Goal: Task Accomplishment & Management: Manage account settings

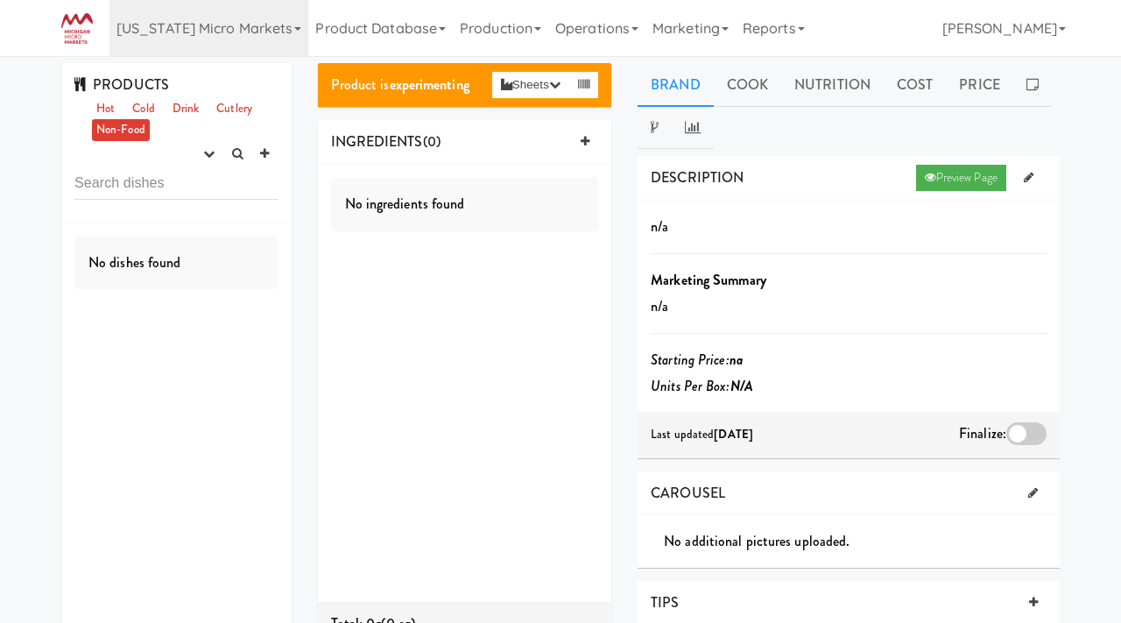
click at [215, 33] on link "[US_STATE] Micro Markets" at bounding box center [209, 28] width 199 height 56
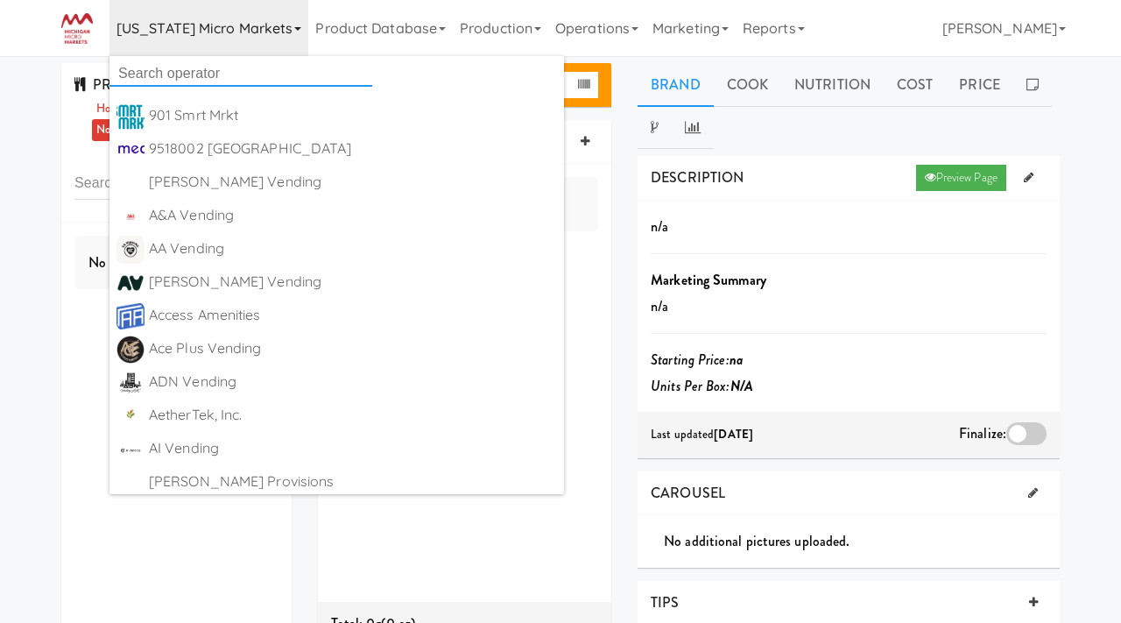
click at [177, 77] on input "text" at bounding box center [241, 73] width 263 height 26
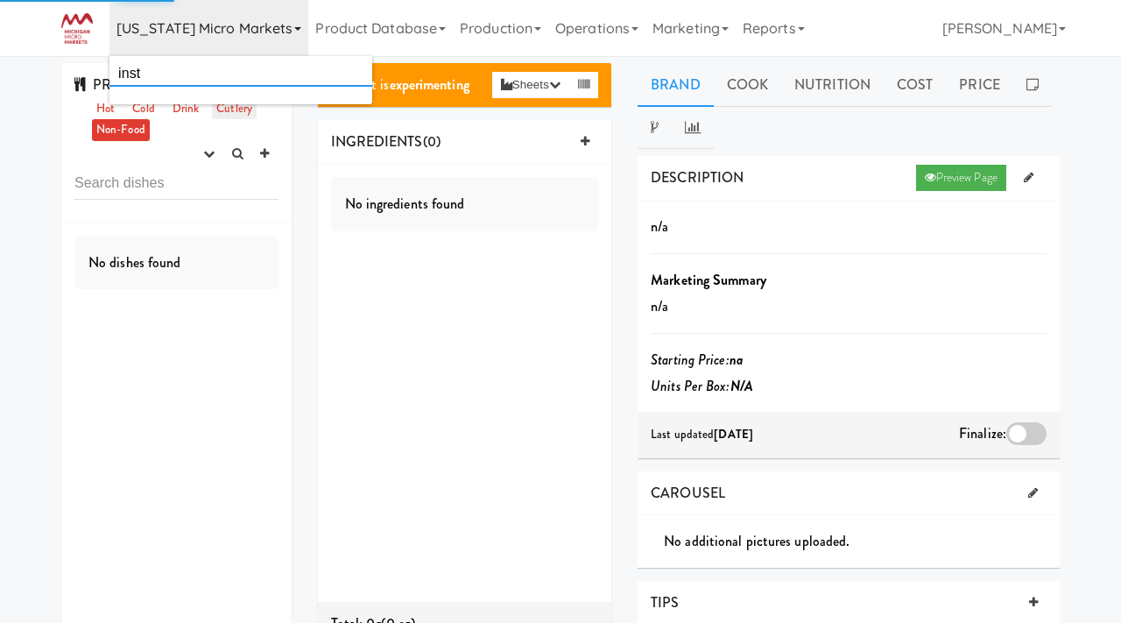
type input "insta"
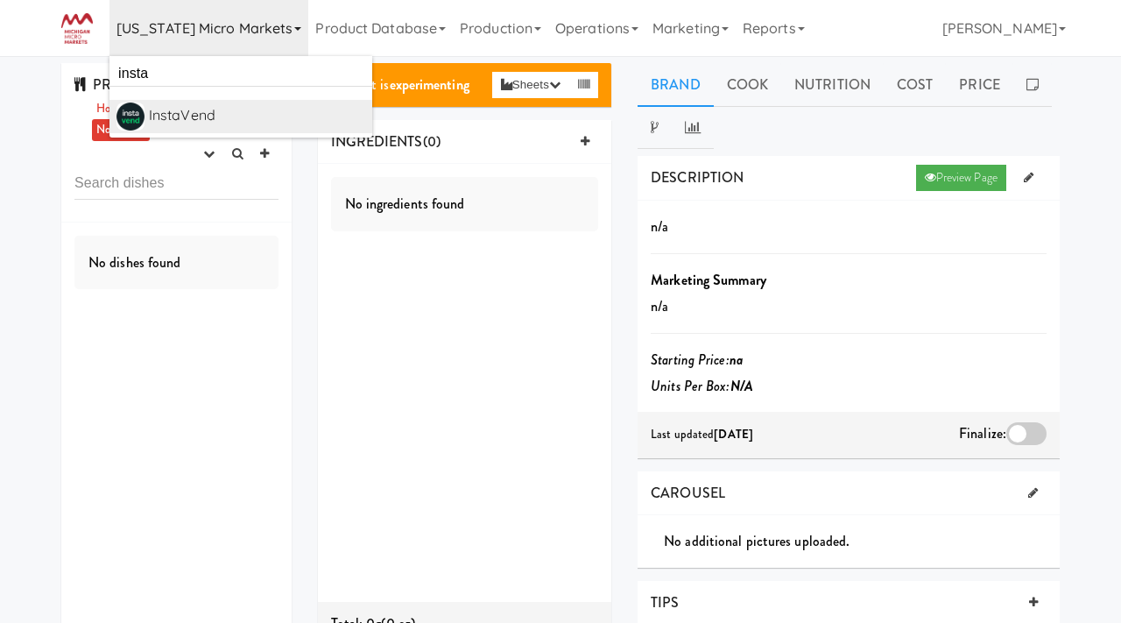
click at [210, 114] on div "InstaVend" at bounding box center [257, 116] width 216 height 26
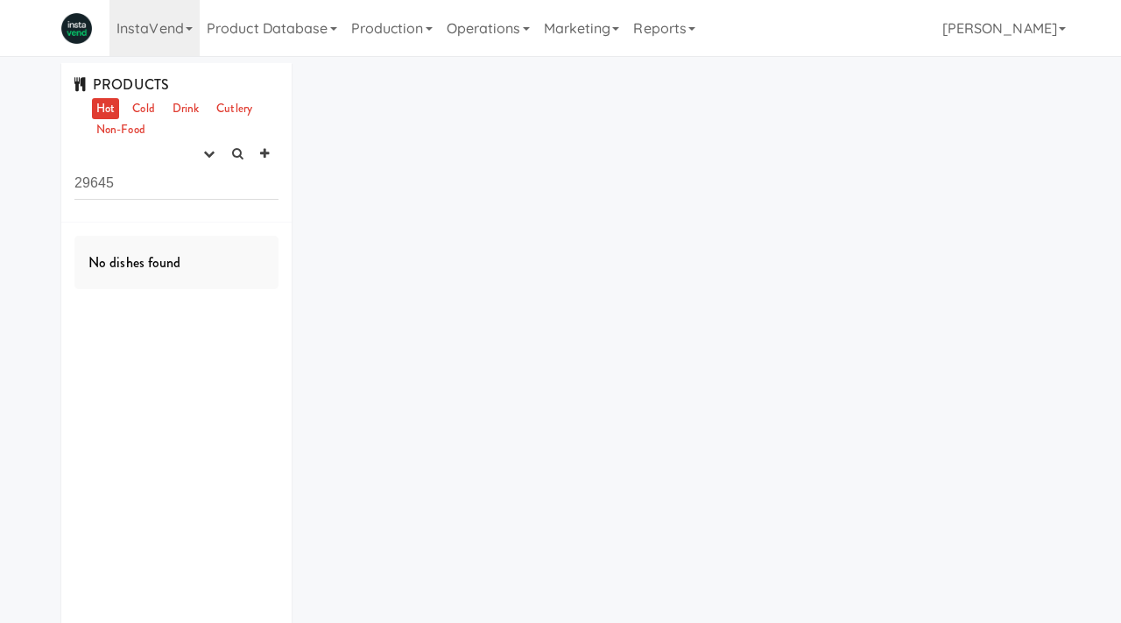
drag, startPoint x: 138, startPoint y: 186, endPoint x: 60, endPoint y: 181, distance: 77.2
click at [60, 181] on div "PRODUCTS Hot Cold Drink Cutlery Non-Food experimenting finalized shipped discon…" at bounding box center [176, 368] width 257 height 611
click at [212, 157] on icon "button" at bounding box center [208, 153] width 11 height 11
click at [194, 191] on link "experimenting" at bounding box center [153, 188] width 140 height 32
click at [142, 109] on link "Cold" at bounding box center [143, 109] width 31 height 22
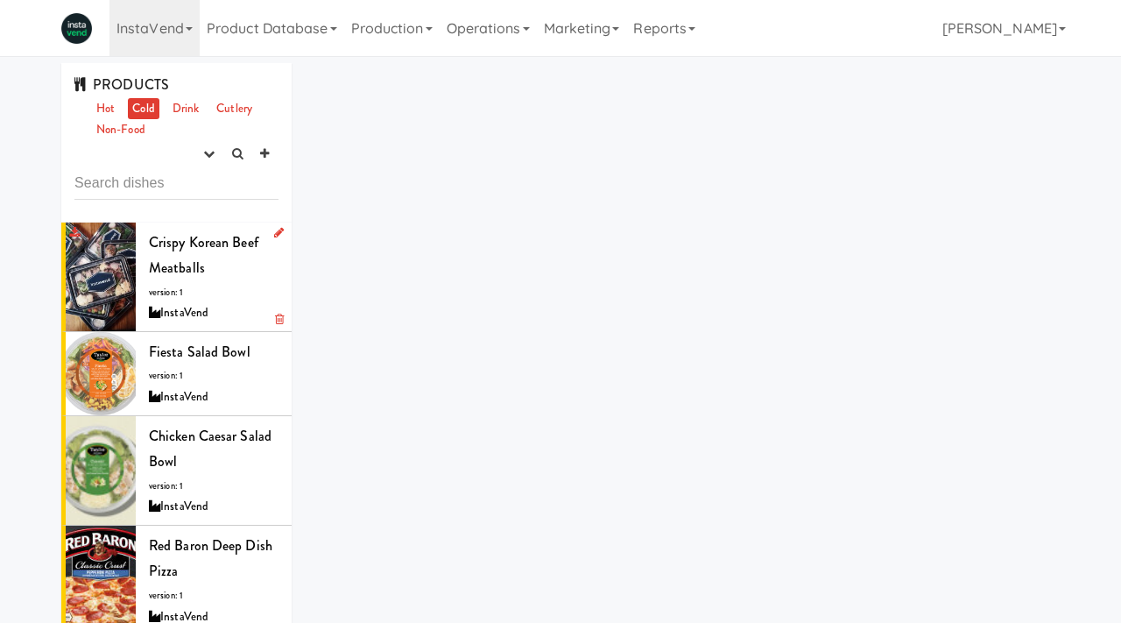
click at [166, 296] on span "version: 1" at bounding box center [166, 292] width 34 height 13
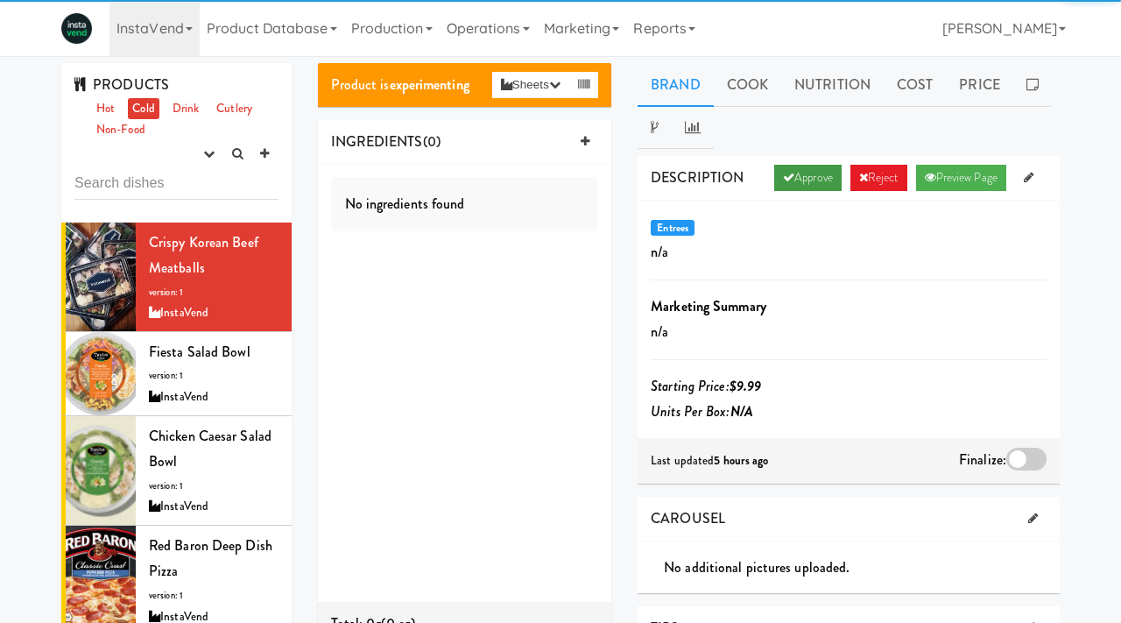
click at [807, 174] on link "Approve" at bounding box center [807, 178] width 67 height 26
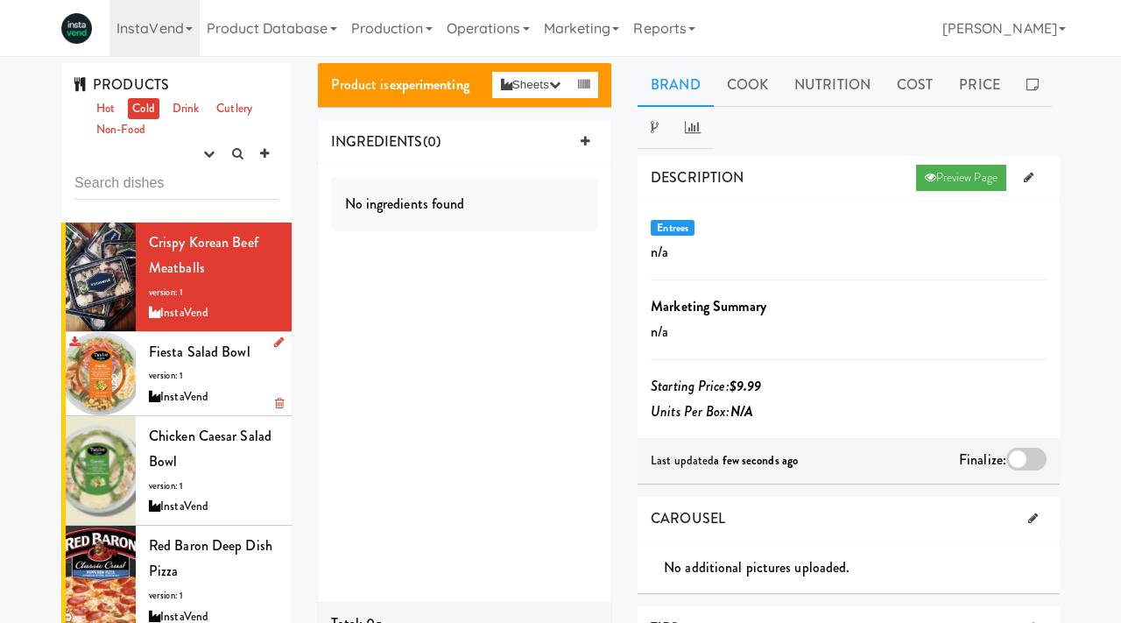
click at [210, 365] on div "Fiesta Salad Bowl version: 1 InstaVend" at bounding box center [214, 373] width 130 height 69
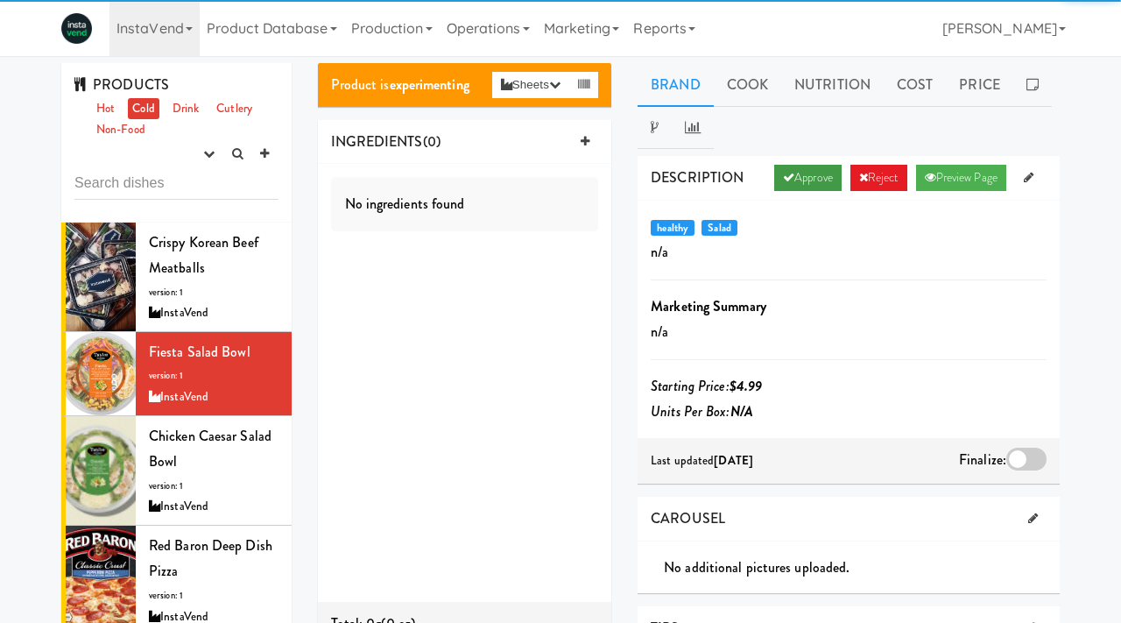
click at [774, 180] on link "Approve" at bounding box center [807, 178] width 67 height 26
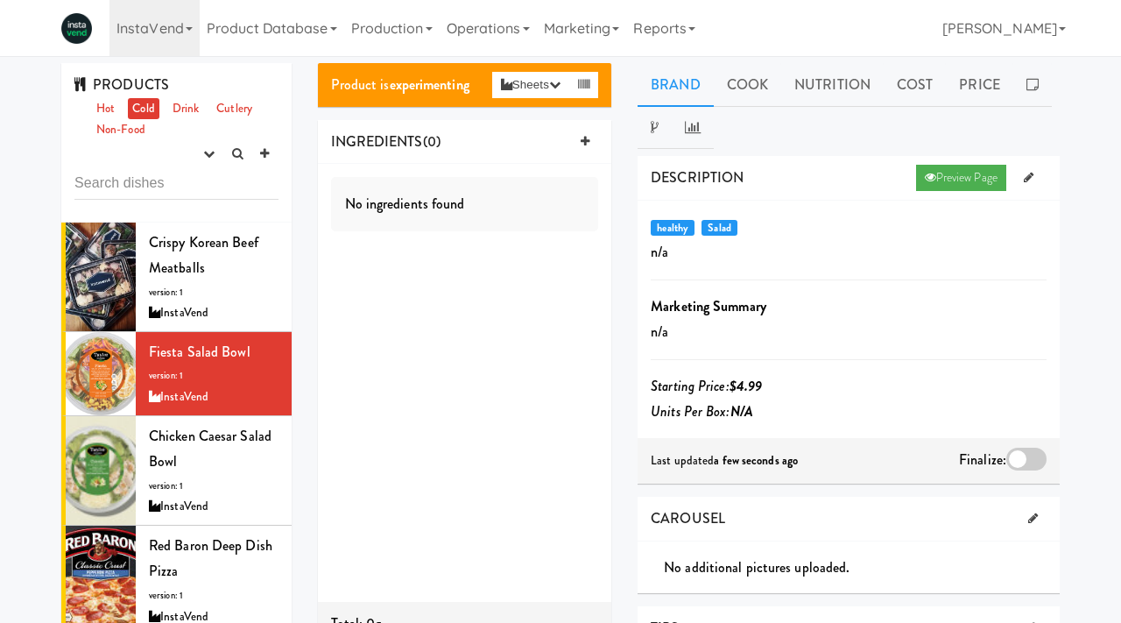
click at [1027, 456] on div at bounding box center [1027, 459] width 40 height 23
click at [0, 0] on input "checkbox" at bounding box center [0, 0] width 0 height 0
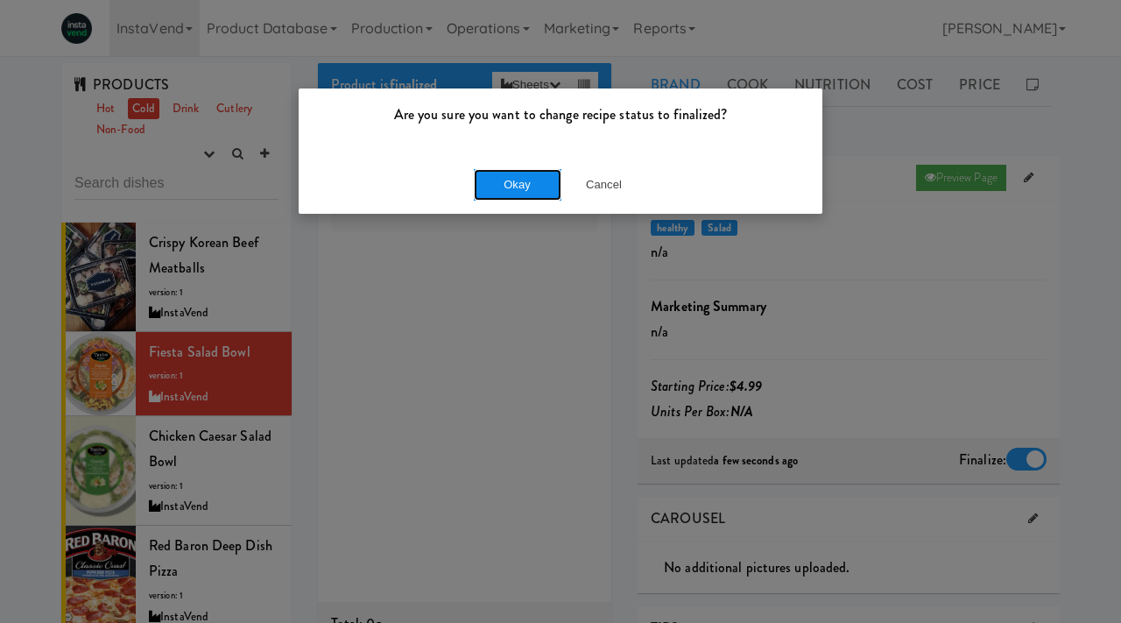
click at [512, 192] on button "Okay" at bounding box center [518, 185] width 88 height 32
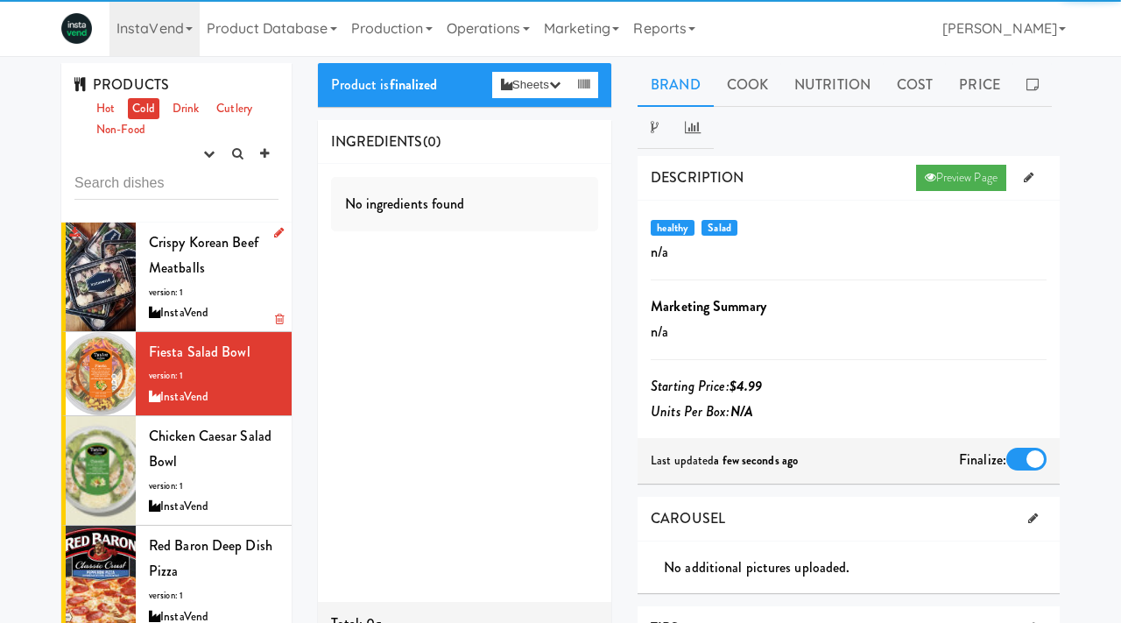
click at [168, 294] on span "version: 1" at bounding box center [166, 292] width 34 height 13
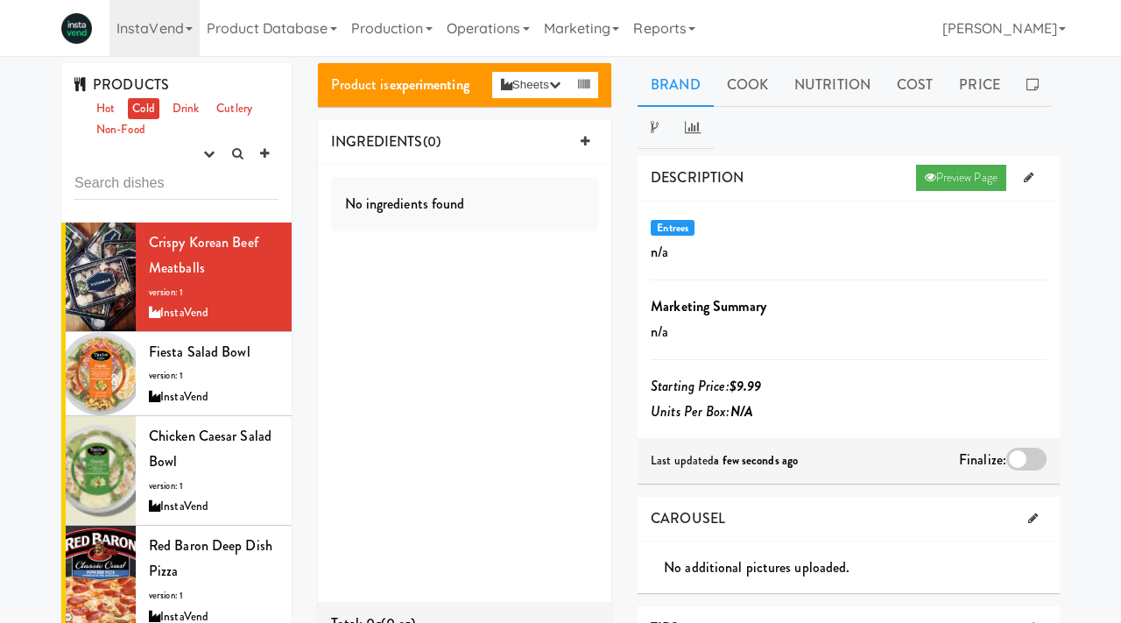
click at [1022, 455] on div at bounding box center [1027, 459] width 40 height 23
click at [0, 0] on input "checkbox" at bounding box center [0, 0] width 0 height 0
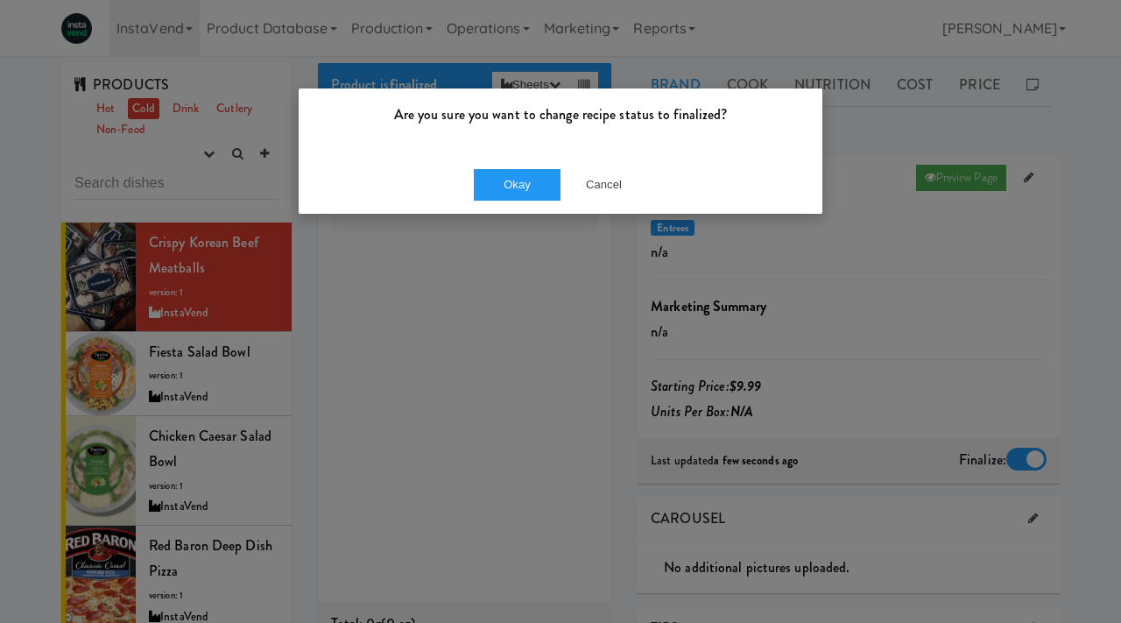
click at [488, 202] on div "Okay Cancel" at bounding box center [561, 184] width 524 height 59
click at [492, 181] on button "Okay" at bounding box center [518, 185] width 88 height 32
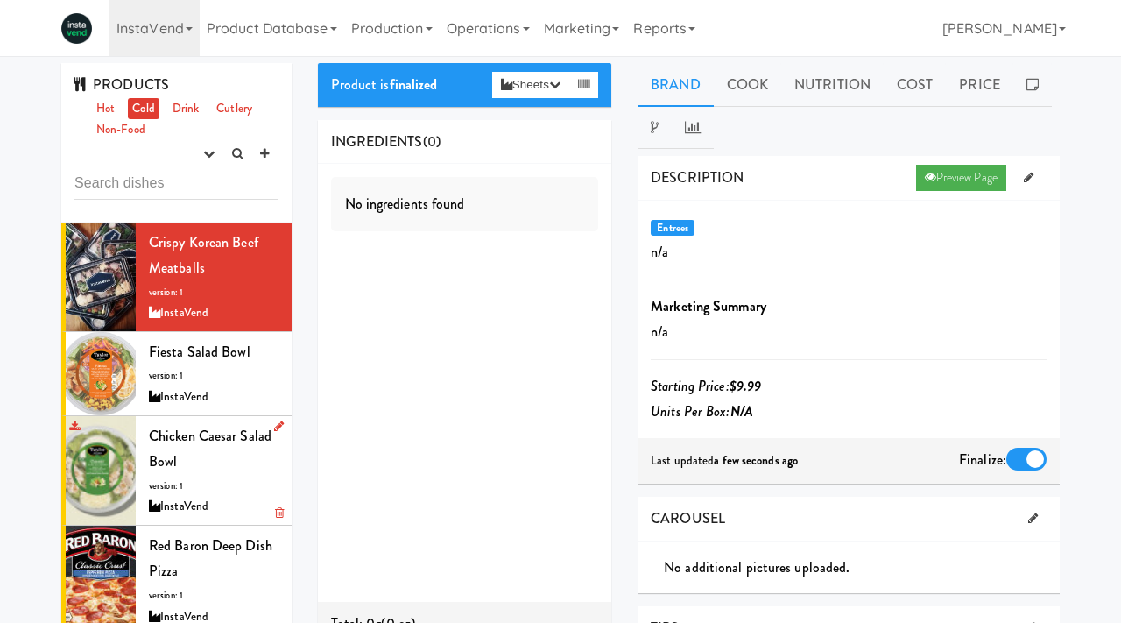
click at [159, 469] on span "Chicken Caesar Salad Bowl" at bounding box center [210, 449] width 123 height 46
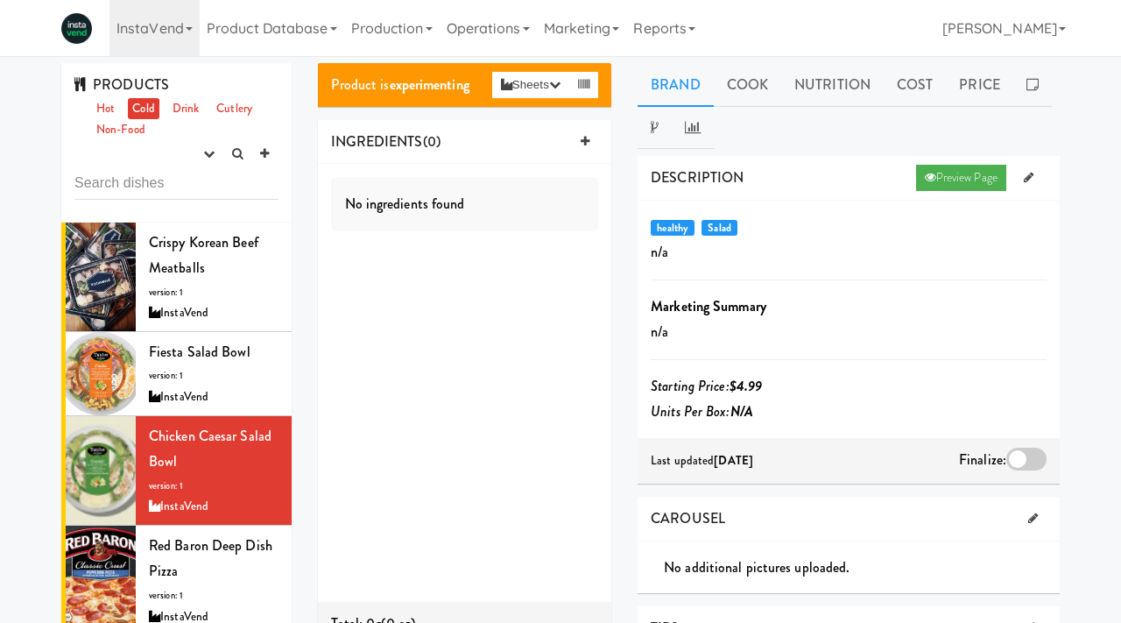
click at [1028, 471] on div "Finalize:" at bounding box center [1003, 461] width 88 height 28
click at [1022, 451] on div at bounding box center [1027, 459] width 40 height 23
click at [0, 0] on input "checkbox" at bounding box center [0, 0] width 0 height 0
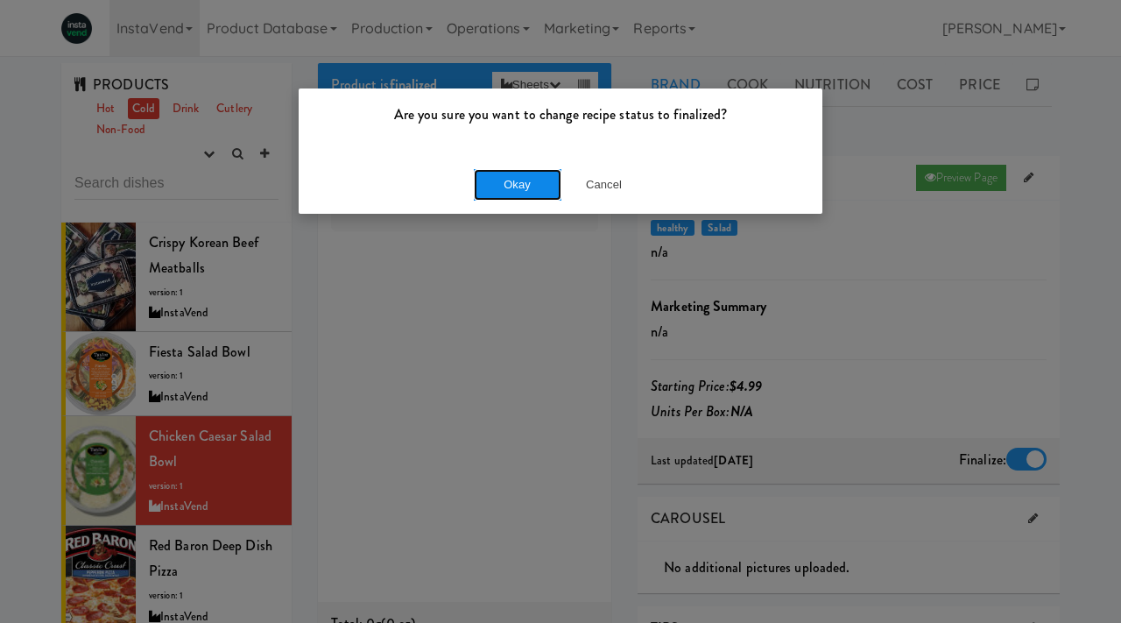
click at [484, 187] on button "Okay" at bounding box center [518, 185] width 88 height 32
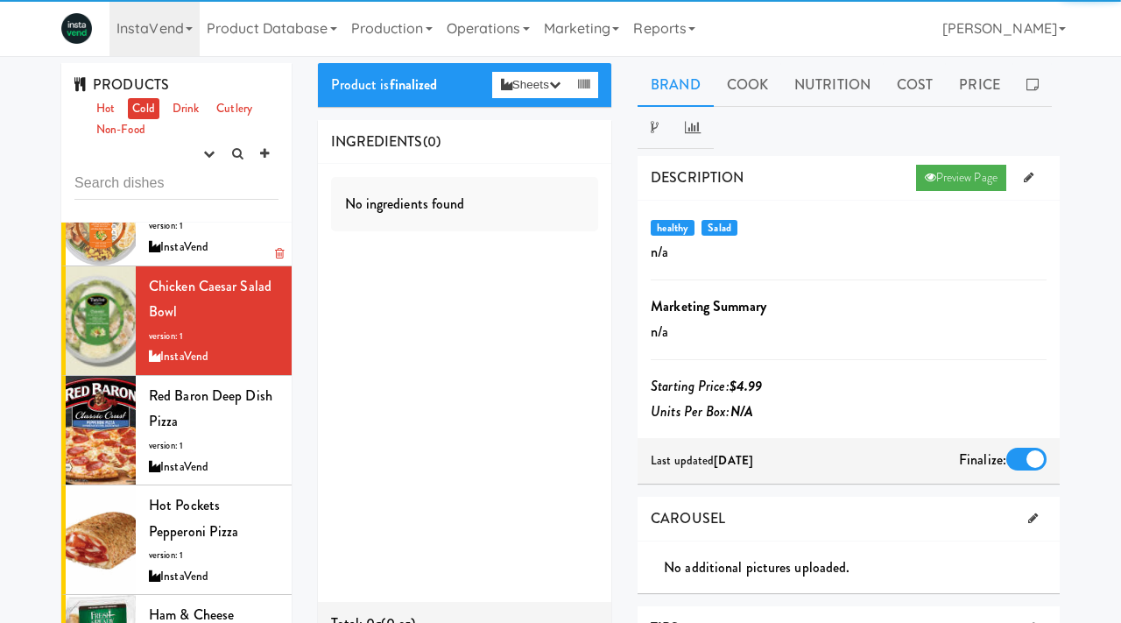
scroll to position [148, 0]
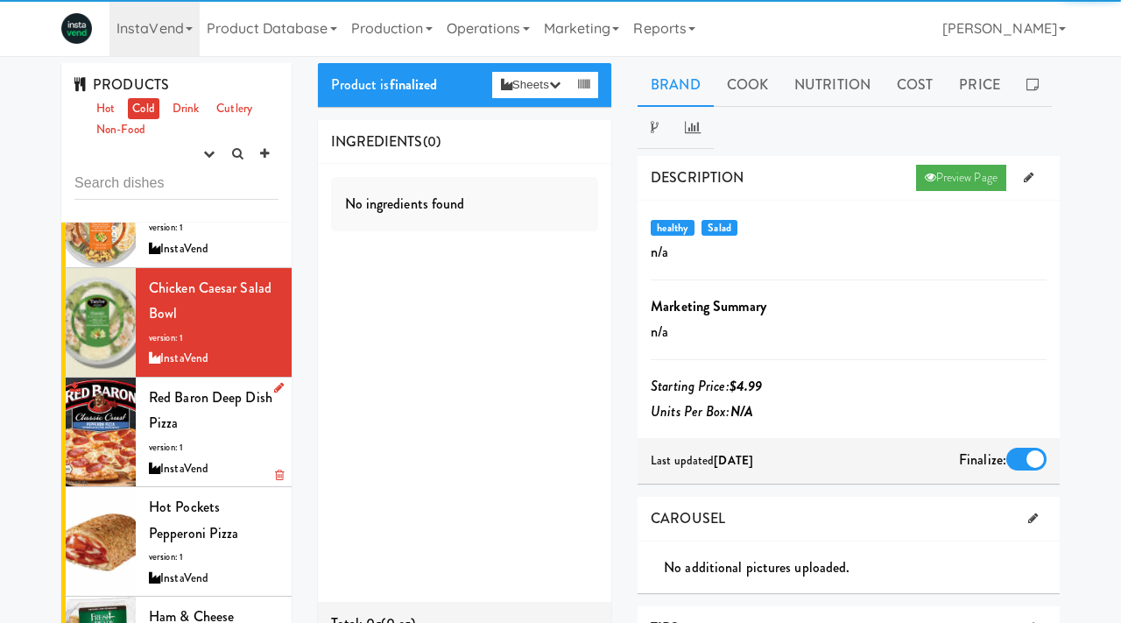
click at [166, 435] on div "Red Baron Deep Dish Pizza version: 1 InstaVend" at bounding box center [214, 432] width 130 height 95
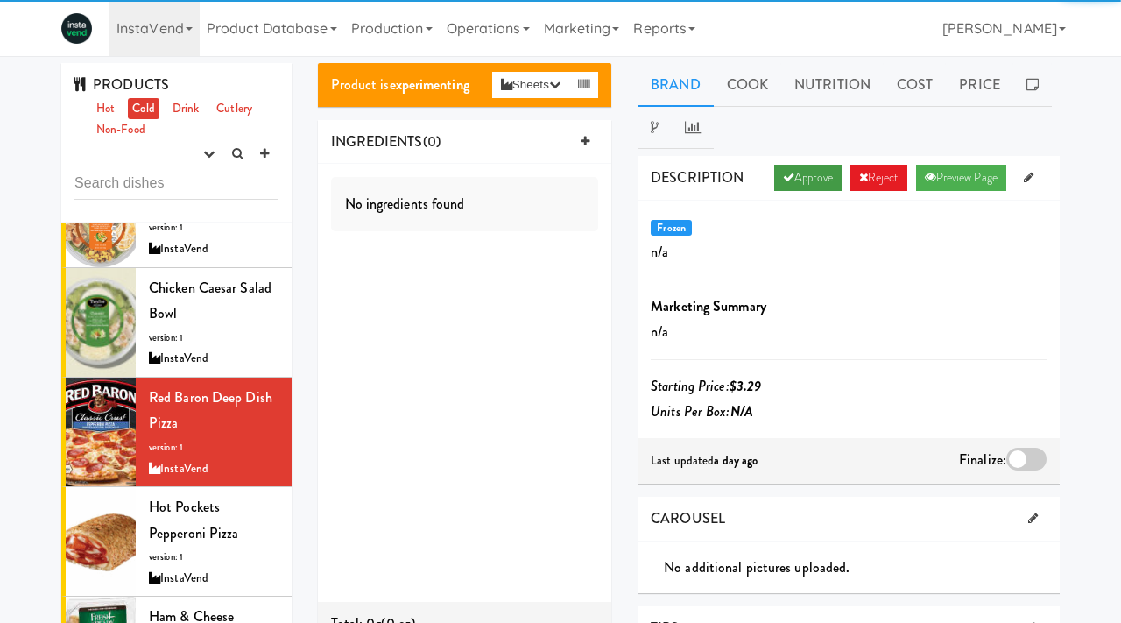
click at [807, 187] on link "Approve" at bounding box center [807, 178] width 67 height 26
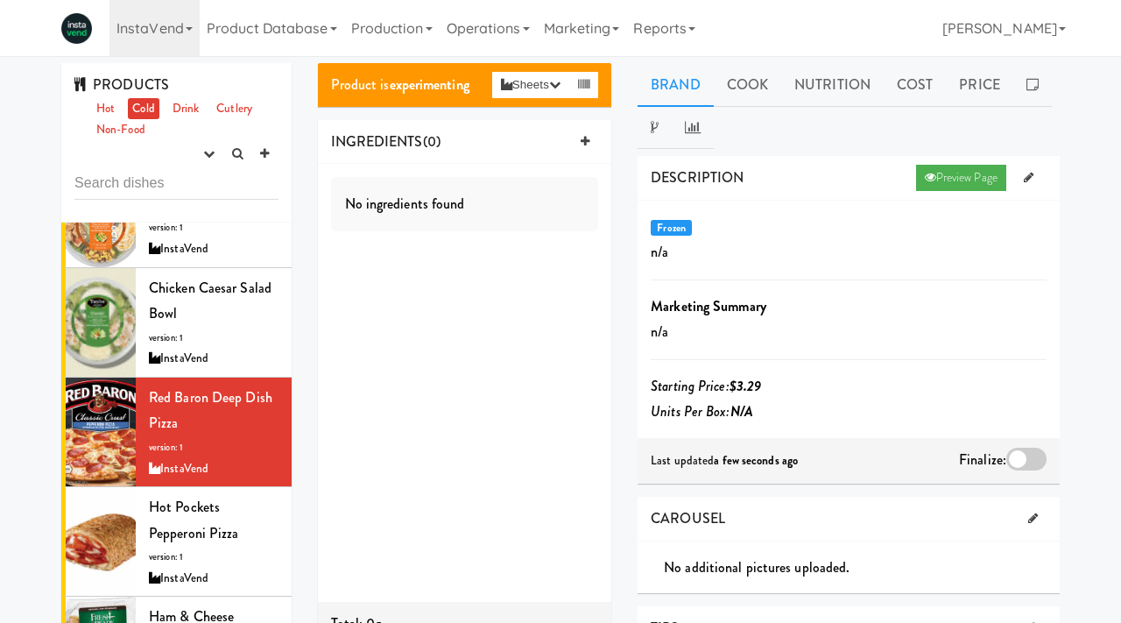
click at [1029, 451] on div at bounding box center [1027, 459] width 40 height 23
click at [0, 0] on input "checkbox" at bounding box center [0, 0] width 0 height 0
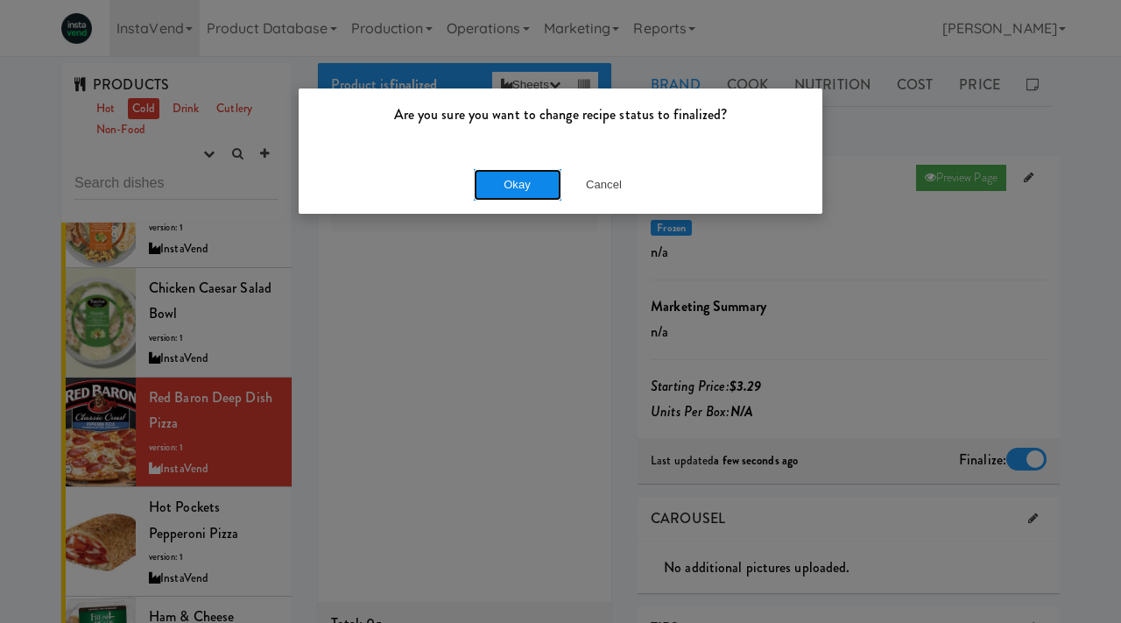
click at [509, 171] on button "Okay" at bounding box center [518, 185] width 88 height 32
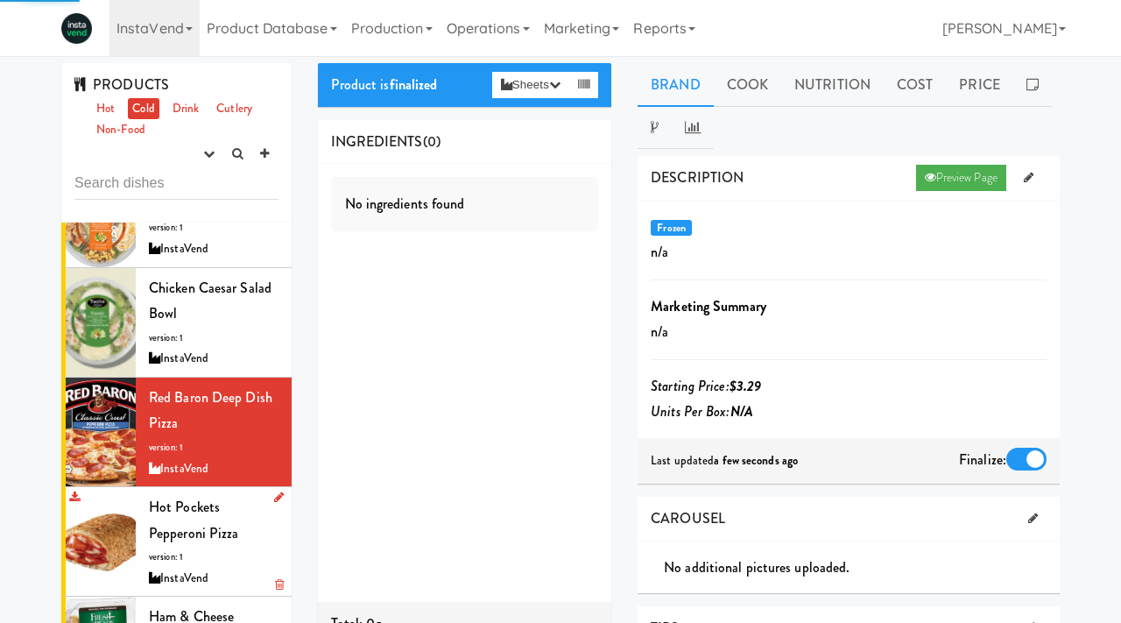
click at [153, 528] on span "Hot Pockets Pepperoni Pizza" at bounding box center [194, 520] width 90 height 46
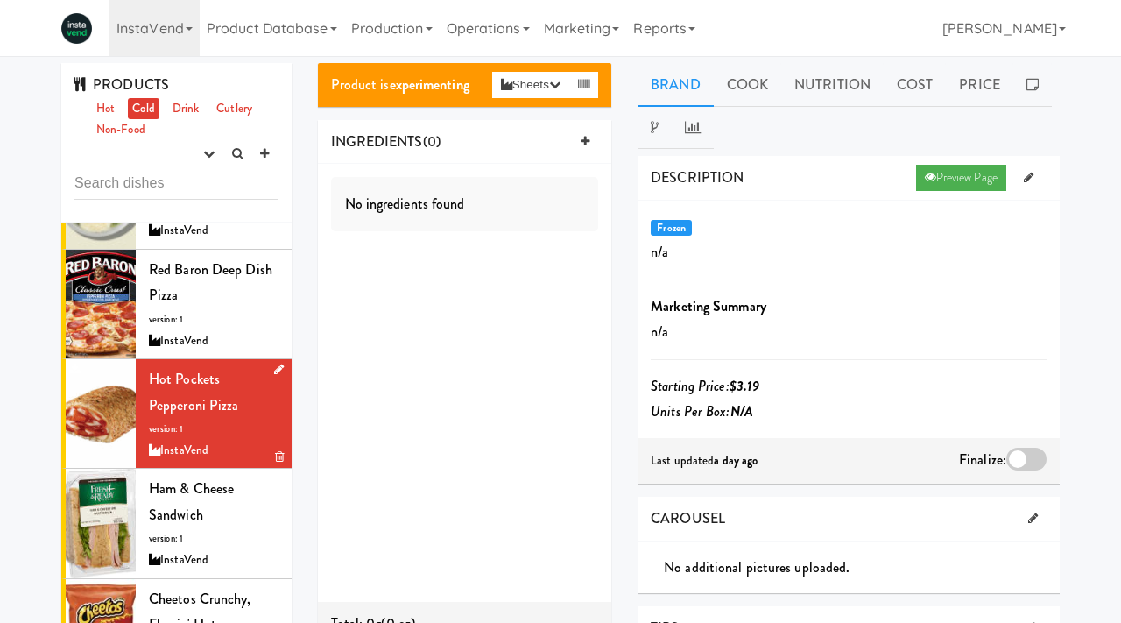
scroll to position [284, 0]
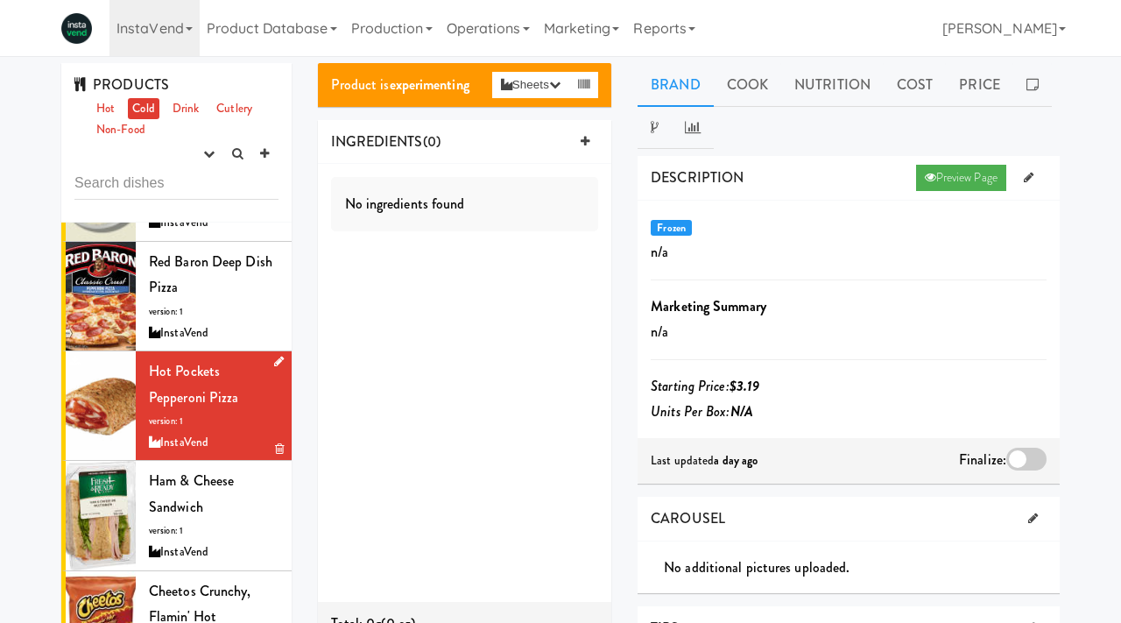
click at [193, 490] on span "Ham & Cheese Sandwich" at bounding box center [191, 493] width 85 height 46
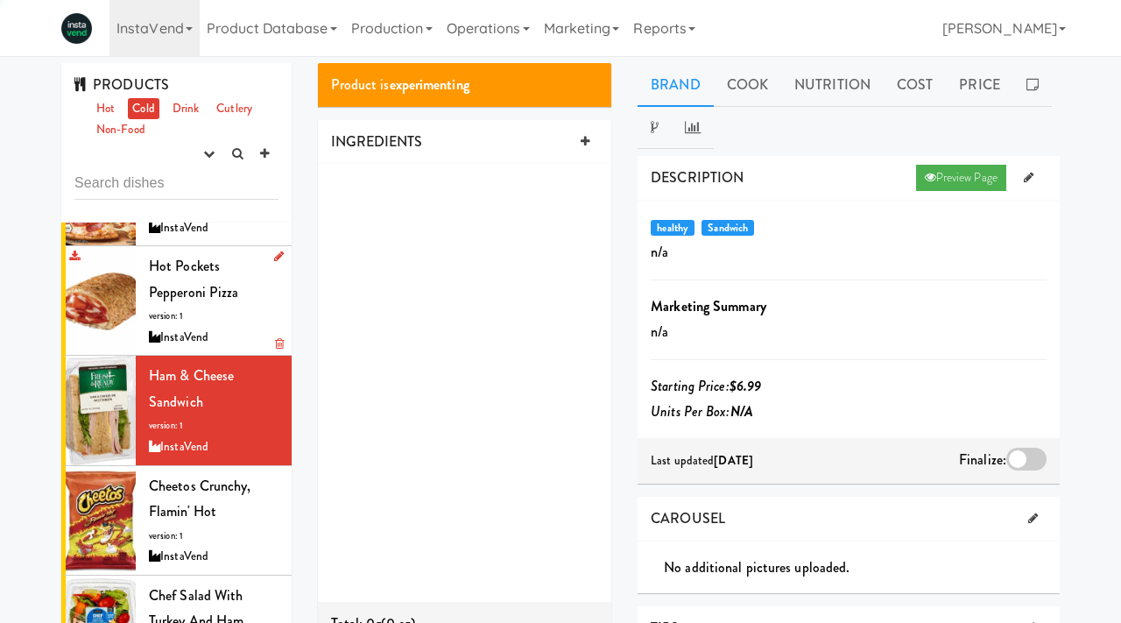
scroll to position [390, 0]
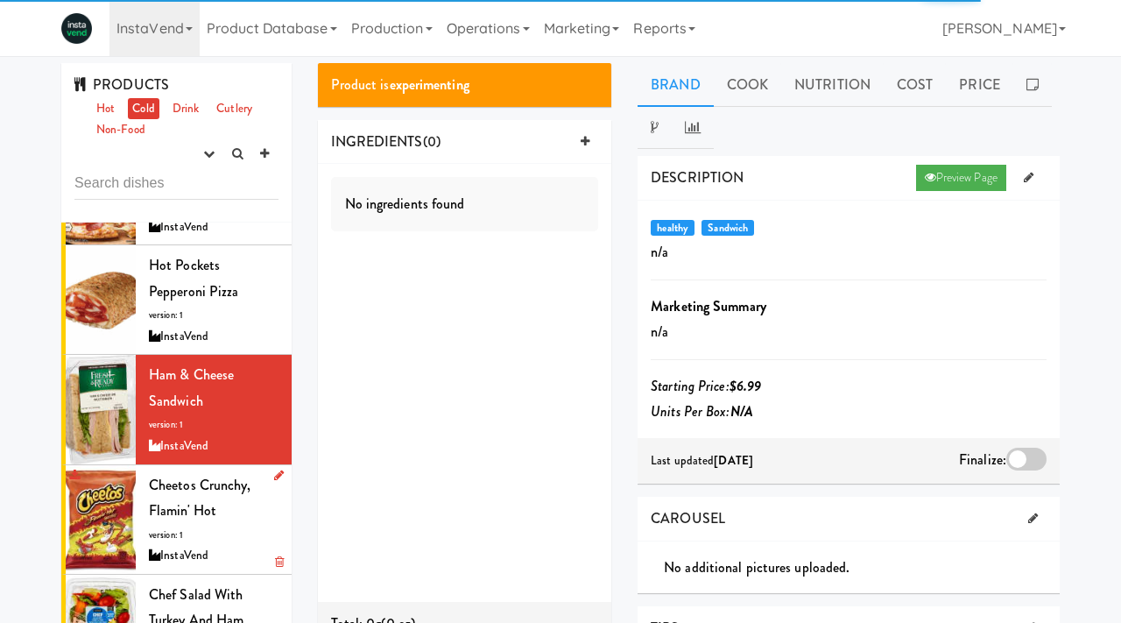
click at [182, 517] on span "Cheetos Crunchy, Flamin' Hot" at bounding box center [200, 498] width 103 height 46
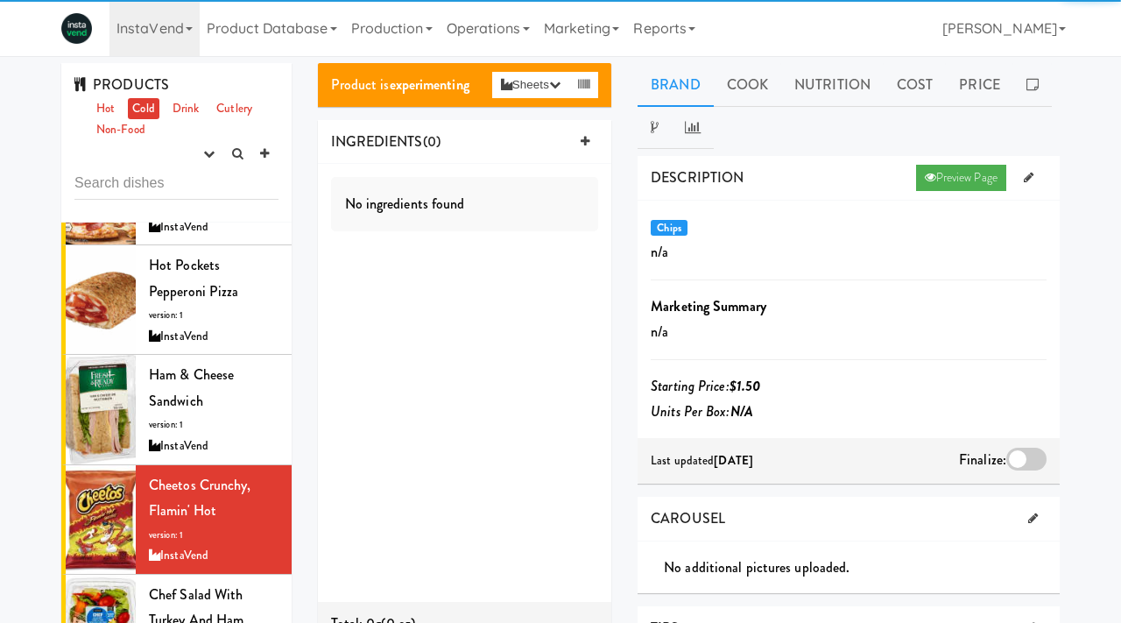
click at [186, 93] on div "PRODUCTS Hot Cold Drink Cutlery Non-Food experimenting finalized shipped discon…" at bounding box center [176, 142] width 230 height 159
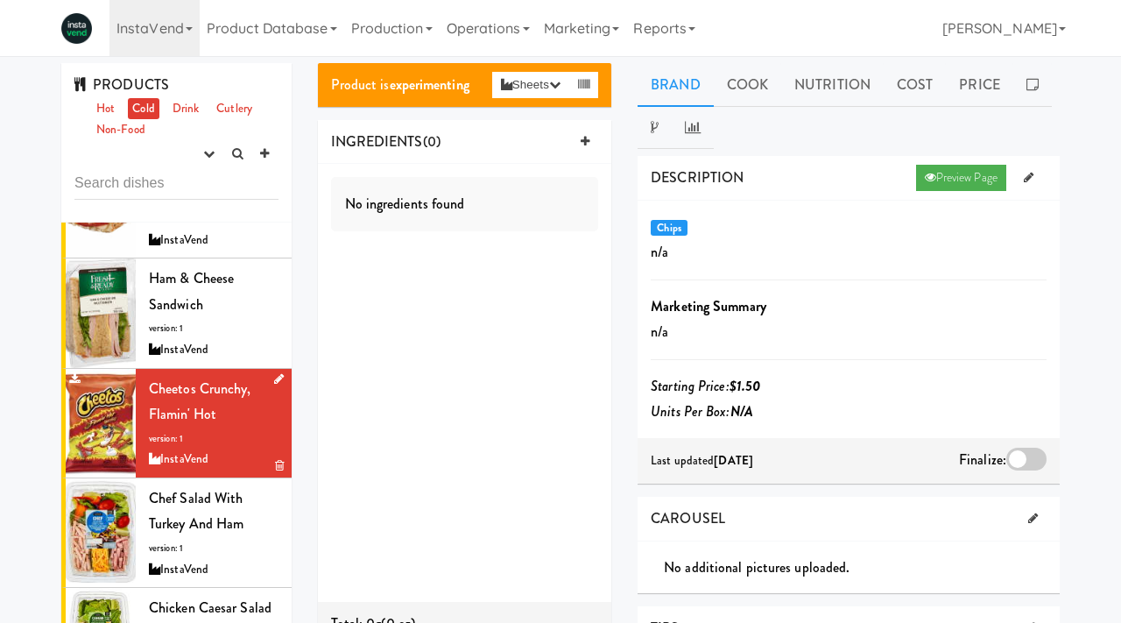
scroll to position [487, 0]
click at [1040, 462] on div at bounding box center [1027, 459] width 40 height 23
click at [0, 0] on input "checkbox" at bounding box center [0, 0] width 0 height 0
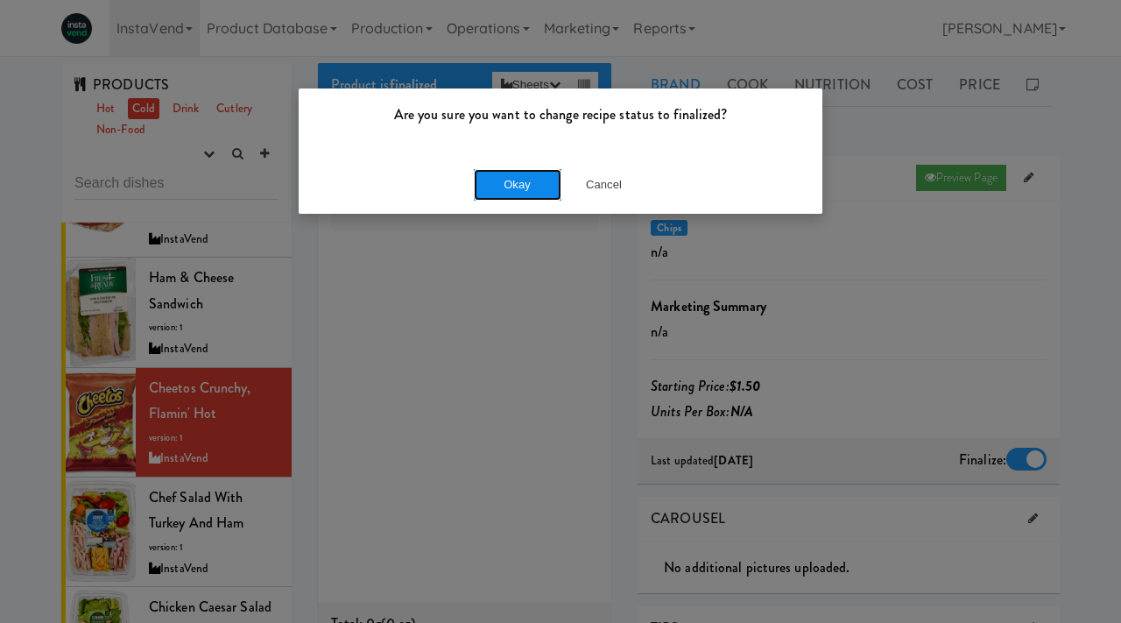
click at [523, 187] on button "Okay" at bounding box center [518, 185] width 88 height 32
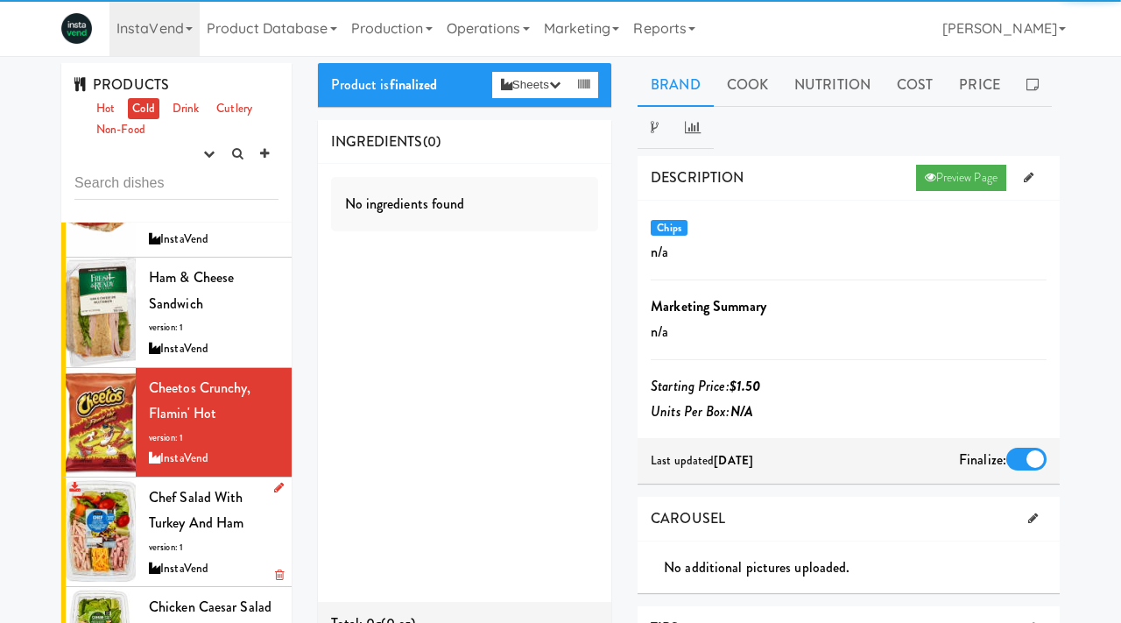
click at [193, 534] on div "Chef Salad with Turkey and Ham version: 1 InstaVend" at bounding box center [214, 531] width 130 height 95
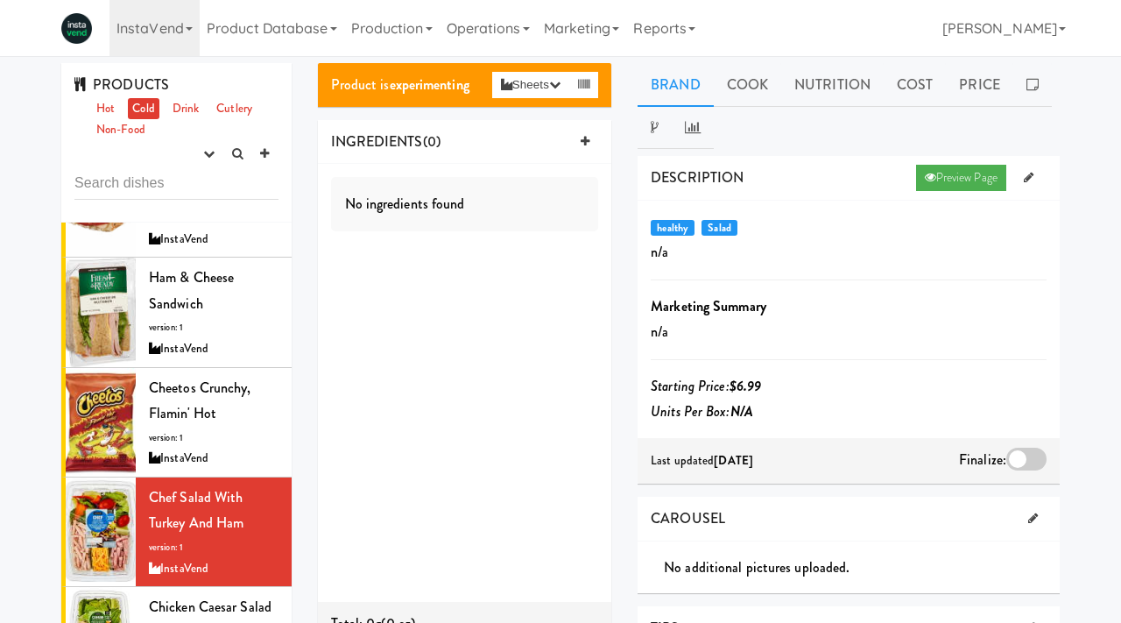
click at [1022, 463] on div at bounding box center [1027, 459] width 40 height 23
click at [0, 0] on input "checkbox" at bounding box center [0, 0] width 0 height 0
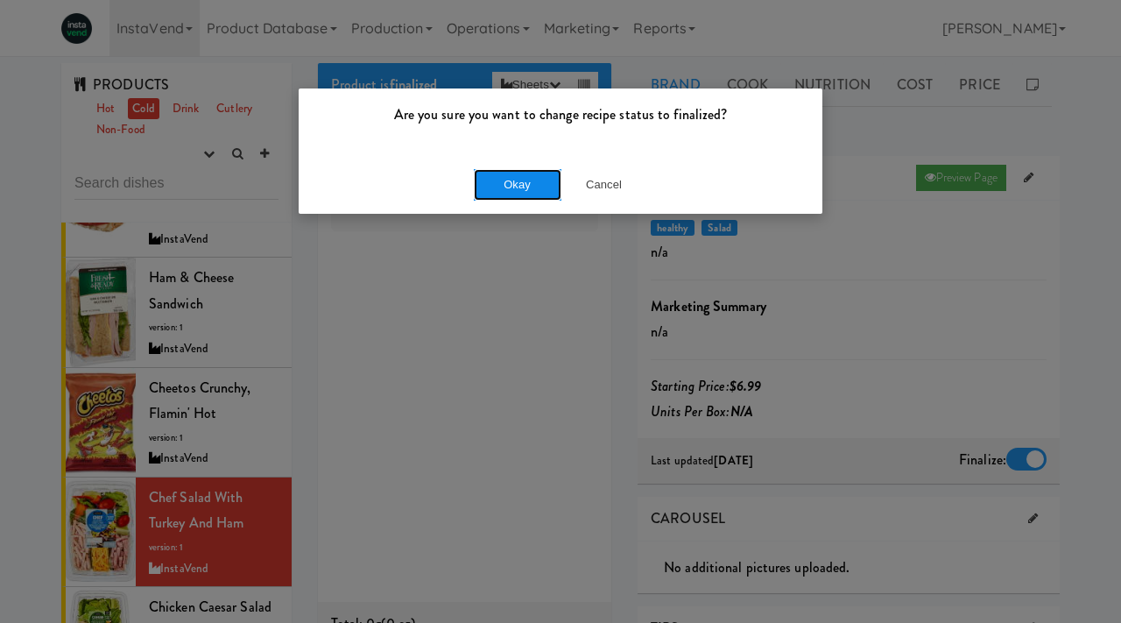
click at [531, 182] on button "Okay" at bounding box center [518, 185] width 88 height 32
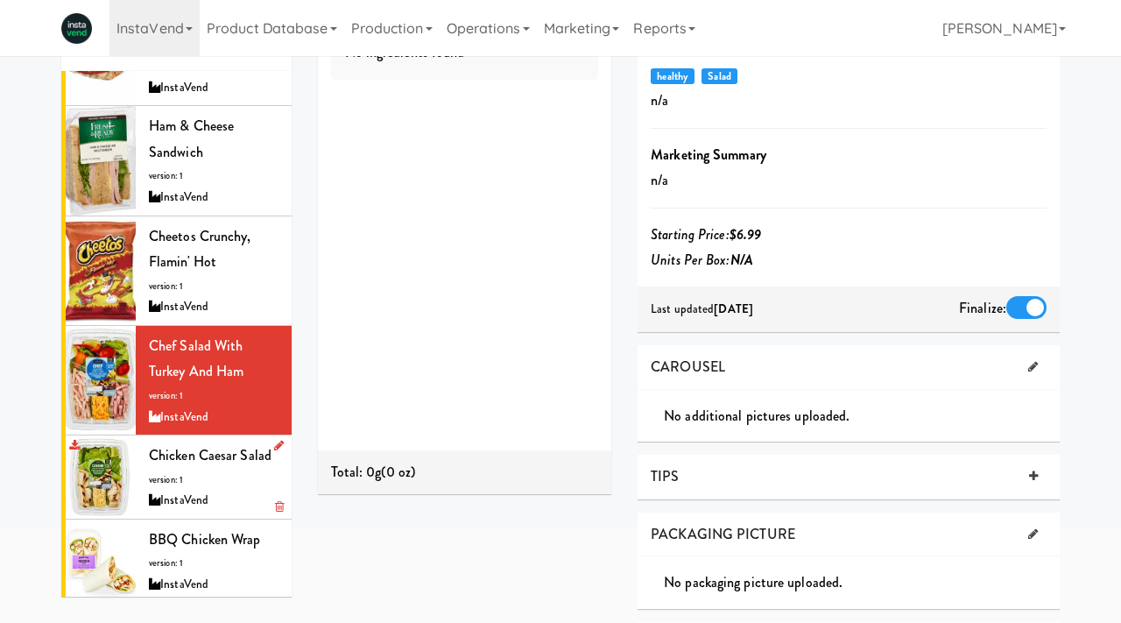
click at [203, 475] on div "Chicken Caesar Salad version: 1 InstaVend" at bounding box center [214, 476] width 130 height 69
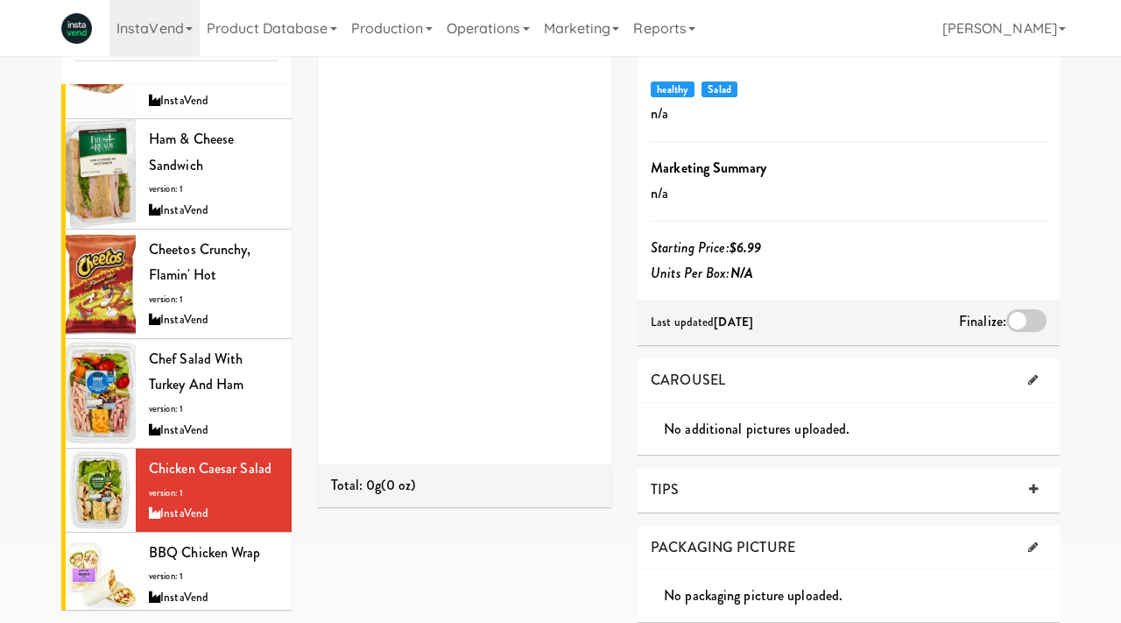
scroll to position [152, 0]
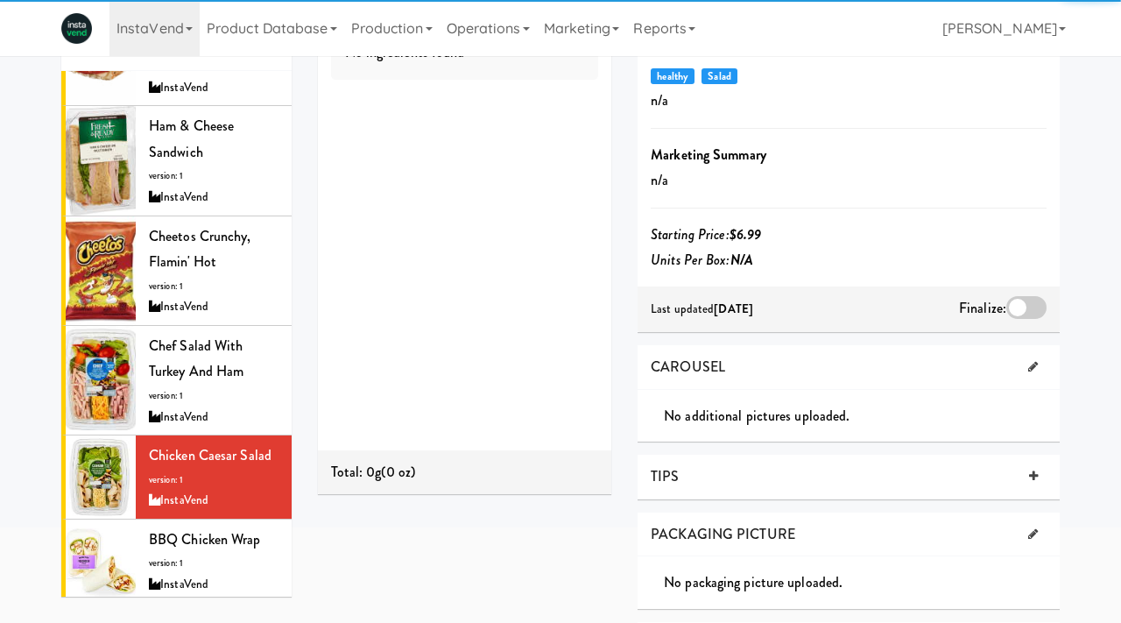
click at [1027, 316] on div at bounding box center [1027, 307] width 40 height 23
click at [0, 0] on input "checkbox" at bounding box center [0, 0] width 0 height 0
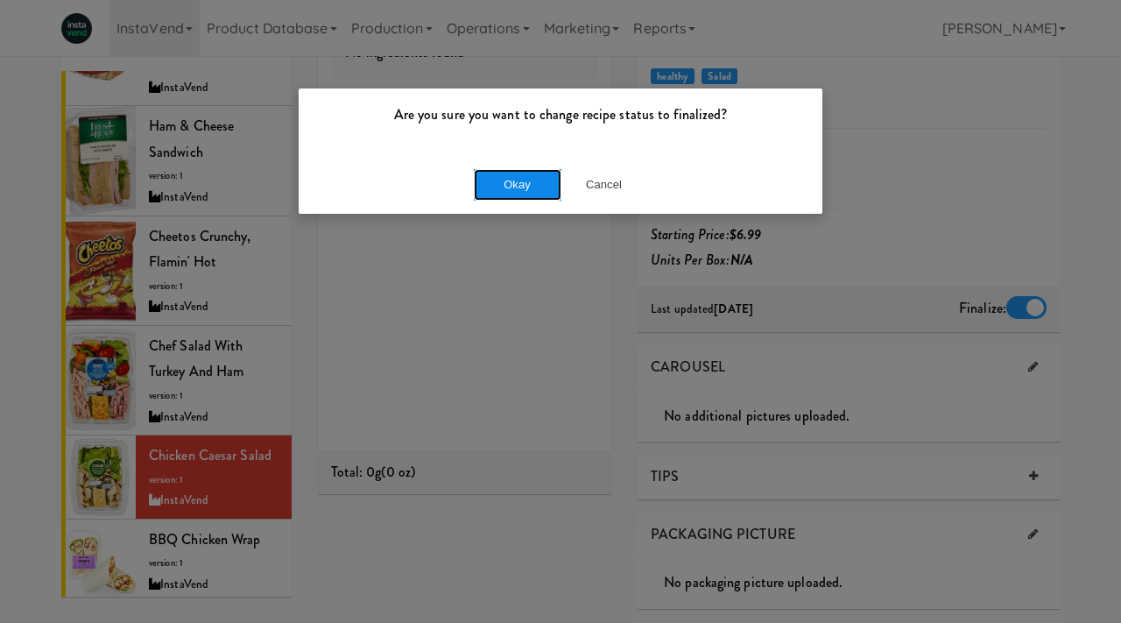
click at [525, 185] on button "Okay" at bounding box center [518, 185] width 88 height 32
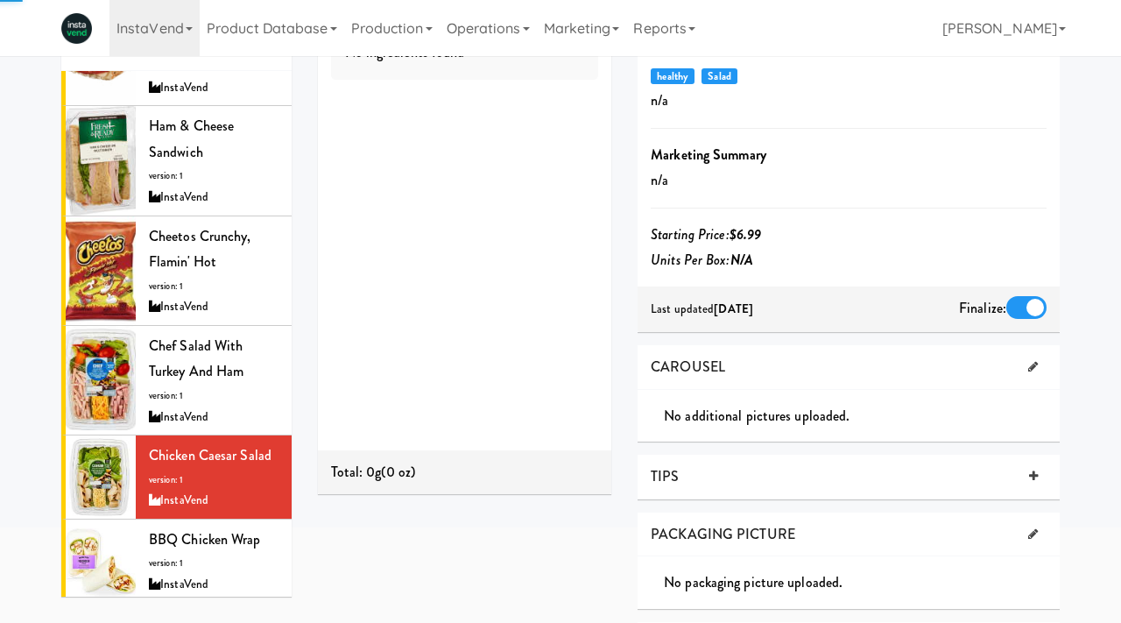
scroll to position [0, 0]
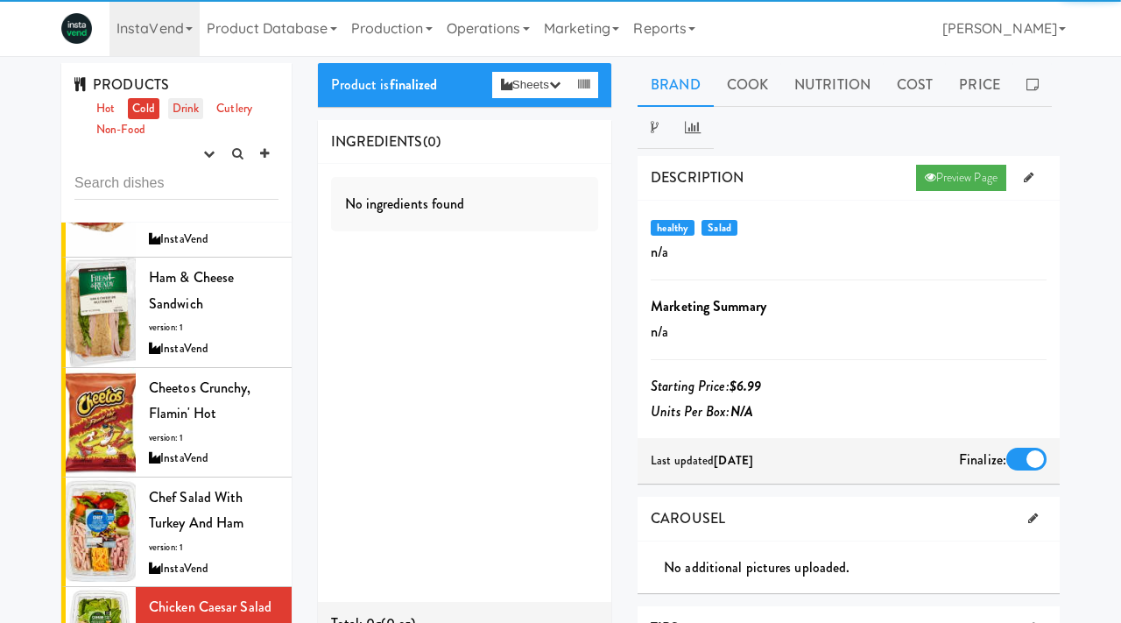
click at [181, 104] on link "Drink" at bounding box center [186, 109] width 36 height 22
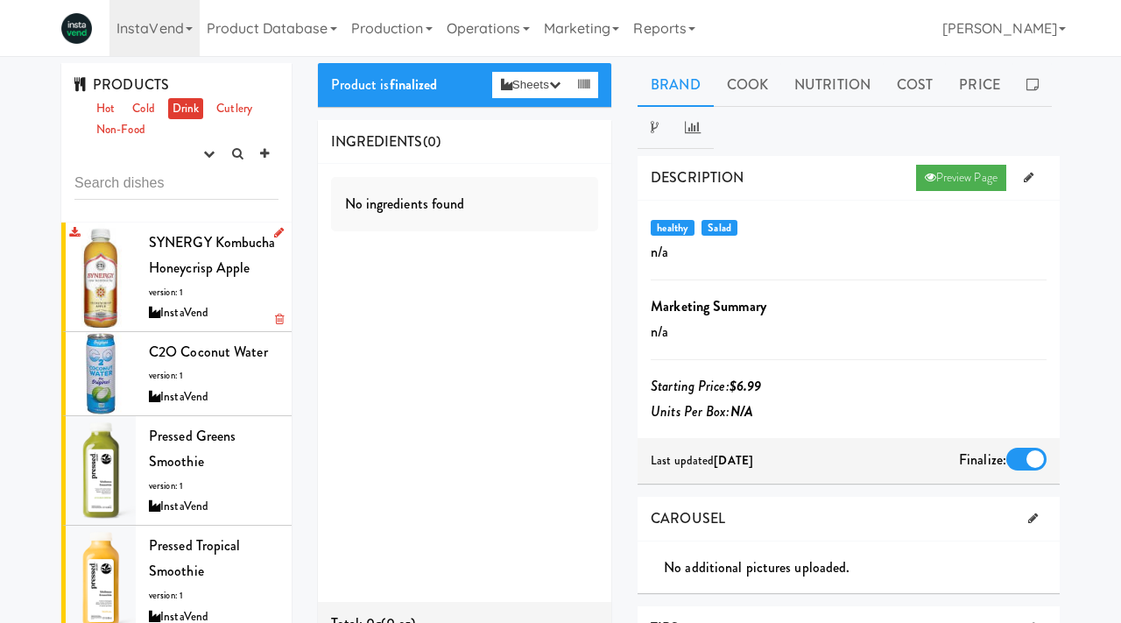
click at [195, 273] on span "SYNERGY Kombucha Honeycrisp Apple" at bounding box center [212, 255] width 127 height 46
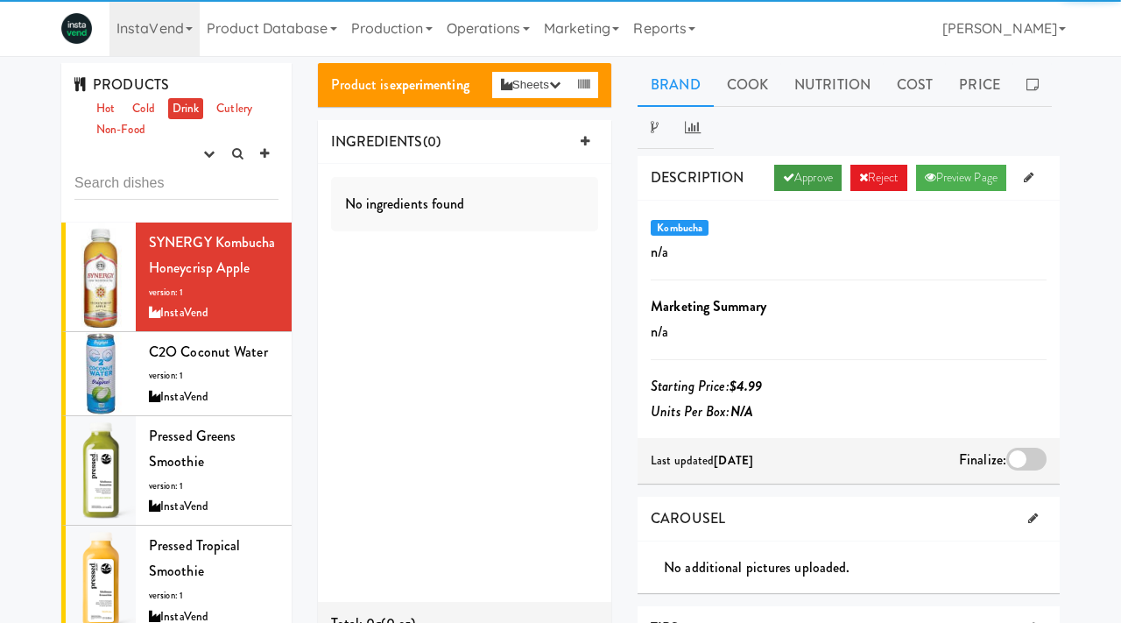
click at [810, 182] on link "Approve" at bounding box center [807, 178] width 67 height 26
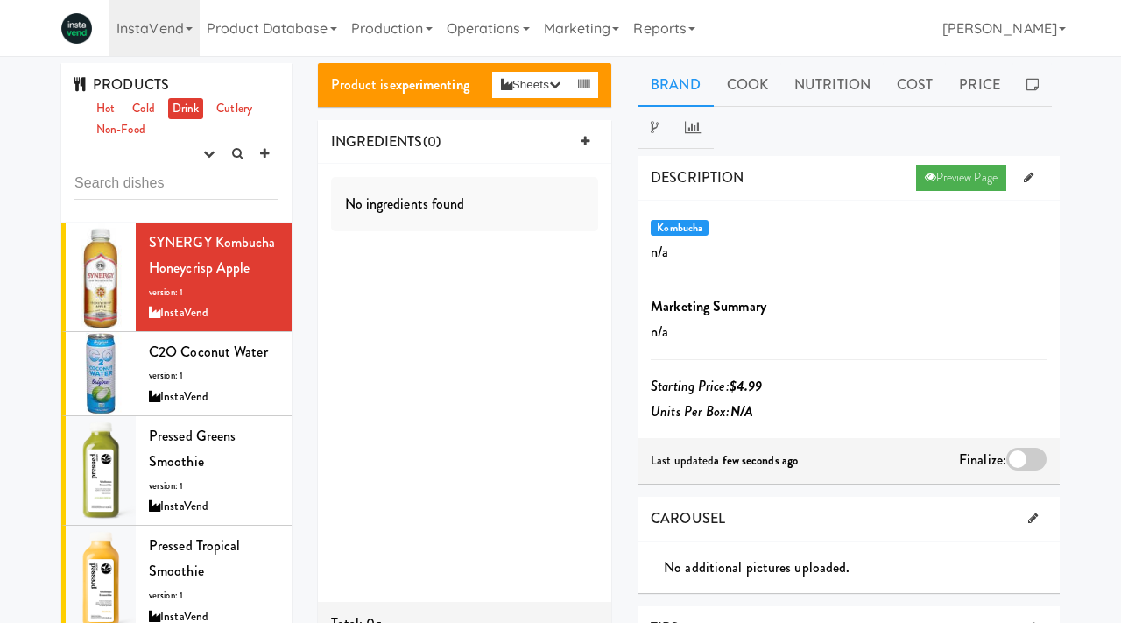
click at [1028, 456] on div at bounding box center [1027, 459] width 40 height 23
click at [0, 0] on input "checkbox" at bounding box center [0, 0] width 0 height 0
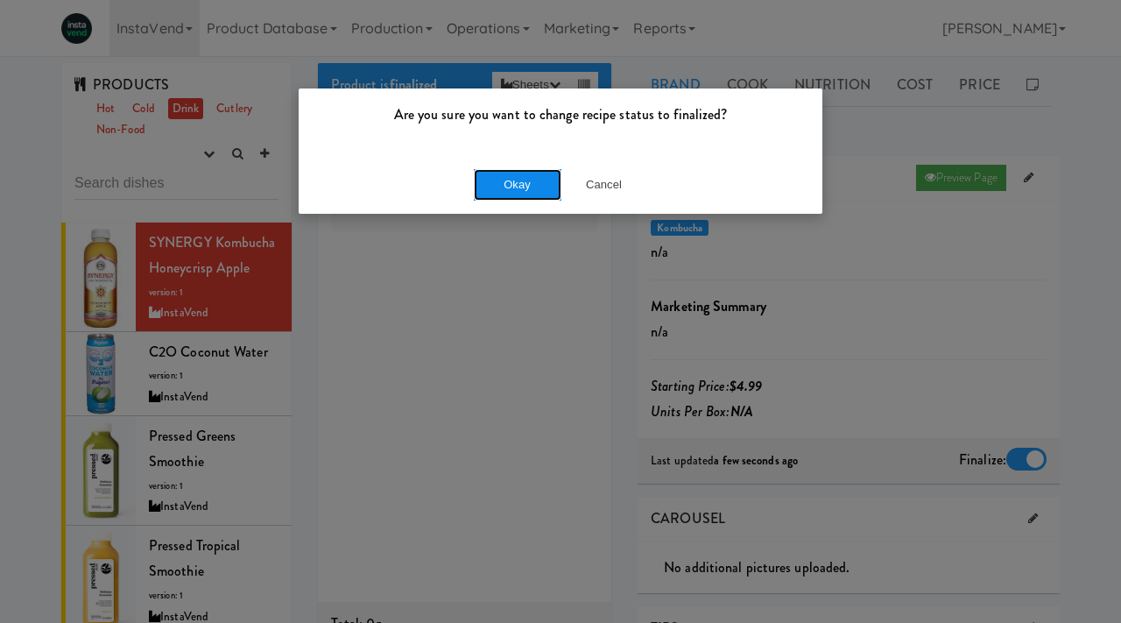
click at [521, 180] on button "Okay" at bounding box center [518, 185] width 88 height 32
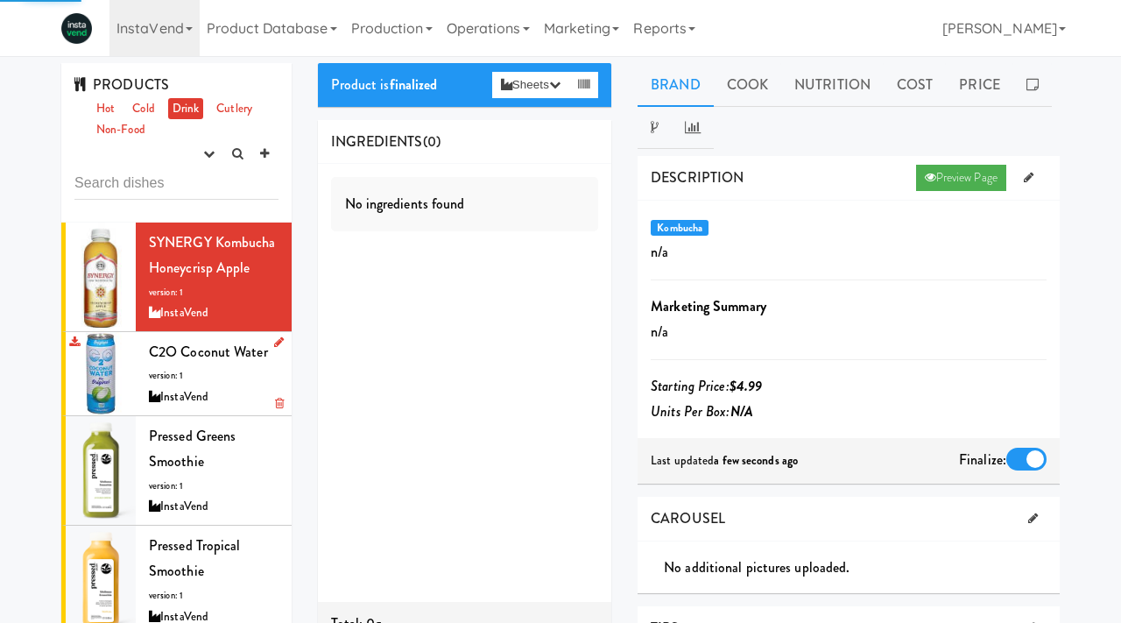
click at [199, 392] on div "InstaVend" at bounding box center [214, 397] width 130 height 22
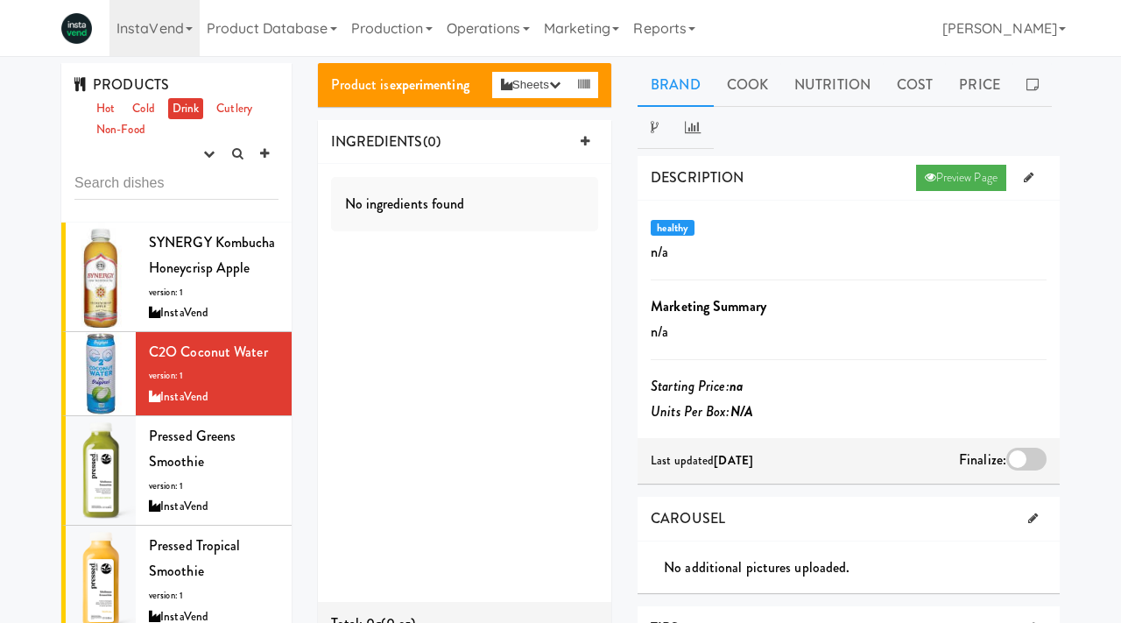
click at [1032, 464] on div at bounding box center [1027, 459] width 40 height 23
click at [0, 0] on input "checkbox" at bounding box center [0, 0] width 0 height 0
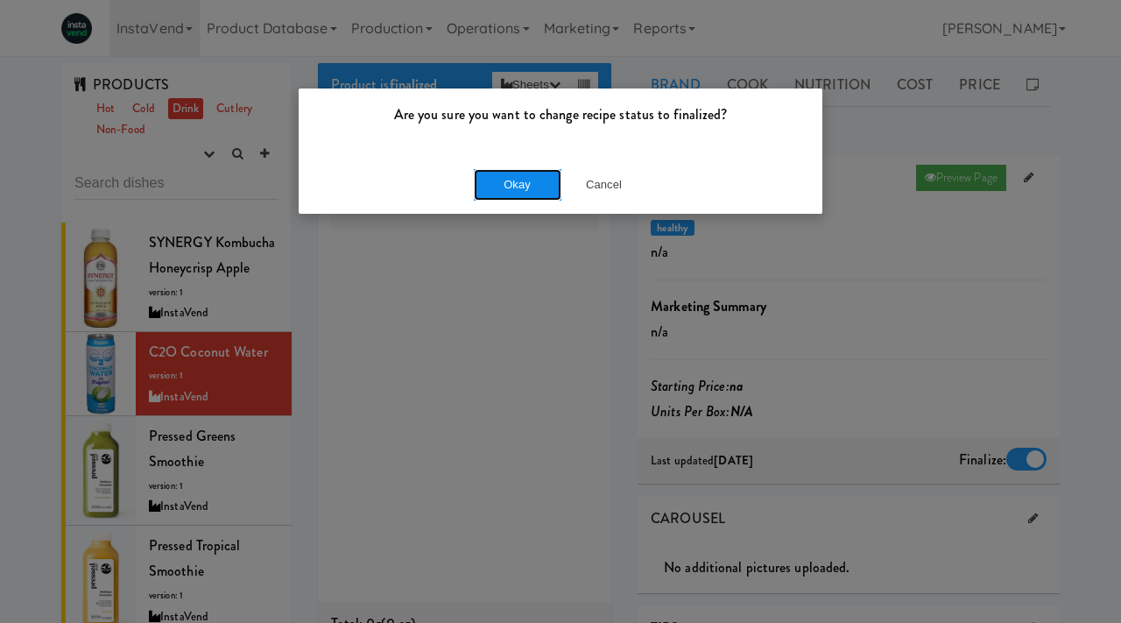
click at [501, 176] on button "Okay" at bounding box center [518, 185] width 88 height 32
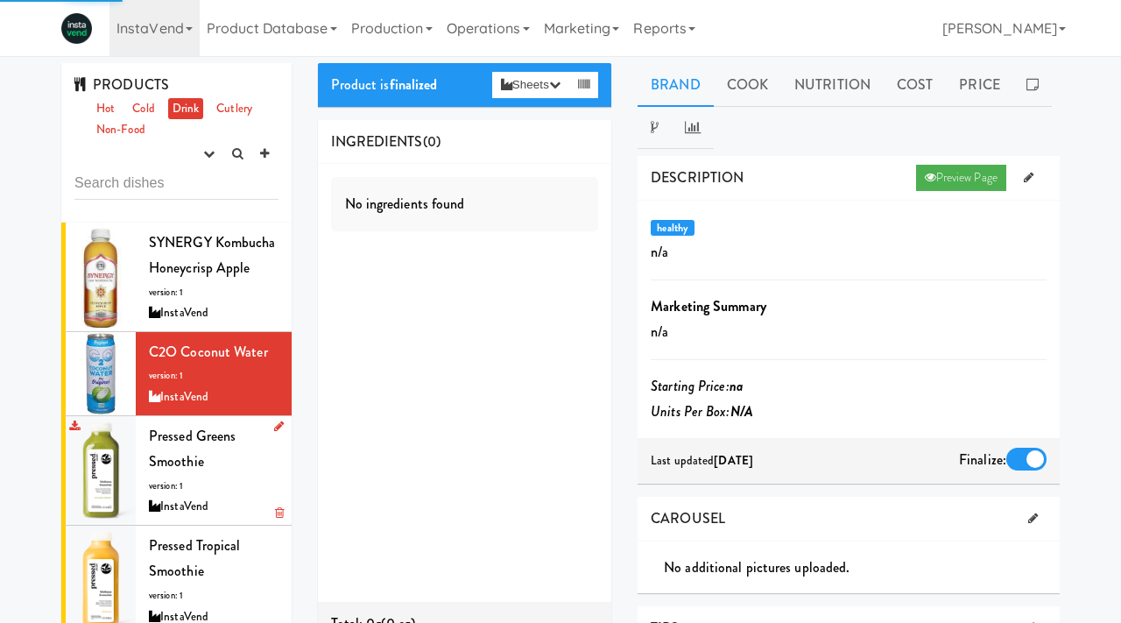
click at [194, 478] on div "Pressed Greens Smoothie version: 1 InstaVend" at bounding box center [214, 470] width 130 height 95
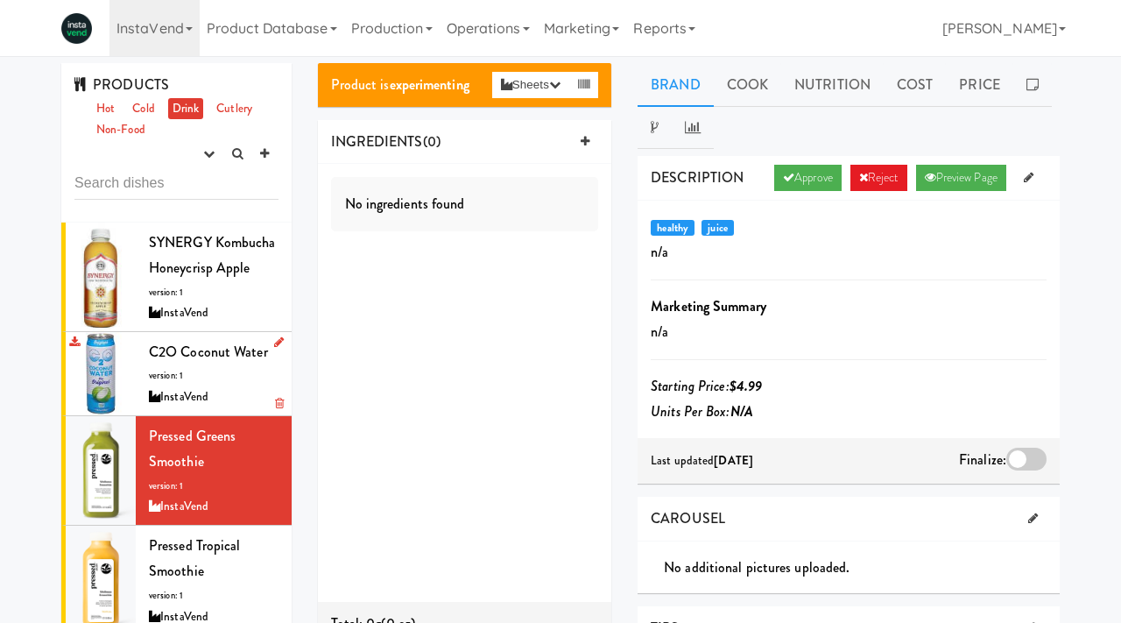
click at [182, 396] on div "InstaVend" at bounding box center [214, 397] width 130 height 22
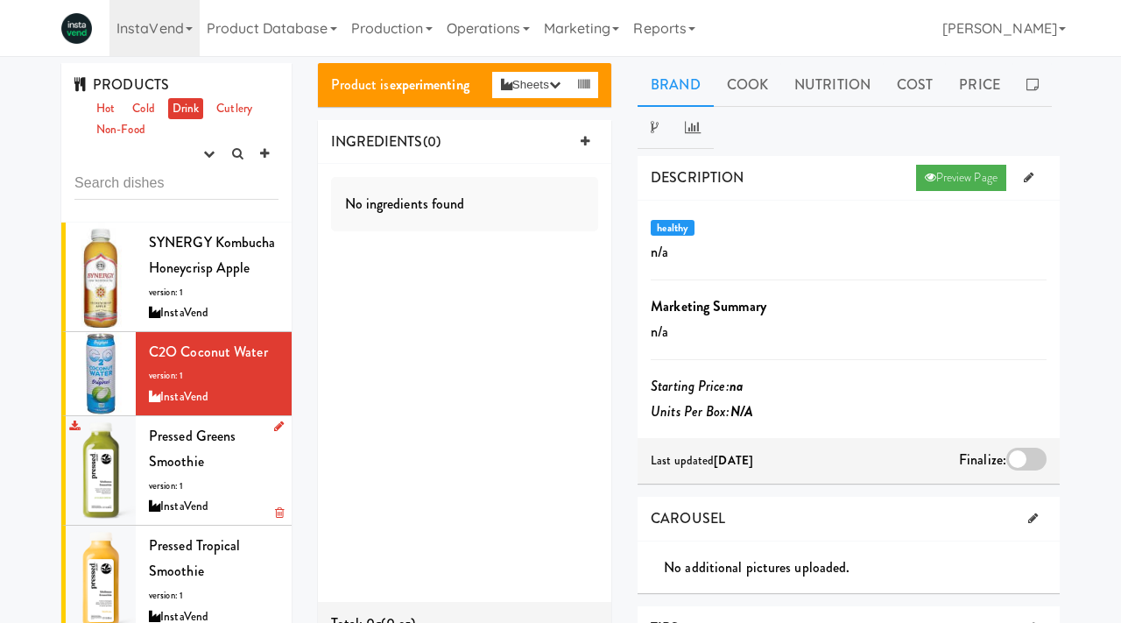
click at [208, 491] on div "Pressed Greens Smoothie version: 1 InstaVend" at bounding box center [214, 470] width 130 height 95
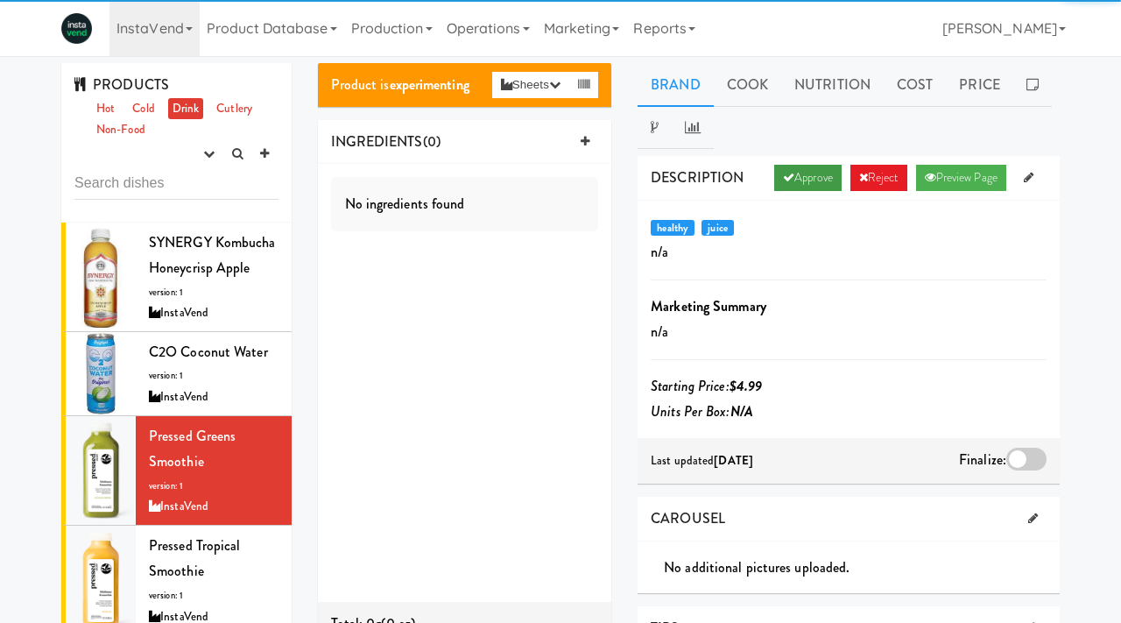
click at [803, 171] on link "Approve" at bounding box center [807, 178] width 67 height 26
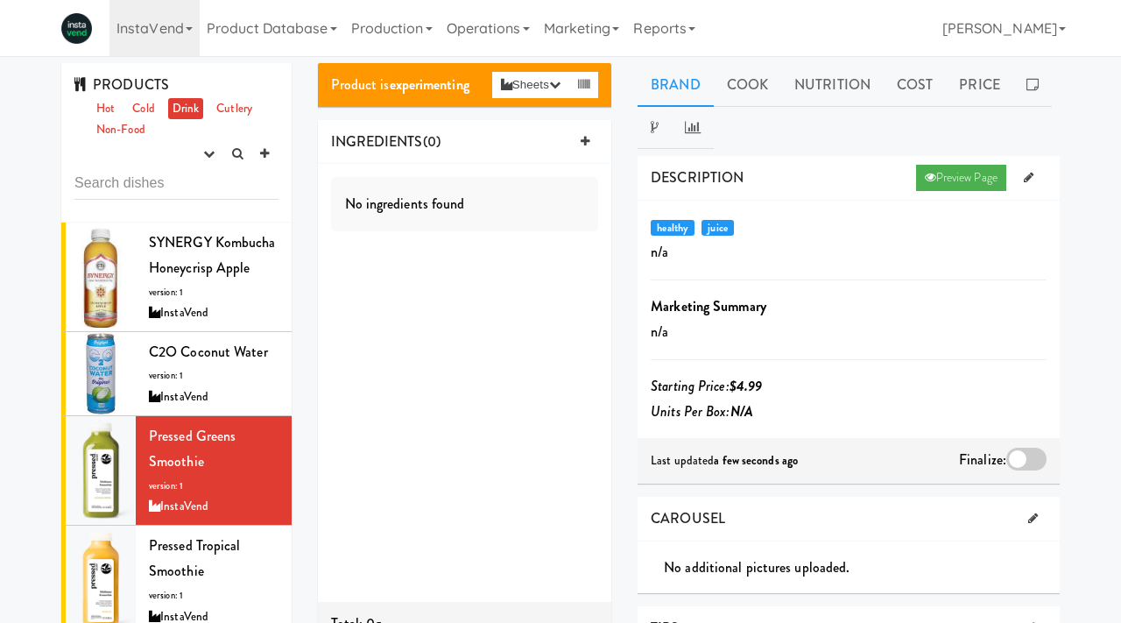
click at [1027, 461] on div at bounding box center [1027, 459] width 40 height 23
click at [0, 0] on input "checkbox" at bounding box center [0, 0] width 0 height 0
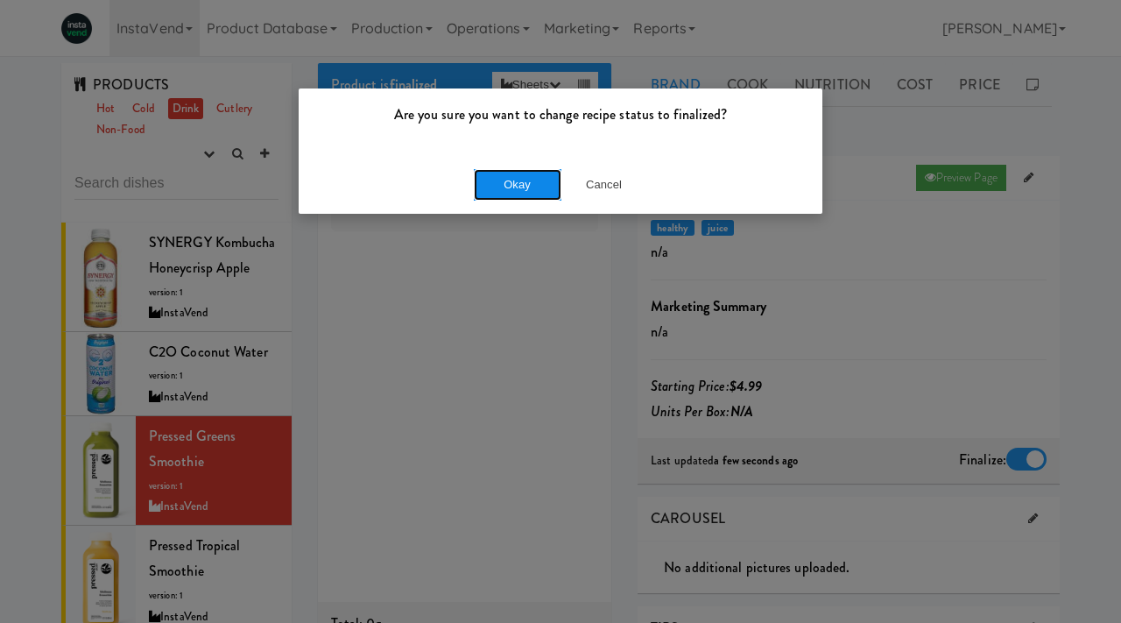
click at [527, 189] on button "Okay" at bounding box center [518, 185] width 88 height 32
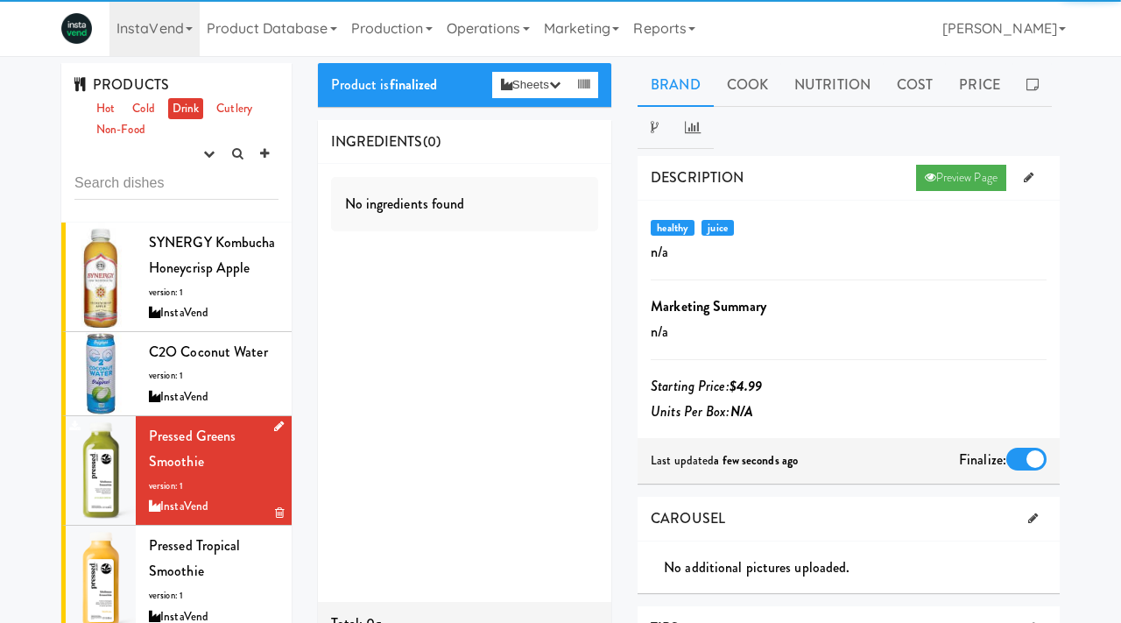
scroll to position [122, 0]
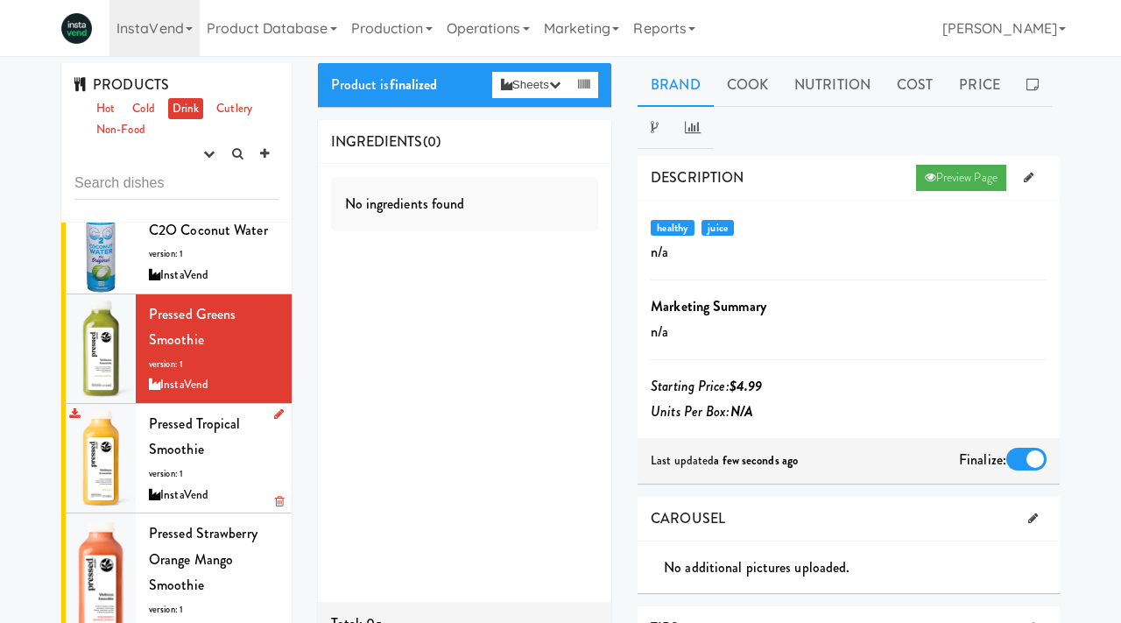
click at [205, 456] on div "Pressed Tropical Smoothie version: 1 InstaVend" at bounding box center [214, 458] width 130 height 95
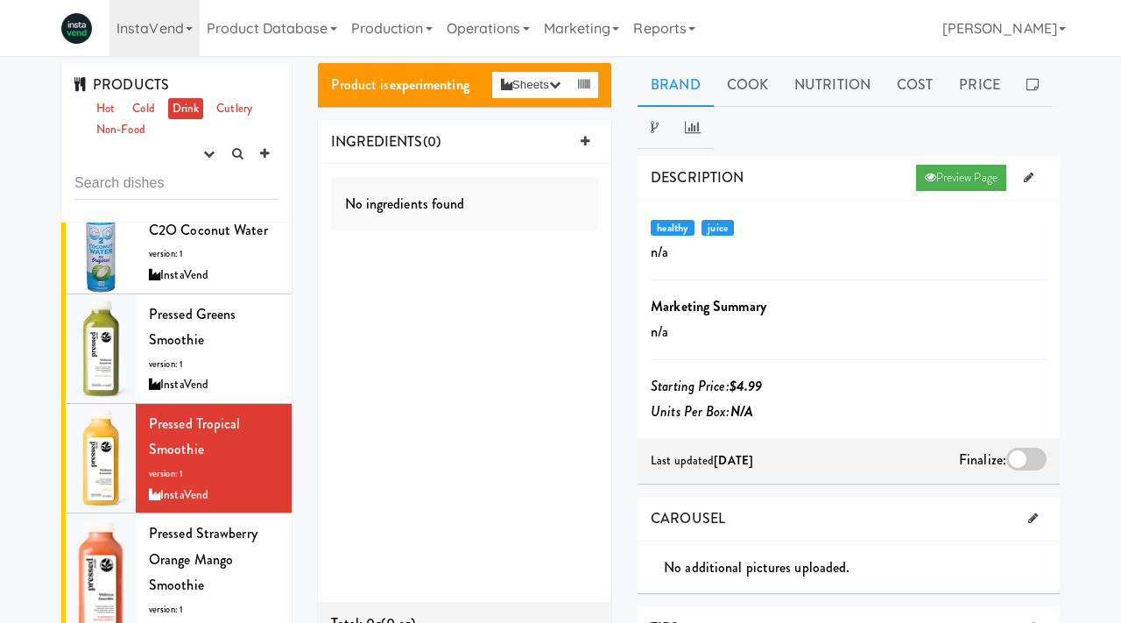
click at [1020, 461] on div at bounding box center [1027, 459] width 40 height 23
click at [0, 0] on input "checkbox" at bounding box center [0, 0] width 0 height 0
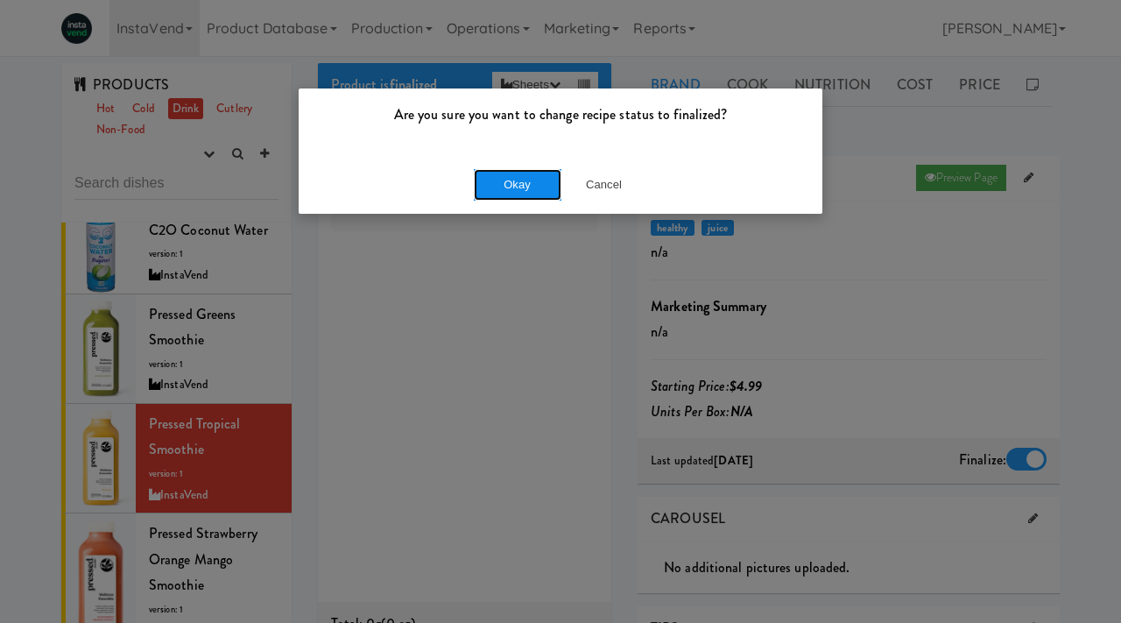
click at [517, 184] on button "Okay" at bounding box center [518, 185] width 88 height 32
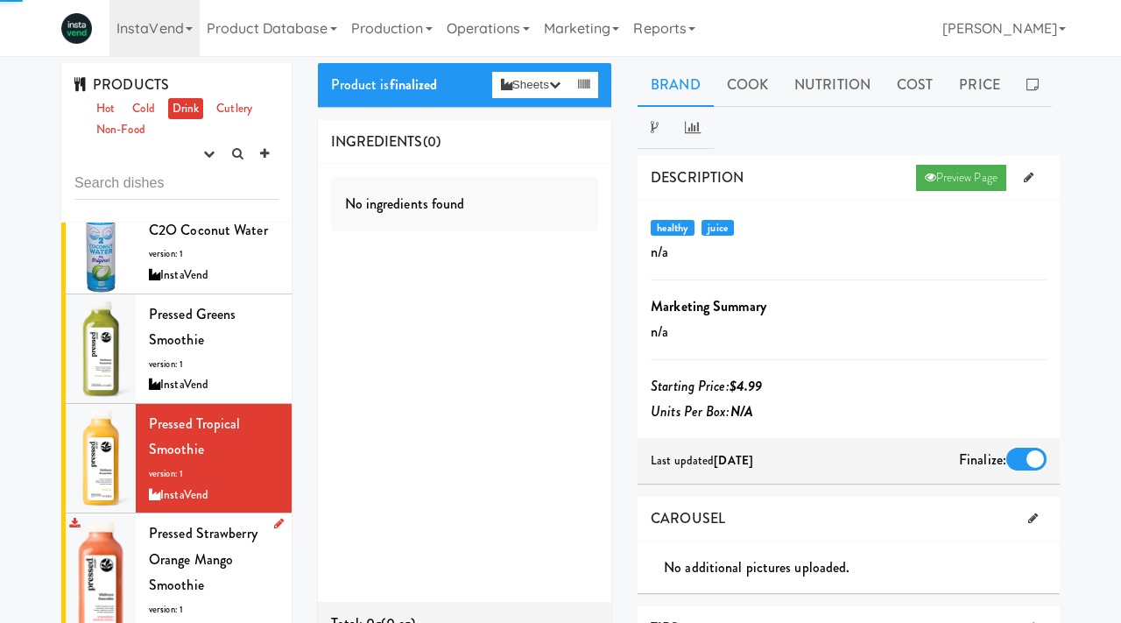
scroll to position [131, 0]
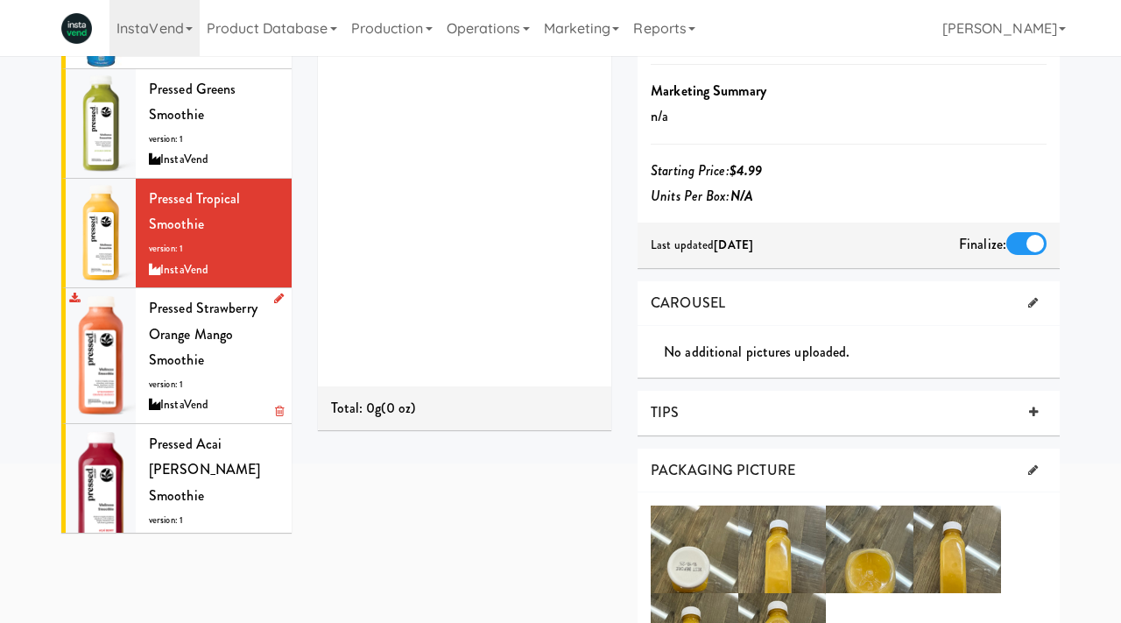
click at [207, 382] on div "Pressed Strawberry Orange Mango Smoothie version: 1 InstaVend" at bounding box center [214, 355] width 130 height 121
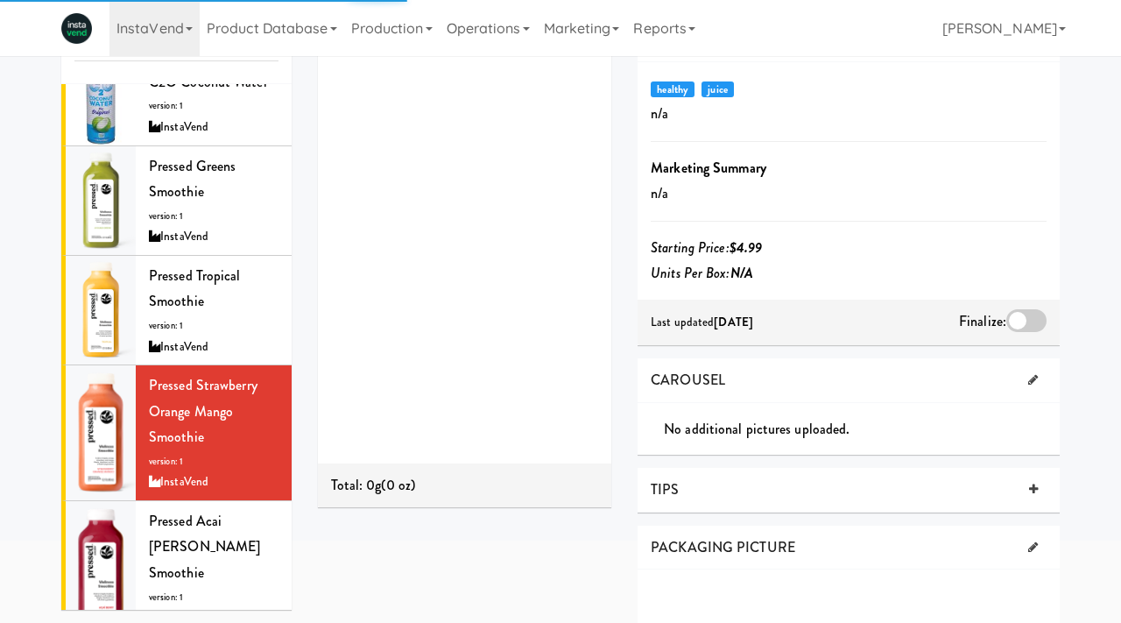
scroll to position [216, 0]
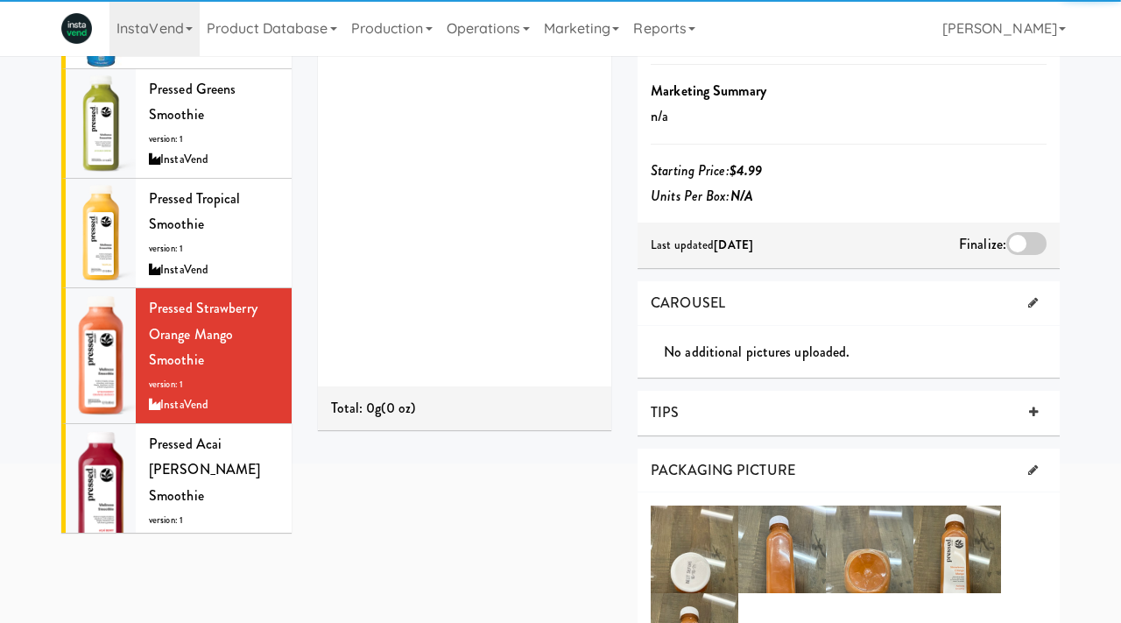
click at [1034, 248] on div at bounding box center [1027, 243] width 40 height 23
click at [0, 0] on input "checkbox" at bounding box center [0, 0] width 0 height 0
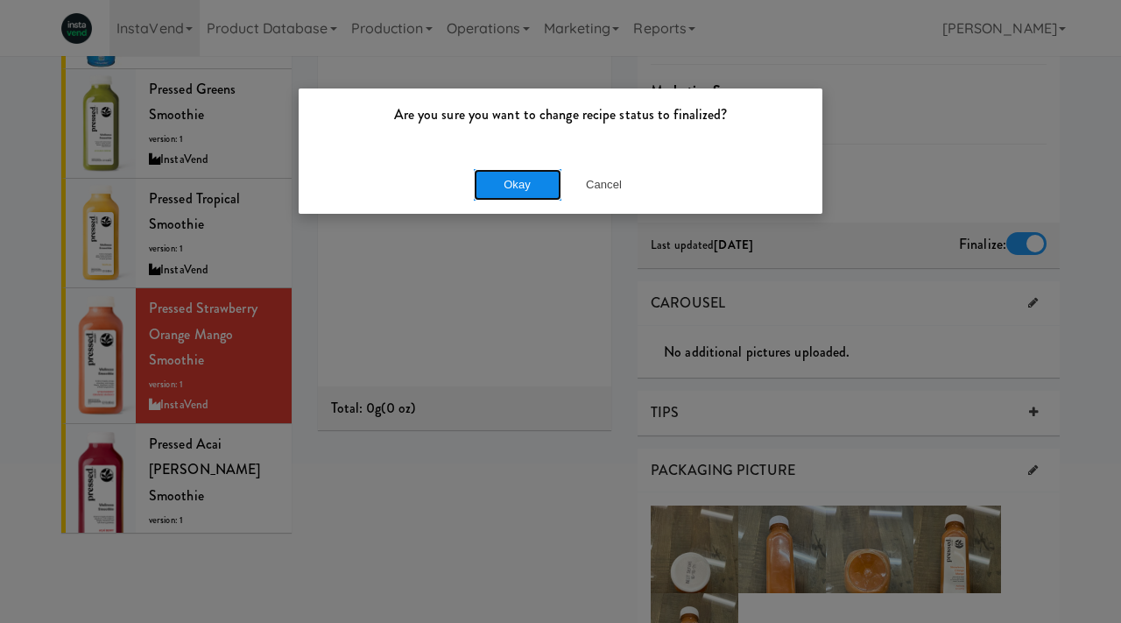
click at [527, 182] on button "Okay" at bounding box center [518, 185] width 88 height 32
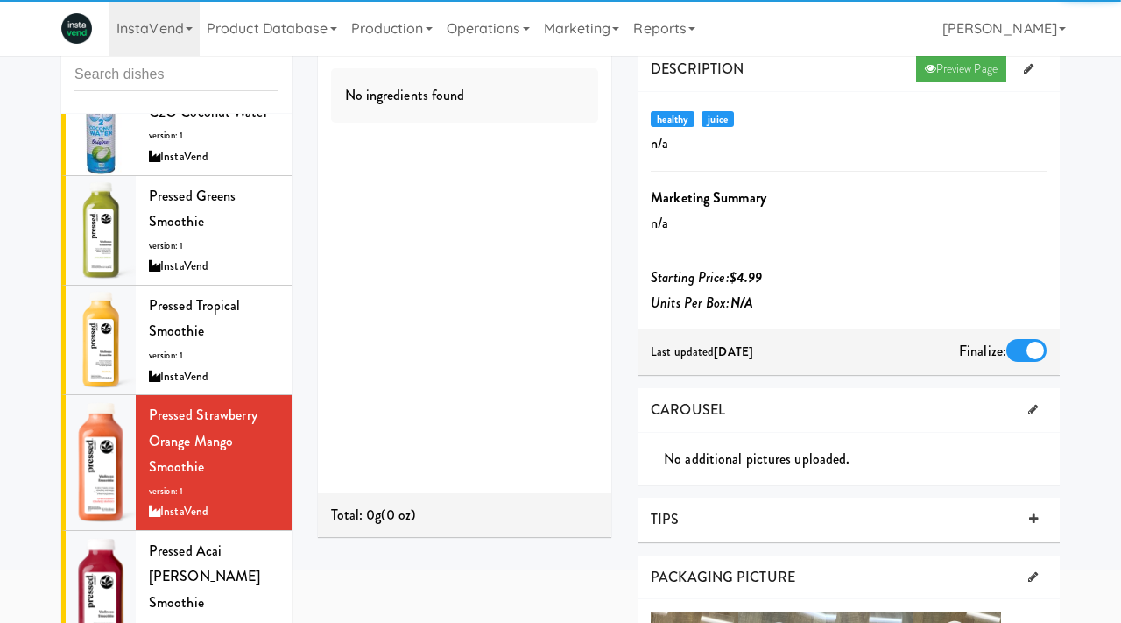
scroll to position [132, 0]
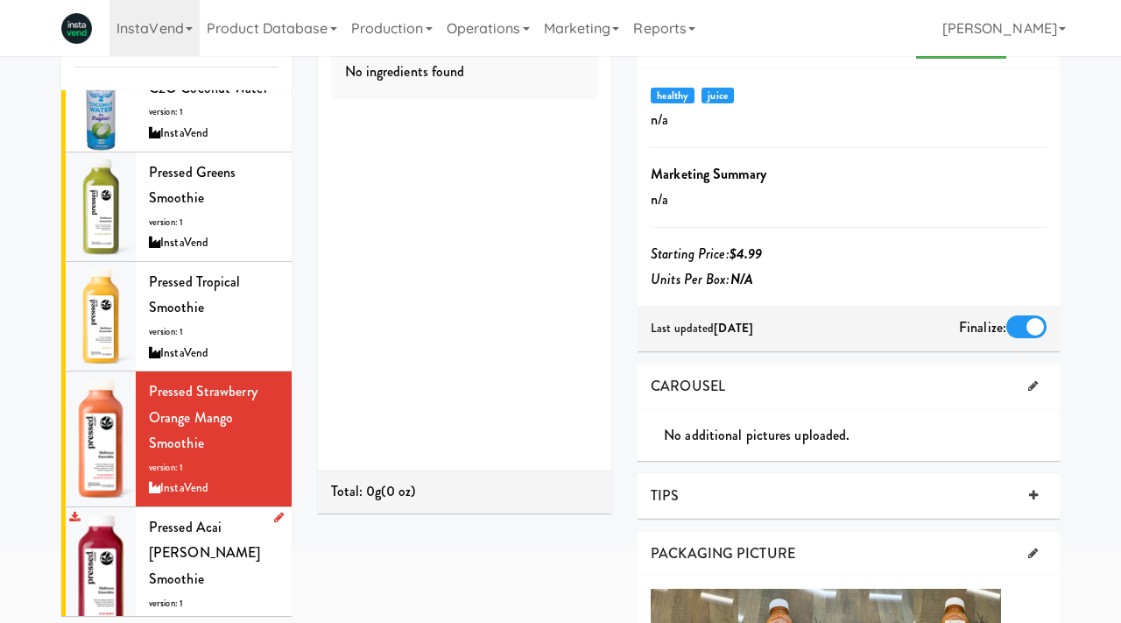
click at [202, 565] on div "Pressed Acai Berry Smoothie version: 1 InstaVend" at bounding box center [214, 574] width 130 height 121
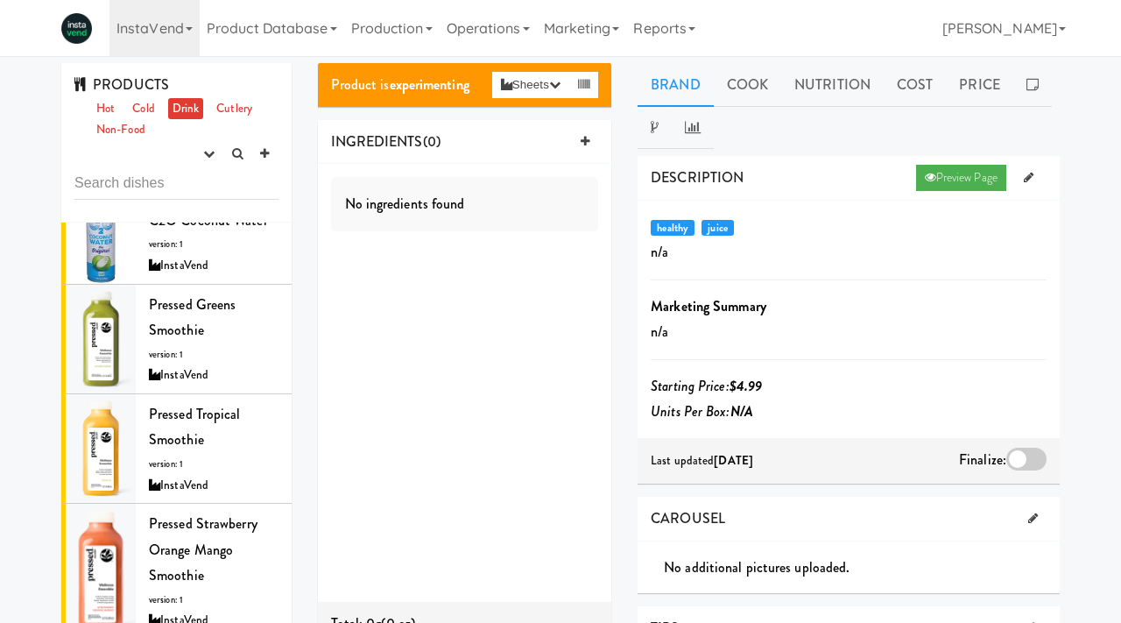
click at [1011, 460] on div at bounding box center [1027, 459] width 40 height 23
click at [0, 0] on input "checkbox" at bounding box center [0, 0] width 0 height 0
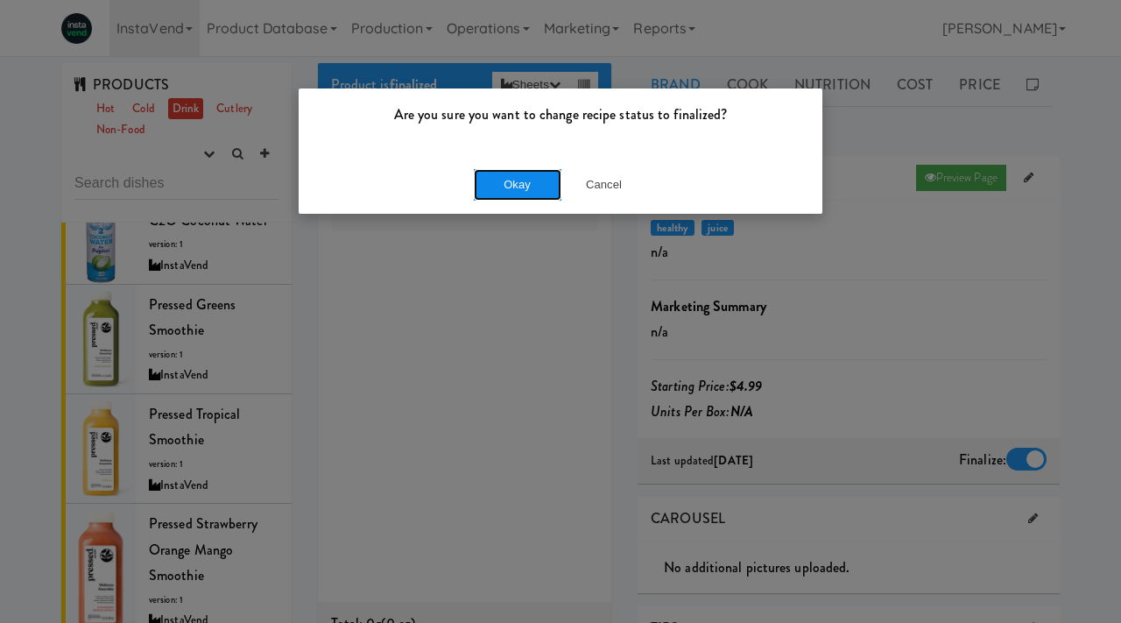
click at [511, 180] on button "Okay" at bounding box center [518, 185] width 88 height 32
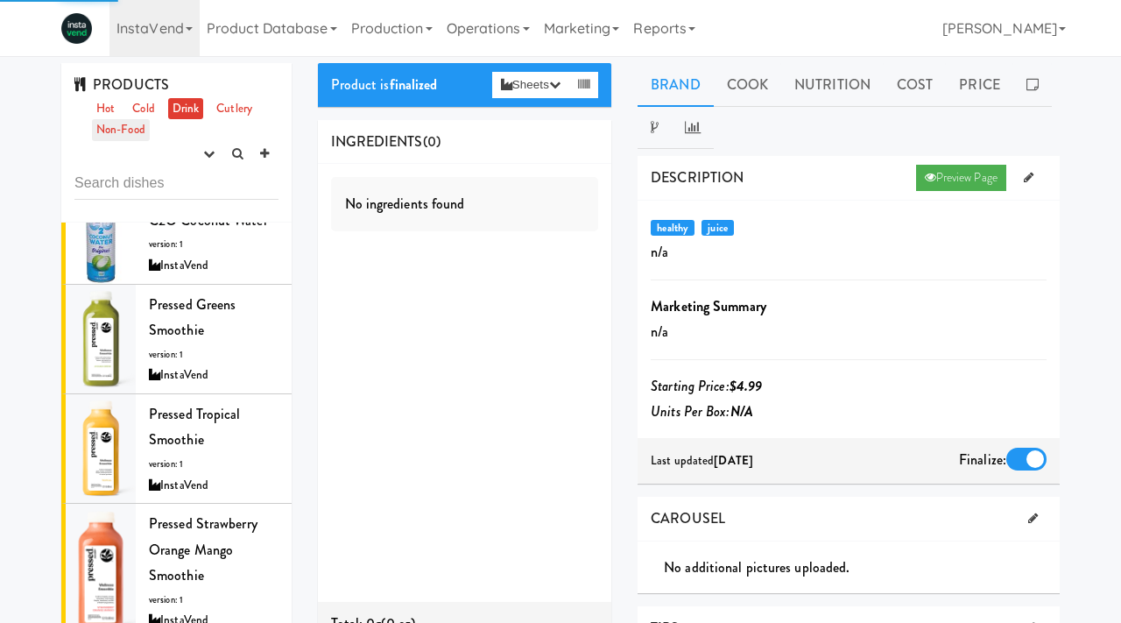
click at [137, 136] on link "Non-Food" at bounding box center [121, 130] width 58 height 22
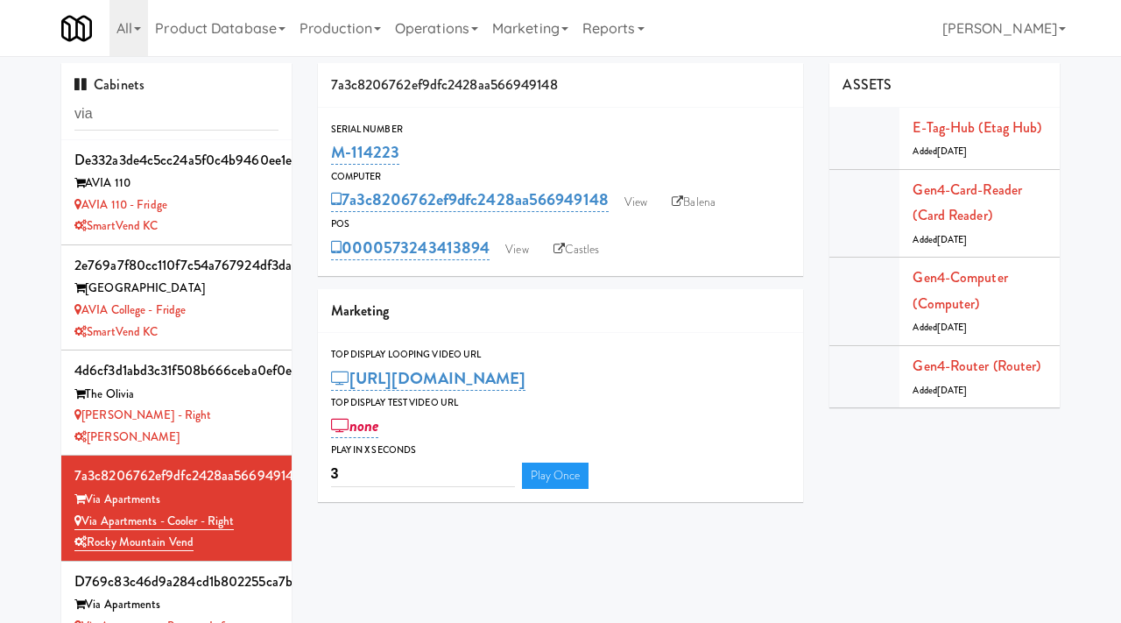
scroll to position [106, 0]
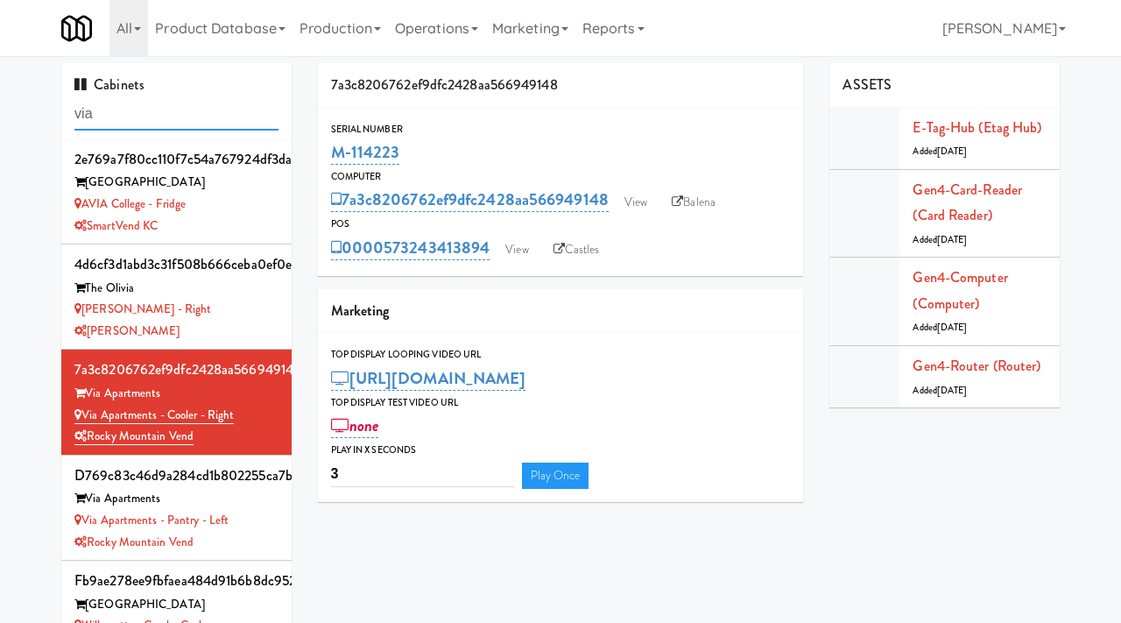
click at [169, 118] on input "via" at bounding box center [176, 114] width 204 height 32
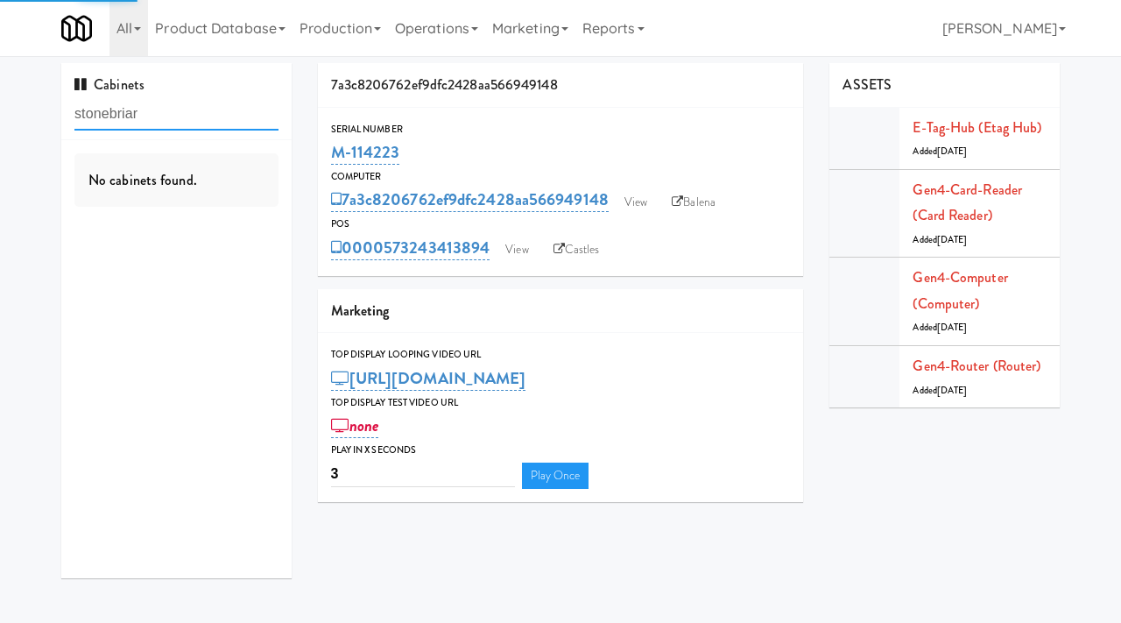
type input "stonebriar"
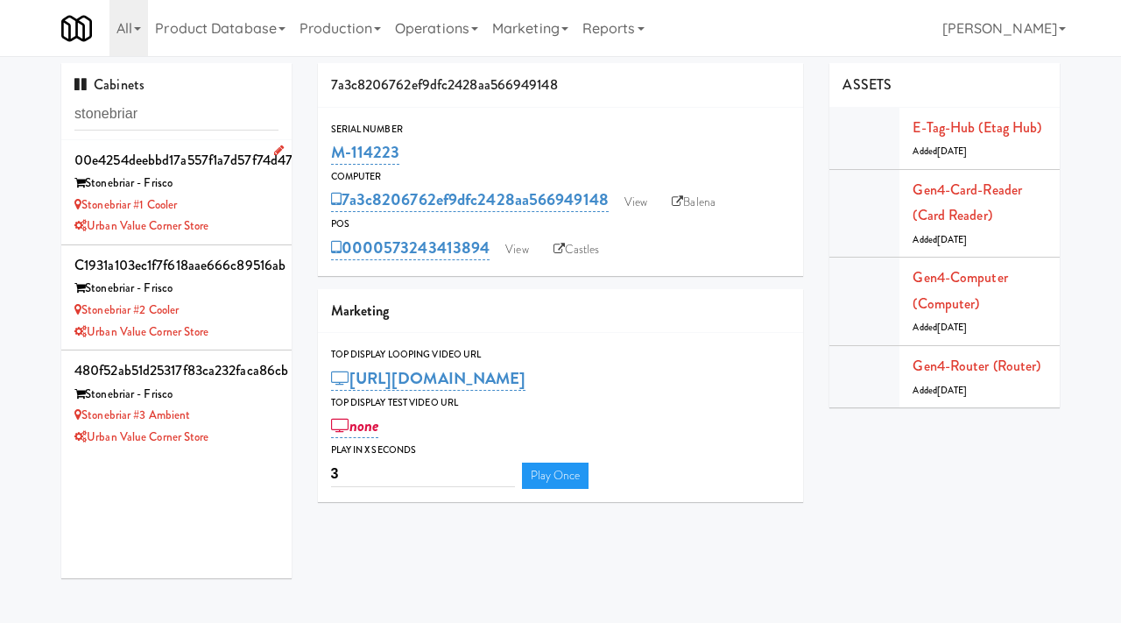
click at [271, 214] on div "Stonebriar #1 Cooler" at bounding box center [176, 205] width 204 height 22
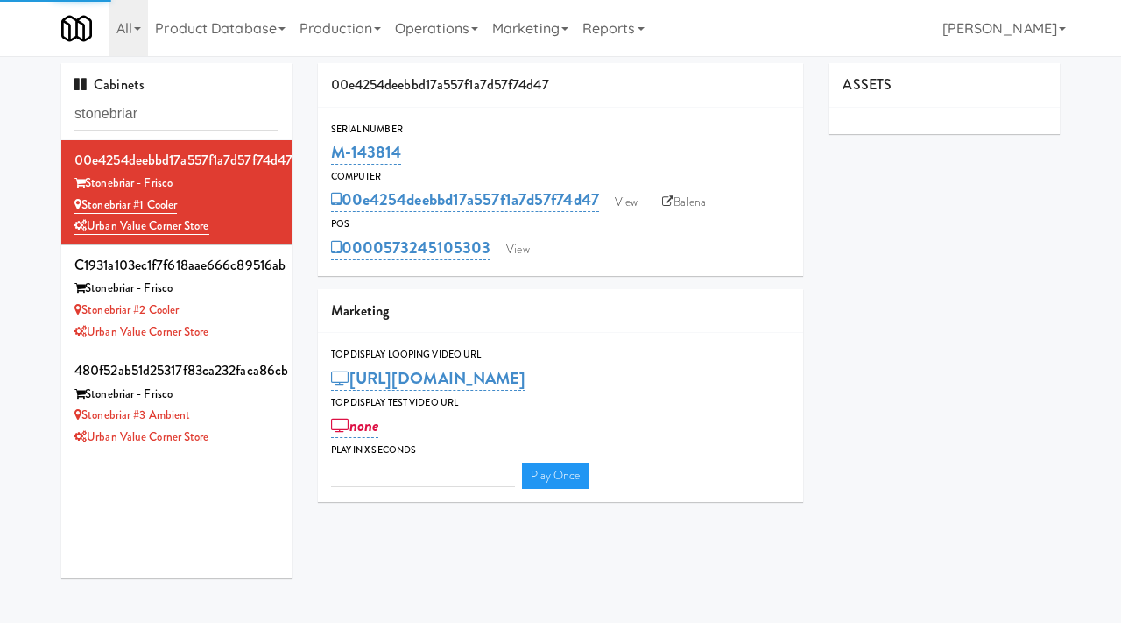
type input "3"
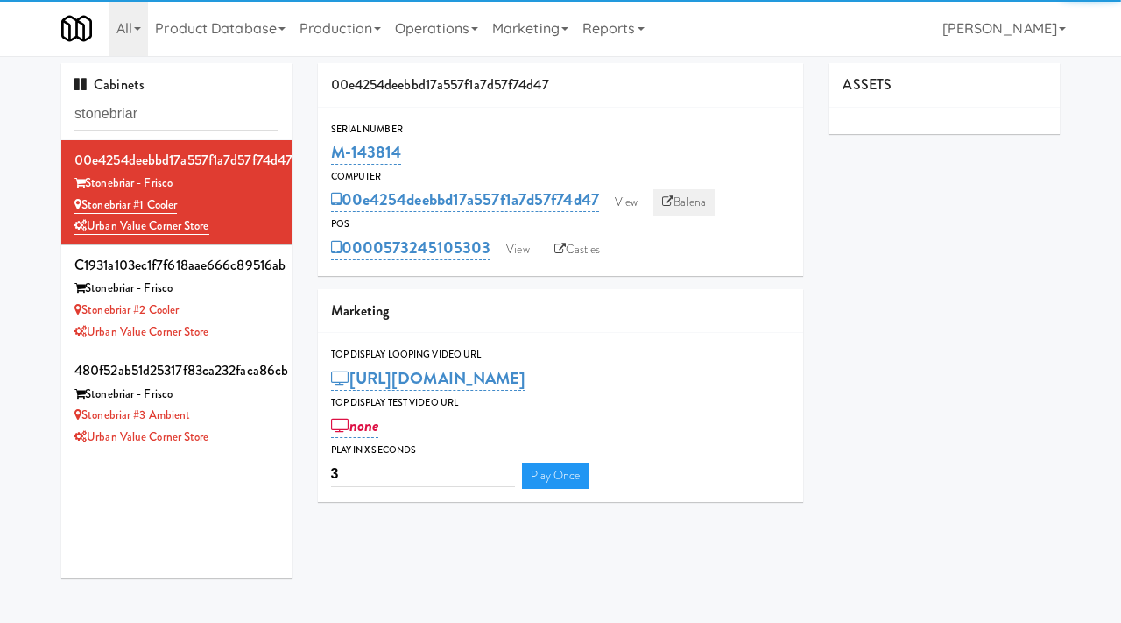
click at [688, 206] on link "Balena" at bounding box center [684, 202] width 61 height 26
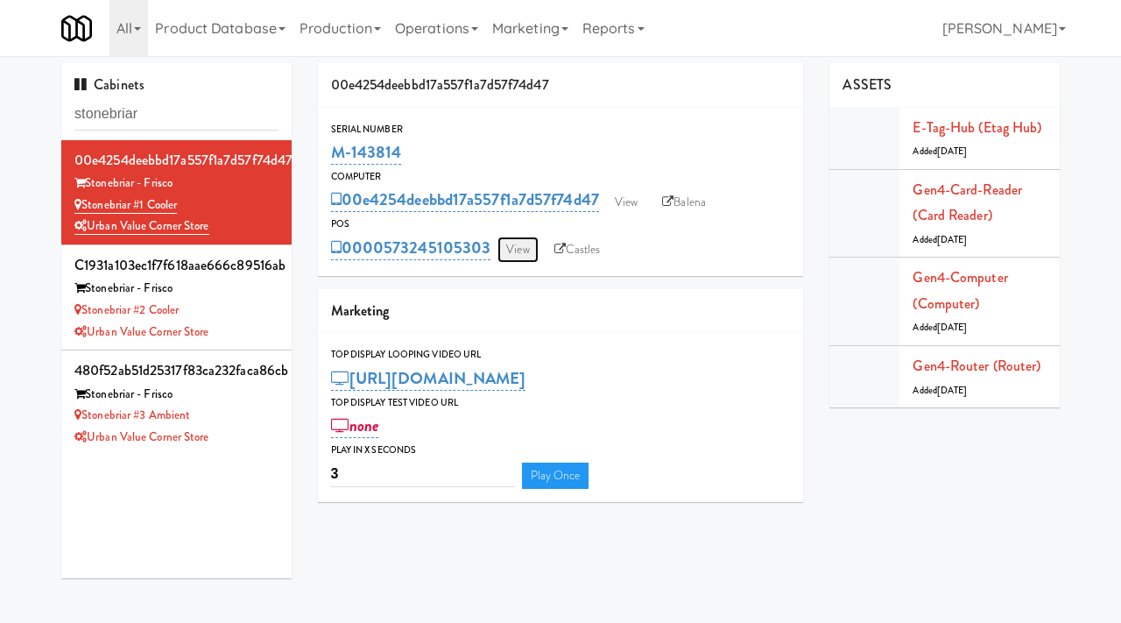
click at [529, 252] on link "View" at bounding box center [518, 250] width 40 height 26
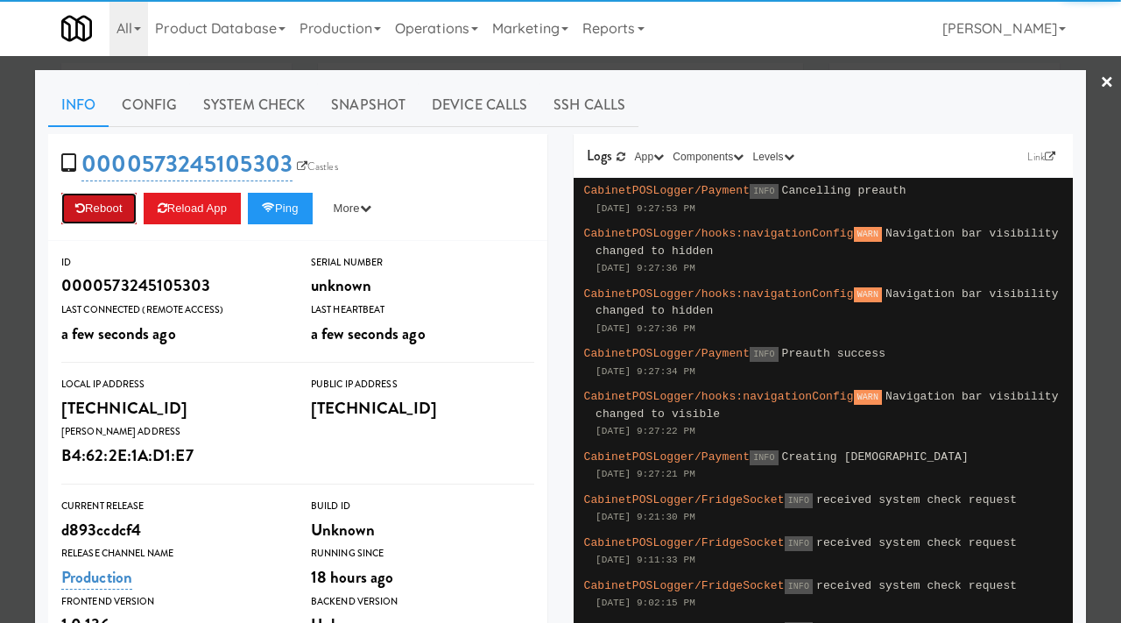
click at [119, 202] on button "Reboot" at bounding box center [98, 209] width 75 height 32
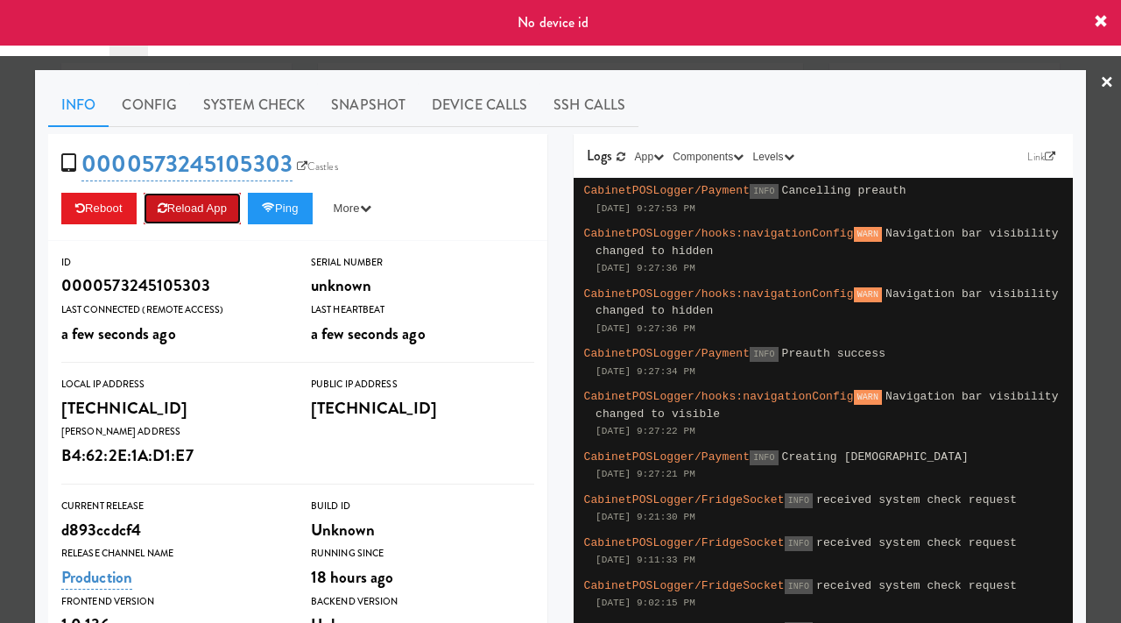
click at [198, 209] on button "Reload App" at bounding box center [192, 209] width 97 height 32
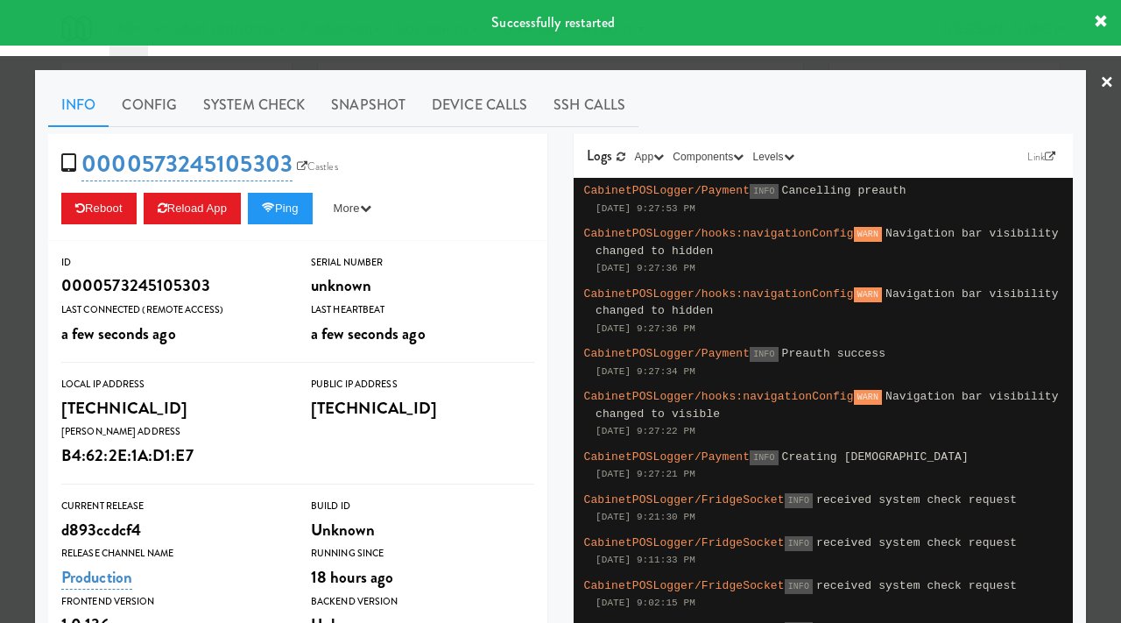
click at [6, 218] on div at bounding box center [560, 311] width 1121 height 623
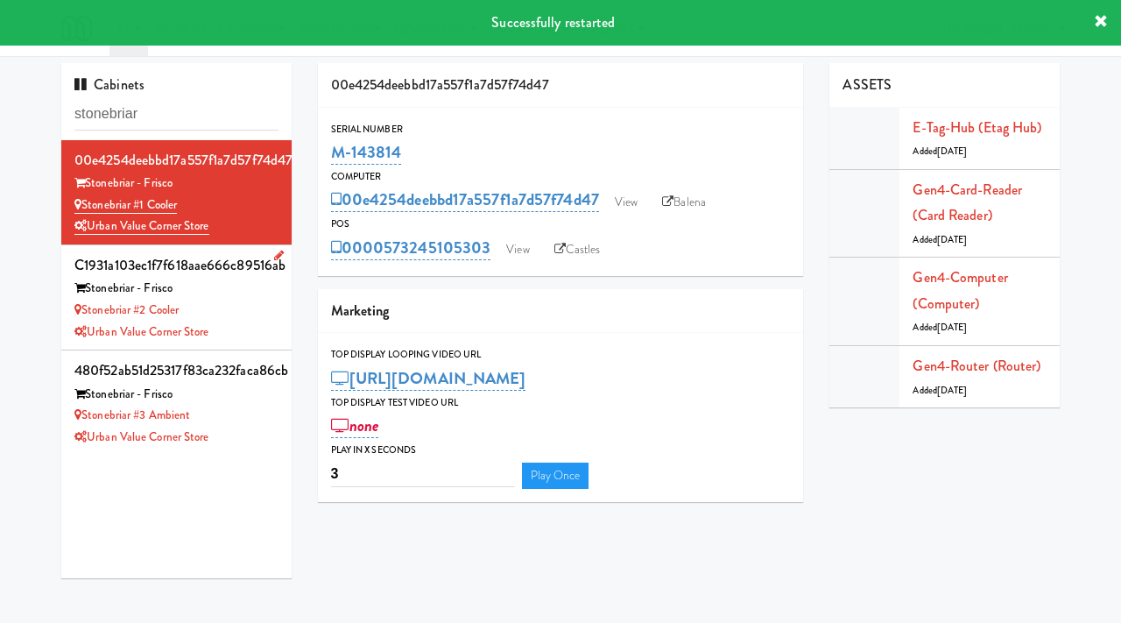
click at [237, 327] on div "Urban Value Corner Store" at bounding box center [176, 333] width 204 height 22
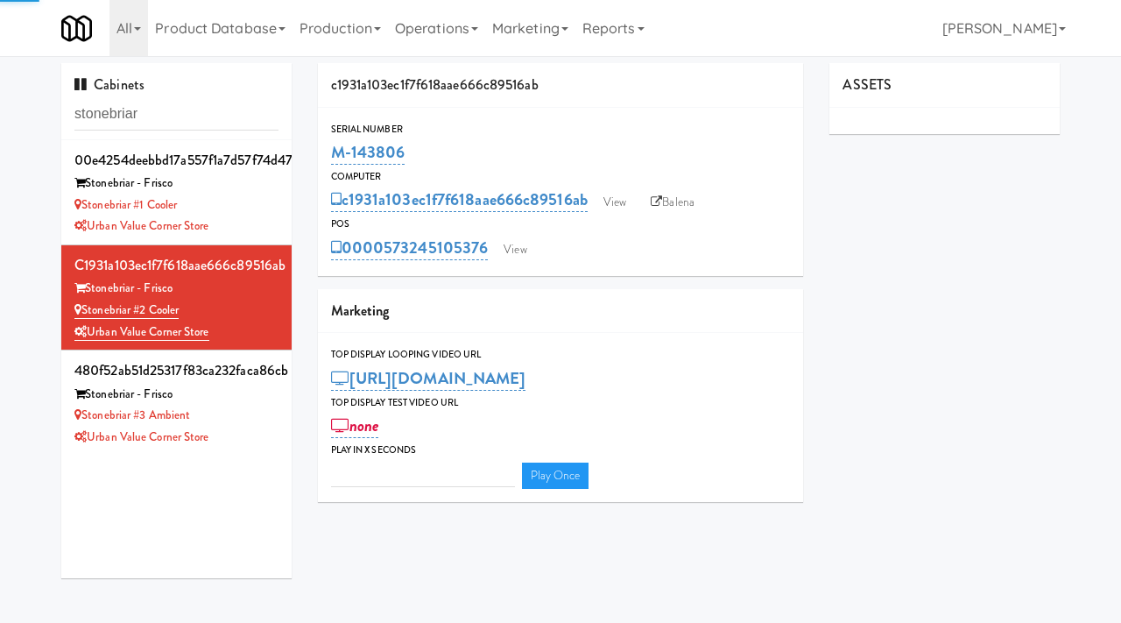
type input "3"
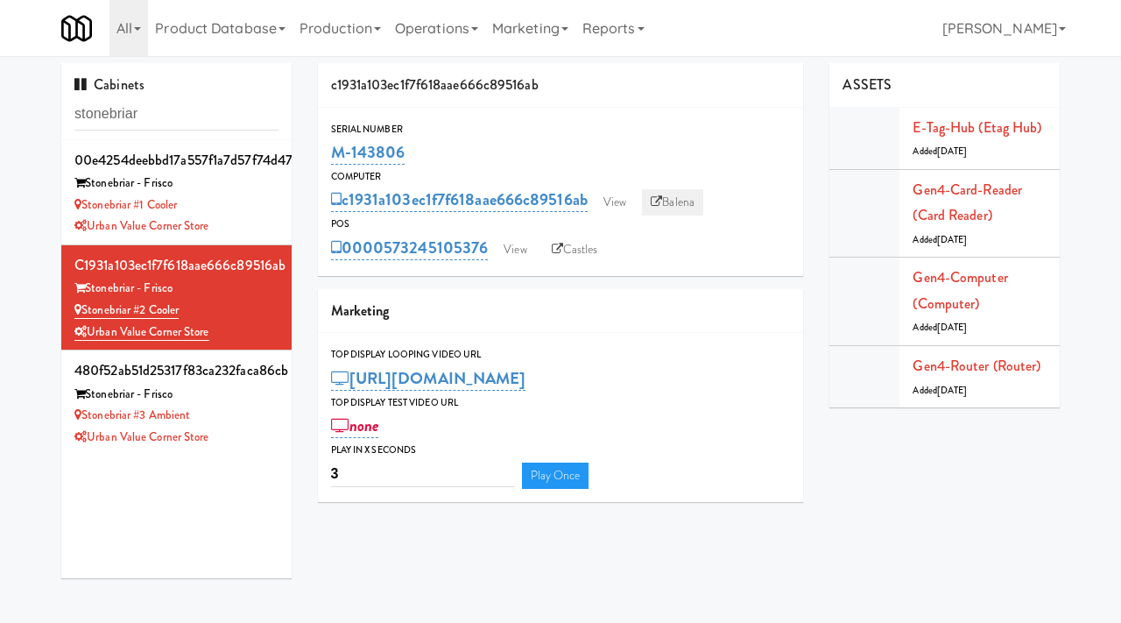
click at [700, 202] on link "Balena" at bounding box center [672, 202] width 61 height 26
click at [517, 251] on link "View" at bounding box center [515, 250] width 40 height 26
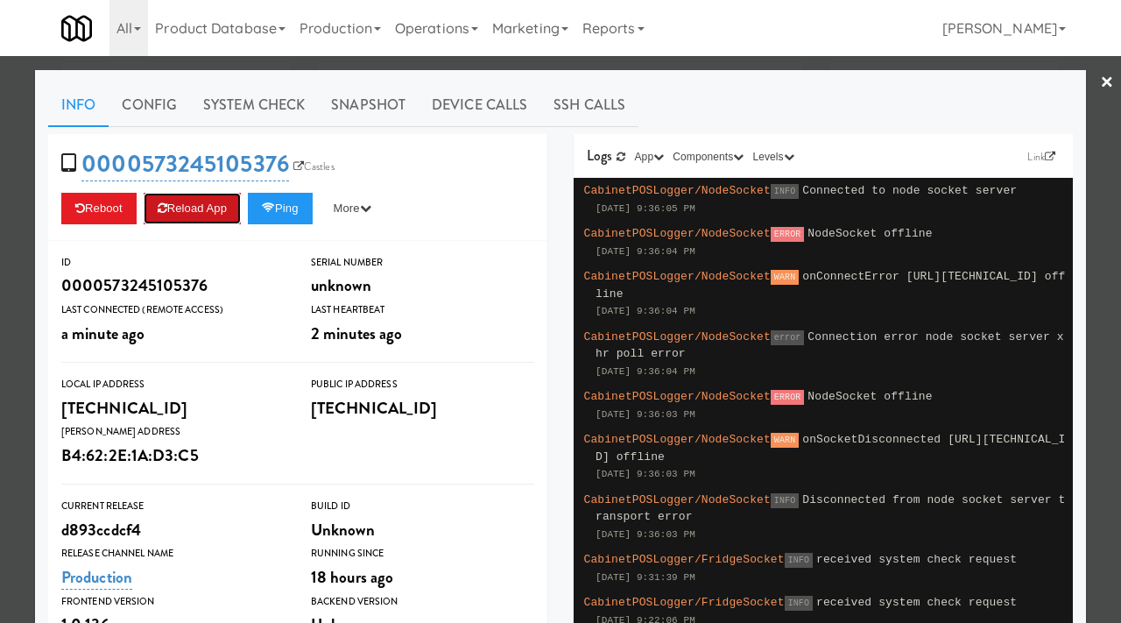
click at [203, 208] on button "Reload App" at bounding box center [192, 209] width 97 height 32
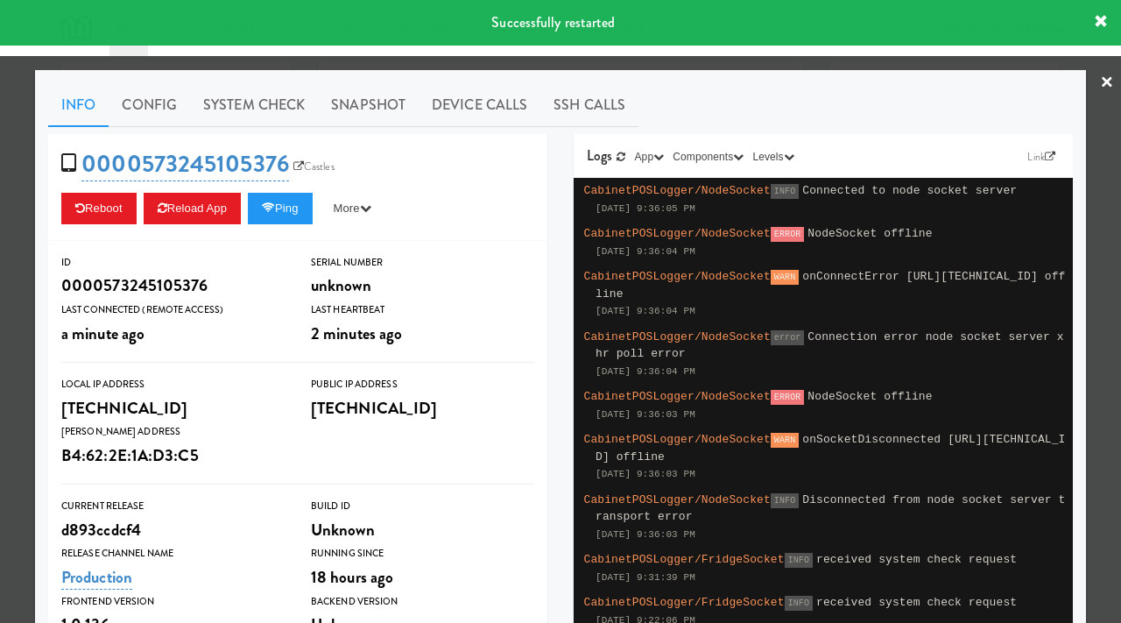
click at [18, 232] on div at bounding box center [560, 311] width 1121 height 623
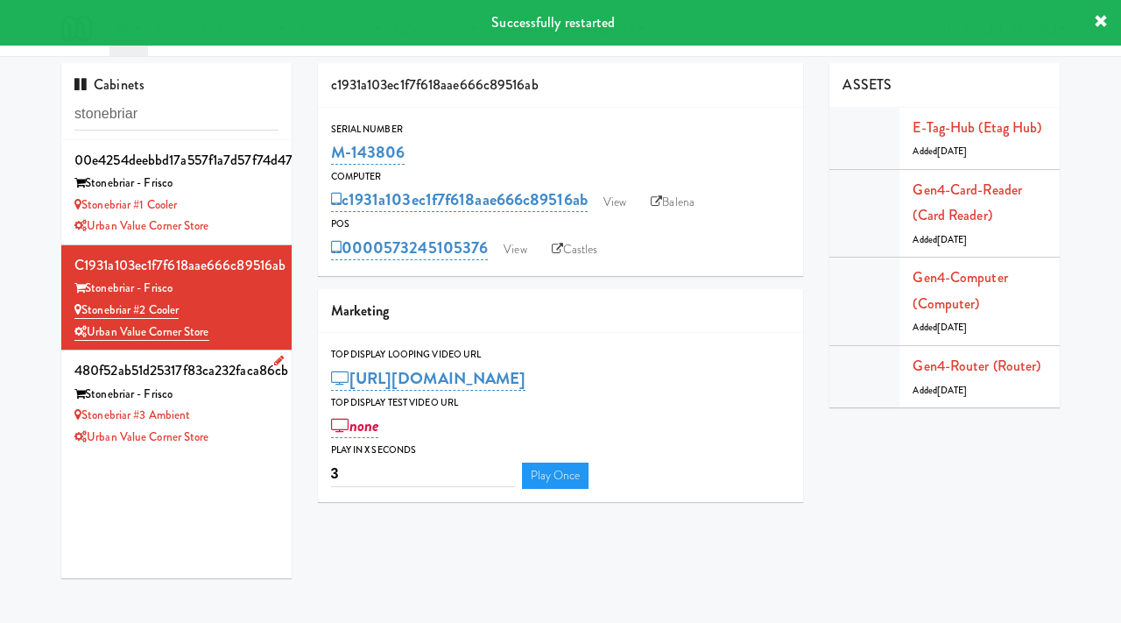
click at [249, 388] on div "Stonebriar - Frisco" at bounding box center [176, 395] width 204 height 22
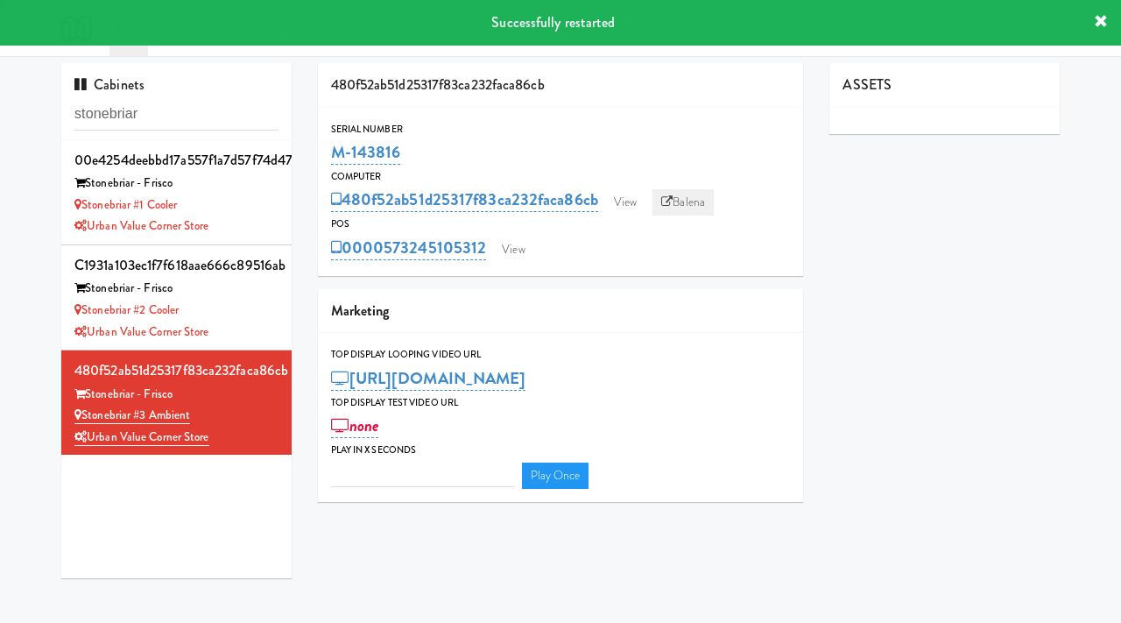
type input "3"
click at [679, 198] on link "Balena" at bounding box center [683, 202] width 61 height 26
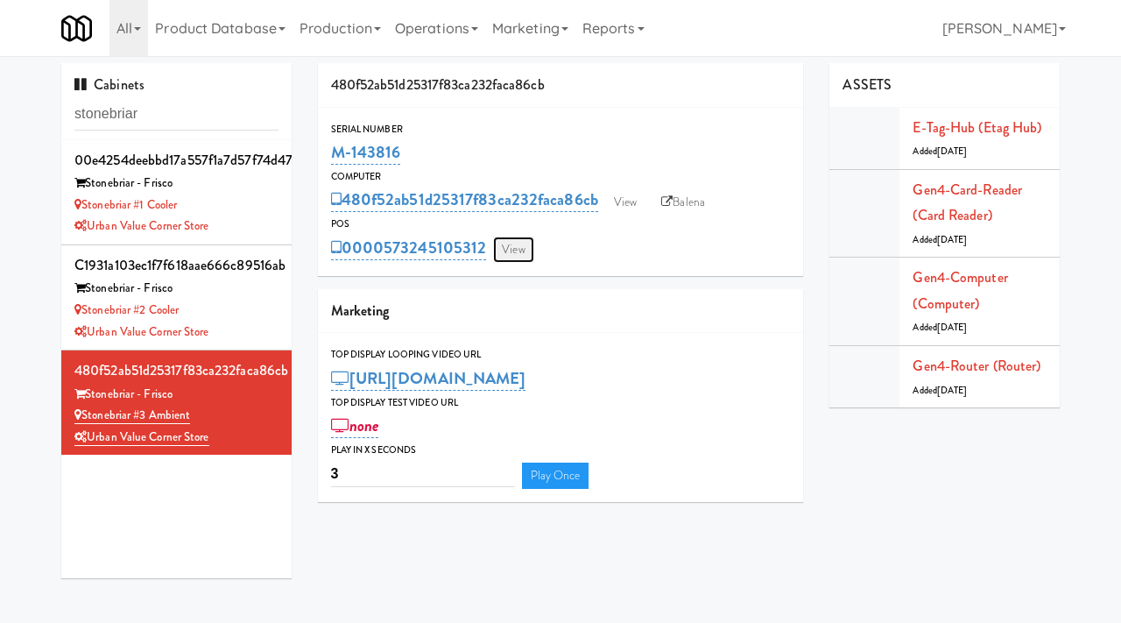
click at [518, 251] on link "View" at bounding box center [513, 250] width 40 height 26
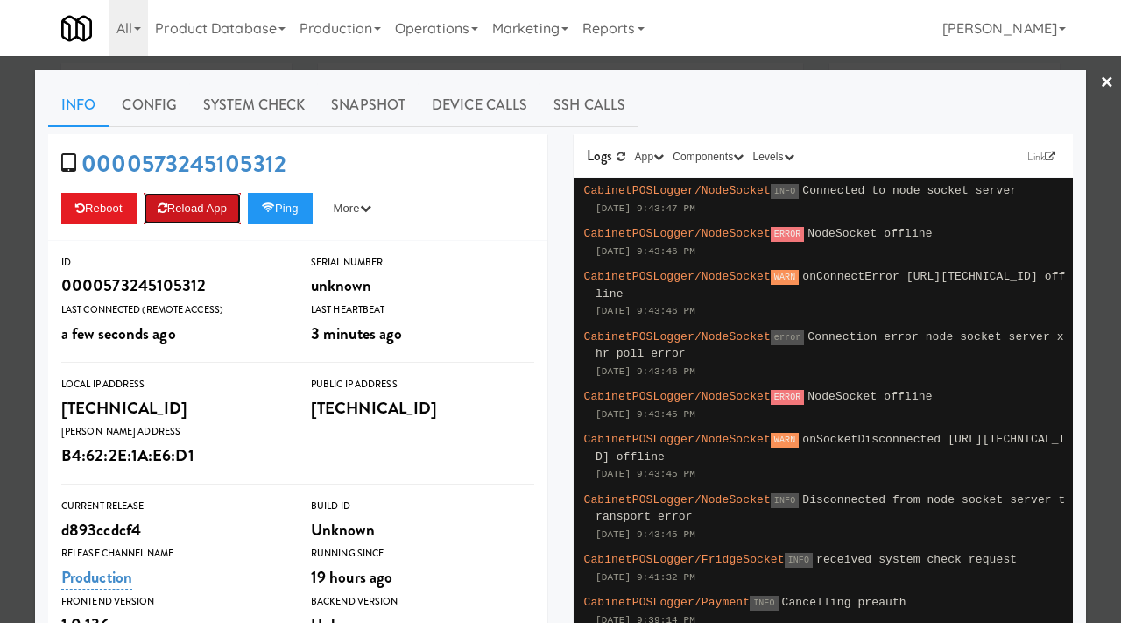
click at [180, 213] on button "Reload App" at bounding box center [192, 209] width 97 height 32
click at [0, 260] on div at bounding box center [560, 311] width 1121 height 623
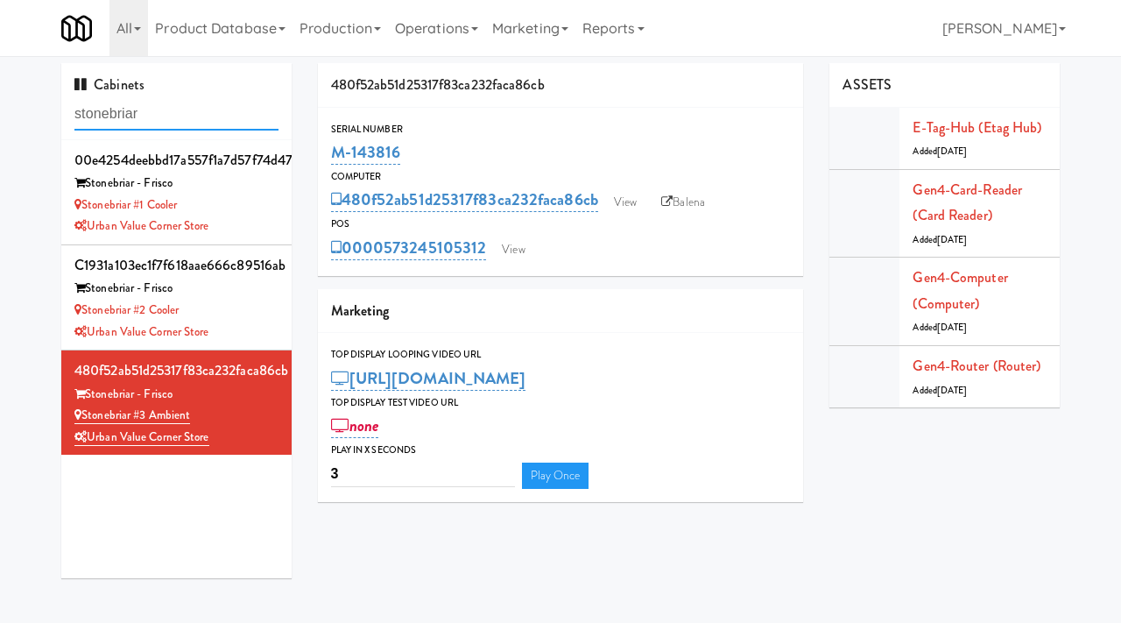
click at [174, 111] on input "stonebriar" at bounding box center [176, 114] width 204 height 32
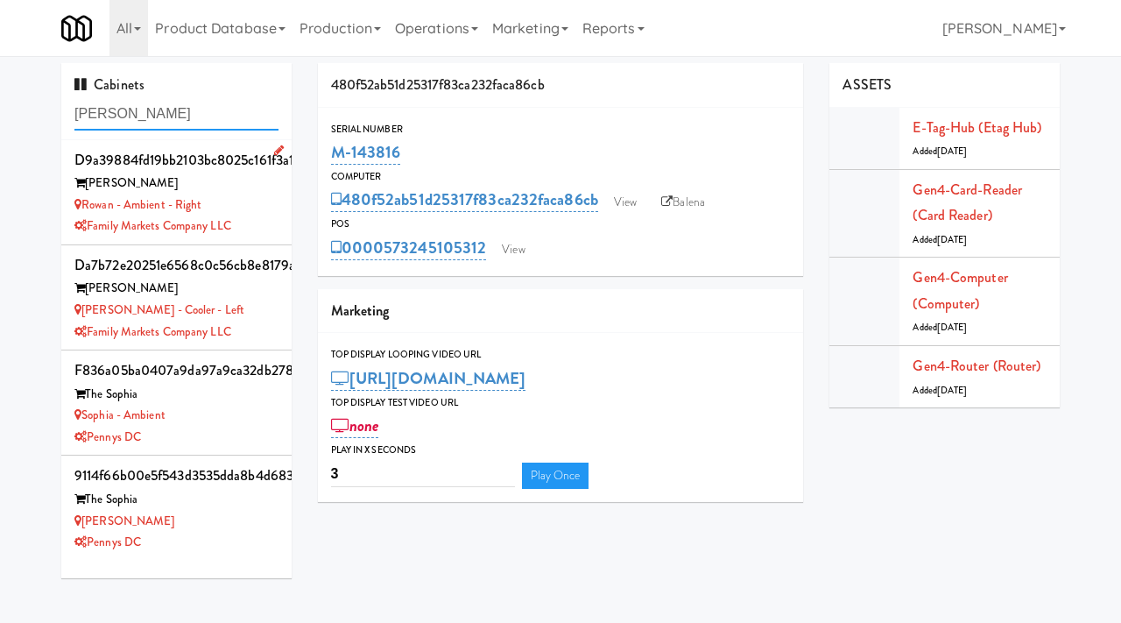
type input "Rowan"
click at [271, 207] on div "Rowan - Ambient - Right" at bounding box center [176, 205] width 204 height 22
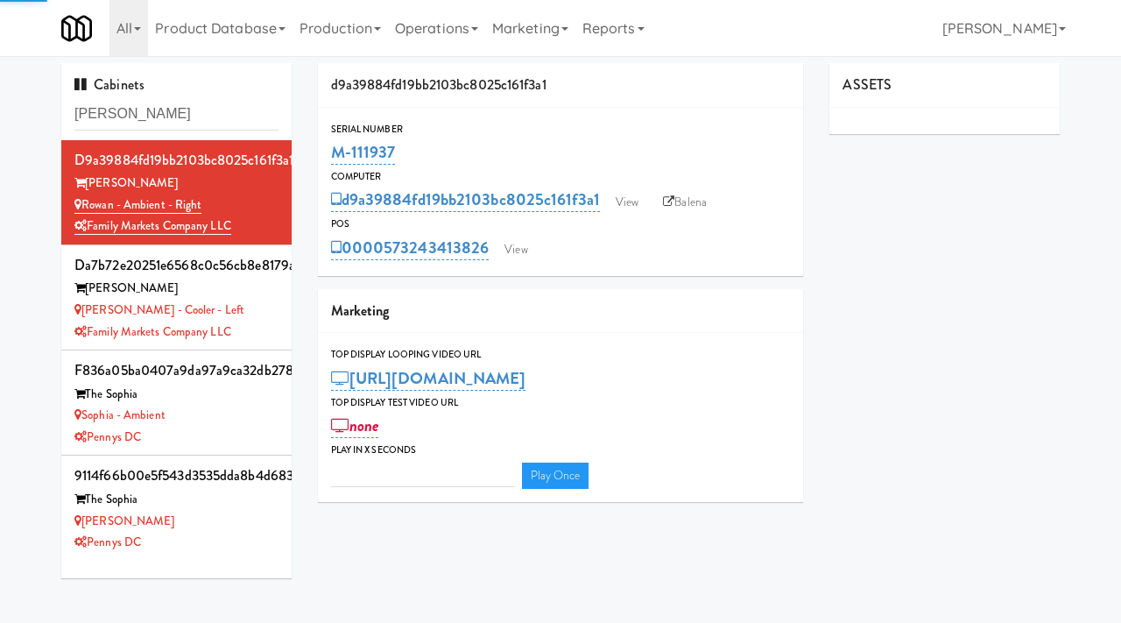
type input "3"
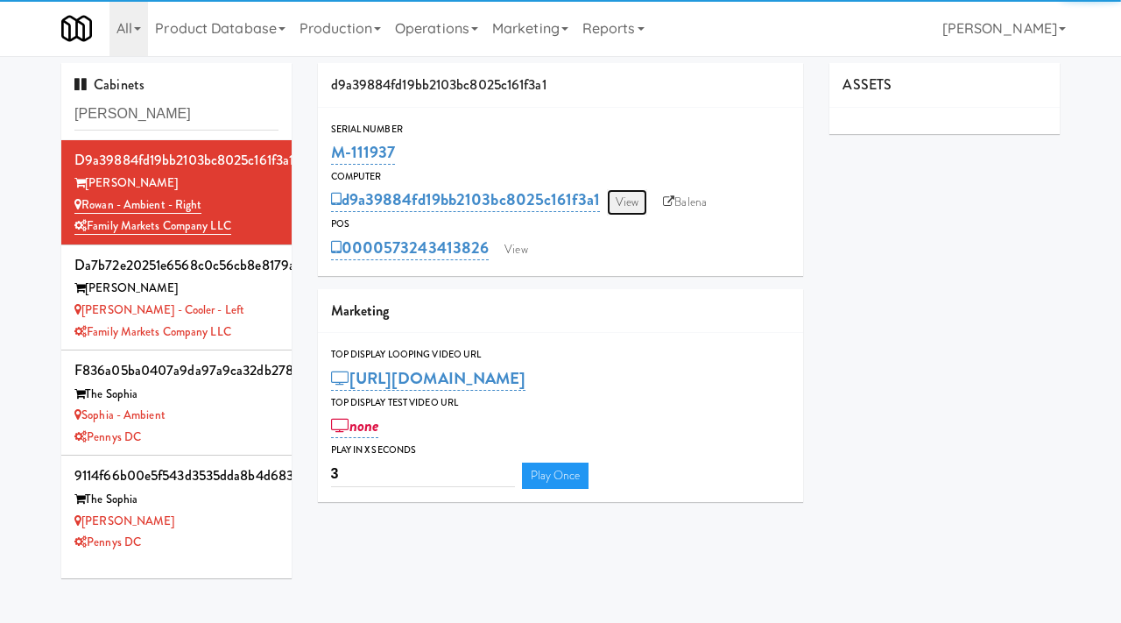
click at [626, 199] on link "View" at bounding box center [627, 202] width 40 height 26
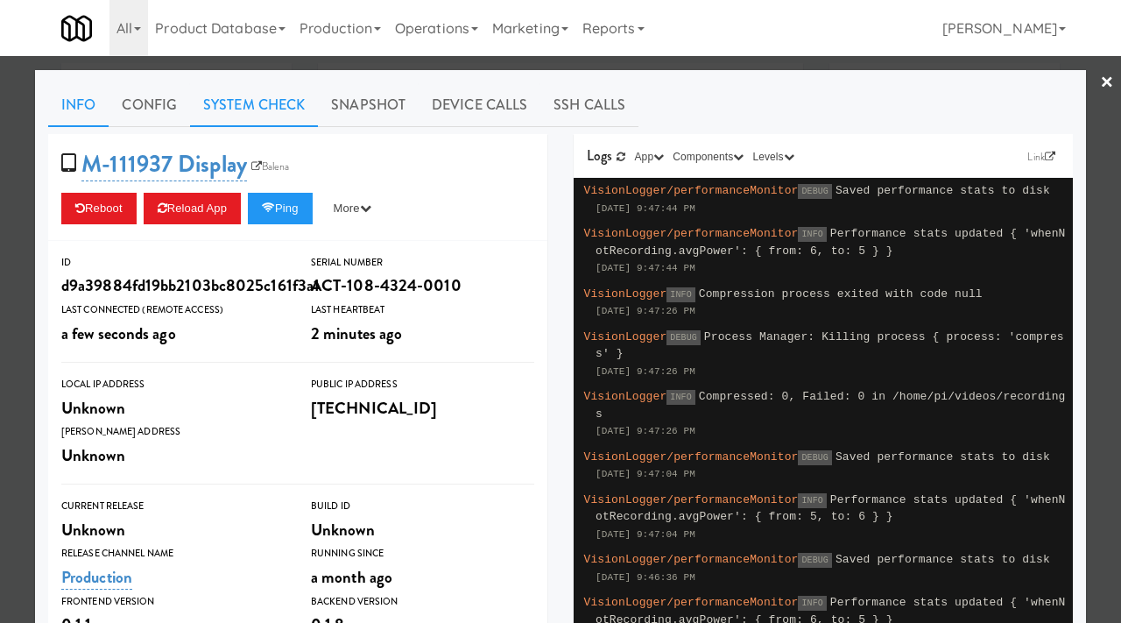
click at [257, 118] on link "System Check" at bounding box center [254, 105] width 128 height 44
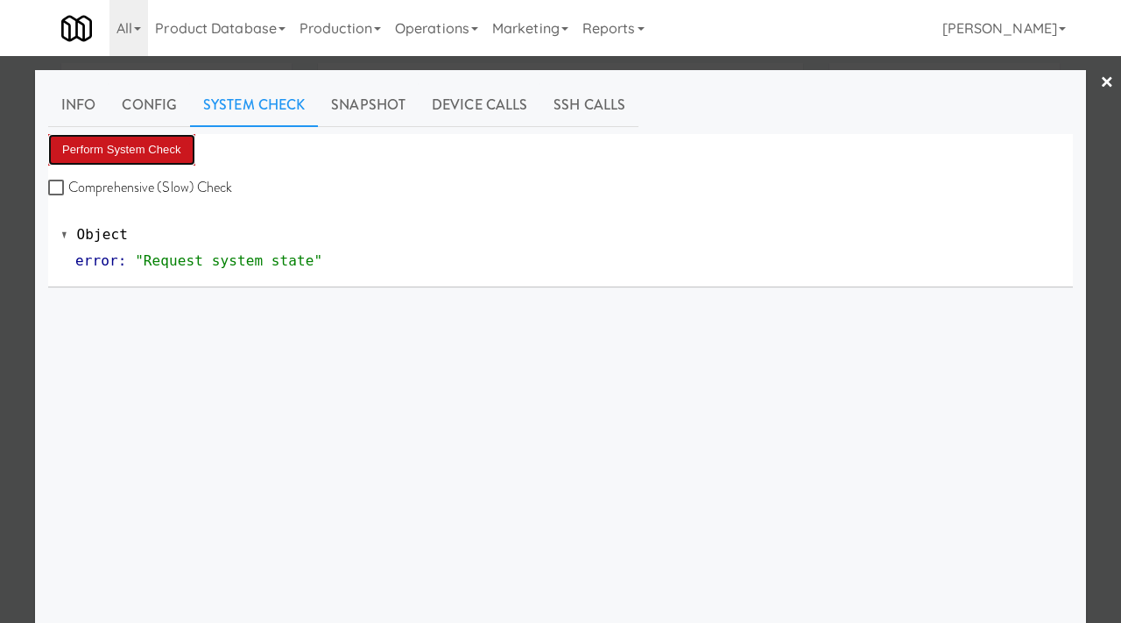
click at [138, 152] on button "Perform System Check" at bounding box center [121, 150] width 147 height 32
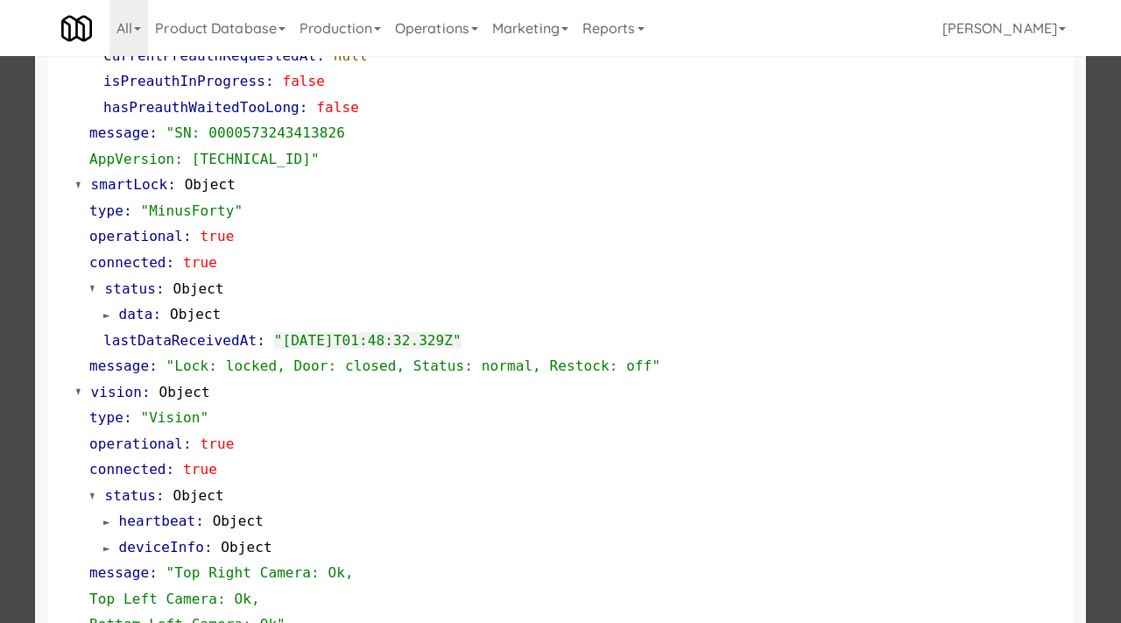
scroll to position [363, 0]
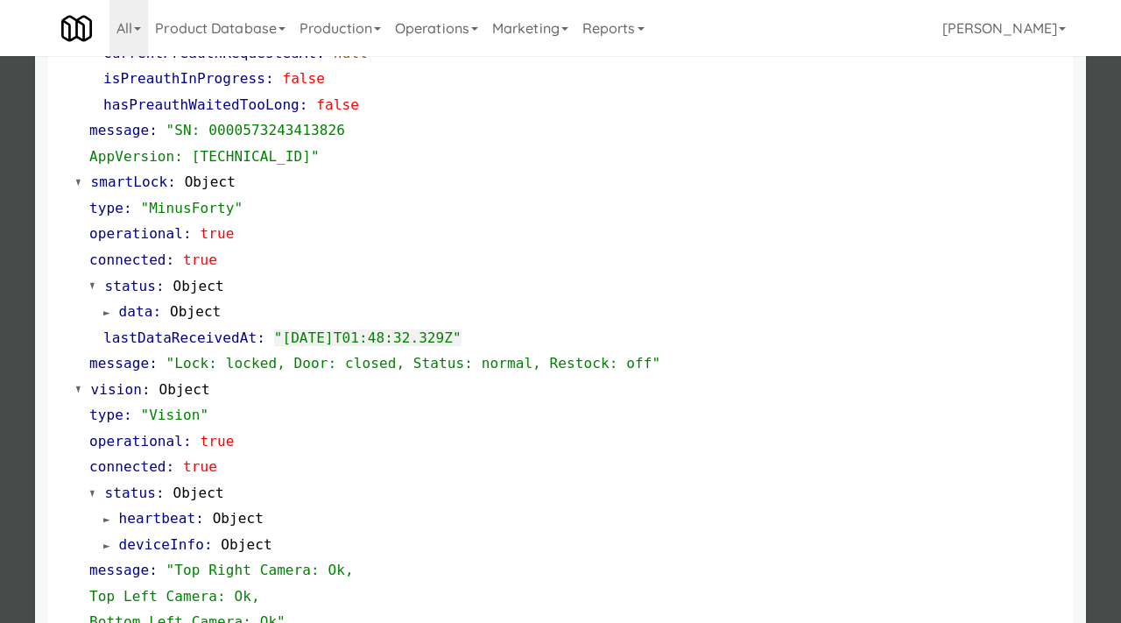
click at [31, 251] on div at bounding box center [560, 311] width 1121 height 623
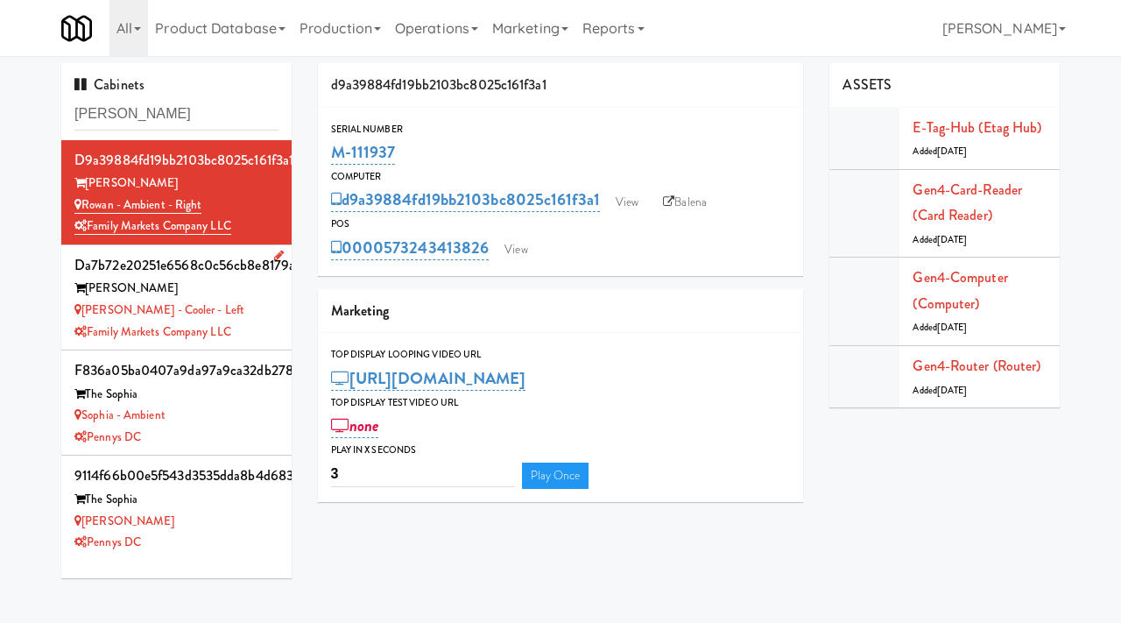
click at [248, 308] on div "Rowan - Cooler - Left" at bounding box center [176, 311] width 204 height 22
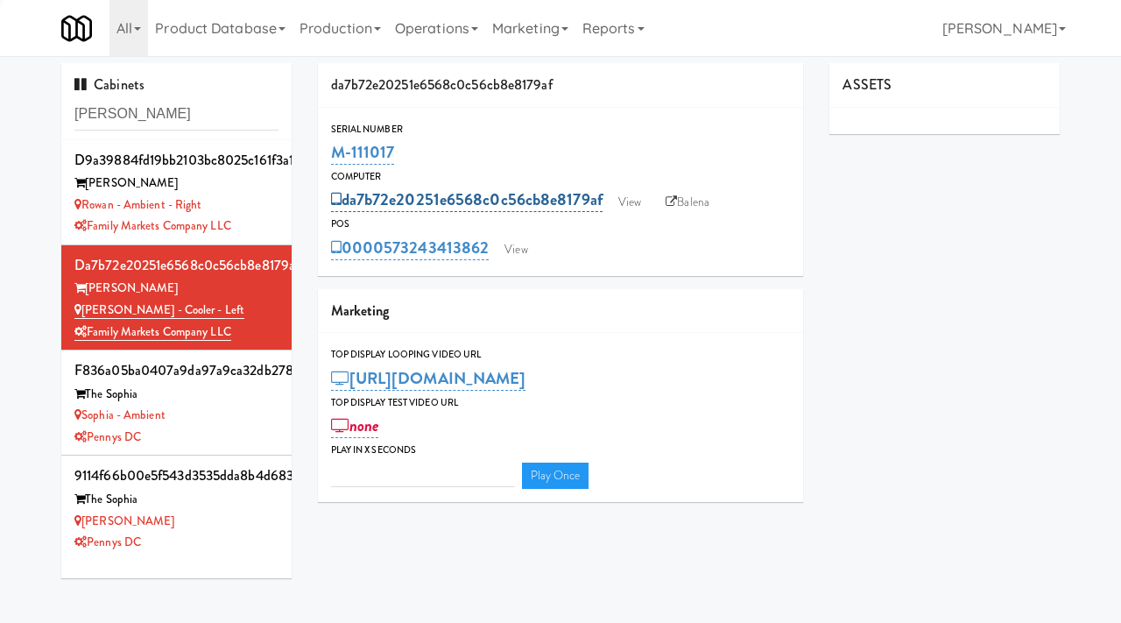
type input "3"
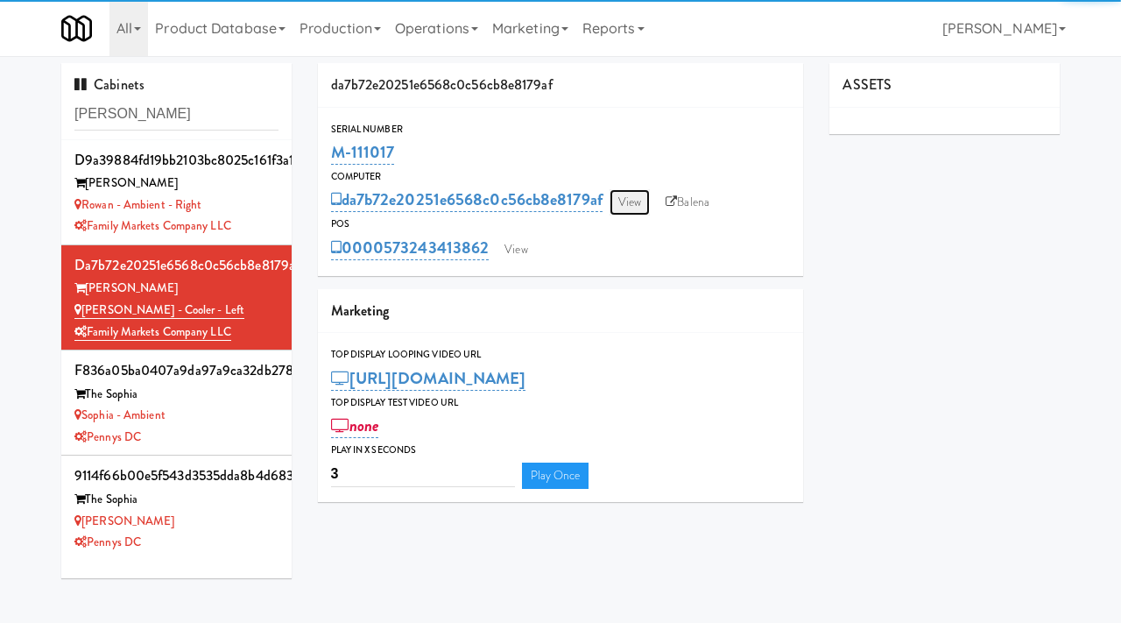
click at [643, 206] on link "View" at bounding box center [630, 202] width 40 height 26
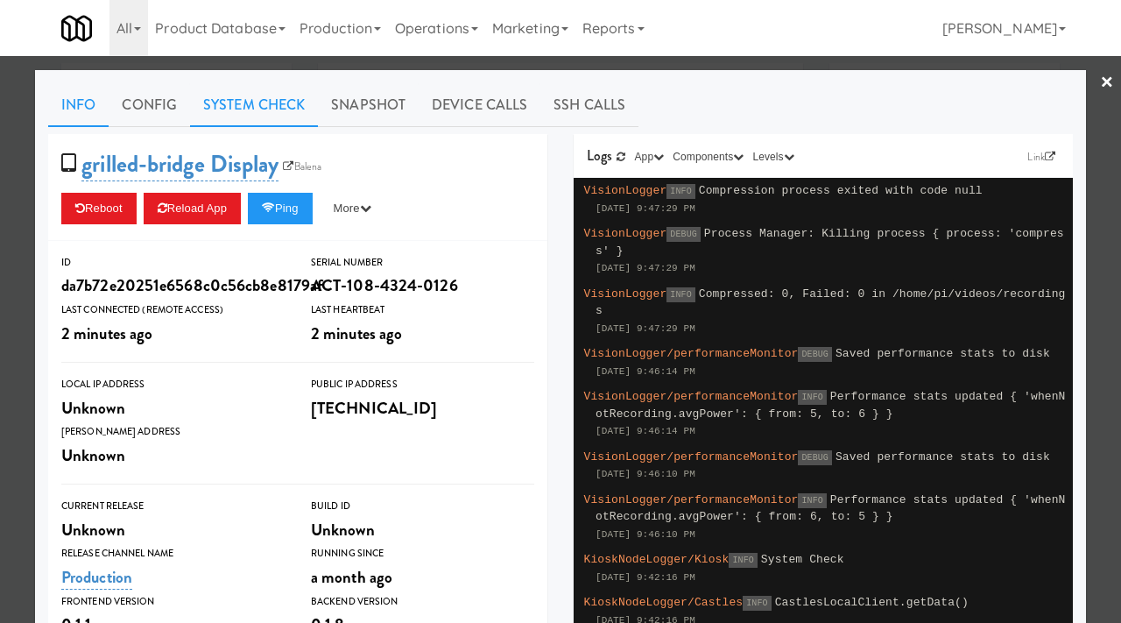
click at [279, 103] on link "System Check" at bounding box center [254, 105] width 128 height 44
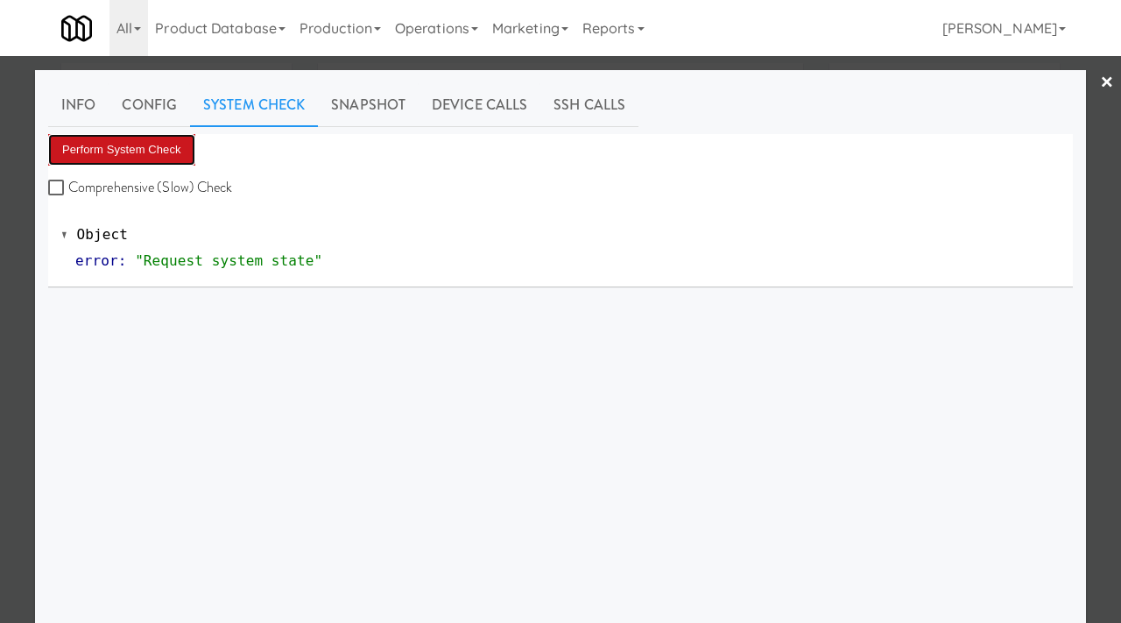
click at [146, 137] on button "Perform System Check" at bounding box center [121, 150] width 147 height 32
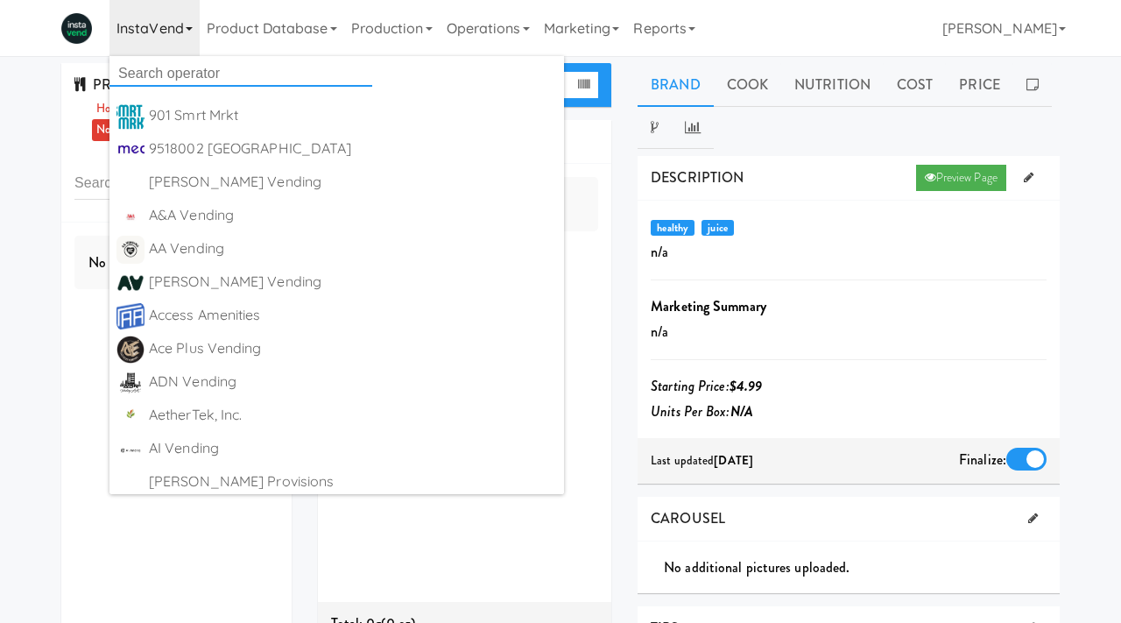
click at [143, 67] on input "text" at bounding box center [241, 73] width 263 height 26
type input "pennys"
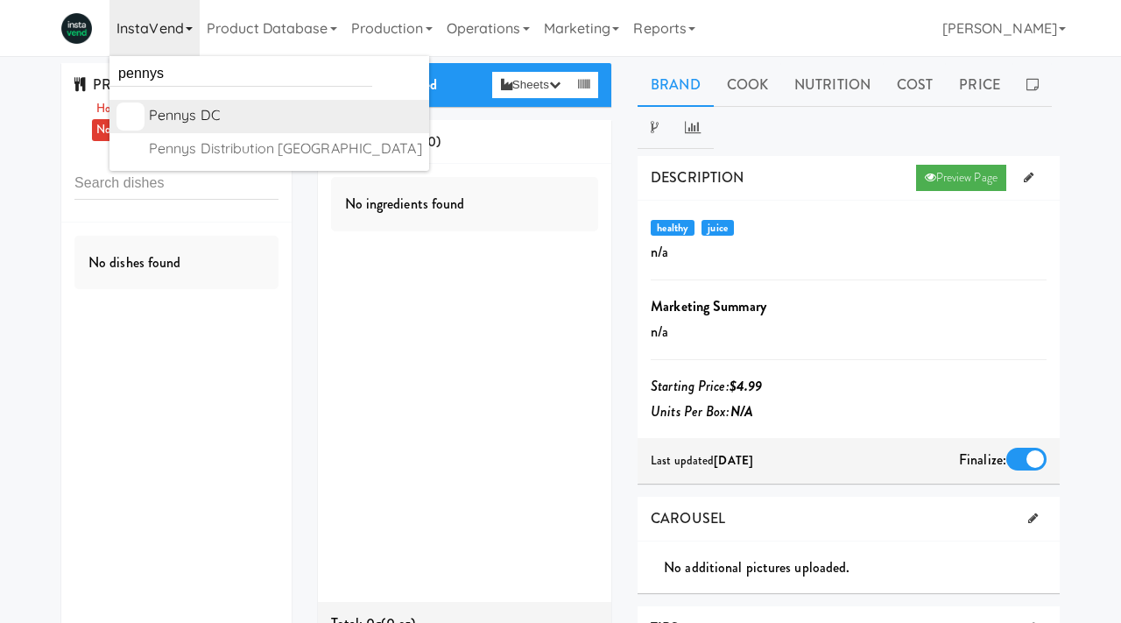
click at [198, 116] on div "Pennys DC" at bounding box center [285, 116] width 273 height 26
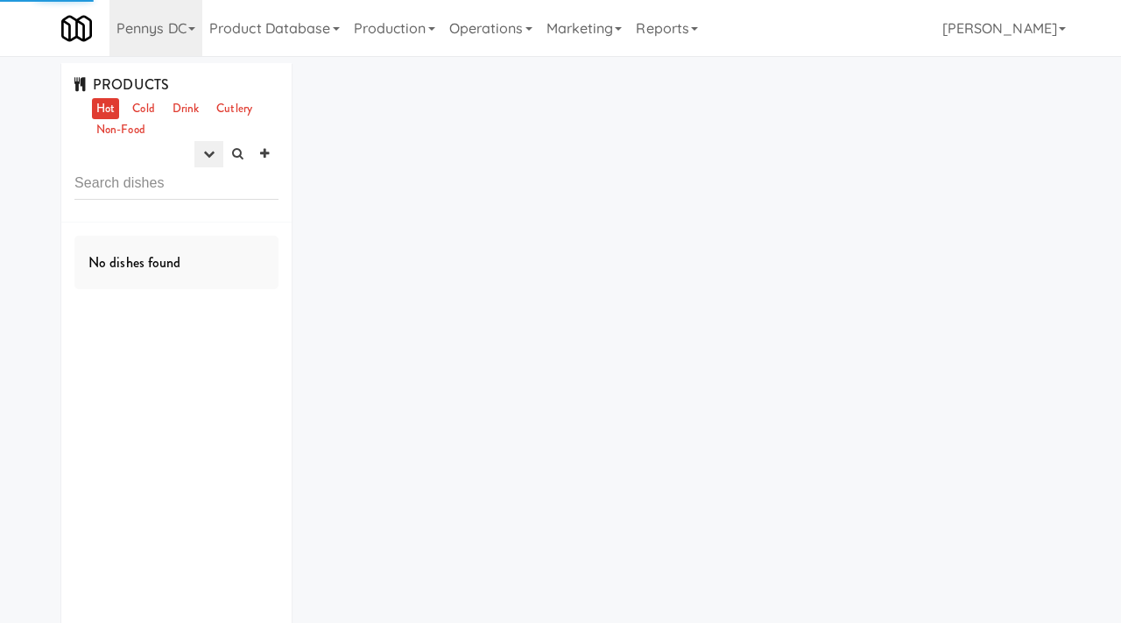
click at [205, 152] on icon "button" at bounding box center [208, 153] width 11 height 11
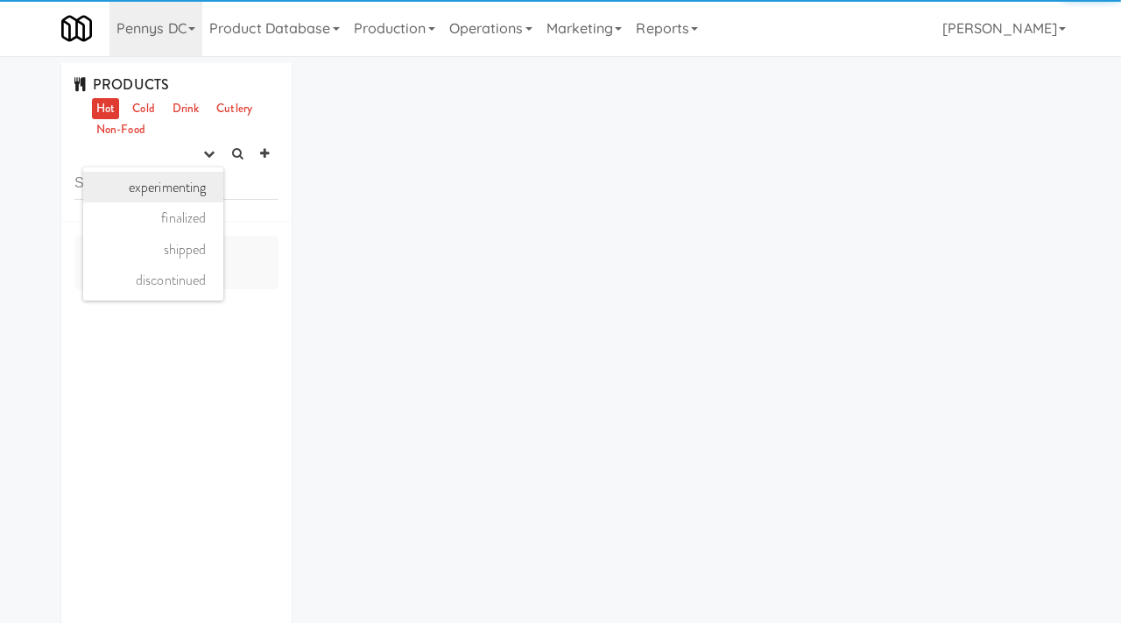
click at [165, 189] on link "experimenting" at bounding box center [153, 188] width 140 height 32
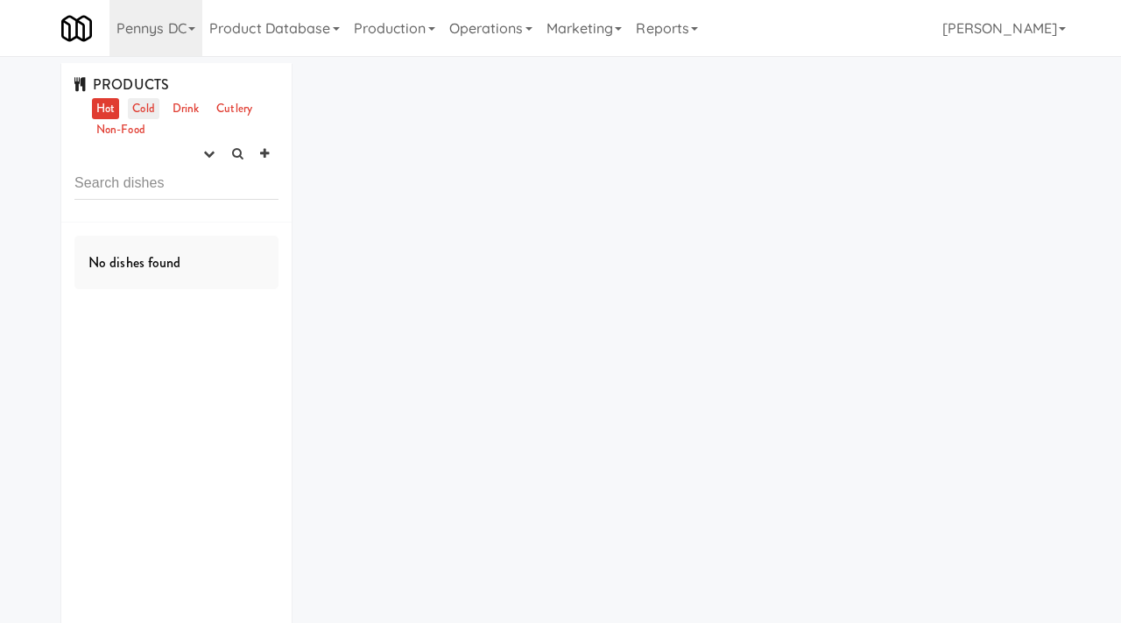
click at [145, 110] on link "Cold" at bounding box center [143, 109] width 31 height 22
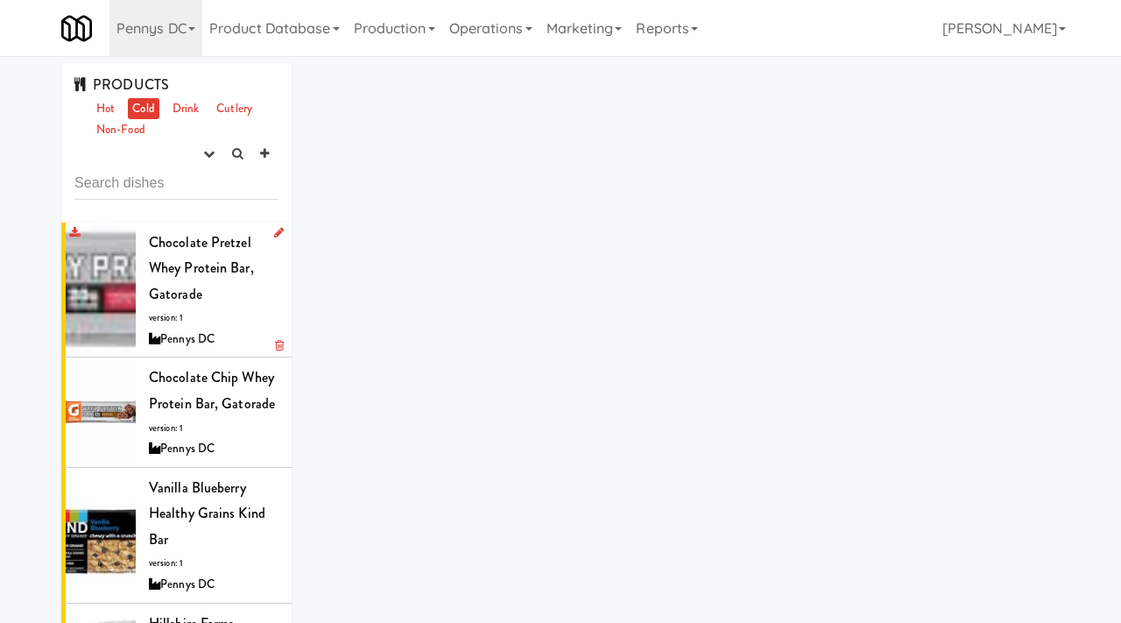
click at [176, 286] on span "Chocolate Pretzel Whey Protein Bar, Gatorade" at bounding box center [201, 268] width 105 height 72
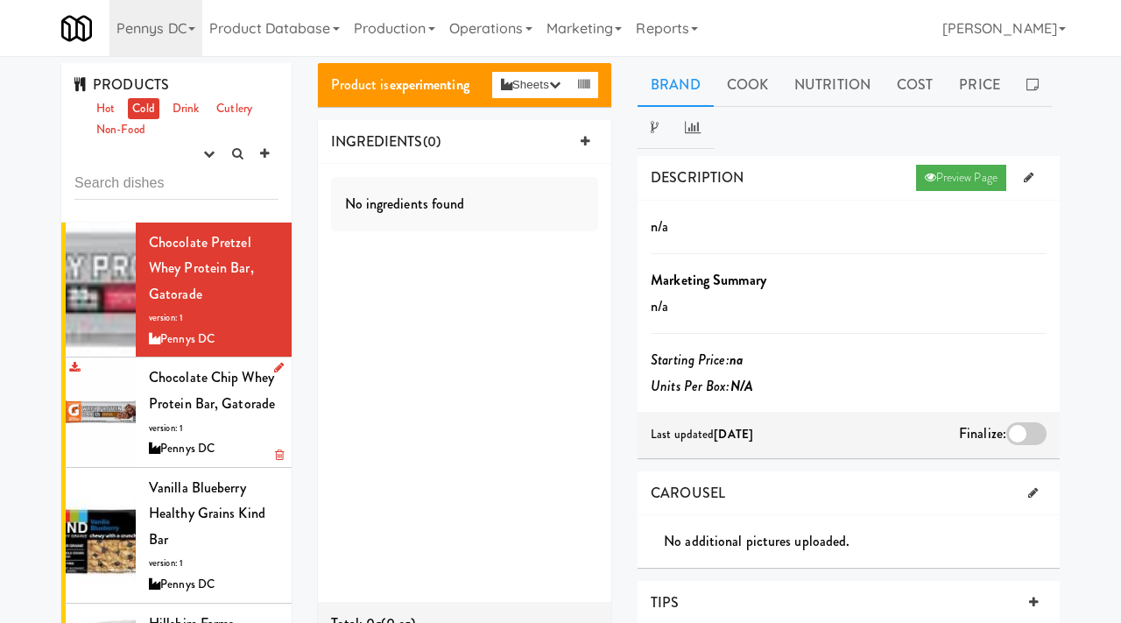
click at [196, 409] on span "Chocolate Chip Whey Protein Bar, Gatorade" at bounding box center [212, 390] width 126 height 46
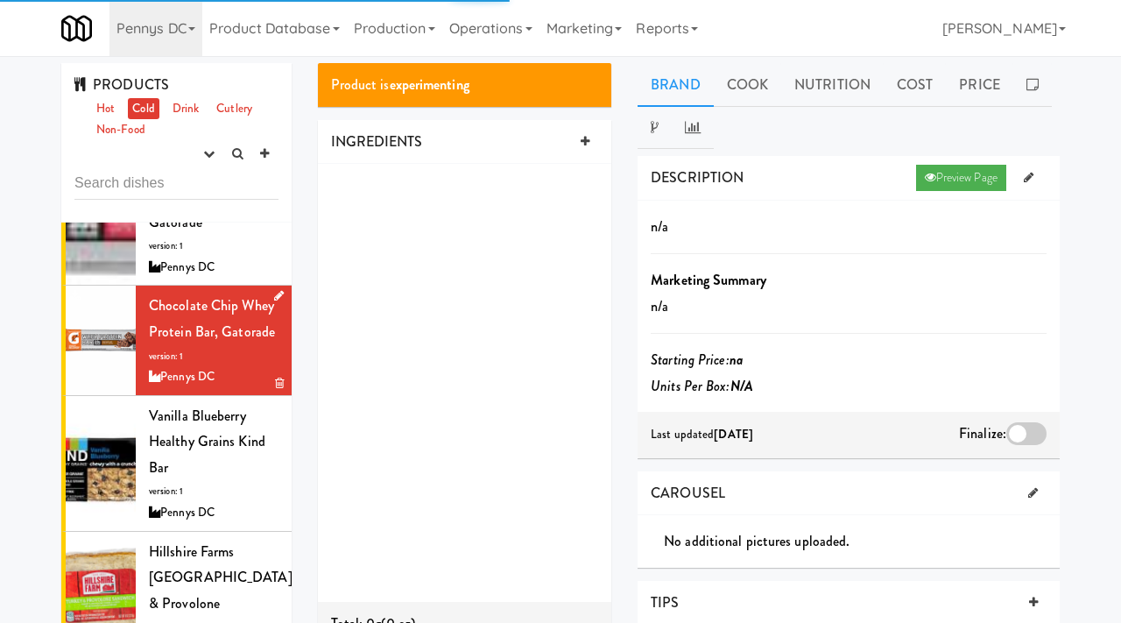
scroll to position [73, 0]
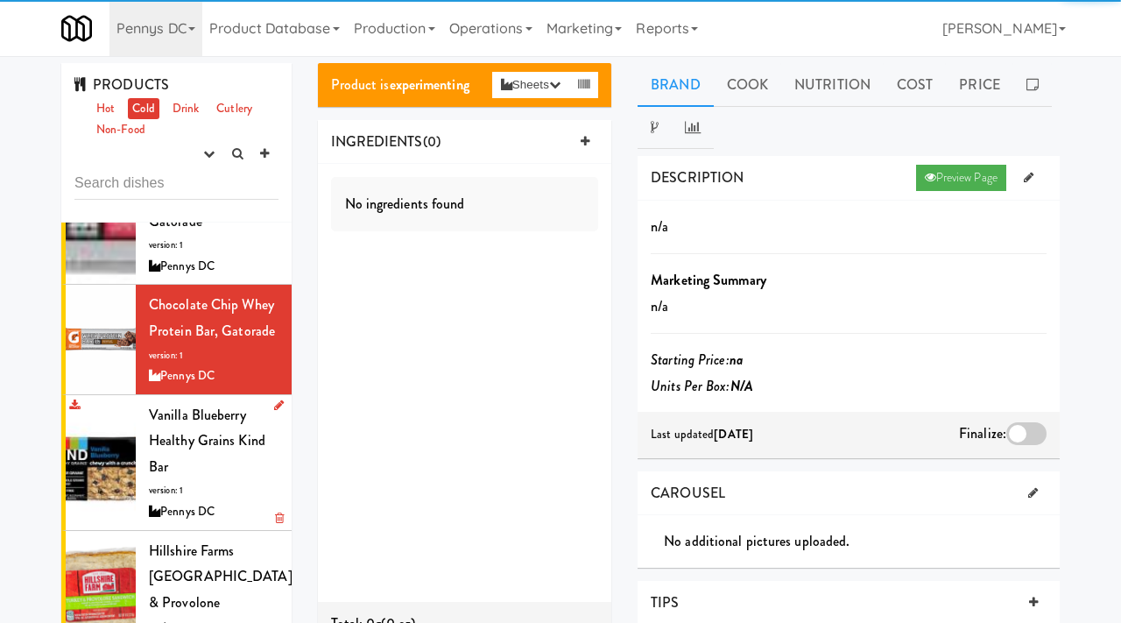
click at [180, 460] on div "Vanilla Blueberry Healthy Grains Kind Bar version: 1 Pennys DC" at bounding box center [214, 462] width 130 height 121
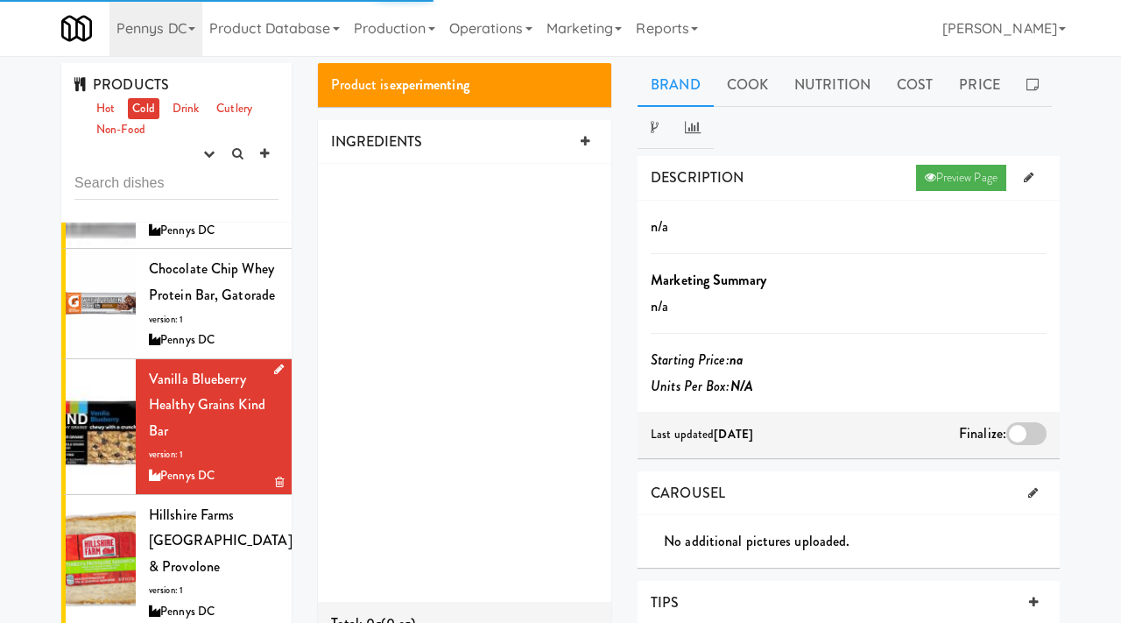
scroll to position [204, 0]
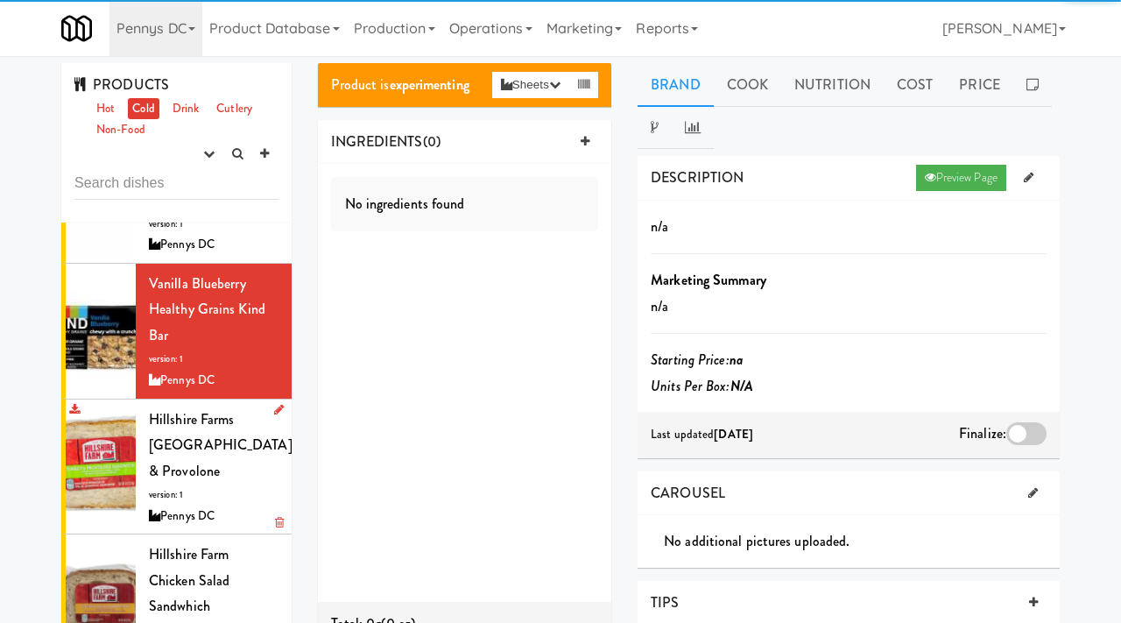
click at [184, 434] on div "Hillshire Farms Turkey & Provolone version: 1 Pennys DC" at bounding box center [214, 467] width 130 height 121
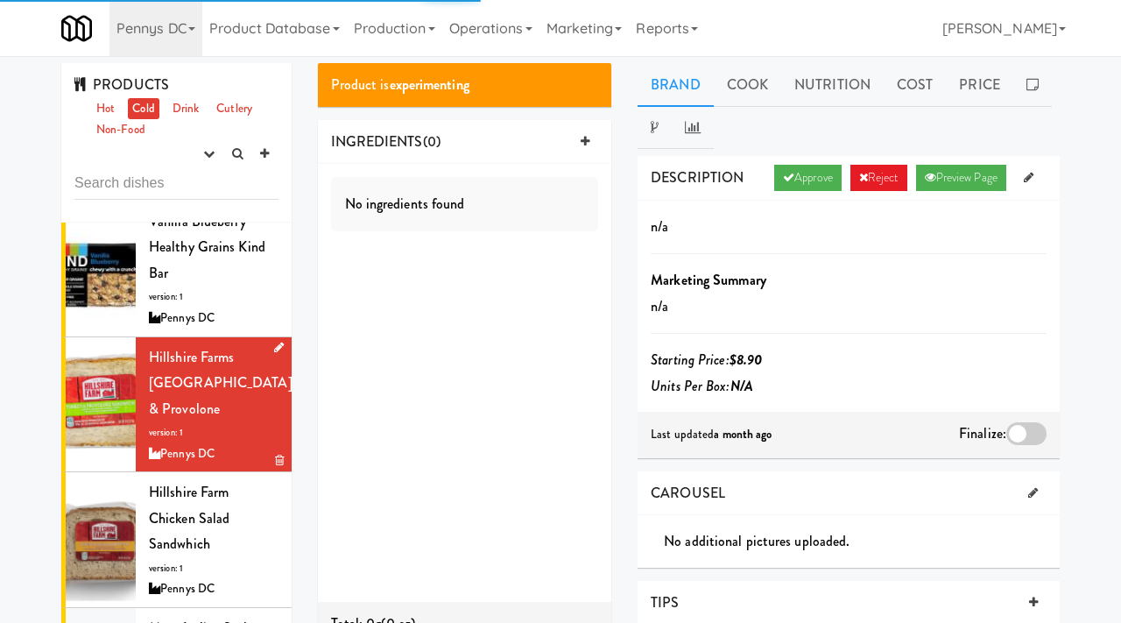
scroll to position [268, 0]
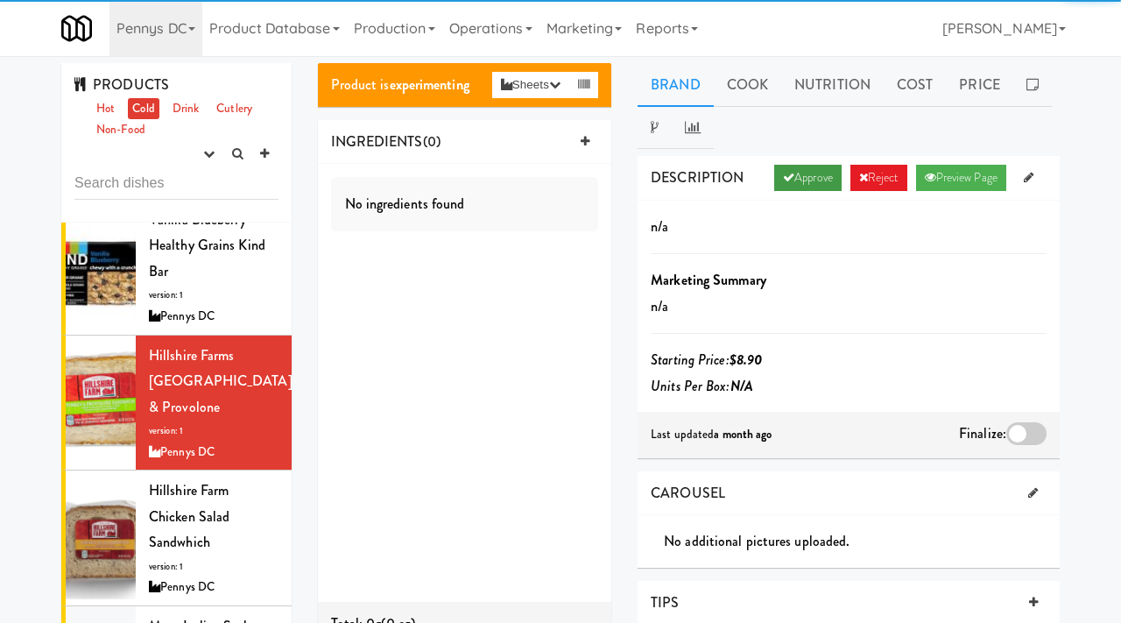
click at [796, 165] on link "Approve" at bounding box center [807, 178] width 67 height 26
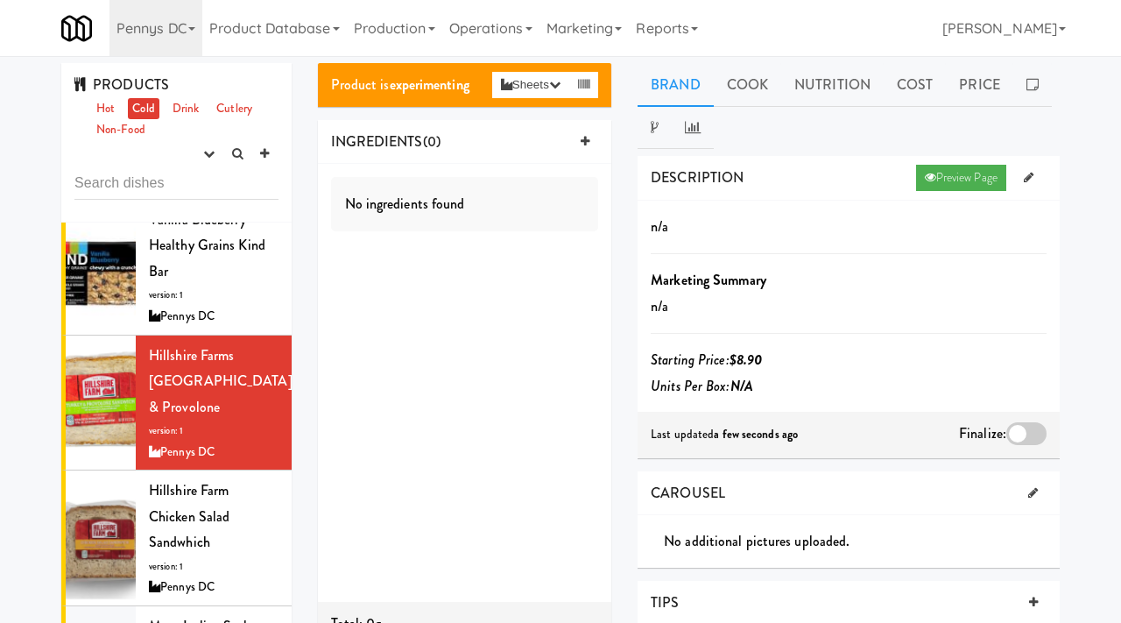
click at [1021, 432] on div at bounding box center [1027, 433] width 40 height 23
click at [0, 0] on input "checkbox" at bounding box center [0, 0] width 0 height 0
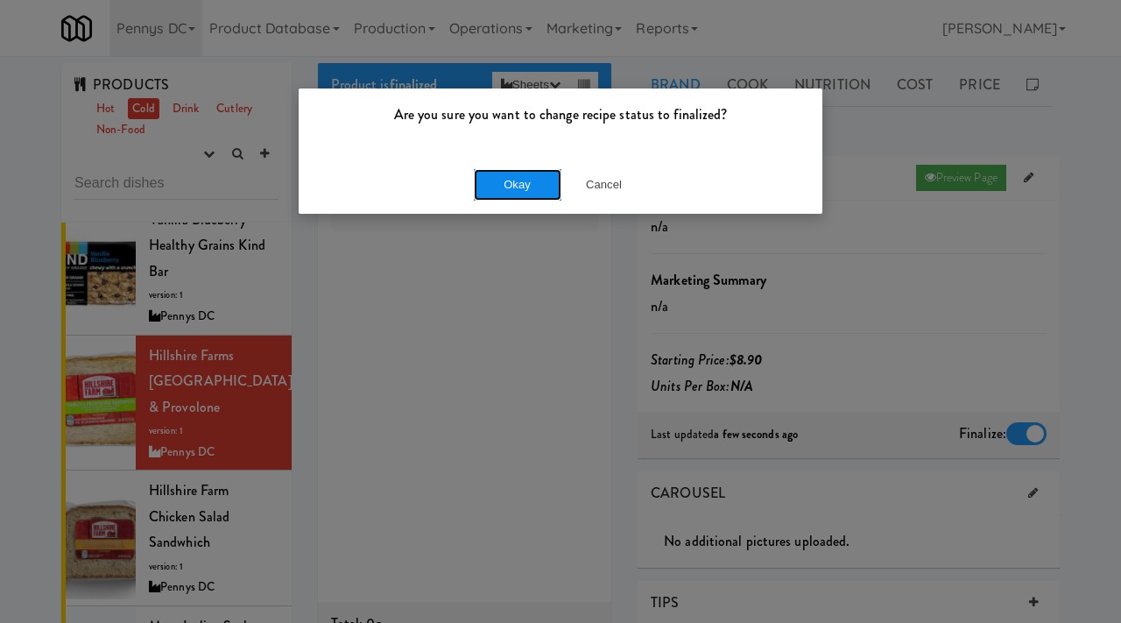
click at [510, 187] on button "Okay" at bounding box center [518, 185] width 88 height 32
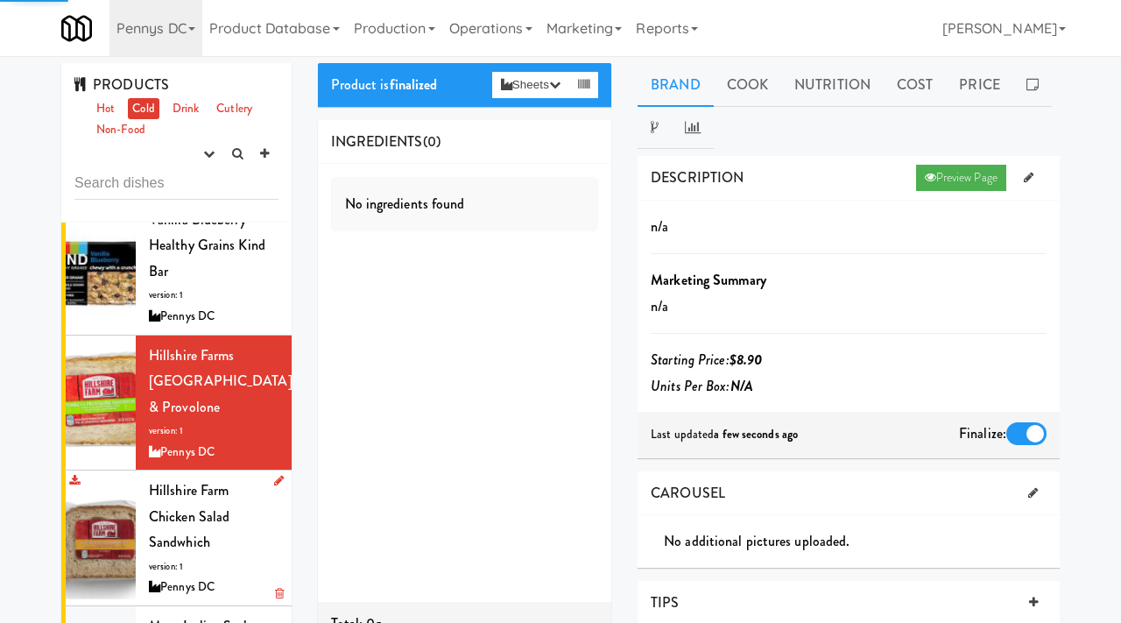
click at [183, 478] on div "Hillshire Farm Chicken Salad Sandwhich version: 1 Pennys DC" at bounding box center [214, 537] width 130 height 121
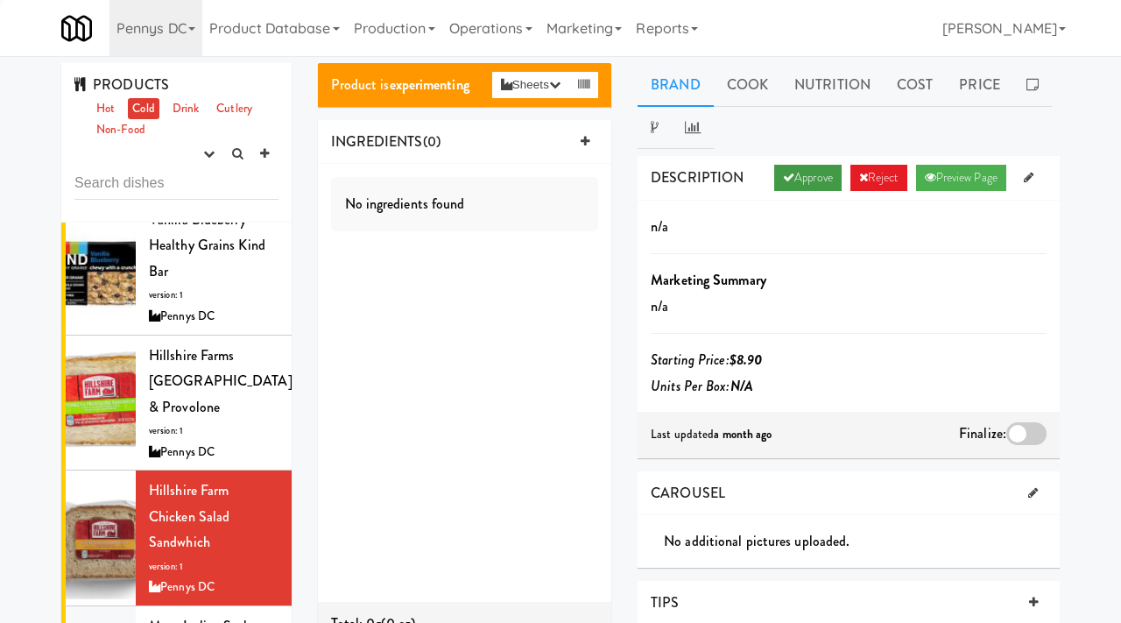
click at [793, 169] on link "Approve" at bounding box center [807, 178] width 67 height 26
click at [1017, 435] on div at bounding box center [1027, 433] width 40 height 23
click at [0, 0] on input "checkbox" at bounding box center [0, 0] width 0 height 0
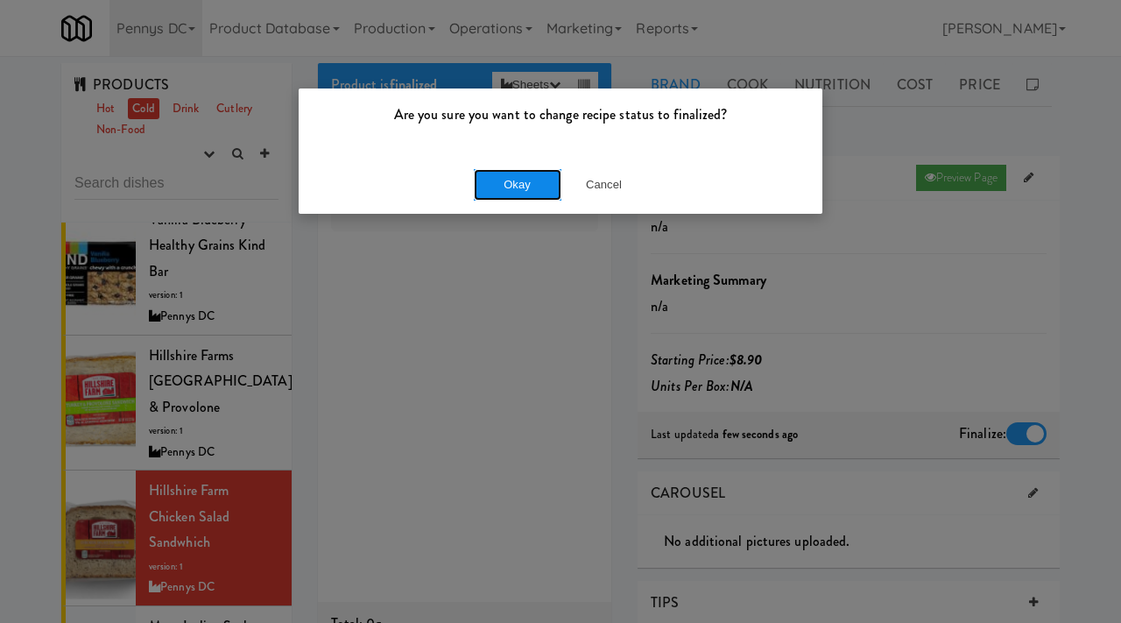
click at [539, 177] on button "Okay" at bounding box center [518, 185] width 88 height 32
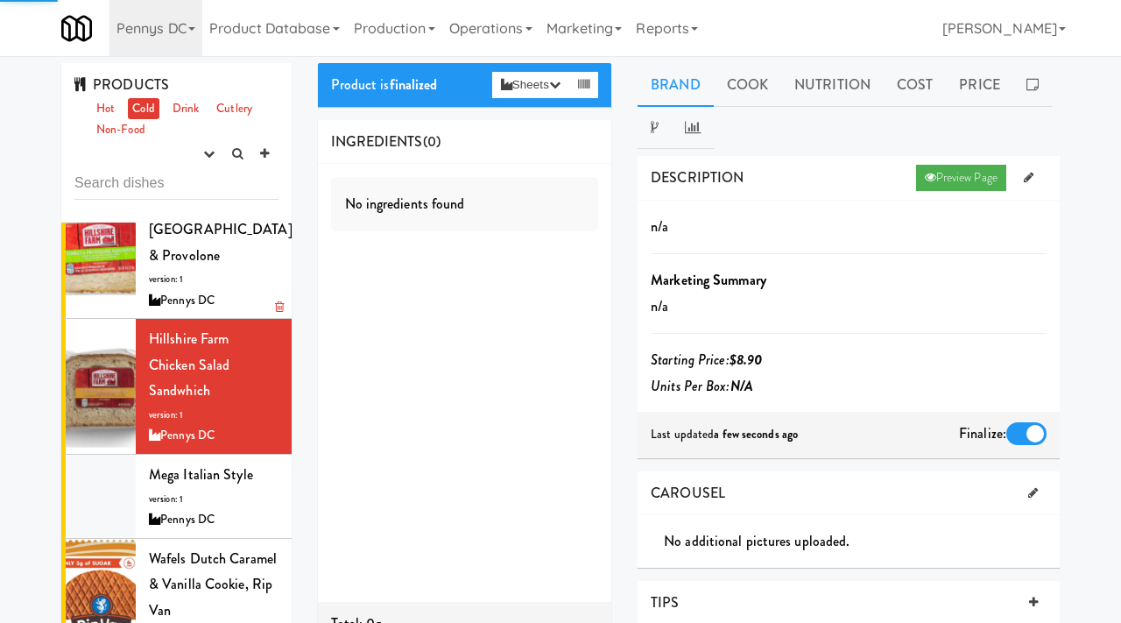
scroll to position [448, 0]
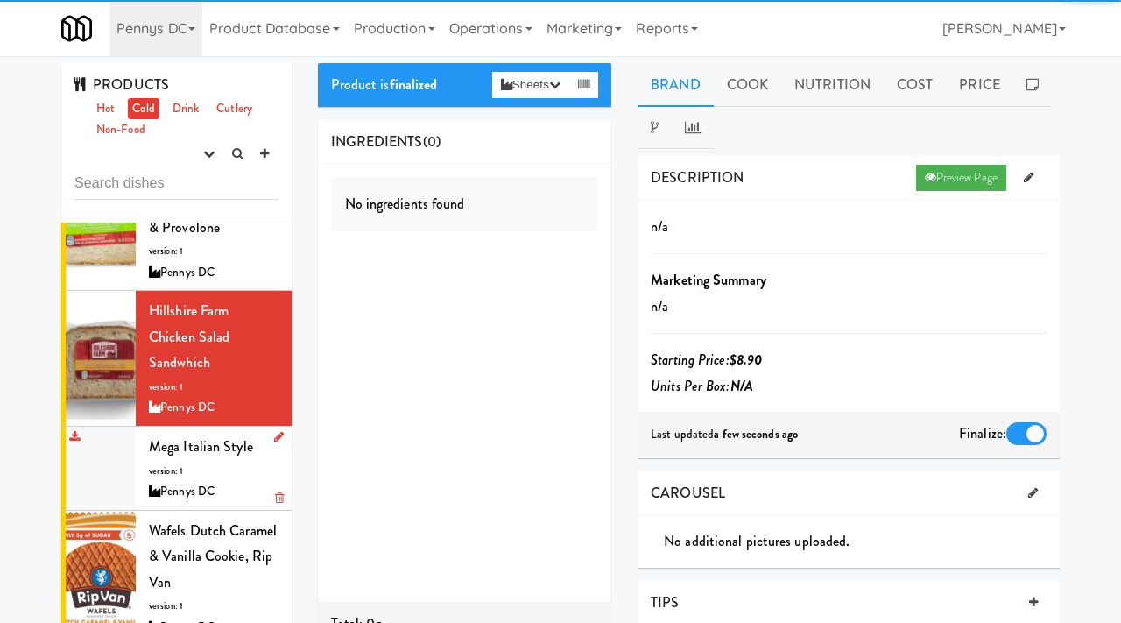
click at [201, 434] on div "Mega Italian Style version: 1 Pennys DC" at bounding box center [214, 468] width 130 height 69
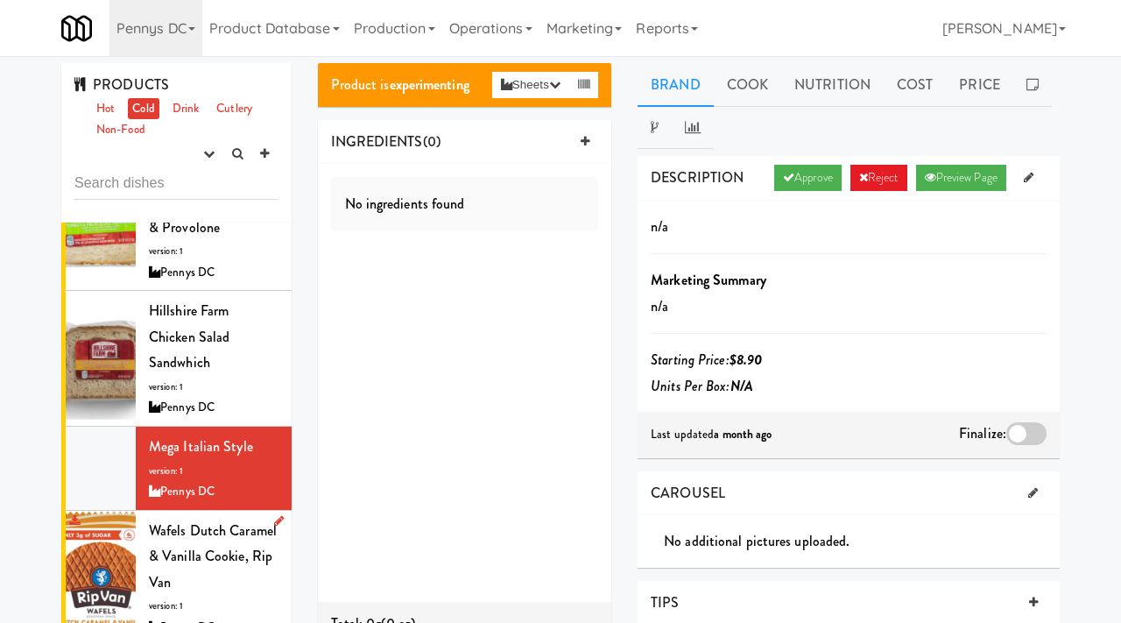
click at [194, 529] on div "Wafels Dutch Caramel & Vanilla Cookie, Rip Van version: 1 Pennys DC" at bounding box center [214, 578] width 130 height 121
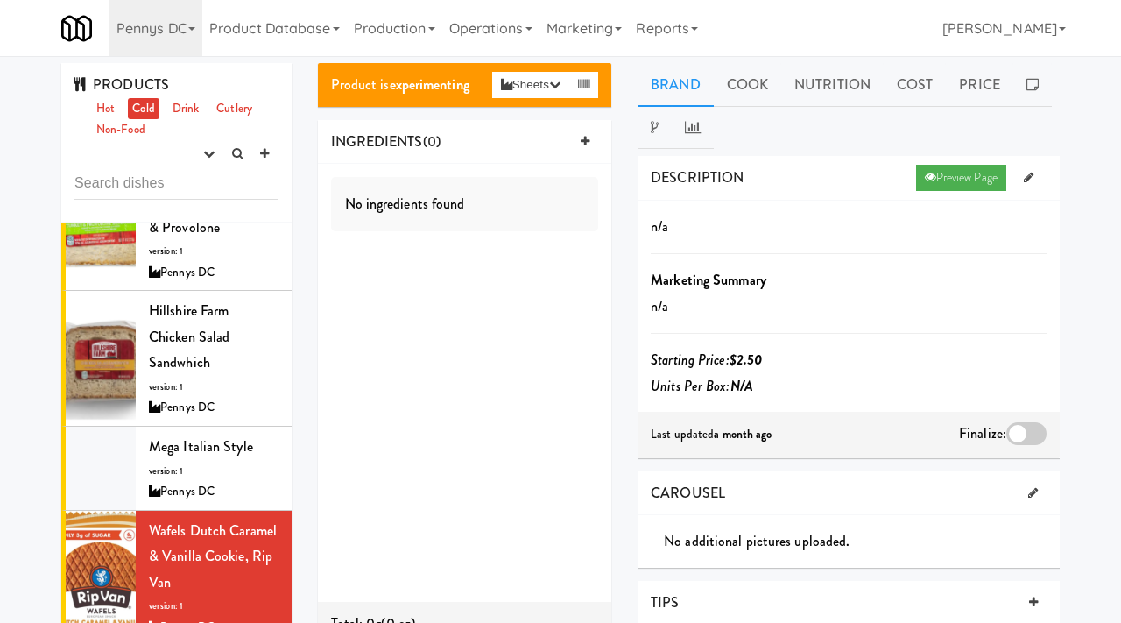
click at [1021, 435] on div at bounding box center [1027, 433] width 40 height 23
click at [0, 0] on input "checkbox" at bounding box center [0, 0] width 0 height 0
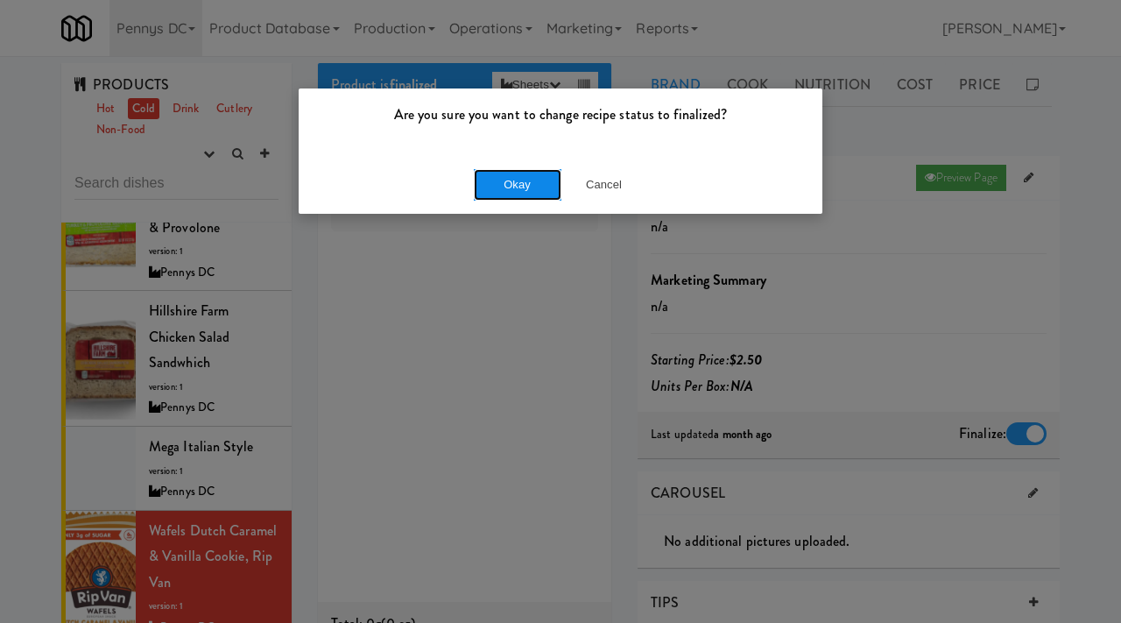
click at [540, 189] on button "Okay" at bounding box center [518, 185] width 88 height 32
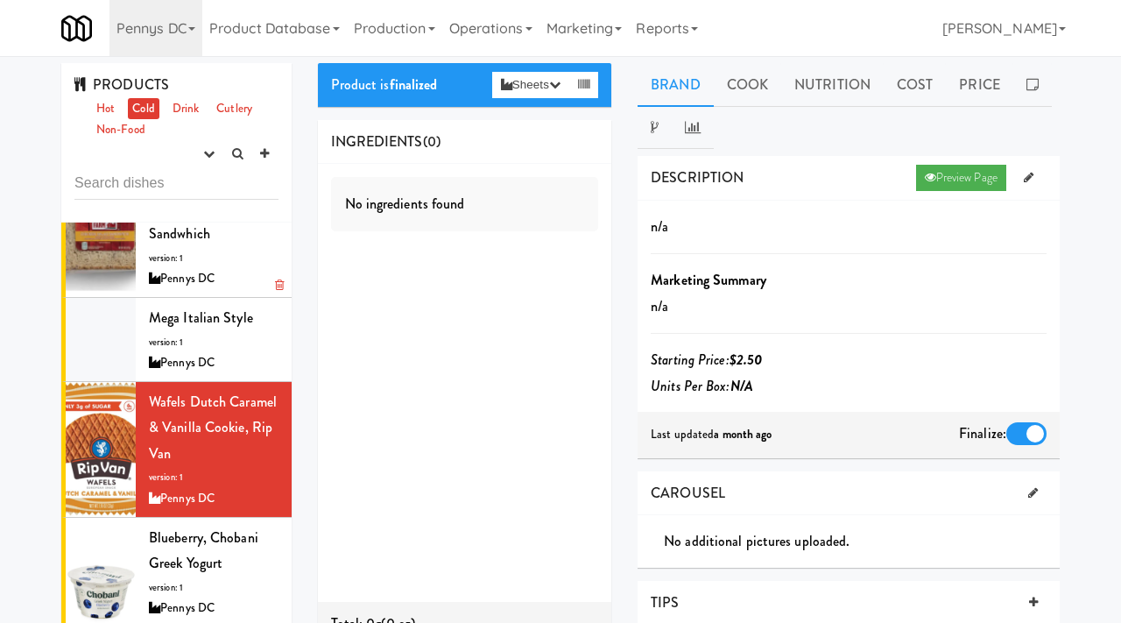
scroll to position [587, 0]
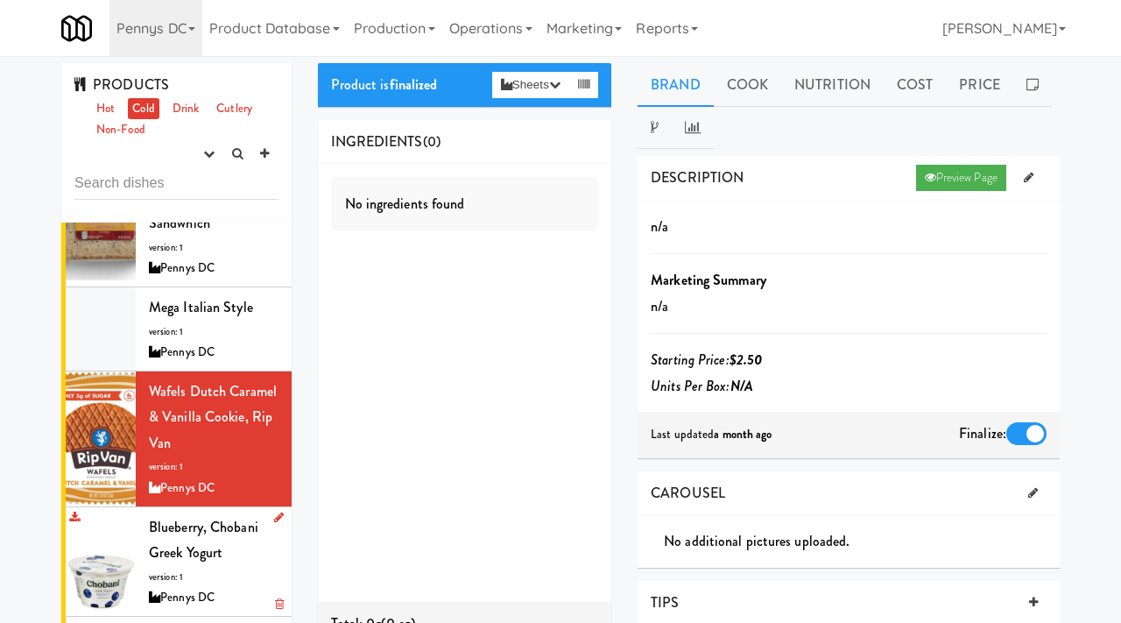
click at [208, 517] on span "Blueberry, Chobani Greek Yogurt" at bounding box center [204, 540] width 110 height 46
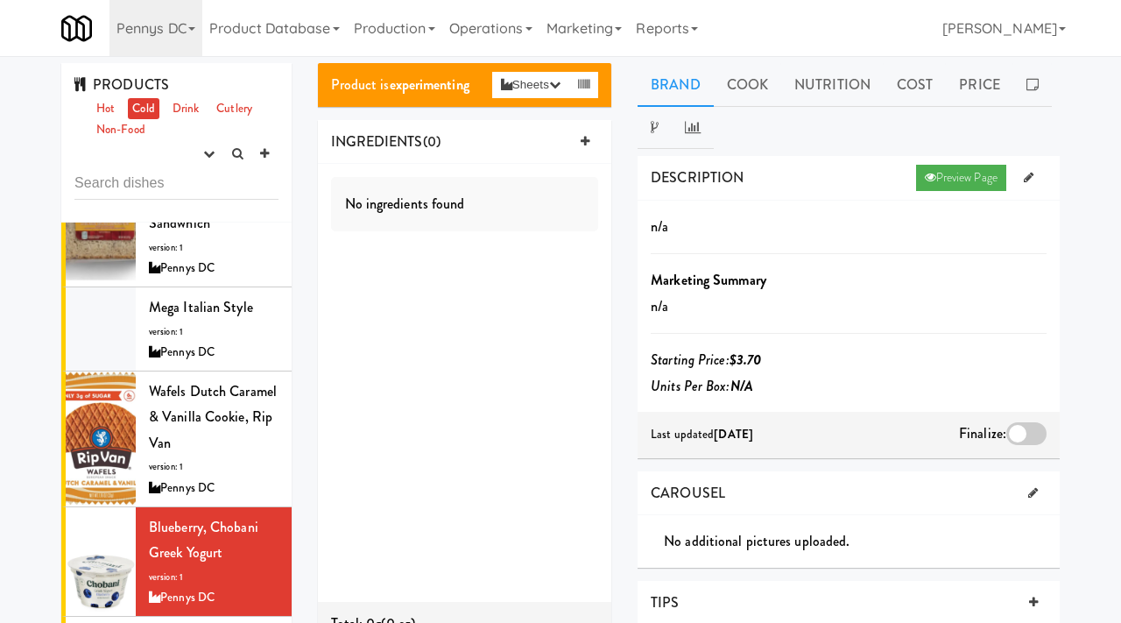
click at [1037, 427] on div at bounding box center [1027, 433] width 40 height 23
click at [0, 0] on input "checkbox" at bounding box center [0, 0] width 0 height 0
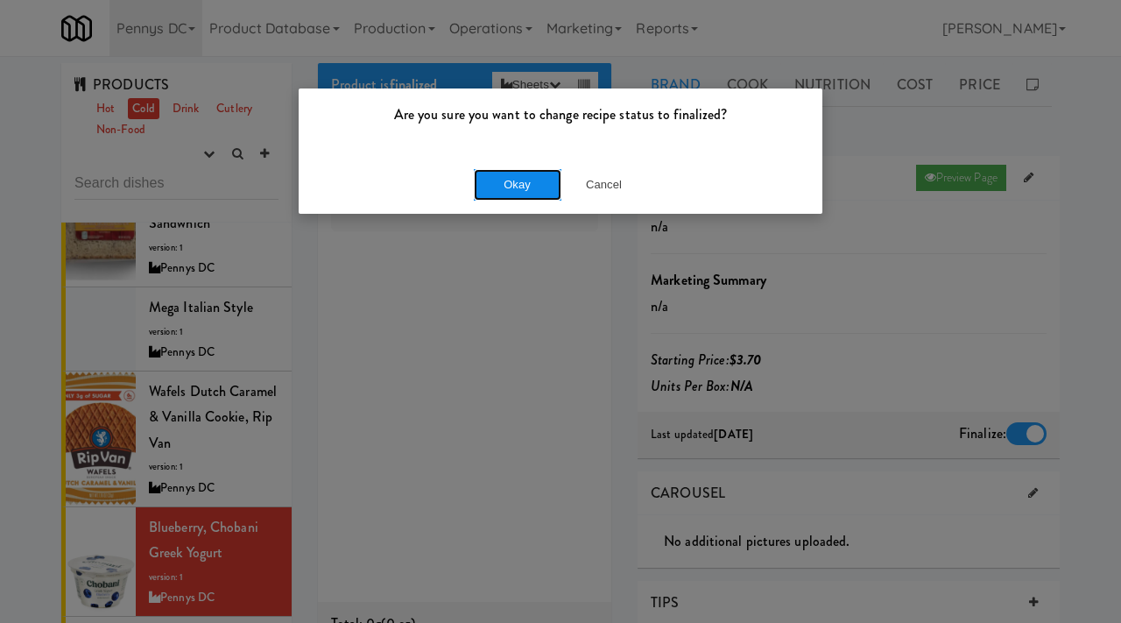
click at [544, 198] on button "Okay" at bounding box center [518, 185] width 88 height 32
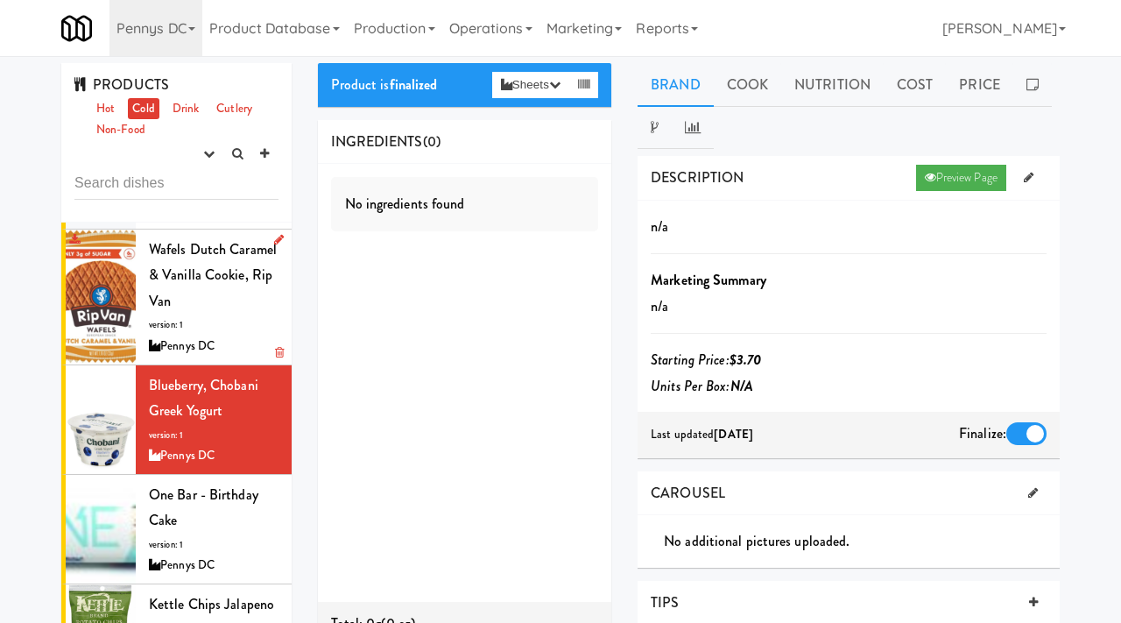
scroll to position [745, 0]
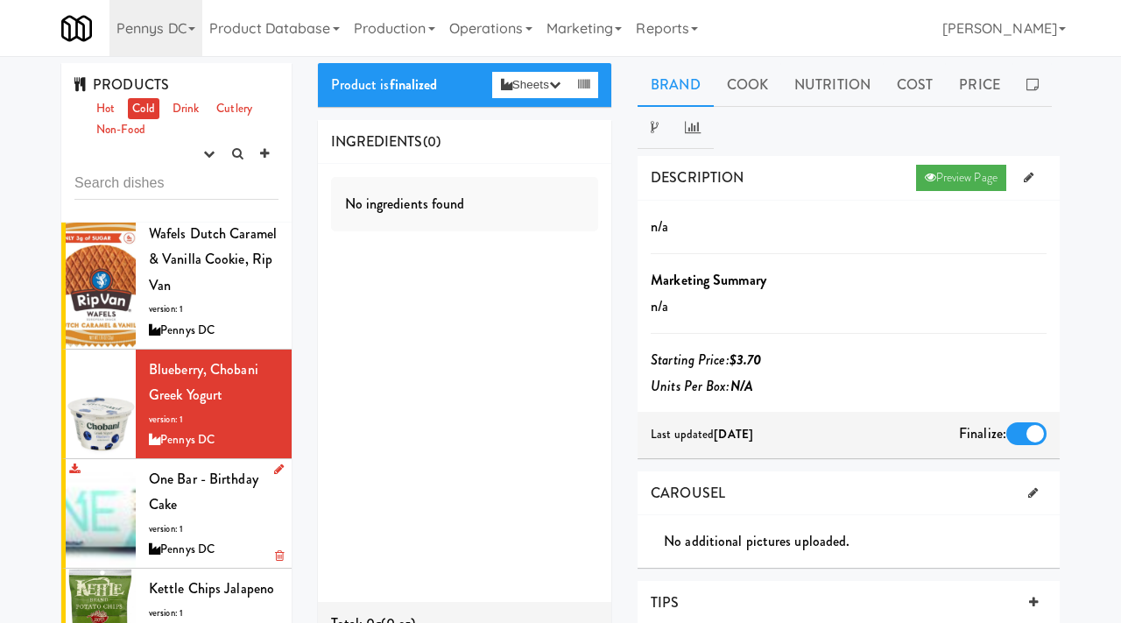
click at [203, 466] on div "One Bar - Birthday Cake version: 1 Pennys DC" at bounding box center [214, 513] width 130 height 95
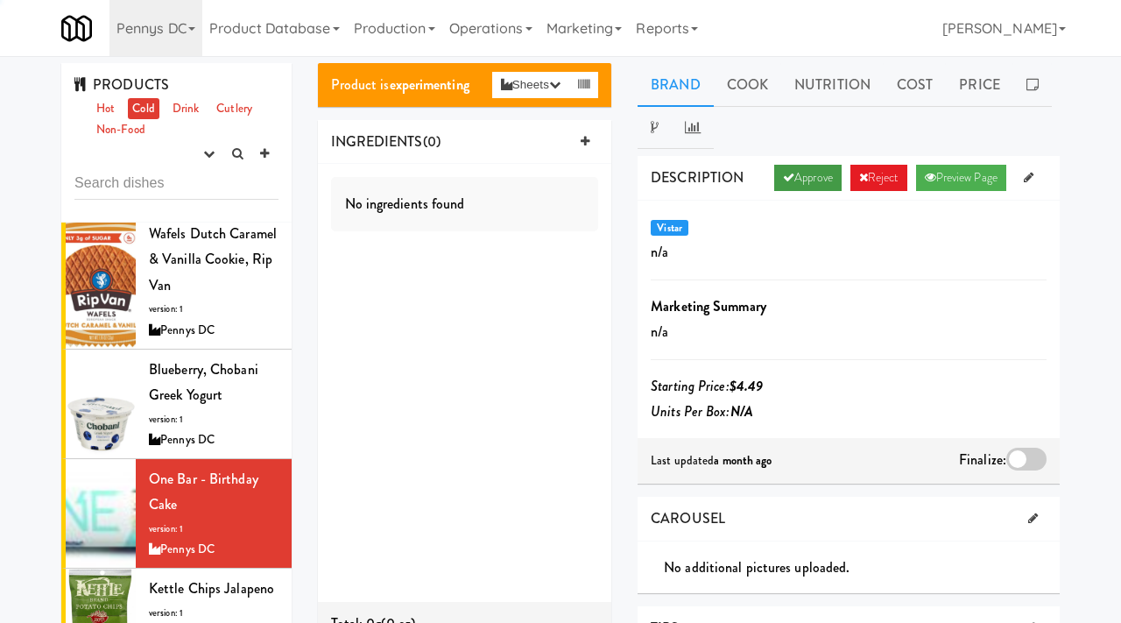
click at [808, 182] on link "Approve" at bounding box center [807, 178] width 67 height 26
click at [1025, 456] on div at bounding box center [1027, 459] width 40 height 23
click at [0, 0] on input "checkbox" at bounding box center [0, 0] width 0 height 0
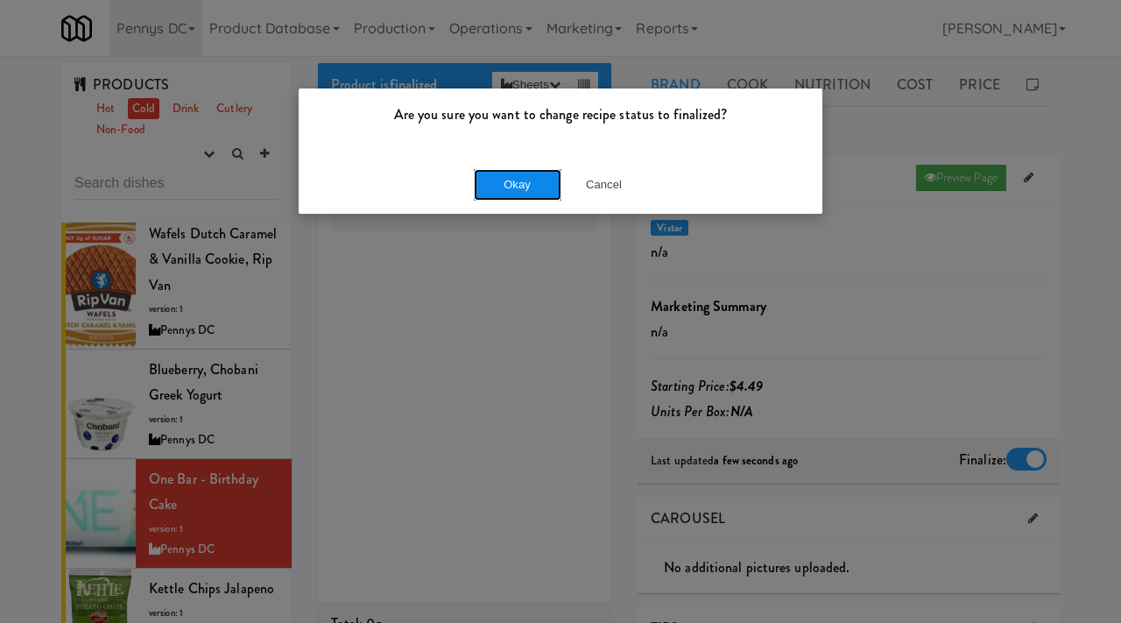
click at [525, 187] on button "Okay" at bounding box center [518, 185] width 88 height 32
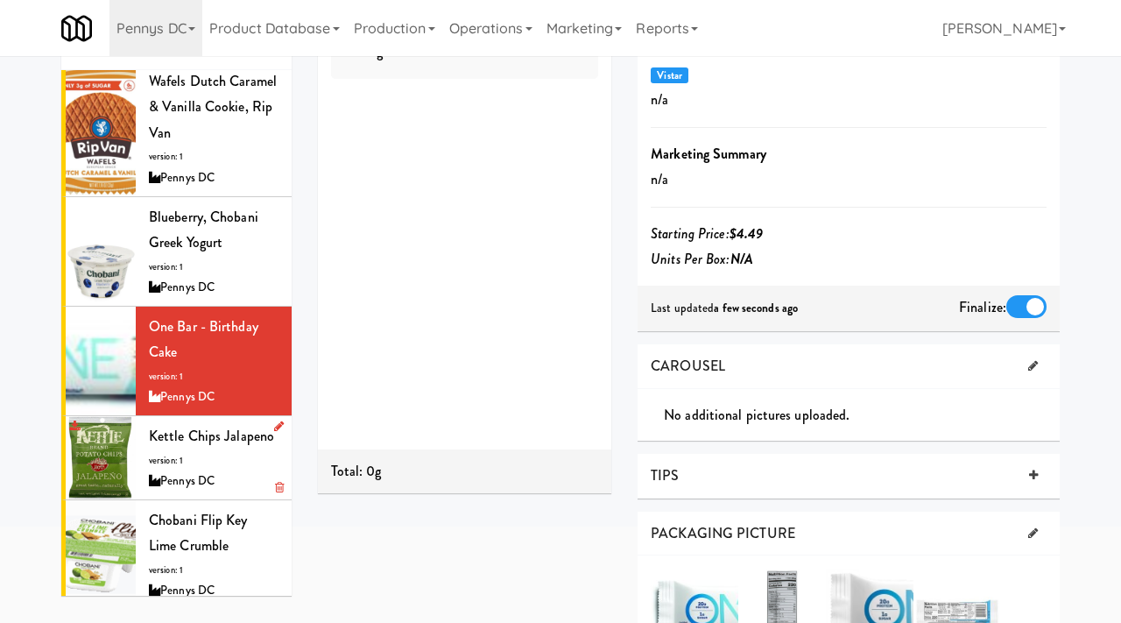
click at [215, 423] on div "Kettle Chips Jalapeno version: 1 Pennys DC" at bounding box center [214, 457] width 130 height 69
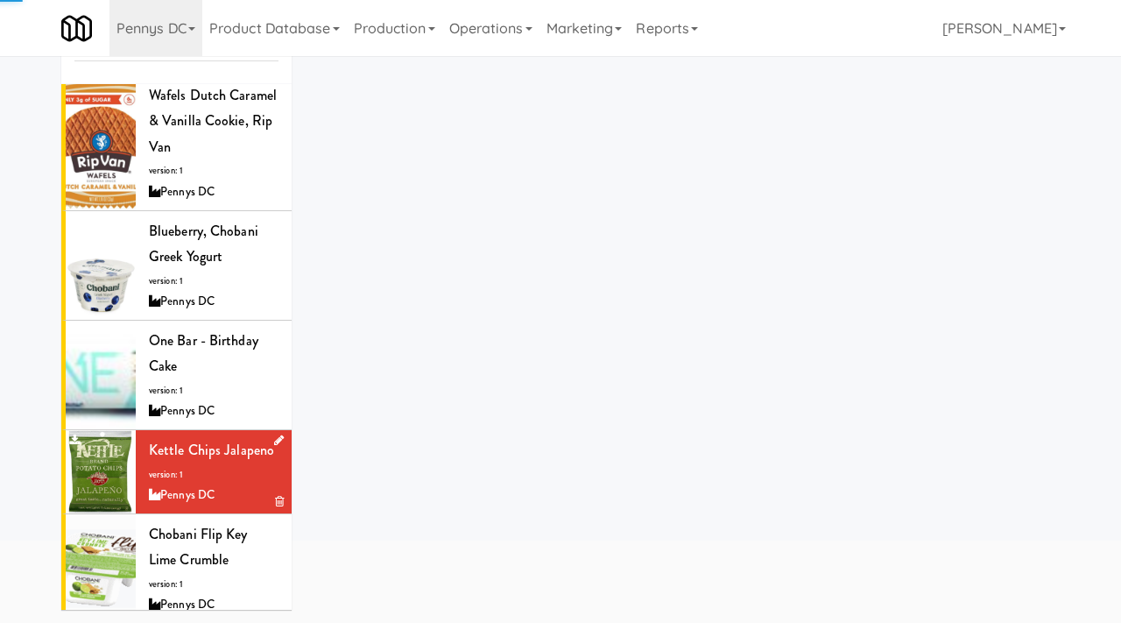
scroll to position [152, 0]
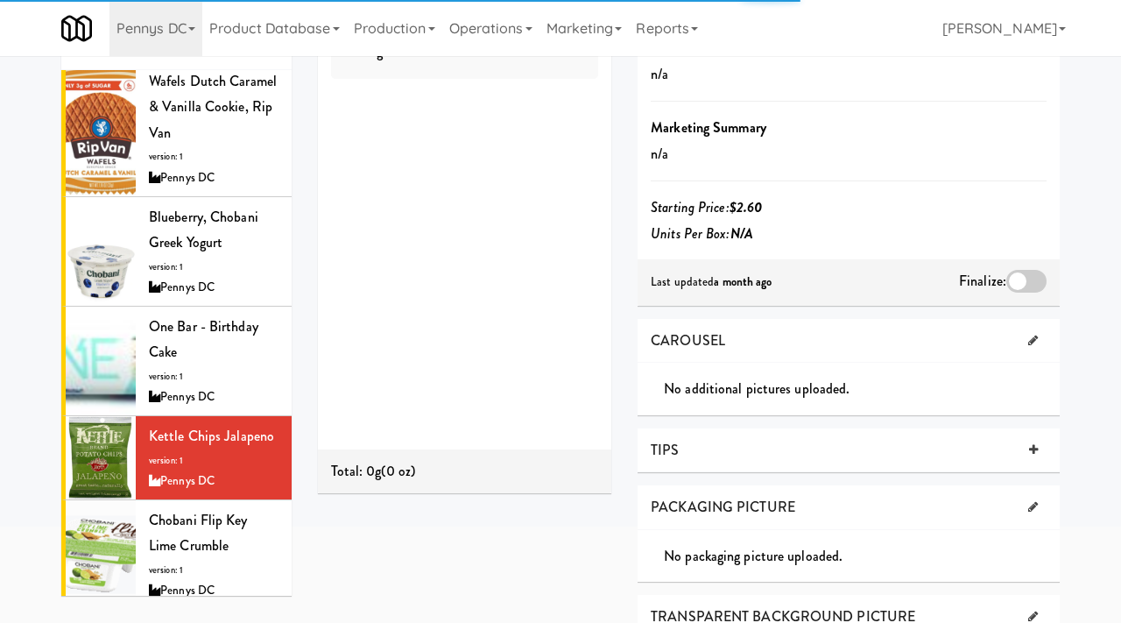
click at [1029, 271] on div at bounding box center [1027, 281] width 40 height 23
click at [0, 0] on input "checkbox" at bounding box center [0, 0] width 0 height 0
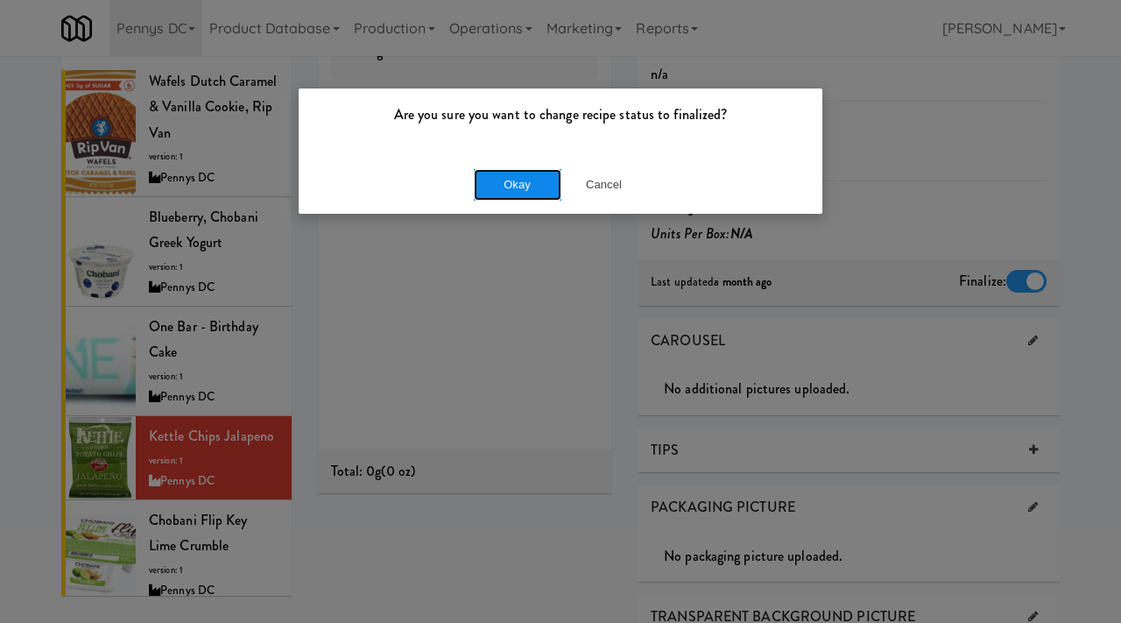
click at [528, 189] on button "Okay" at bounding box center [518, 185] width 88 height 32
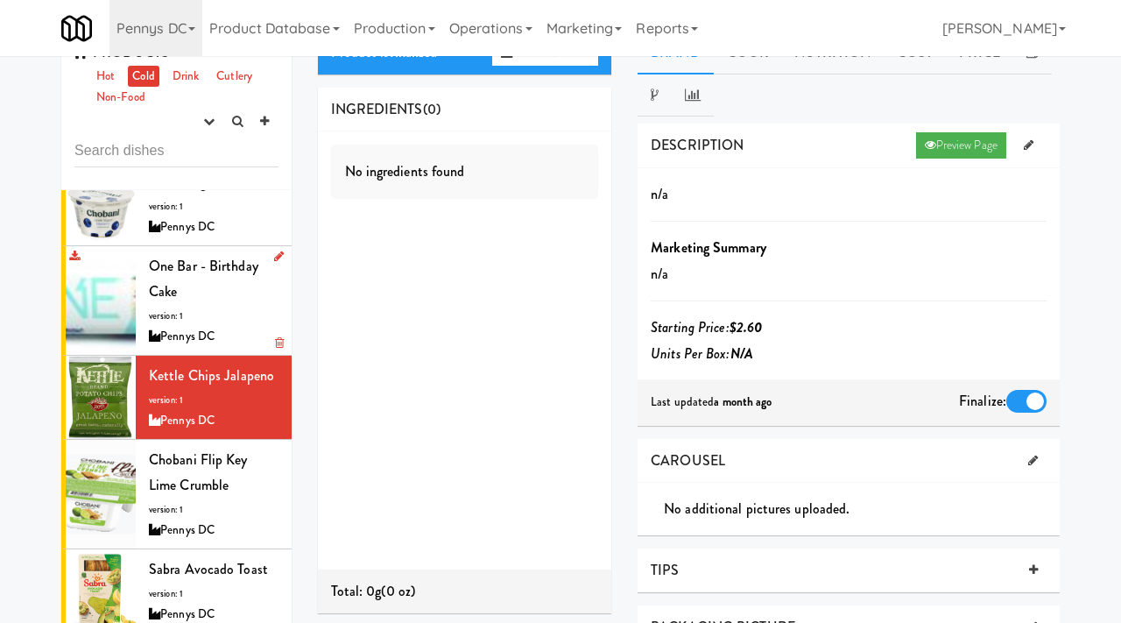
scroll to position [928, 0]
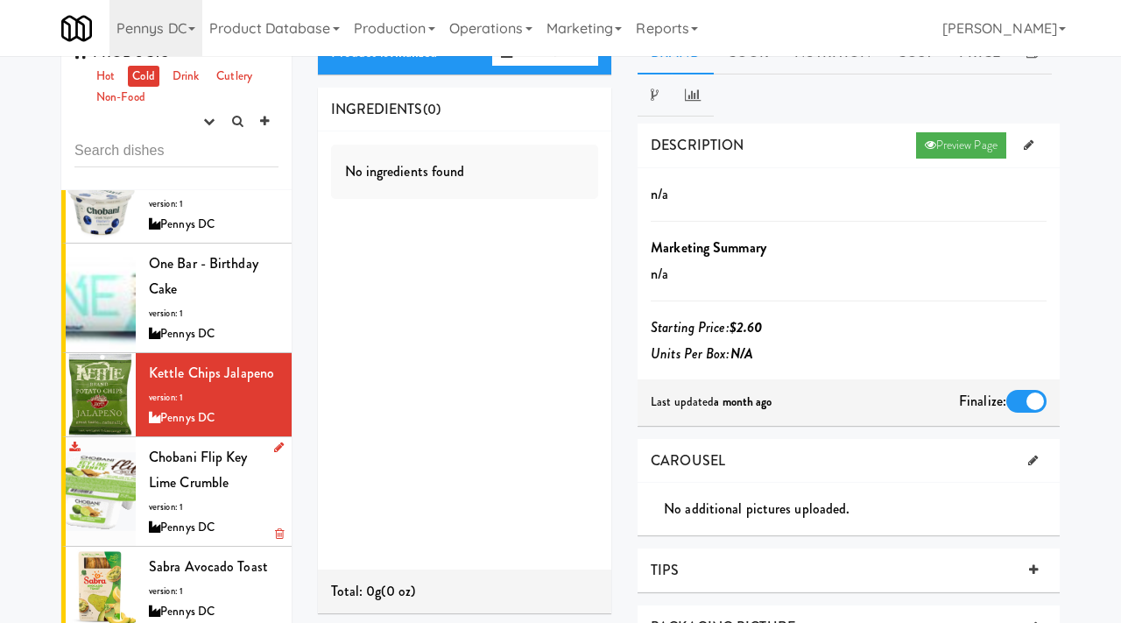
click at [181, 500] on span "version: 1" at bounding box center [166, 506] width 34 height 13
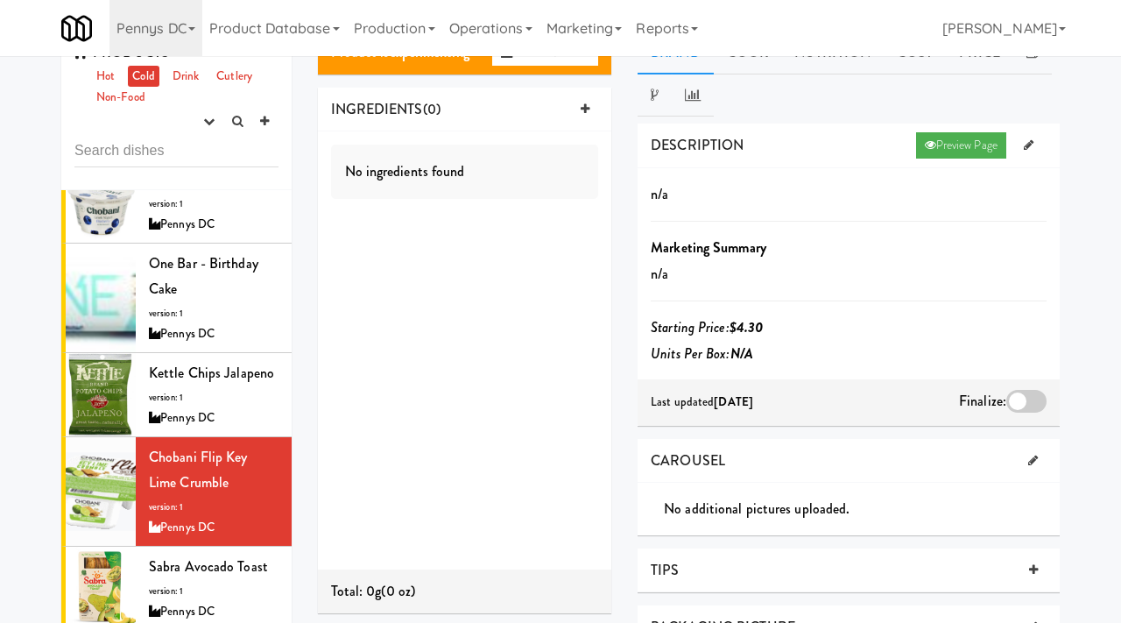
click at [1017, 398] on div at bounding box center [1027, 401] width 40 height 23
click at [0, 0] on input "checkbox" at bounding box center [0, 0] width 0 height 0
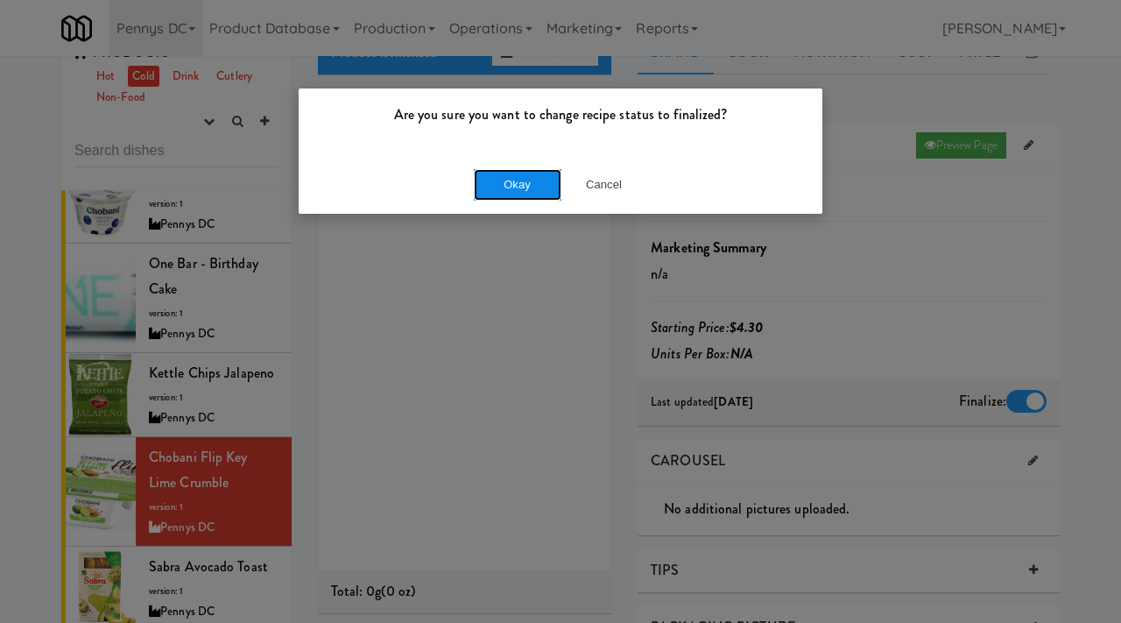
click at [506, 189] on button "Okay" at bounding box center [518, 185] width 88 height 32
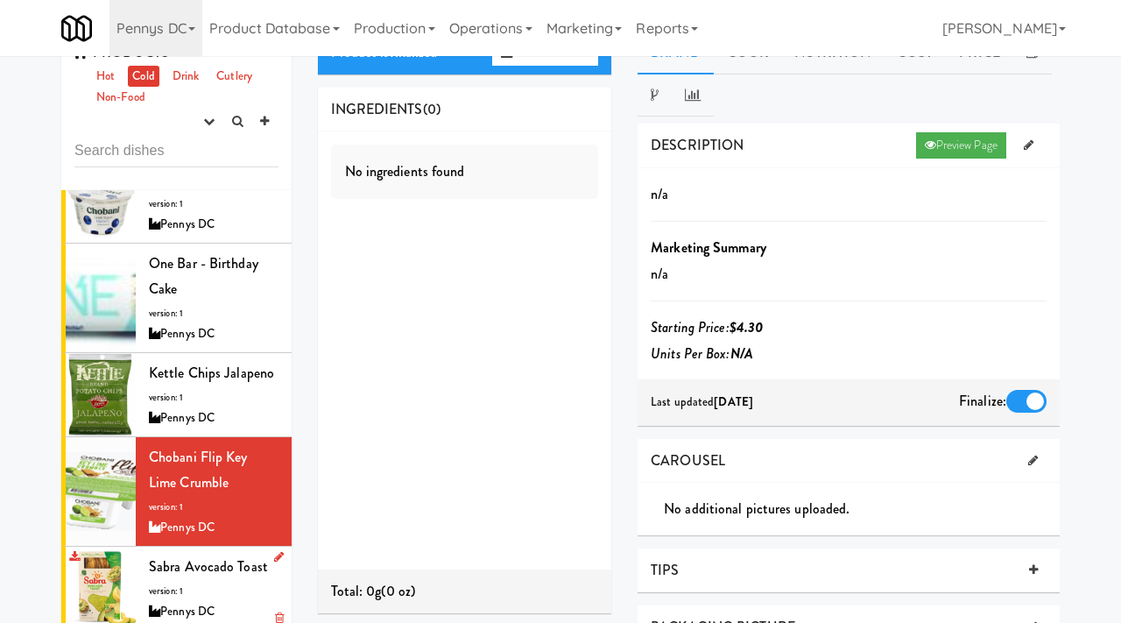
click at [215, 575] on li "Sabra Avocado Toast version: 1 Pennys DC" at bounding box center [176, 589] width 230 height 84
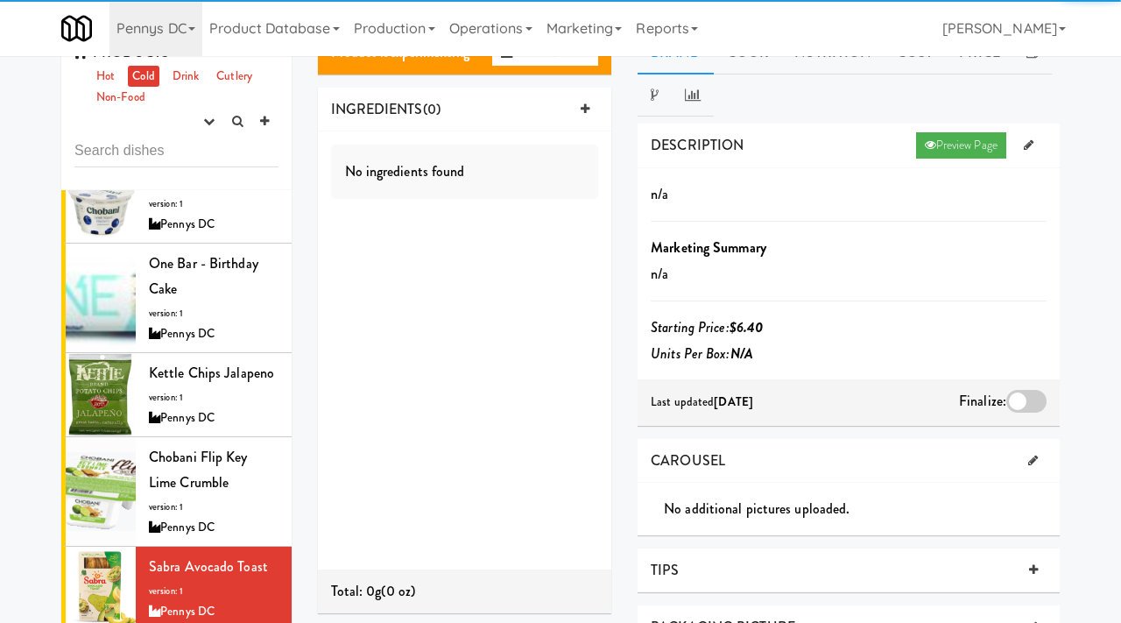
click at [1017, 404] on div at bounding box center [1027, 401] width 40 height 23
click at [0, 0] on input "checkbox" at bounding box center [0, 0] width 0 height 0
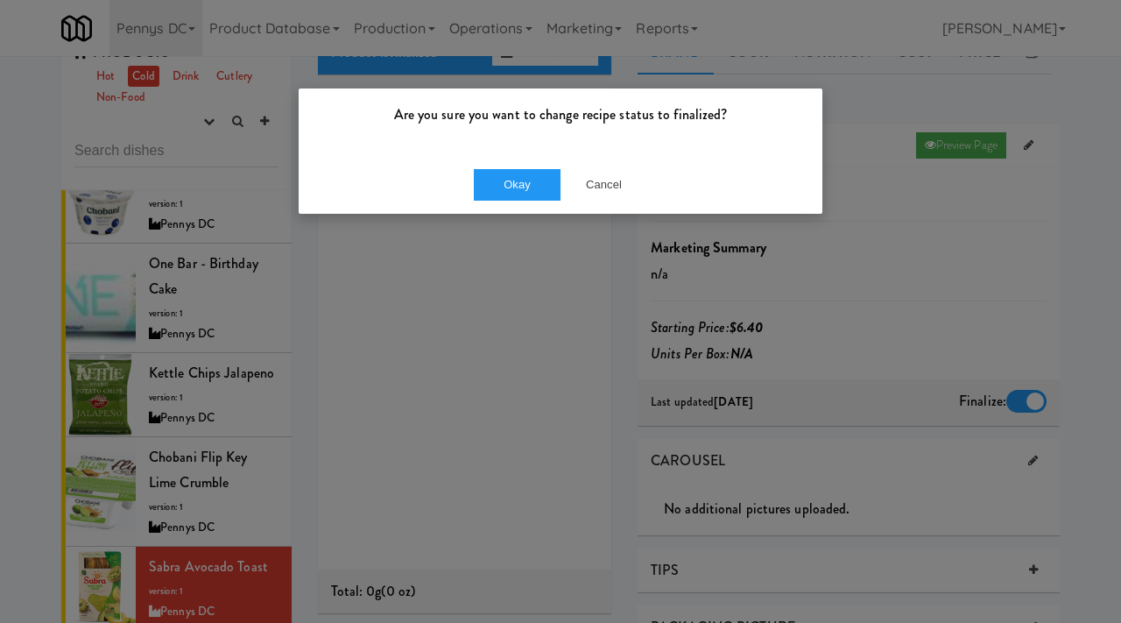
click at [513, 202] on div "Okay Cancel" at bounding box center [561, 184] width 524 height 59
click at [508, 189] on button "Okay" at bounding box center [518, 185] width 88 height 32
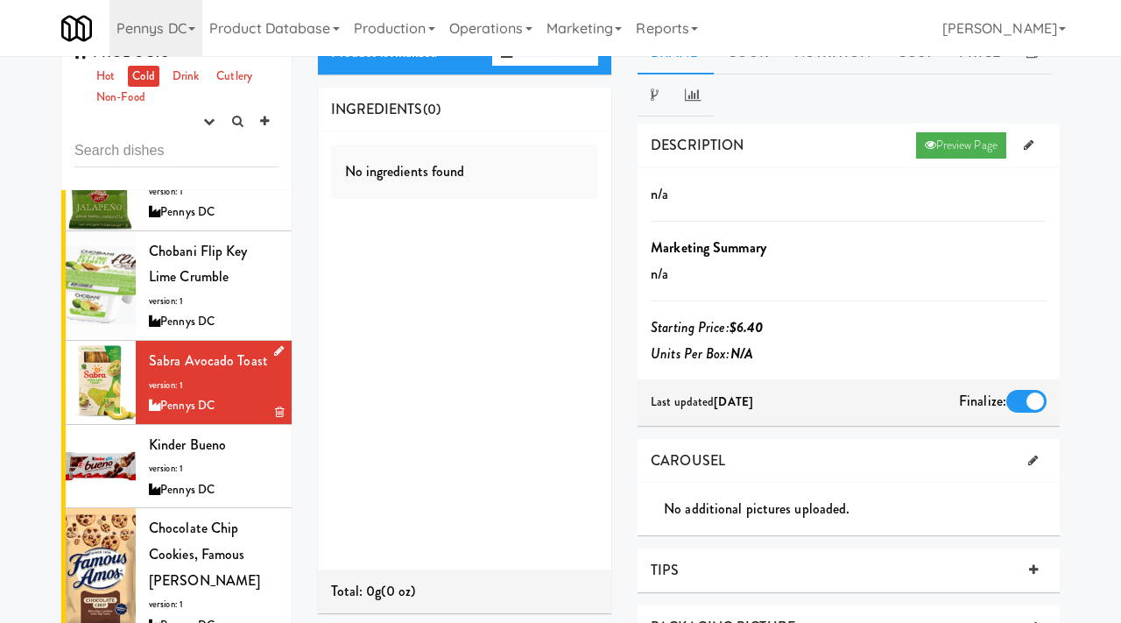
scroll to position [1170, 0]
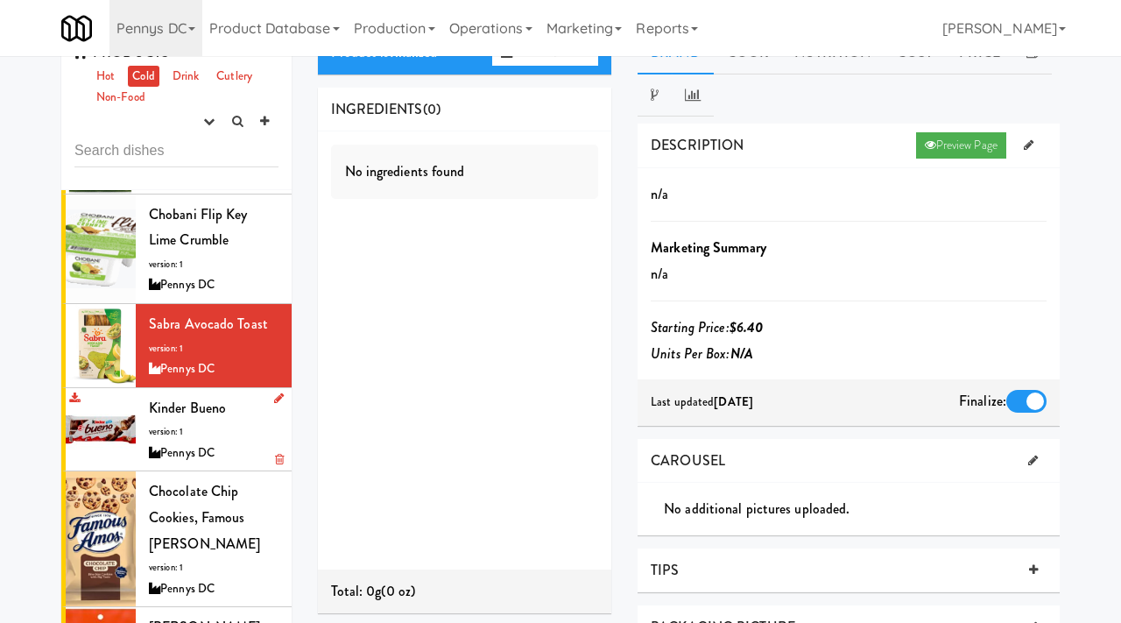
click at [195, 442] on div "Pennys DC" at bounding box center [214, 453] width 130 height 22
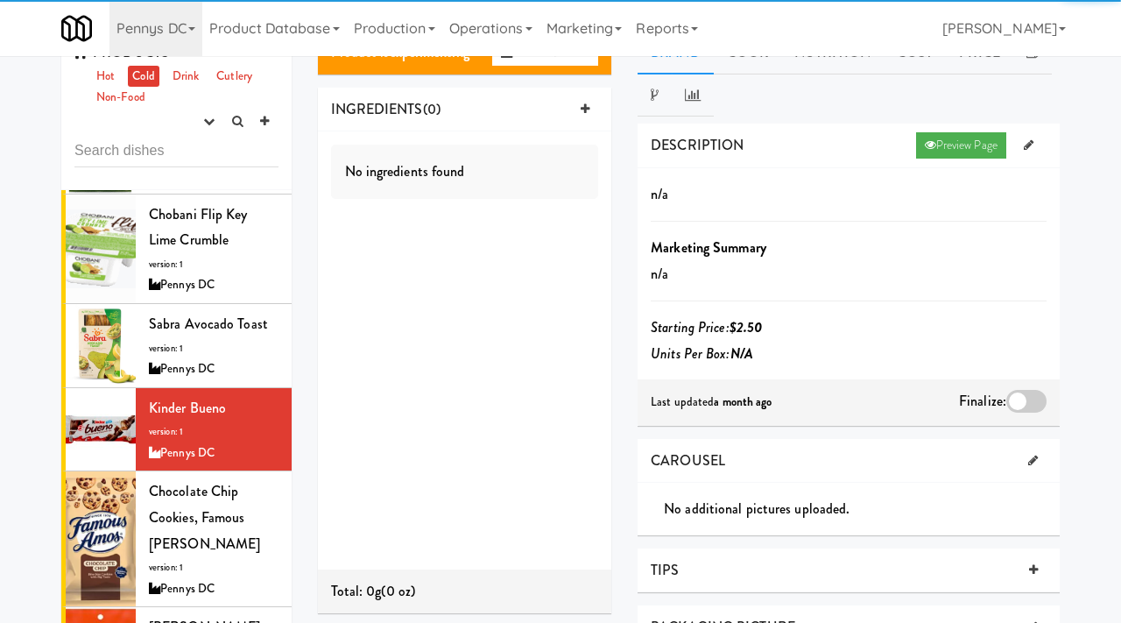
click at [1035, 403] on div at bounding box center [1027, 401] width 40 height 23
click at [0, 0] on input "checkbox" at bounding box center [0, 0] width 0 height 0
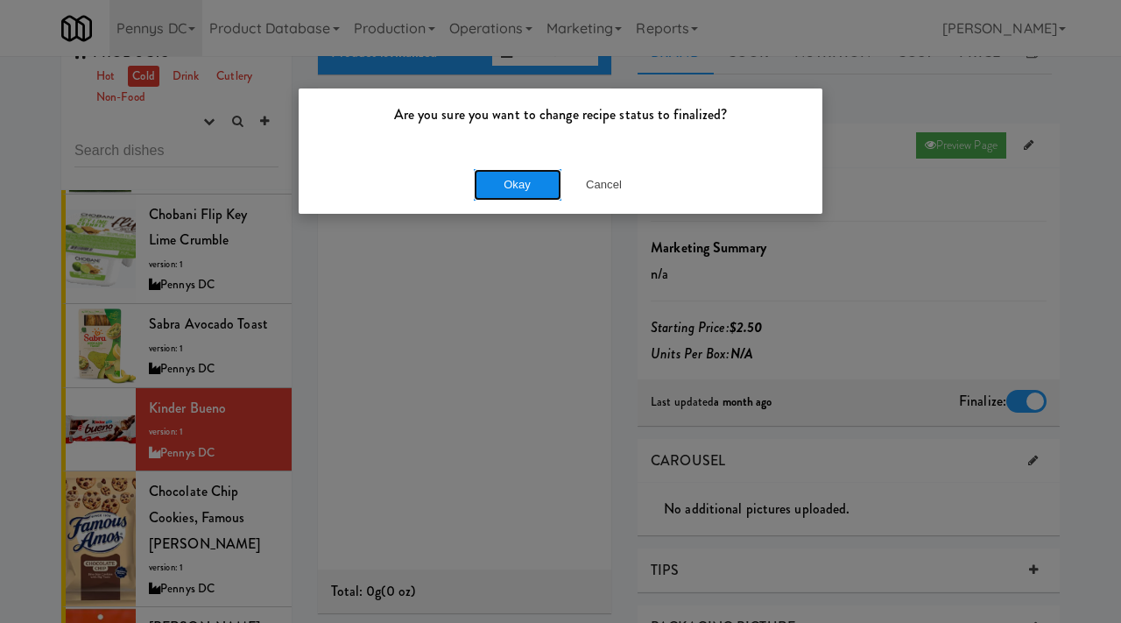
click at [531, 176] on button "Okay" at bounding box center [518, 185] width 88 height 32
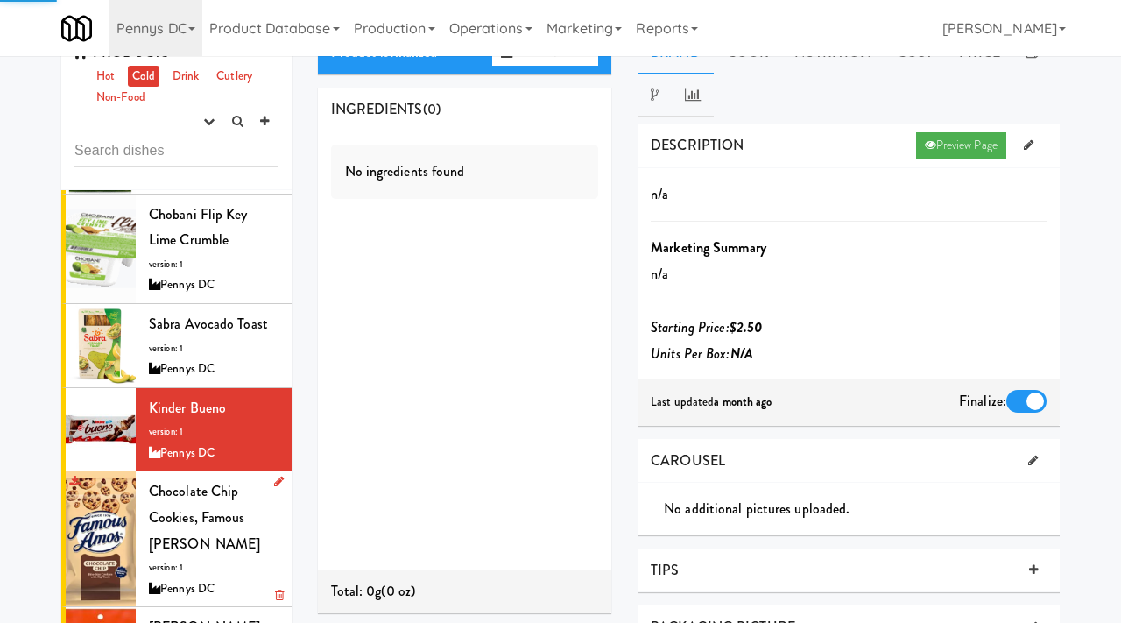
click at [225, 481] on span "Chocolate Chip Cookies, Famous Amos" at bounding box center [204, 517] width 111 height 72
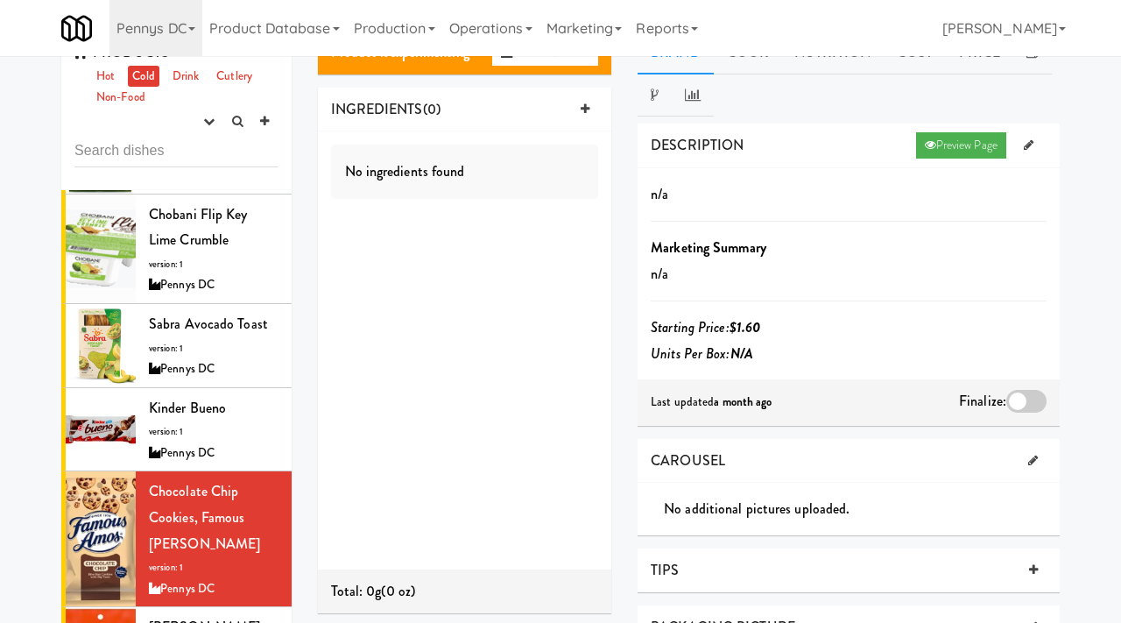
click at [1013, 403] on div at bounding box center [1027, 401] width 40 height 23
click at [0, 0] on input "checkbox" at bounding box center [0, 0] width 0 height 0
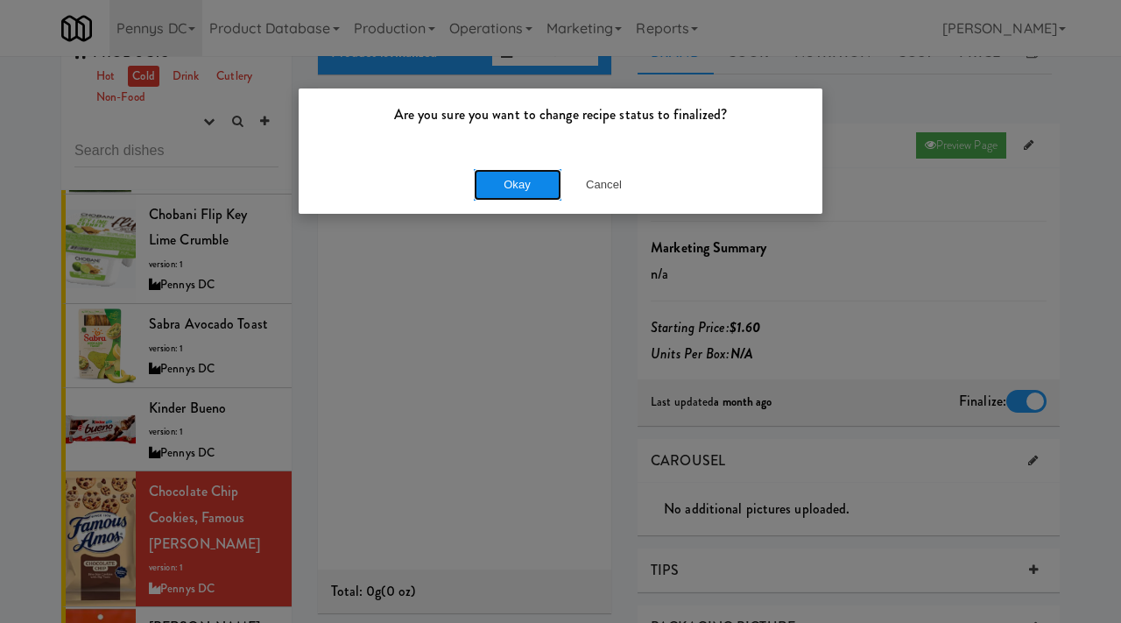
click at [520, 187] on button "Okay" at bounding box center [518, 185] width 88 height 32
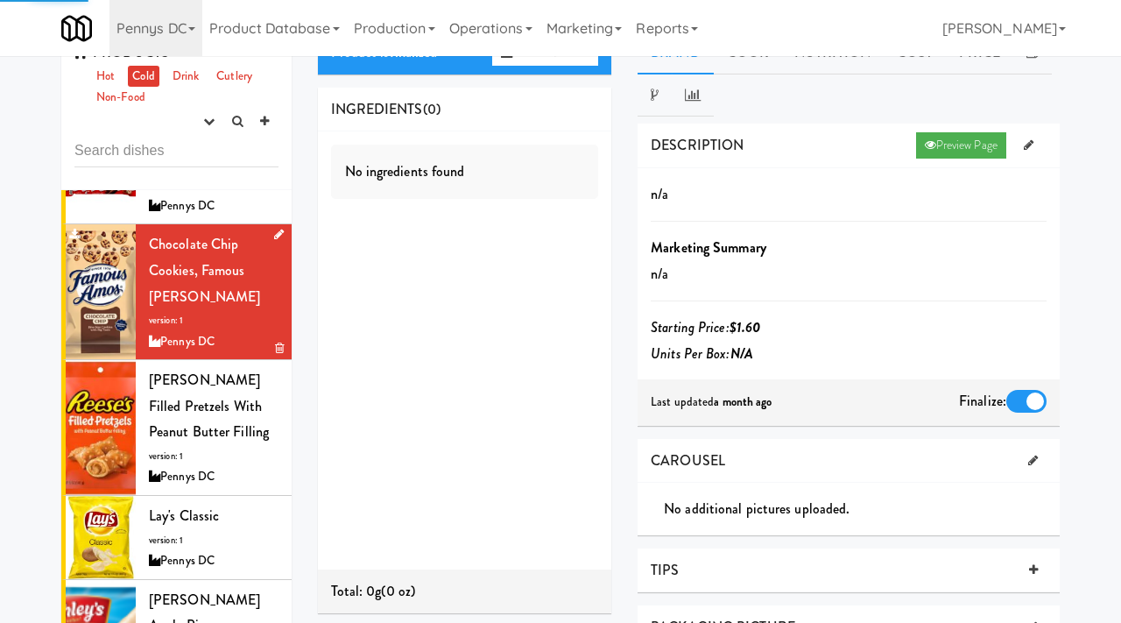
scroll to position [1419, 0]
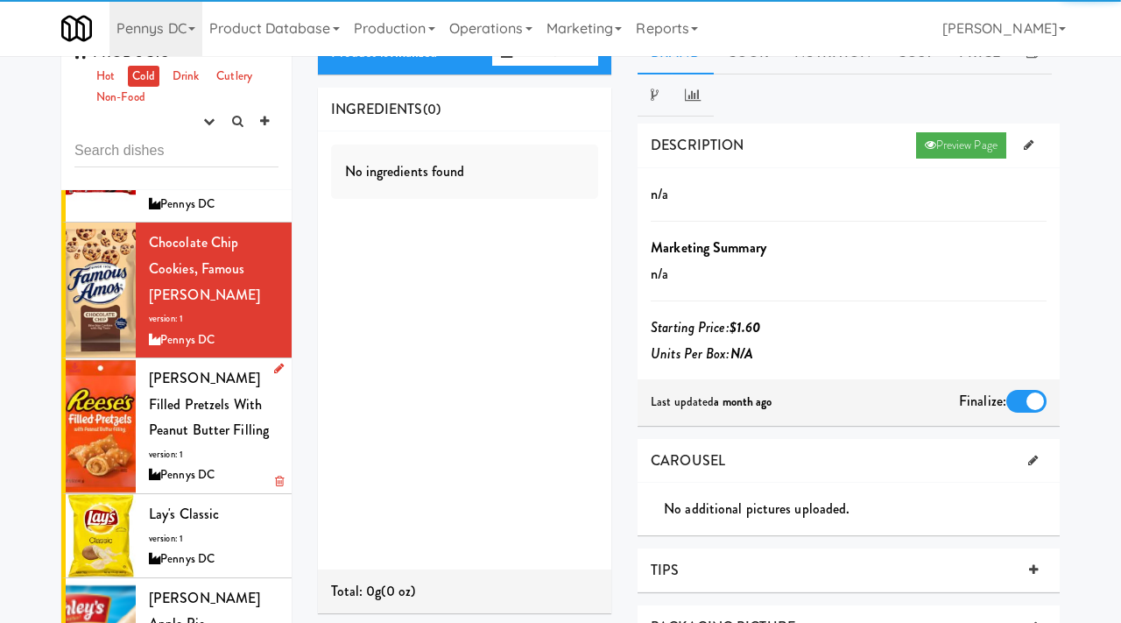
click at [202, 388] on div "Reese’s Filled Pretzels with Peanut Butter Filling version: 1 Pennys DC" at bounding box center [214, 425] width 130 height 121
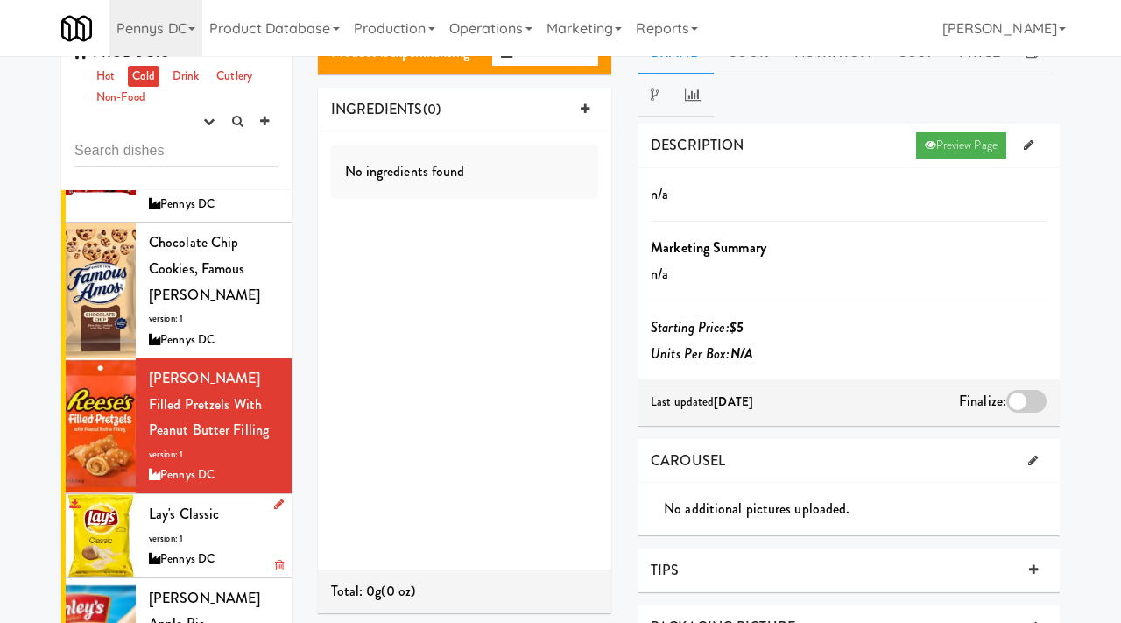
click at [197, 501] on div "Lay's Classic version: 1 Pennys DC" at bounding box center [214, 535] width 130 height 69
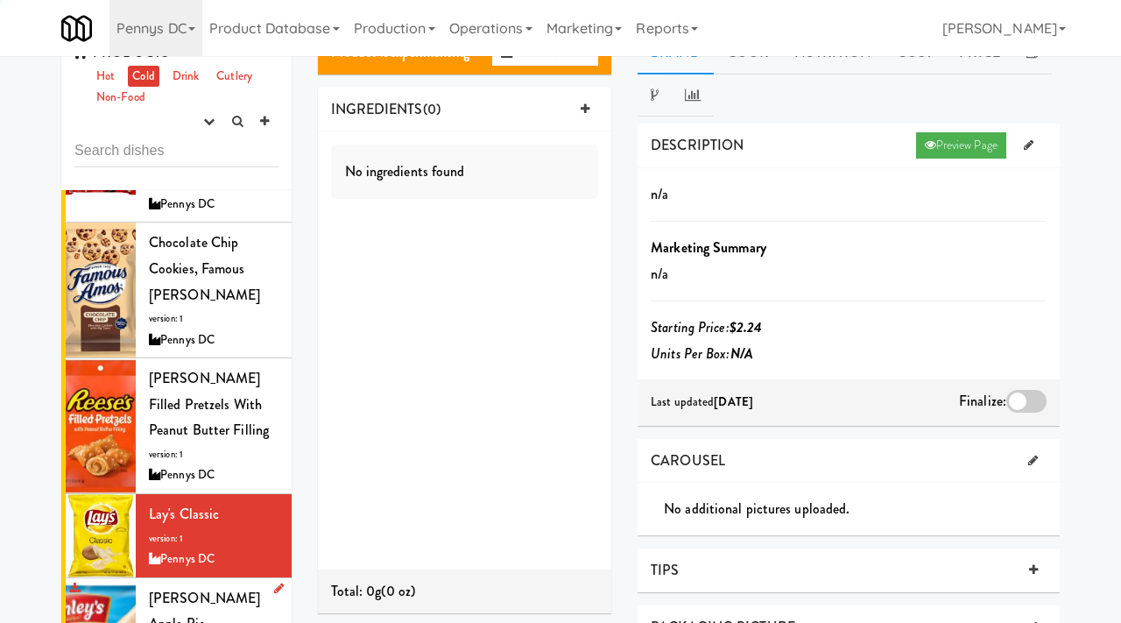
click at [189, 585] on div "Mrs. Freshley's Apple Pie version: 1 Pennys DC" at bounding box center [214, 632] width 130 height 95
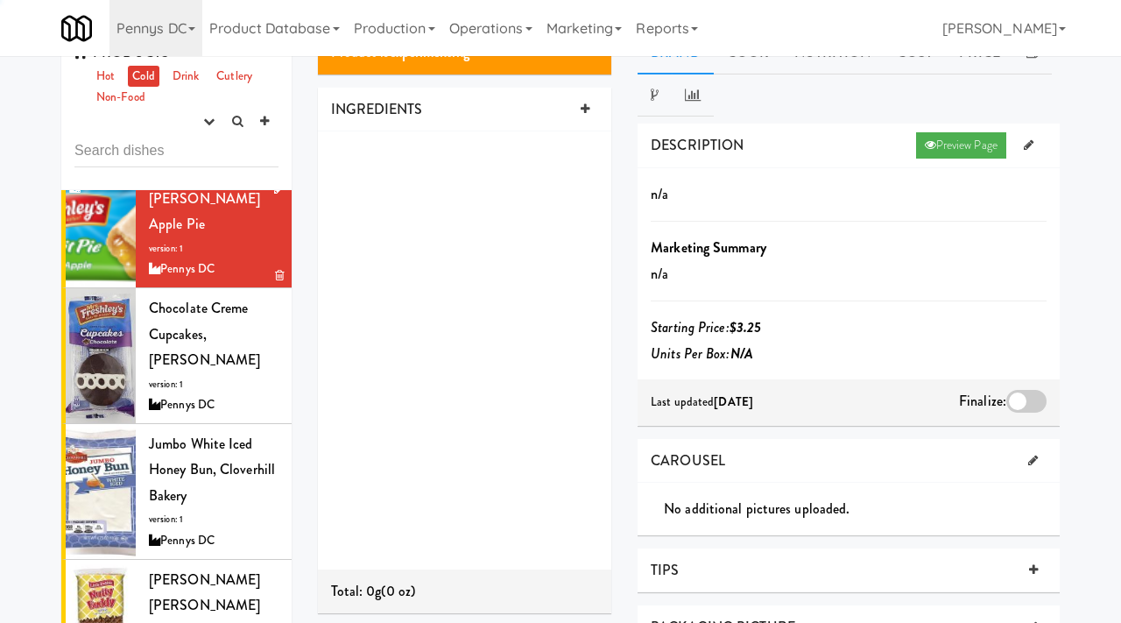
scroll to position [1819, 0]
click at [182, 394] on div "Pennys DC" at bounding box center [214, 405] width 130 height 22
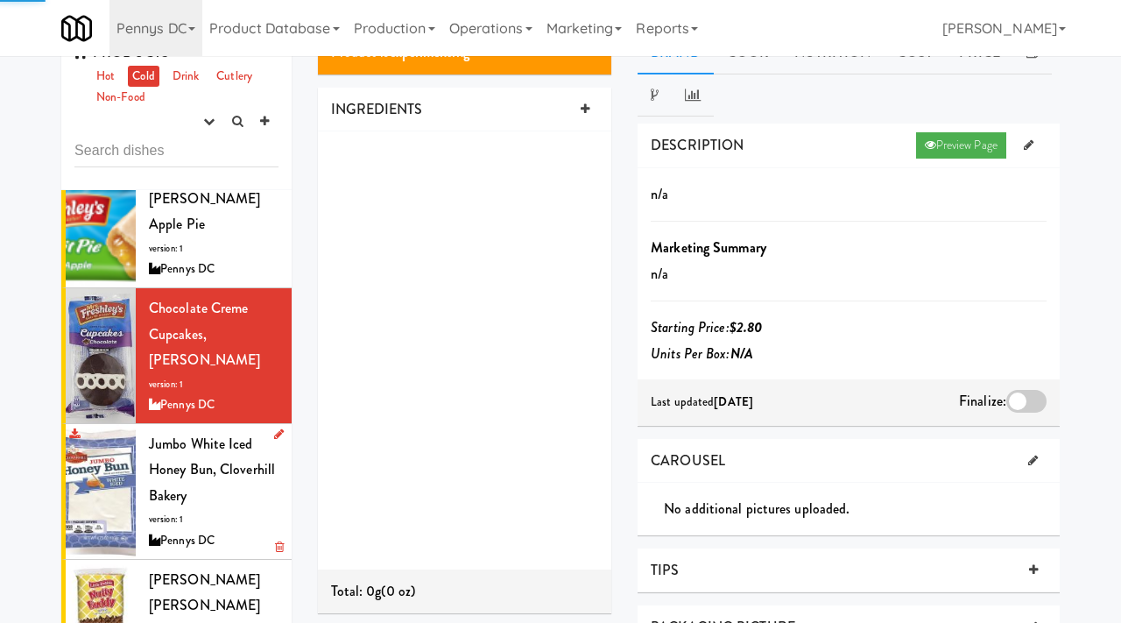
click at [184, 434] on span "Jumbo White Iced Honey Bun, Cloverhill Bakery" at bounding box center [212, 470] width 126 height 72
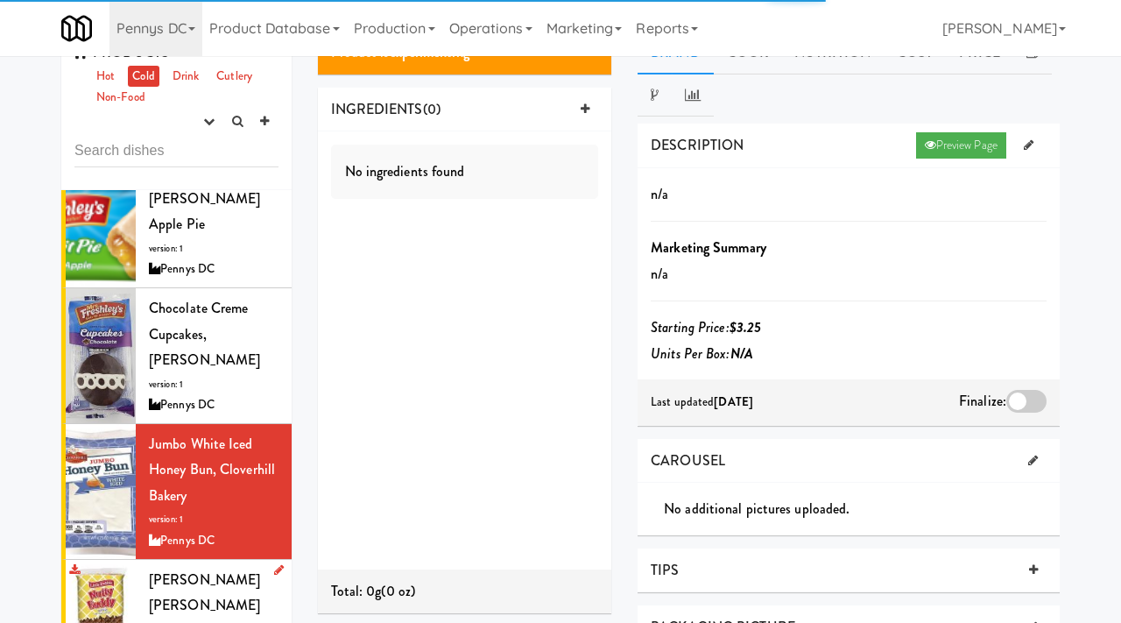
click at [185, 569] on span "Little Debbie Nutty Buddy Bar" at bounding box center [204, 592] width 111 height 46
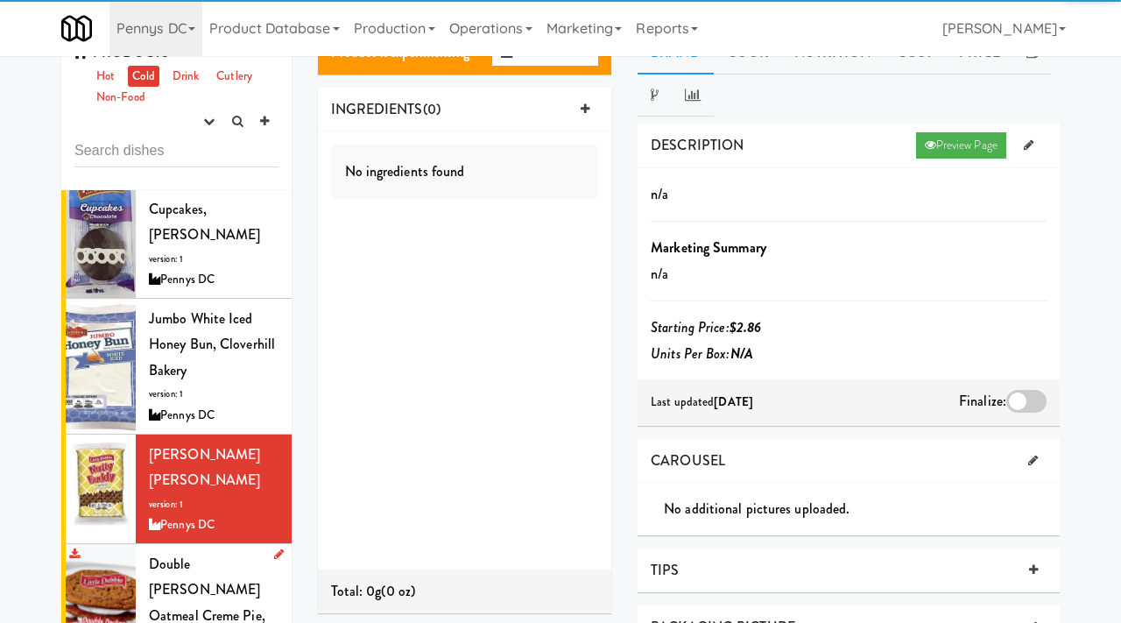
click at [177, 554] on span "Double Decker Oatmeal Creme Pie, Little Debbie" at bounding box center [207, 603] width 117 height 98
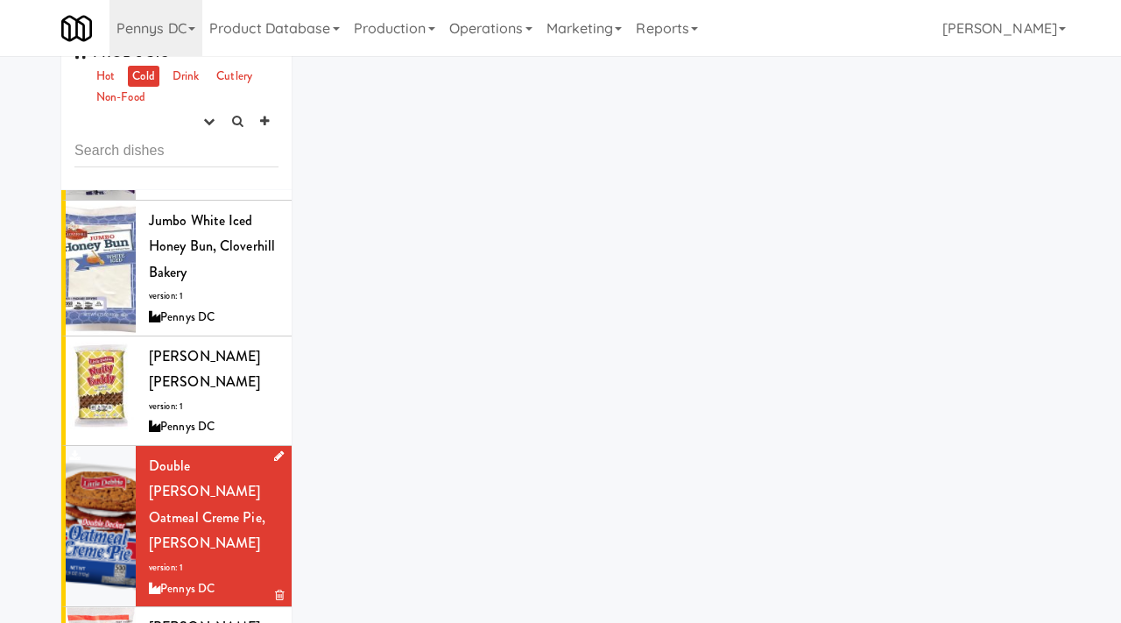
scroll to position [2058, 0]
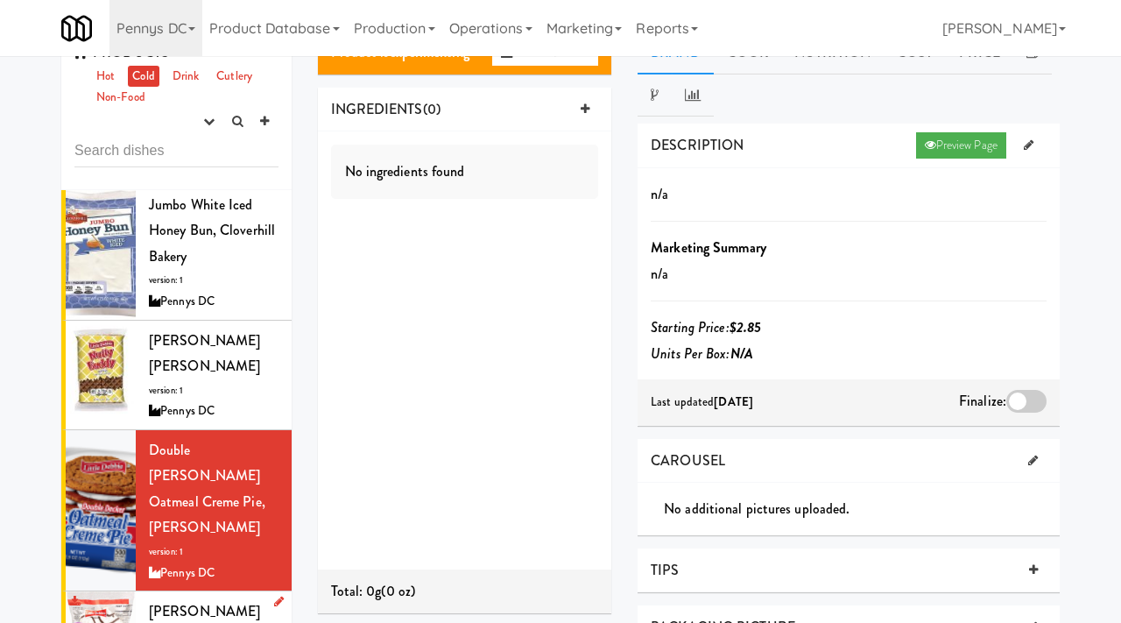
click at [159, 601] on span "Little Debbie Zebra Cake" at bounding box center [204, 611] width 111 height 20
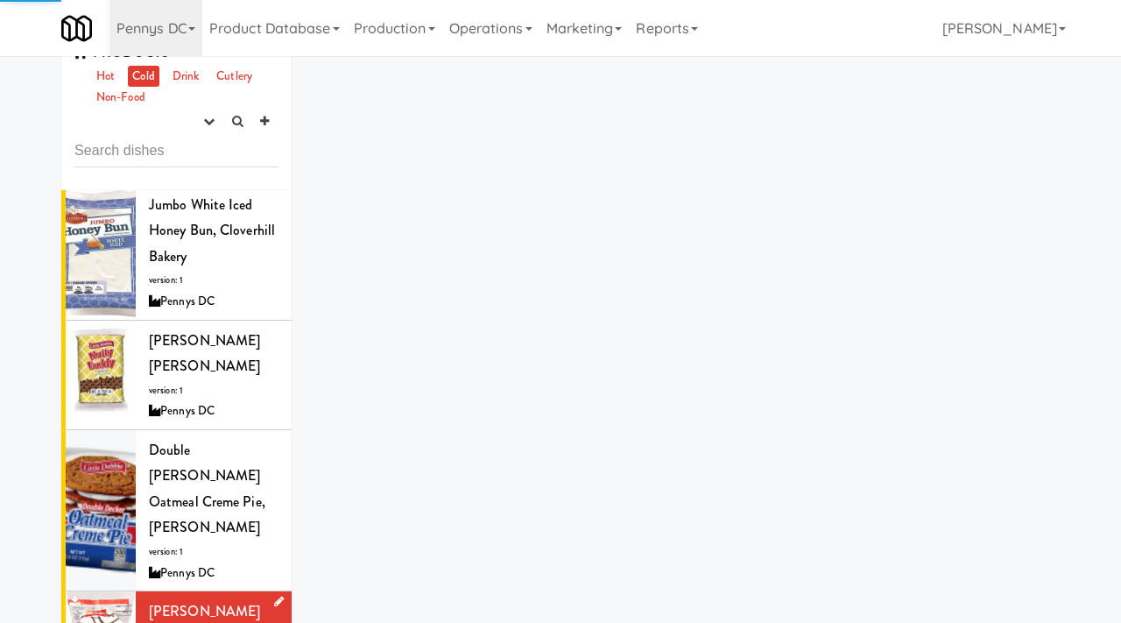
scroll to position [2202, 0]
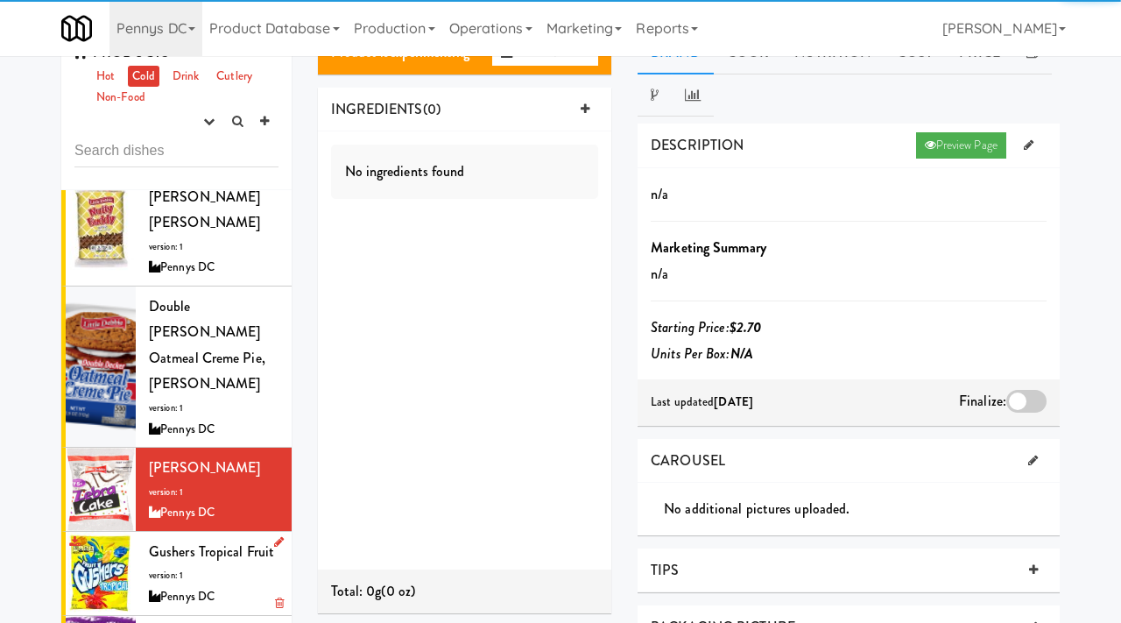
click at [159, 591] on icon at bounding box center [154, 596] width 11 height 11
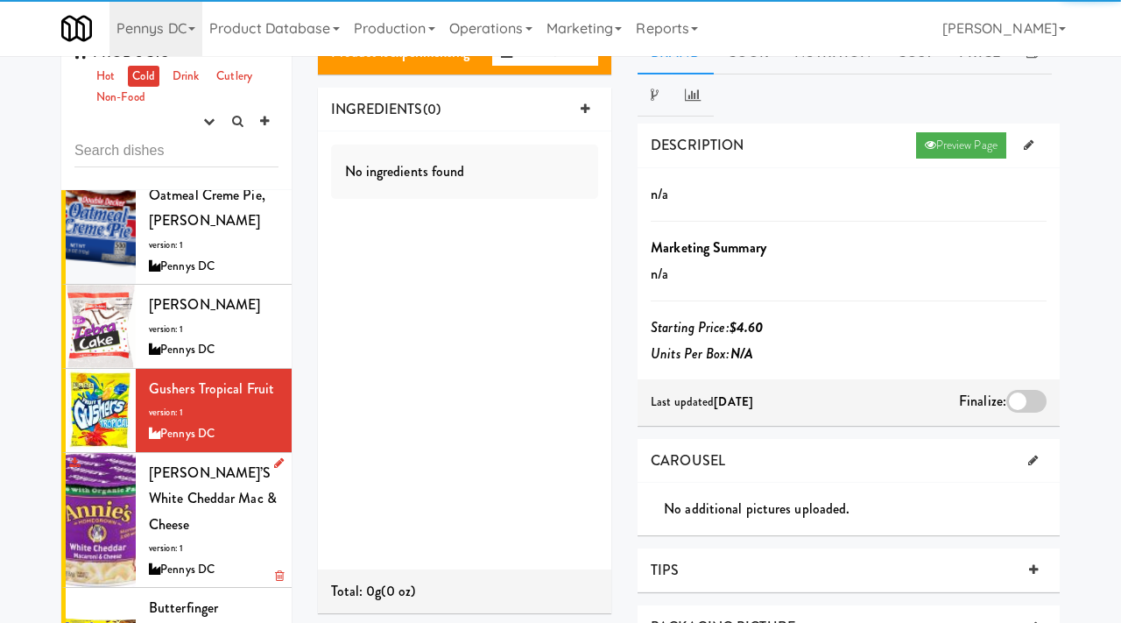
click at [176, 541] on span "version: 1" at bounding box center [166, 547] width 34 height 13
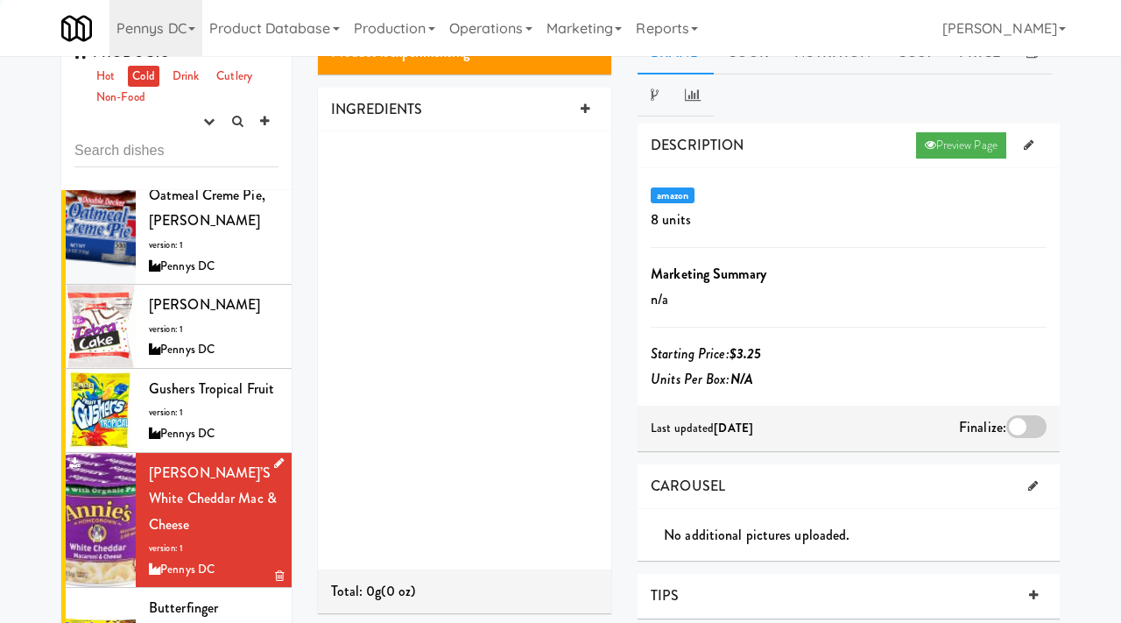
scroll to position [2519, 0]
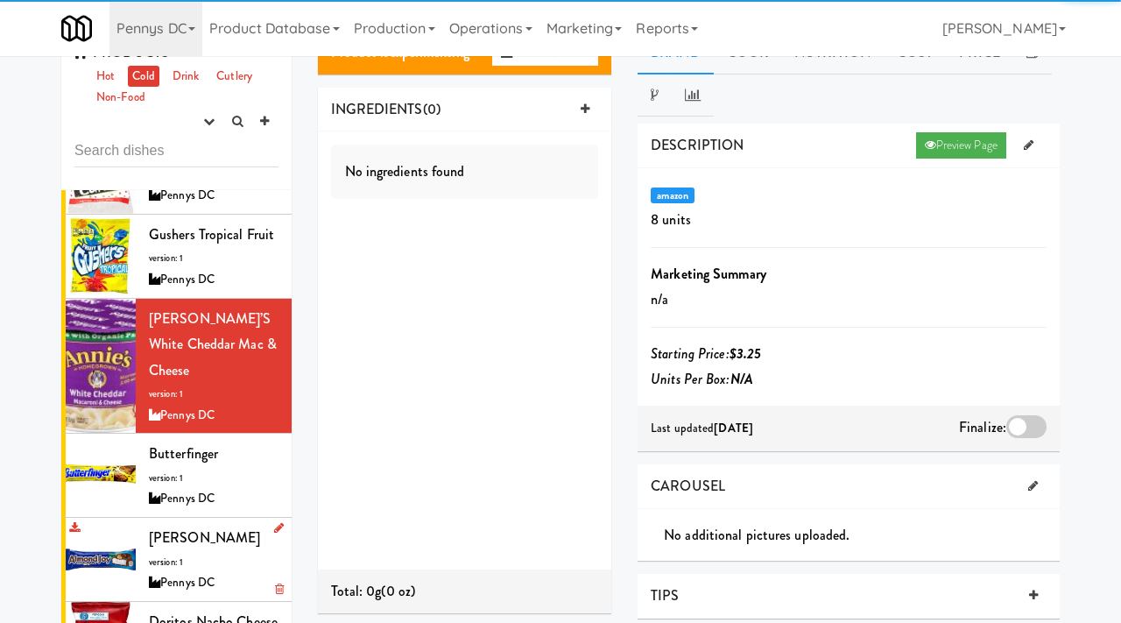
click at [186, 518] on li "Almond Joy version: 1 Pennys DC" at bounding box center [176, 560] width 230 height 84
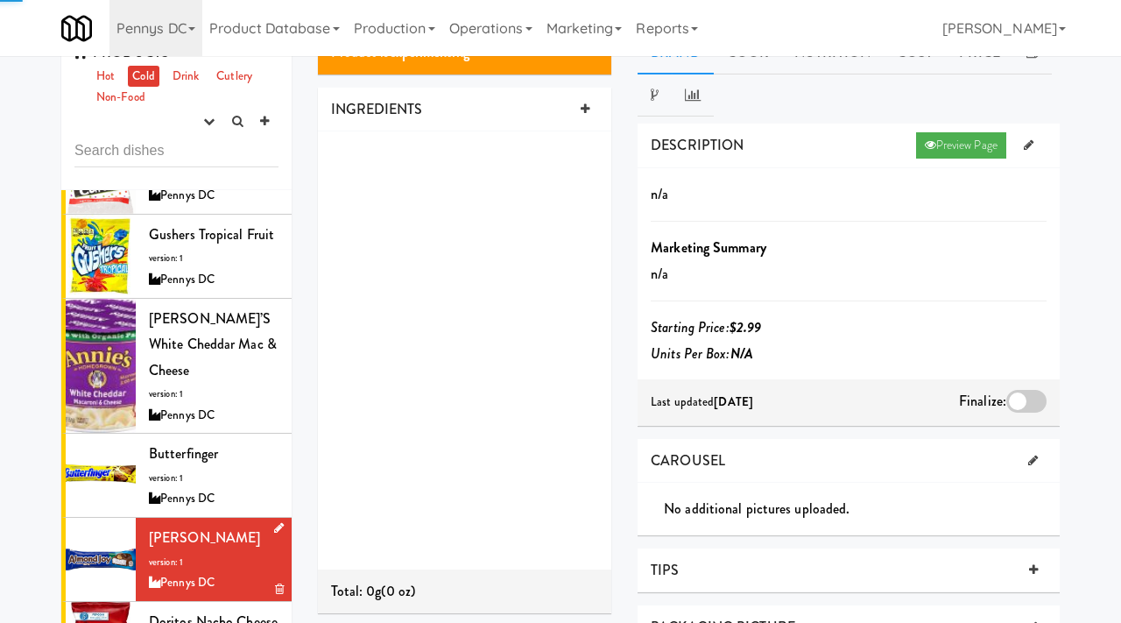
scroll to position [2572, 0]
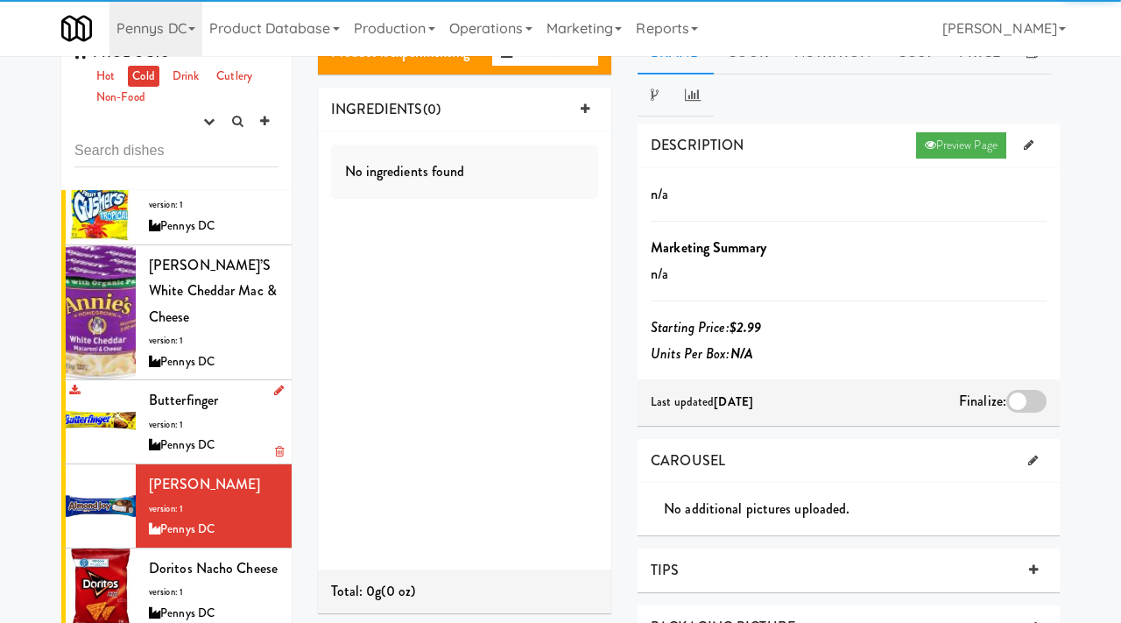
click at [188, 387] on div "Butterfinger version: 1 Pennys DC" at bounding box center [214, 421] width 130 height 69
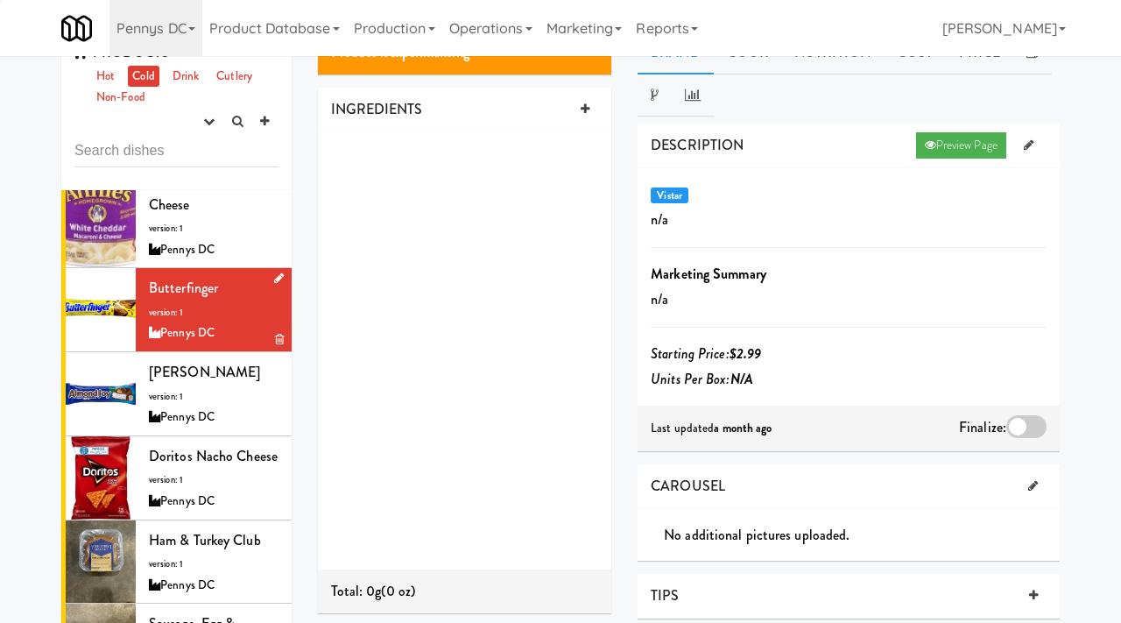
scroll to position [2686, 0]
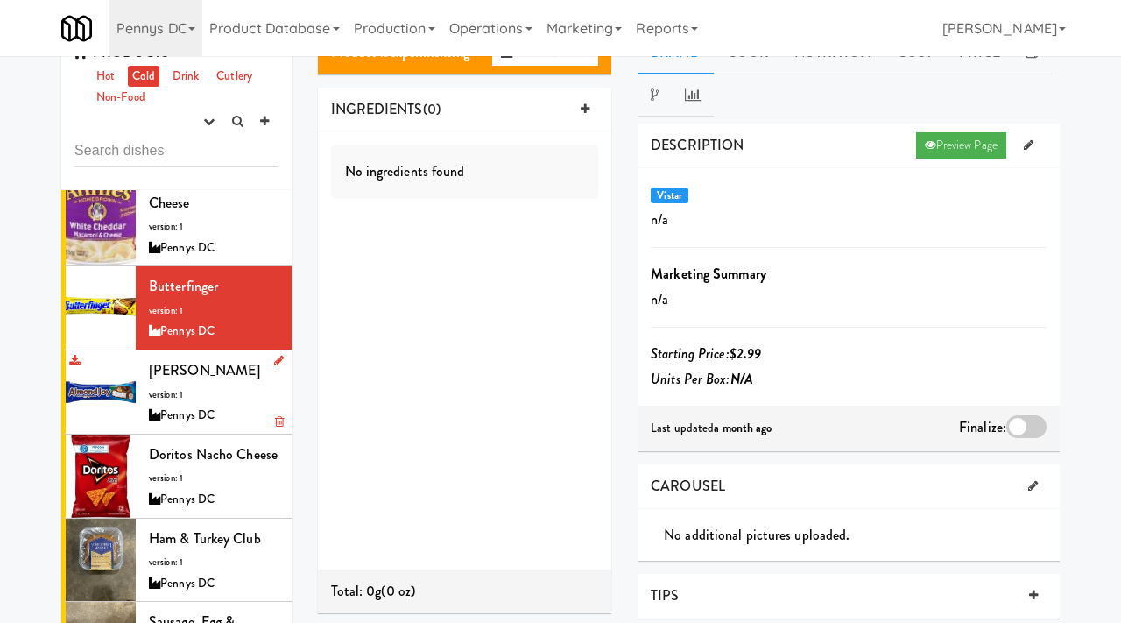
click at [174, 405] on div "Pennys DC" at bounding box center [214, 416] width 130 height 22
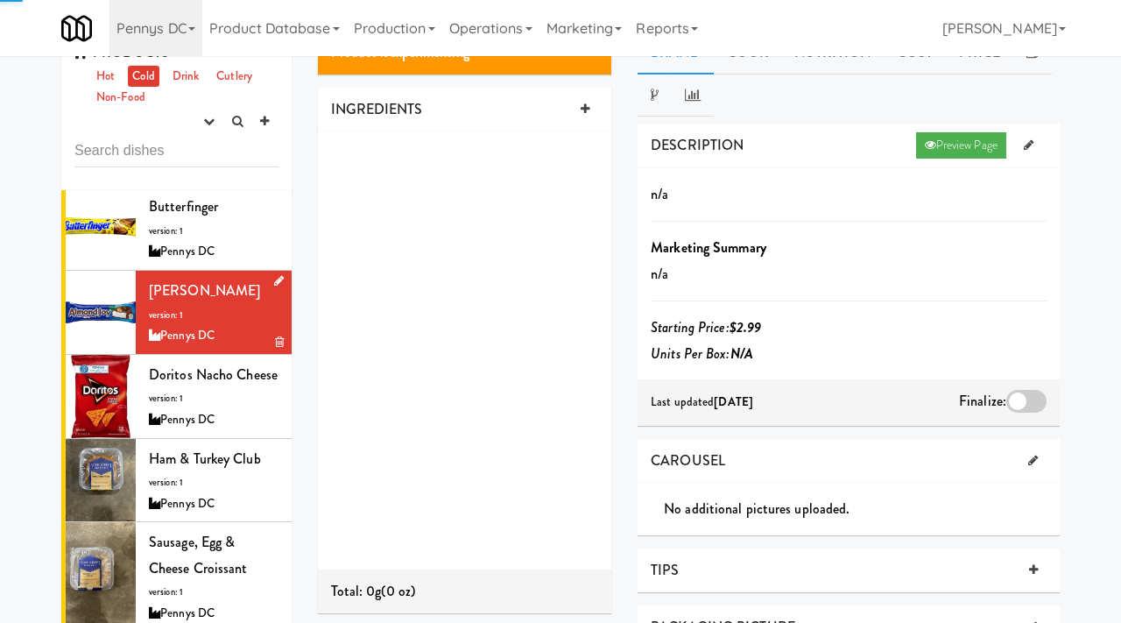
scroll to position [2767, 0]
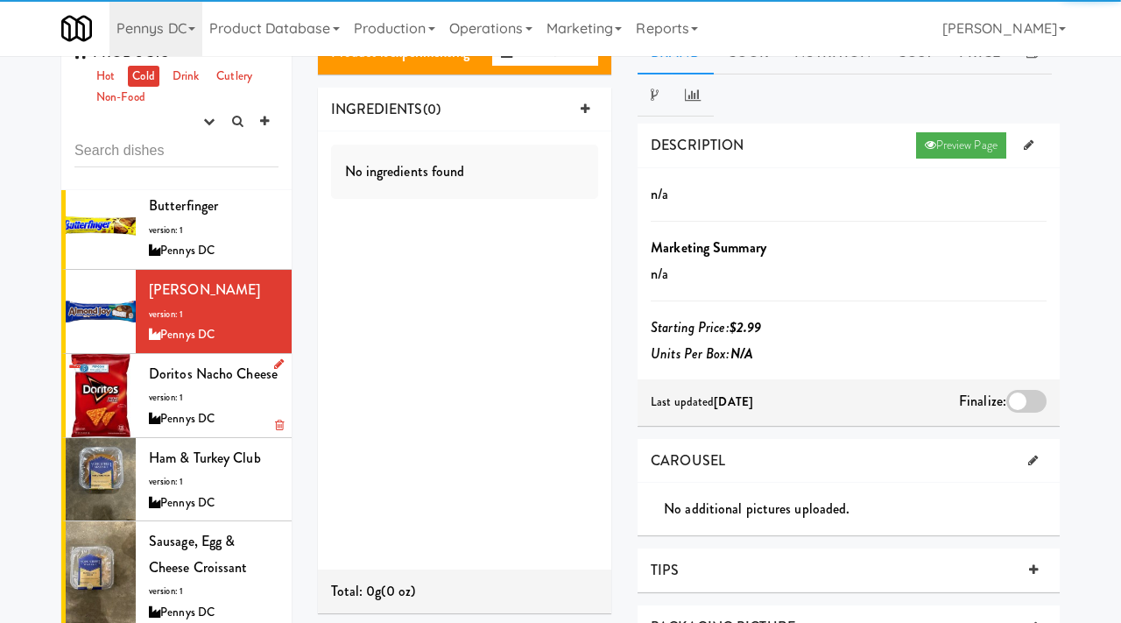
click at [174, 408] on div "Pennys DC" at bounding box center [214, 419] width 130 height 22
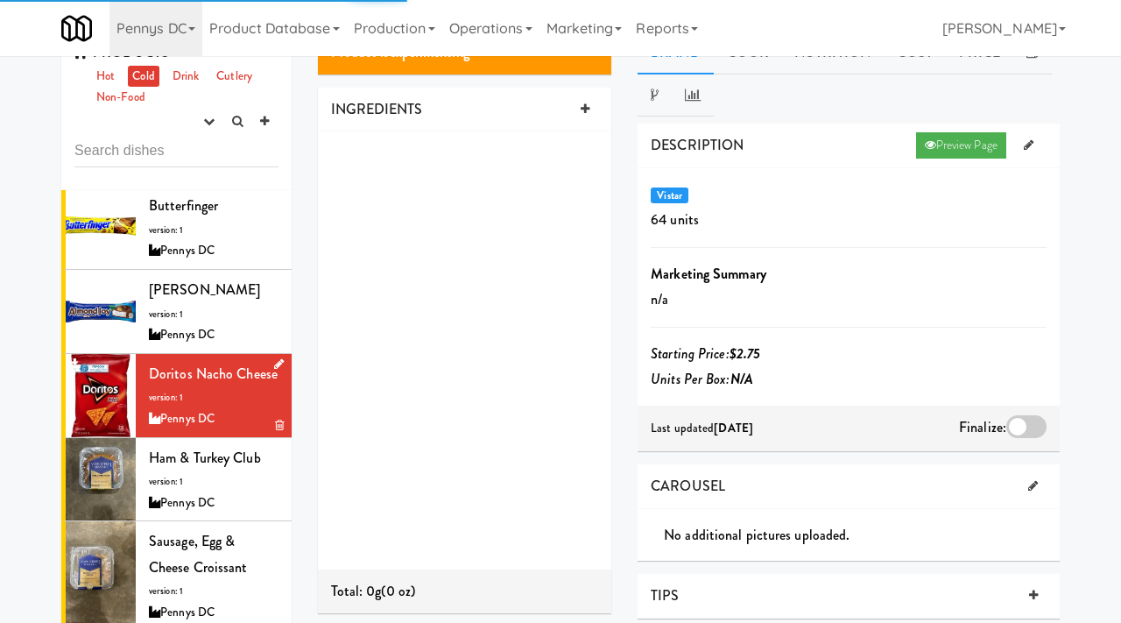
scroll to position [2862, 0]
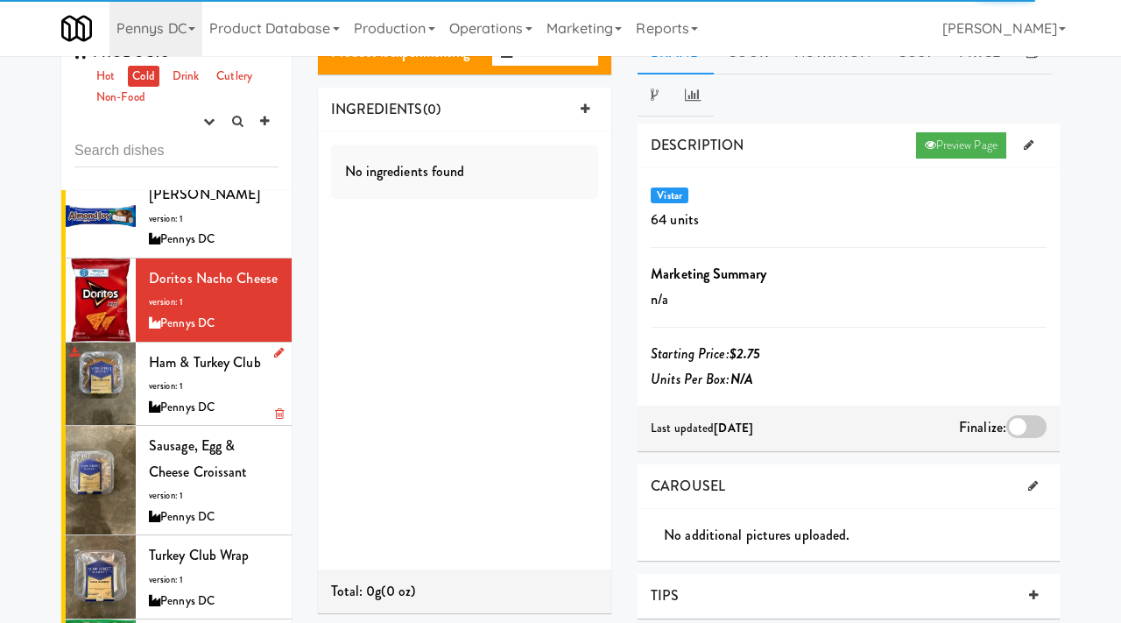
click at [180, 379] on span "version: 1" at bounding box center [166, 385] width 34 height 13
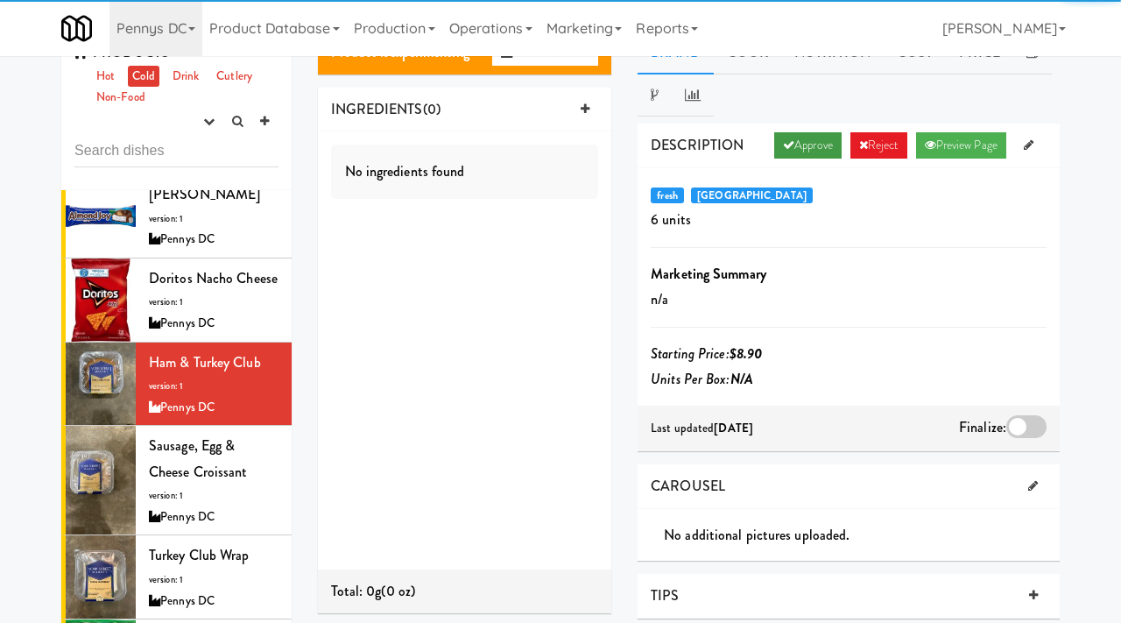
click at [788, 144] on link "Approve" at bounding box center [807, 145] width 67 height 26
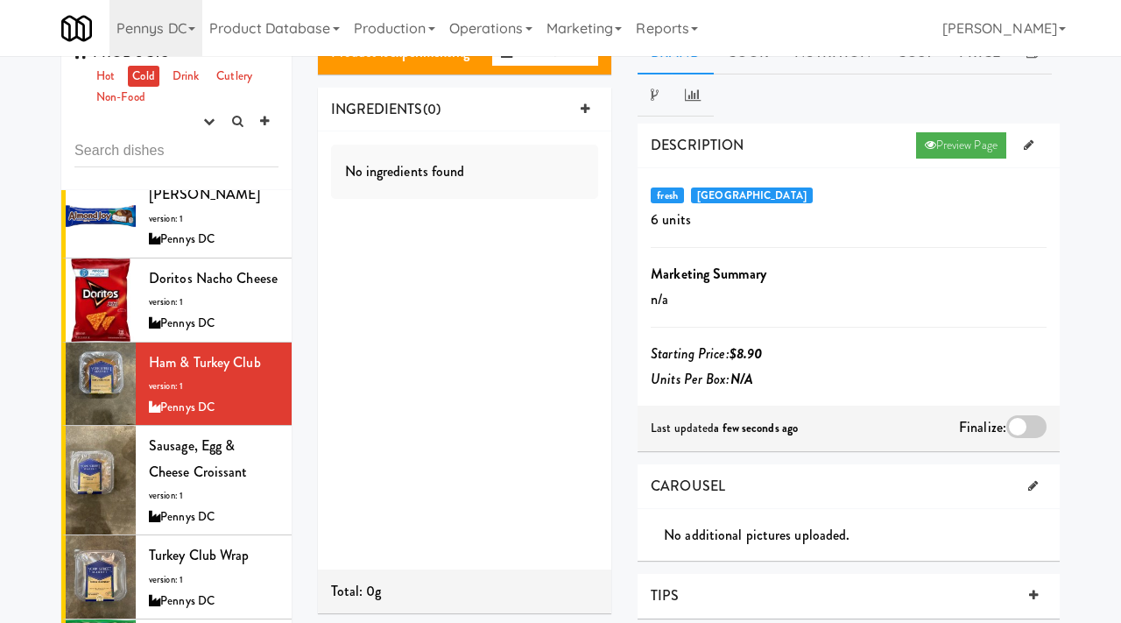
click at [1017, 433] on div at bounding box center [1027, 426] width 40 height 23
click at [0, 0] on input "checkbox" at bounding box center [0, 0] width 0 height 0
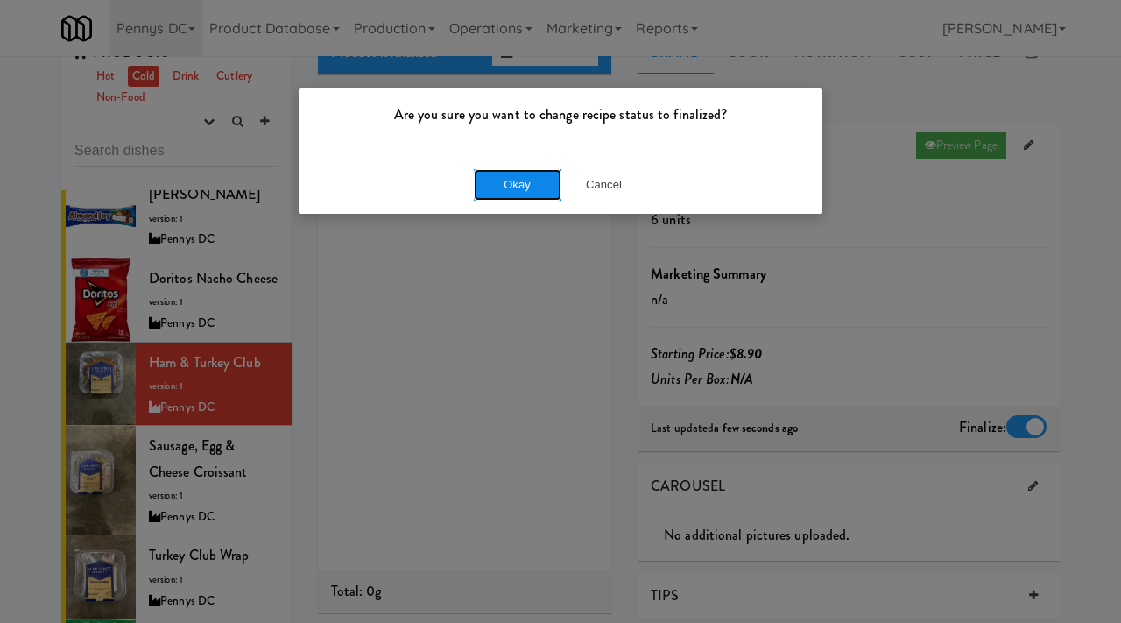
click at [515, 200] on button "Okay" at bounding box center [518, 185] width 88 height 32
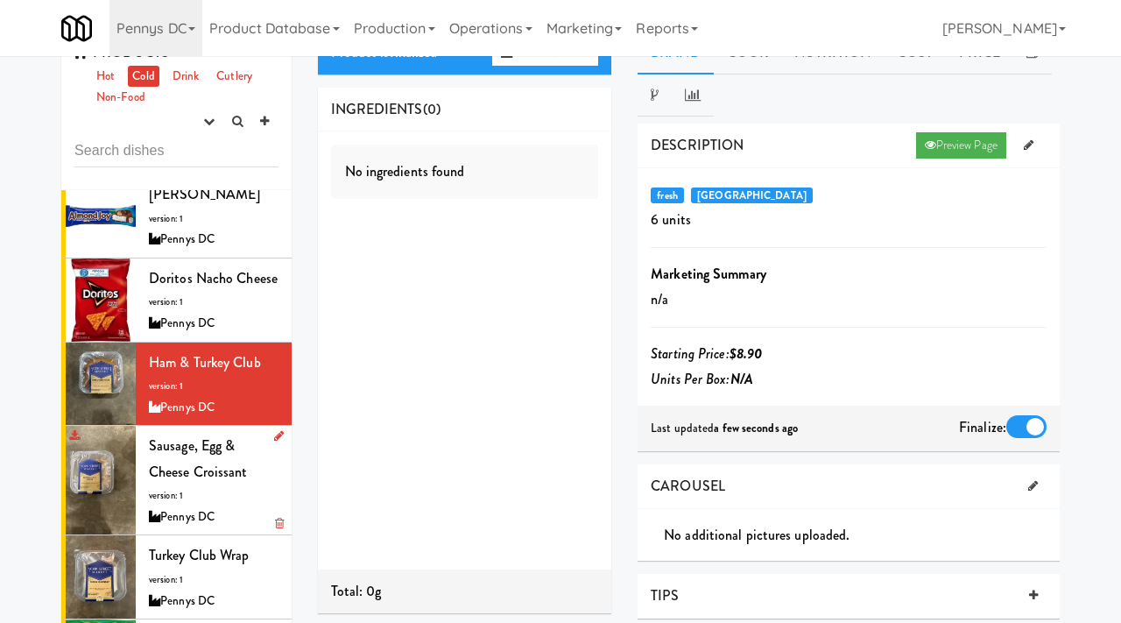
click at [212, 433] on div "Sausage, Egg & Cheese Croissant version: 1 Pennys DC" at bounding box center [214, 480] width 130 height 95
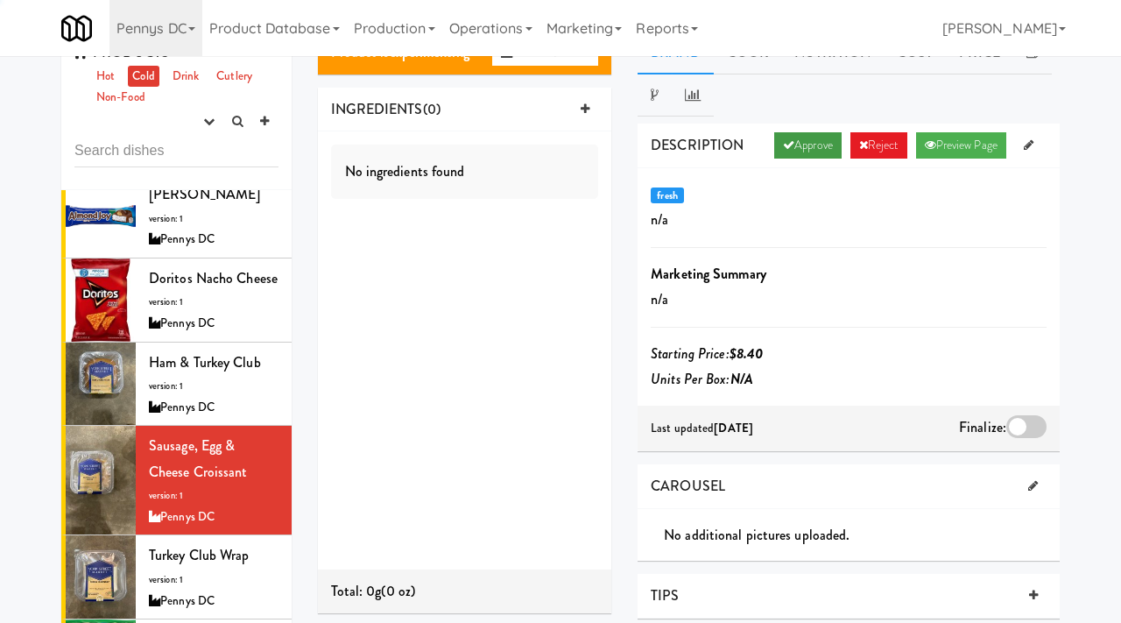
click at [806, 138] on link "Approve" at bounding box center [807, 145] width 67 height 26
click at [1032, 429] on div at bounding box center [1027, 426] width 40 height 23
click at [0, 0] on input "checkbox" at bounding box center [0, 0] width 0 height 0
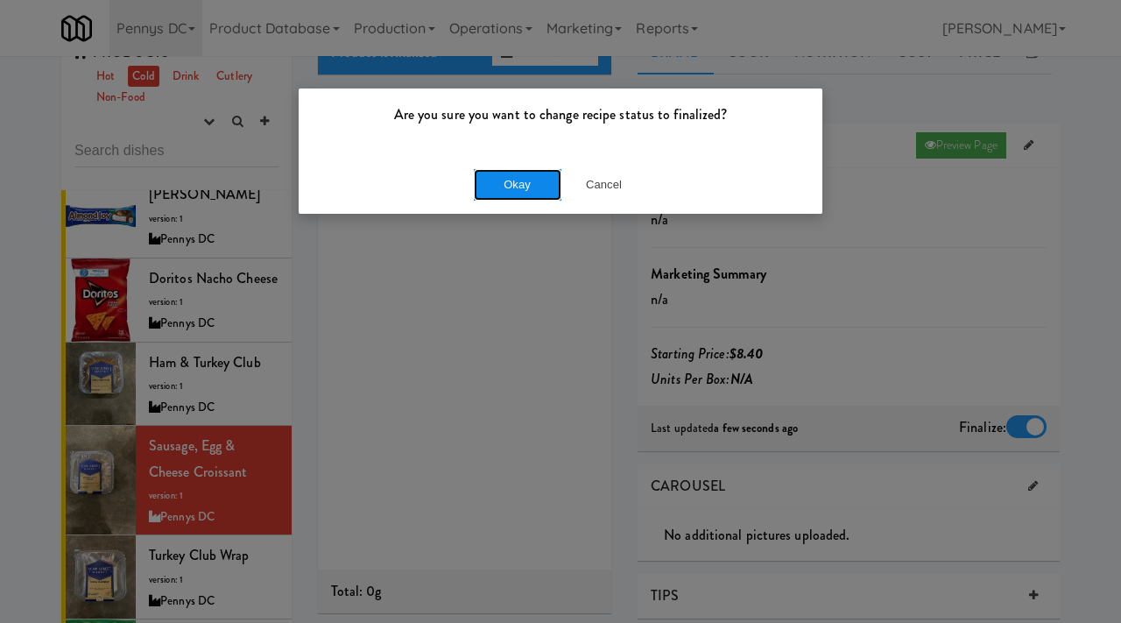
click at [513, 173] on button "Okay" at bounding box center [518, 185] width 88 height 32
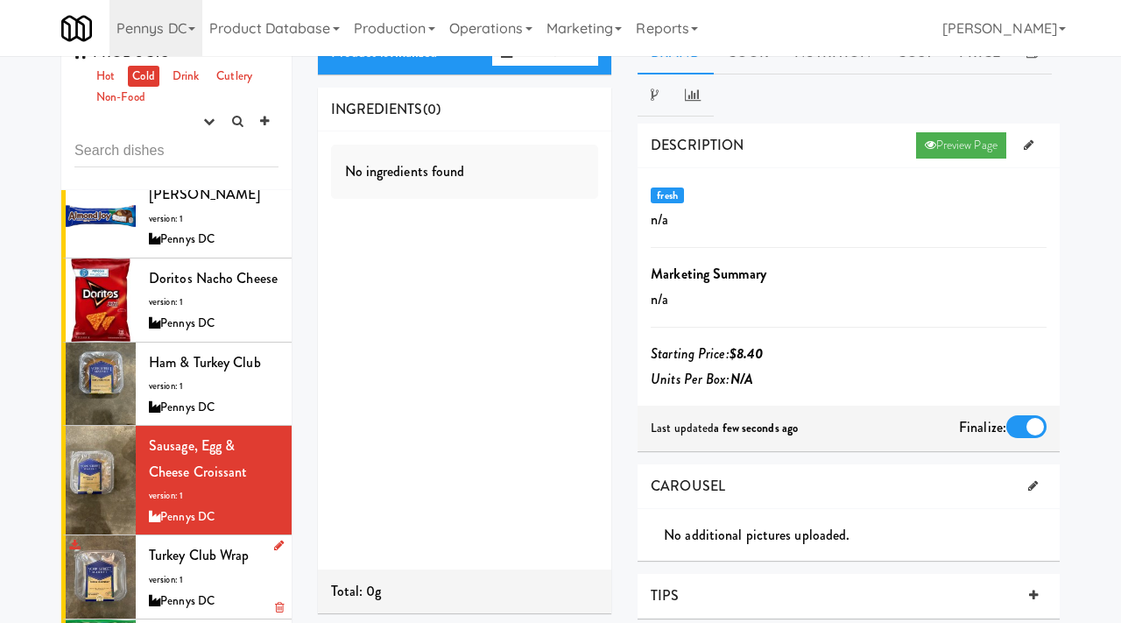
click at [166, 535] on li "Turkey Club Wrap version: 1 Pennys DC" at bounding box center [176, 577] width 230 height 84
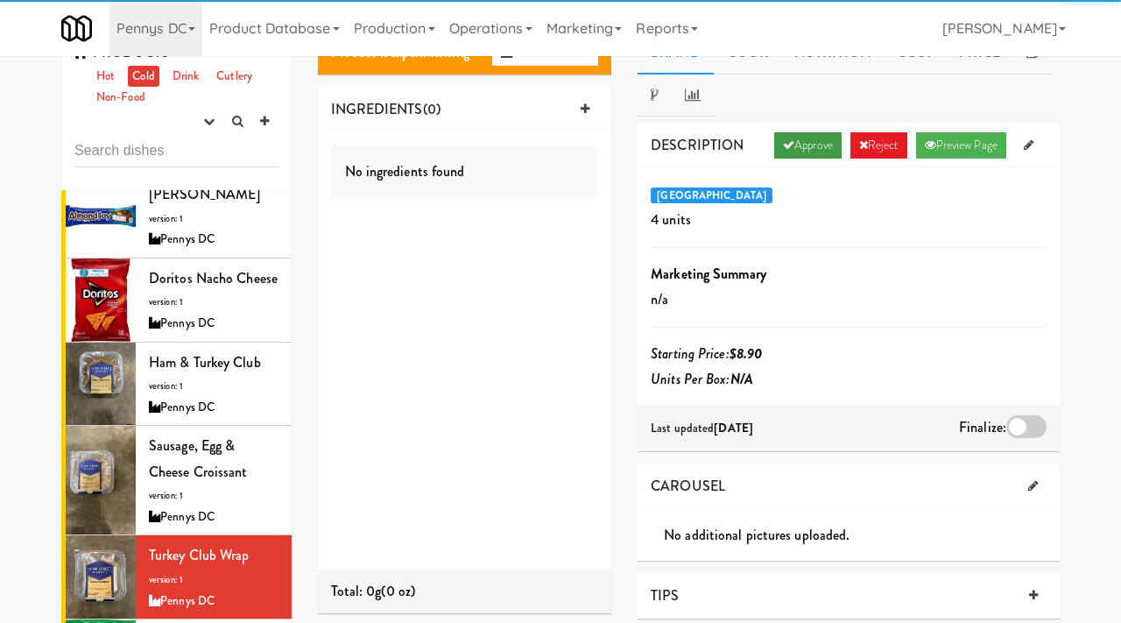
click at [791, 150] on link "Approve" at bounding box center [807, 145] width 67 height 26
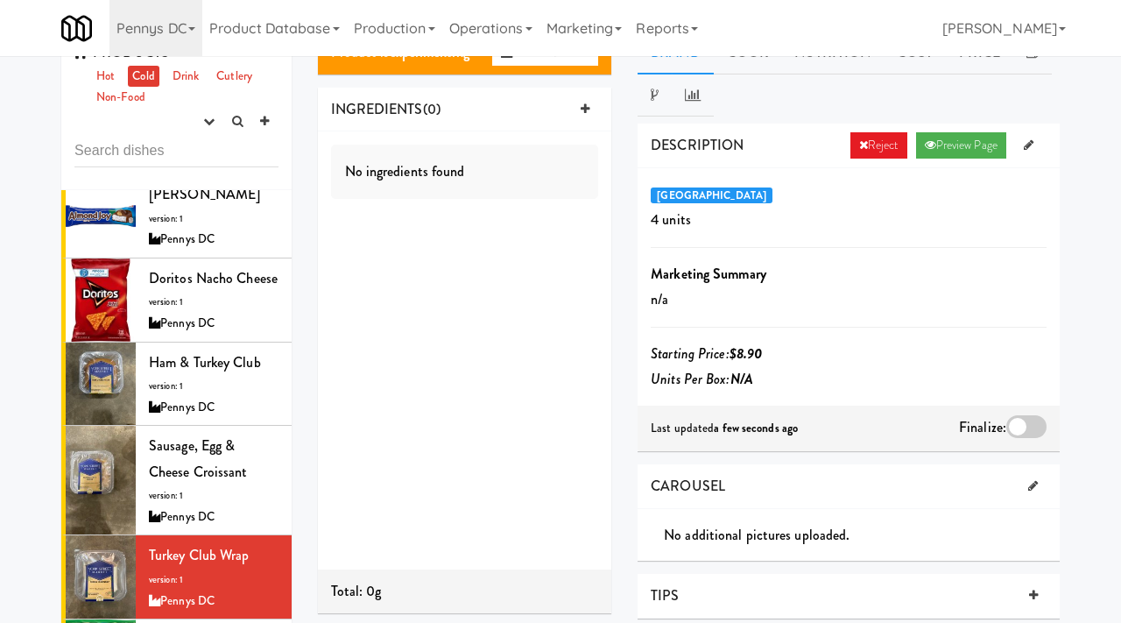
click at [1025, 426] on div at bounding box center [1027, 426] width 40 height 23
click at [0, 0] on input "checkbox" at bounding box center [0, 0] width 0 height 0
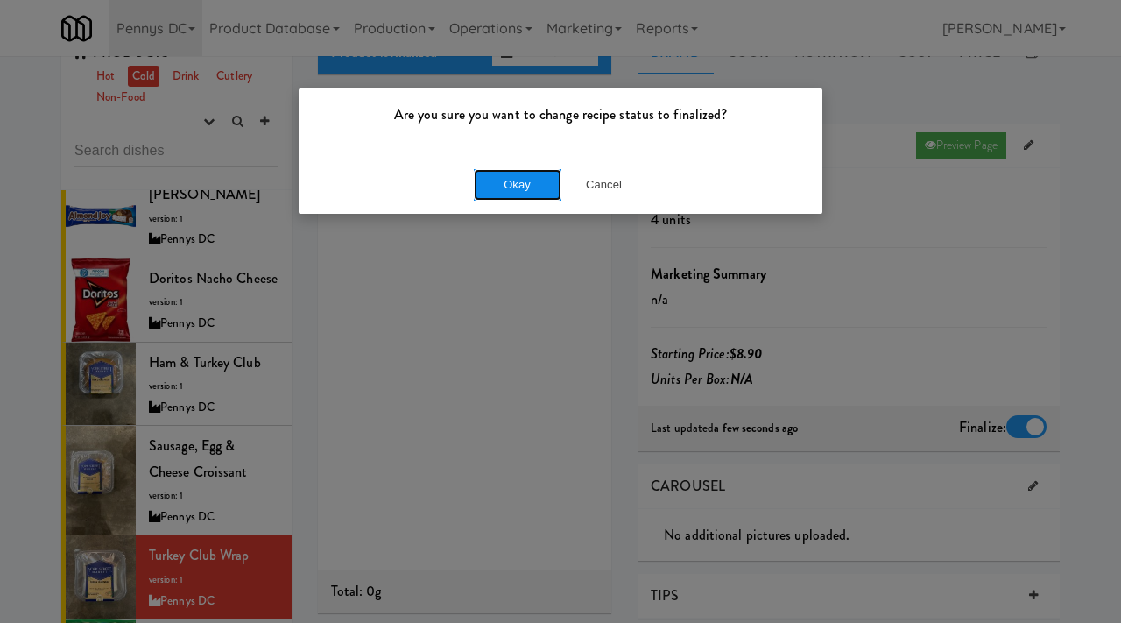
click at [510, 180] on button "Okay" at bounding box center [518, 185] width 88 height 32
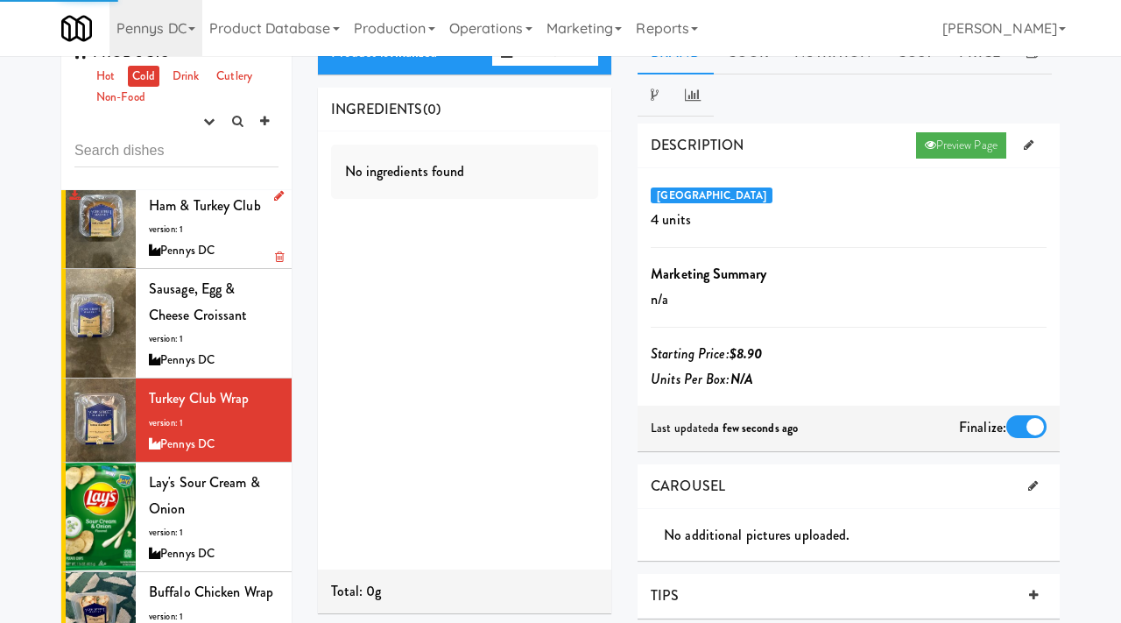
scroll to position [3023, 0]
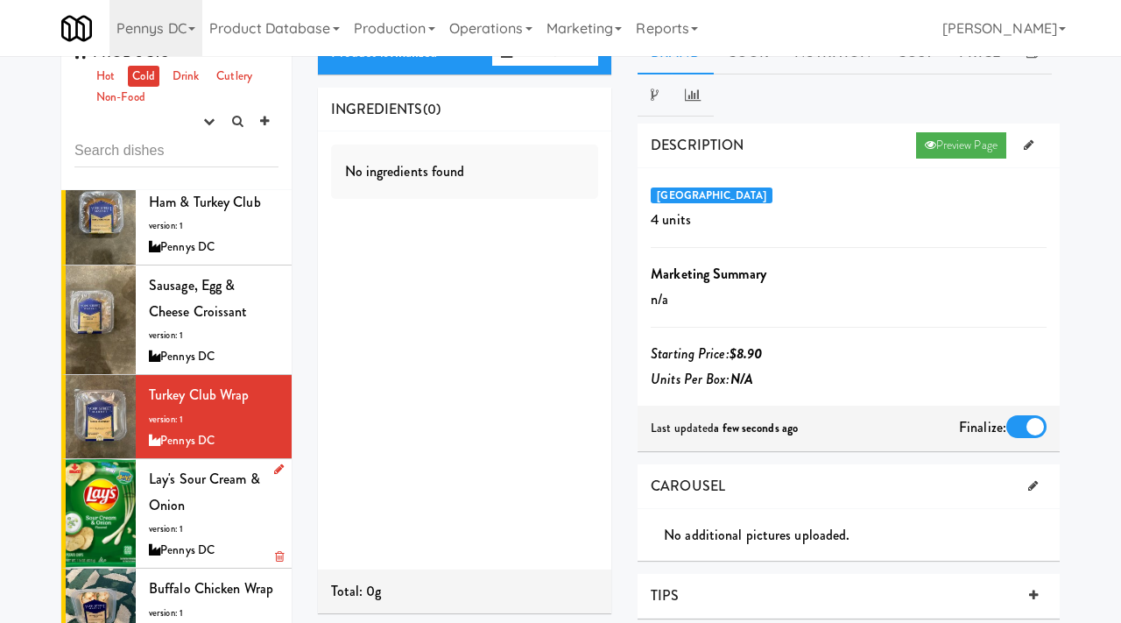
click at [163, 469] on span "Lay's Sour Cream & Onion" at bounding box center [204, 492] width 111 height 46
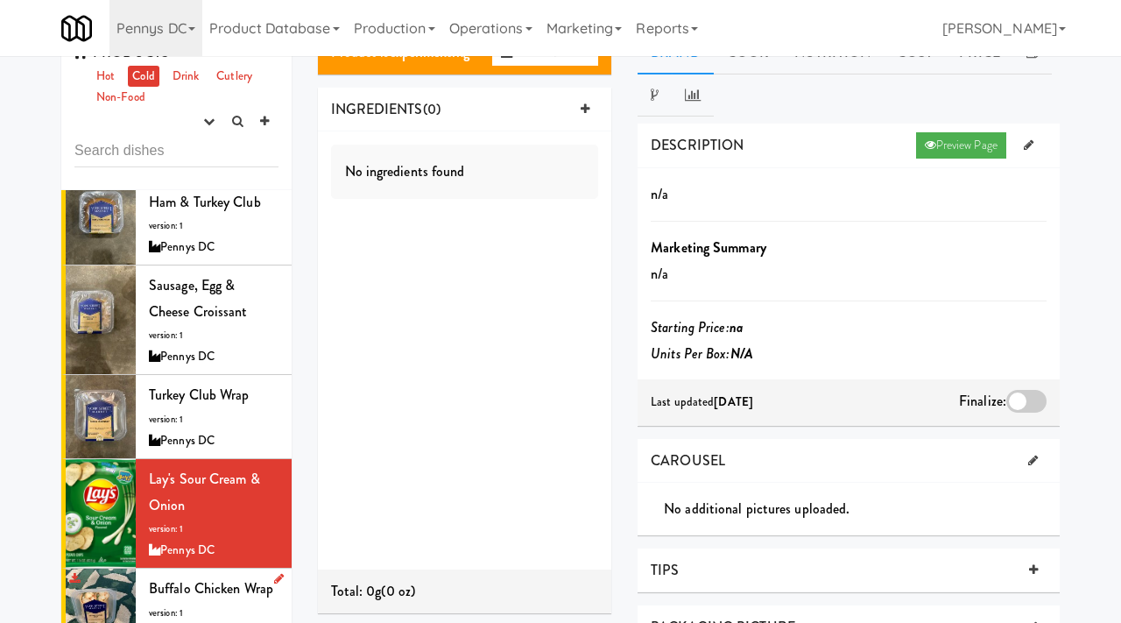
click at [164, 576] on div "Buffalo Chicken Wrap version: 1 Pennys DC" at bounding box center [214, 610] width 130 height 69
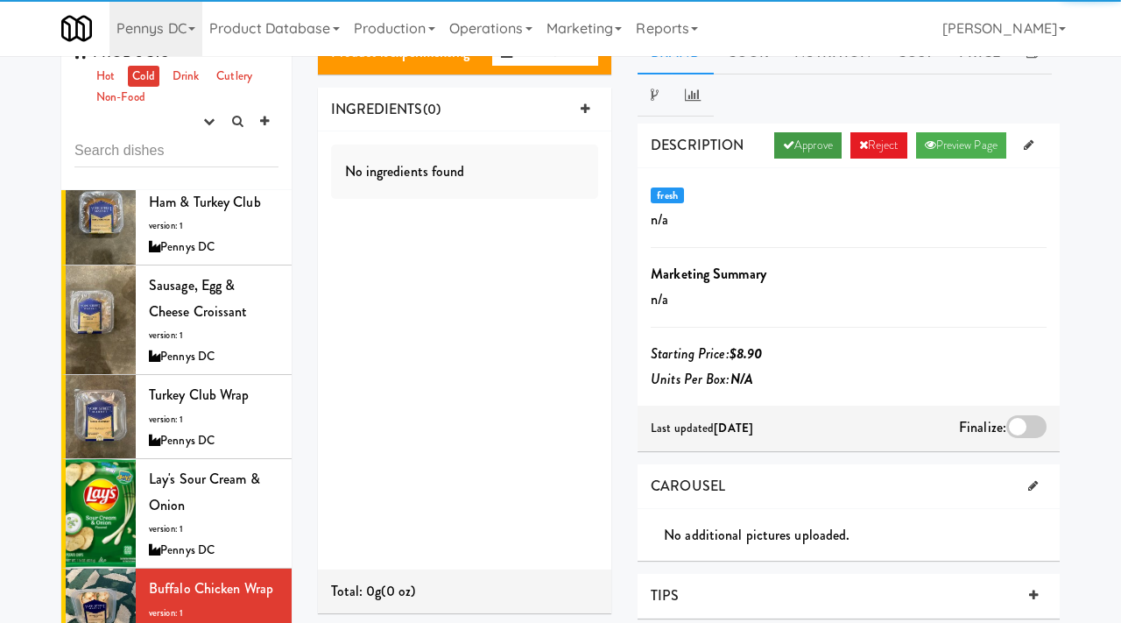
click at [791, 145] on link "Approve" at bounding box center [807, 145] width 67 height 26
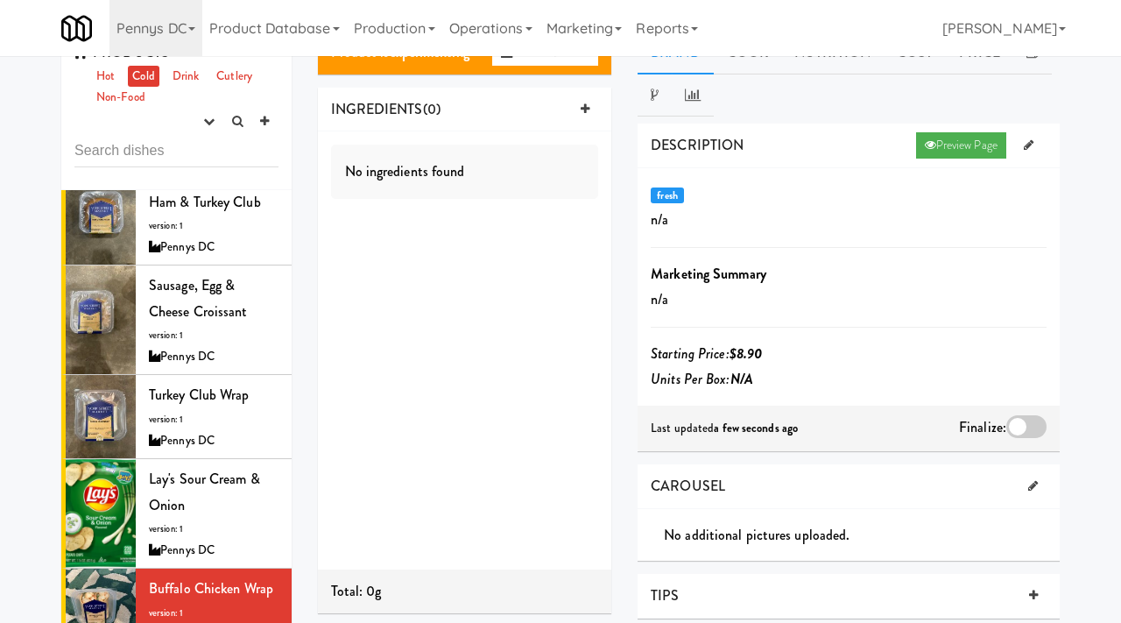
click at [1023, 432] on div at bounding box center [1027, 426] width 40 height 23
click at [0, 0] on input "checkbox" at bounding box center [0, 0] width 0 height 0
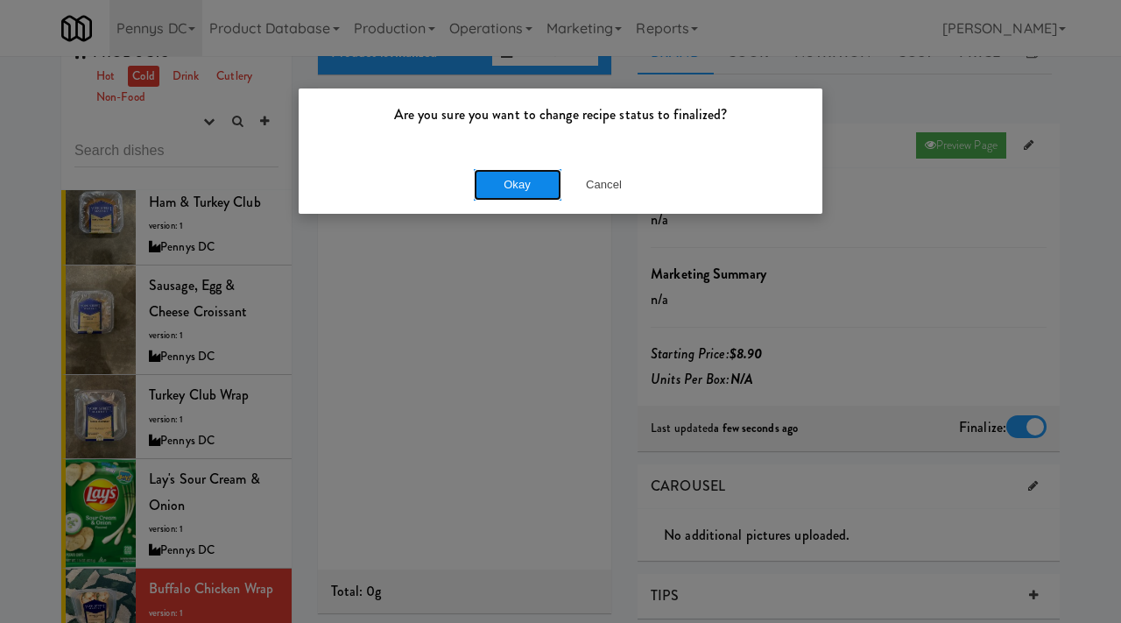
click at [506, 181] on button "Okay" at bounding box center [518, 185] width 88 height 32
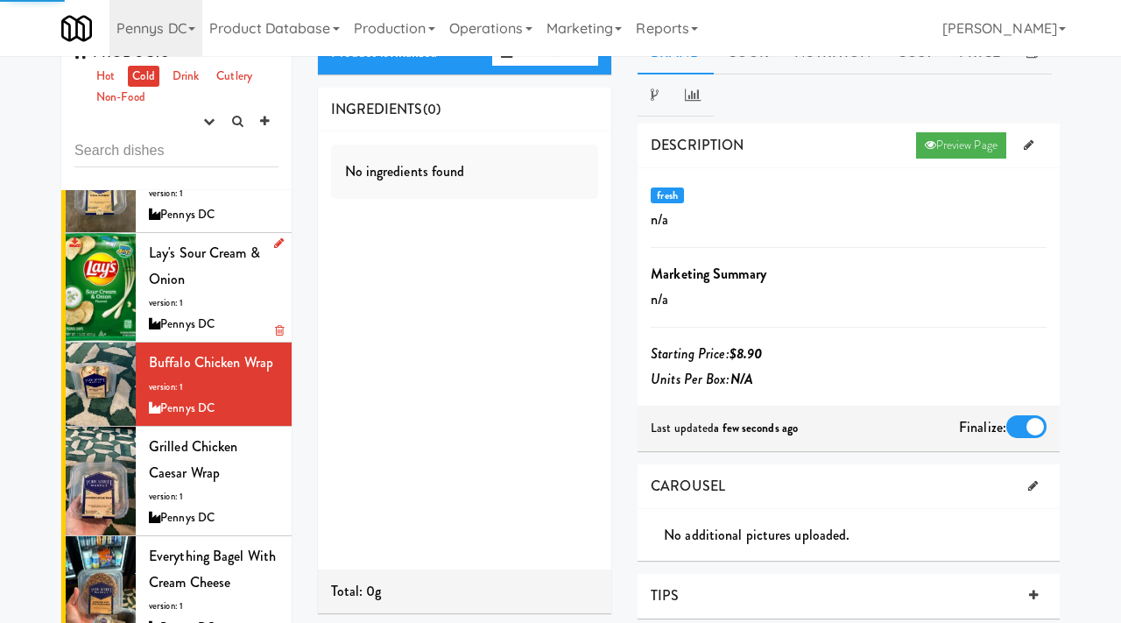
scroll to position [3290, 0]
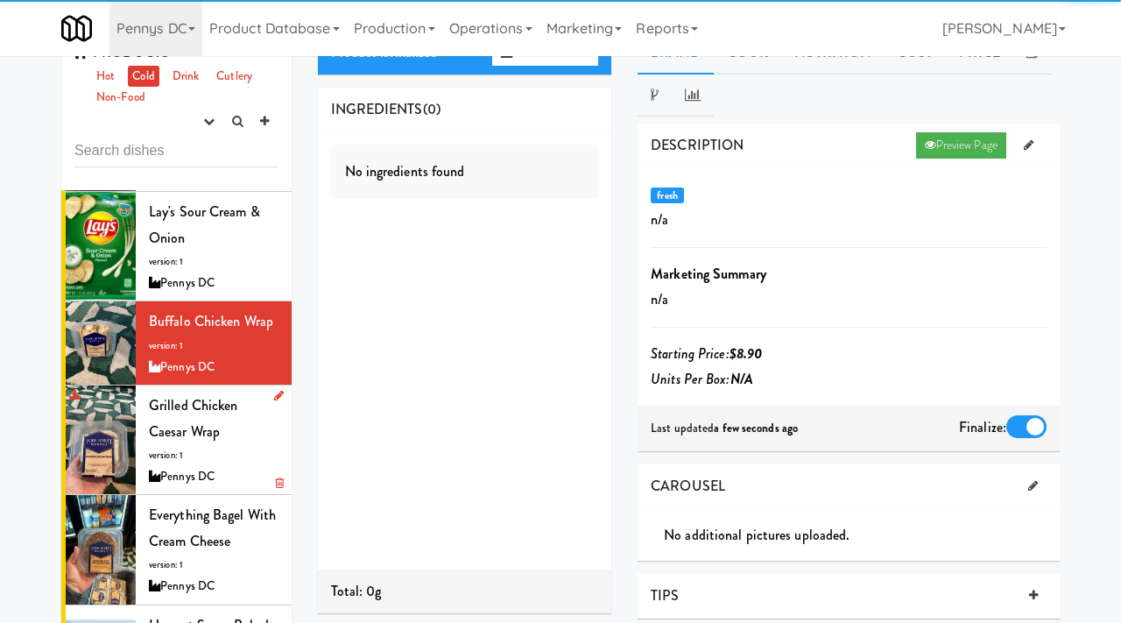
click at [198, 392] on div "Grilled Chicken Caesar Wrap version: 1 Pennys DC" at bounding box center [214, 439] width 130 height 95
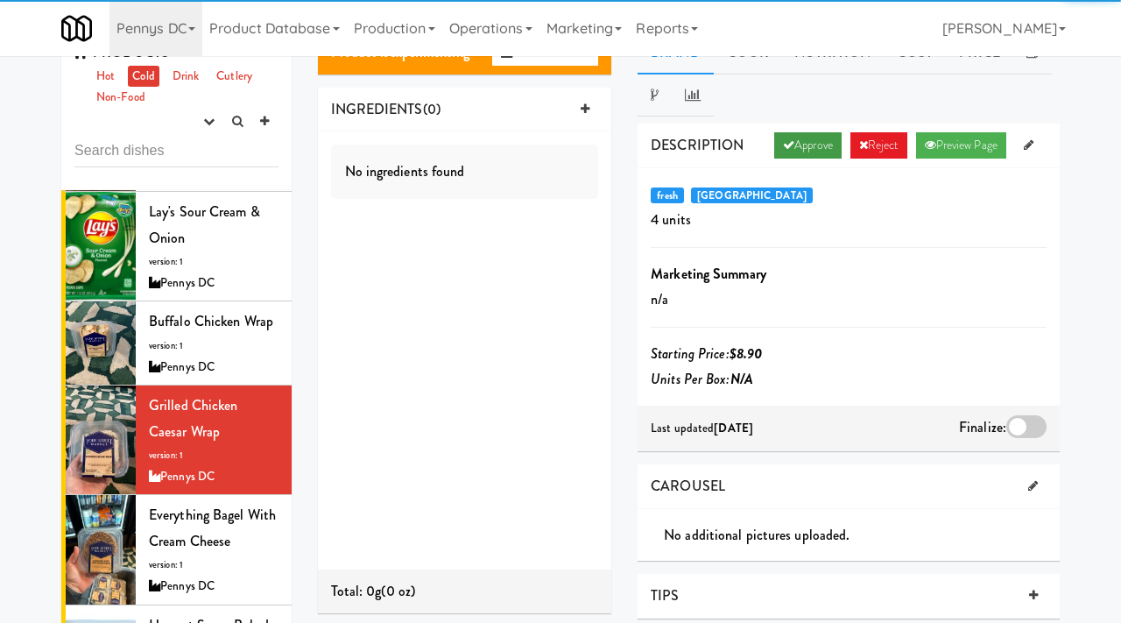
click at [789, 134] on link "Approve" at bounding box center [807, 145] width 67 height 26
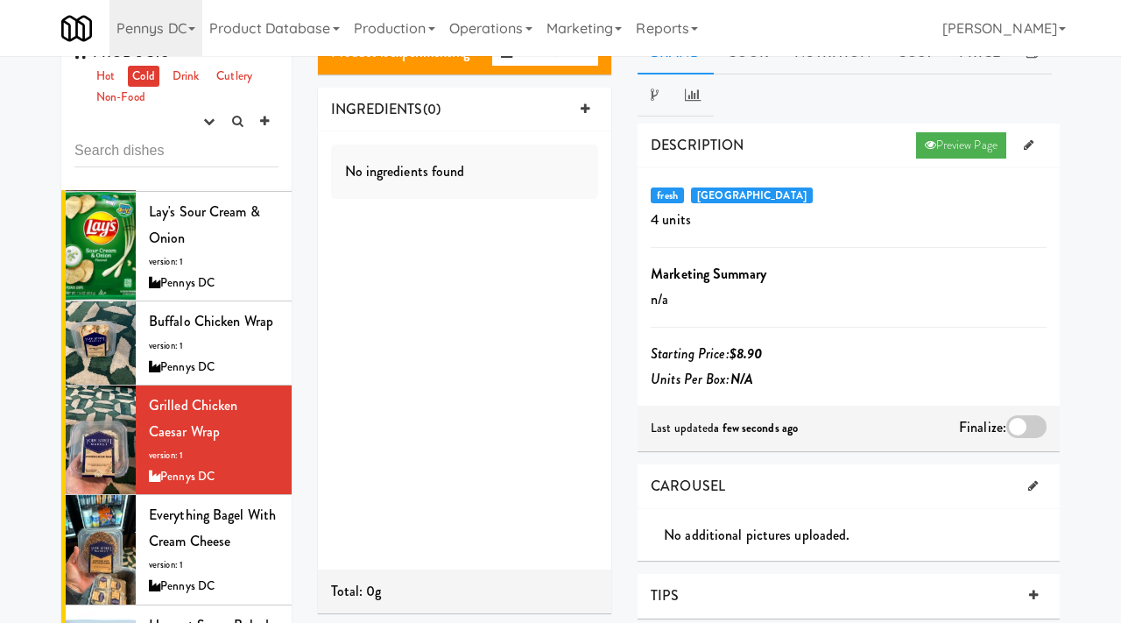
click at [1028, 423] on div at bounding box center [1027, 426] width 40 height 23
click at [0, 0] on input "checkbox" at bounding box center [0, 0] width 0 height 0
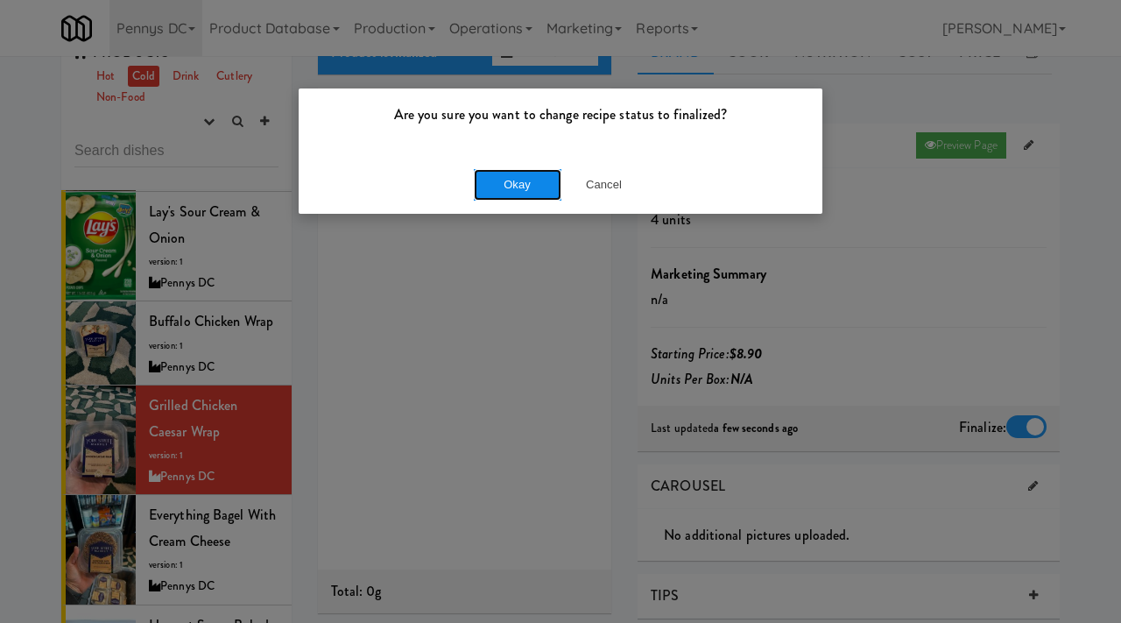
click at [498, 173] on button "Okay" at bounding box center [518, 185] width 88 height 32
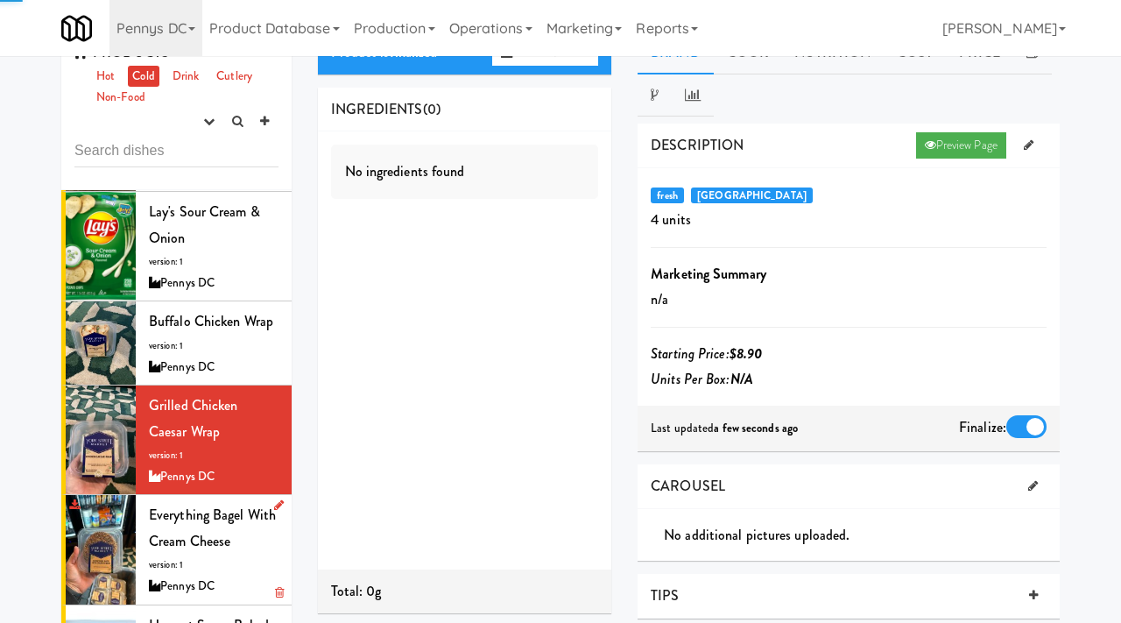
click at [174, 505] on span "Everything Bagel with Cream Cheese" at bounding box center [212, 528] width 127 height 46
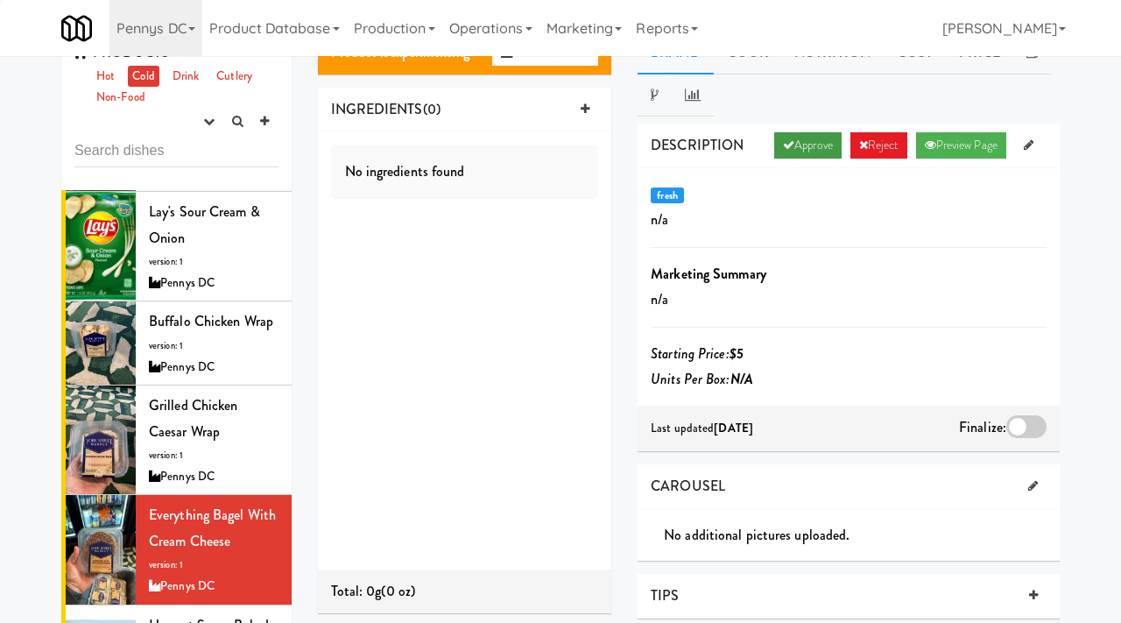
click at [807, 152] on link "Approve" at bounding box center [807, 145] width 67 height 26
click at [1022, 429] on div at bounding box center [1027, 426] width 40 height 23
click at [0, 0] on input "checkbox" at bounding box center [0, 0] width 0 height 0
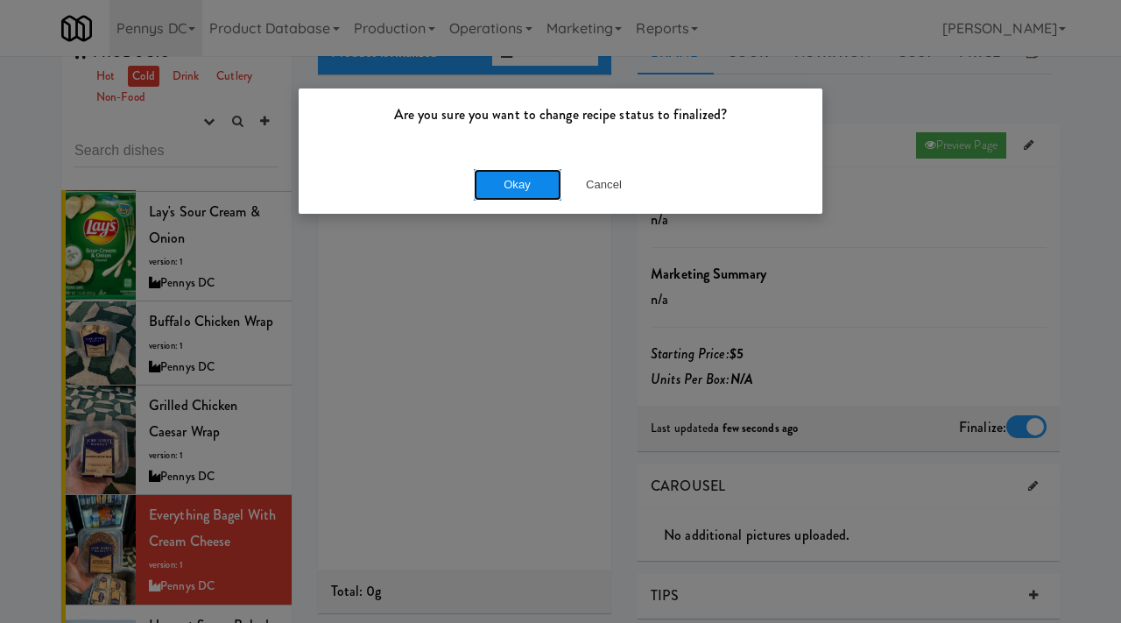
click at [514, 188] on button "Okay" at bounding box center [518, 185] width 88 height 32
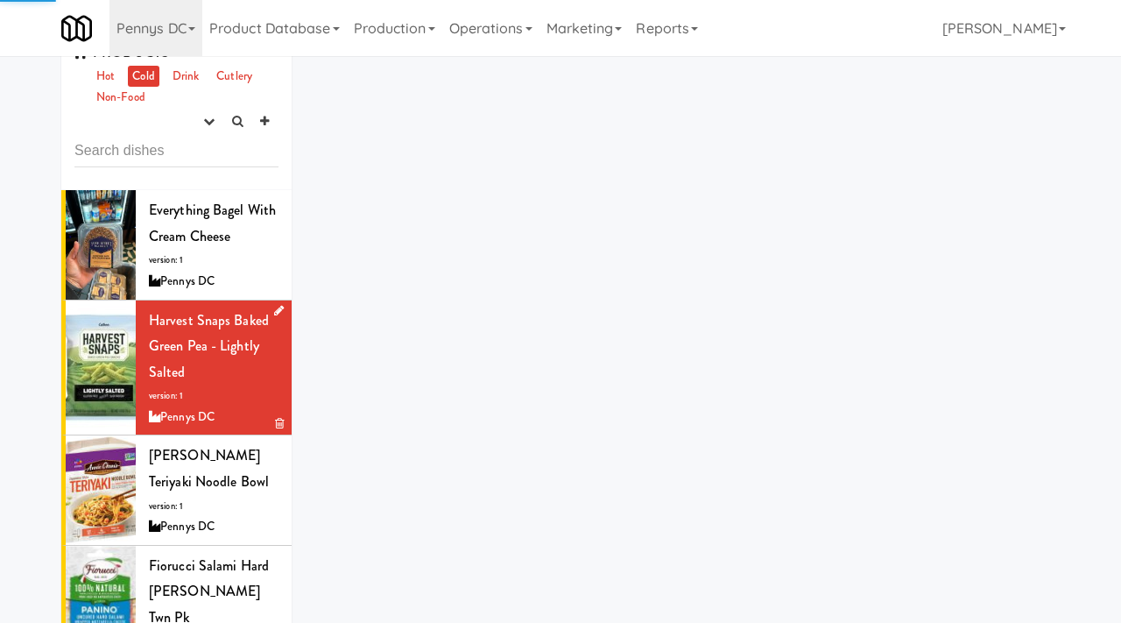
scroll to position [3717, 0]
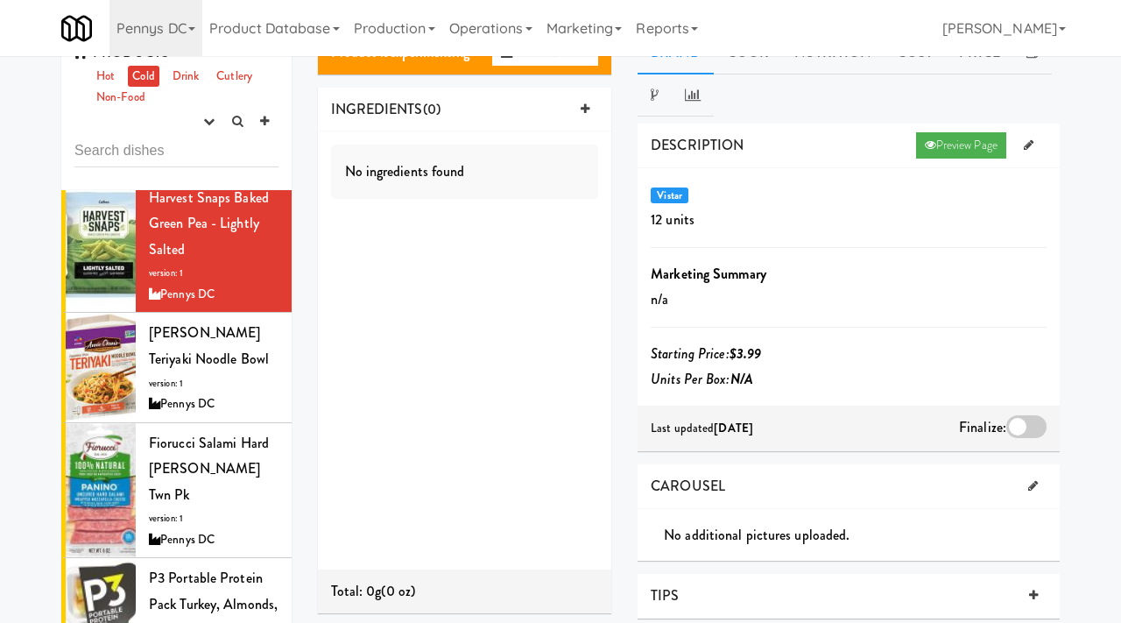
click at [1015, 432] on div at bounding box center [1027, 426] width 40 height 23
click at [0, 0] on input "checkbox" at bounding box center [0, 0] width 0 height 0
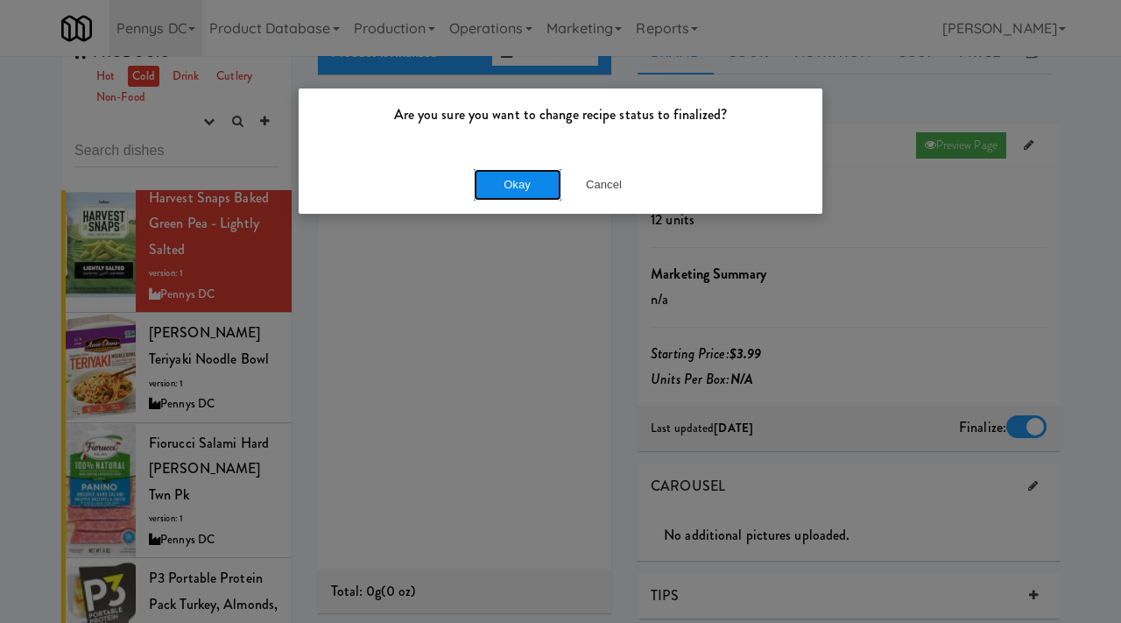
click at [521, 194] on button "Okay" at bounding box center [518, 185] width 88 height 32
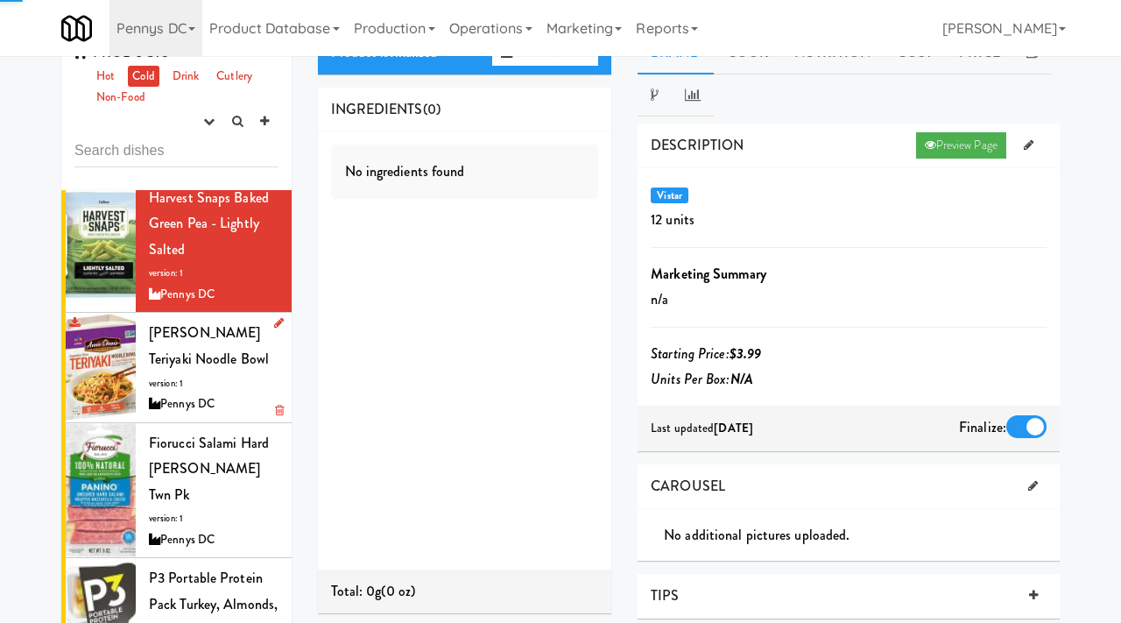
click at [178, 322] on span "Annie Chun's Teriyaki Noodle Bowl" at bounding box center [209, 345] width 120 height 46
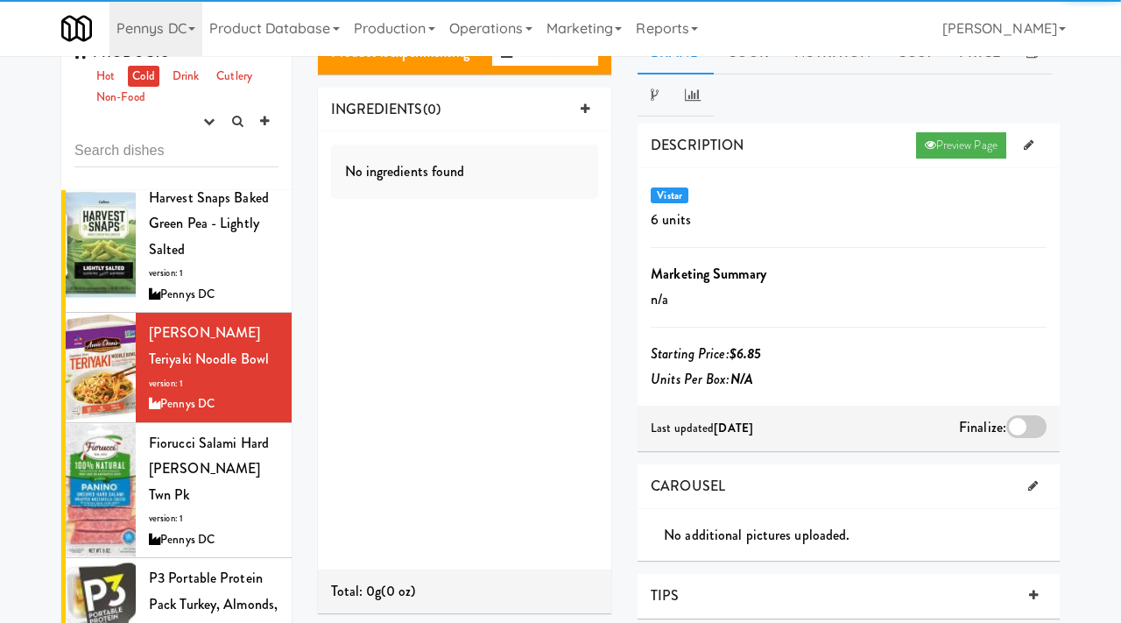
click at [1022, 422] on div at bounding box center [1027, 426] width 40 height 23
click at [0, 0] on input "checkbox" at bounding box center [0, 0] width 0 height 0
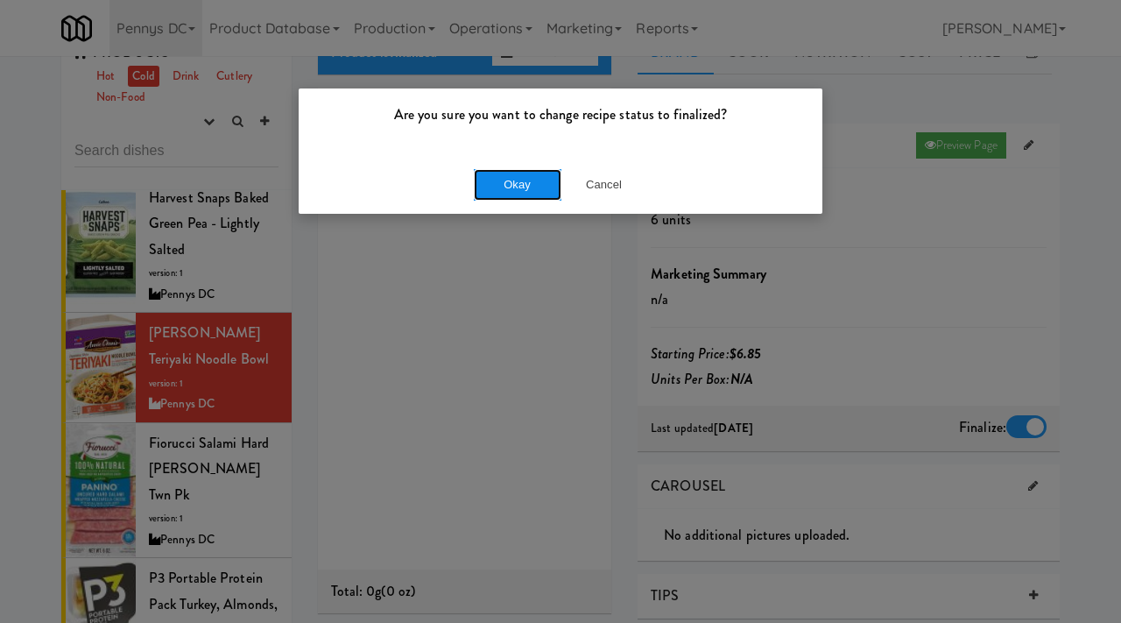
click at [537, 181] on button "Okay" at bounding box center [518, 185] width 88 height 32
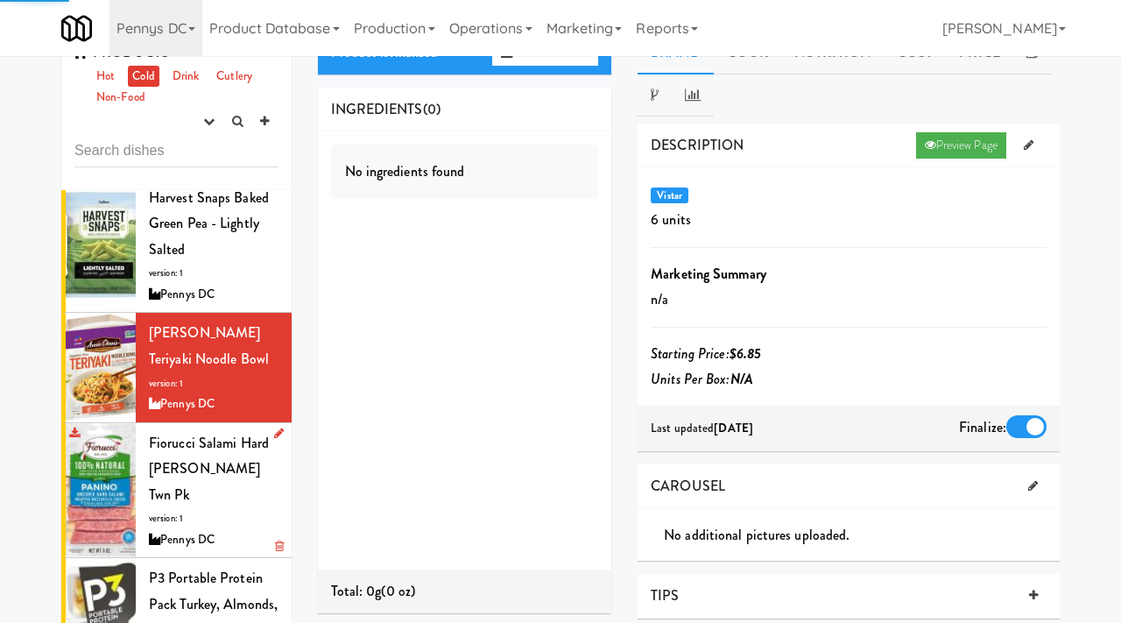
click at [203, 431] on div "Fiorucci Salami Hard Pepper Jack Twn Pk version: 1 Pennys DC" at bounding box center [214, 490] width 130 height 121
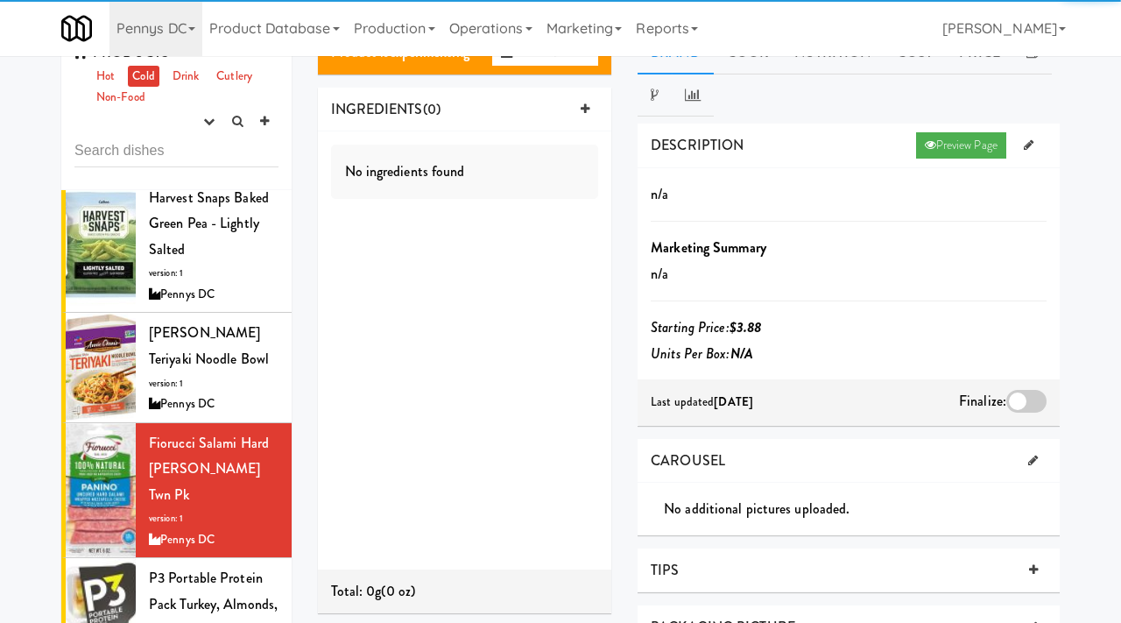
click at [1022, 394] on div at bounding box center [1027, 401] width 40 height 23
click at [0, 0] on input "checkbox" at bounding box center [0, 0] width 0 height 0
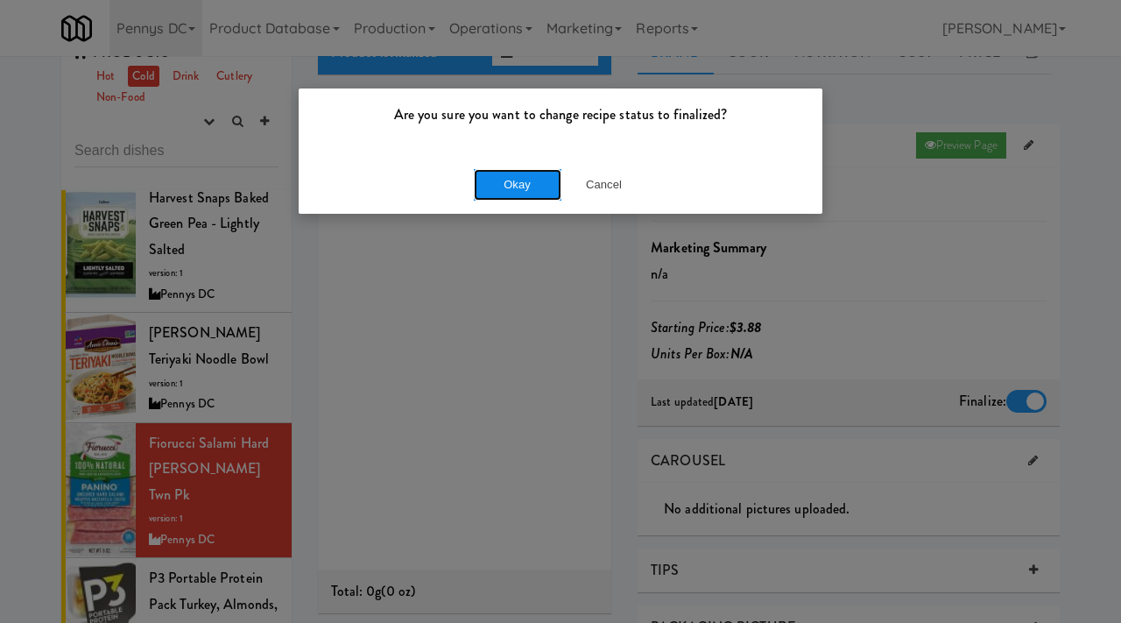
click at [537, 172] on button "Okay" at bounding box center [518, 185] width 88 height 32
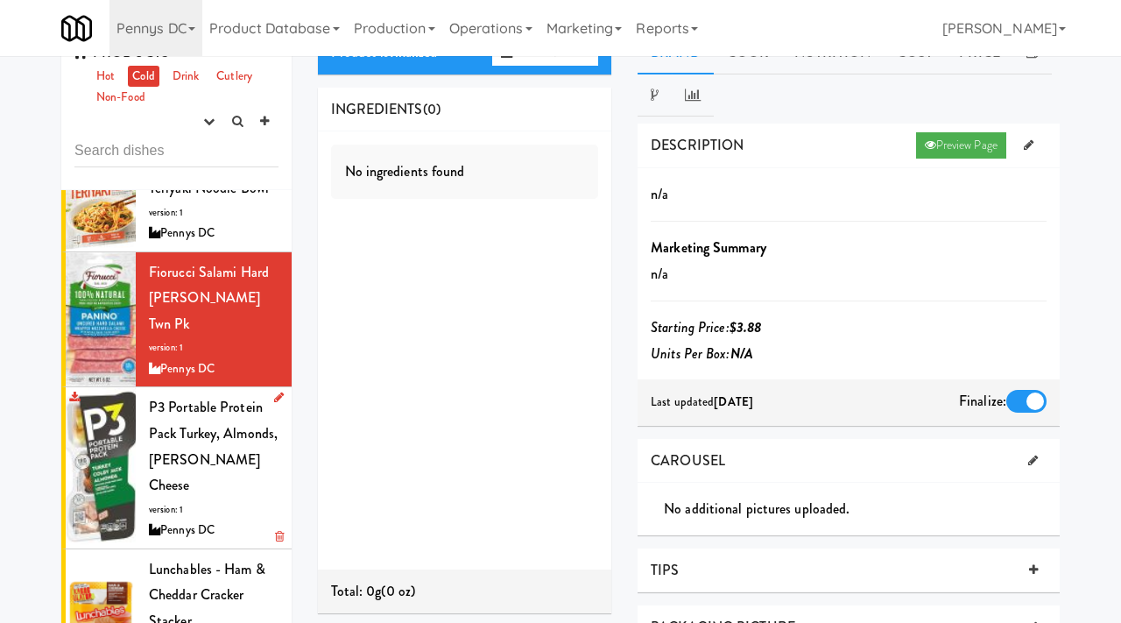
scroll to position [3892, 0]
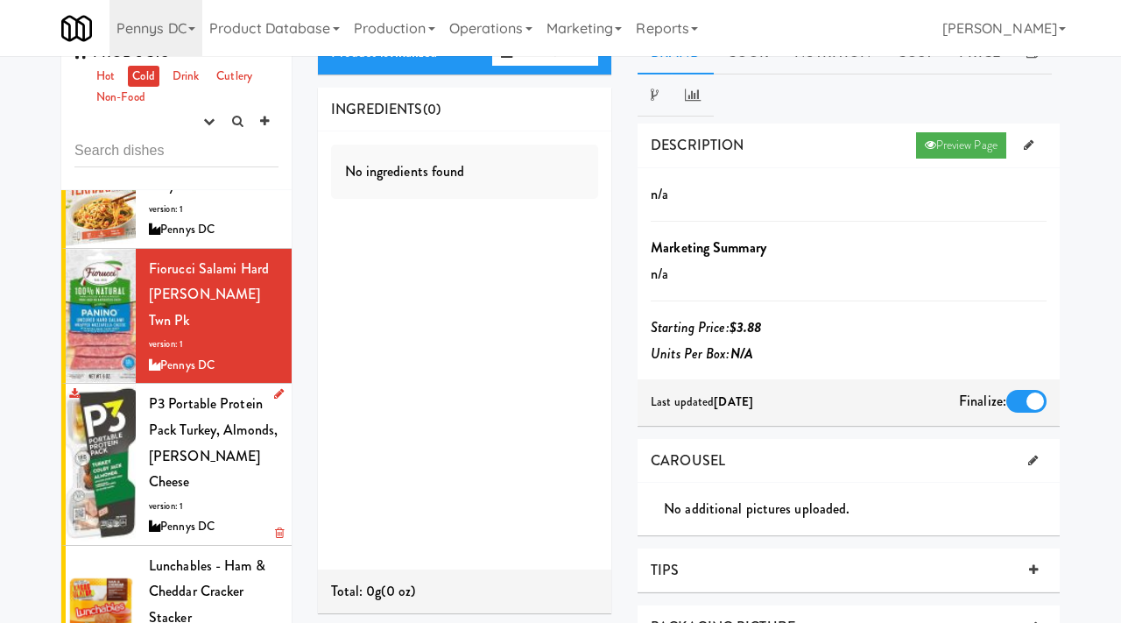
click at [227, 391] on div "P3 Portable Protein Pack Turkey, Almonds, Colby Jack Cheese version: 1 Pennys DC" at bounding box center [214, 464] width 130 height 146
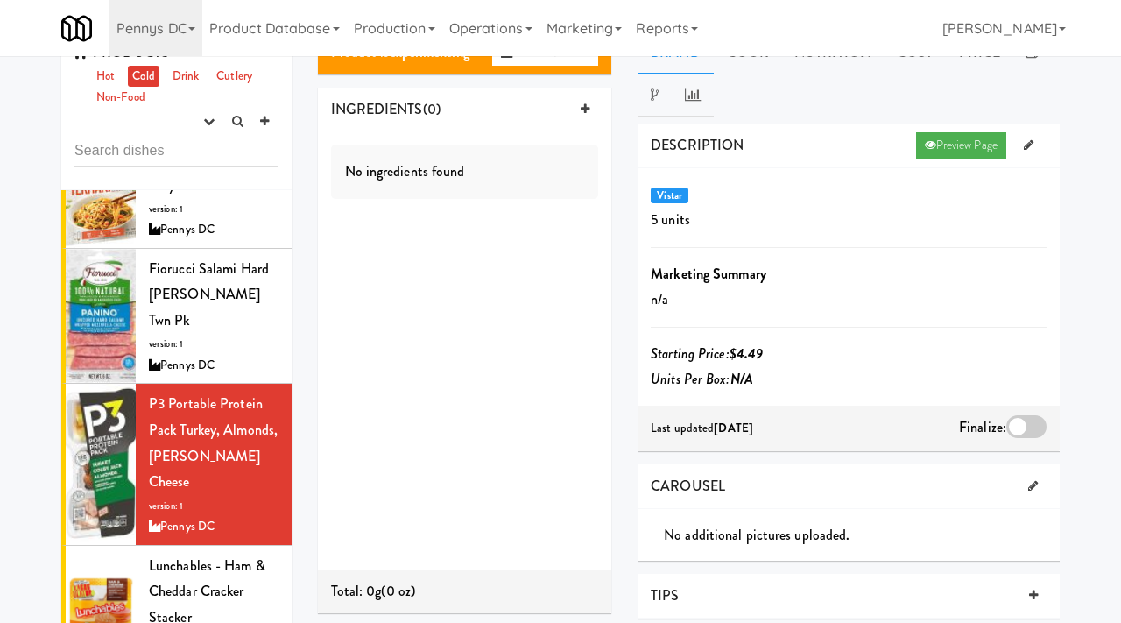
click at [1025, 423] on div at bounding box center [1027, 426] width 40 height 23
click at [0, 0] on input "checkbox" at bounding box center [0, 0] width 0 height 0
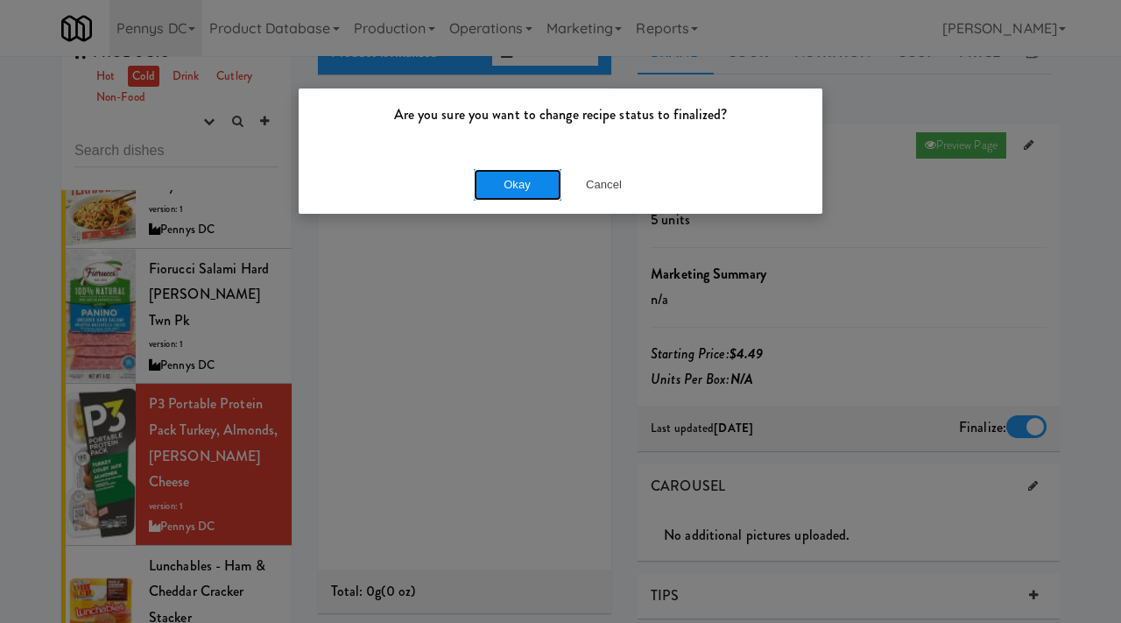
click at [516, 181] on button "Okay" at bounding box center [518, 185] width 88 height 32
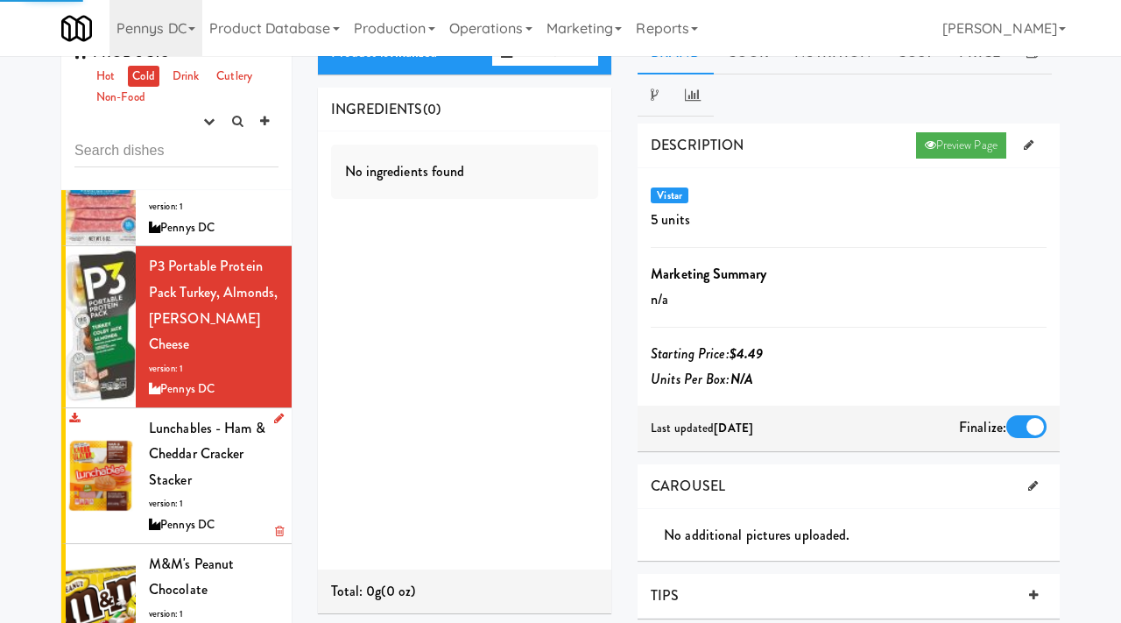
scroll to position [4078, 0]
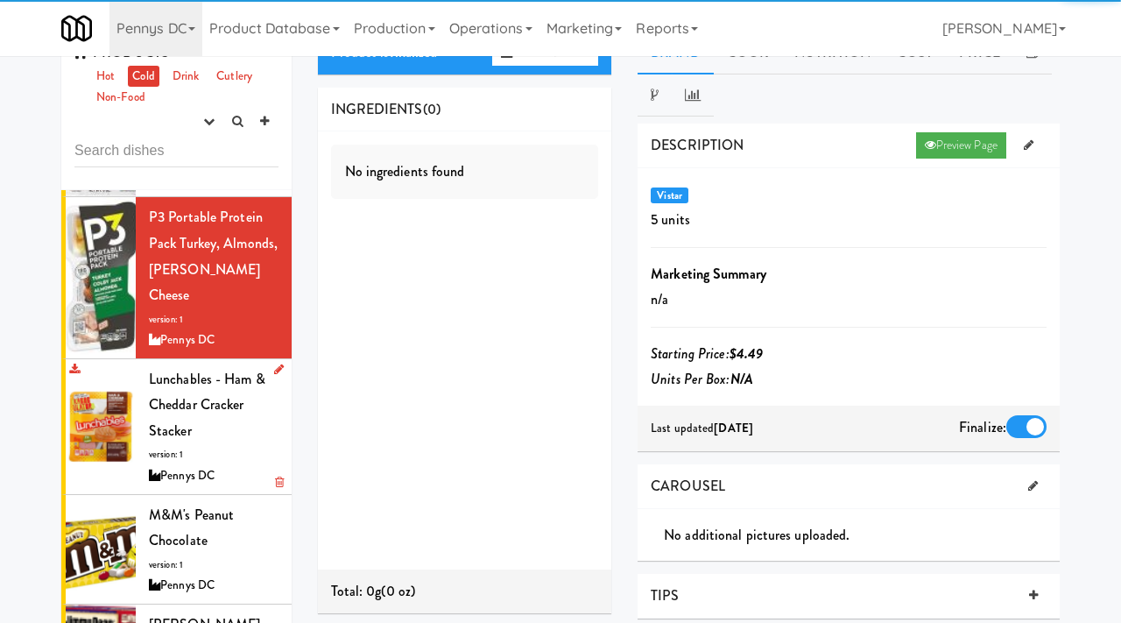
click at [229, 465] on div "Pennys DC" at bounding box center [214, 476] width 130 height 22
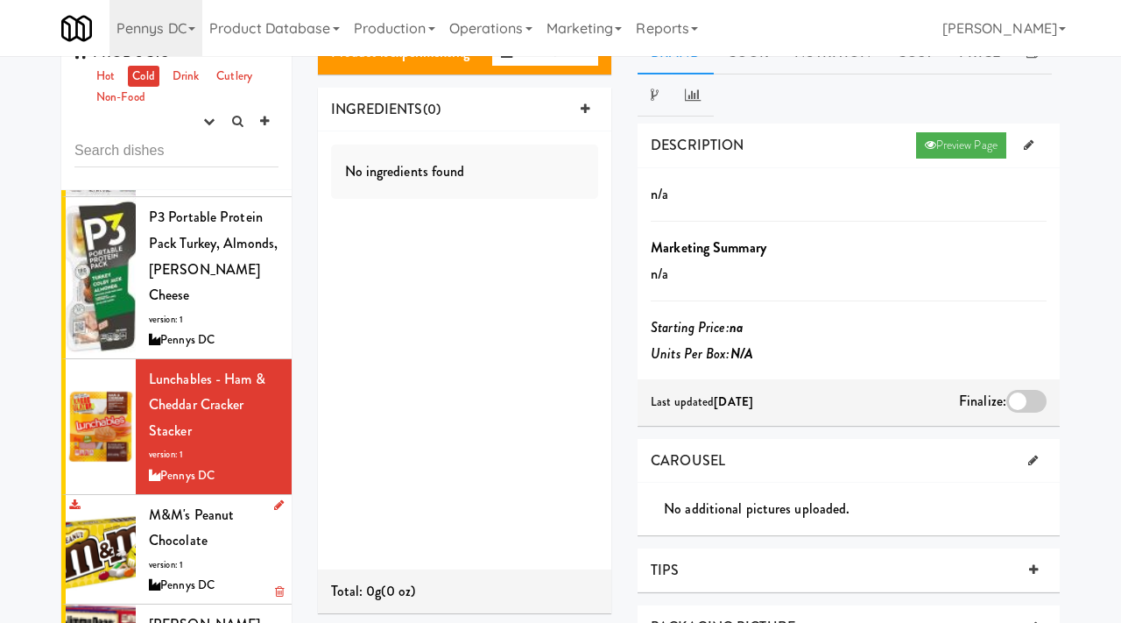
click at [191, 502] on div "M&M's Peanut Chocolate version: 1 Pennys DC" at bounding box center [214, 549] width 130 height 95
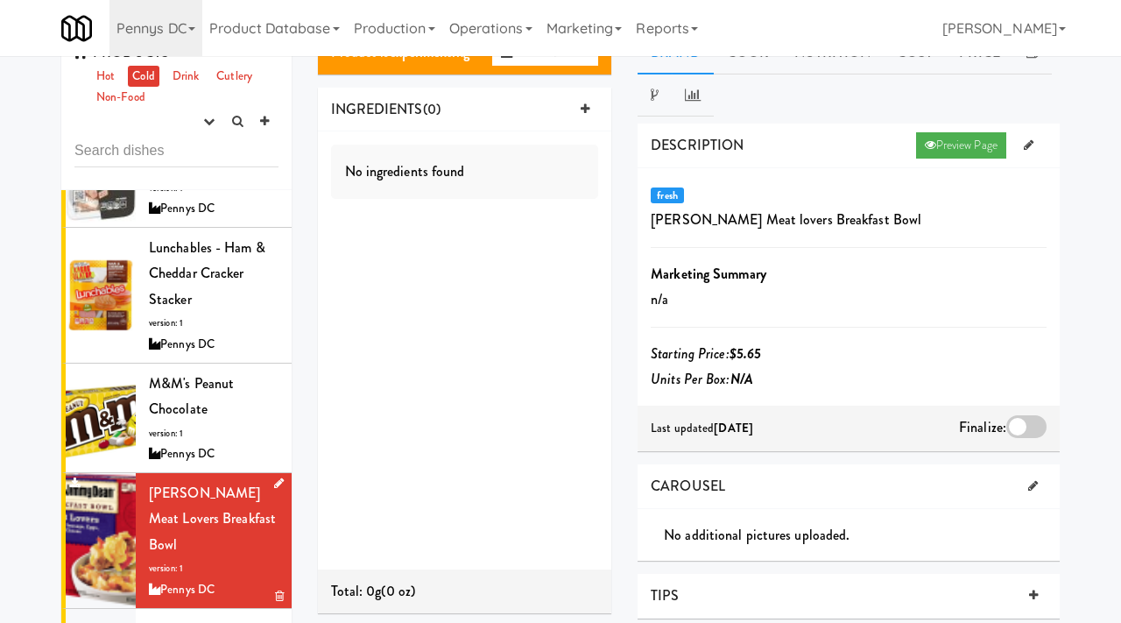
scroll to position [4236, 0]
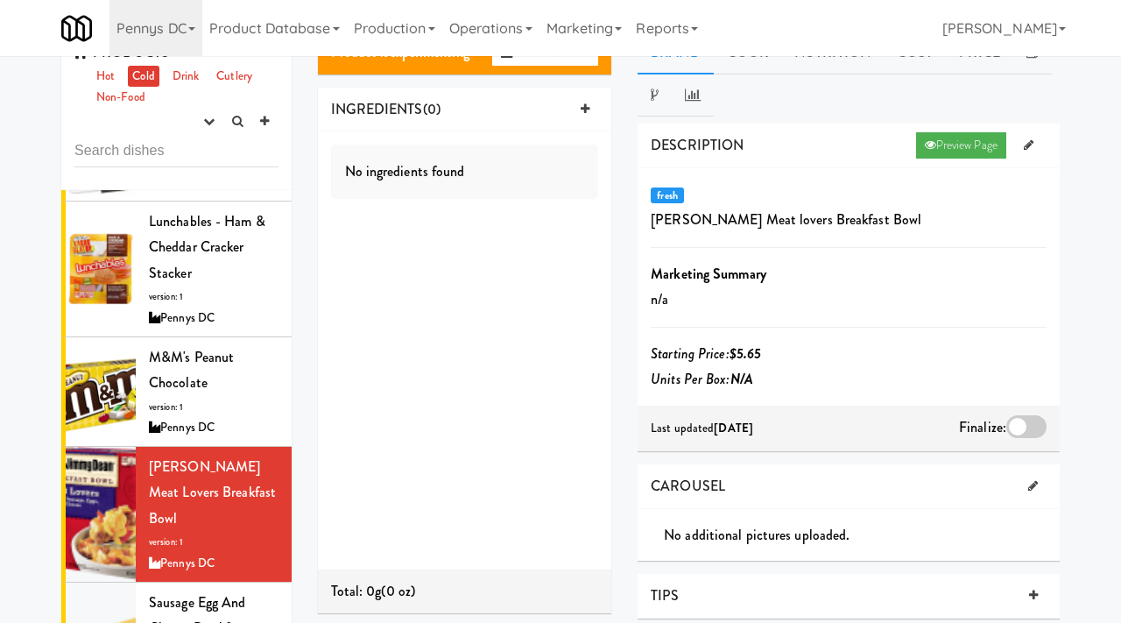
click at [1017, 438] on div "Finalize:" at bounding box center [1003, 428] width 88 height 28
click at [1025, 420] on div at bounding box center [1027, 426] width 40 height 23
click at [0, 0] on input "checkbox" at bounding box center [0, 0] width 0 height 0
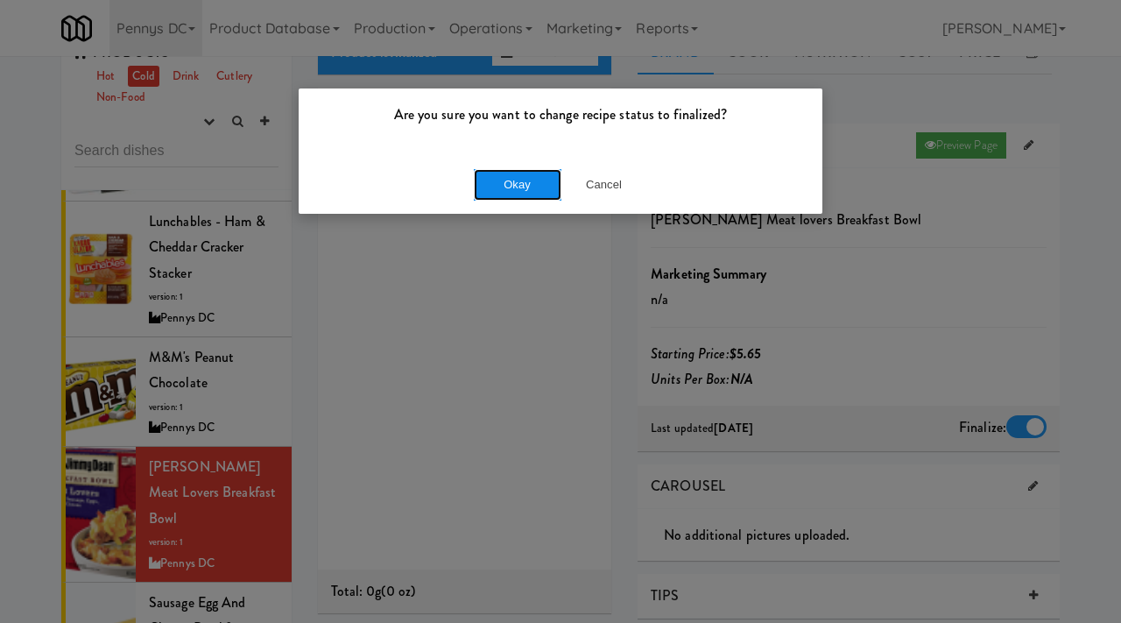
click at [519, 186] on button "Okay" at bounding box center [518, 185] width 88 height 32
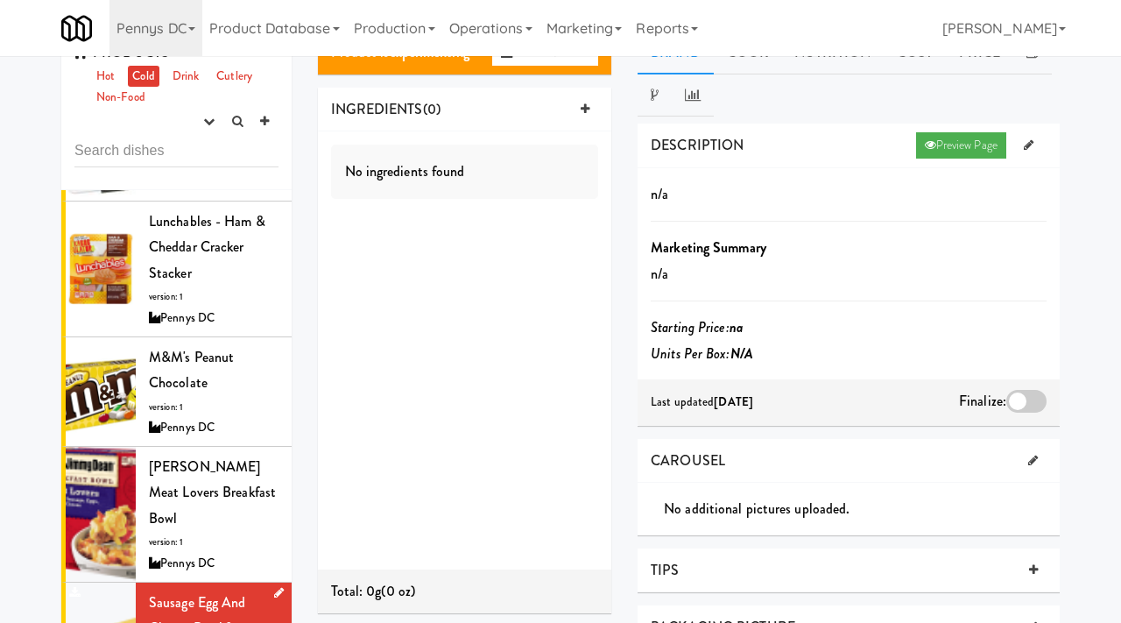
scroll to position [4433, 0]
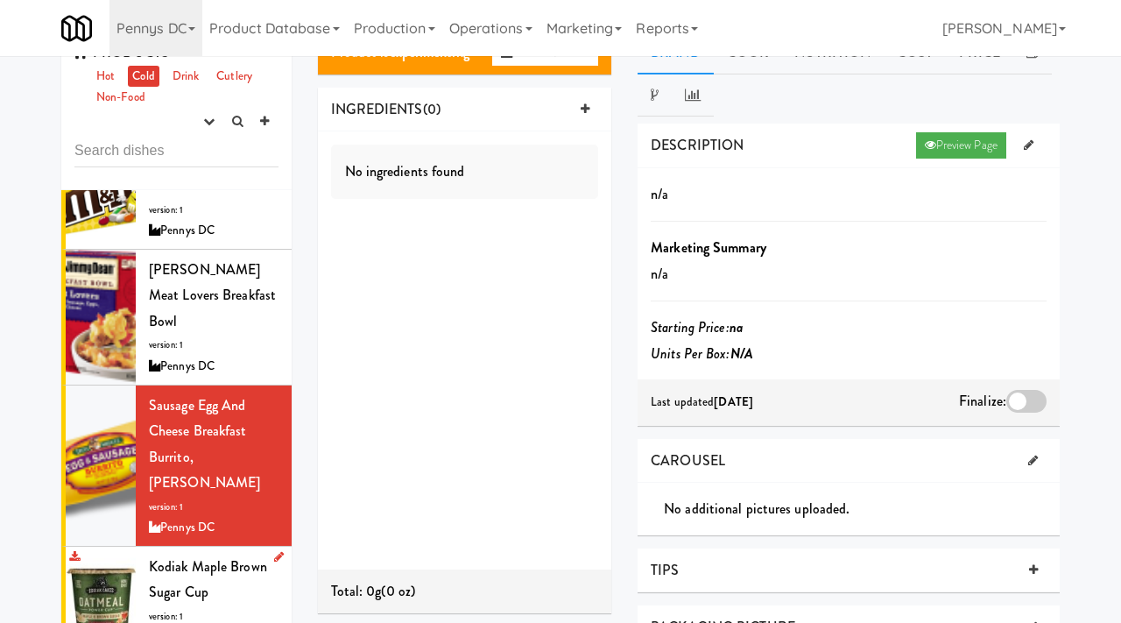
click at [177, 610] on span "version: 1" at bounding box center [166, 616] width 34 height 13
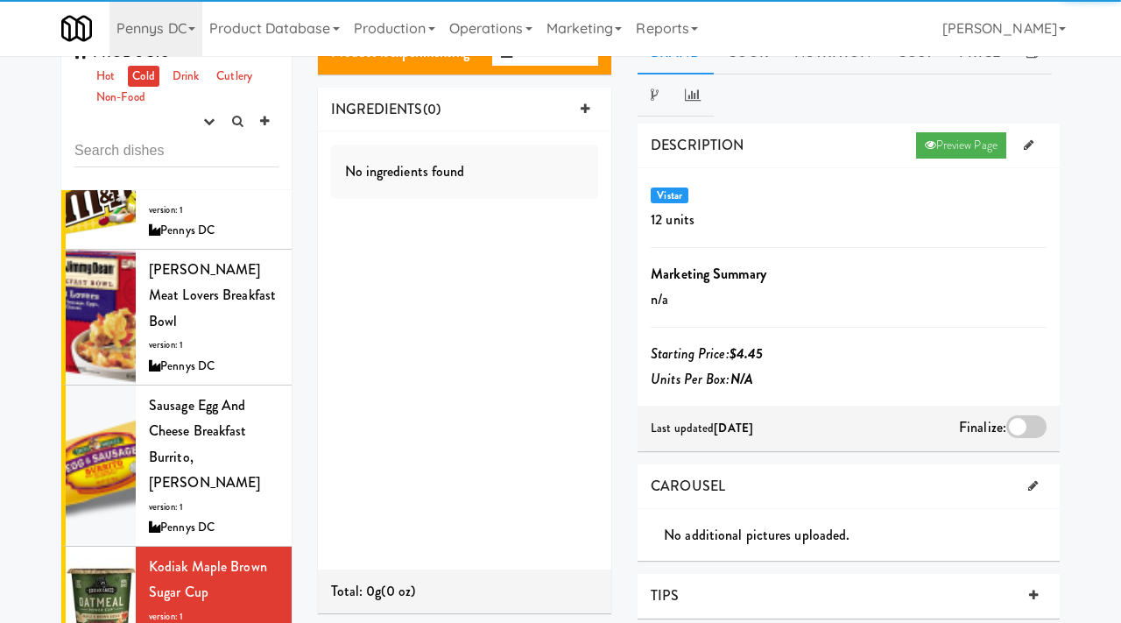
click at [1010, 428] on div at bounding box center [1027, 426] width 40 height 23
click at [0, 0] on input "checkbox" at bounding box center [0, 0] width 0 height 0
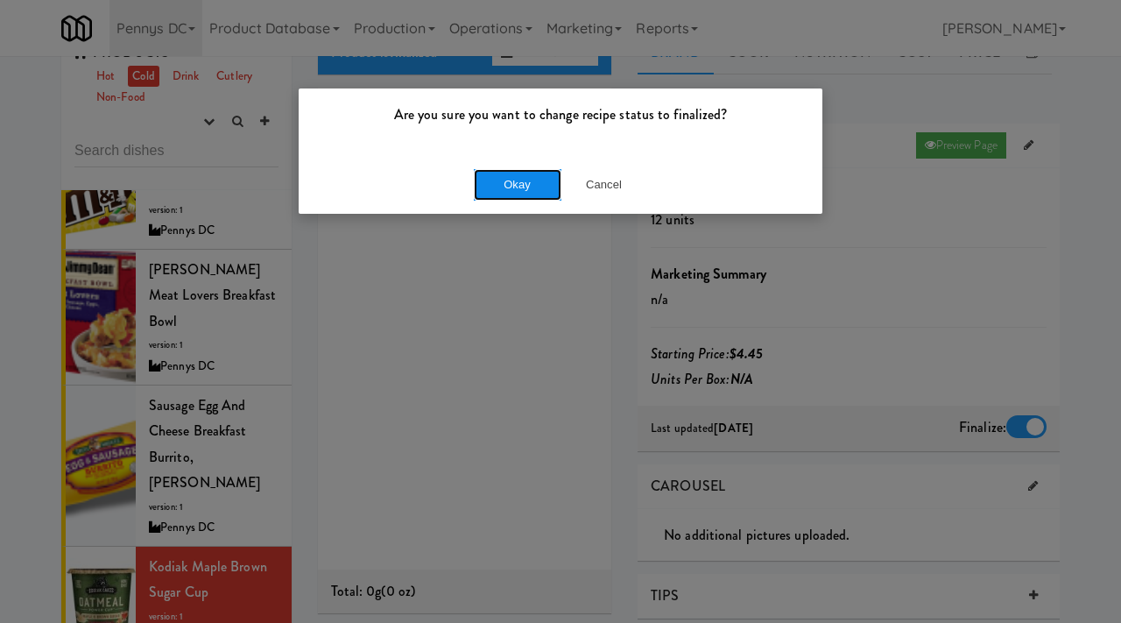
click at [530, 187] on button "Okay" at bounding box center [518, 185] width 88 height 32
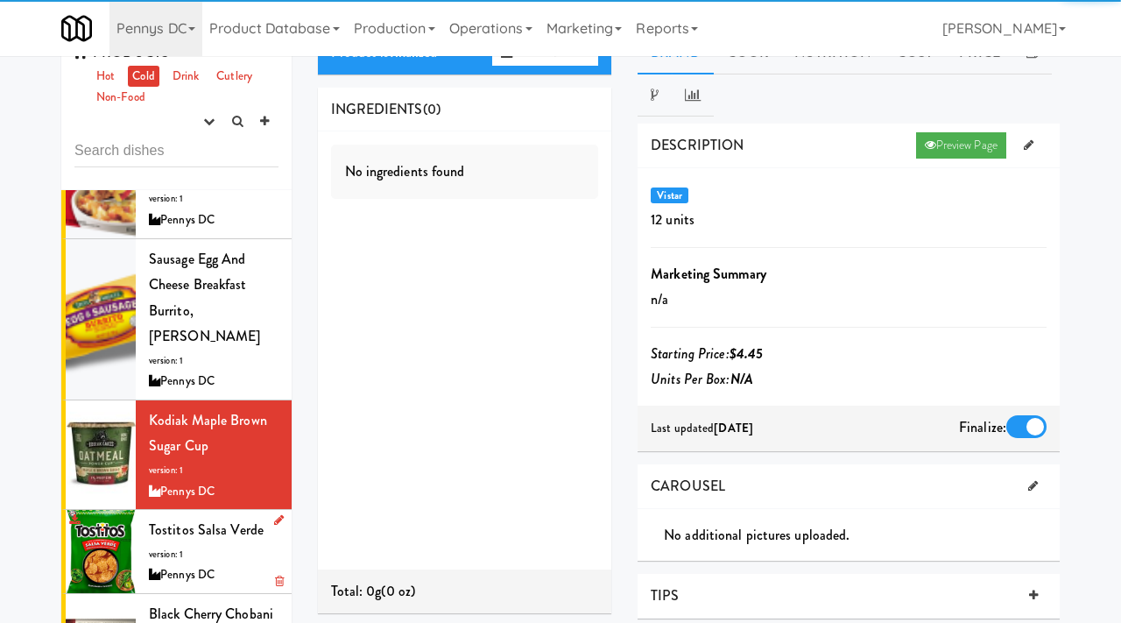
scroll to position [4597, 0]
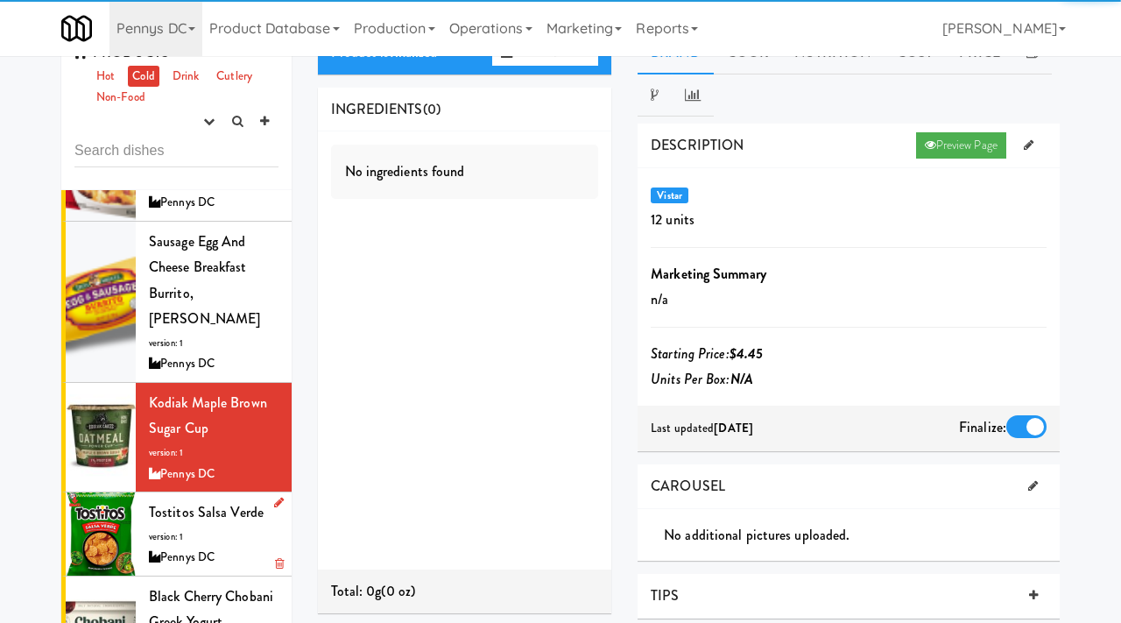
click at [182, 499] on div "Tostitos Salsa Verde version: 1 Pennys DC" at bounding box center [214, 533] width 130 height 69
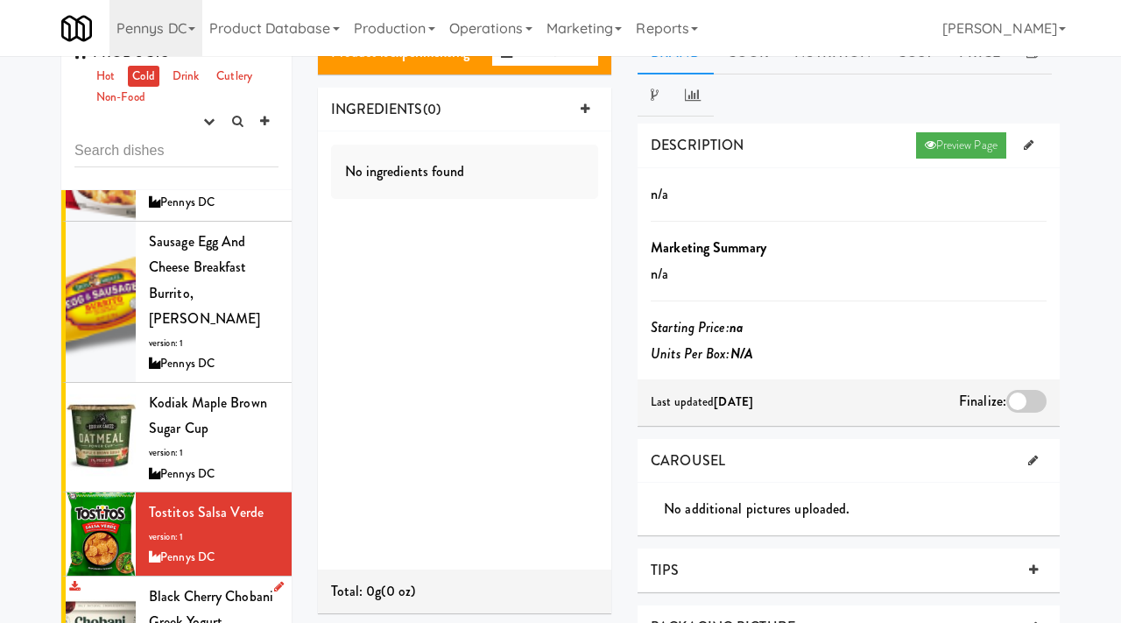
click at [157, 586] on span "Black Cherry Chobani Greek Yogurt" at bounding box center [211, 609] width 124 height 46
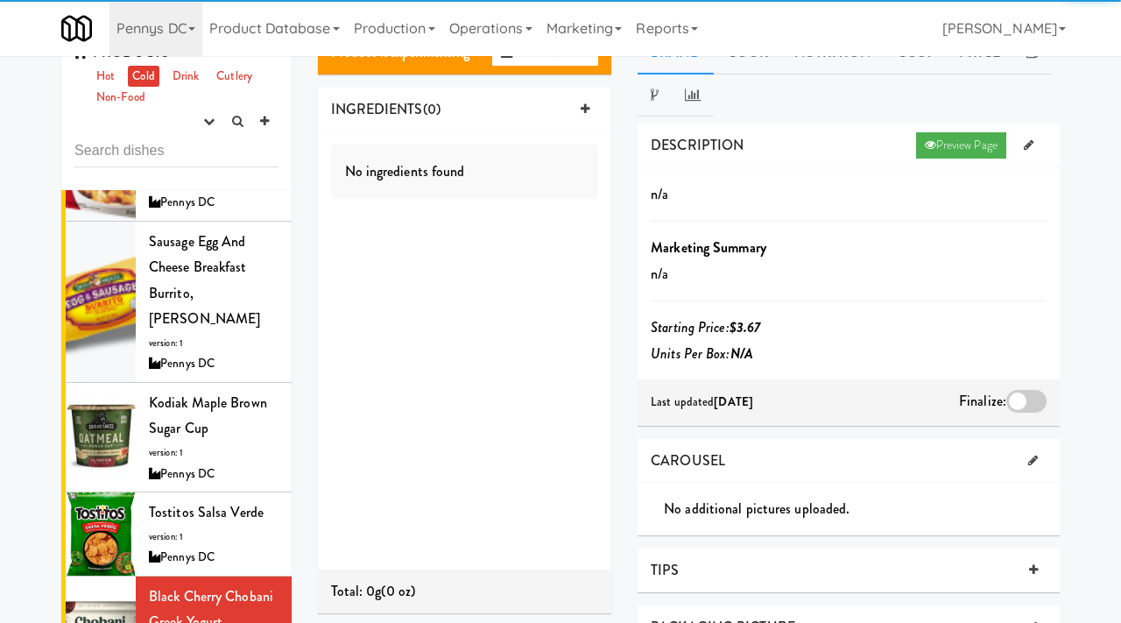
click at [1029, 406] on div at bounding box center [1027, 401] width 40 height 23
click at [0, 0] on input "checkbox" at bounding box center [0, 0] width 0 height 0
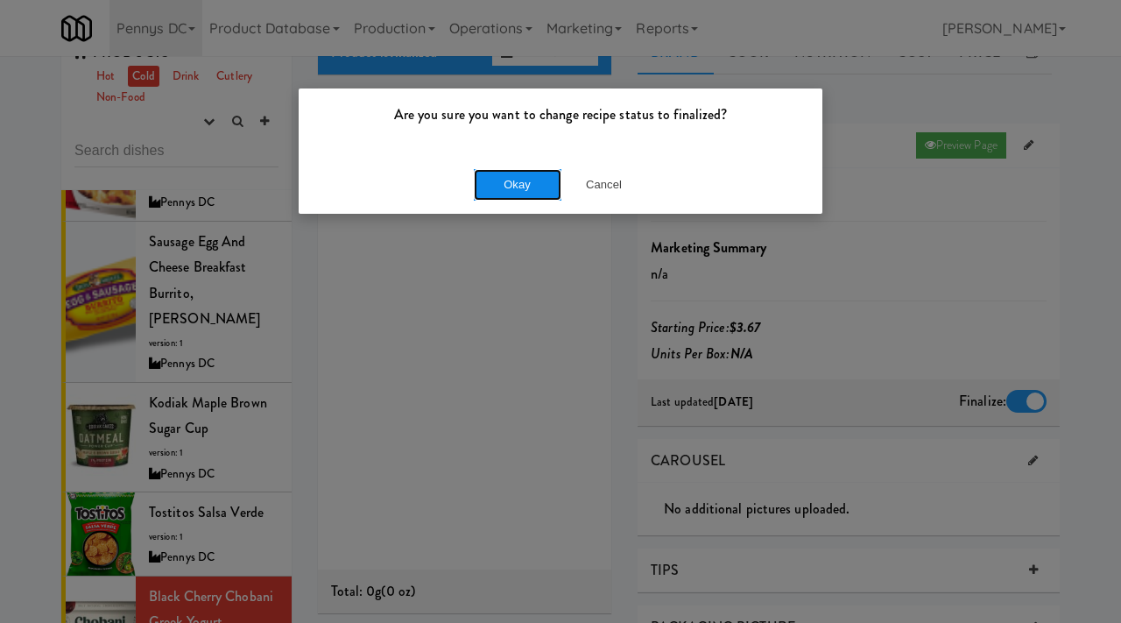
click at [509, 189] on button "Okay" at bounding box center [518, 185] width 88 height 32
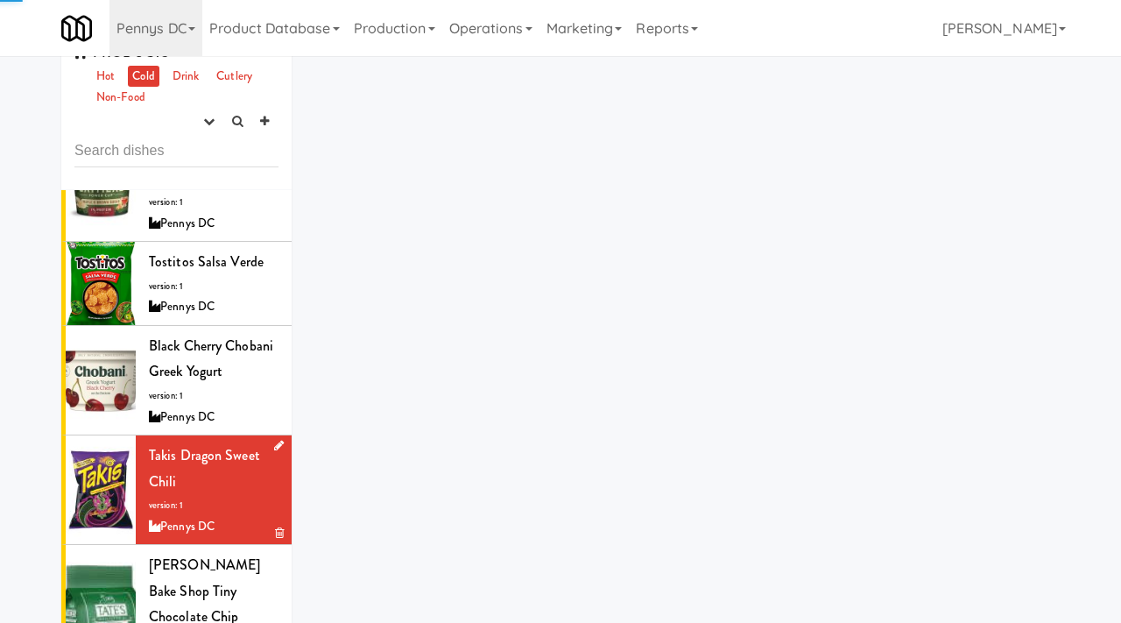
scroll to position [5003, 0]
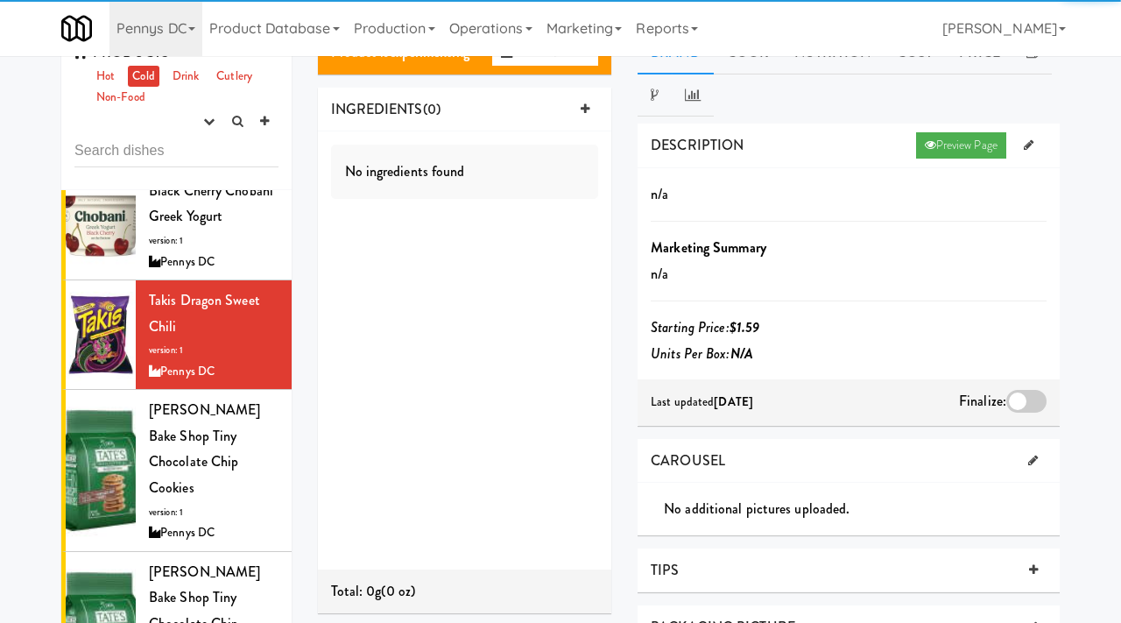
click at [1020, 392] on div at bounding box center [1027, 401] width 40 height 23
click at [0, 0] on input "checkbox" at bounding box center [0, 0] width 0 height 0
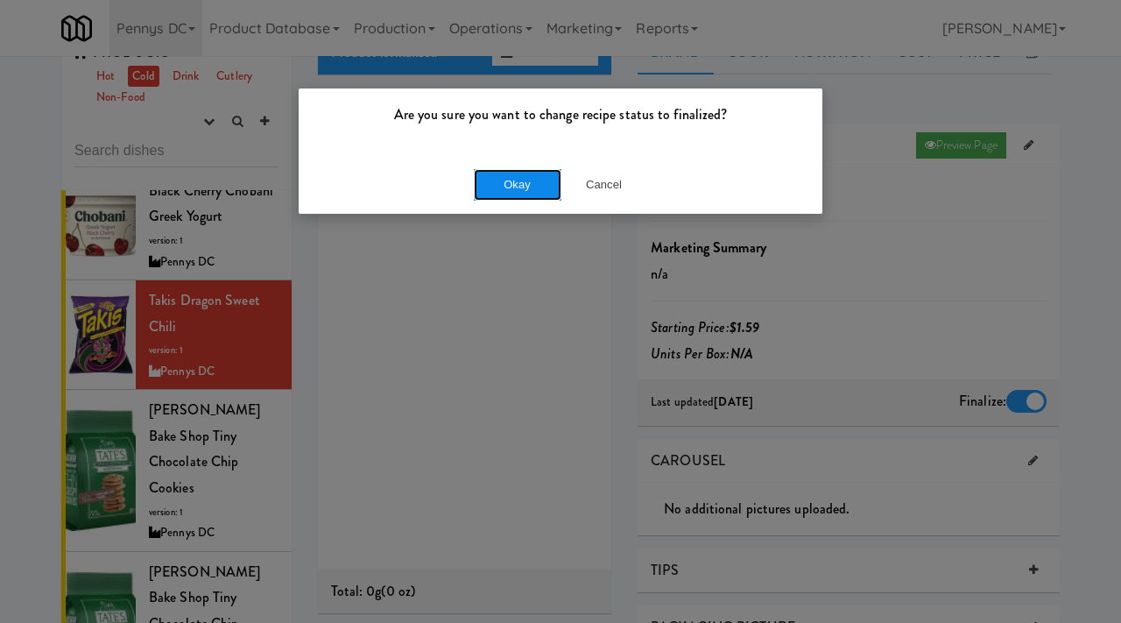
click at [498, 173] on button "Okay" at bounding box center [518, 185] width 88 height 32
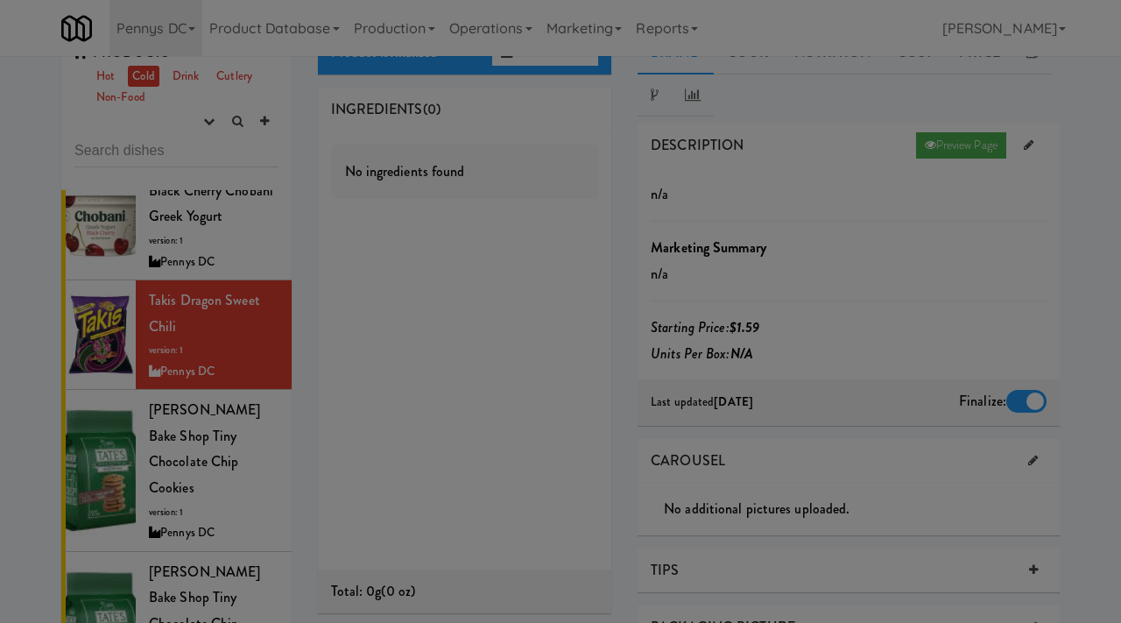
click at [498, 173] on div at bounding box center [560, 311] width 1121 height 623
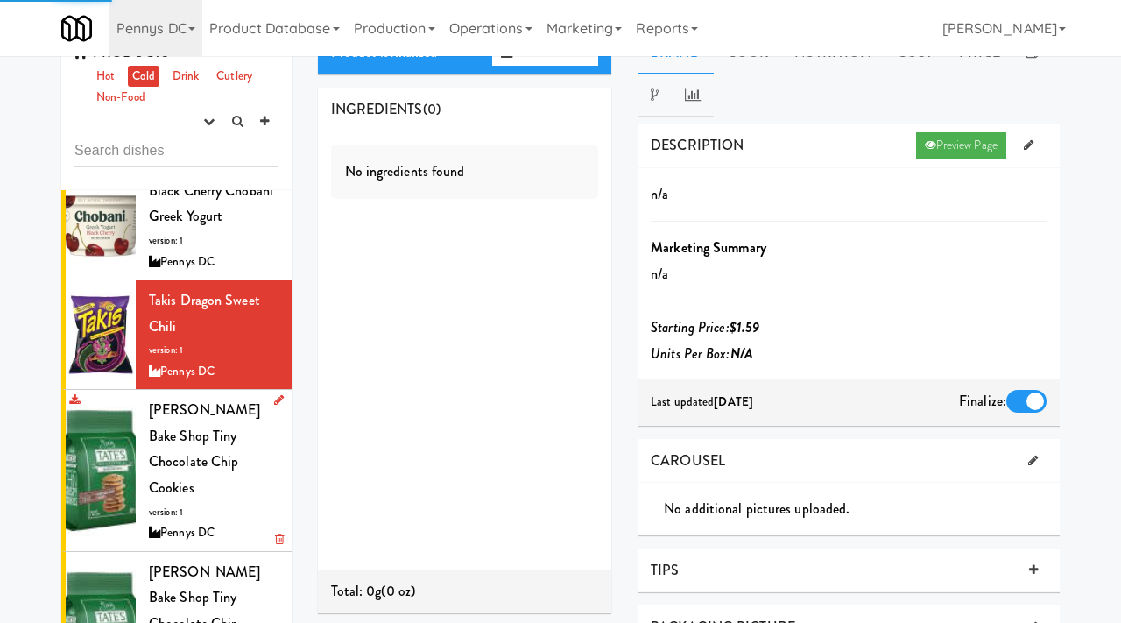
click at [131, 390] on div at bounding box center [101, 470] width 70 height 160
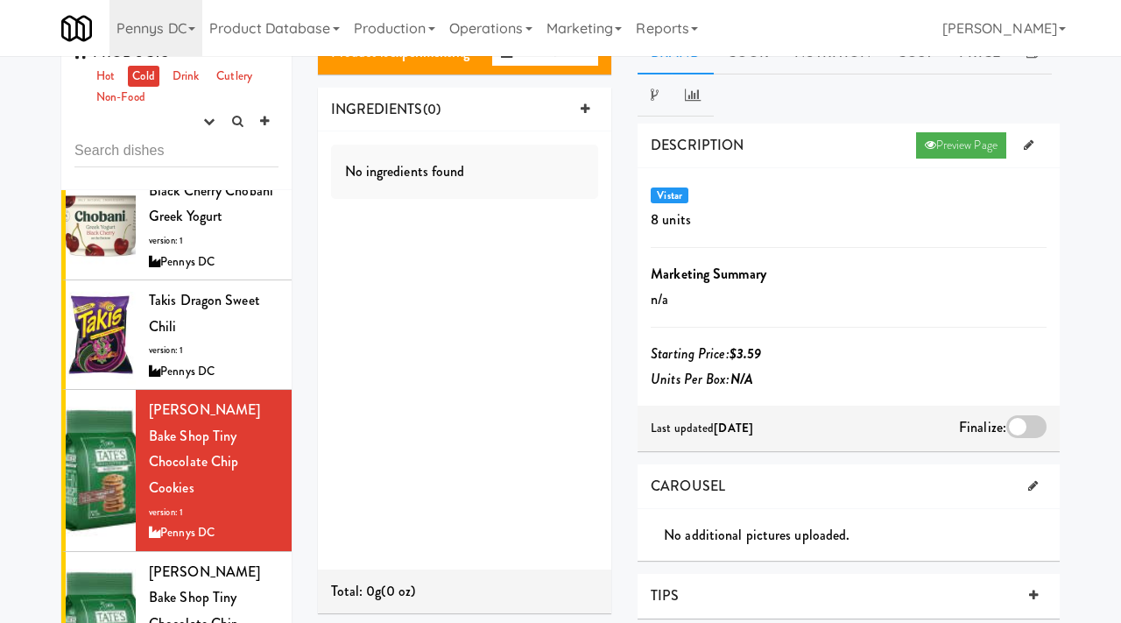
click at [1016, 425] on div at bounding box center [1027, 426] width 40 height 23
click at [0, 0] on input "checkbox" at bounding box center [0, 0] width 0 height 0
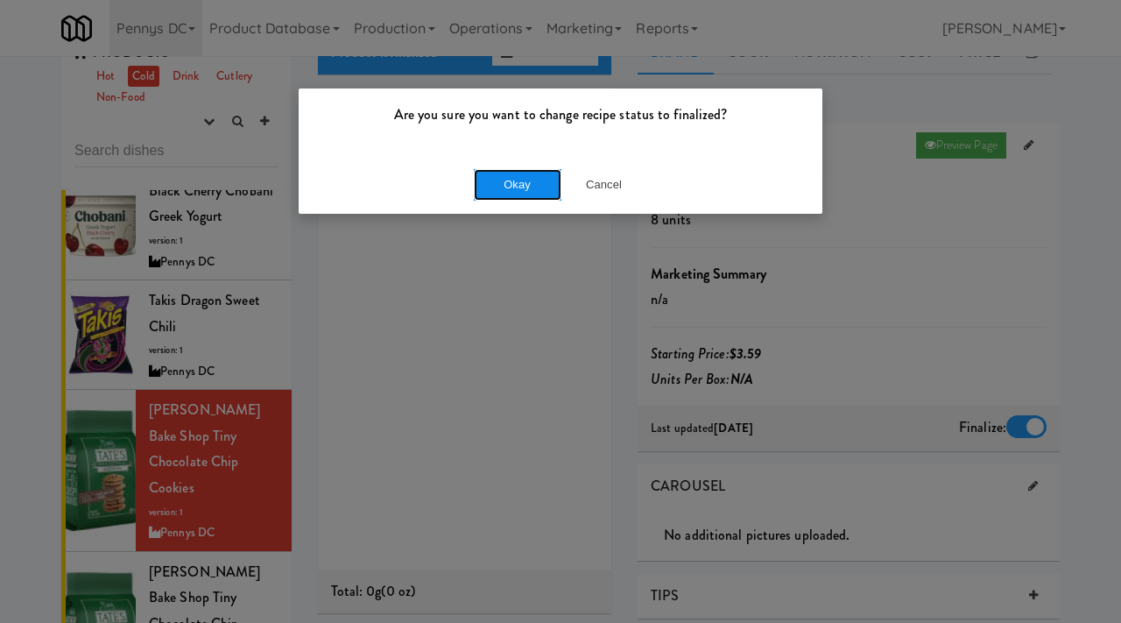
click at [519, 179] on button "Okay" at bounding box center [518, 185] width 88 height 32
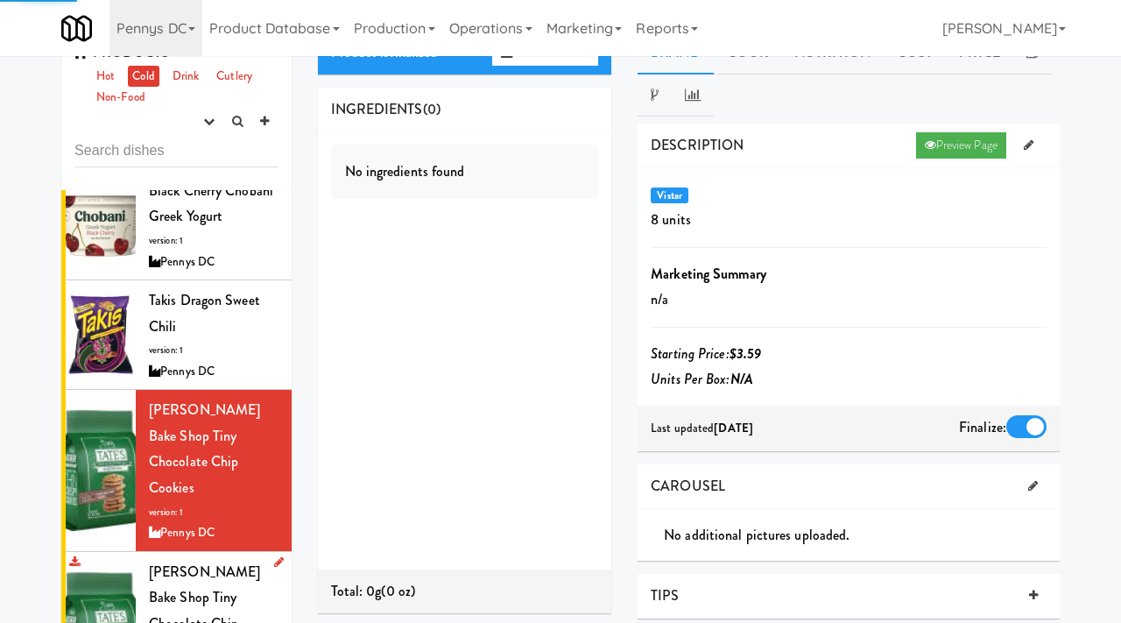
click at [173, 562] on span "Tate's Bake Shop Tiny Chocolate Chip Cookies" at bounding box center [204, 611] width 111 height 98
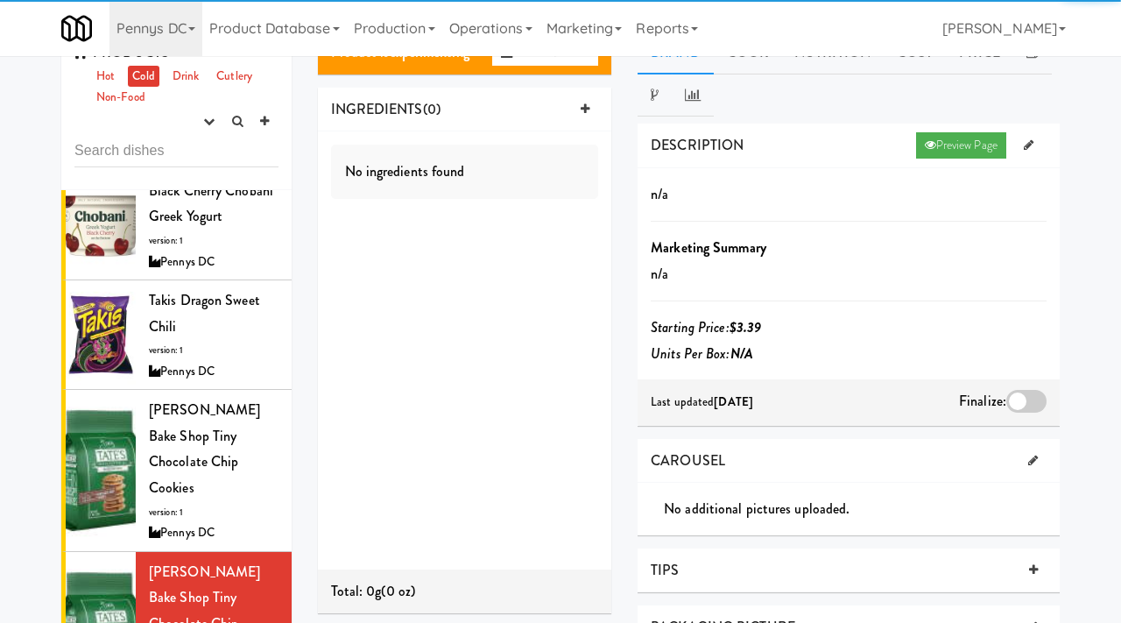
click at [1024, 402] on div at bounding box center [1027, 401] width 40 height 23
click at [0, 0] on input "checkbox" at bounding box center [0, 0] width 0 height 0
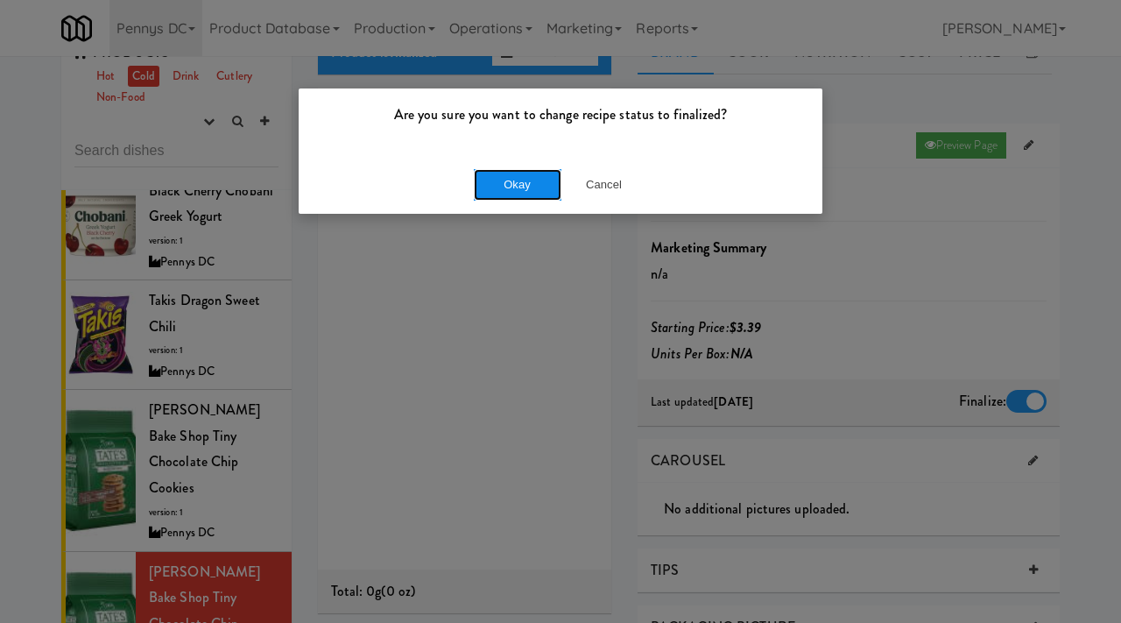
click at [527, 180] on button "Okay" at bounding box center [518, 185] width 88 height 32
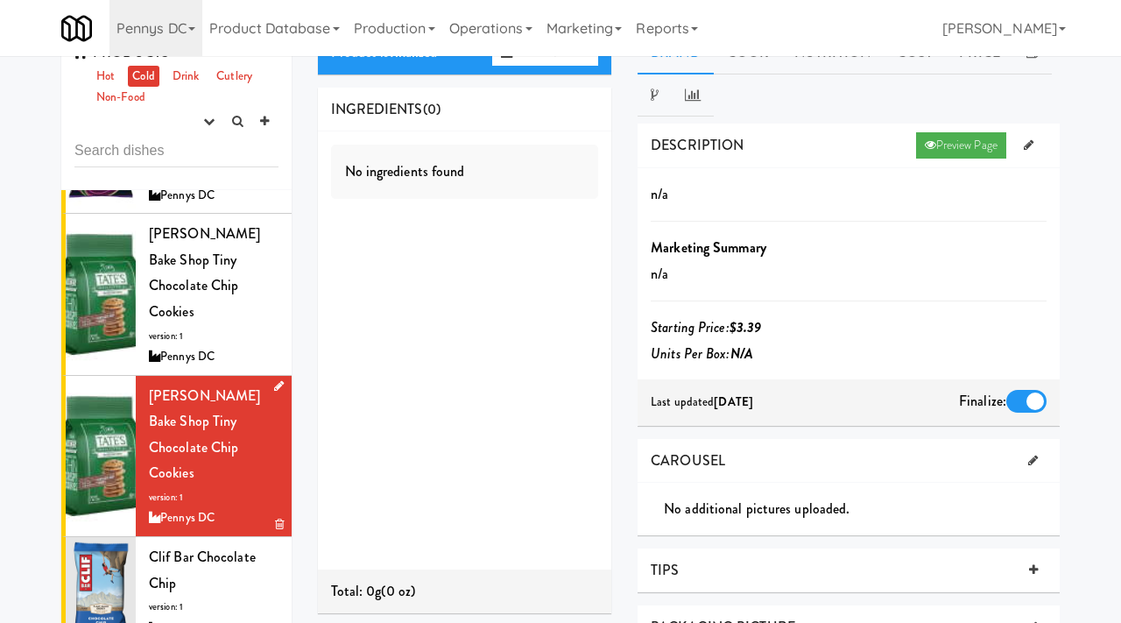
scroll to position [5180, 0]
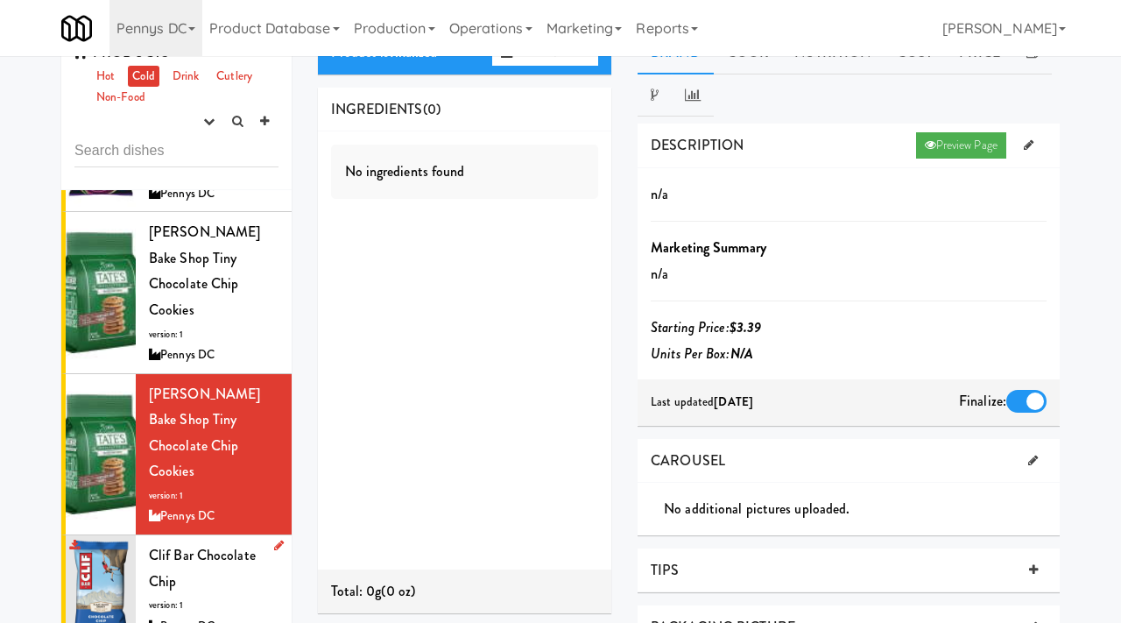
click at [179, 542] on div "Clif Bar Chocolate Chip version: 1 Pennys DC" at bounding box center [214, 589] width 130 height 95
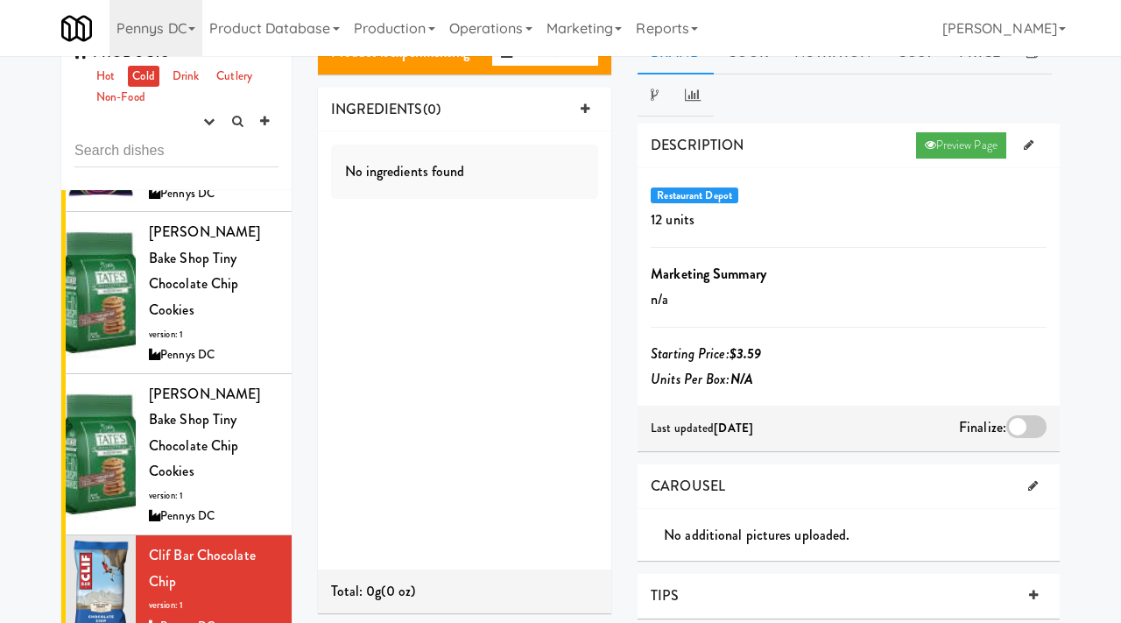
click at [1026, 429] on div at bounding box center [1027, 426] width 40 height 23
click at [0, 0] on input "checkbox" at bounding box center [0, 0] width 0 height 0
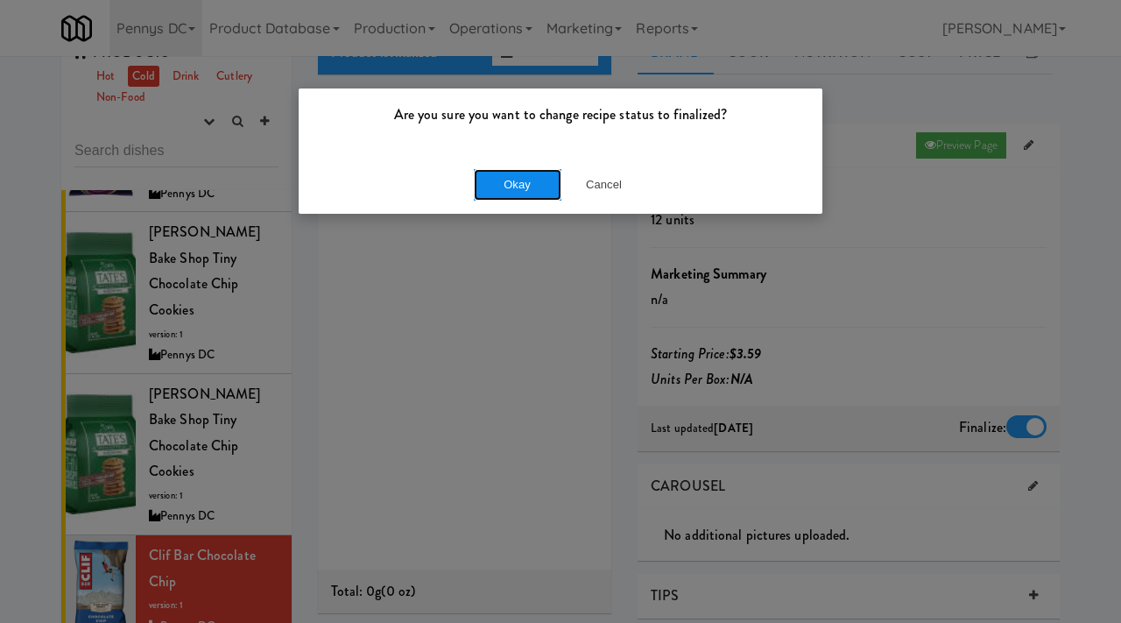
click at [495, 181] on button "Okay" at bounding box center [518, 185] width 88 height 32
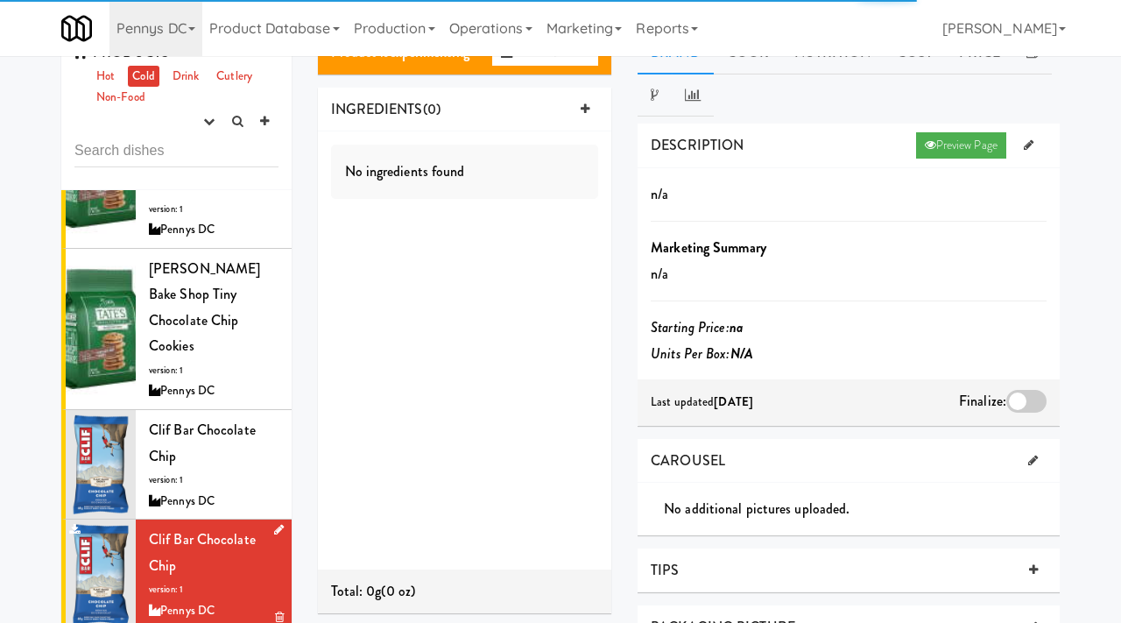
scroll to position [5323, 0]
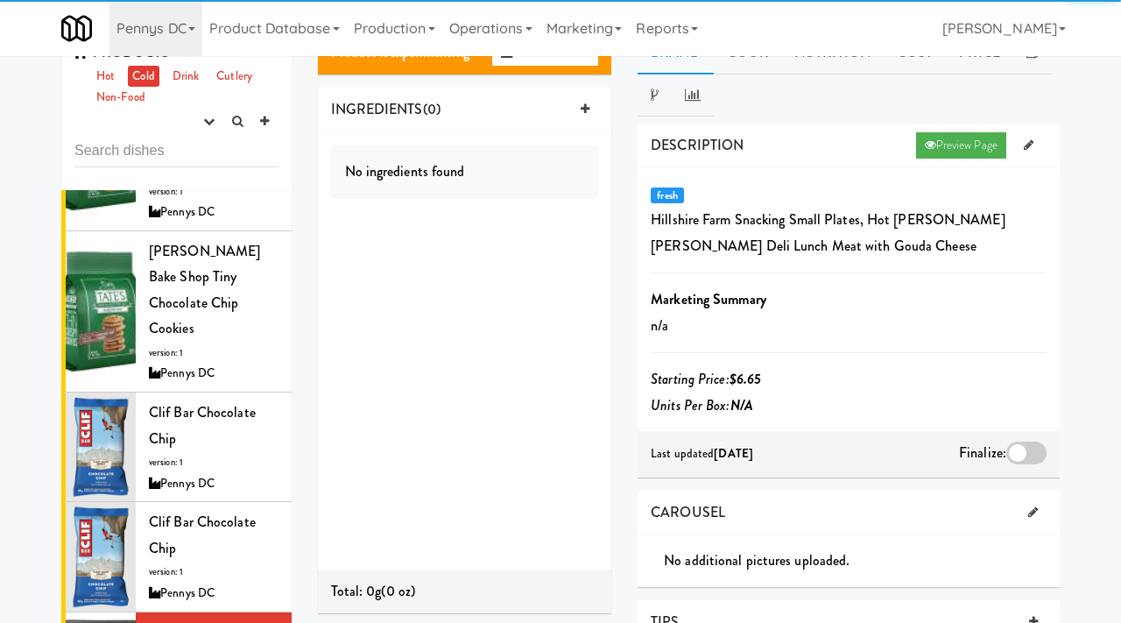
click at [1018, 445] on div at bounding box center [1027, 453] width 40 height 23
click at [0, 0] on input "checkbox" at bounding box center [0, 0] width 0 height 0
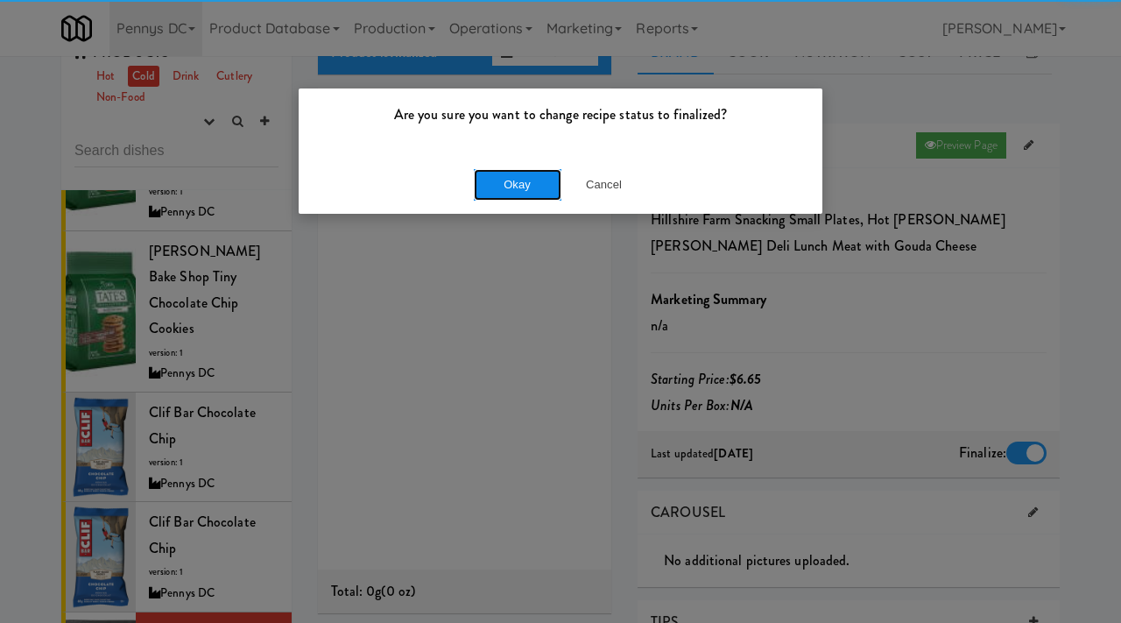
click at [538, 195] on button "Okay" at bounding box center [518, 185] width 88 height 32
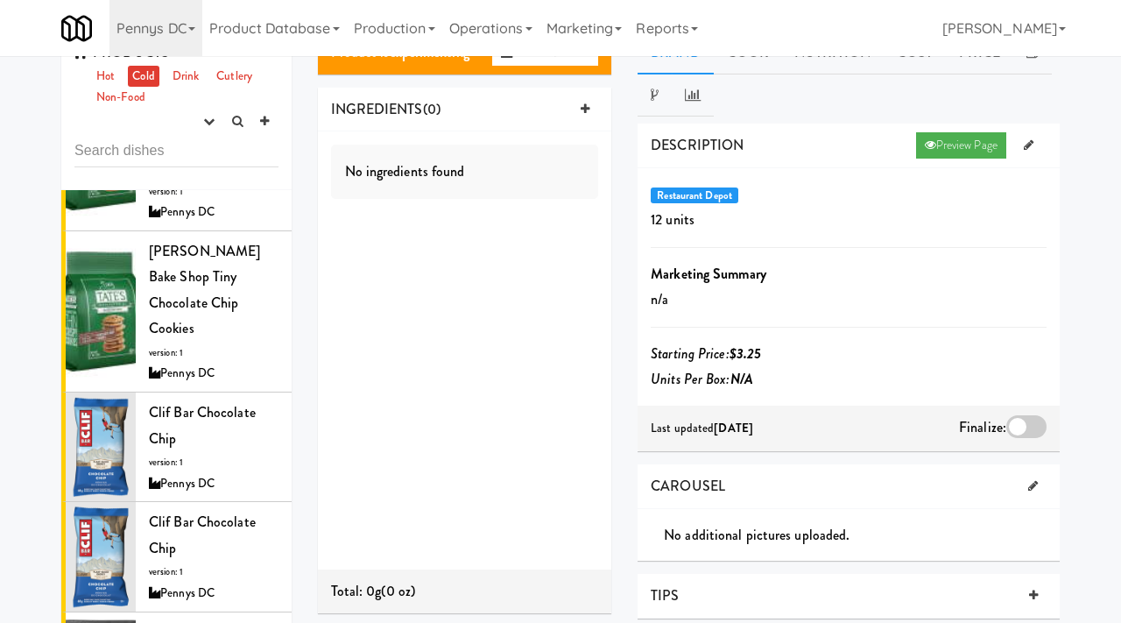
click at [1015, 435] on div at bounding box center [1027, 426] width 40 height 23
click at [0, 0] on input "checkbox" at bounding box center [0, 0] width 0 height 0
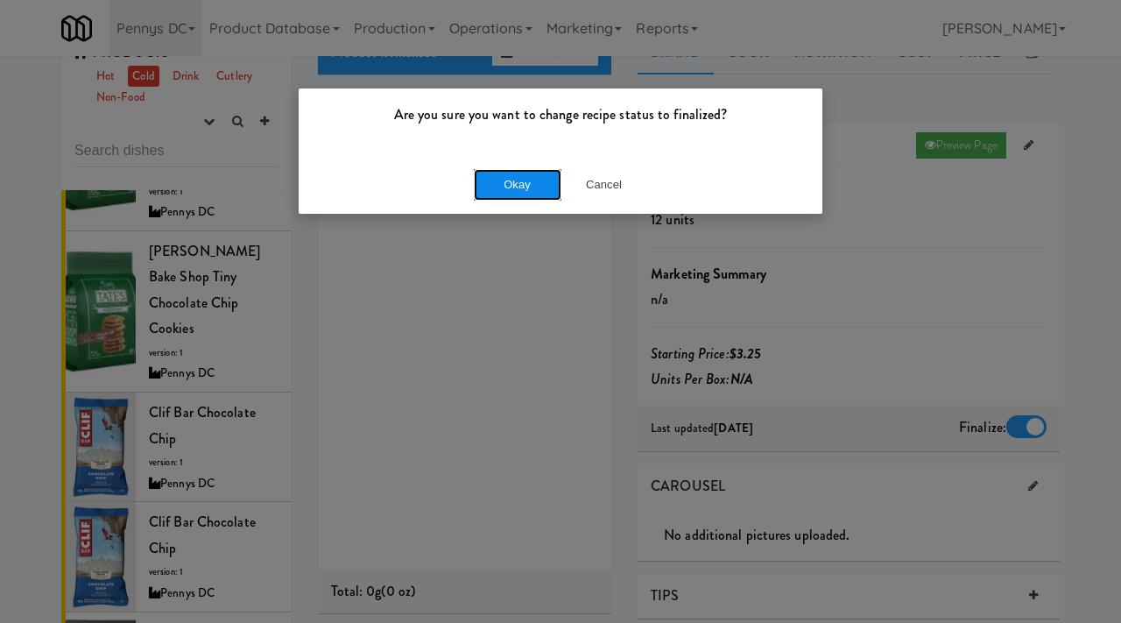
click at [523, 192] on button "Okay" at bounding box center [518, 185] width 88 height 32
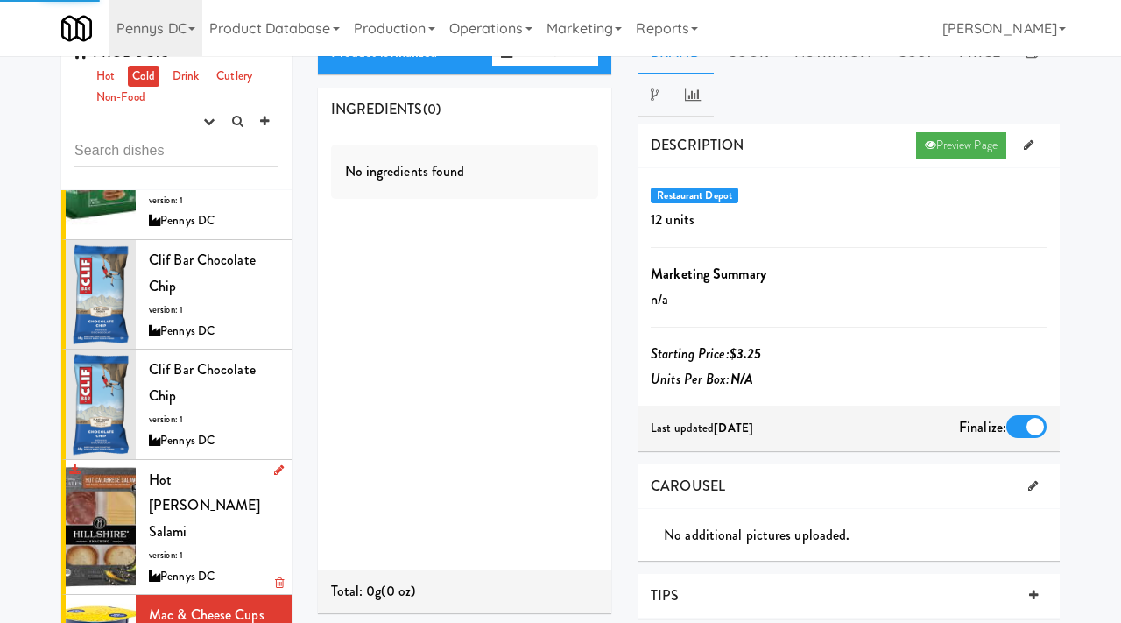
scroll to position [5496, 0]
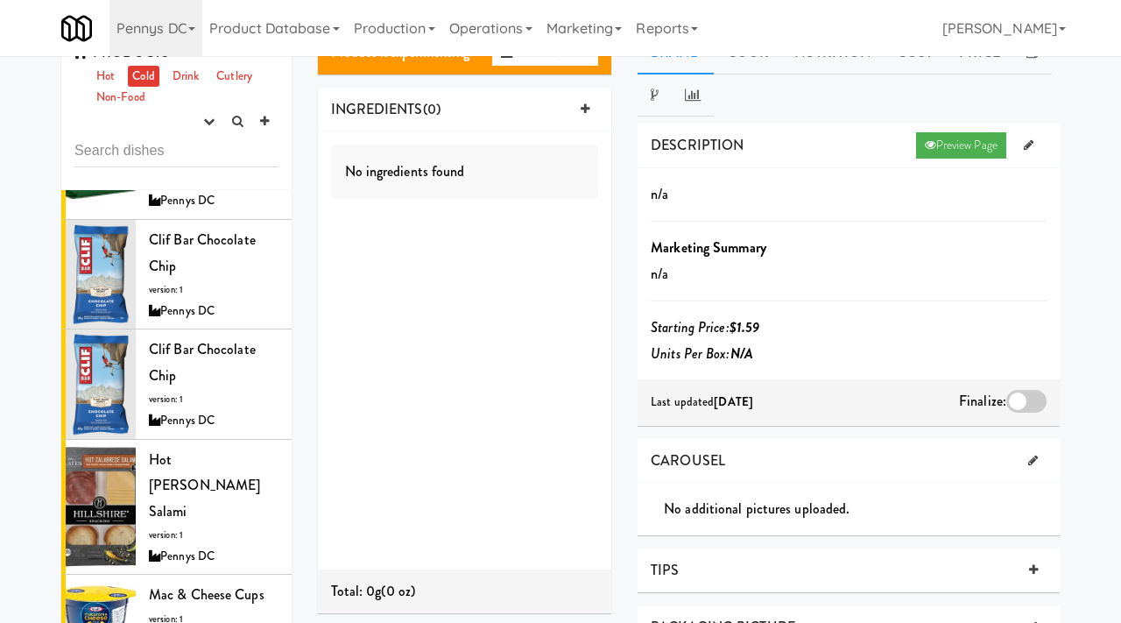
click at [1029, 410] on div at bounding box center [1027, 401] width 40 height 23
click at [0, 0] on input "checkbox" at bounding box center [0, 0] width 0 height 0
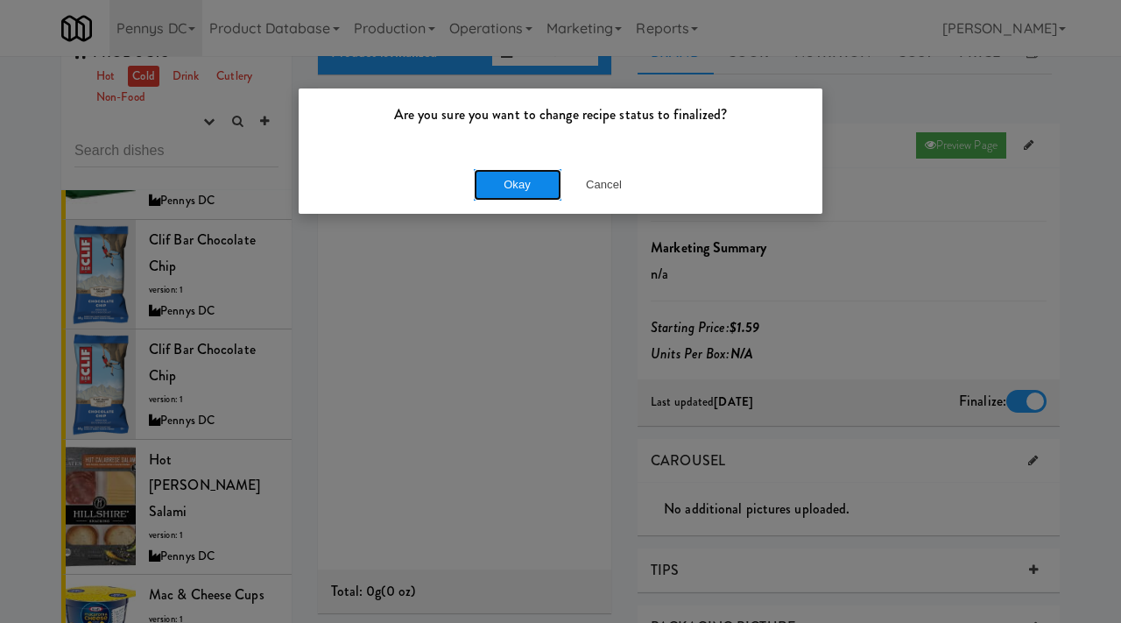
click at [522, 187] on button "Okay" at bounding box center [518, 185] width 88 height 32
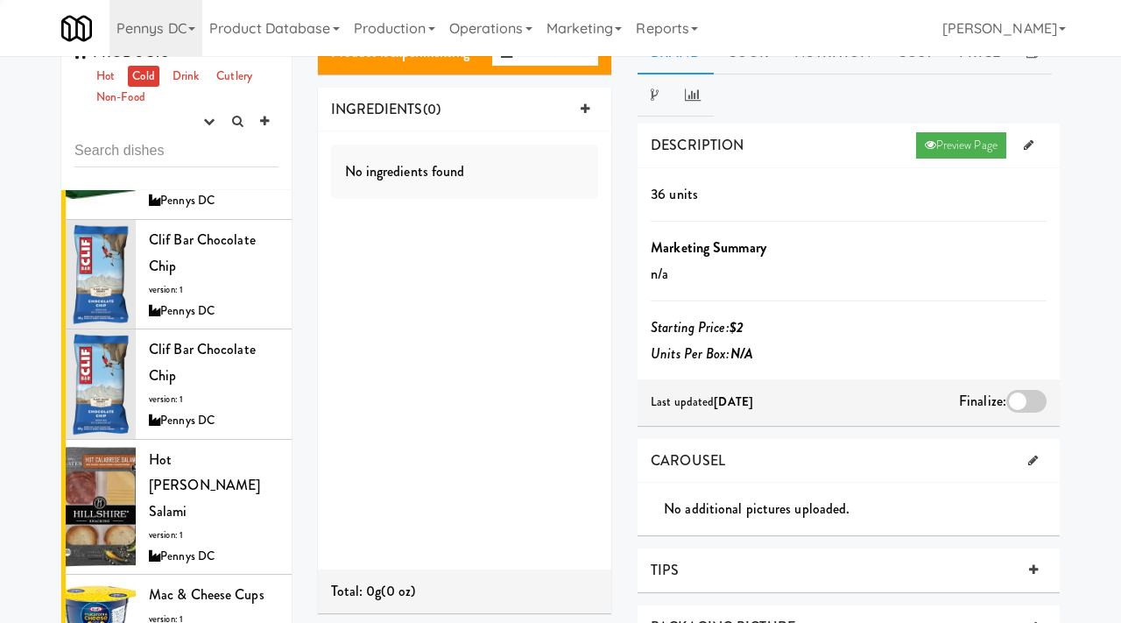
click at [1023, 396] on div at bounding box center [1027, 401] width 40 height 23
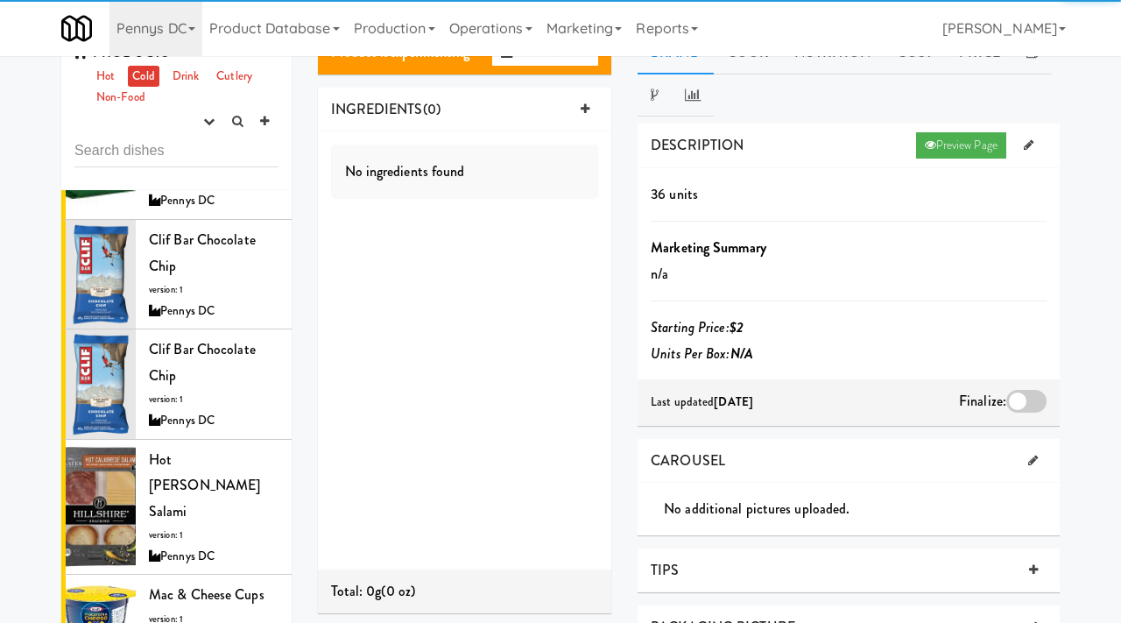
click at [0, 0] on input "checkbox" at bounding box center [0, 0] width 0 height 0
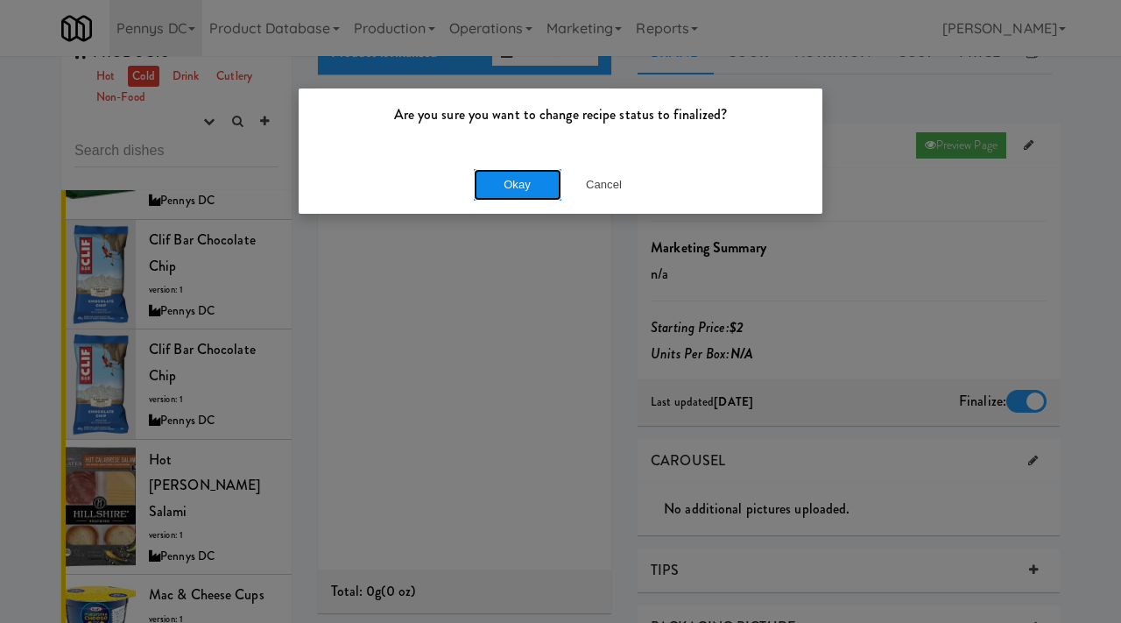
click at [531, 192] on button "Okay" at bounding box center [518, 185] width 88 height 32
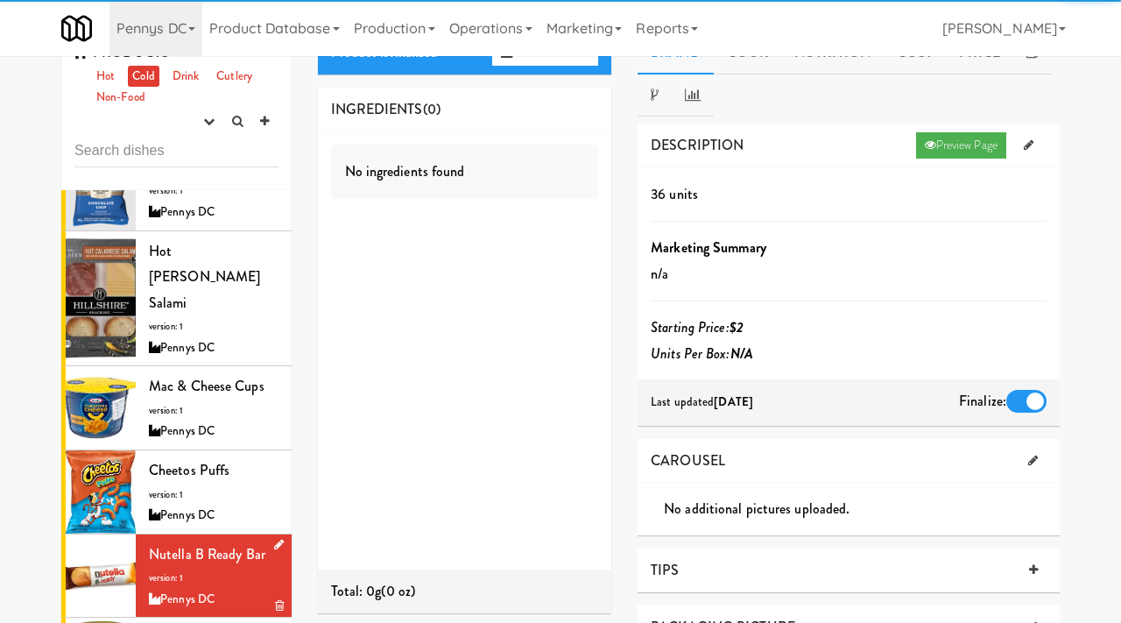
scroll to position [5725, 0]
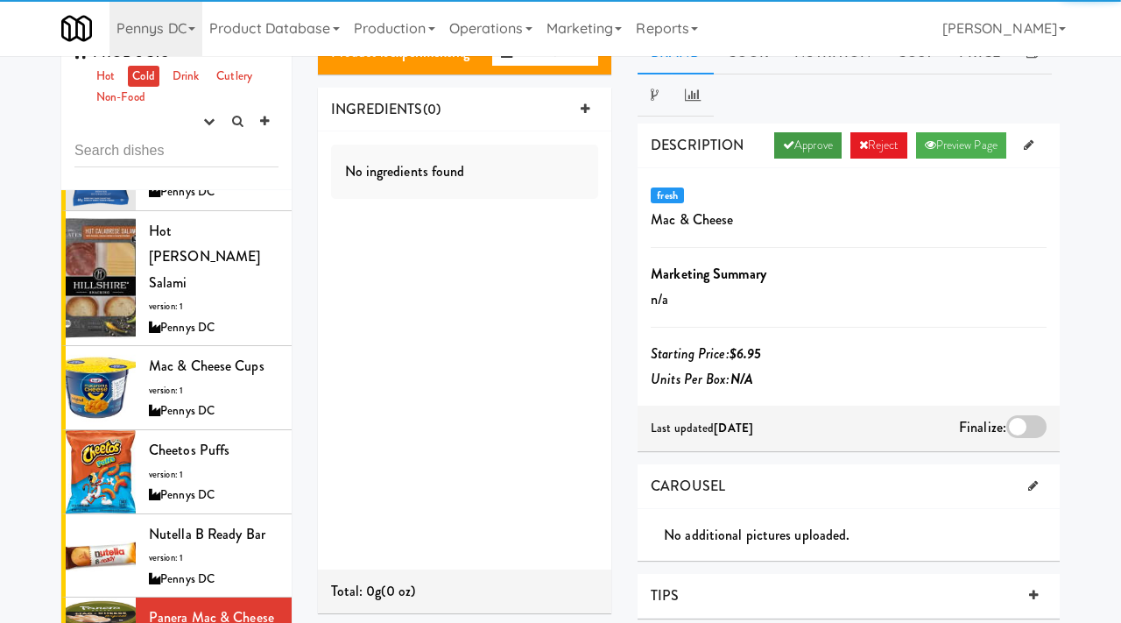
click at [792, 143] on link "Approve" at bounding box center [807, 145] width 67 height 26
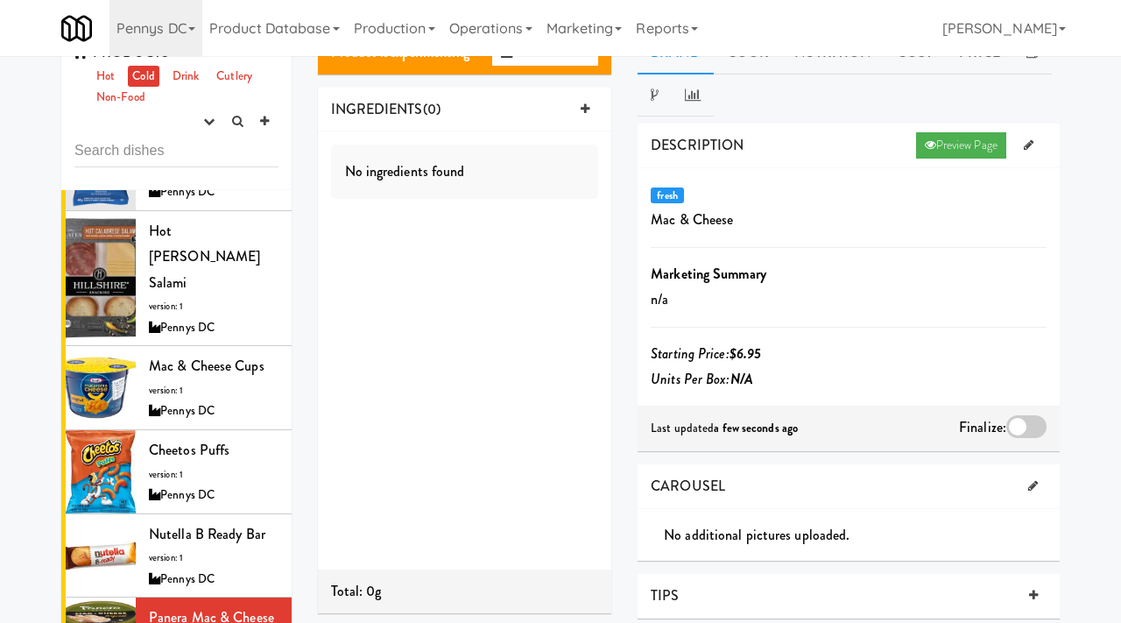
click at [1018, 415] on div at bounding box center [1027, 426] width 40 height 23
click at [0, 0] on input "checkbox" at bounding box center [0, 0] width 0 height 0
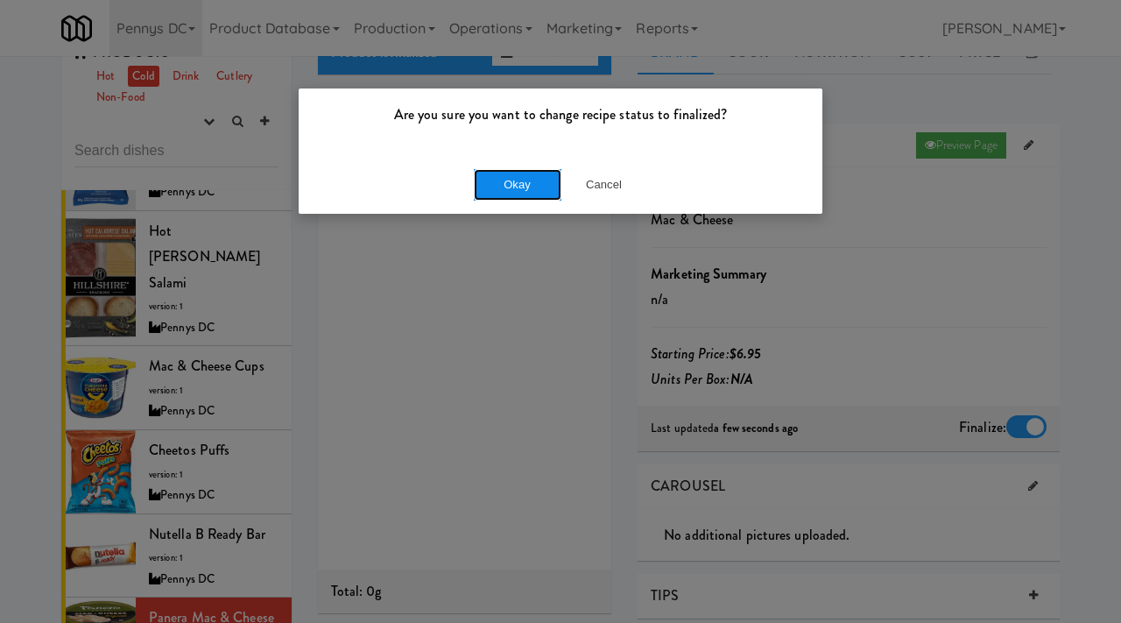
click at [524, 173] on button "Okay" at bounding box center [518, 185] width 88 height 32
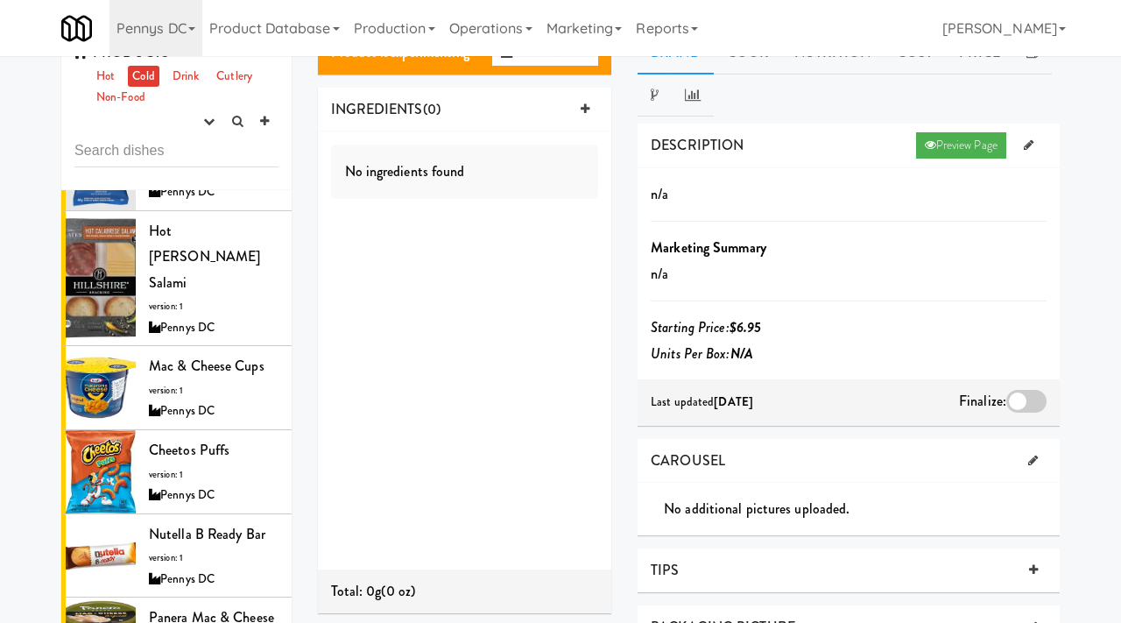
click at [1026, 399] on div at bounding box center [1027, 401] width 40 height 23
click at [0, 0] on input "checkbox" at bounding box center [0, 0] width 0 height 0
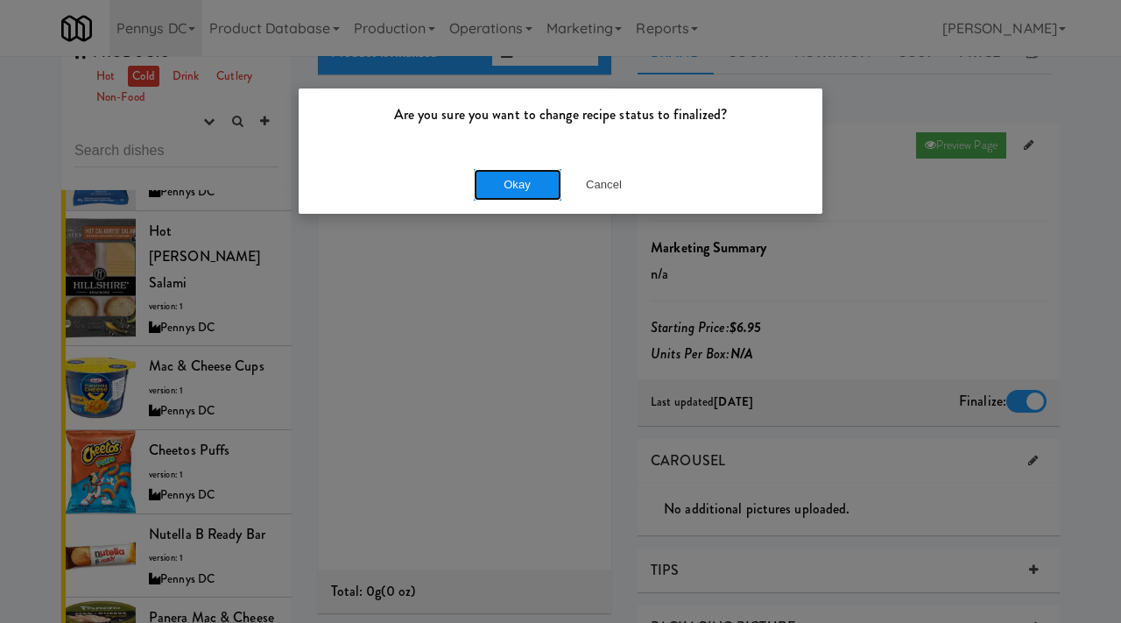
click at [517, 187] on button "Okay" at bounding box center [518, 185] width 88 height 32
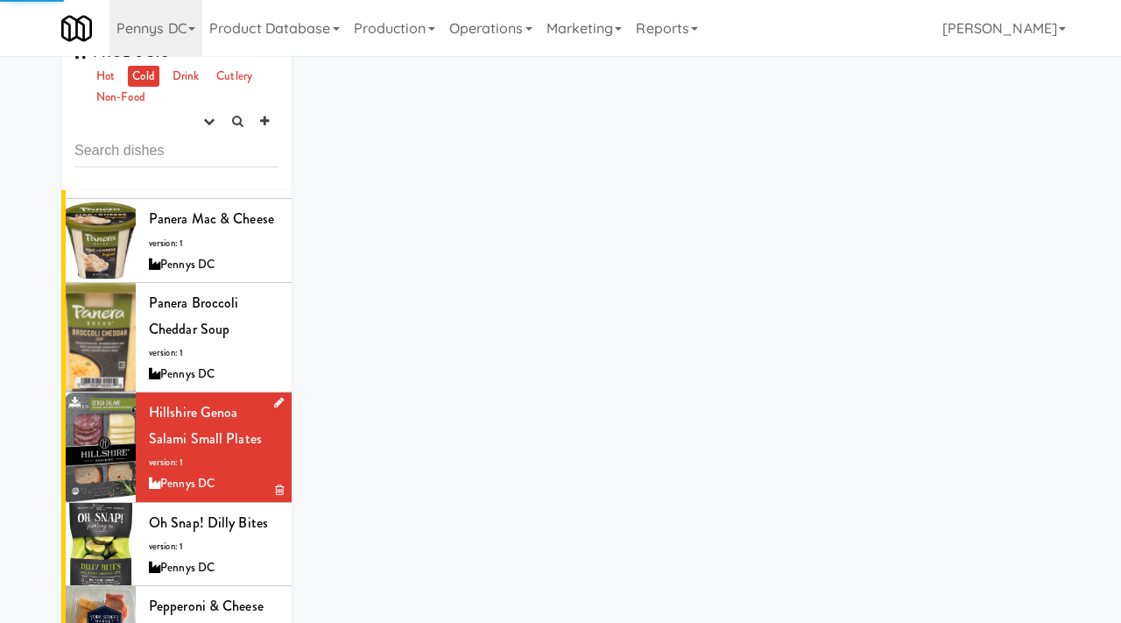
scroll to position [6133, 0]
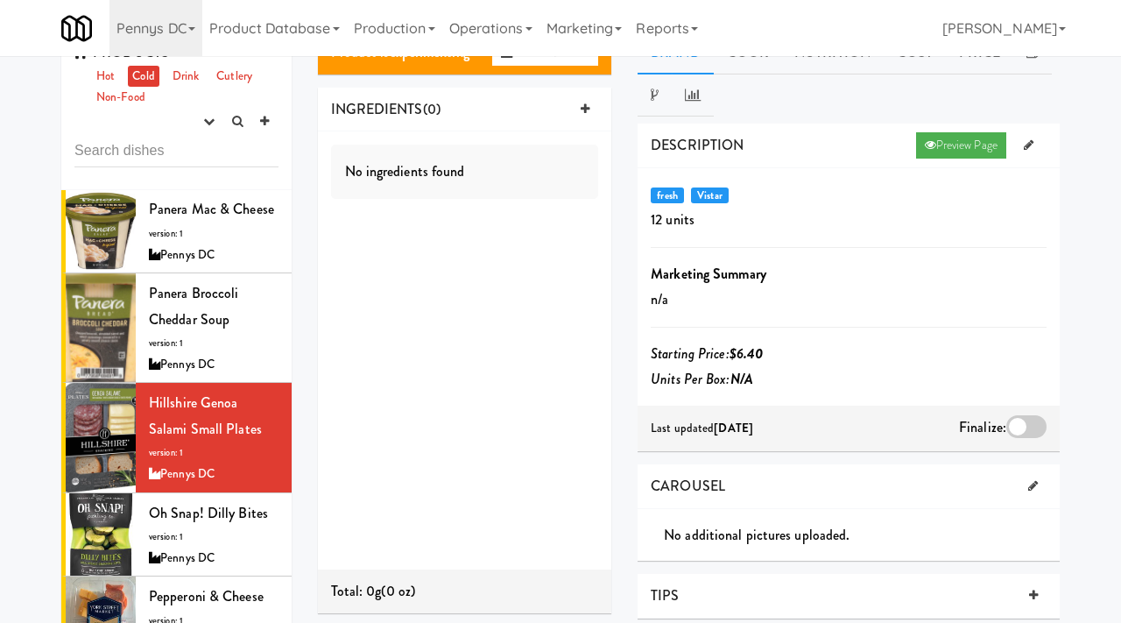
click at [1028, 433] on div at bounding box center [1027, 426] width 40 height 23
click at [0, 0] on input "checkbox" at bounding box center [0, 0] width 0 height 0
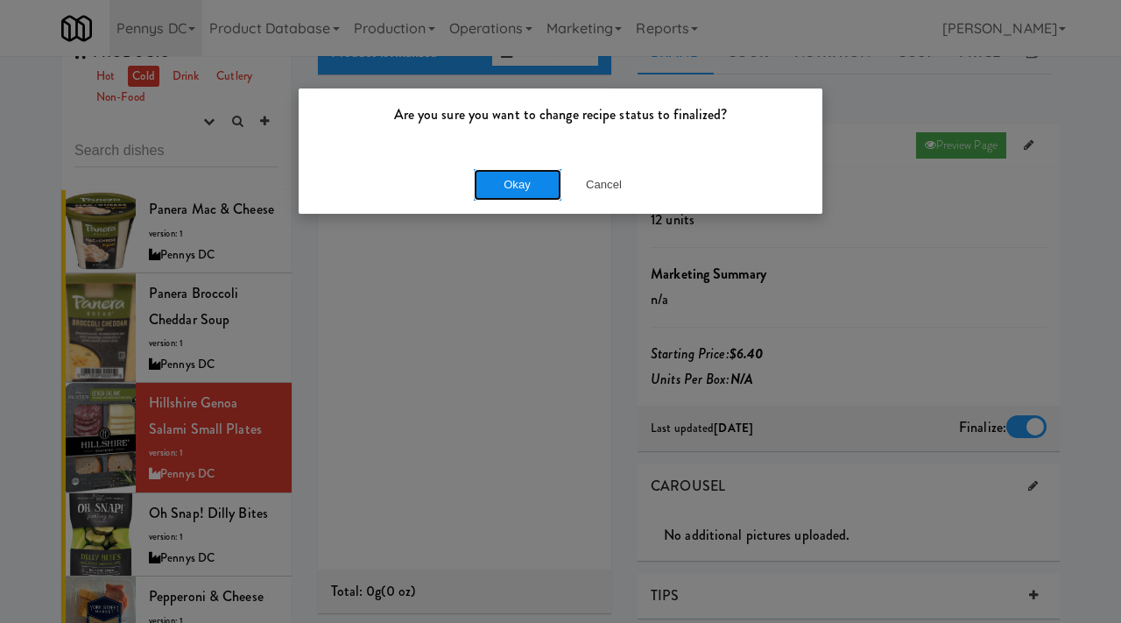
click at [503, 174] on button "Okay" at bounding box center [518, 185] width 88 height 32
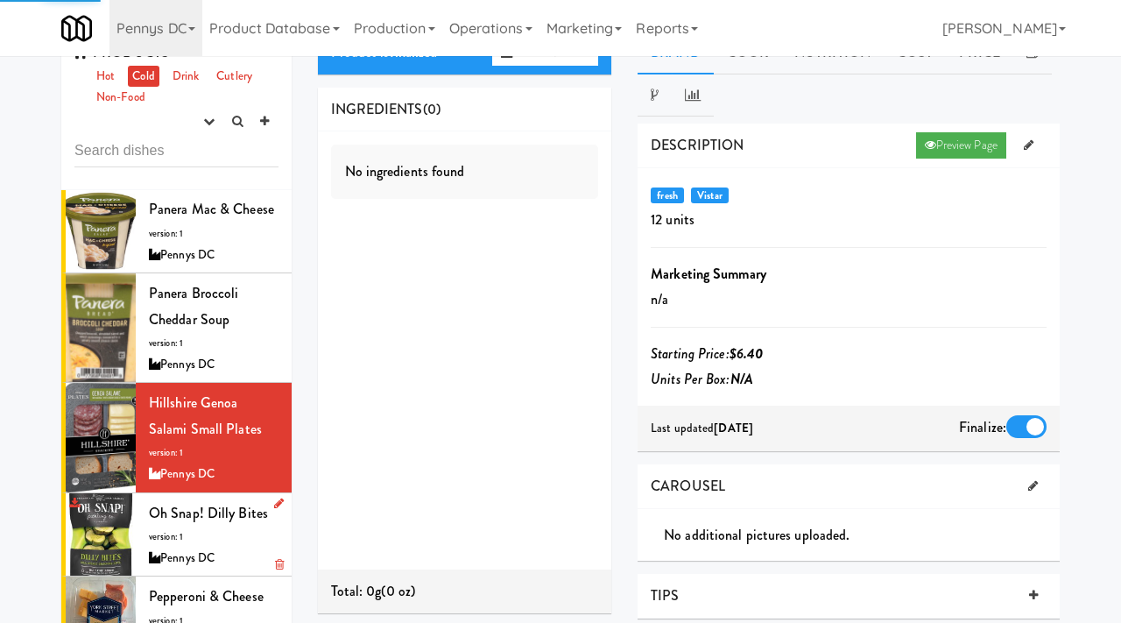
click at [172, 500] on div "Oh Snap! Dilly Bites version: 1 Pennys DC" at bounding box center [214, 534] width 130 height 69
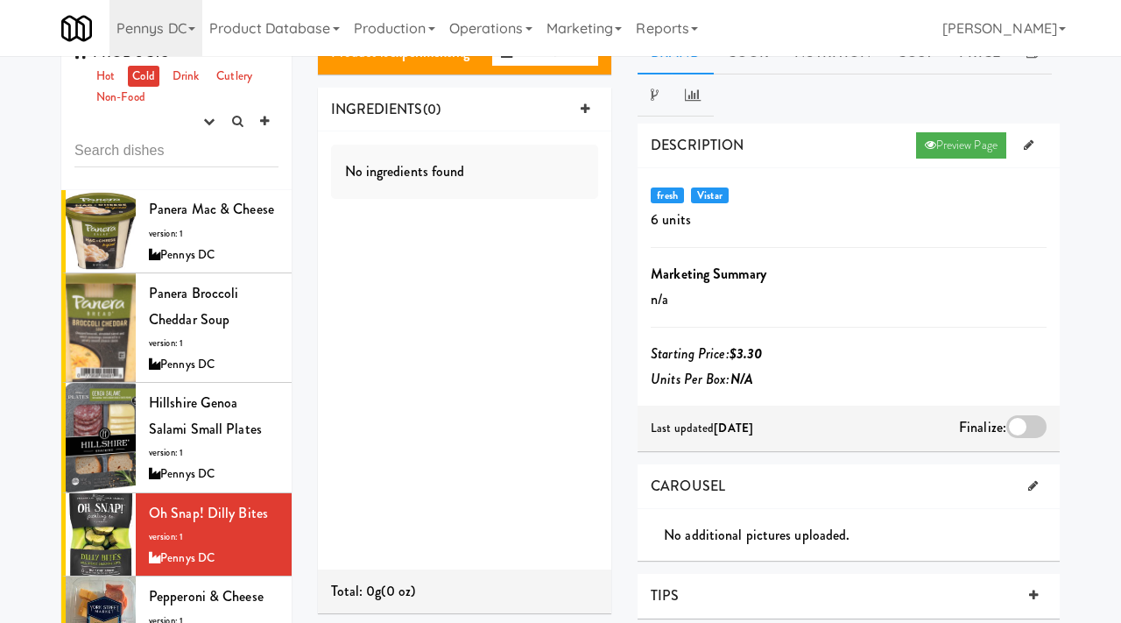
click at [1026, 422] on div at bounding box center [1027, 426] width 40 height 23
click at [0, 0] on input "checkbox" at bounding box center [0, 0] width 0 height 0
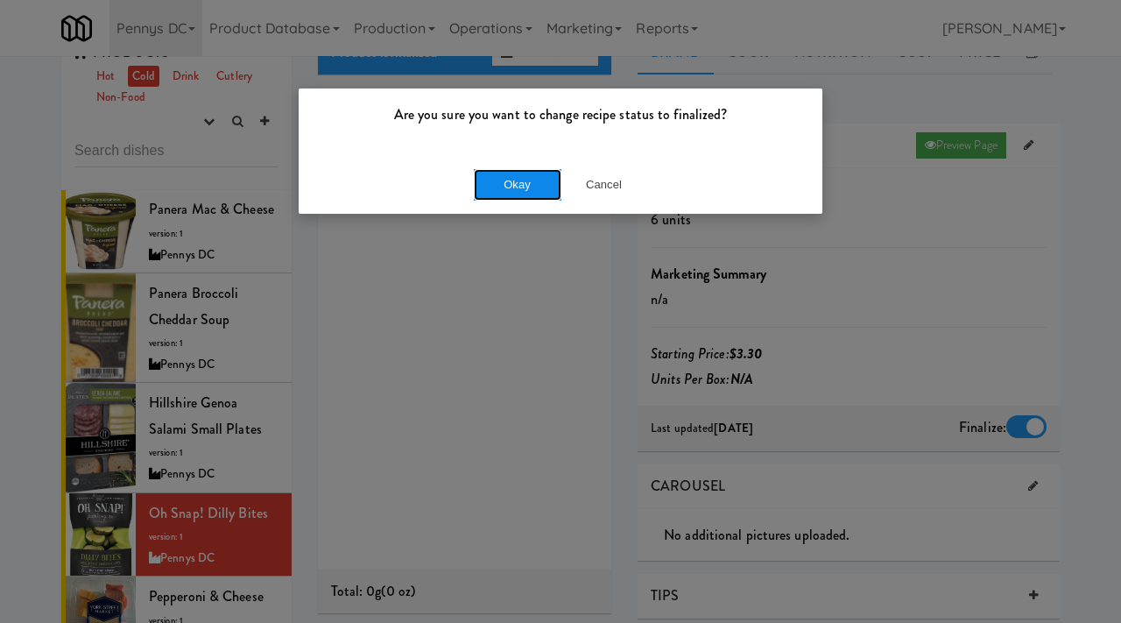
click at [512, 192] on button "Okay" at bounding box center [518, 185] width 88 height 32
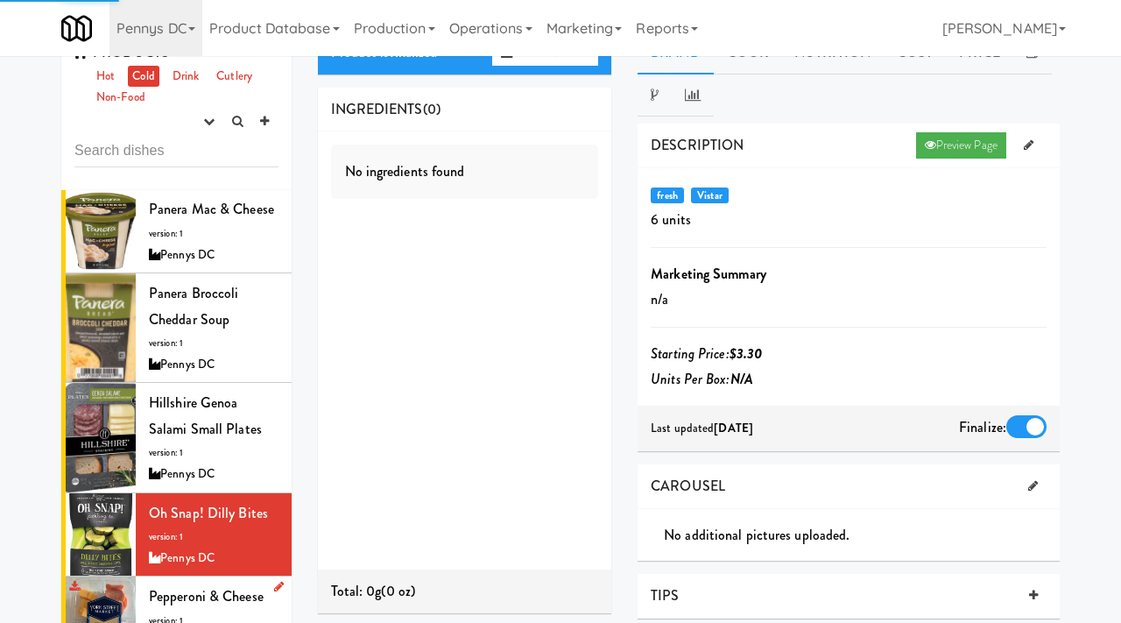
click at [228, 586] on span "Pepperoni & Cheese" at bounding box center [206, 596] width 115 height 20
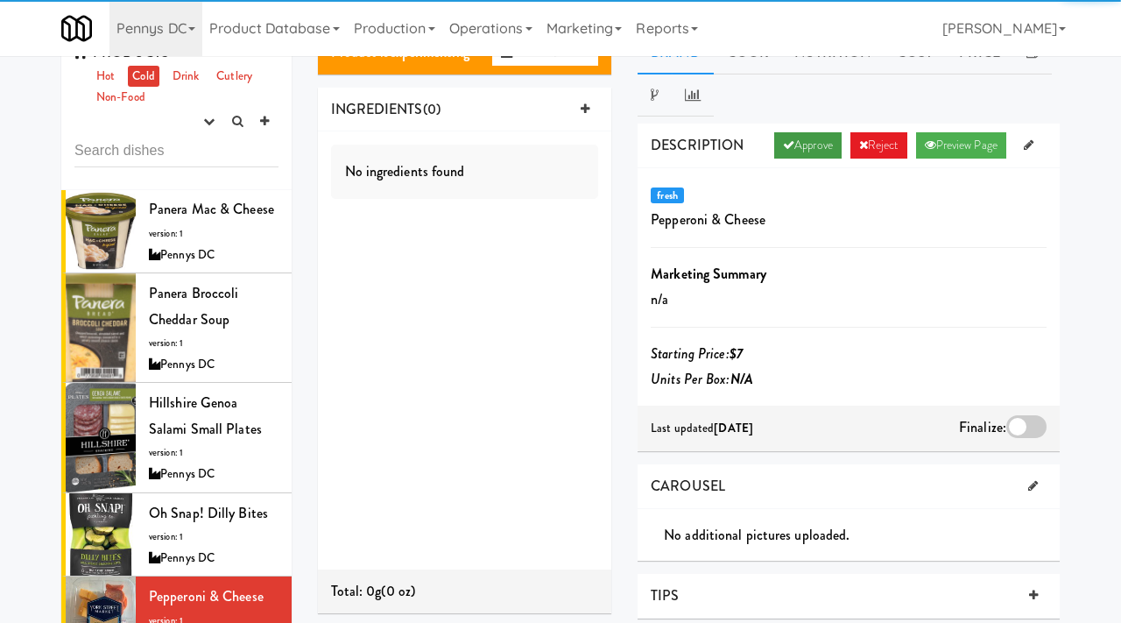
click at [812, 147] on link "Approve" at bounding box center [807, 145] width 67 height 26
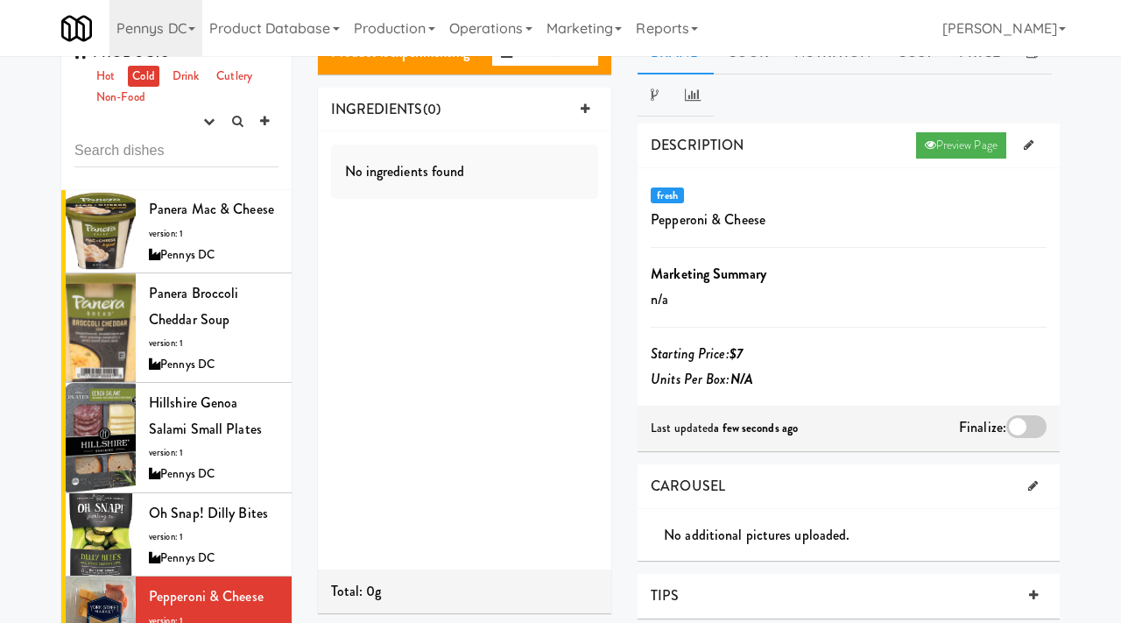
click at [1017, 428] on div at bounding box center [1027, 426] width 40 height 23
click at [0, 0] on input "checkbox" at bounding box center [0, 0] width 0 height 0
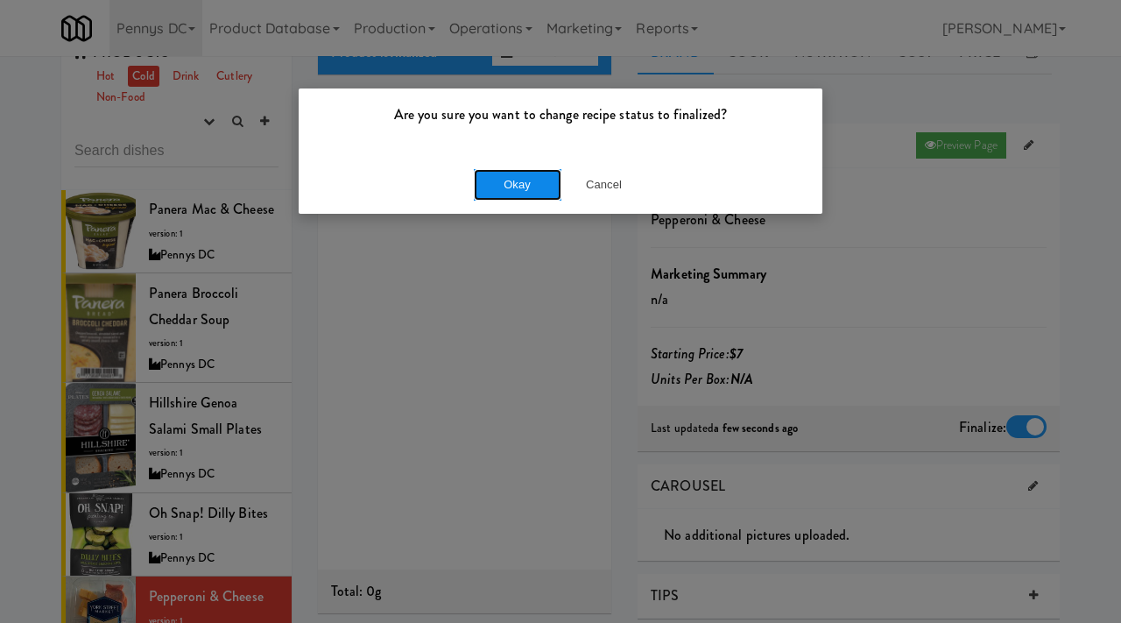
click at [521, 178] on button "Okay" at bounding box center [518, 185] width 88 height 32
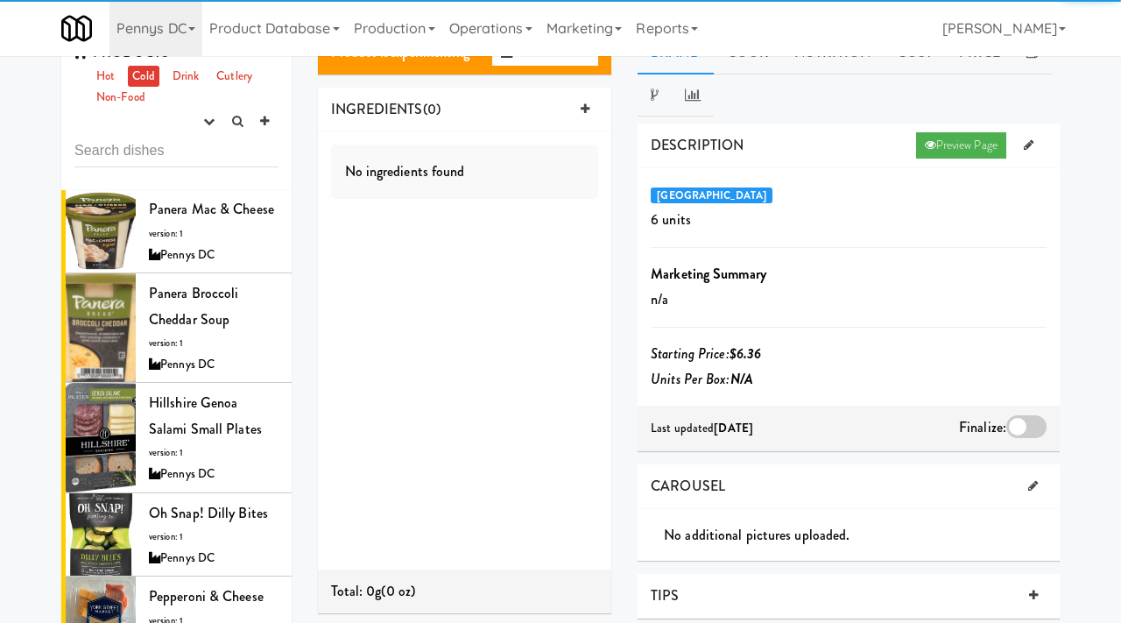
click at [1022, 426] on div at bounding box center [1027, 426] width 40 height 23
click at [0, 0] on input "checkbox" at bounding box center [0, 0] width 0 height 0
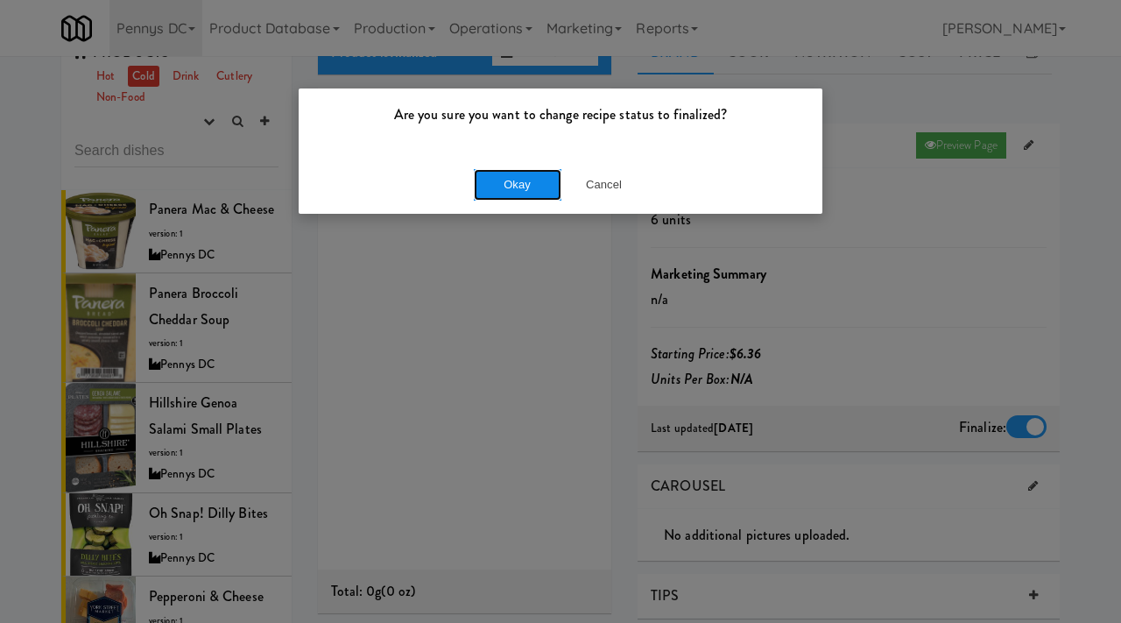
click at [495, 182] on button "Okay" at bounding box center [518, 185] width 88 height 32
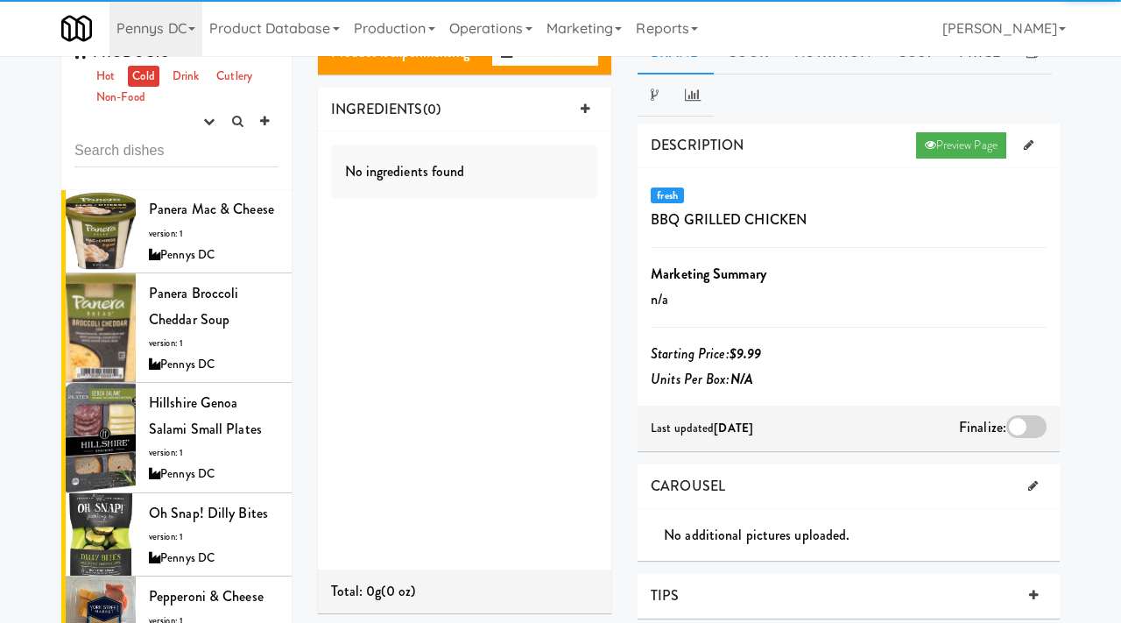
click at [1035, 417] on div at bounding box center [1027, 426] width 40 height 23
click at [0, 0] on input "checkbox" at bounding box center [0, 0] width 0 height 0
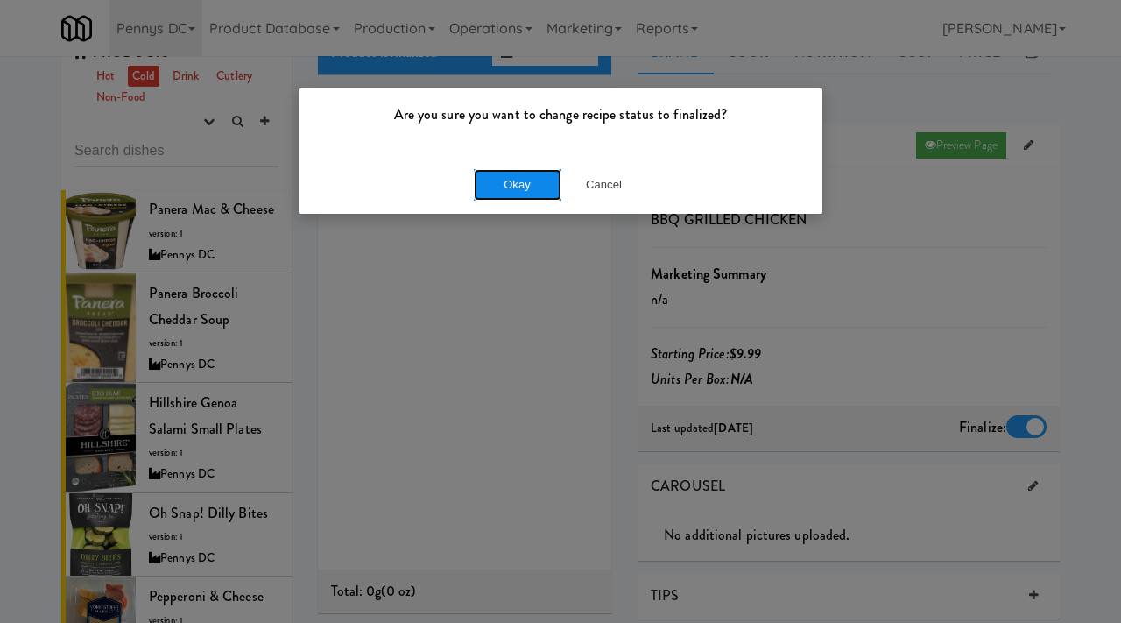
click at [520, 194] on button "Okay" at bounding box center [518, 185] width 88 height 32
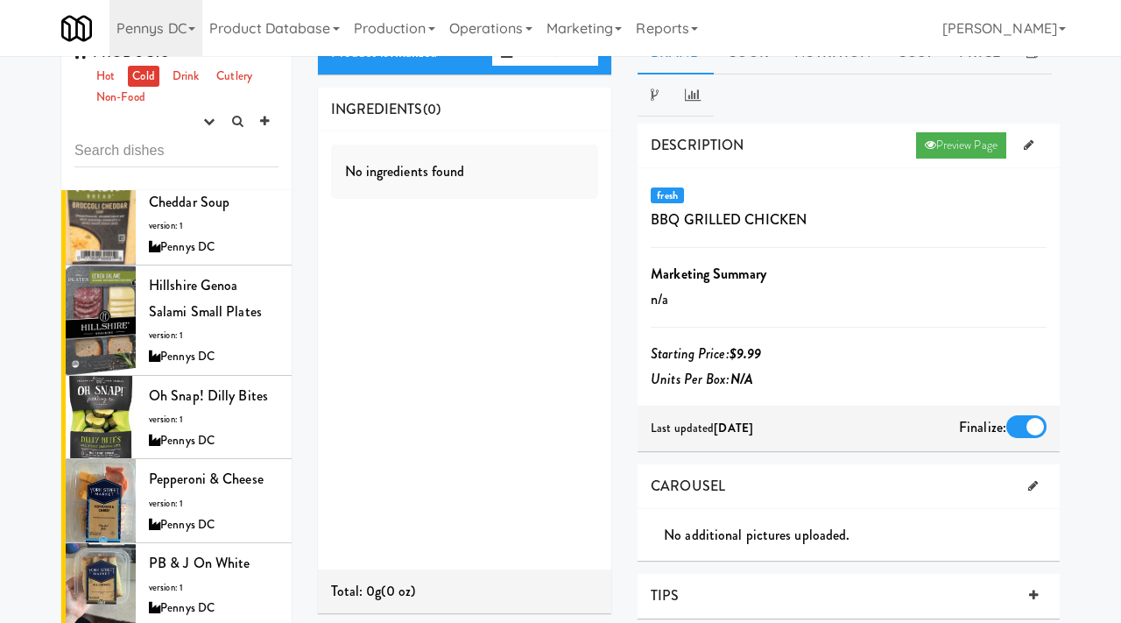
scroll to position [6267, 0]
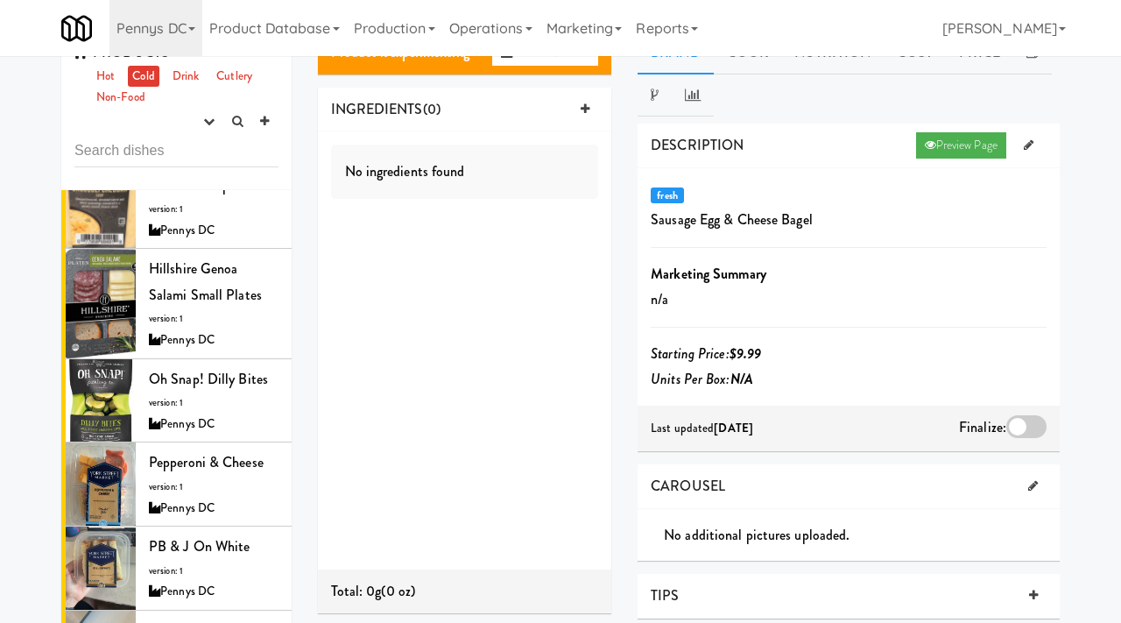
click at [1017, 420] on div at bounding box center [1027, 426] width 40 height 23
click at [0, 0] on input "checkbox" at bounding box center [0, 0] width 0 height 0
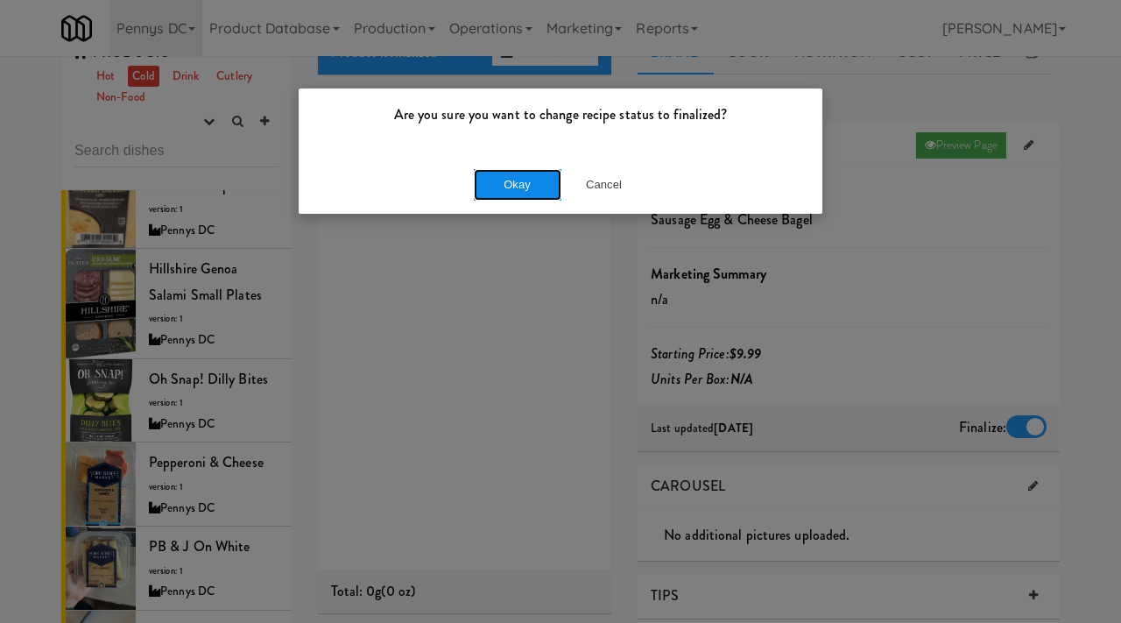
click at [508, 178] on button "Okay" at bounding box center [518, 185] width 88 height 32
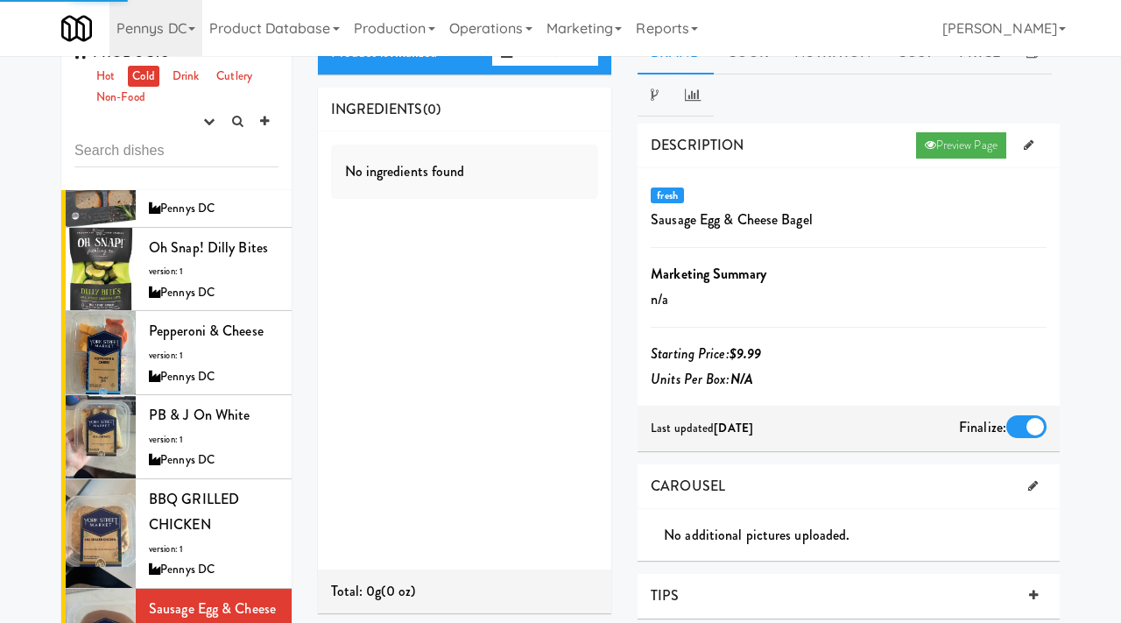
scroll to position [6421, 0]
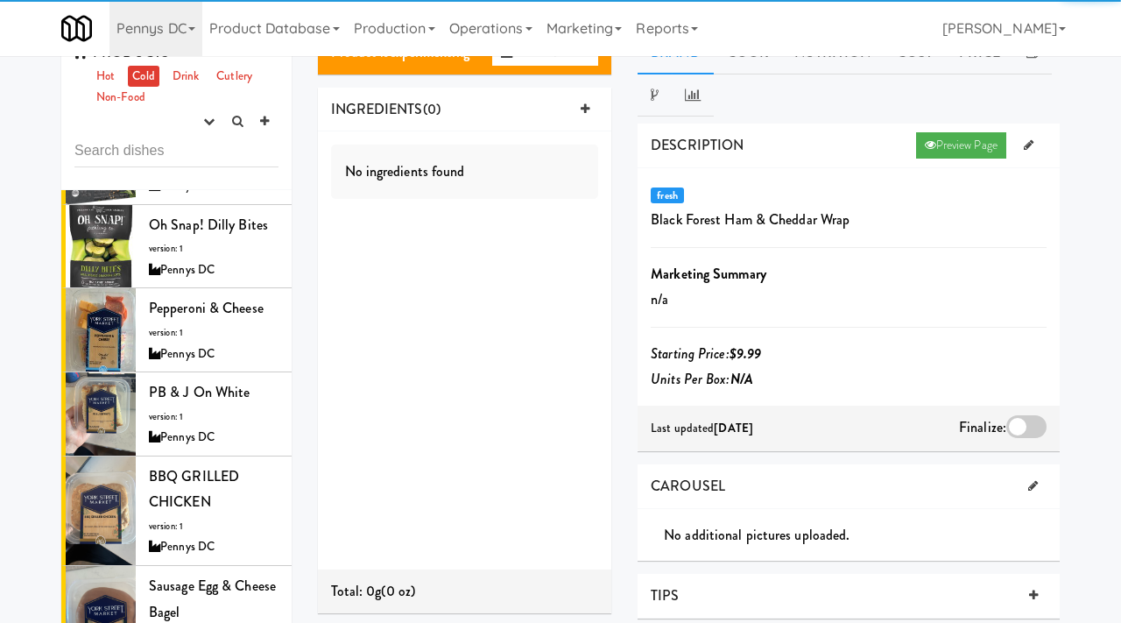
click at [1019, 418] on div at bounding box center [1027, 426] width 40 height 23
click at [0, 0] on input "checkbox" at bounding box center [0, 0] width 0 height 0
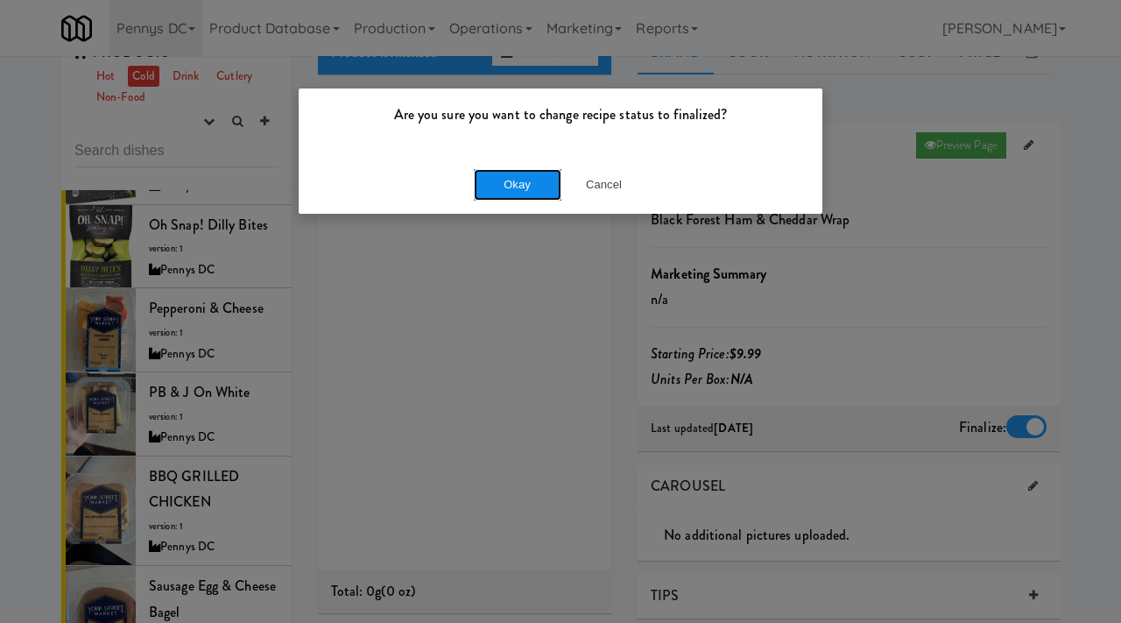
click at [520, 199] on button "Okay" at bounding box center [518, 185] width 88 height 32
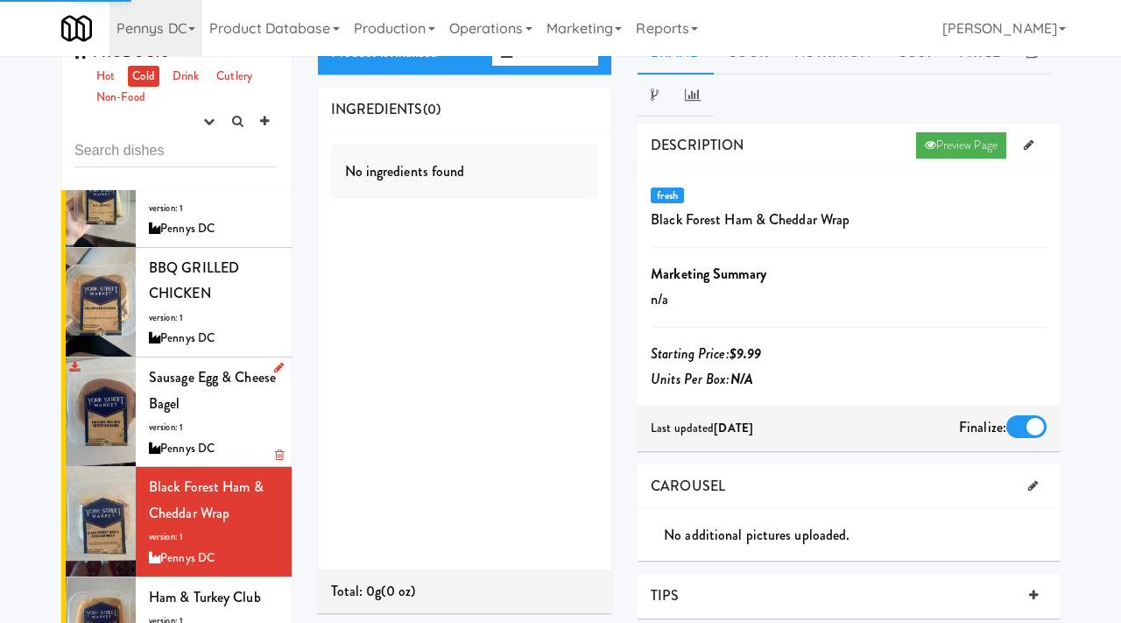
scroll to position [6632, 0]
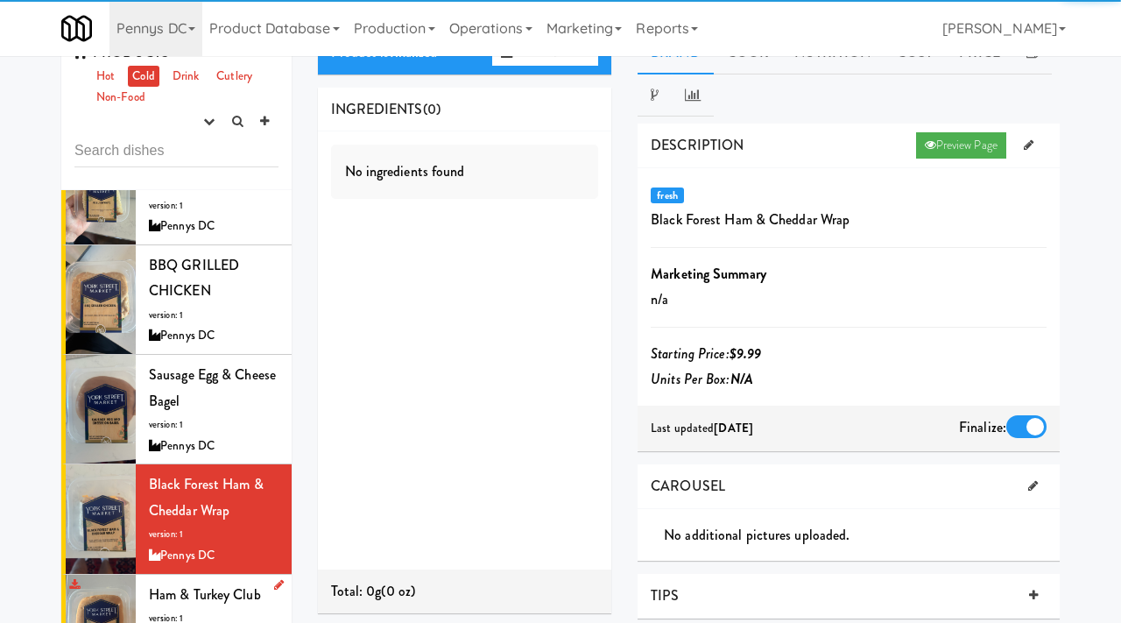
click at [206, 582] on div "Ham & Turkey Club version: 1 Pennys DC" at bounding box center [214, 616] width 130 height 69
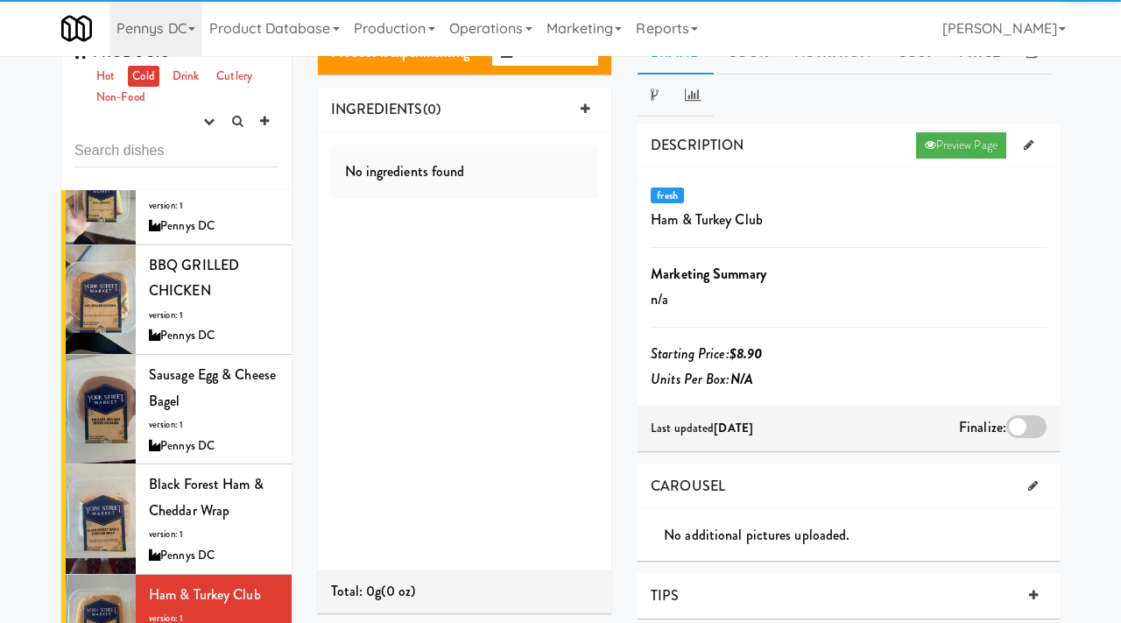
click at [1027, 426] on div at bounding box center [1027, 426] width 40 height 23
click at [0, 0] on input "checkbox" at bounding box center [0, 0] width 0 height 0
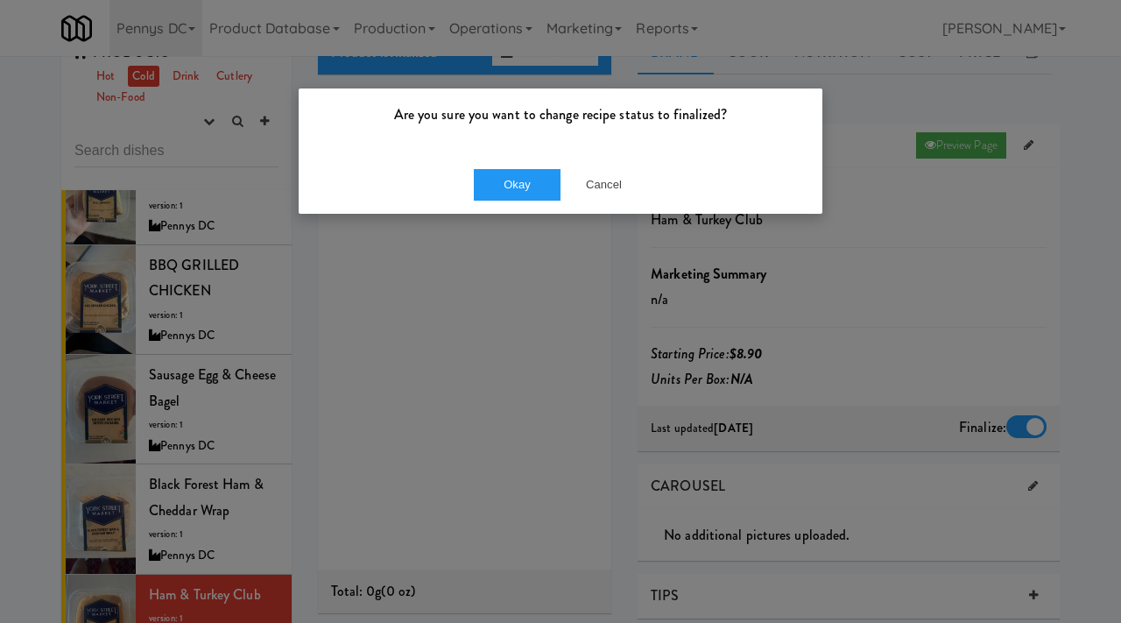
click at [499, 165] on div "Okay Cancel" at bounding box center [561, 184] width 524 height 59
click at [506, 177] on button "Okay" at bounding box center [518, 185] width 88 height 32
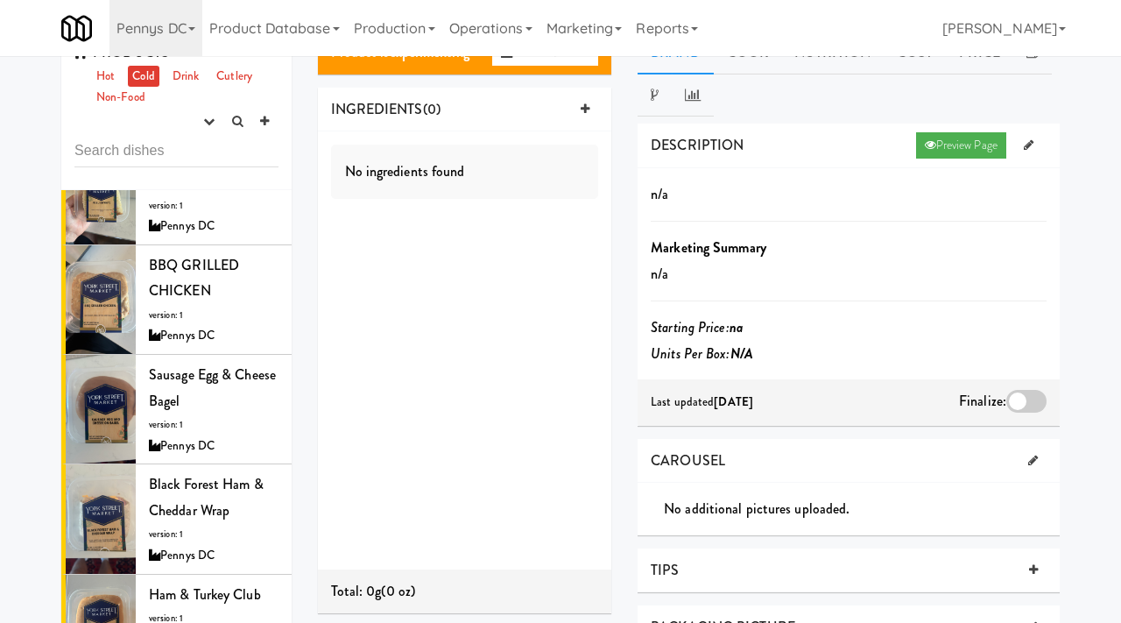
scroll to position [6730, 0]
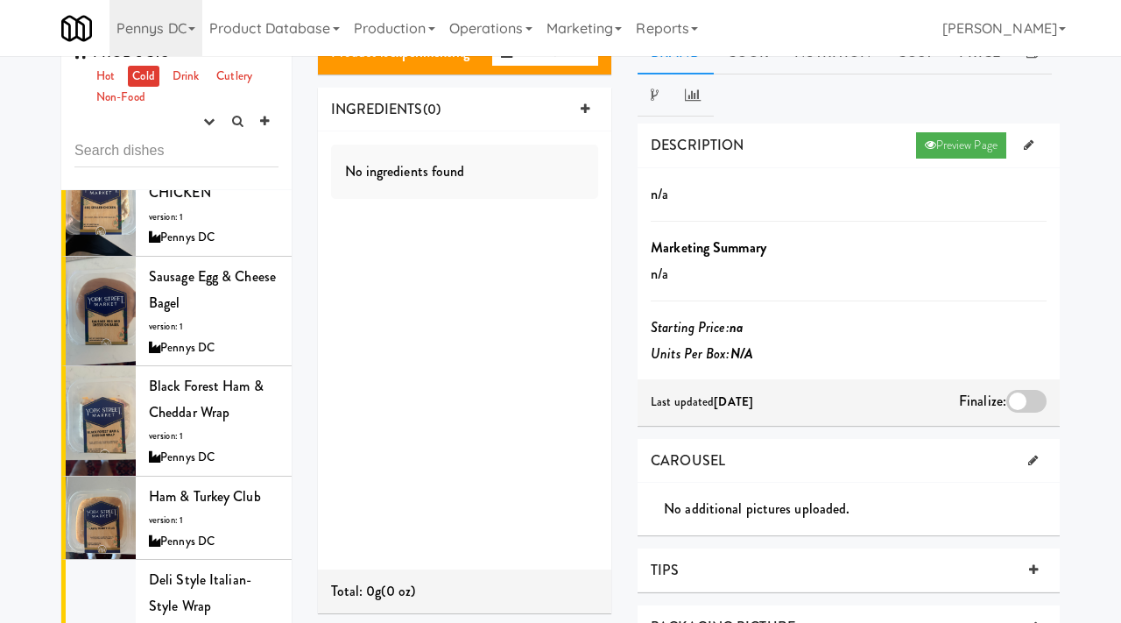
click at [184, 71] on link "Drink" at bounding box center [186, 77] width 36 height 22
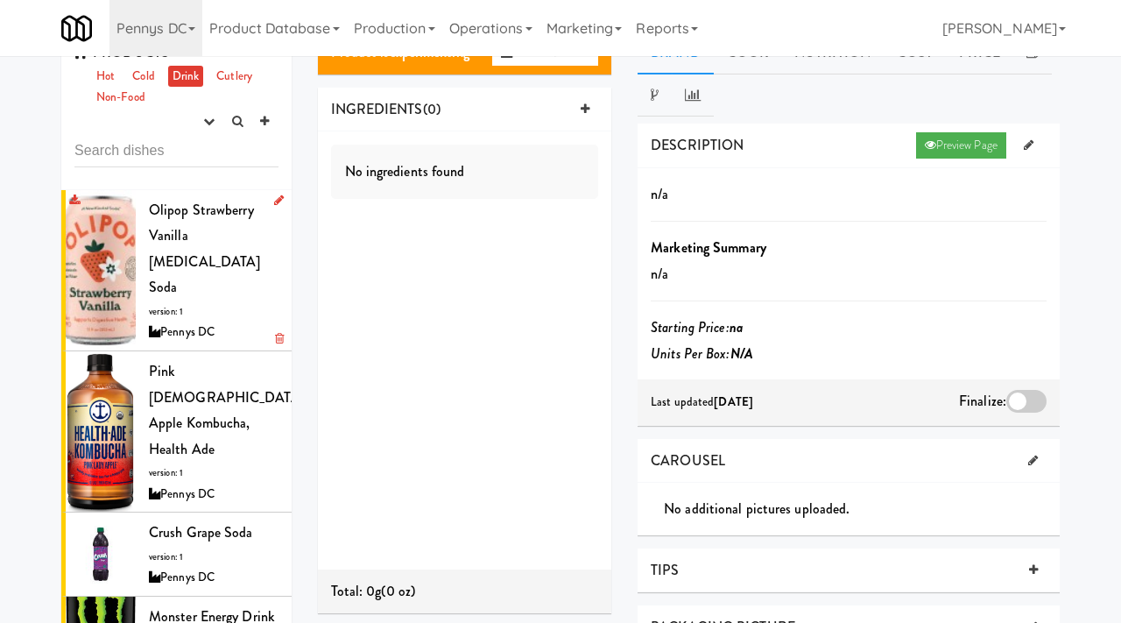
click at [187, 237] on span "Olipop Strawberry Vanilla Prebiotic Soda" at bounding box center [204, 249] width 111 height 98
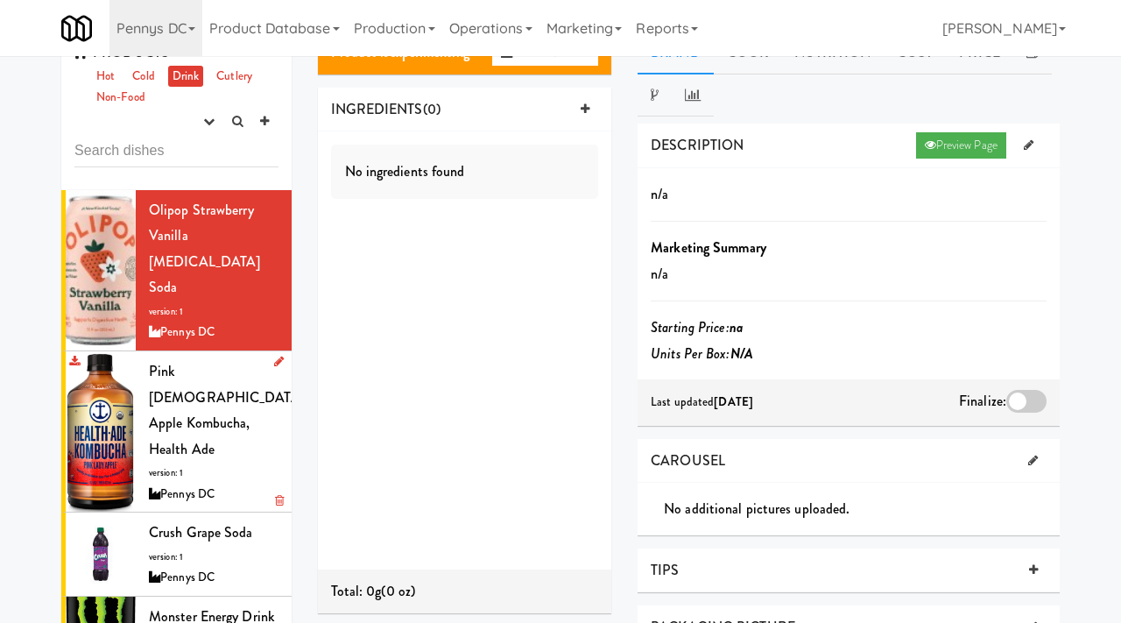
click at [212, 378] on div "Pink Lady Apple Kombucha, Health Ade version: 1 Pennys DC" at bounding box center [214, 431] width 130 height 146
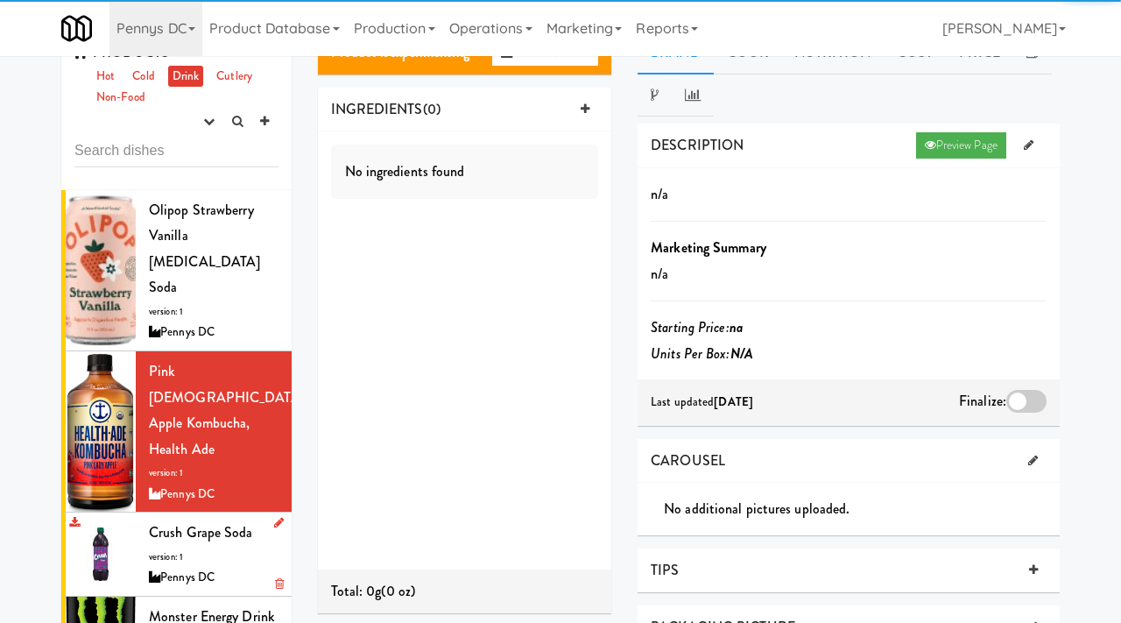
click at [196, 522] on span "Crush Grape Soda" at bounding box center [201, 532] width 104 height 20
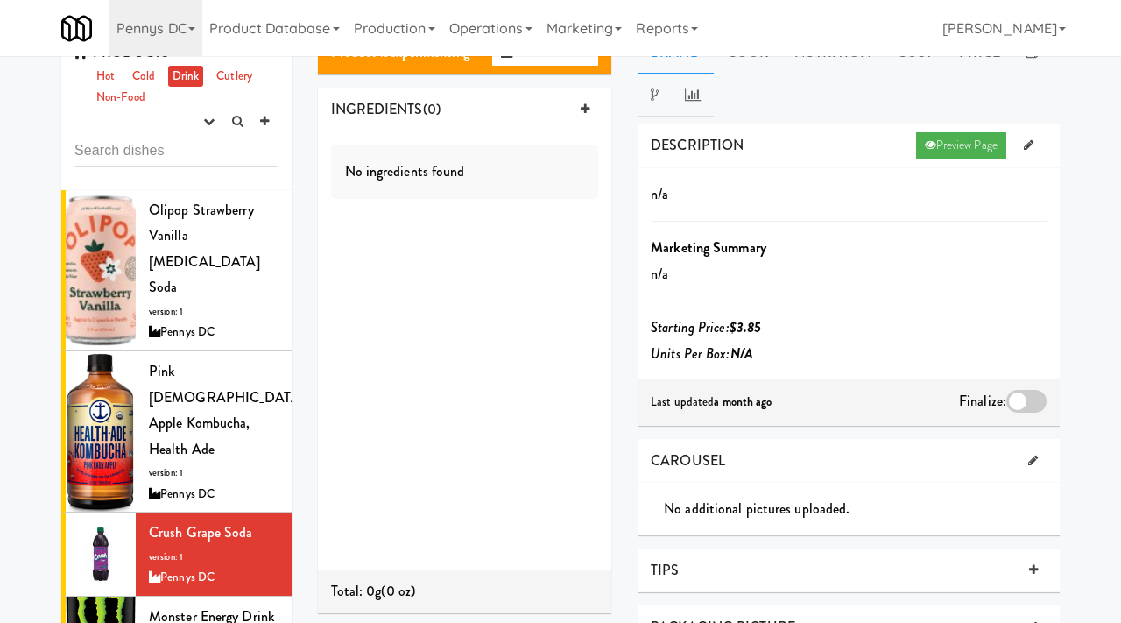
click at [1022, 408] on div at bounding box center [1027, 401] width 40 height 23
click at [0, 0] on input "checkbox" at bounding box center [0, 0] width 0 height 0
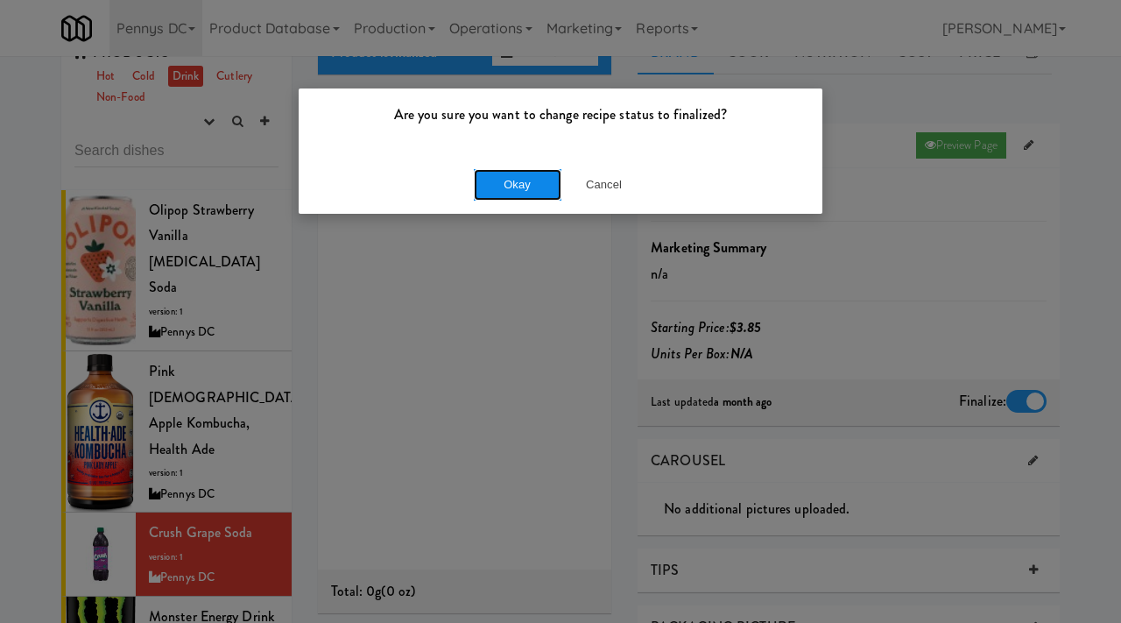
click at [495, 188] on button "Okay" at bounding box center [518, 185] width 88 height 32
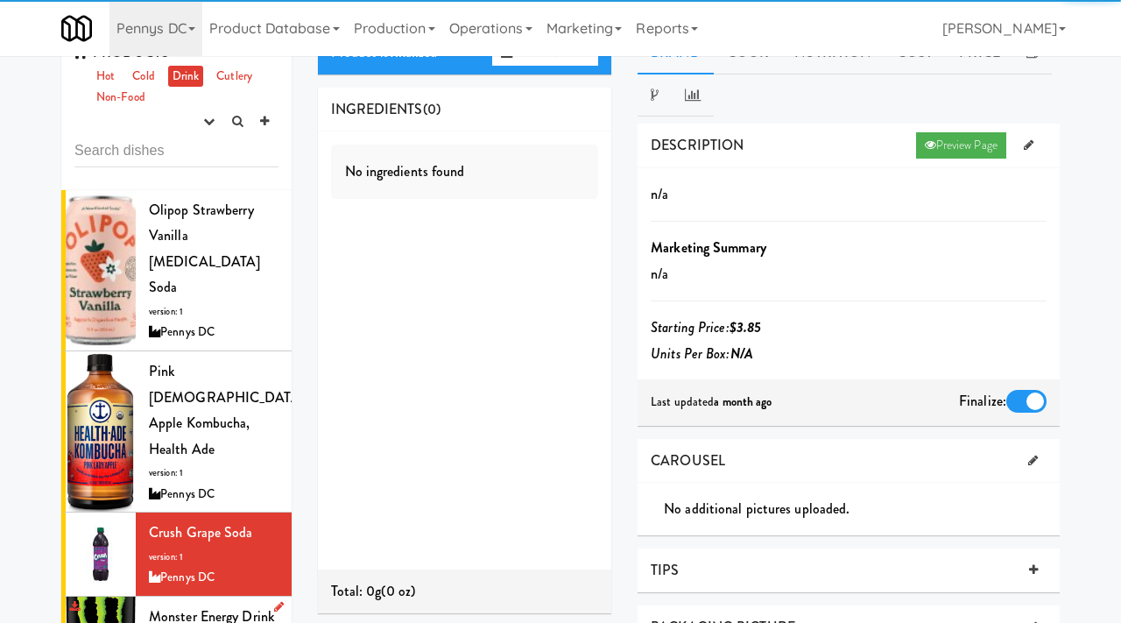
click at [187, 606] on span "Monster Energy Drink" at bounding box center [211, 616] width 125 height 20
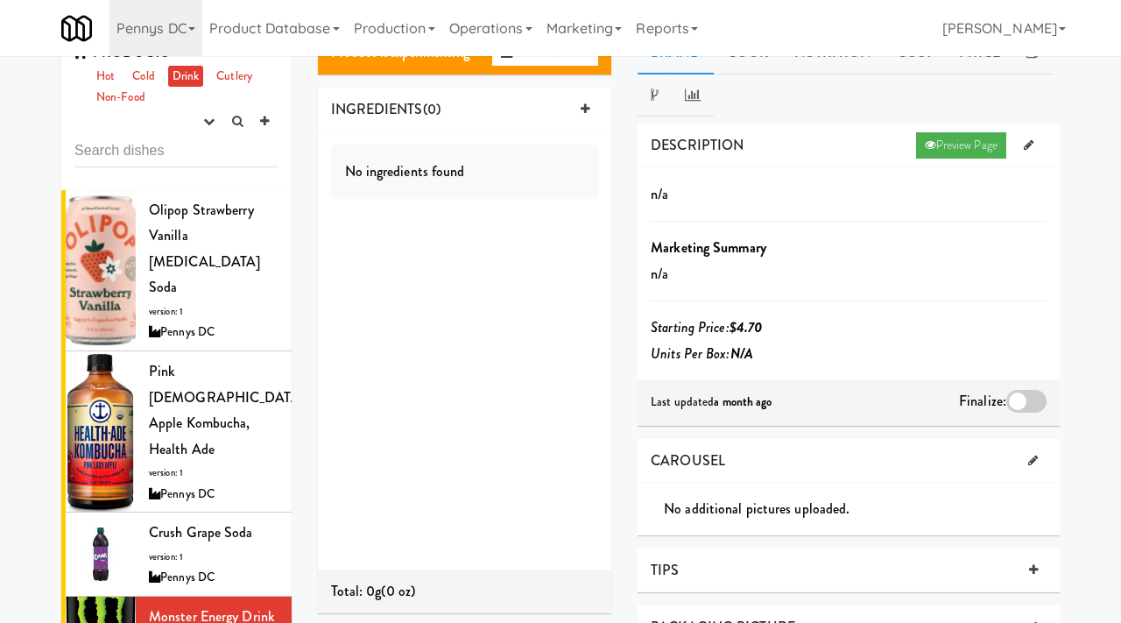
click at [1012, 396] on div at bounding box center [1027, 401] width 40 height 23
click at [0, 0] on input "checkbox" at bounding box center [0, 0] width 0 height 0
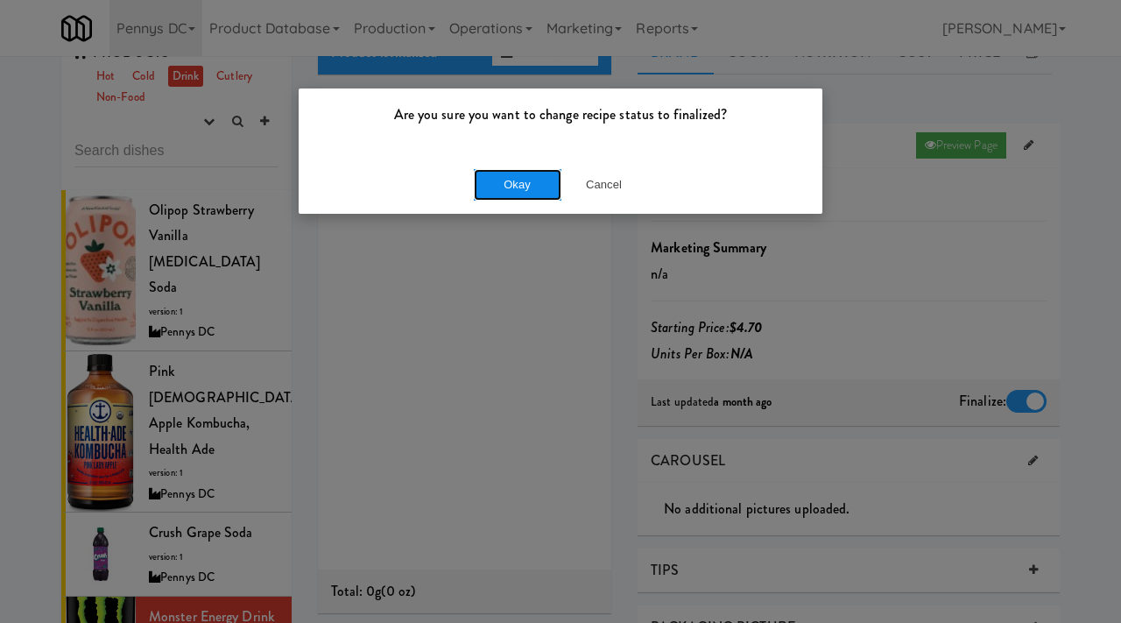
click at [495, 194] on button "Okay" at bounding box center [518, 185] width 88 height 32
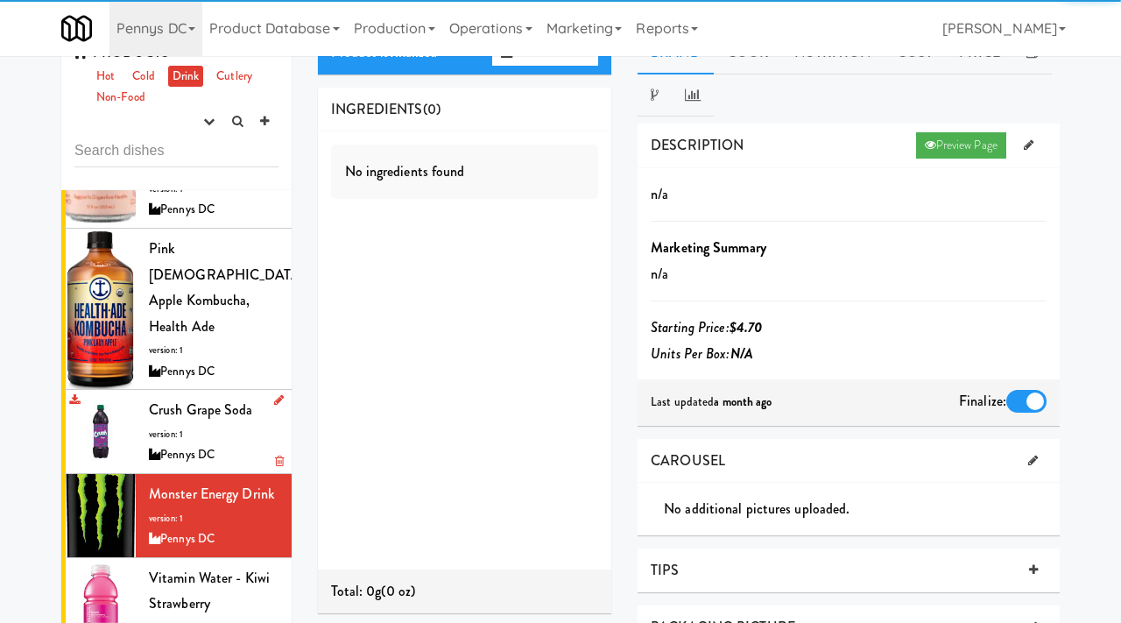
scroll to position [163, 0]
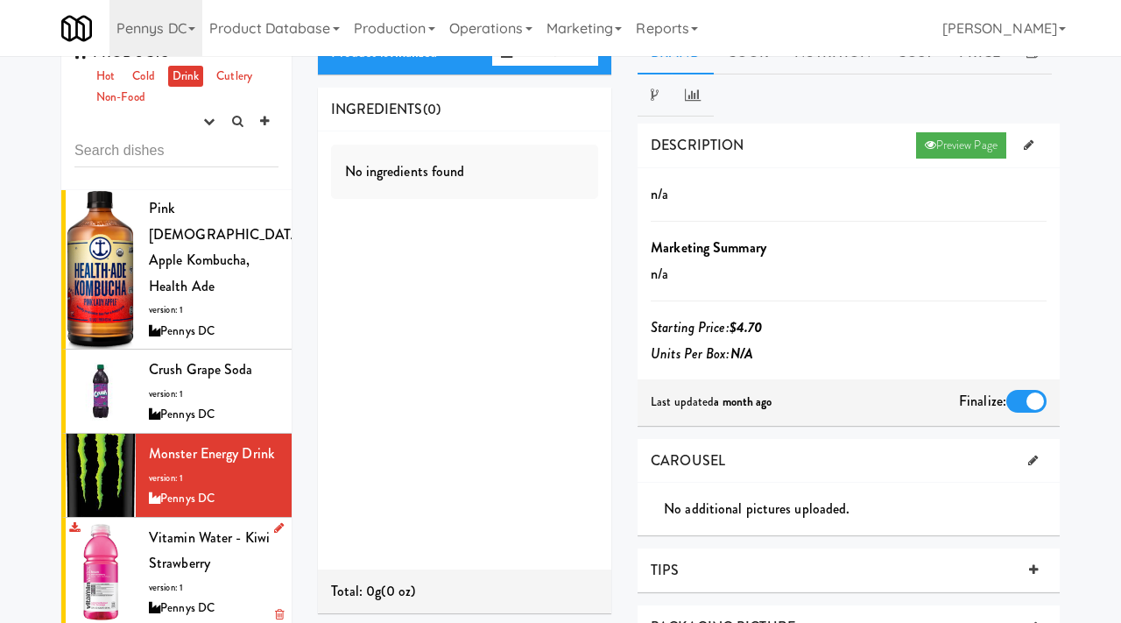
click at [168, 527] on span "Vitamin Water - Kiwi Strawberry" at bounding box center [209, 550] width 121 height 46
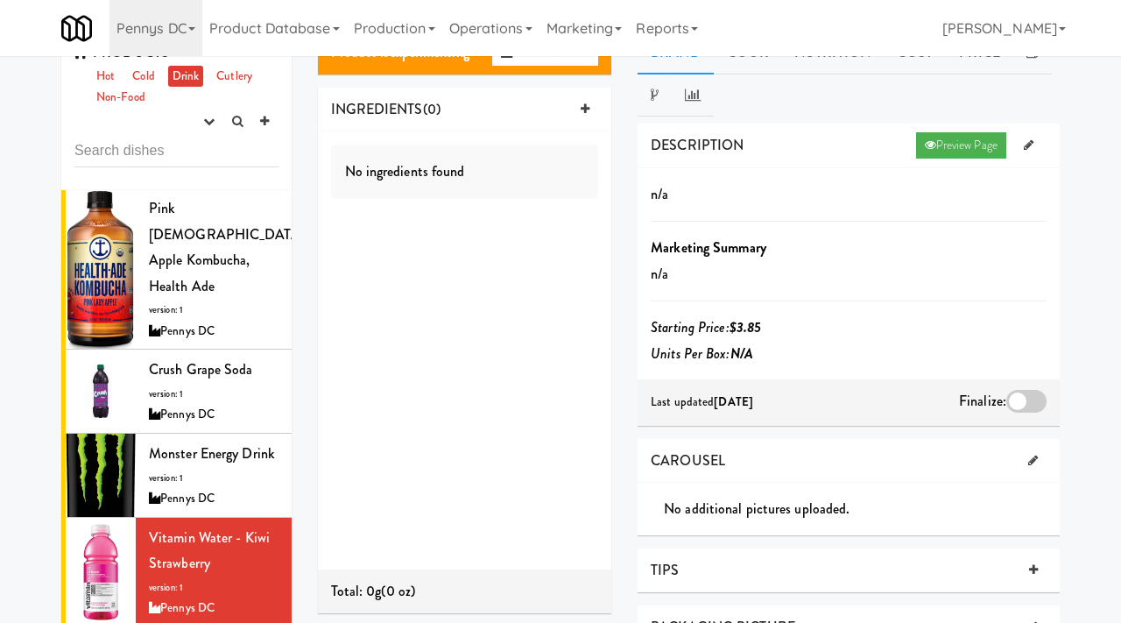
click at [1033, 404] on div at bounding box center [1027, 401] width 40 height 23
click at [0, 0] on input "checkbox" at bounding box center [0, 0] width 0 height 0
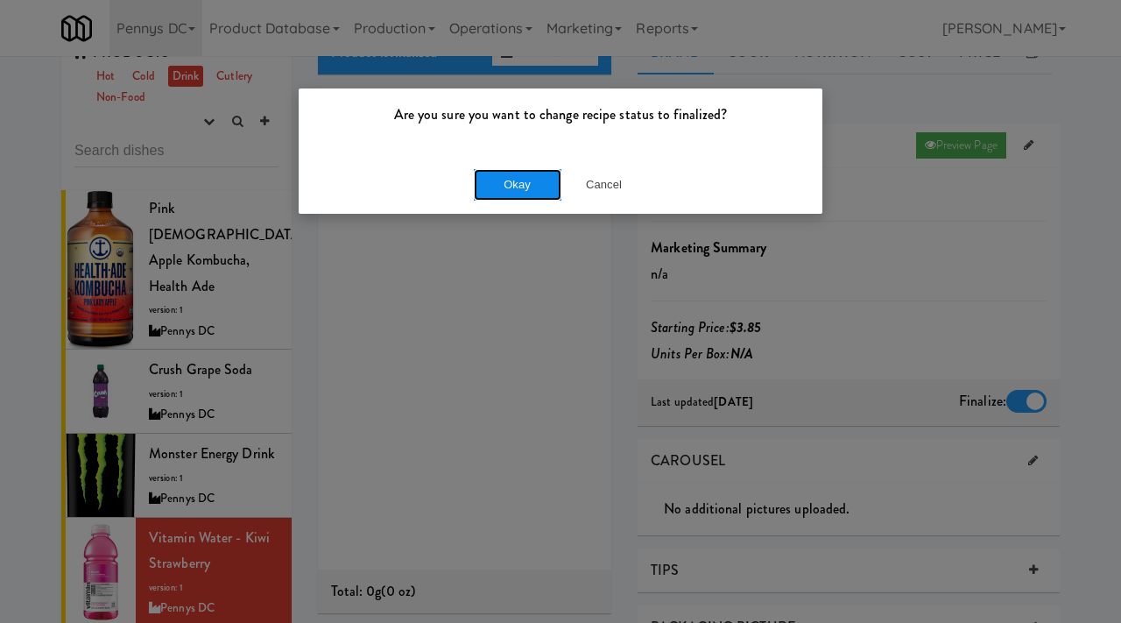
click at [548, 180] on button "Okay" at bounding box center [518, 185] width 88 height 32
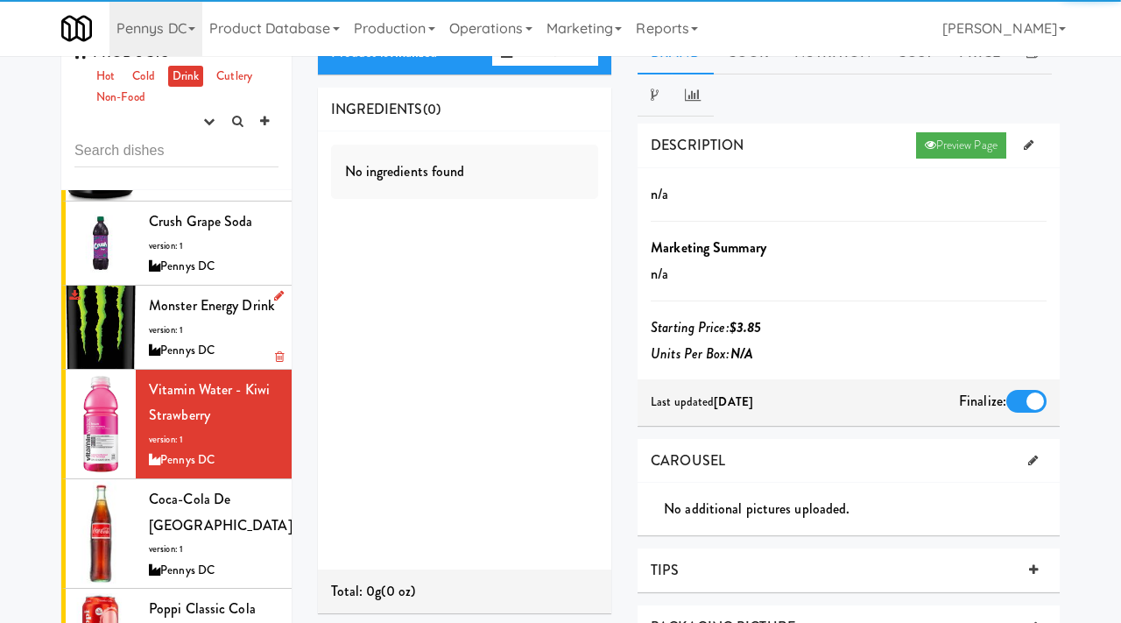
scroll to position [329, 0]
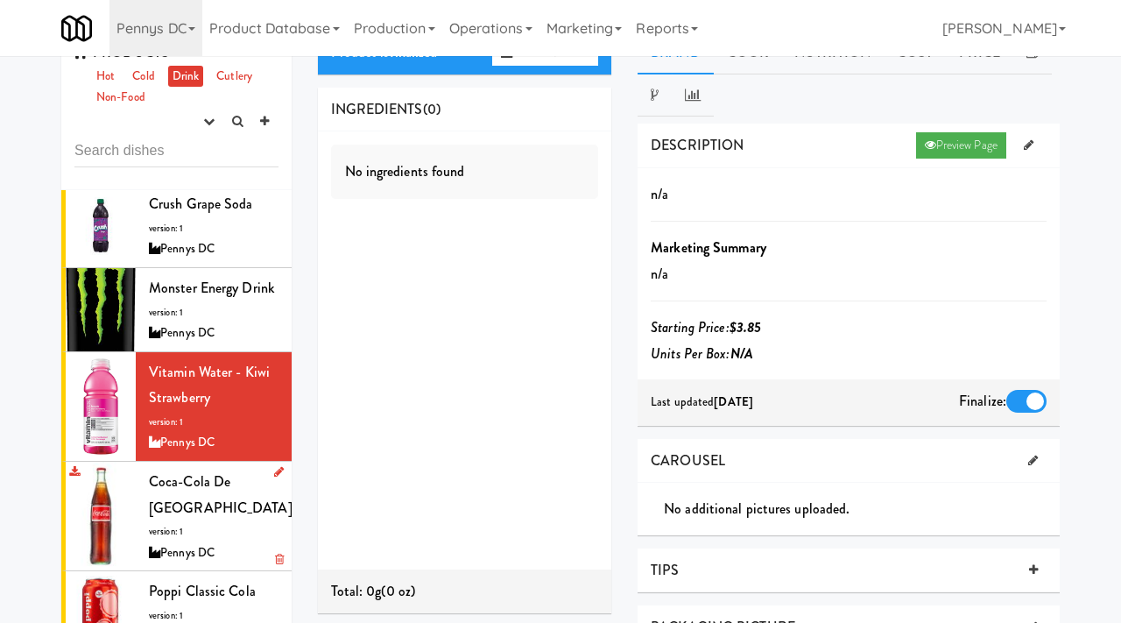
click at [152, 542] on div "Pennys DC" at bounding box center [214, 553] width 130 height 22
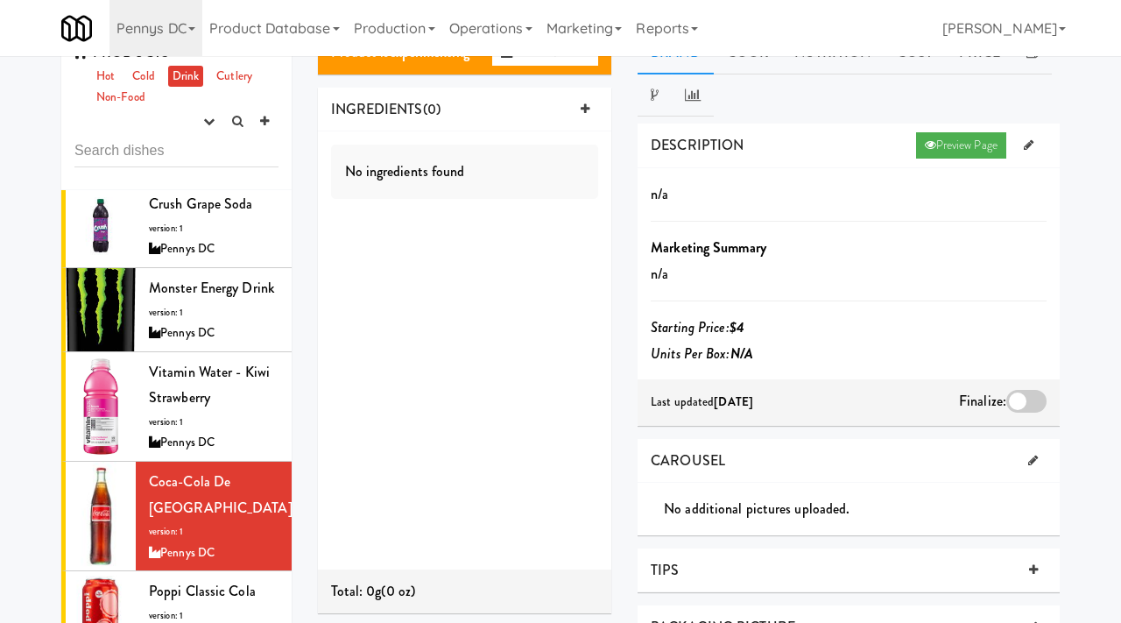
click at [1025, 396] on div at bounding box center [1027, 401] width 40 height 23
click at [0, 0] on input "checkbox" at bounding box center [0, 0] width 0 height 0
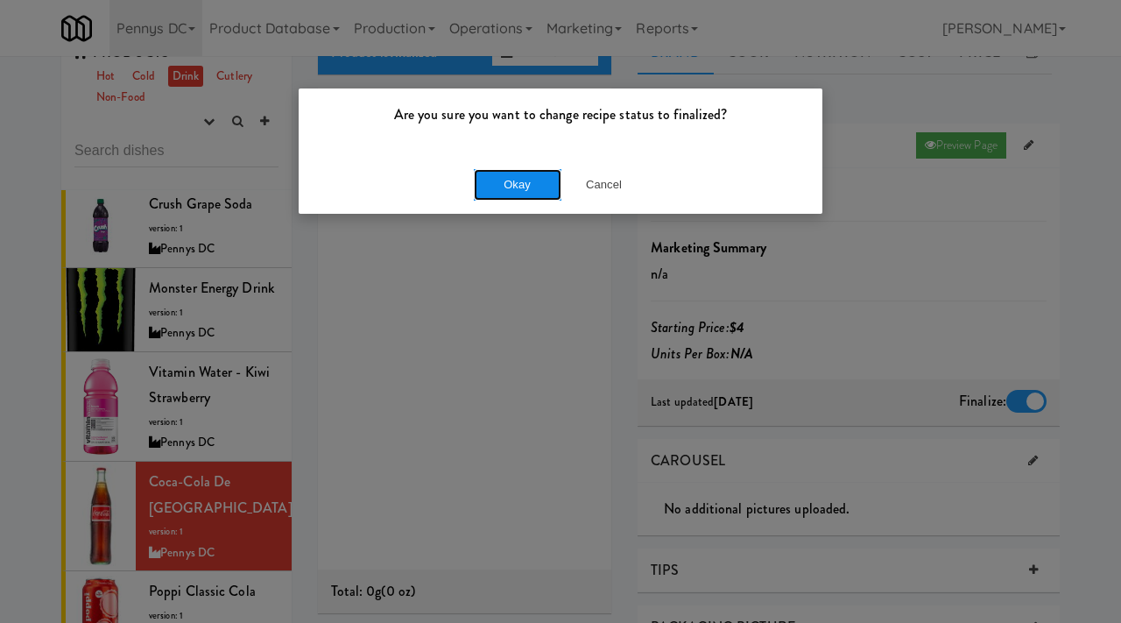
click at [508, 188] on button "Okay" at bounding box center [518, 185] width 88 height 32
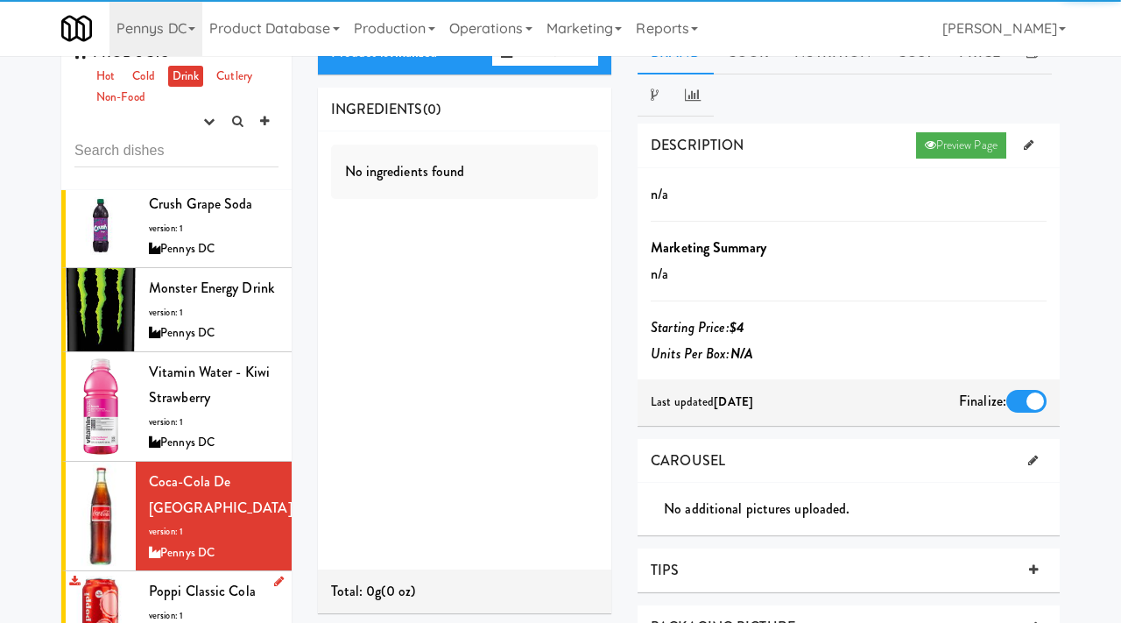
click at [205, 581] on span "Poppi Classic Cola" at bounding box center [202, 591] width 107 height 20
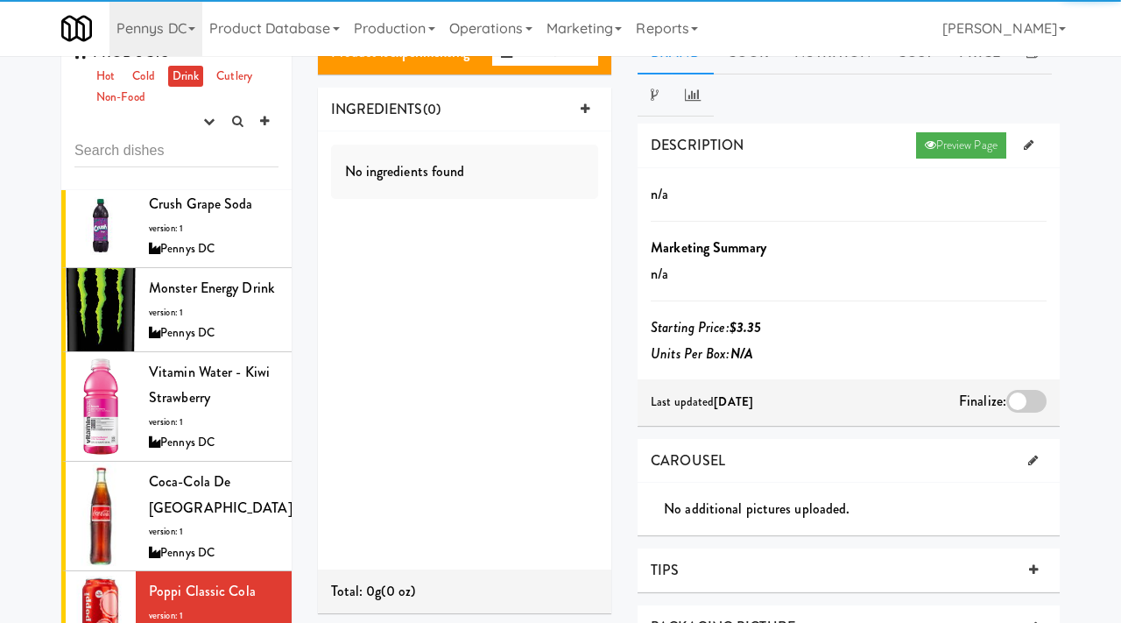
click at [1015, 396] on div at bounding box center [1027, 401] width 40 height 23
click at [0, 0] on input "checkbox" at bounding box center [0, 0] width 0 height 0
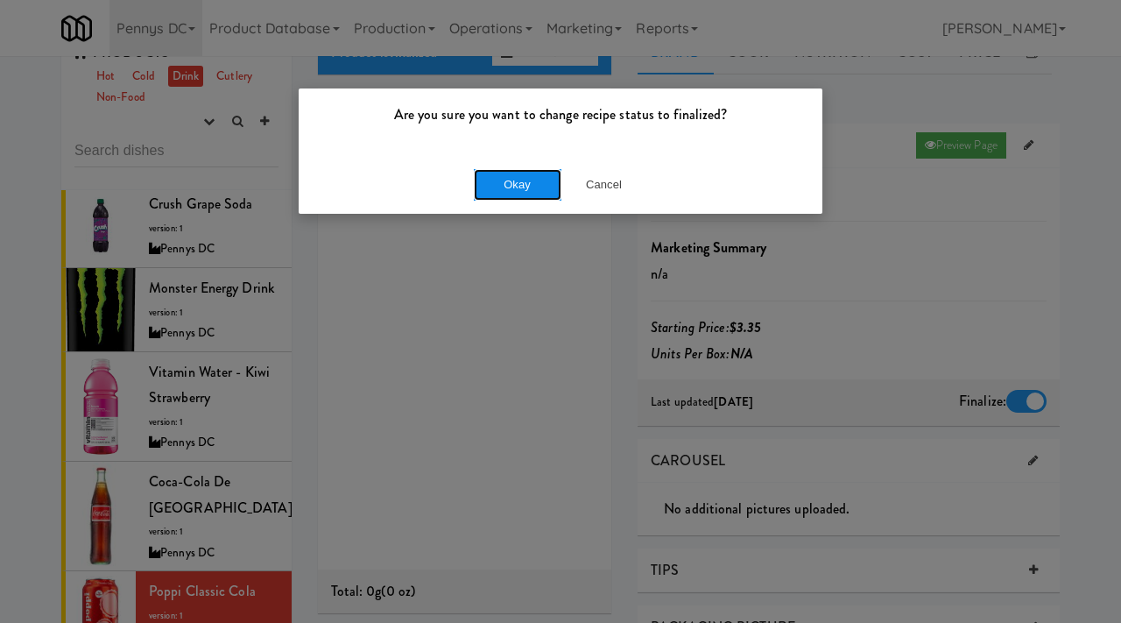
click at [512, 193] on button "Okay" at bounding box center [518, 185] width 88 height 32
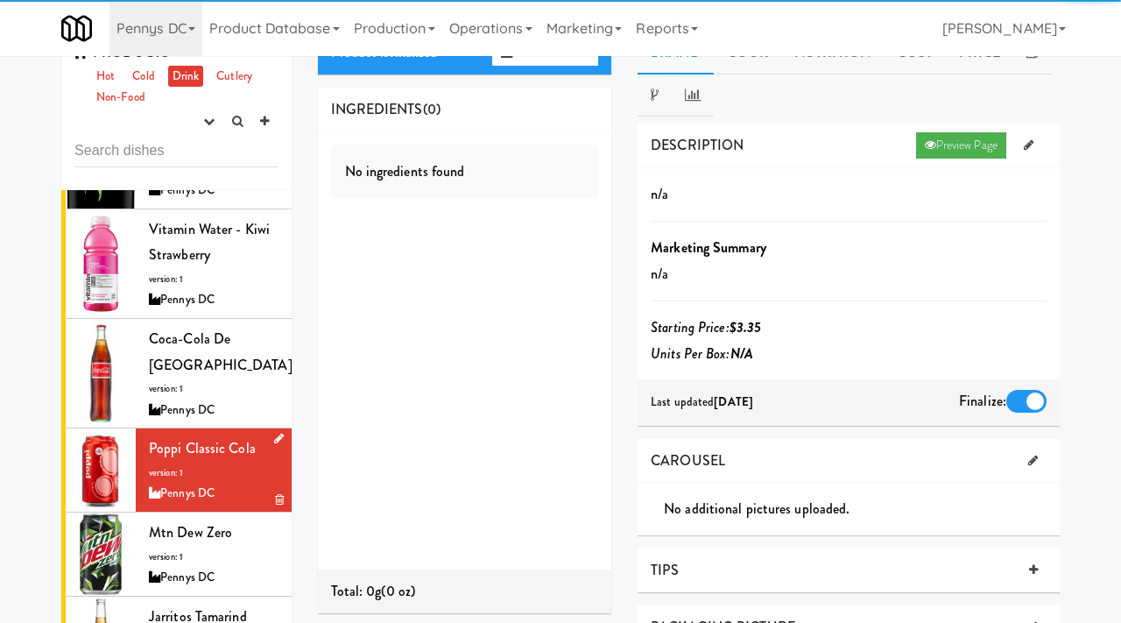
scroll to position [506, 0]
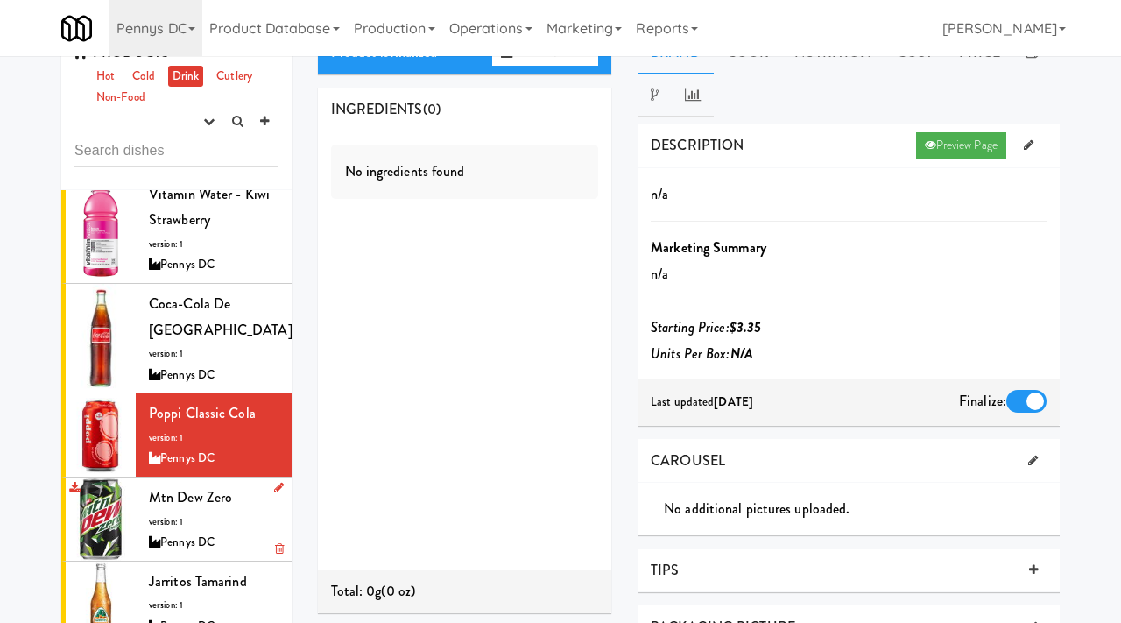
click at [180, 487] on span "Mtn Dew Zero" at bounding box center [190, 497] width 83 height 20
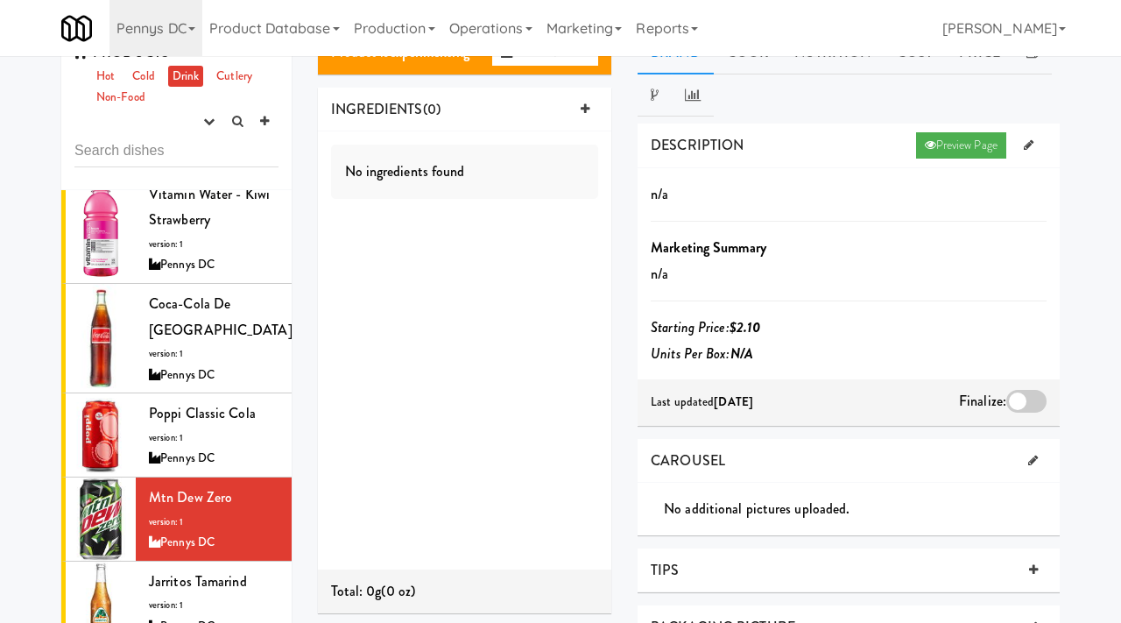
click at [1020, 400] on div at bounding box center [1027, 401] width 40 height 23
click at [0, 0] on input "checkbox" at bounding box center [0, 0] width 0 height 0
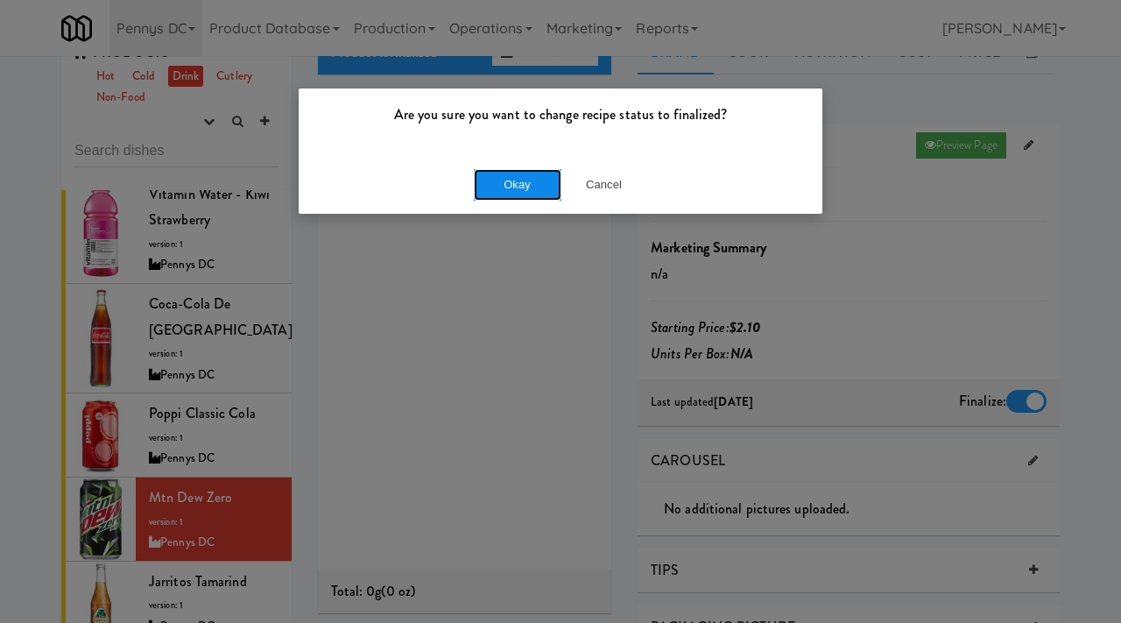
click at [529, 181] on button "Okay" at bounding box center [518, 185] width 88 height 32
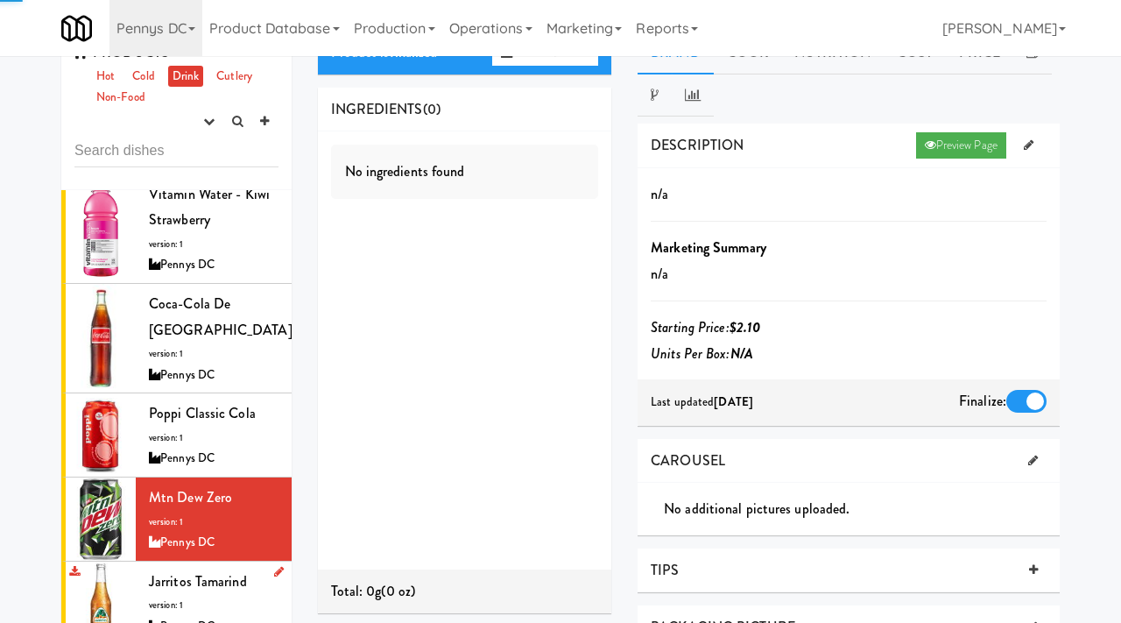
click at [147, 562] on li "Jarritos Tamarind version: 1 Pennys DC" at bounding box center [176, 604] width 230 height 84
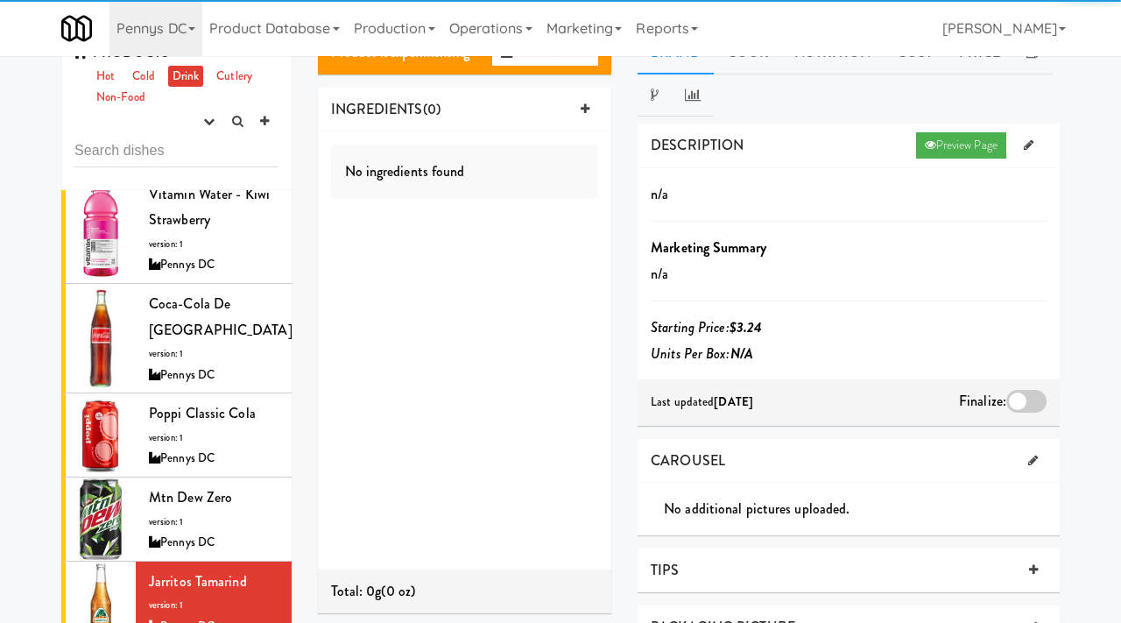
click at [1025, 392] on div at bounding box center [1027, 401] width 40 height 23
click at [0, 0] on input "checkbox" at bounding box center [0, 0] width 0 height 0
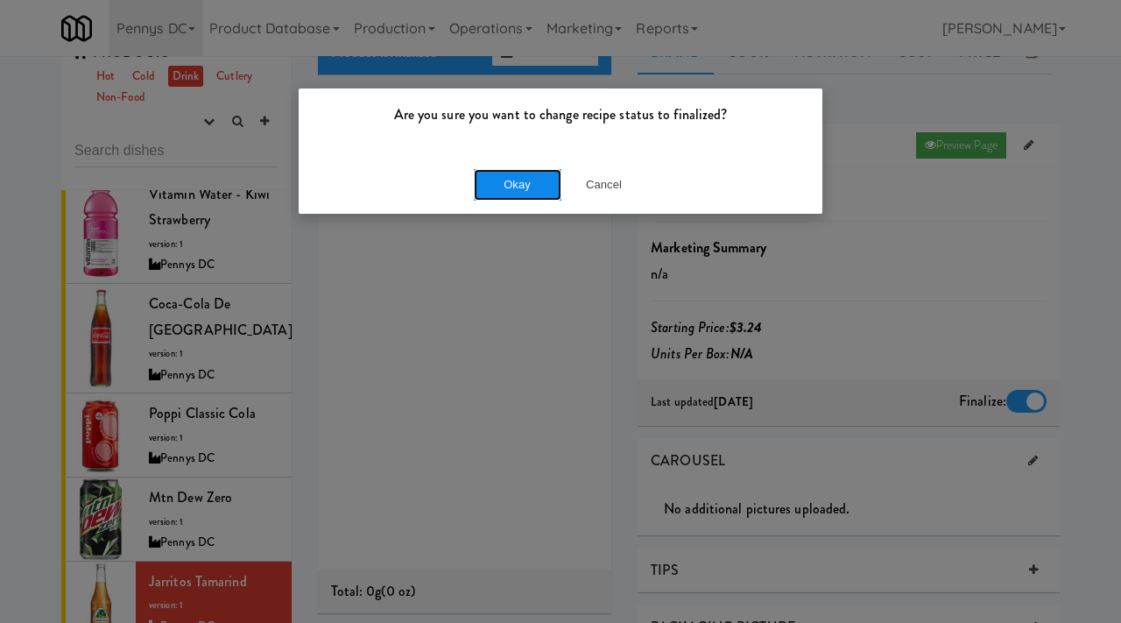
click at [501, 190] on button "Okay" at bounding box center [518, 185] width 88 height 32
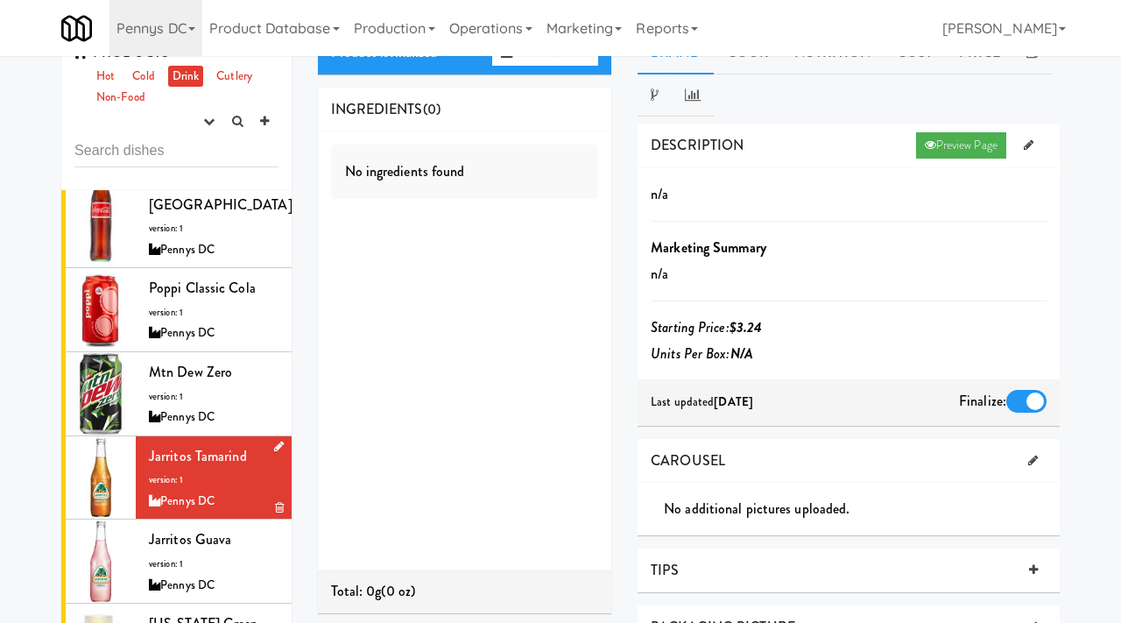
scroll to position [656, 0]
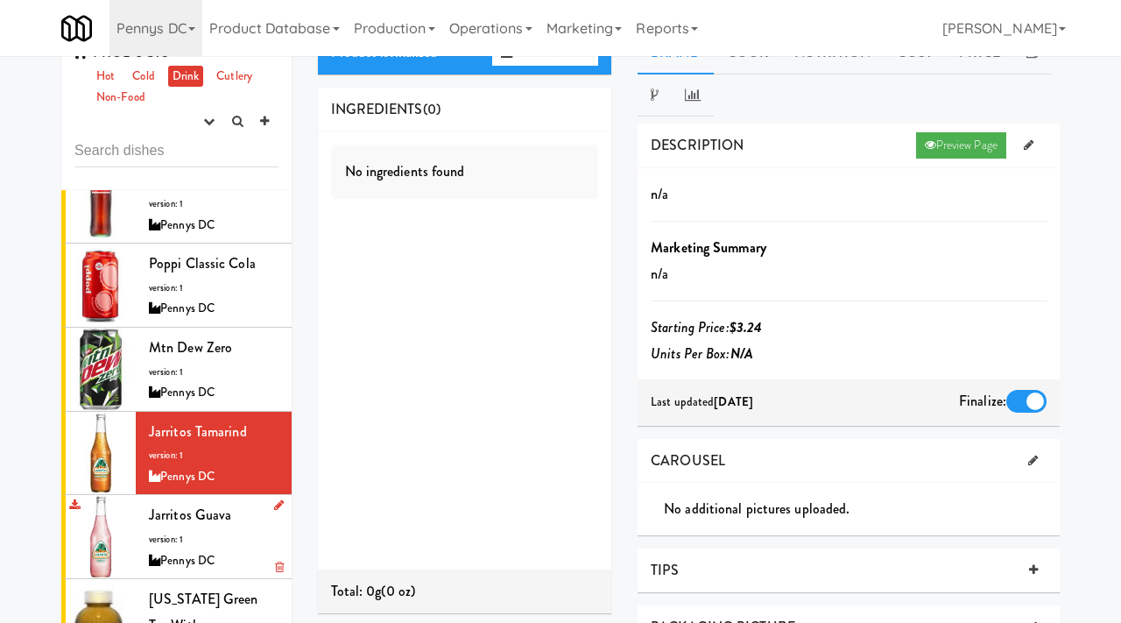
click at [211, 502] on div "Jarritos Guava version: 1 Pennys DC" at bounding box center [214, 536] width 130 height 69
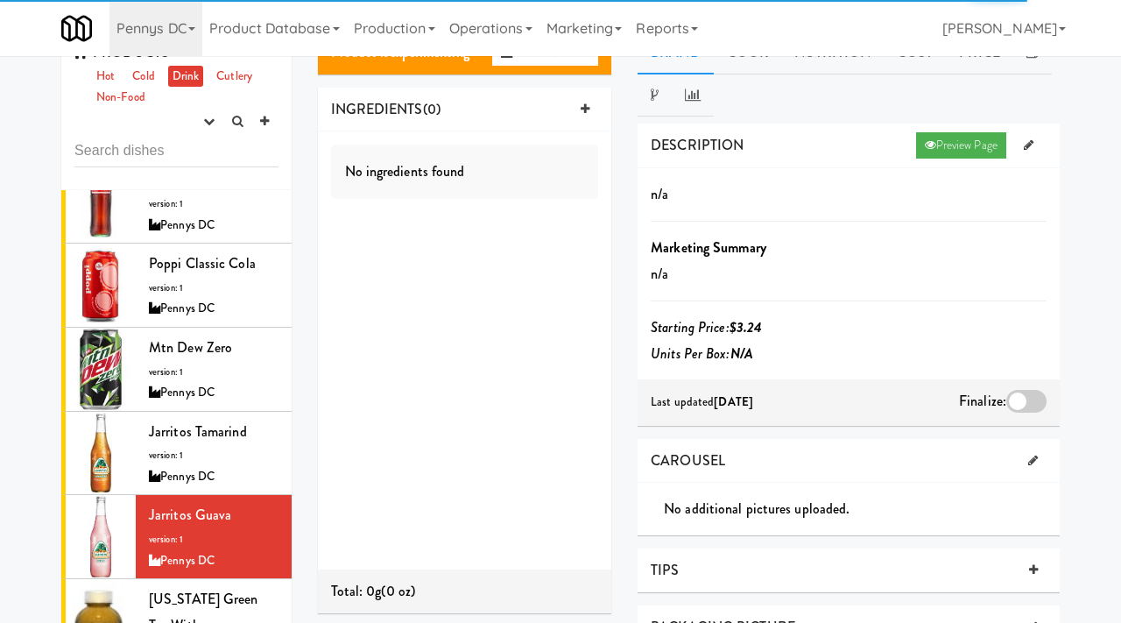
click at [1033, 400] on div at bounding box center [1027, 401] width 40 height 23
click at [0, 0] on input "checkbox" at bounding box center [0, 0] width 0 height 0
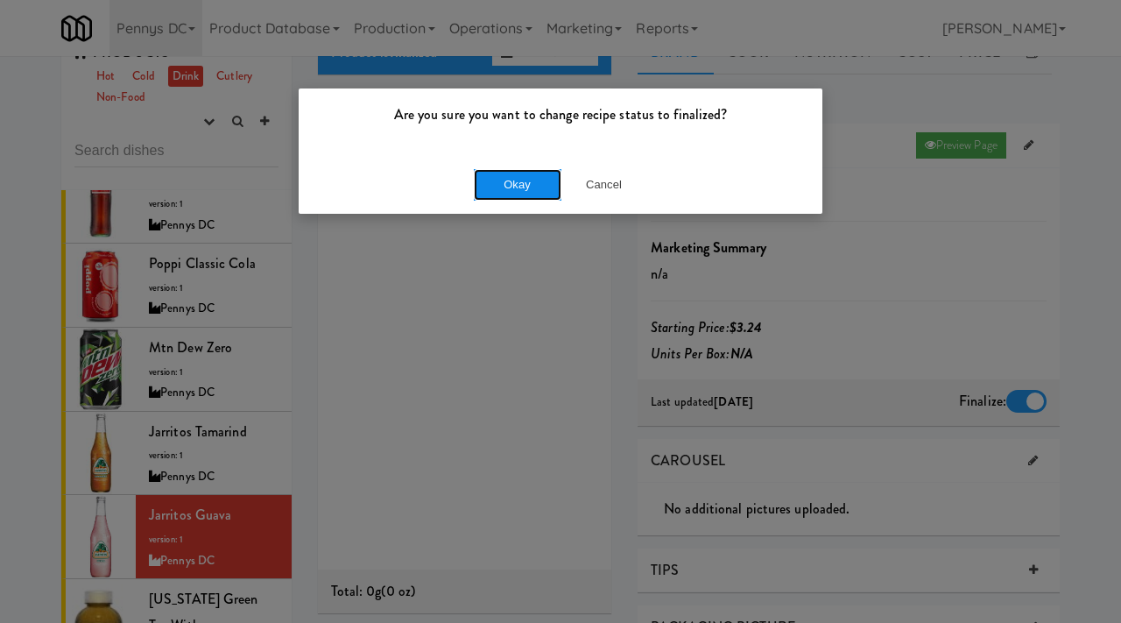
click at [492, 184] on button "Okay" at bounding box center [518, 185] width 88 height 32
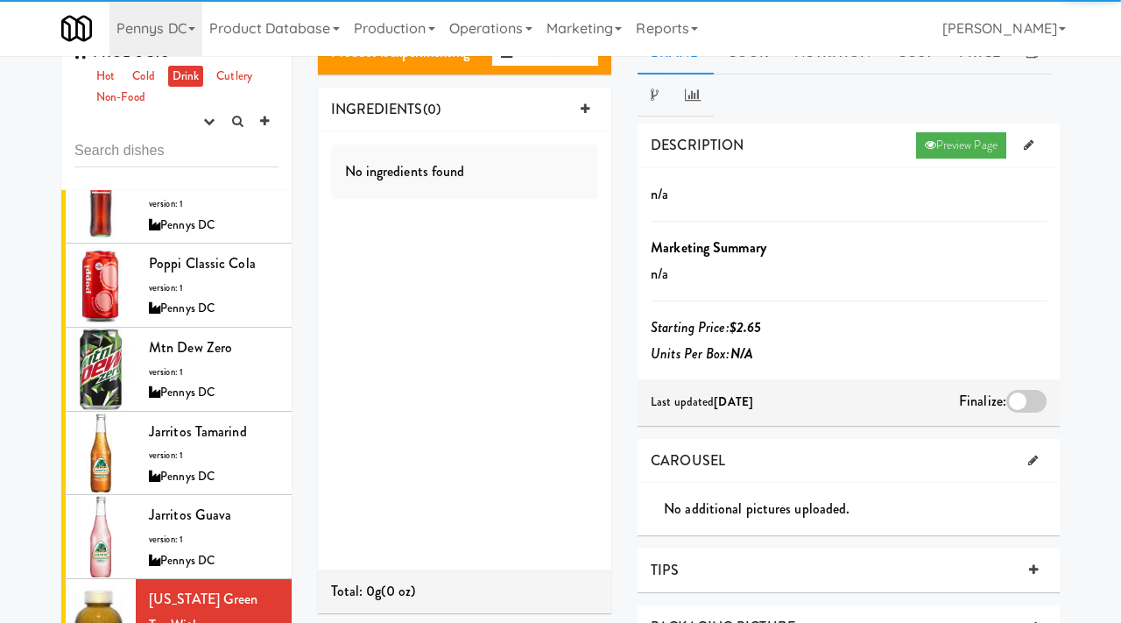
click at [1023, 400] on div at bounding box center [1027, 401] width 40 height 23
click at [0, 0] on input "checkbox" at bounding box center [0, 0] width 0 height 0
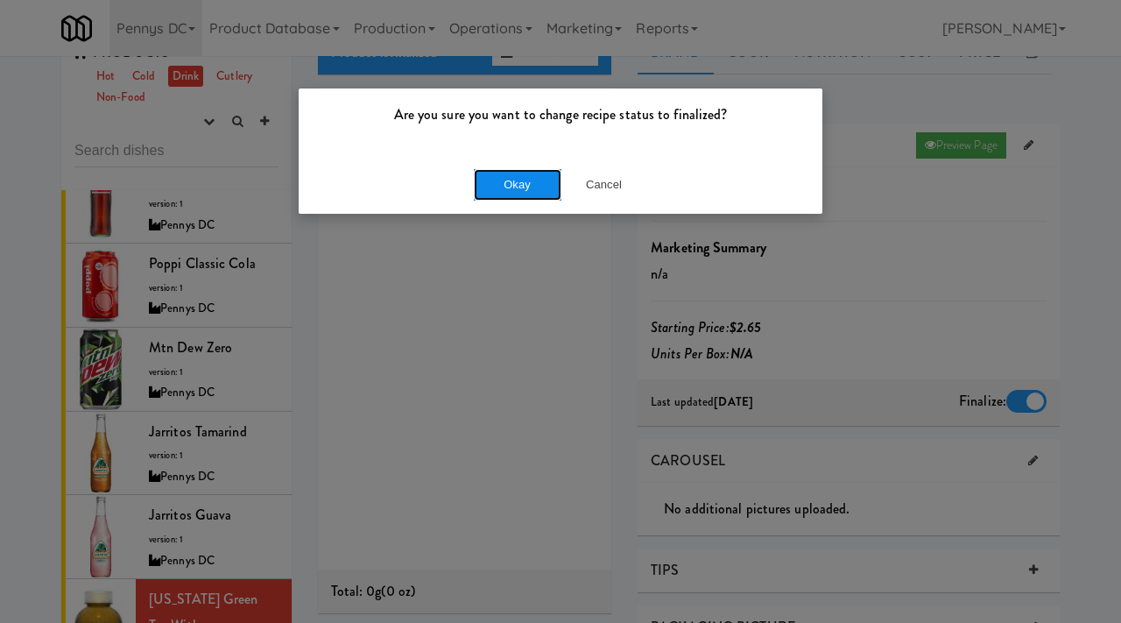
click at [524, 191] on button "Okay" at bounding box center [518, 185] width 88 height 32
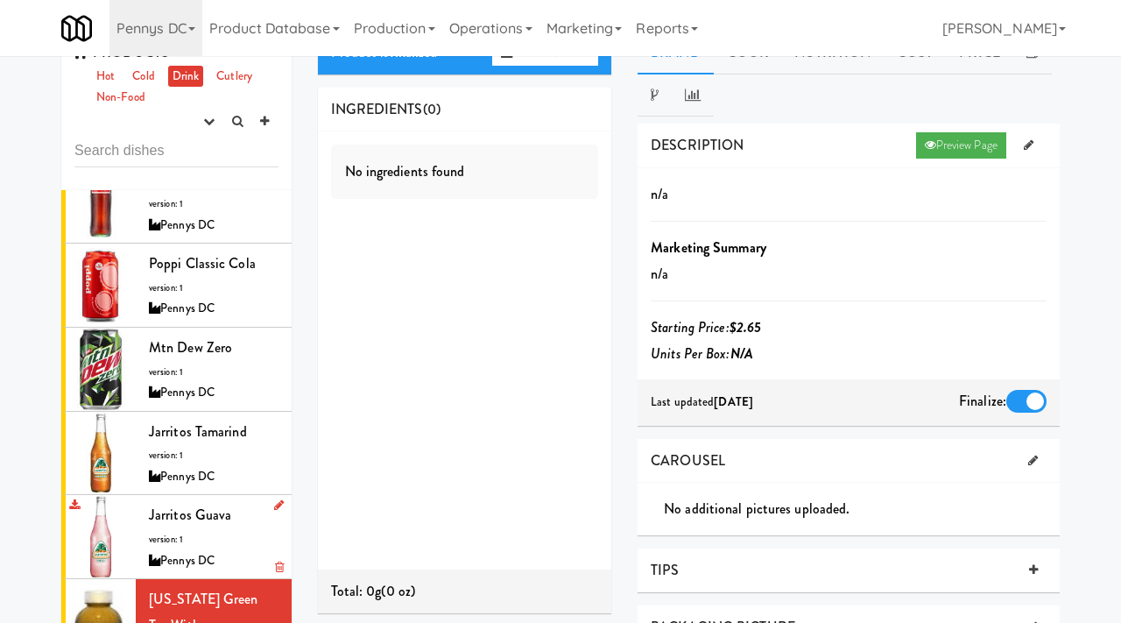
scroll to position [836, 0]
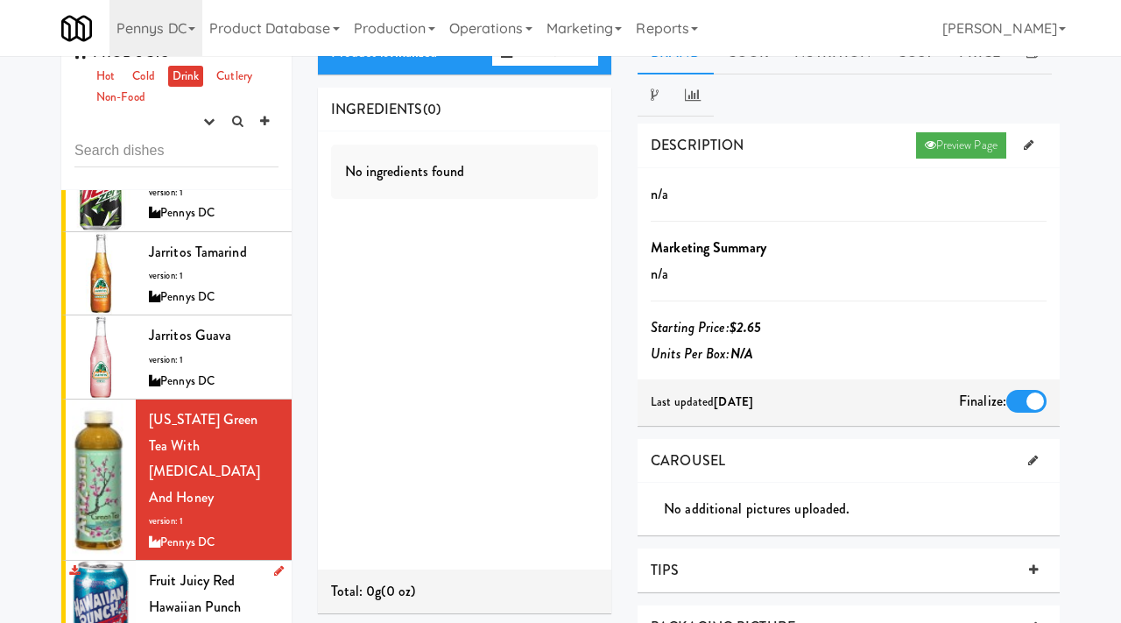
click at [168, 568] on div "Fruit Juicy Red Hawaiian Punch version: 1 Pennys DC" at bounding box center [214, 615] width 130 height 95
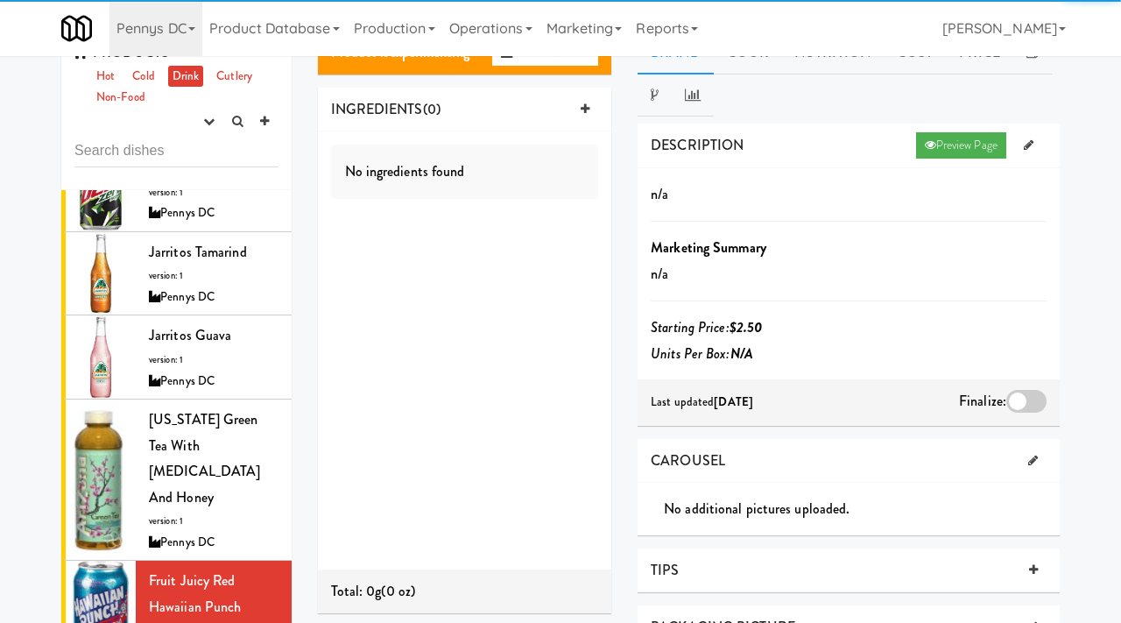
click at [1011, 396] on div at bounding box center [1027, 401] width 40 height 23
click at [0, 0] on input "checkbox" at bounding box center [0, 0] width 0 height 0
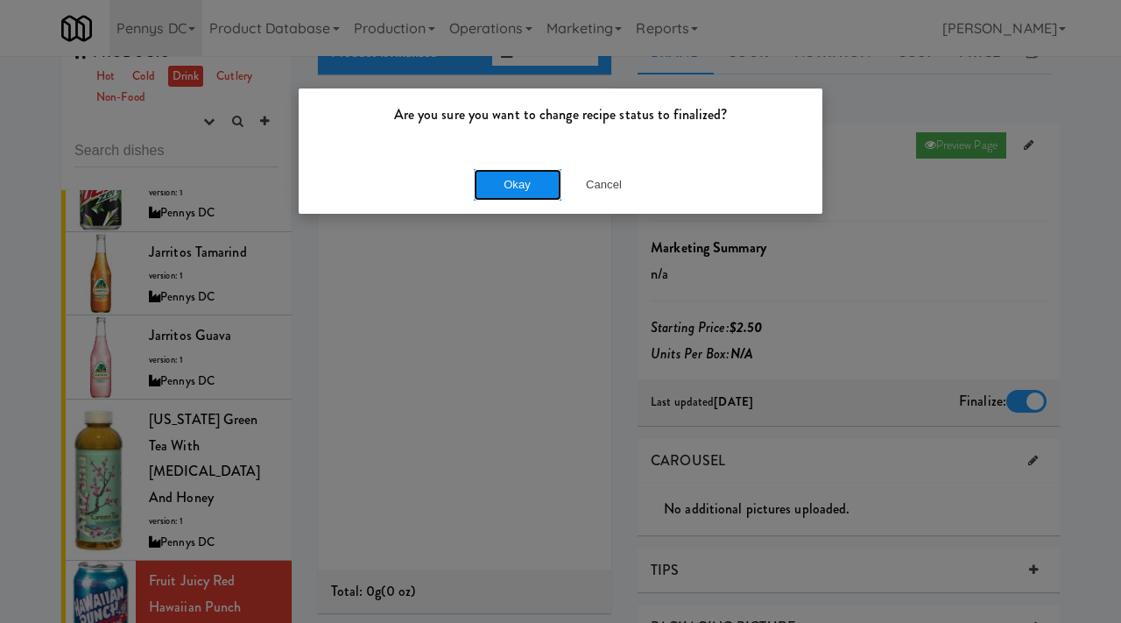
click at [527, 170] on button "Okay" at bounding box center [518, 185] width 88 height 32
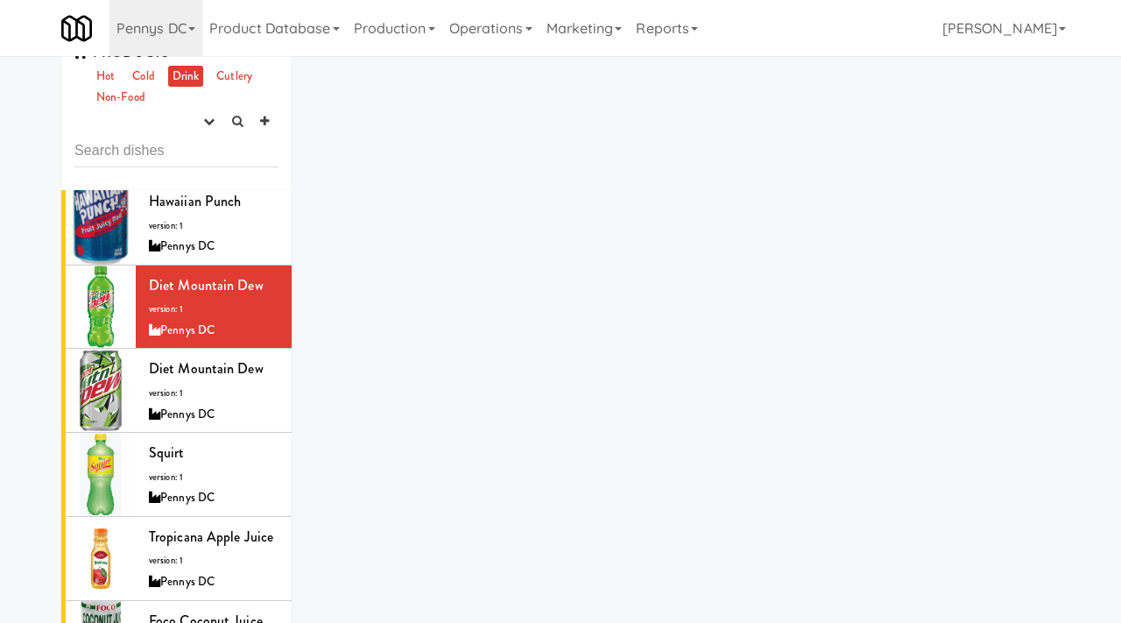
scroll to position [1250, 0]
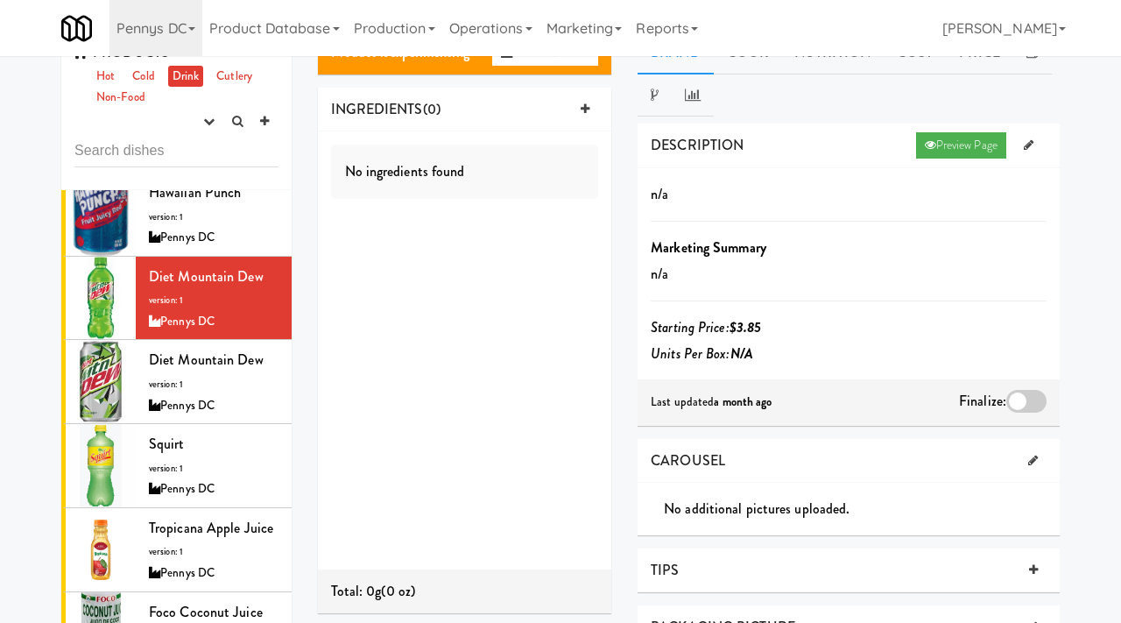
click at [1018, 394] on div at bounding box center [1027, 401] width 40 height 23
click at [0, 0] on input "checkbox" at bounding box center [0, 0] width 0 height 0
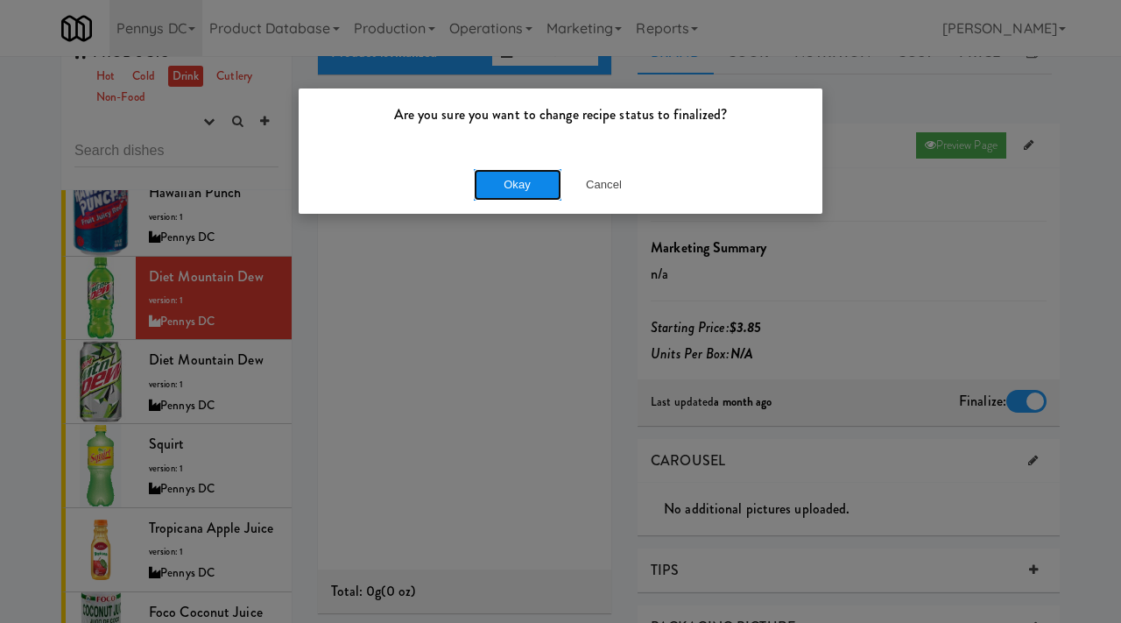
click at [526, 197] on button "Okay" at bounding box center [518, 185] width 88 height 32
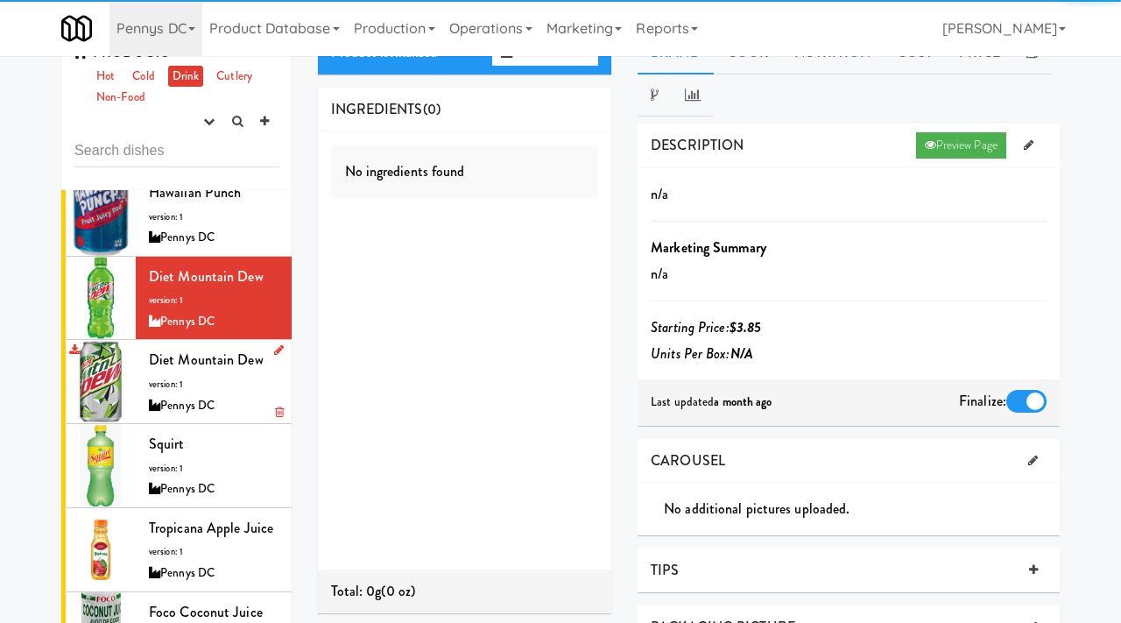
click at [179, 378] on span "version: 1" at bounding box center [166, 384] width 34 height 13
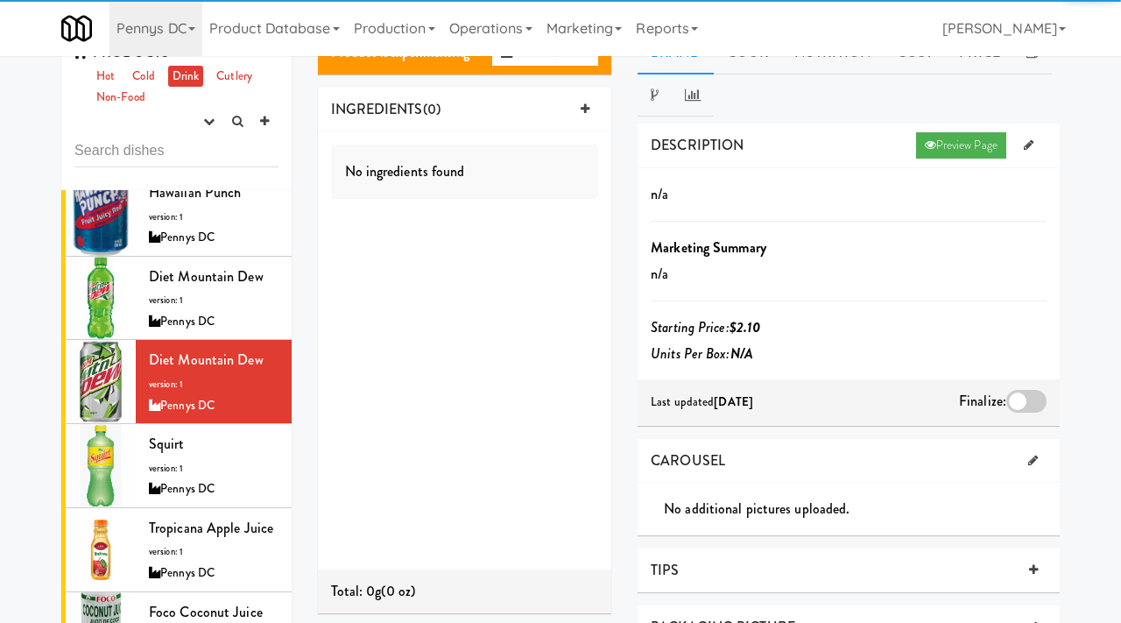
click at [1018, 396] on div at bounding box center [1027, 401] width 40 height 23
click at [0, 0] on input "checkbox" at bounding box center [0, 0] width 0 height 0
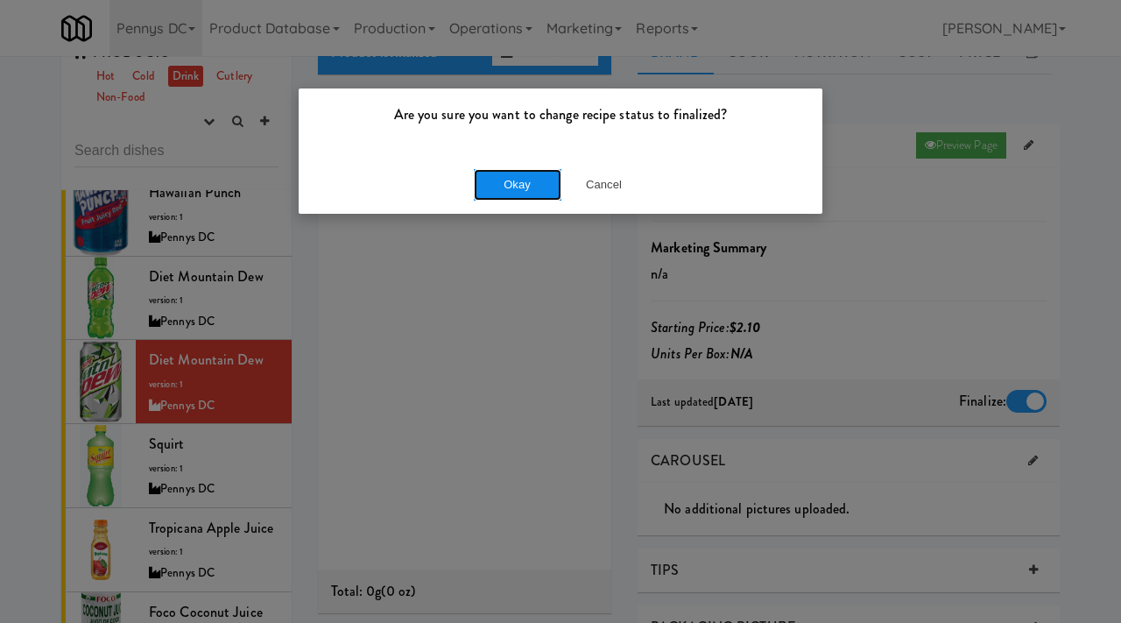
click at [505, 177] on button "Okay" at bounding box center [518, 185] width 88 height 32
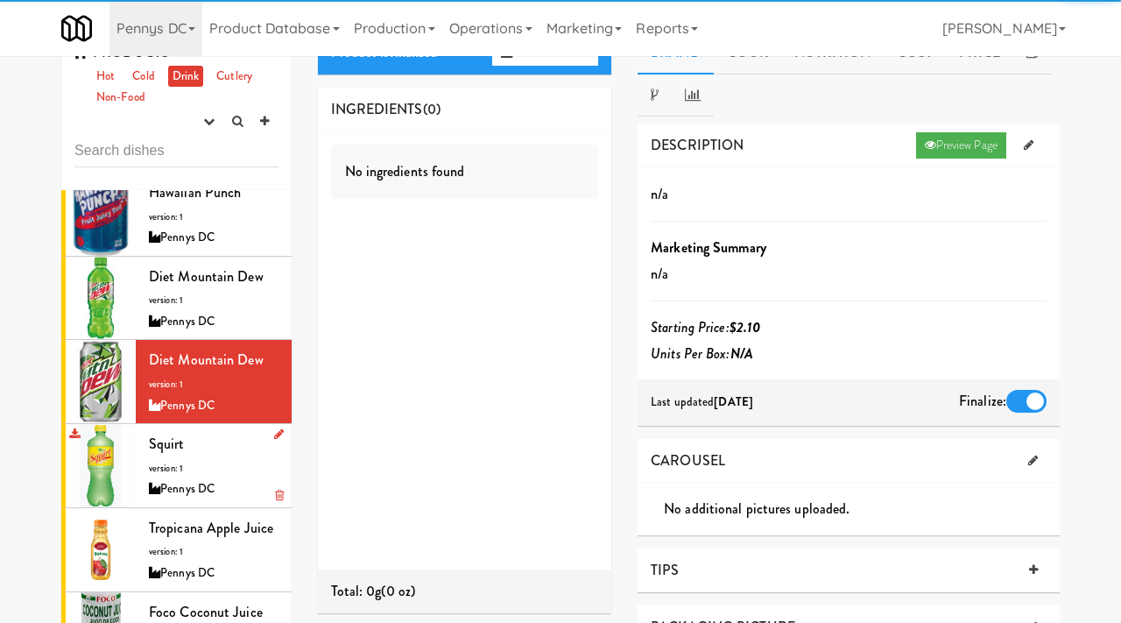
click at [172, 478] on div "Pennys DC" at bounding box center [214, 489] width 130 height 22
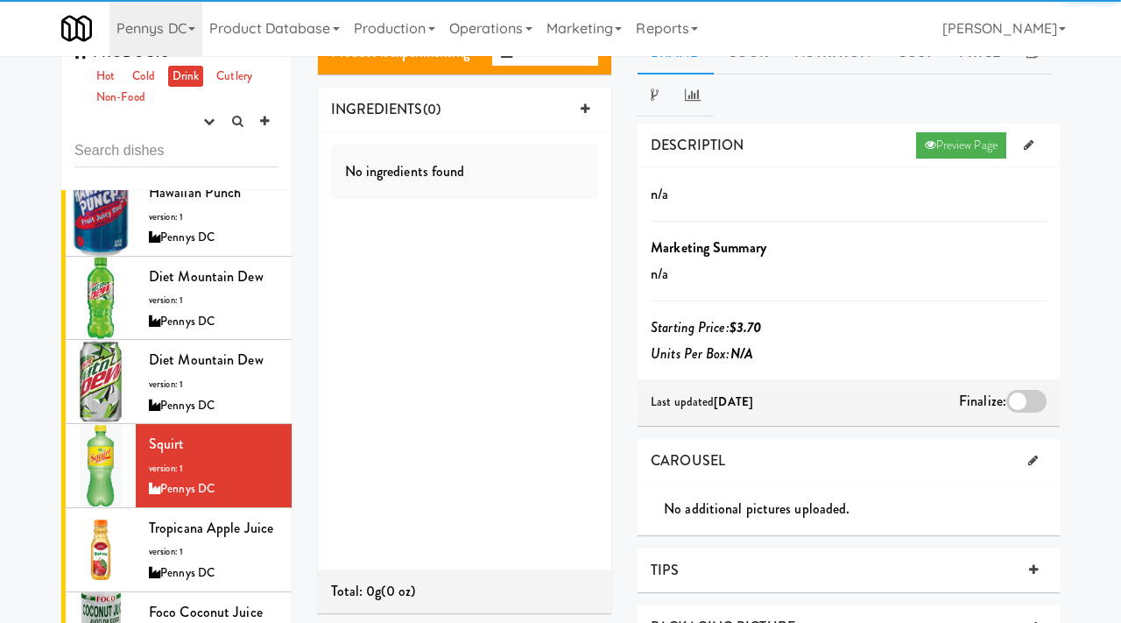
click at [1015, 400] on div at bounding box center [1027, 401] width 40 height 23
click at [0, 0] on input "checkbox" at bounding box center [0, 0] width 0 height 0
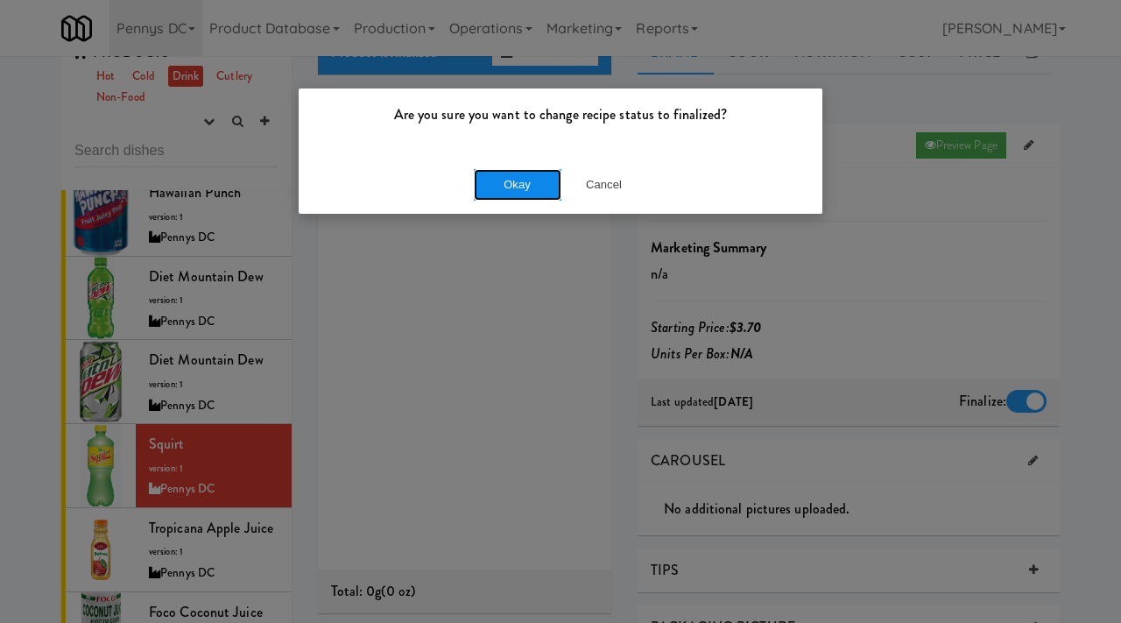
click at [483, 183] on button "Okay" at bounding box center [518, 185] width 88 height 32
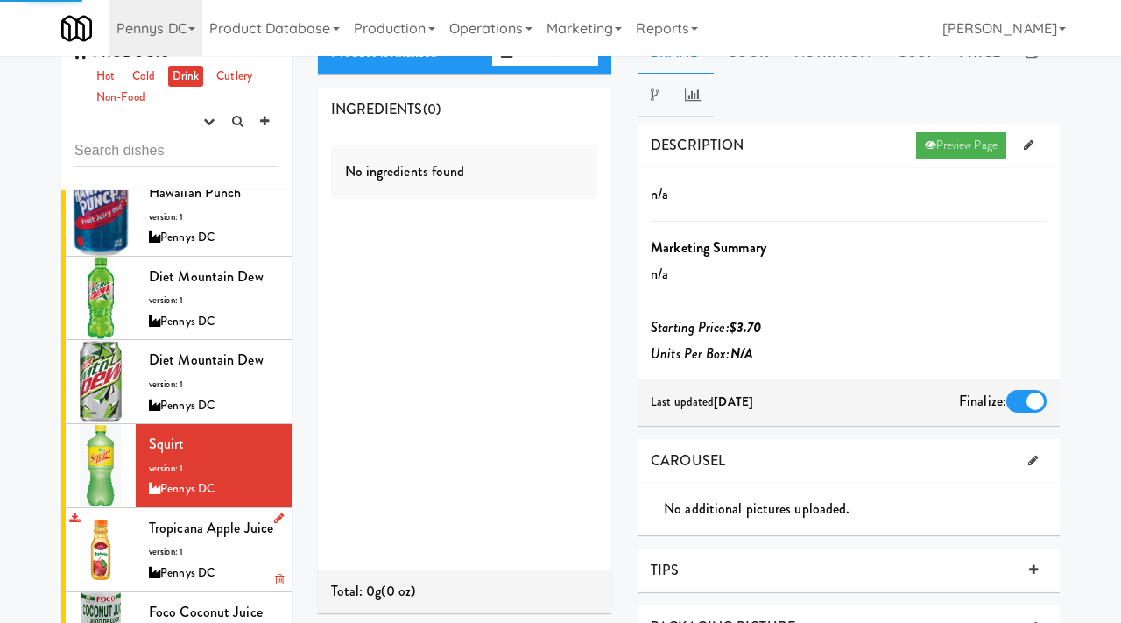
click at [202, 515] on div "Tropicana Apple Juice version: 1 Pennys DC" at bounding box center [214, 549] width 130 height 69
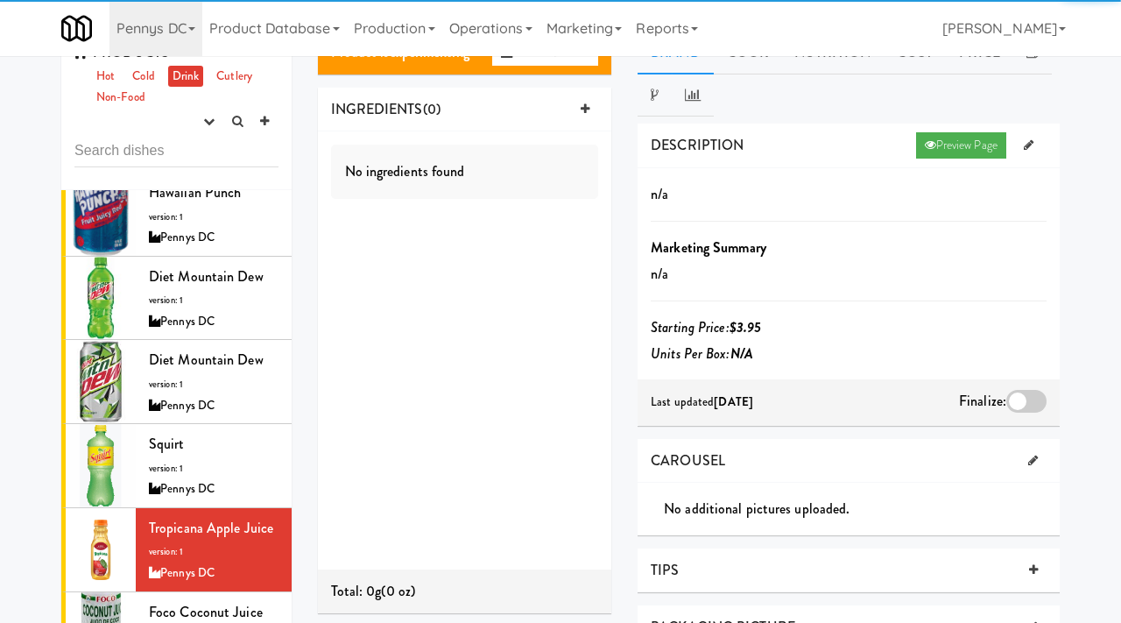
click at [1023, 400] on div at bounding box center [1027, 401] width 40 height 23
click at [0, 0] on input "checkbox" at bounding box center [0, 0] width 0 height 0
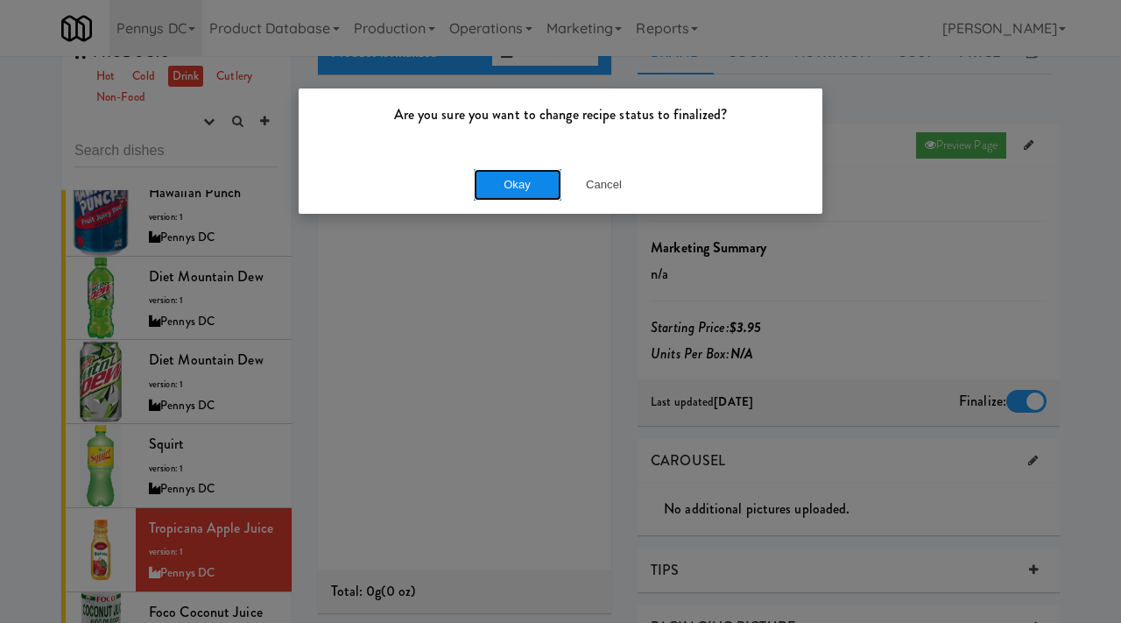
click at [531, 196] on button "Okay" at bounding box center [518, 185] width 88 height 32
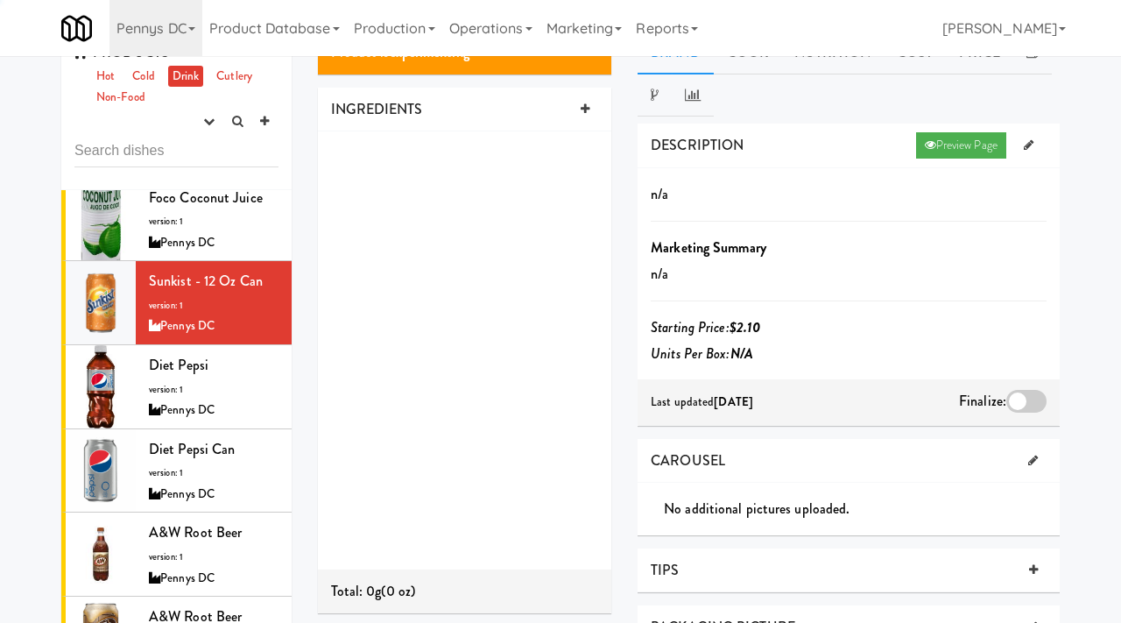
scroll to position [1670, 0]
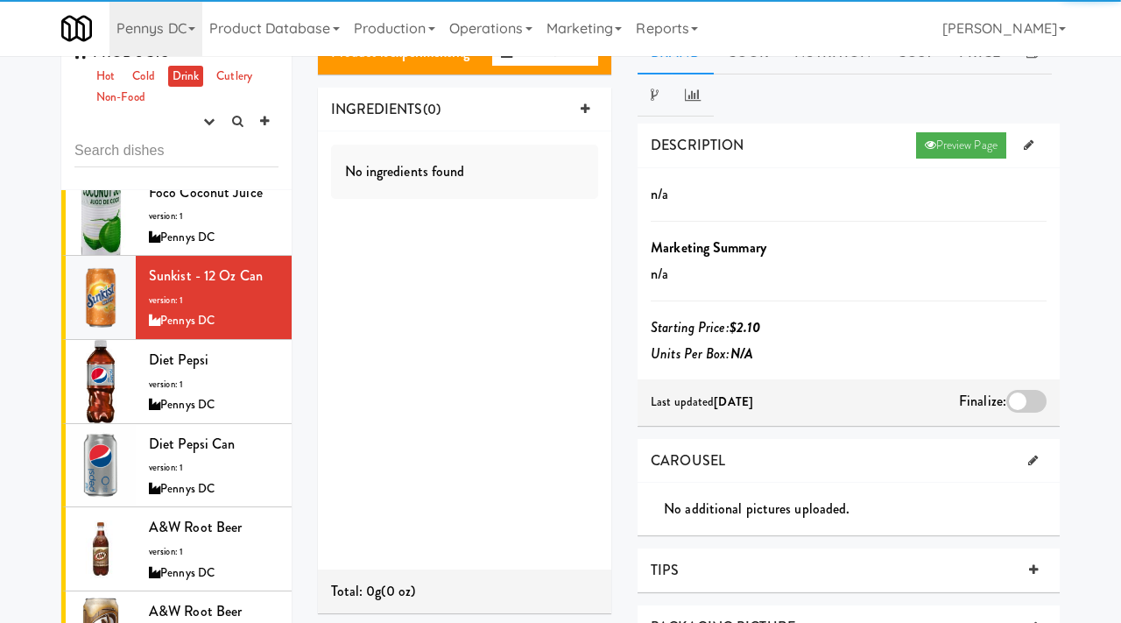
click at [1017, 400] on div at bounding box center [1027, 401] width 40 height 23
click at [0, 0] on input "checkbox" at bounding box center [0, 0] width 0 height 0
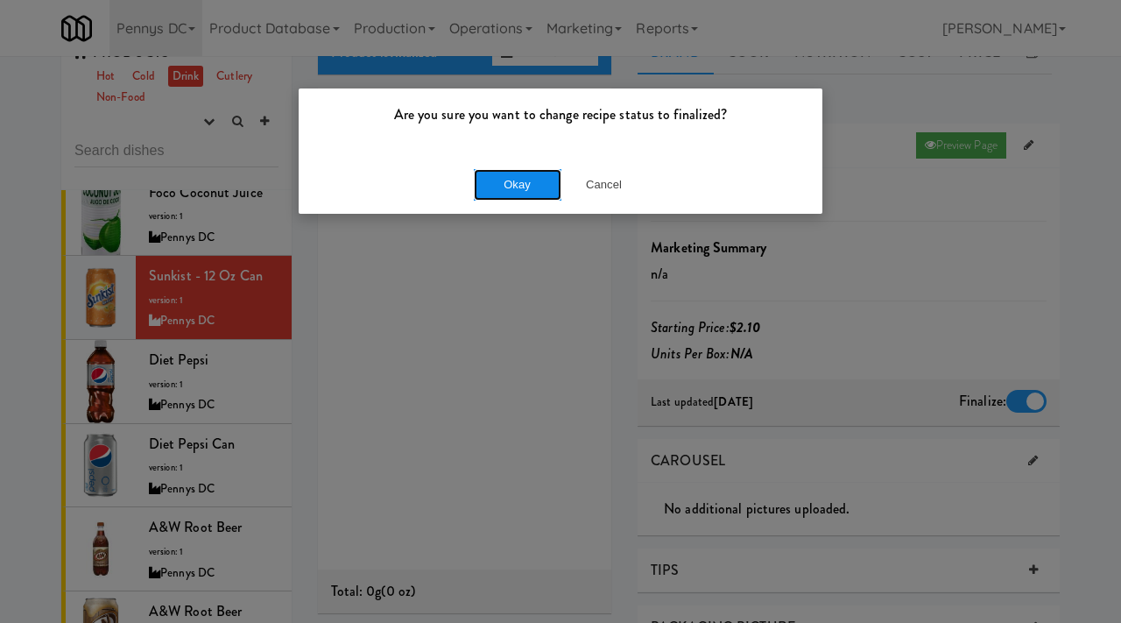
click at [504, 196] on button "Okay" at bounding box center [518, 185] width 88 height 32
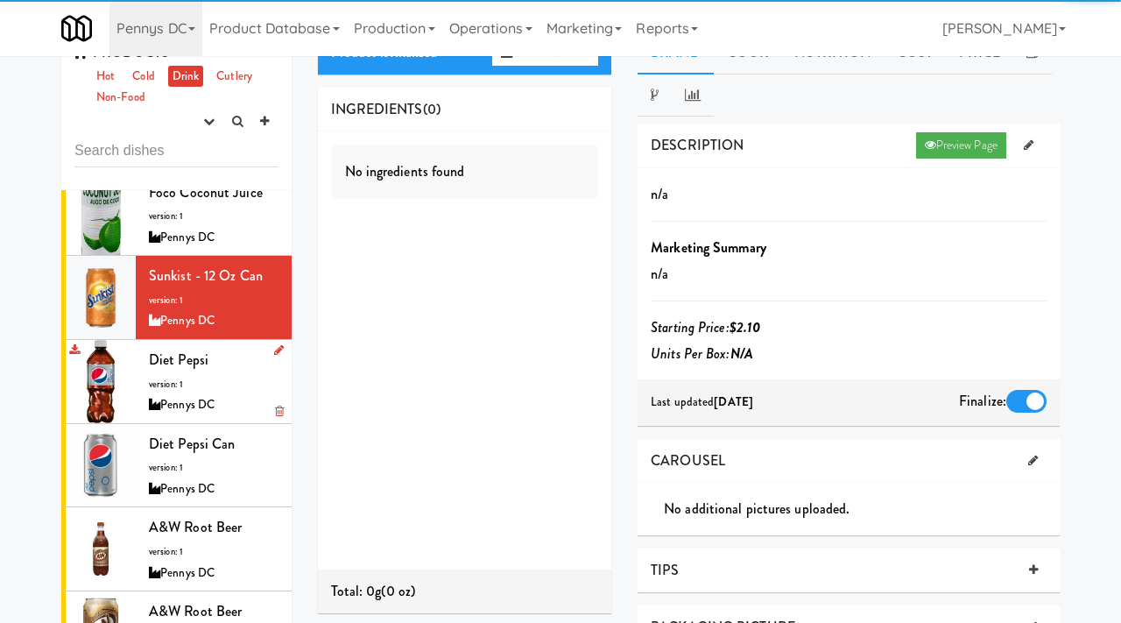
click at [195, 347] on div "Diet Pepsi version: 1 Pennys DC" at bounding box center [214, 381] width 130 height 69
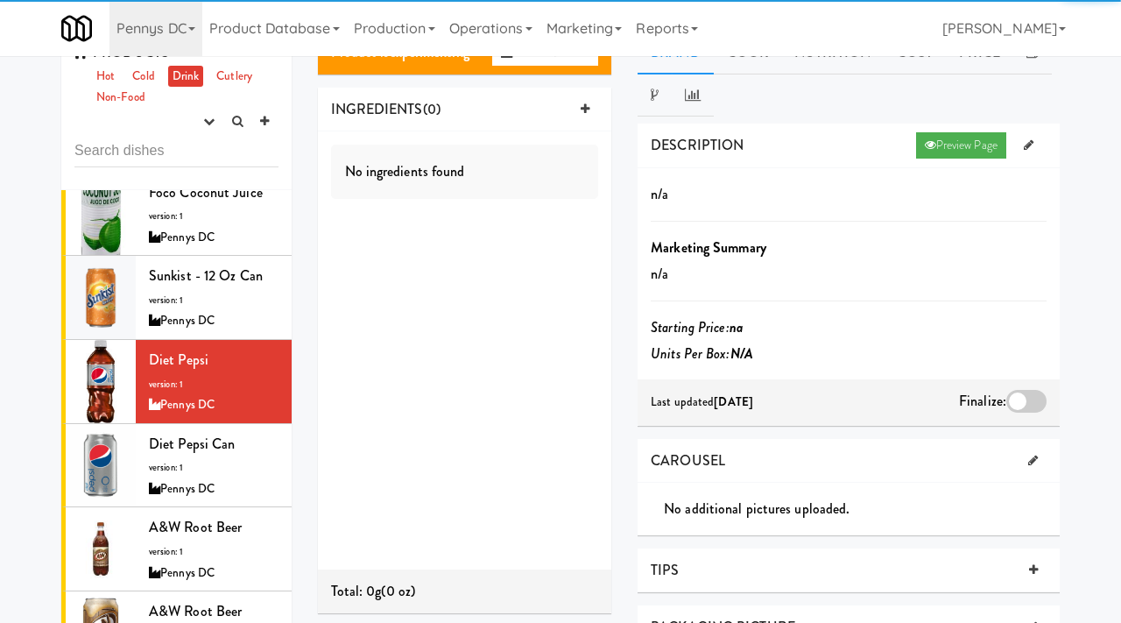
click at [1012, 398] on div at bounding box center [1027, 401] width 40 height 23
click at [0, 0] on input "checkbox" at bounding box center [0, 0] width 0 height 0
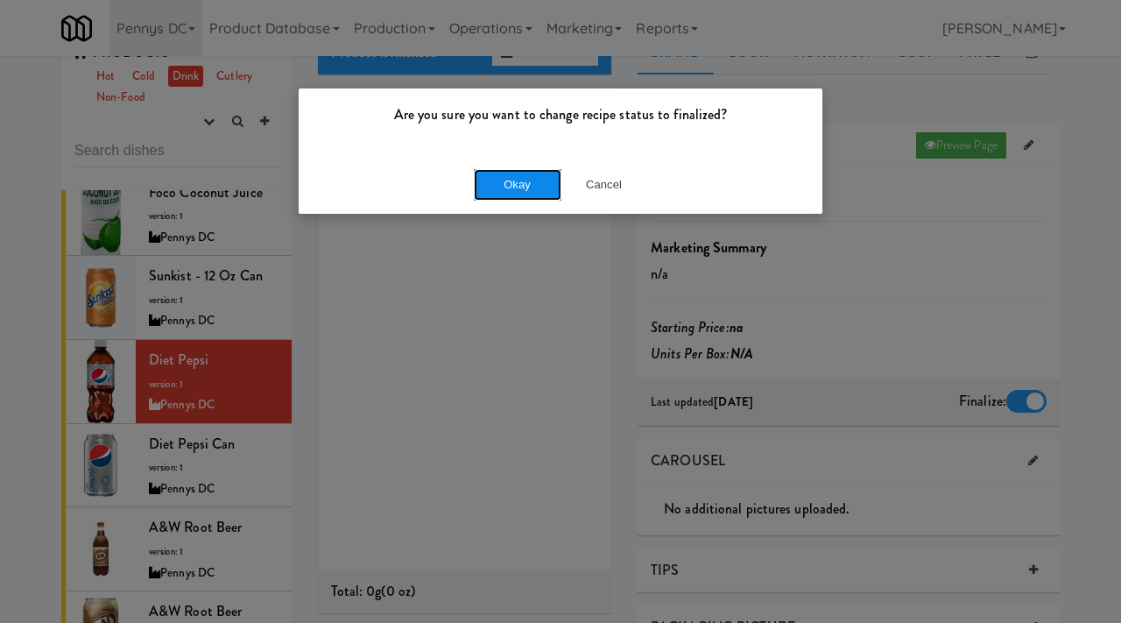
click at [484, 193] on button "Okay" at bounding box center [518, 185] width 88 height 32
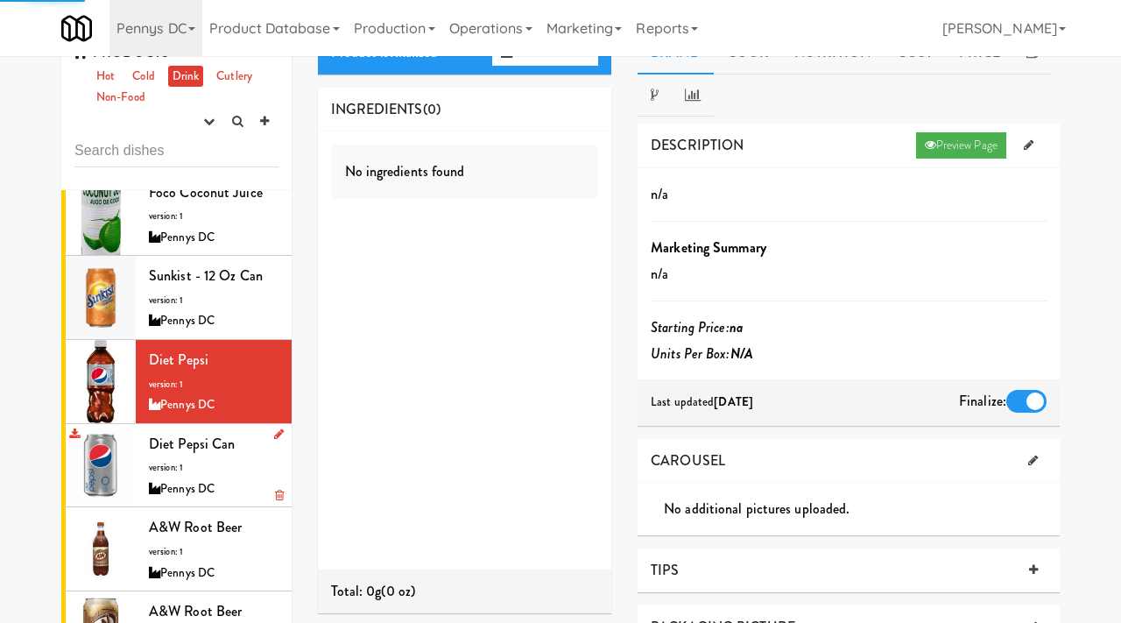
click at [193, 431] on div "Diet Pepsi Can version: 1 Pennys DC" at bounding box center [214, 465] width 130 height 69
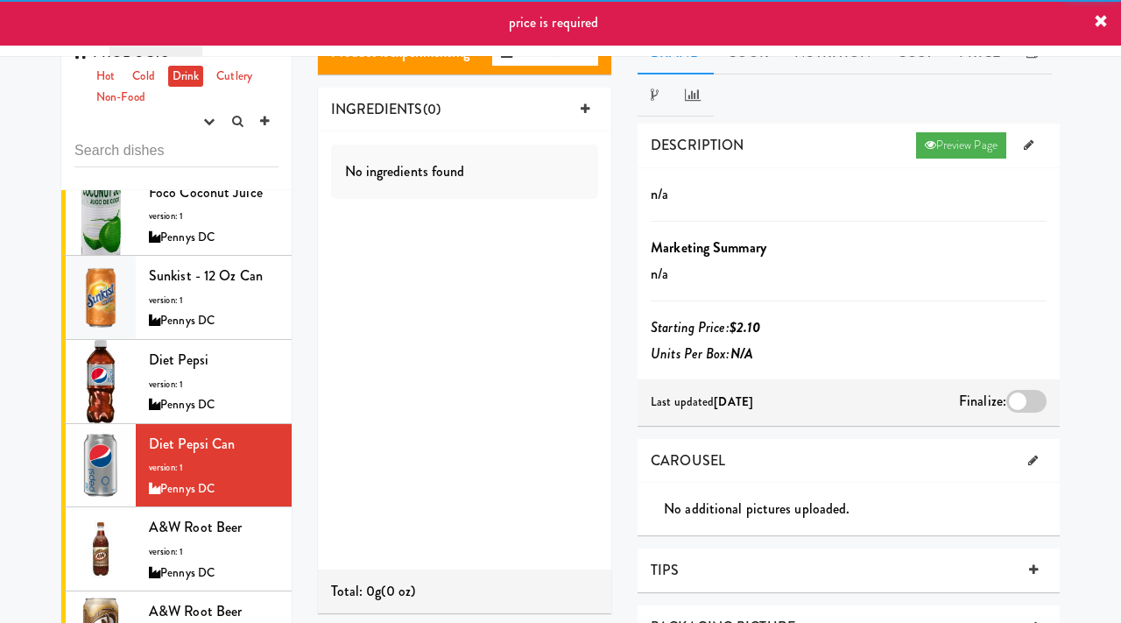
click at [1012, 401] on div at bounding box center [1027, 401] width 40 height 23
click at [0, 0] on input "checkbox" at bounding box center [0, 0] width 0 height 0
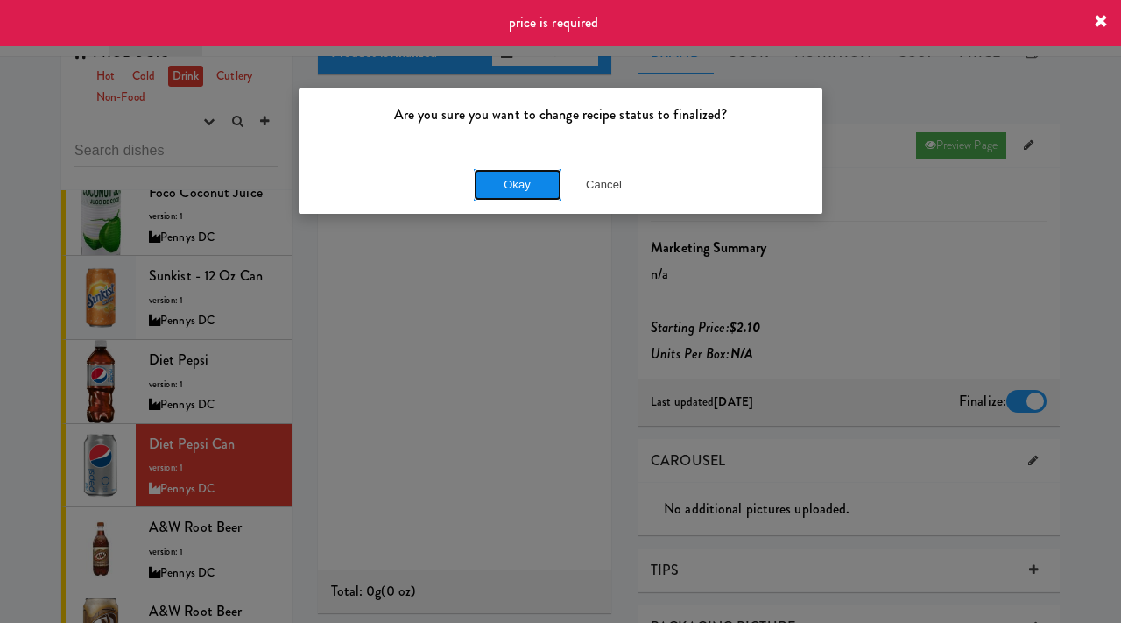
click at [515, 177] on button "Okay" at bounding box center [518, 185] width 88 height 32
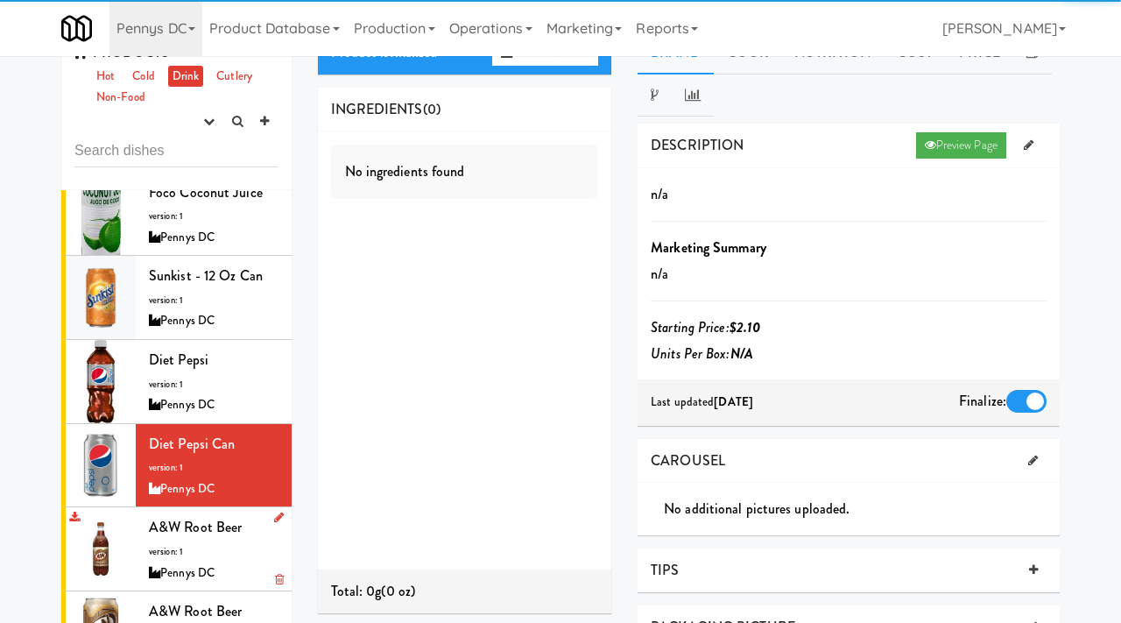
click at [202, 514] on div "A&W Root Beer version: 1 Pennys DC" at bounding box center [214, 548] width 130 height 69
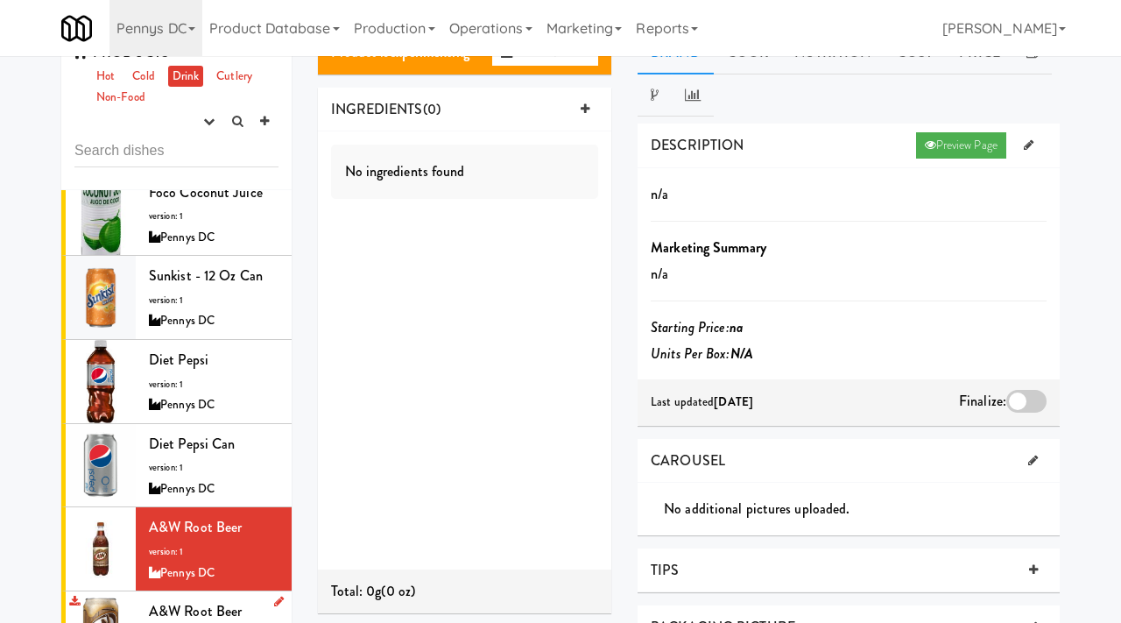
click at [149, 598] on div "A&W Root Beer version: 1 Pennys DC" at bounding box center [214, 632] width 130 height 69
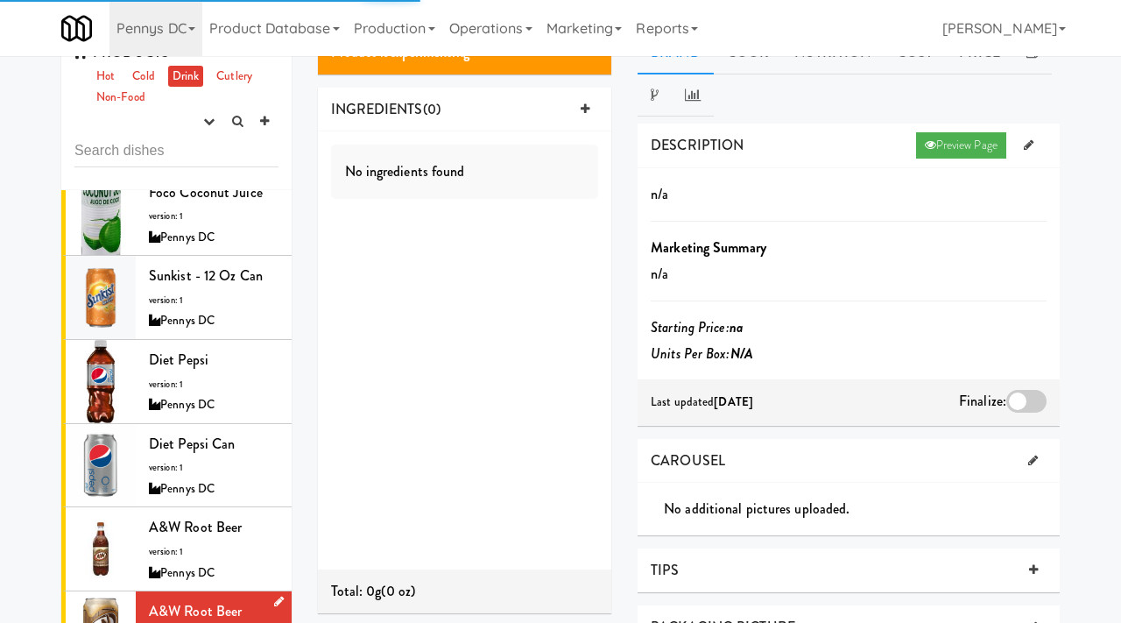
scroll to position [1801, 0]
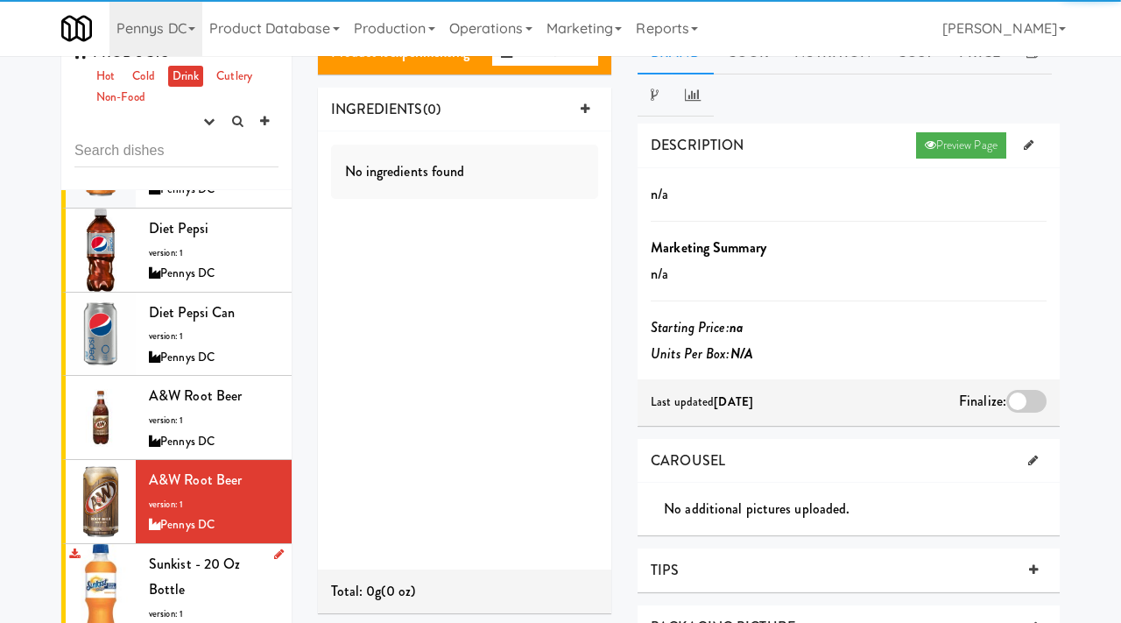
click at [192, 551] on div "Sunkist - 20 oz bottle version: 1 Pennys DC" at bounding box center [214, 598] width 130 height 95
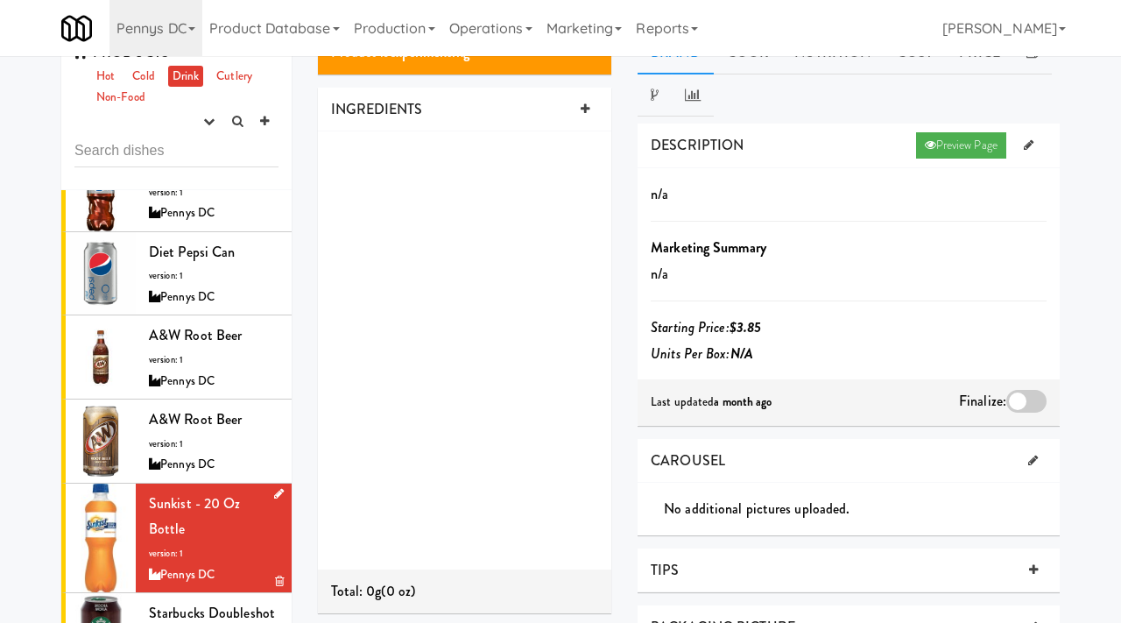
scroll to position [1866, 0]
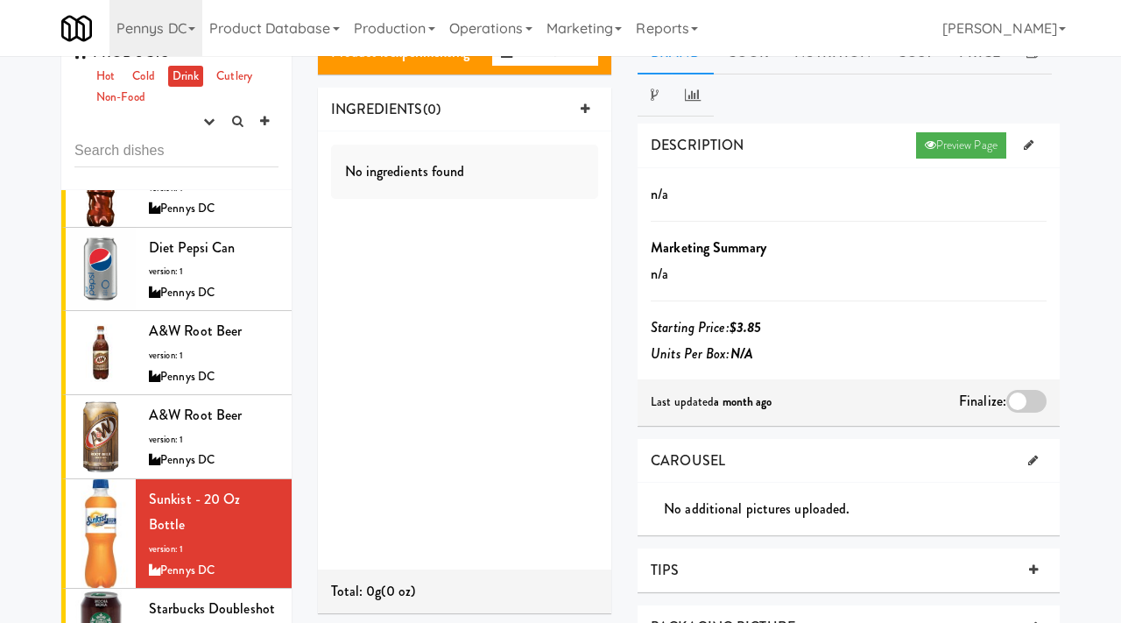
click at [1031, 394] on div at bounding box center [1027, 401] width 40 height 23
click at [0, 0] on input "checkbox" at bounding box center [0, 0] width 0 height 0
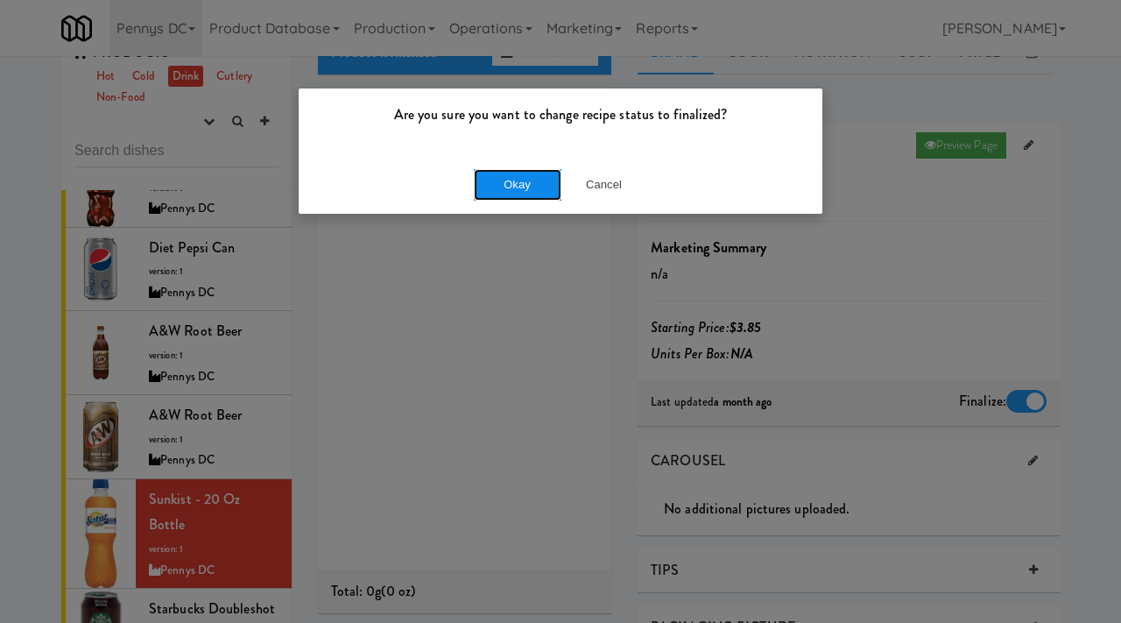
click at [522, 170] on button "Okay" at bounding box center [518, 185] width 88 height 32
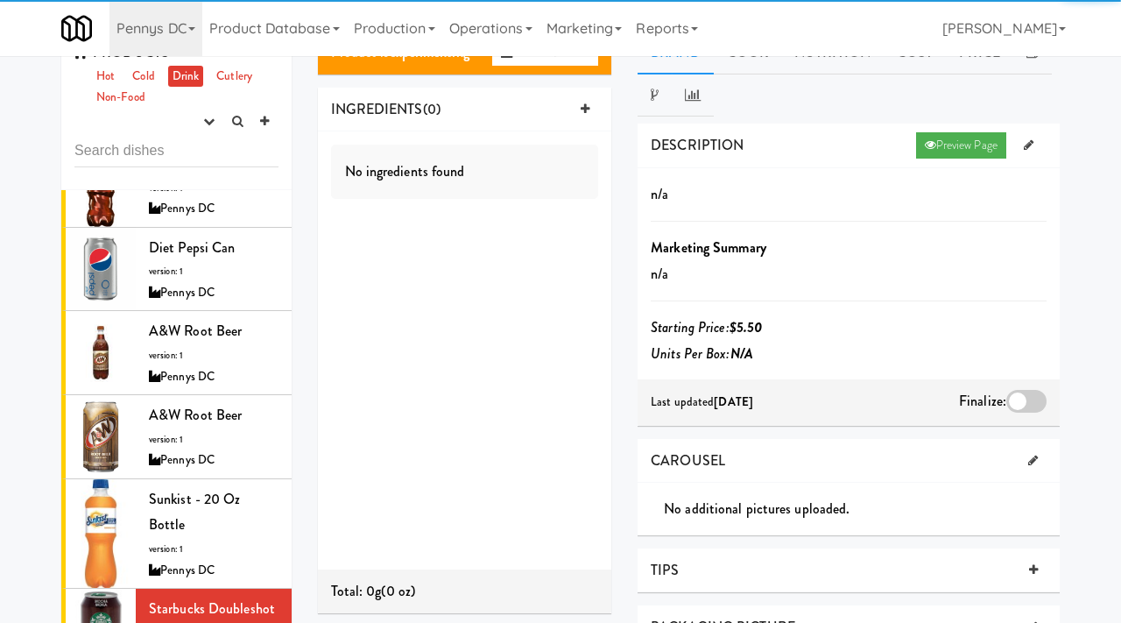
click at [1015, 400] on div at bounding box center [1027, 401] width 40 height 23
click at [0, 0] on input "checkbox" at bounding box center [0, 0] width 0 height 0
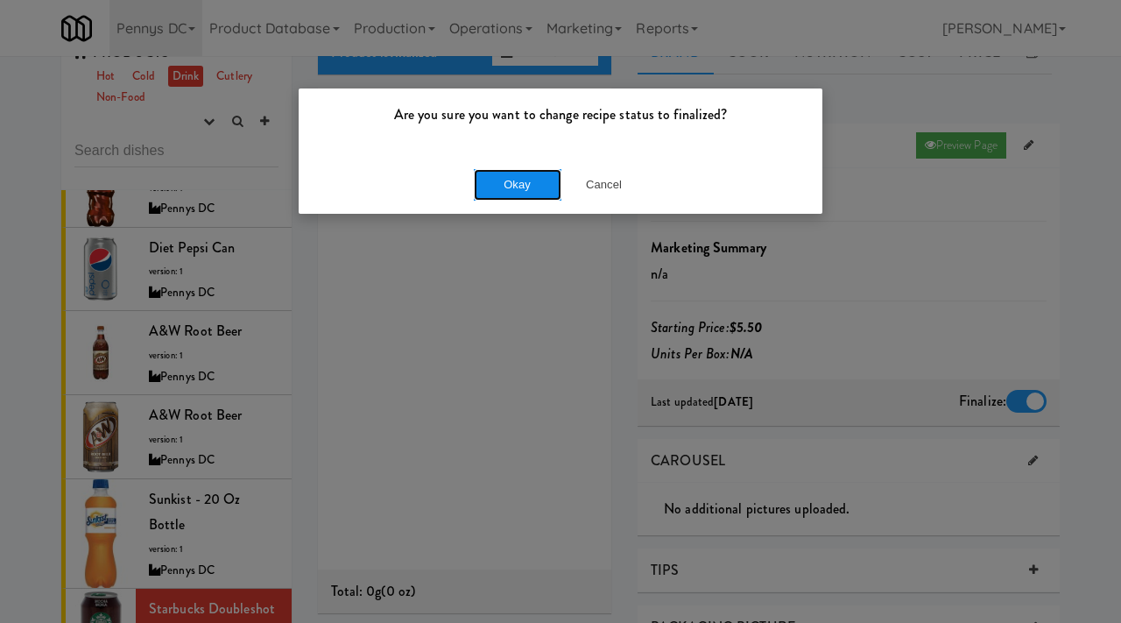
click at [507, 184] on button "Okay" at bounding box center [518, 185] width 88 height 32
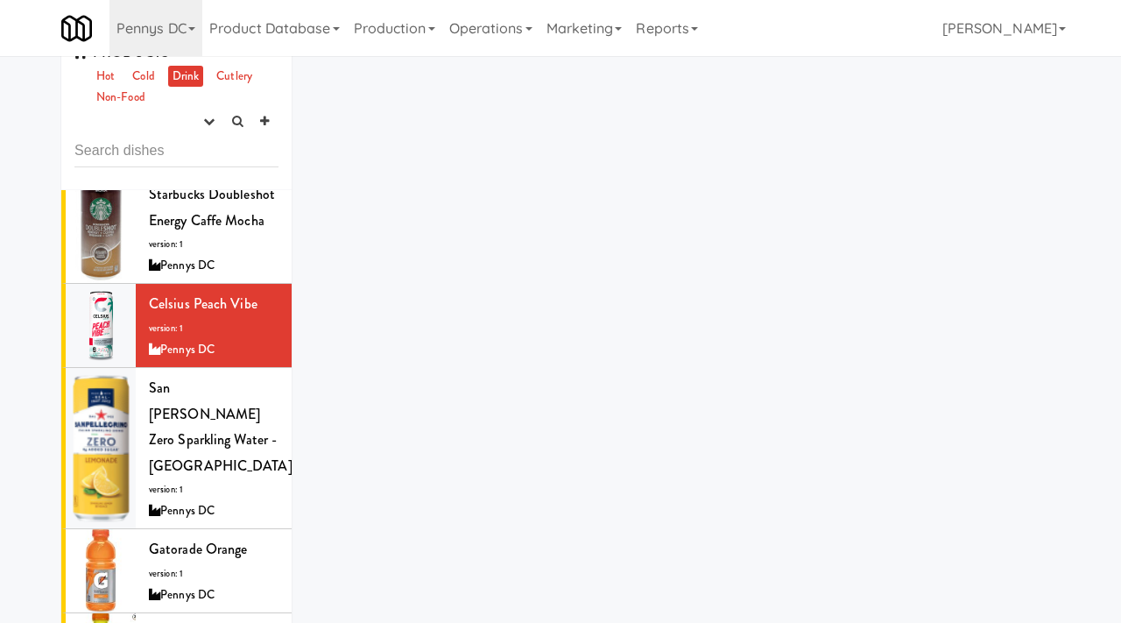
scroll to position [2283, 0]
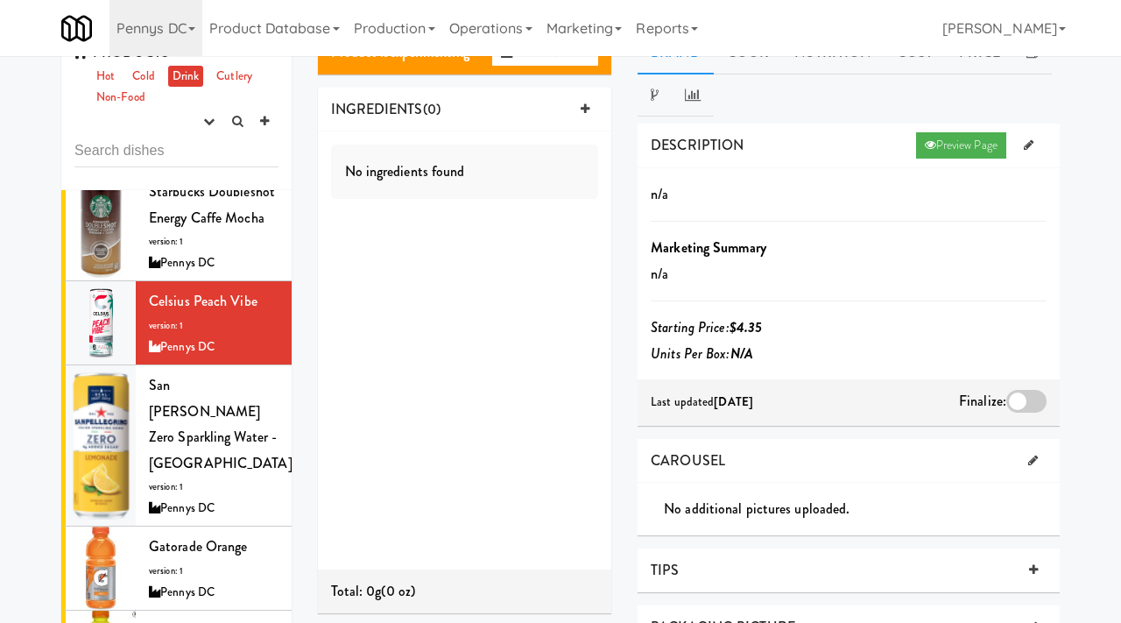
click at [1017, 399] on div at bounding box center [1027, 401] width 40 height 23
click at [0, 0] on input "checkbox" at bounding box center [0, 0] width 0 height 0
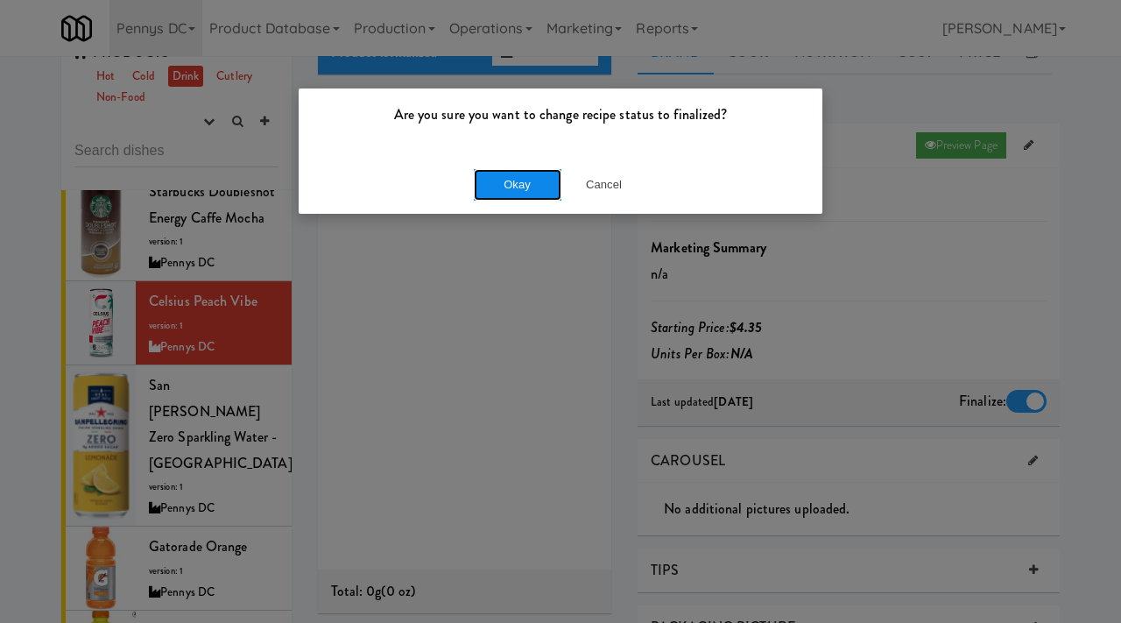
click at [534, 183] on button "Okay" at bounding box center [518, 185] width 88 height 32
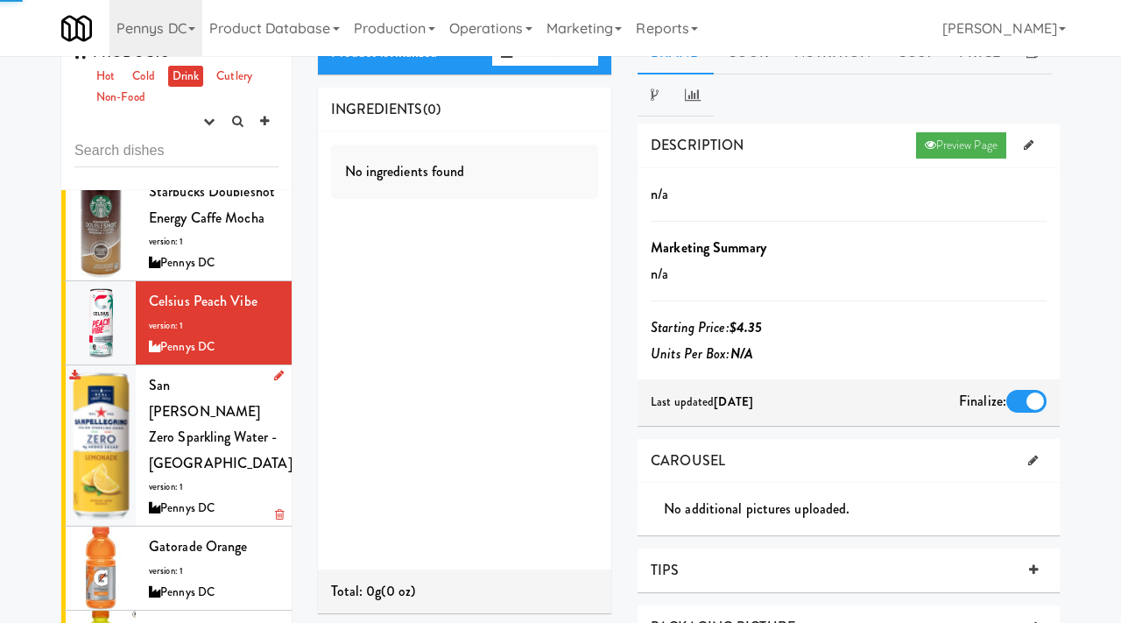
click at [259, 372] on div "San Pellegrino Zero Sparkling Water - Lemonade version: 1 Pennys DC" at bounding box center [214, 445] width 130 height 146
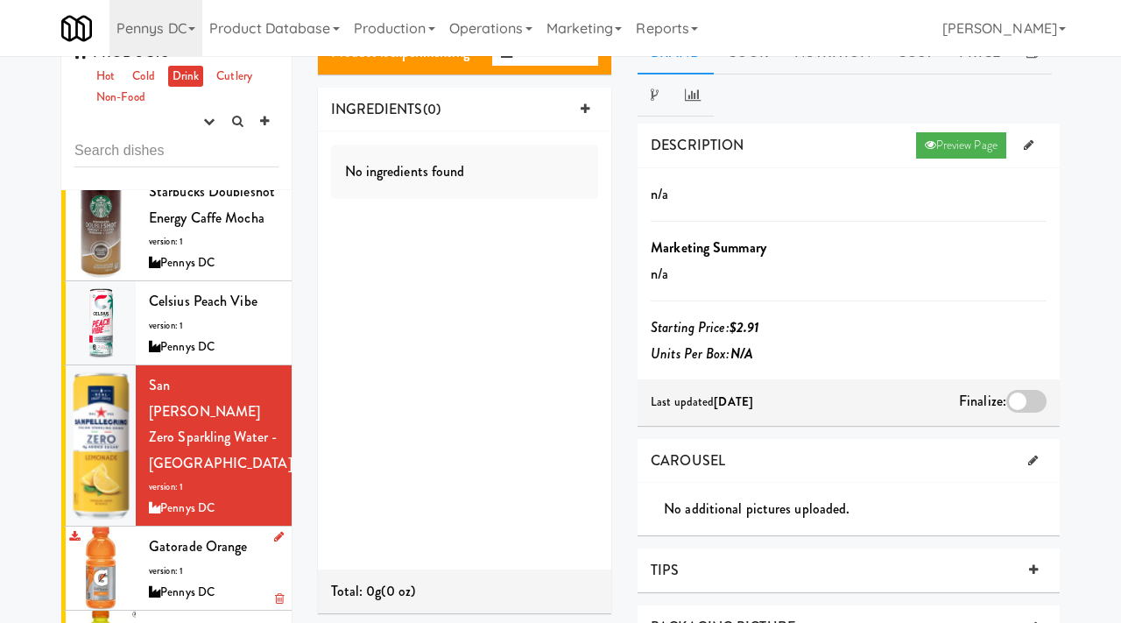
click at [232, 534] on div "Gatorade Orange version: 1 Pennys DC" at bounding box center [214, 568] width 130 height 69
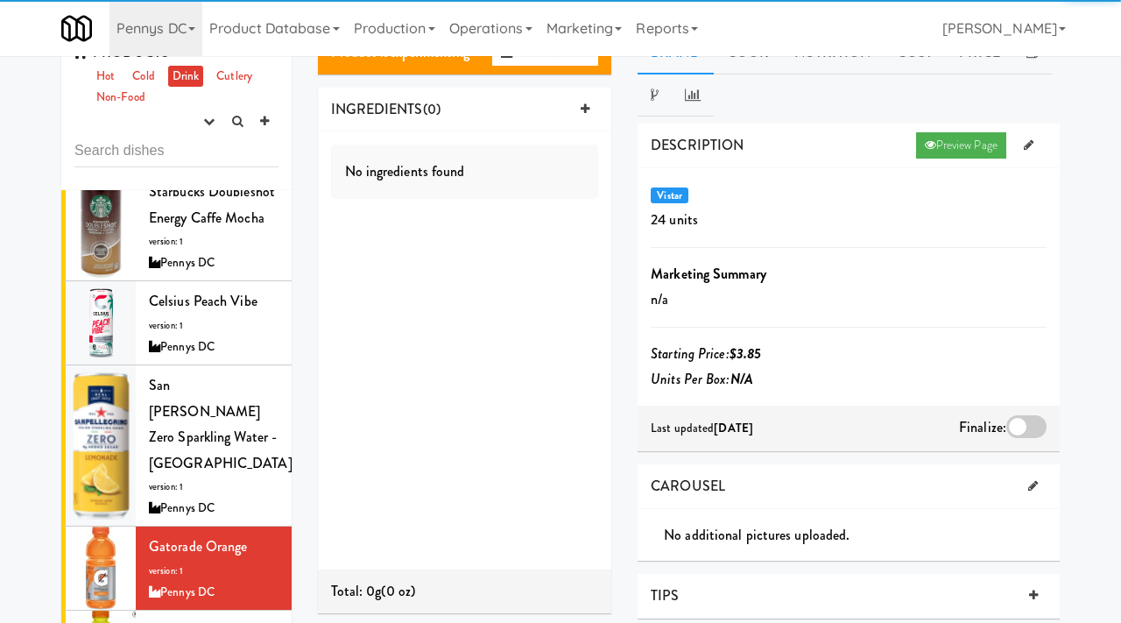
click at [1032, 423] on div at bounding box center [1027, 426] width 40 height 23
click at [0, 0] on input "checkbox" at bounding box center [0, 0] width 0 height 0
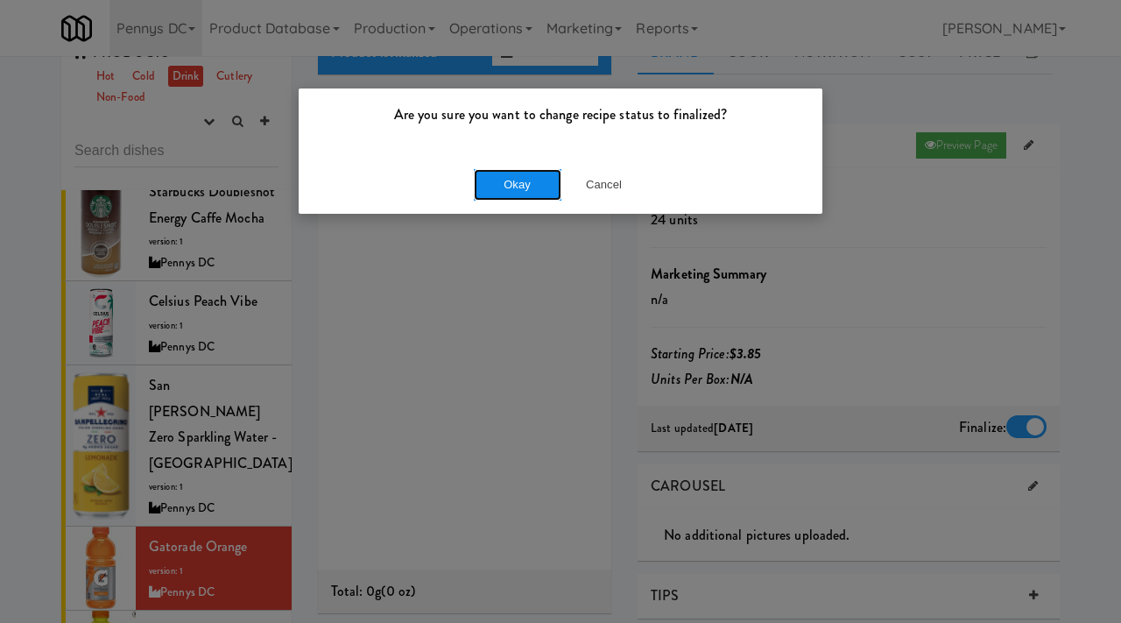
click at [527, 186] on button "Okay" at bounding box center [518, 185] width 88 height 32
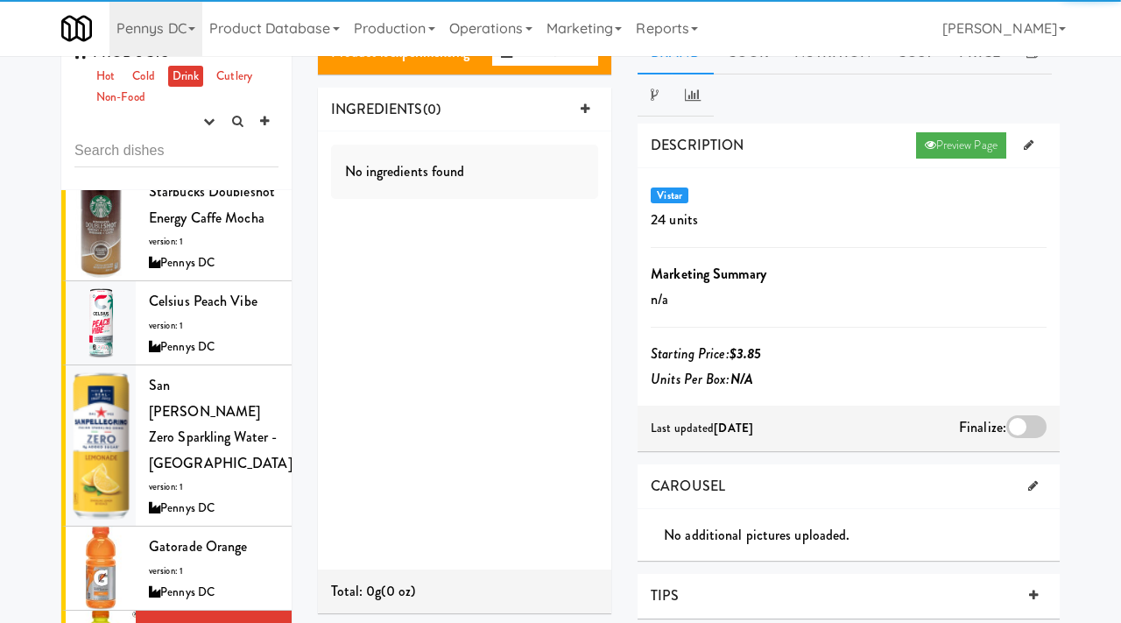
click at [1034, 421] on div at bounding box center [1027, 426] width 40 height 23
click at [0, 0] on input "checkbox" at bounding box center [0, 0] width 0 height 0
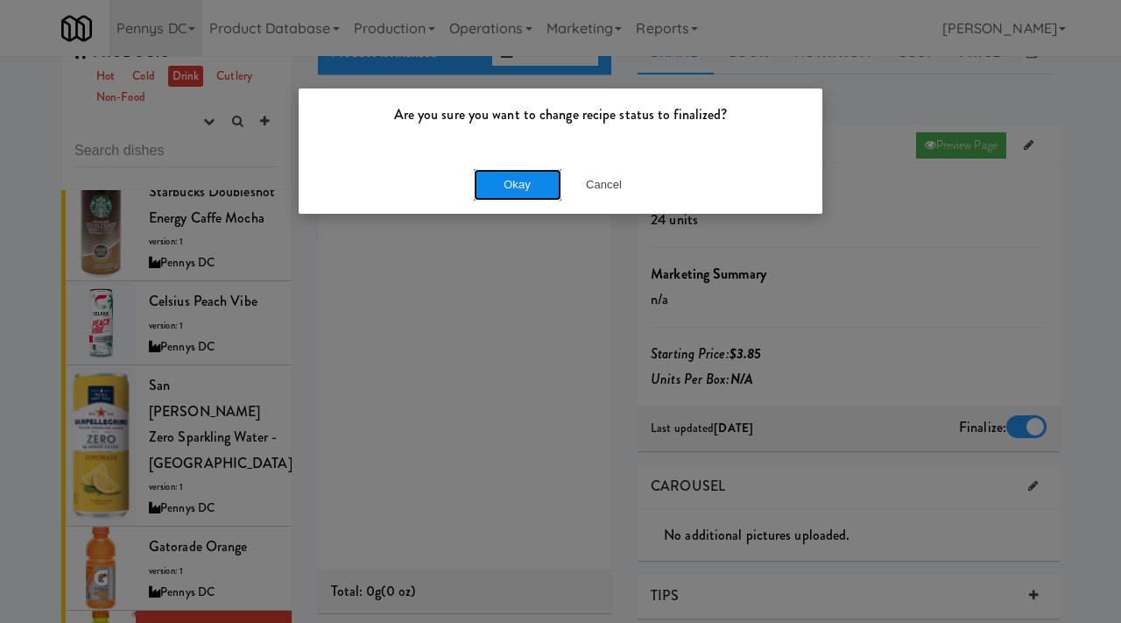
click at [506, 172] on button "Okay" at bounding box center [518, 185] width 88 height 32
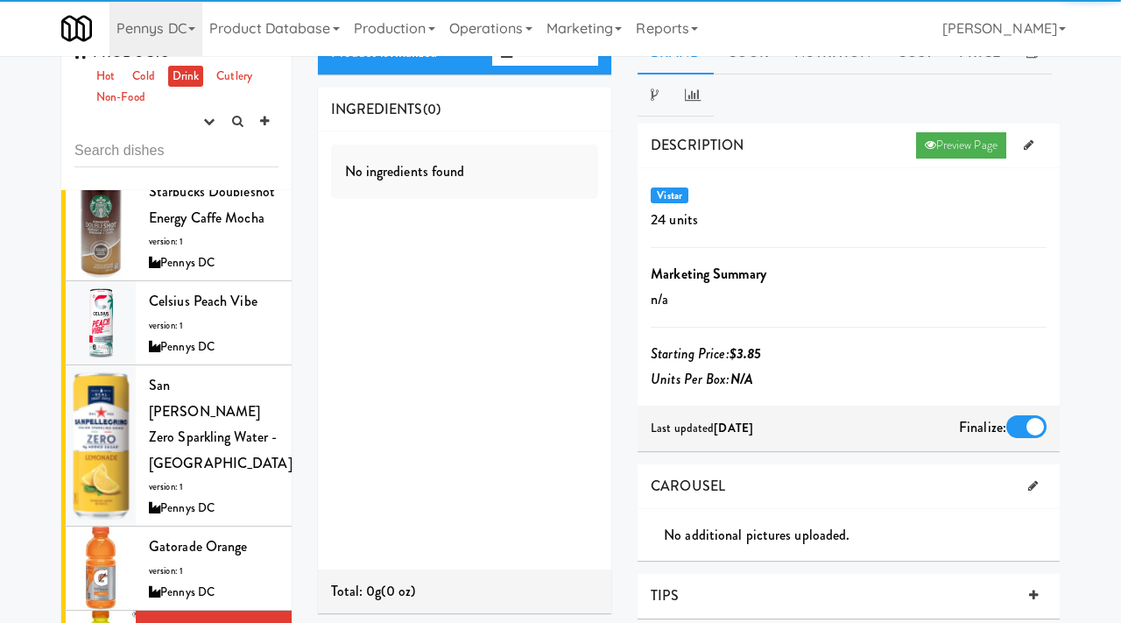
scroll to position [2371, 0]
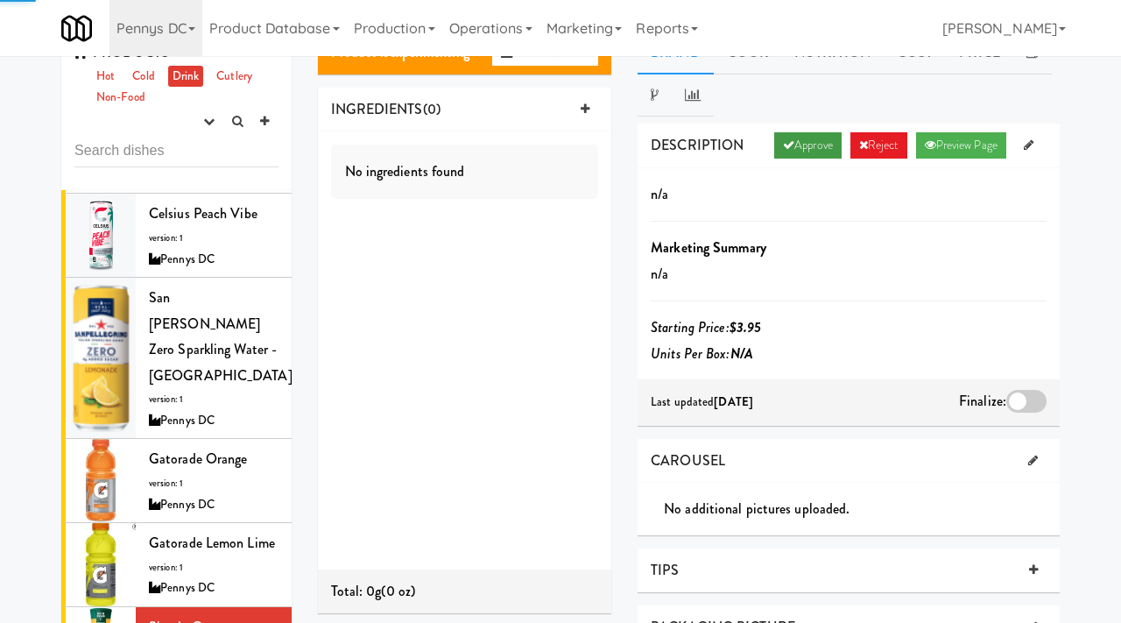
click at [803, 142] on link "Approve" at bounding box center [807, 145] width 67 height 26
click at [1031, 396] on div at bounding box center [1027, 401] width 40 height 23
click at [0, 0] on input "checkbox" at bounding box center [0, 0] width 0 height 0
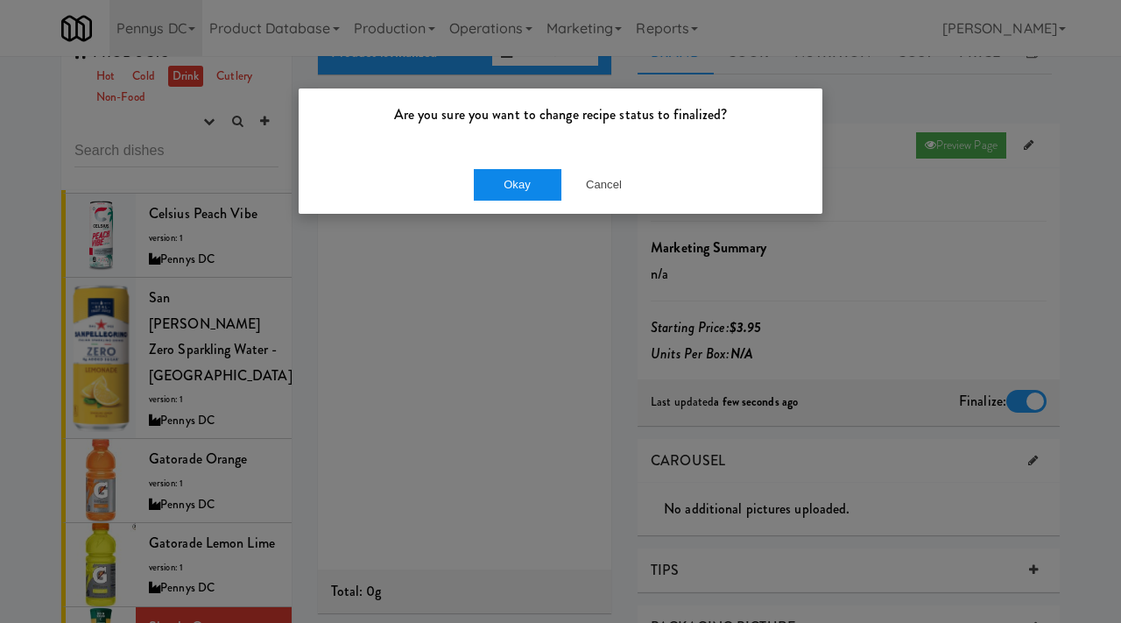
click at [505, 184] on button "Okay" at bounding box center [518, 185] width 88 height 32
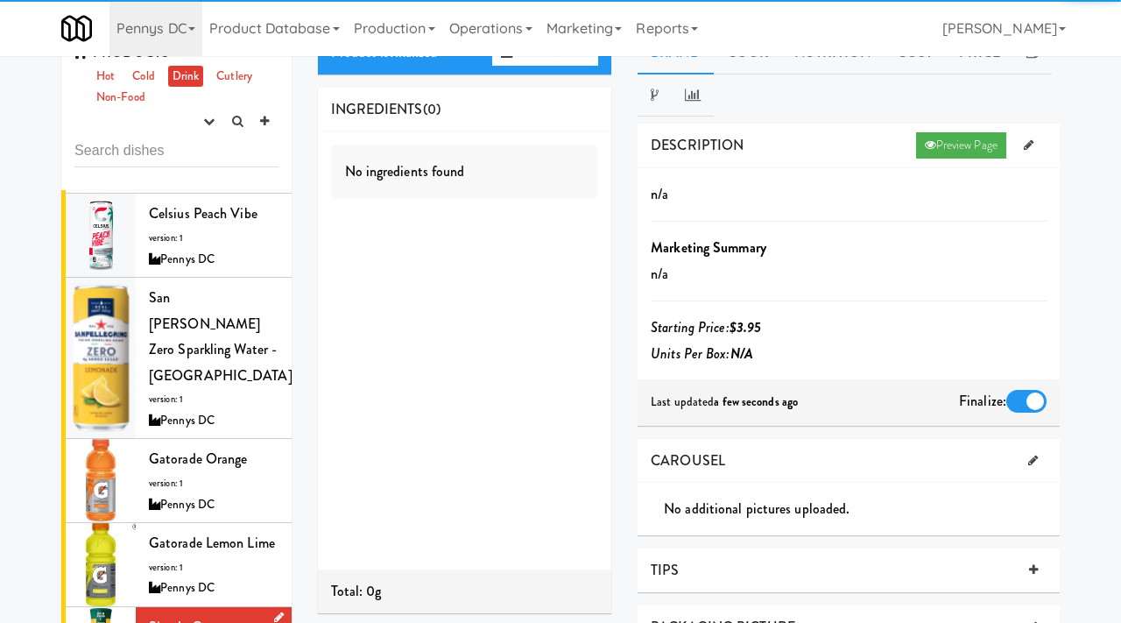
scroll to position [2532, 0]
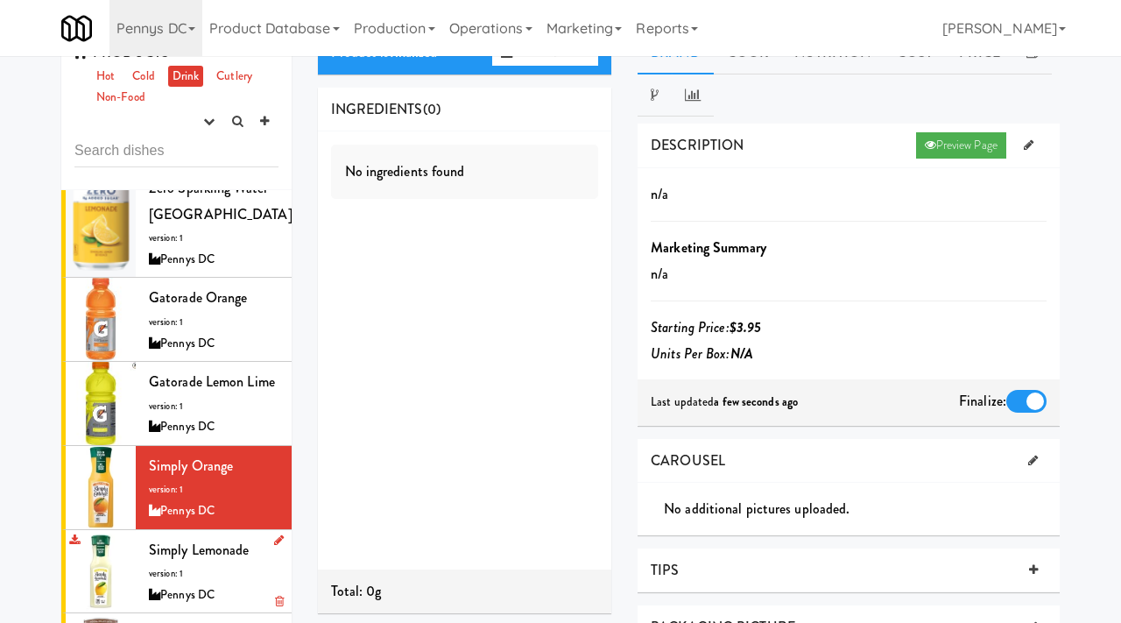
click at [194, 537] on div "Simply Lemonade version: 1 Pennys DC" at bounding box center [214, 571] width 130 height 69
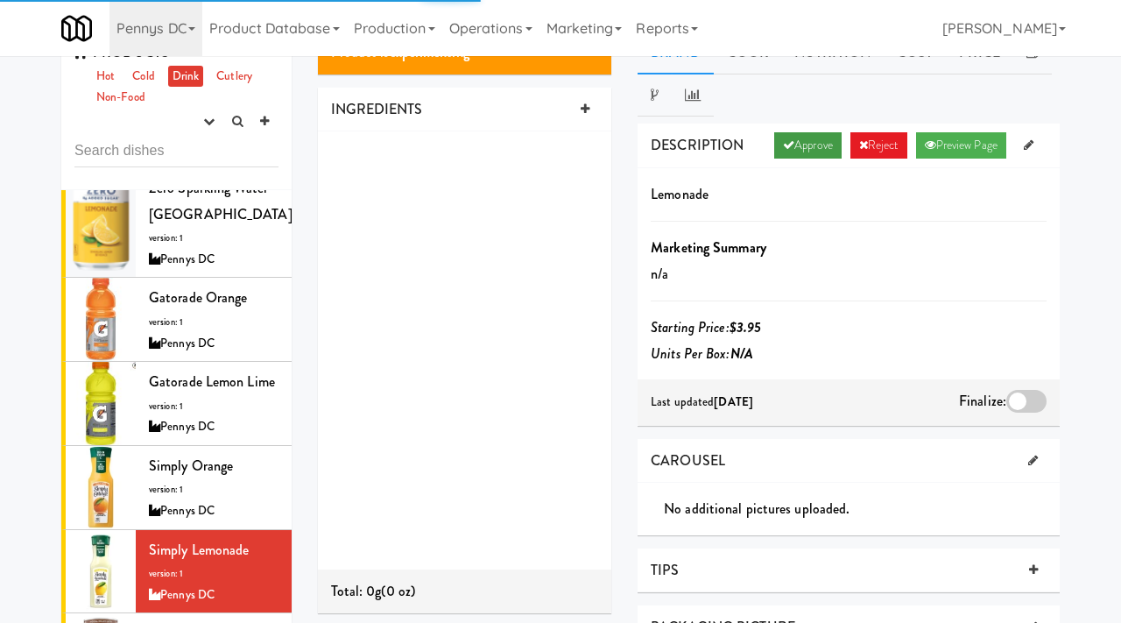
click at [803, 144] on link "Approve" at bounding box center [807, 145] width 67 height 26
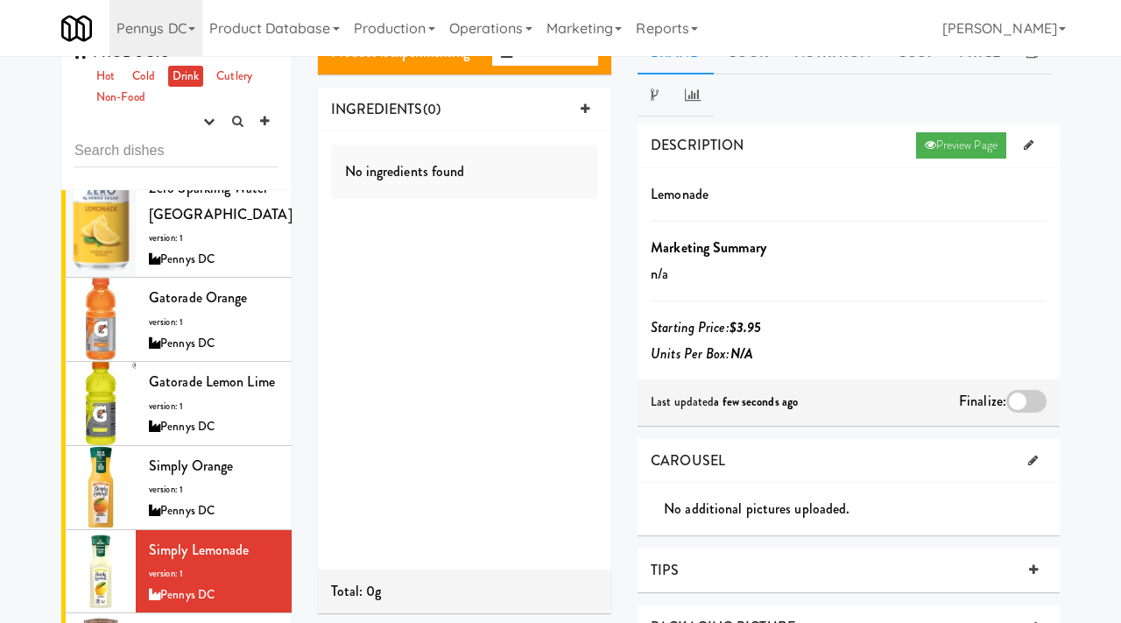
click at [1025, 392] on div at bounding box center [1027, 401] width 40 height 23
click at [0, 0] on input "checkbox" at bounding box center [0, 0] width 0 height 0
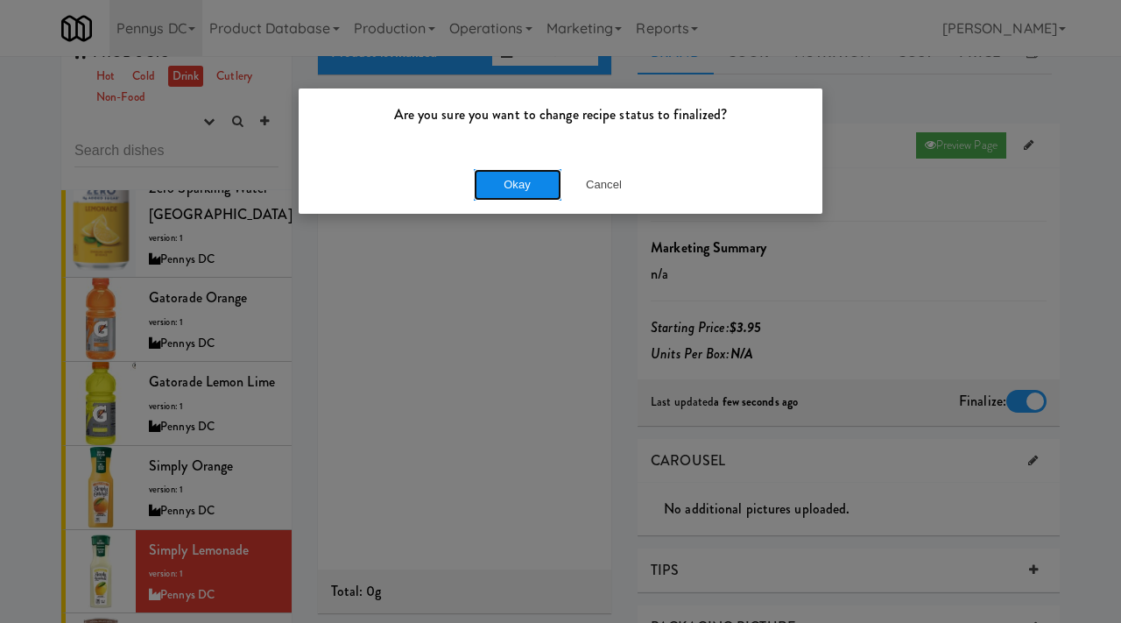
click at [479, 191] on button "Okay" at bounding box center [518, 185] width 88 height 32
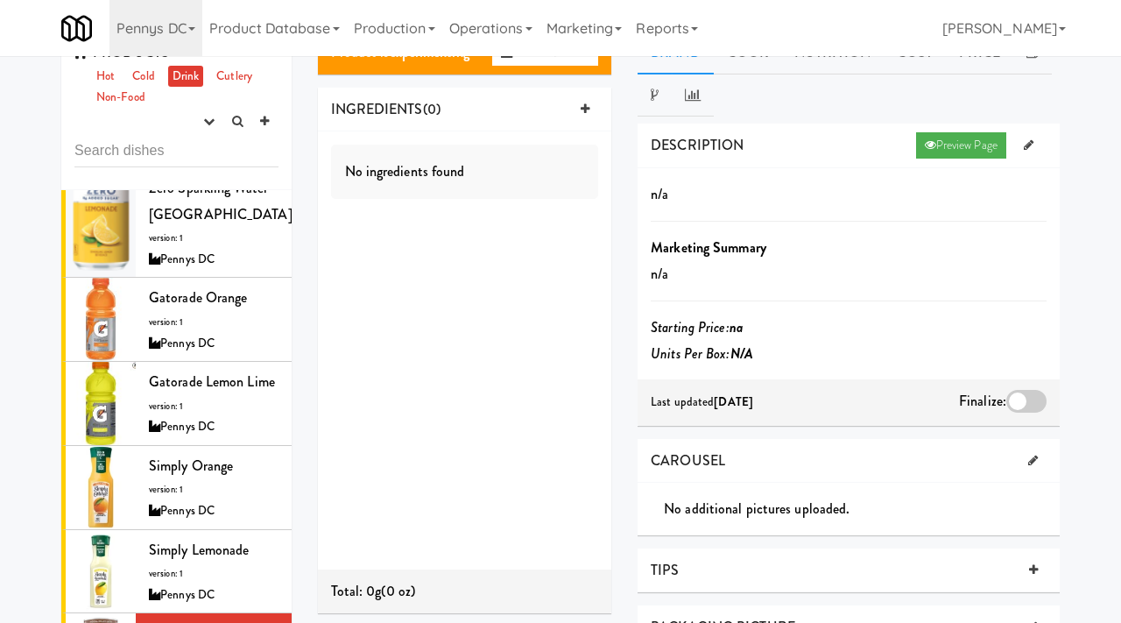
click at [1027, 398] on div at bounding box center [1027, 401] width 40 height 23
click at [0, 0] on input "checkbox" at bounding box center [0, 0] width 0 height 0
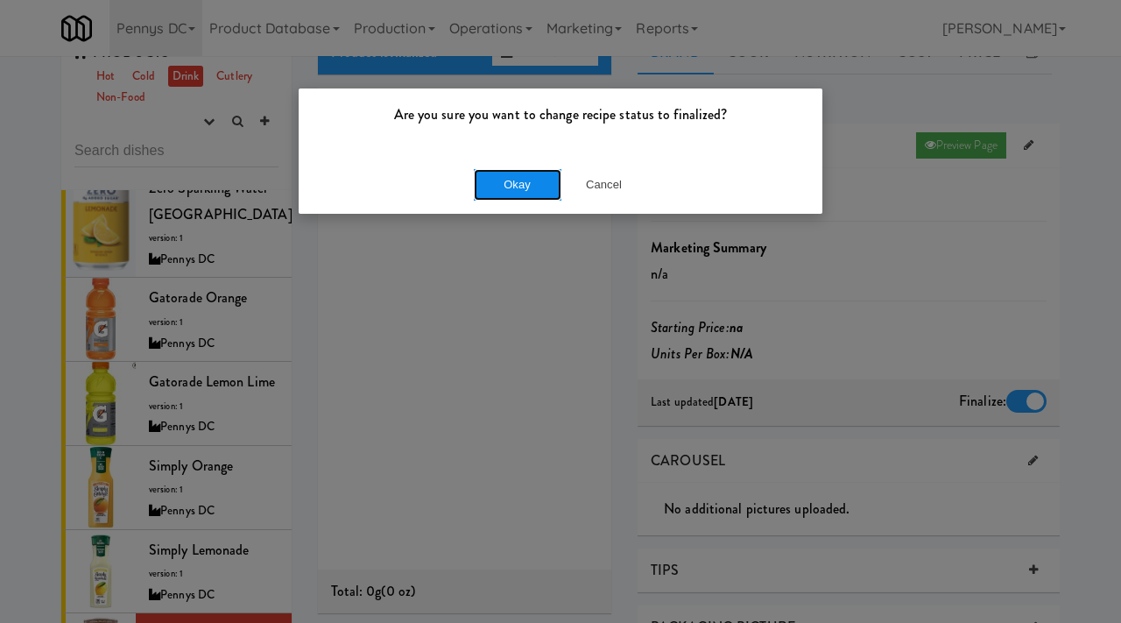
click at [516, 182] on button "Okay" at bounding box center [518, 185] width 88 height 32
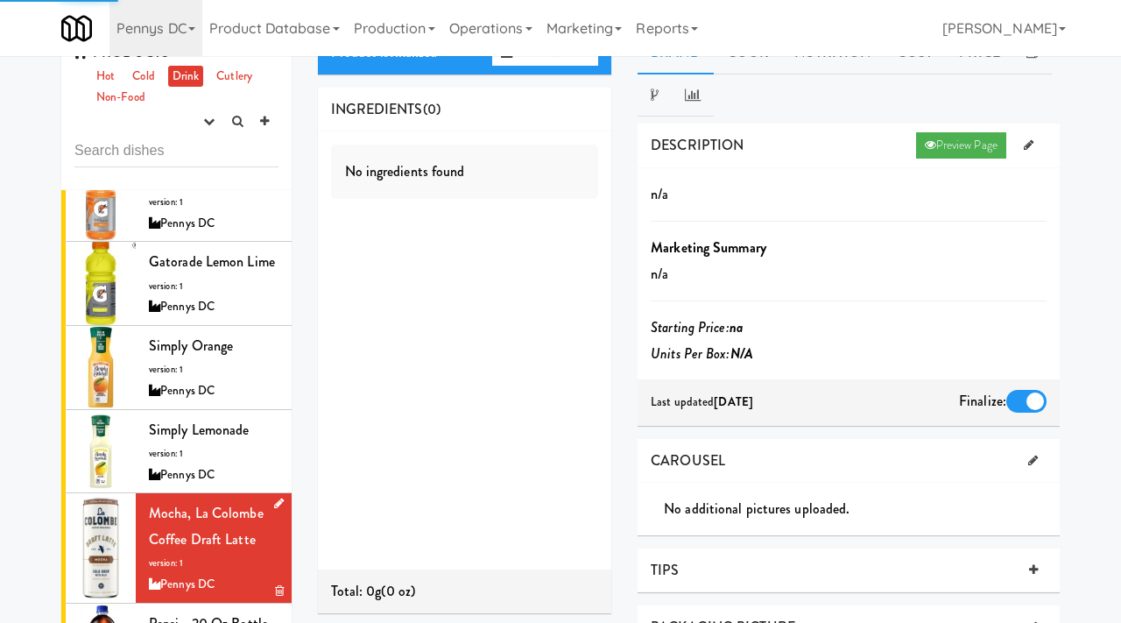
scroll to position [2670, 0]
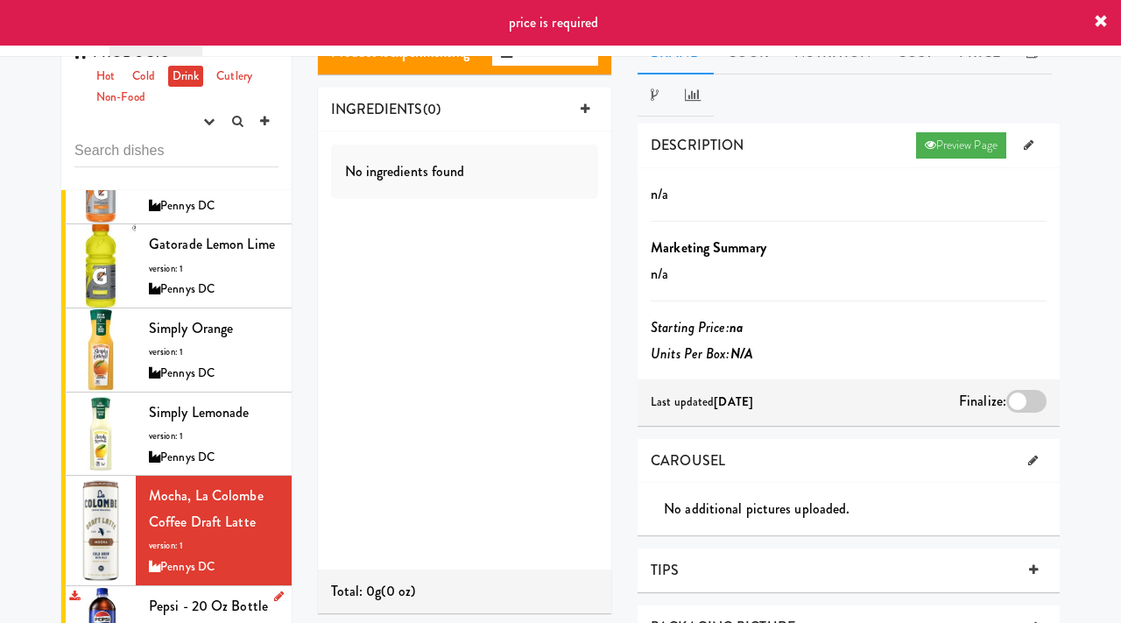
click at [211, 593] on div "Pepsi - 20 oz bottle version: 1 Pennys DC" at bounding box center [214, 627] width 130 height 69
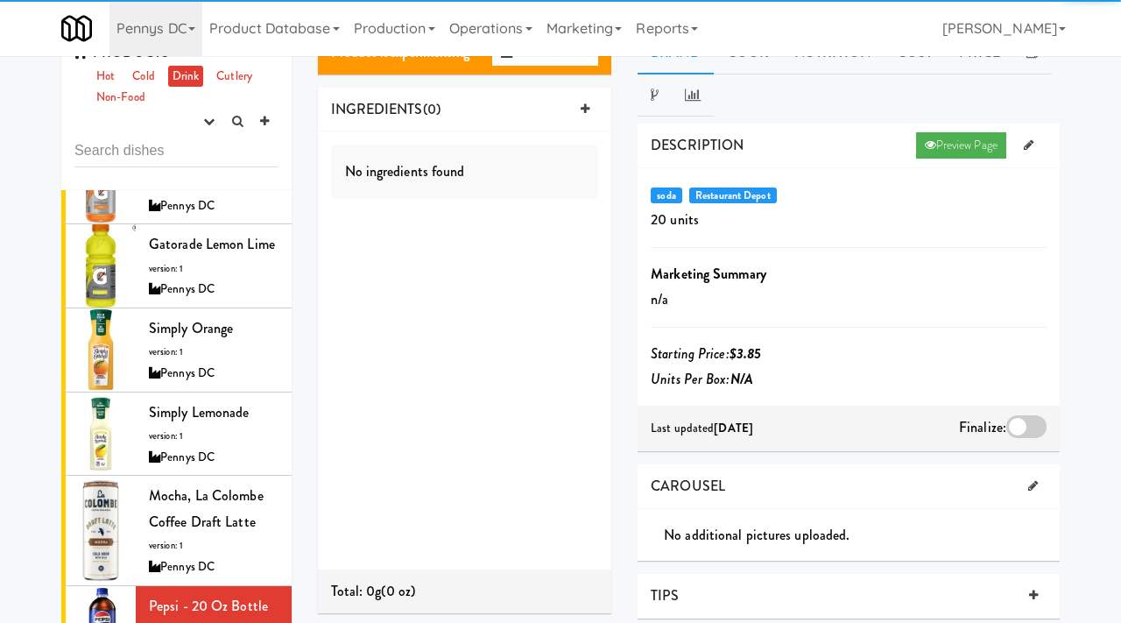
click at [1027, 430] on div at bounding box center [1027, 426] width 40 height 23
click at [0, 0] on input "checkbox" at bounding box center [0, 0] width 0 height 0
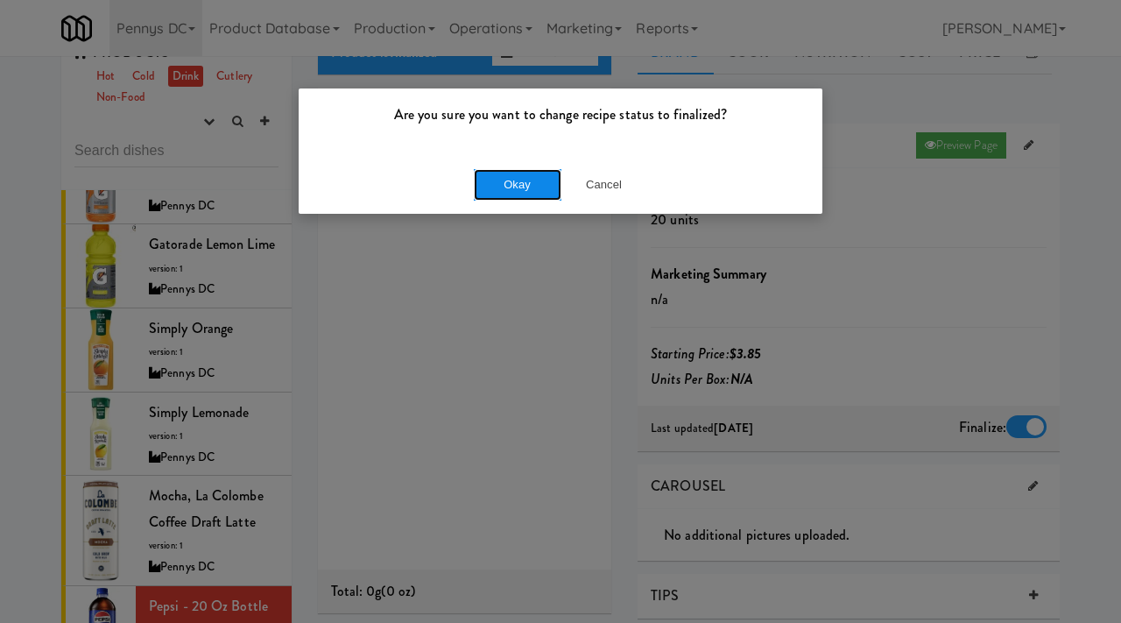
click at [507, 186] on button "Okay" at bounding box center [518, 185] width 88 height 32
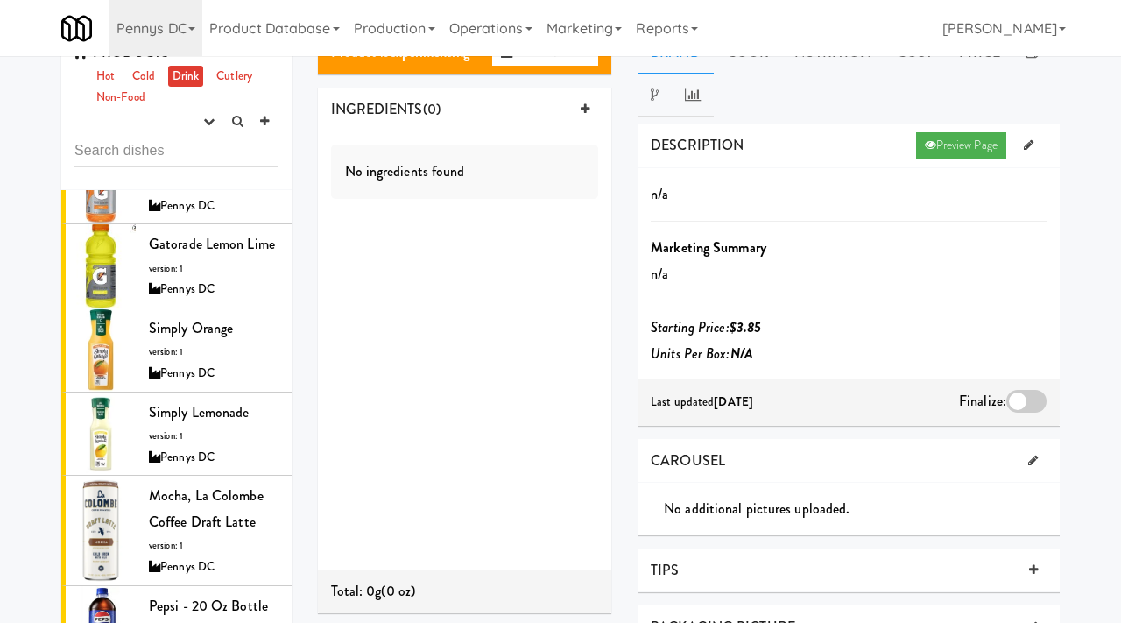
click at [1035, 400] on div at bounding box center [1027, 401] width 40 height 23
click at [0, 0] on input "checkbox" at bounding box center [0, 0] width 0 height 0
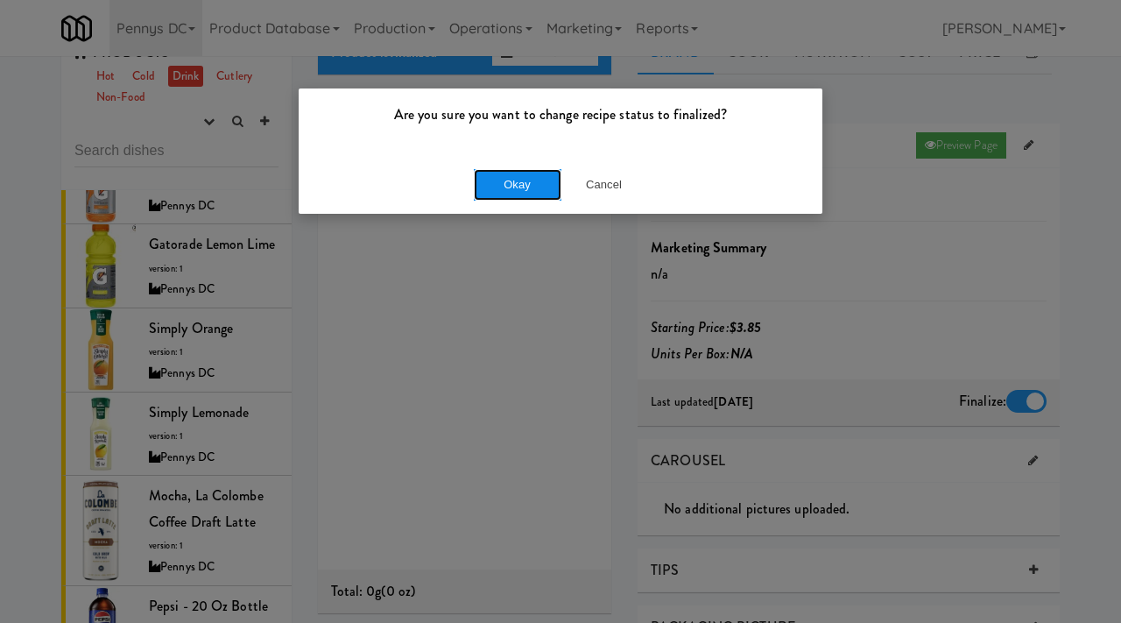
click at [525, 174] on button "Okay" at bounding box center [518, 185] width 88 height 32
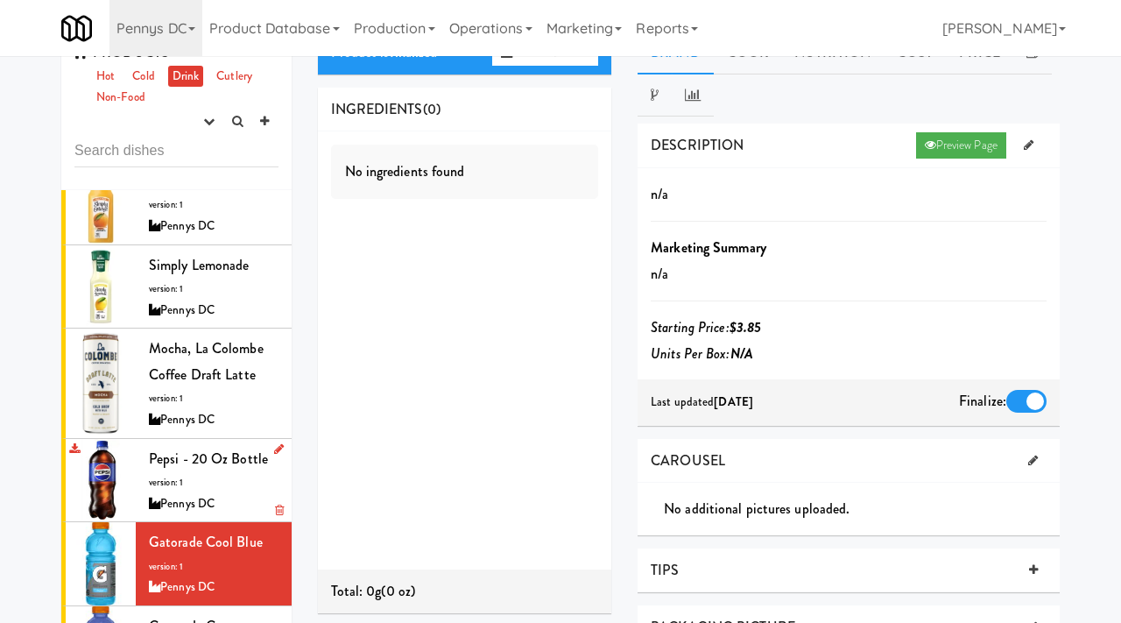
scroll to position [2816, 0]
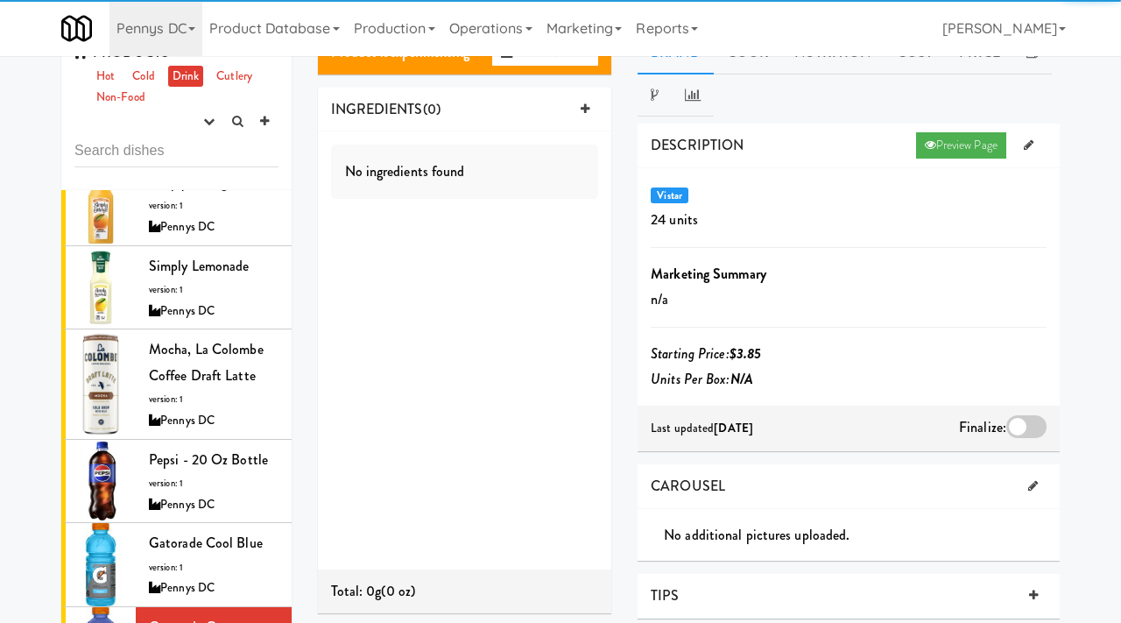
click at [1024, 428] on div at bounding box center [1027, 426] width 40 height 23
click at [0, 0] on input "checkbox" at bounding box center [0, 0] width 0 height 0
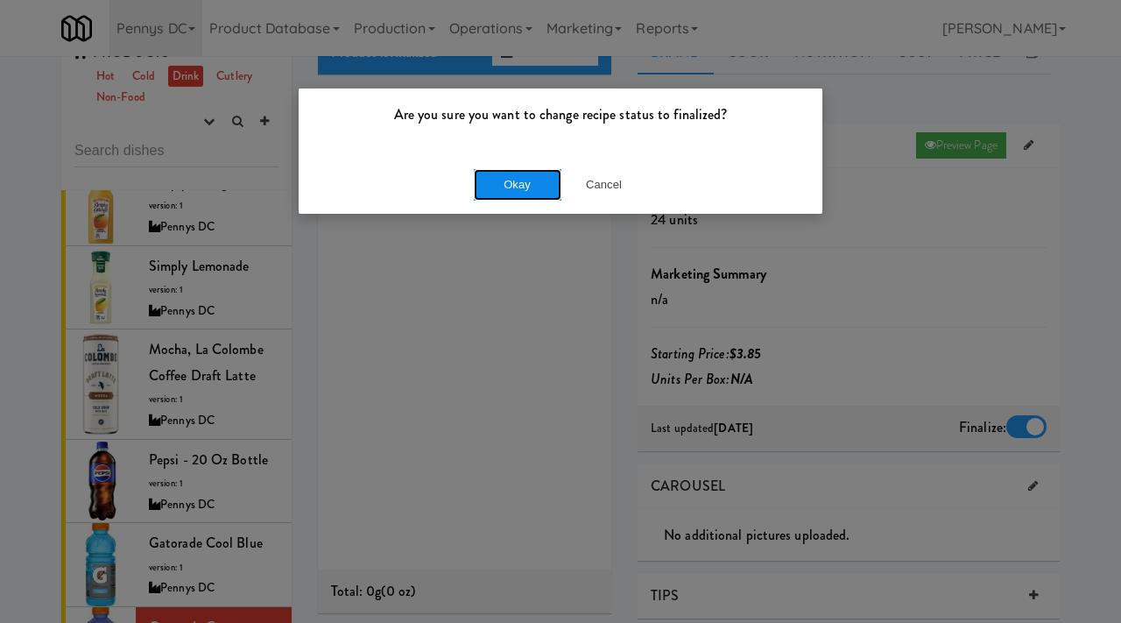
click at [512, 180] on button "Okay" at bounding box center [518, 185] width 88 height 32
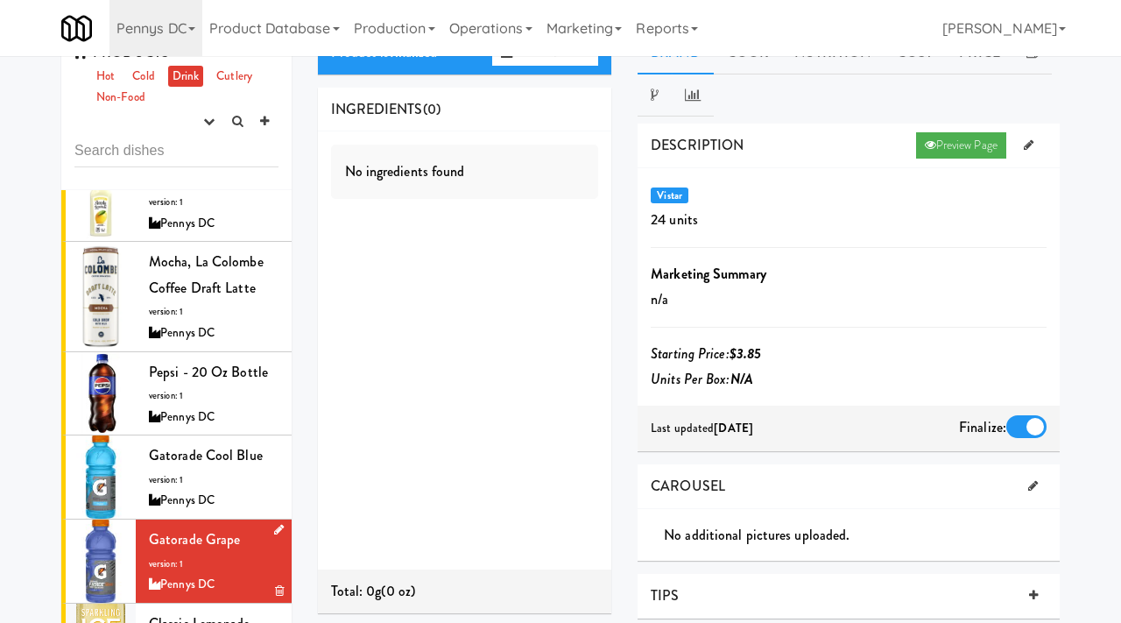
scroll to position [2919, 0]
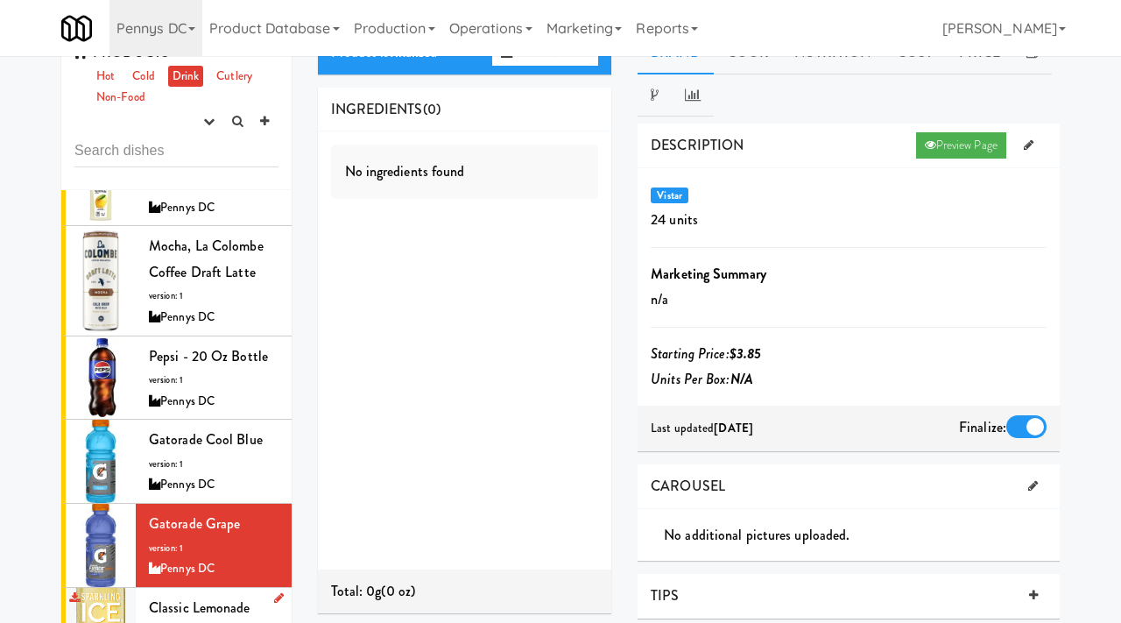
click at [169, 598] on span "Classic Lemonade Sparkling Ice" at bounding box center [200, 621] width 102 height 46
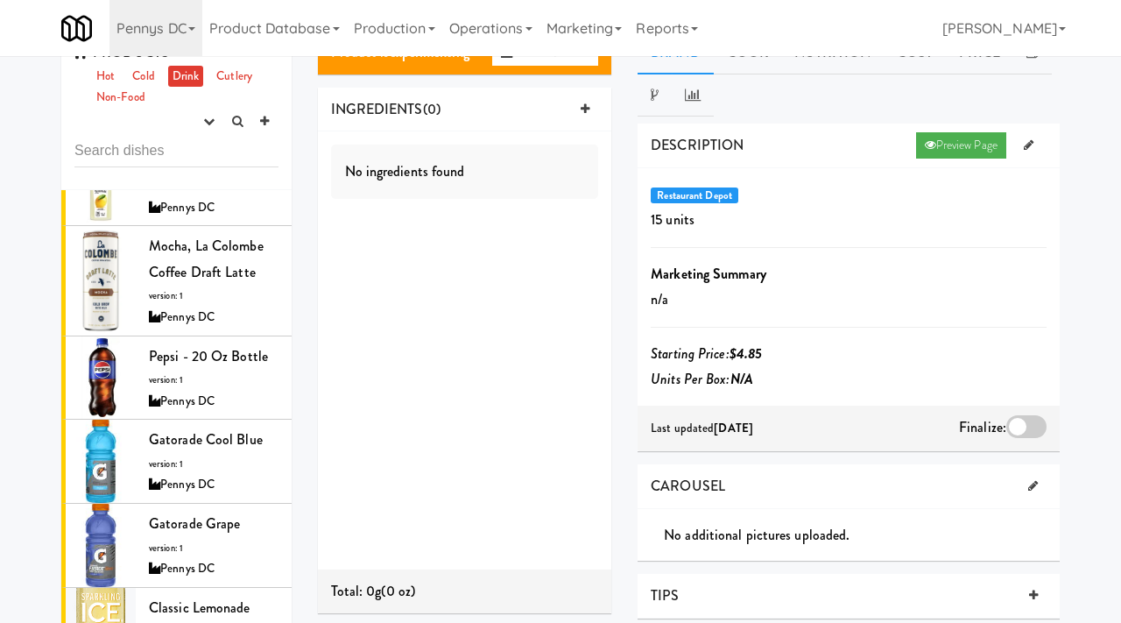
click at [1014, 421] on div at bounding box center [1027, 426] width 40 height 23
click at [0, 0] on input "checkbox" at bounding box center [0, 0] width 0 height 0
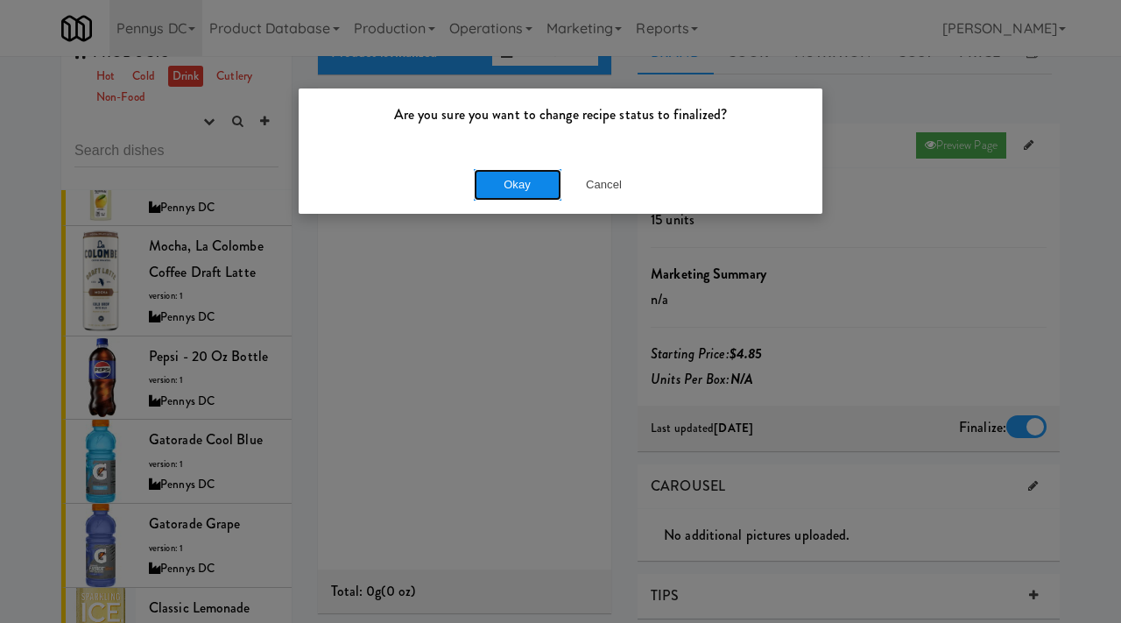
click at [487, 179] on button "Okay" at bounding box center [518, 185] width 88 height 32
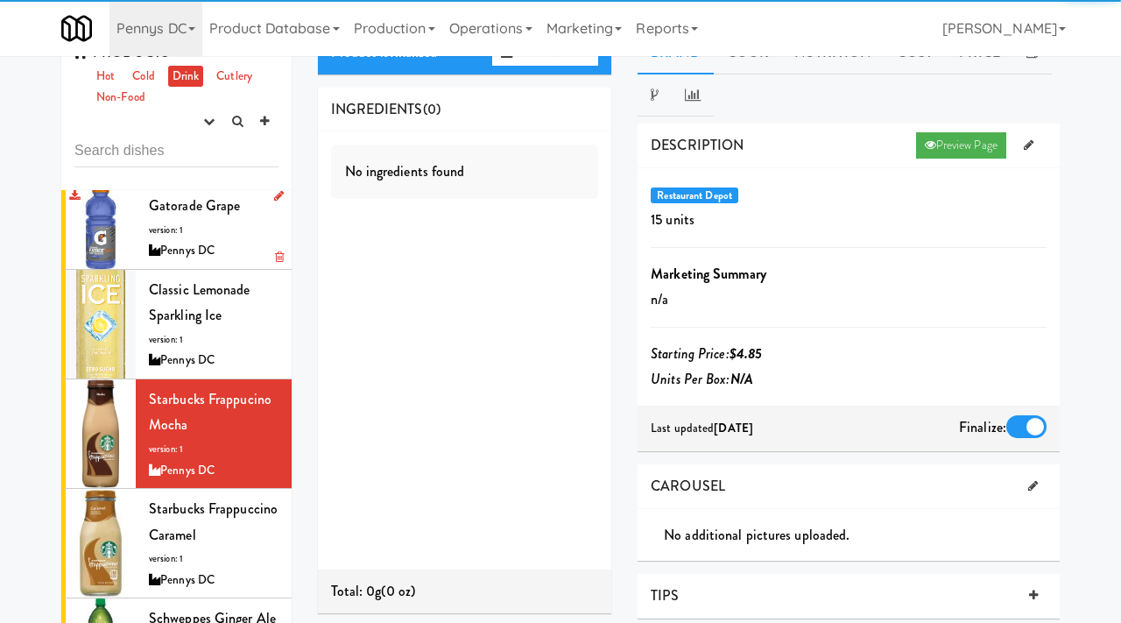
scroll to position [3260, 0]
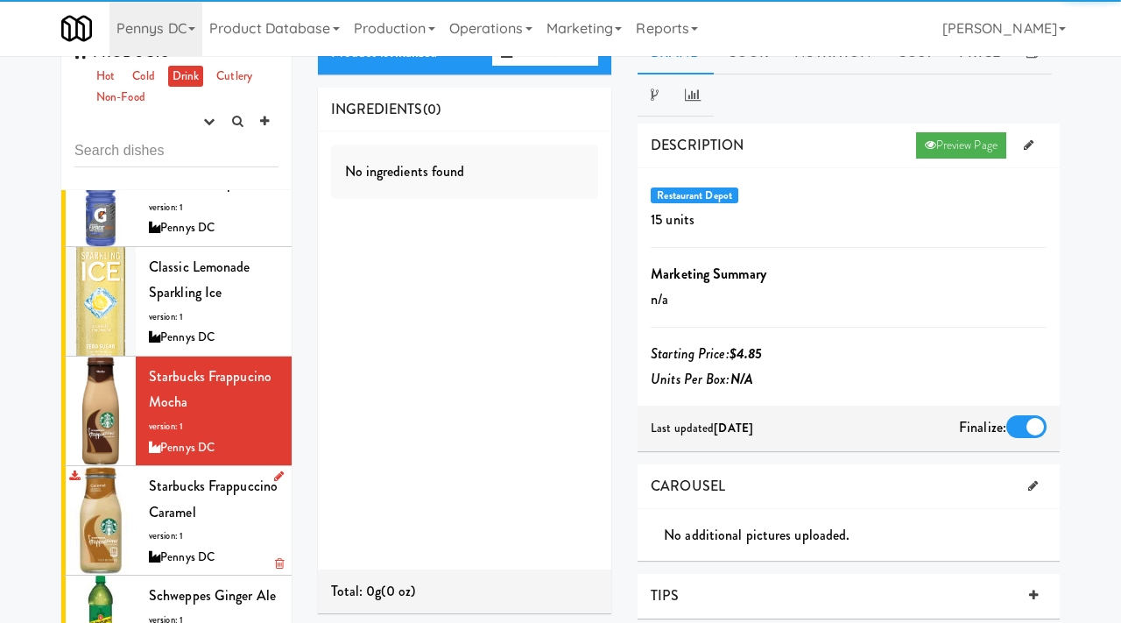
click at [193, 473] on div "Starbucks Frappuccino Caramel version: 1 Pennys DC" at bounding box center [214, 520] width 130 height 95
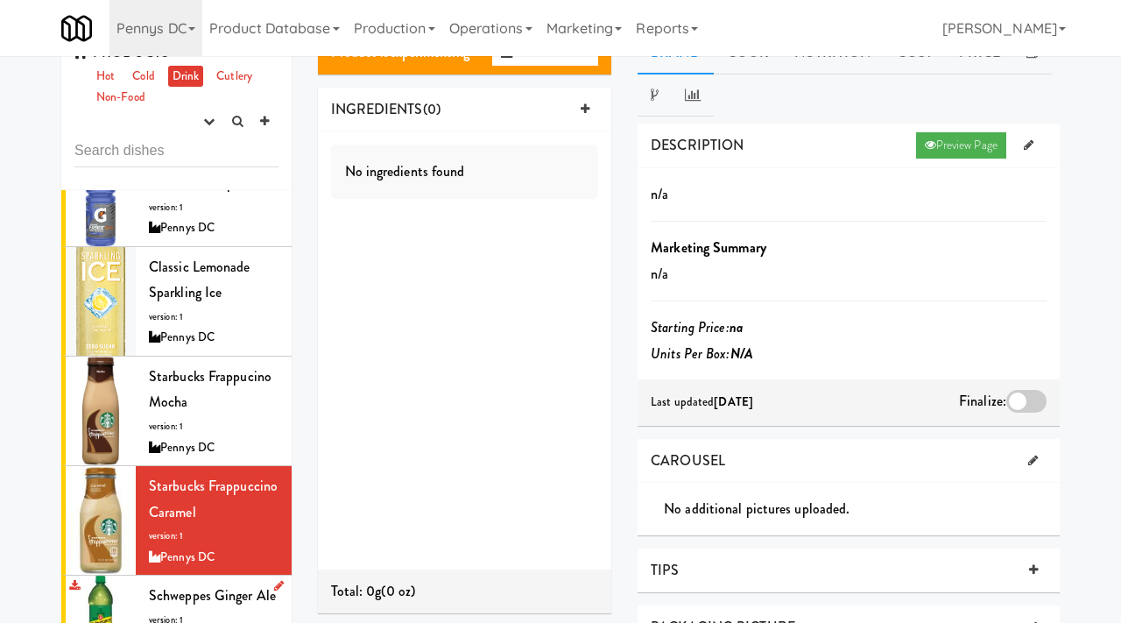
click at [166, 585] on span "Schweppes Ginger Ale" at bounding box center [212, 595] width 127 height 20
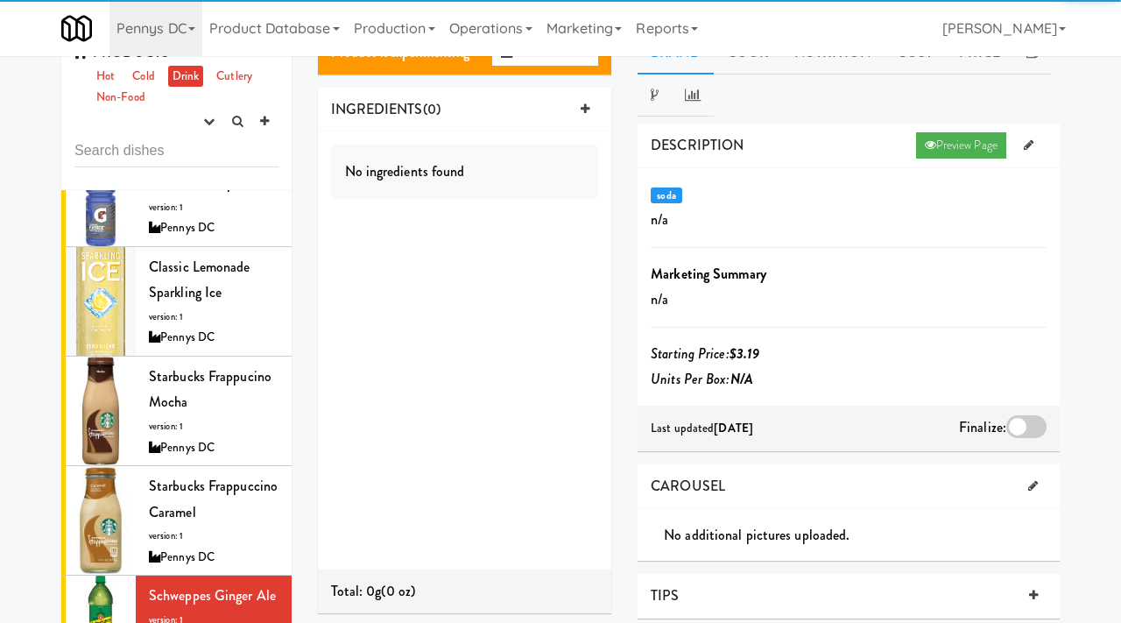
click at [1022, 420] on div at bounding box center [1027, 426] width 40 height 23
click at [0, 0] on input "checkbox" at bounding box center [0, 0] width 0 height 0
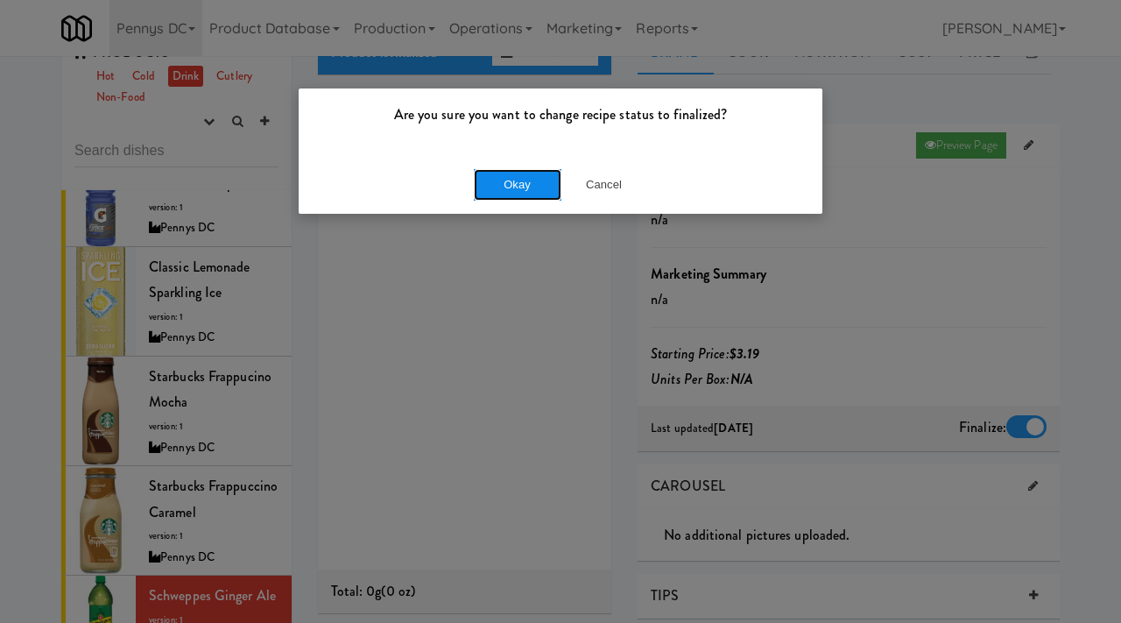
click at [526, 184] on button "Okay" at bounding box center [518, 185] width 88 height 32
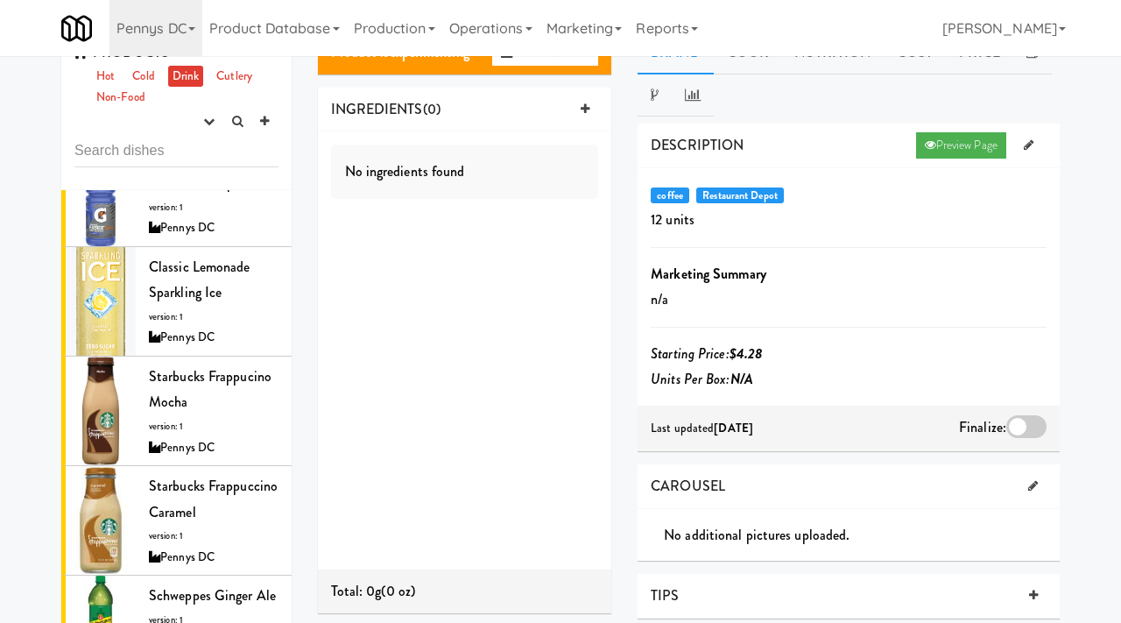
click at [1029, 432] on div at bounding box center [1027, 426] width 40 height 23
click at [0, 0] on input "checkbox" at bounding box center [0, 0] width 0 height 0
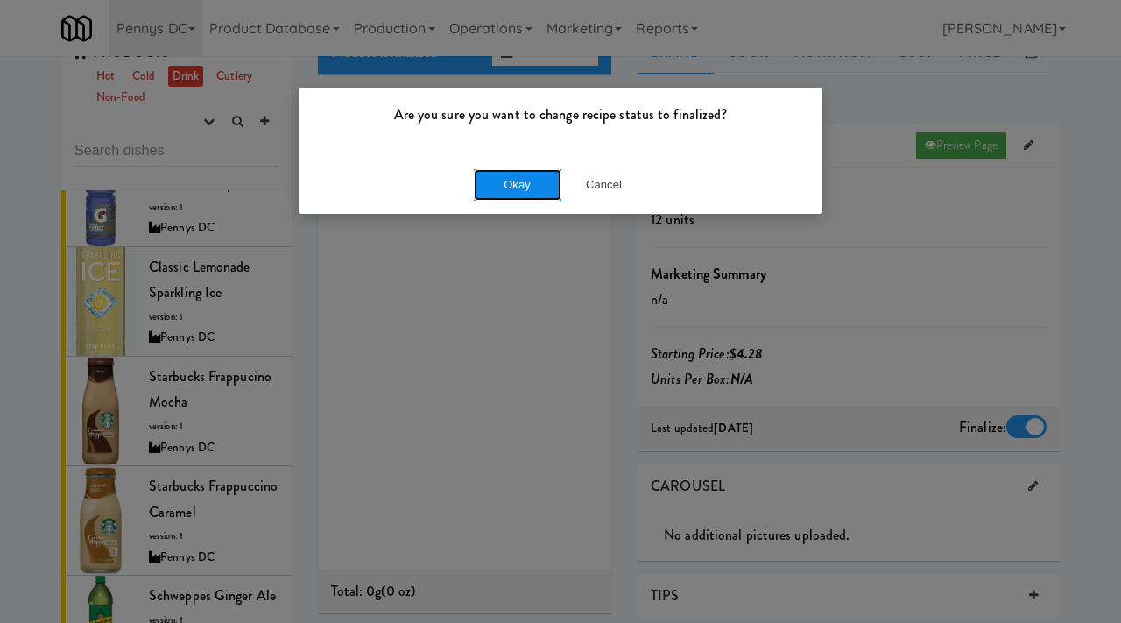
click at [518, 175] on button "Okay" at bounding box center [518, 185] width 88 height 32
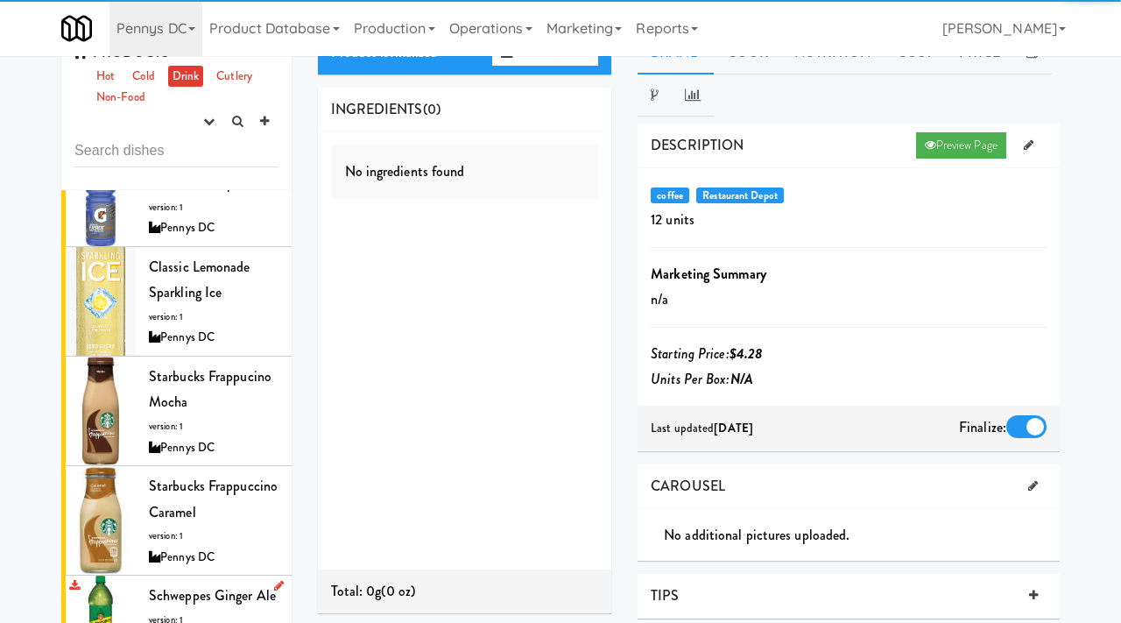
scroll to position [3269, 0]
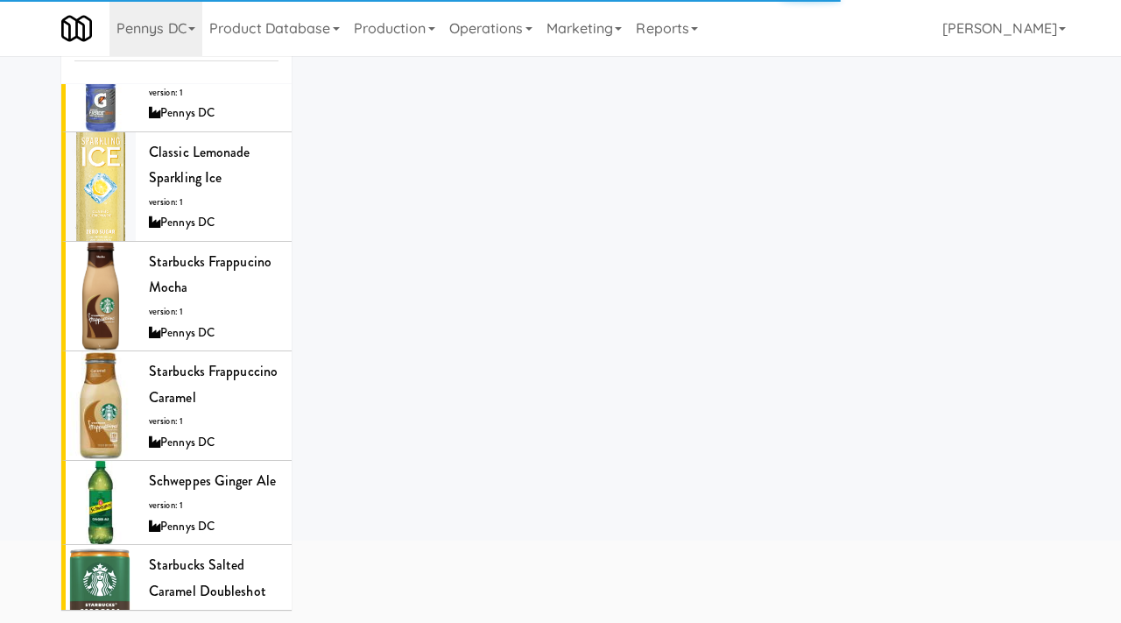
scroll to position [187, 0]
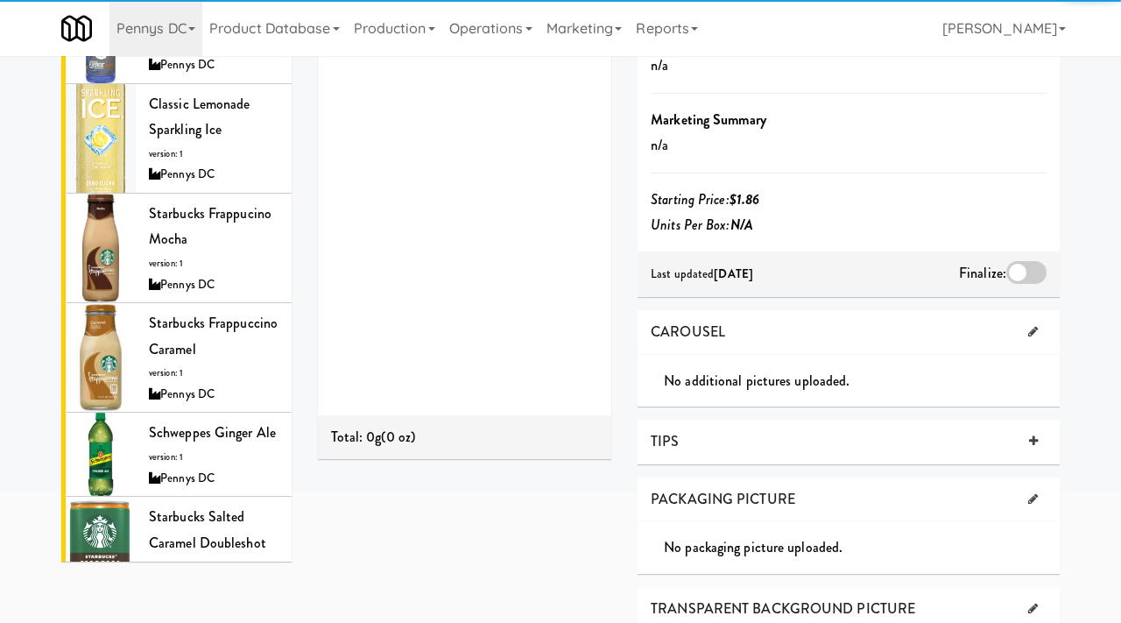
click at [1017, 273] on div at bounding box center [1027, 272] width 40 height 23
click at [0, 0] on input "checkbox" at bounding box center [0, 0] width 0 height 0
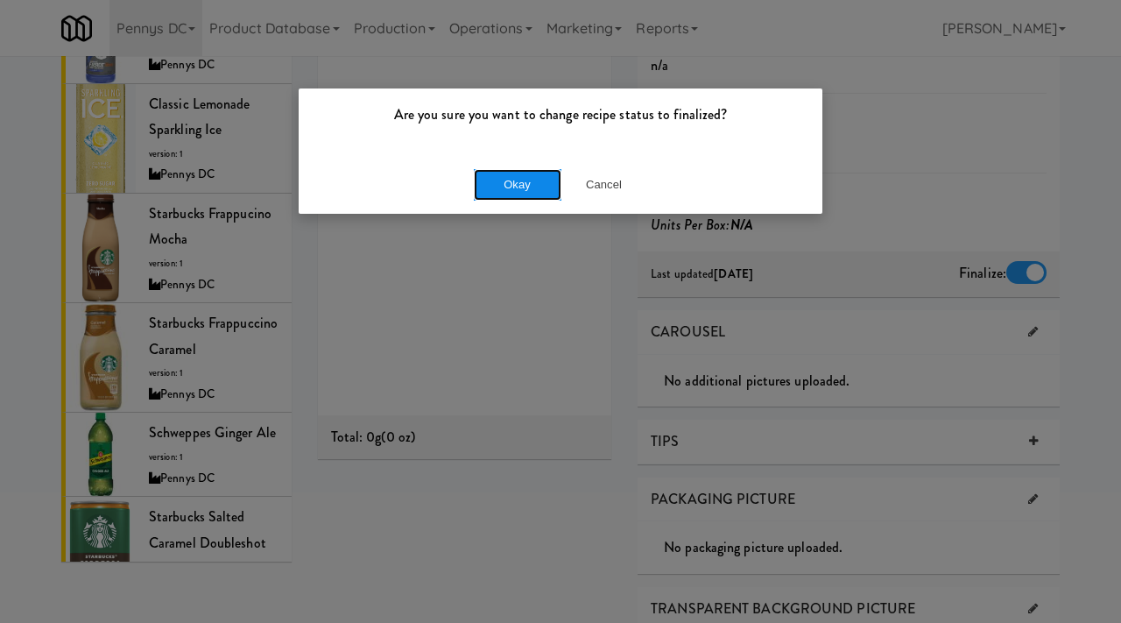
click at [502, 186] on button "Okay" at bounding box center [518, 185] width 88 height 32
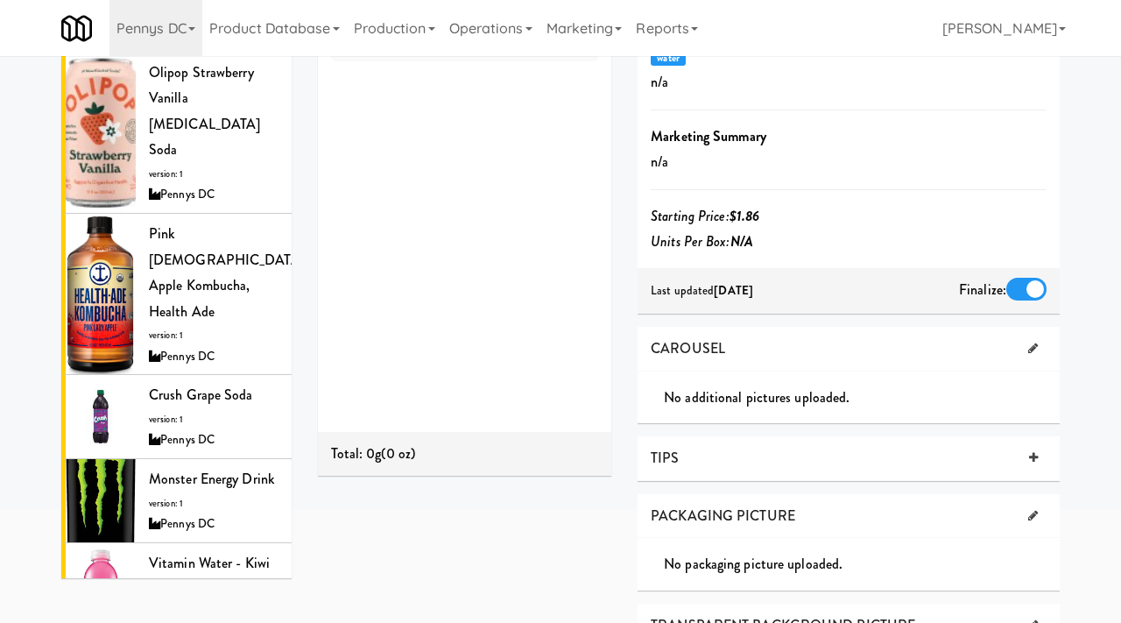
scroll to position [0, 0]
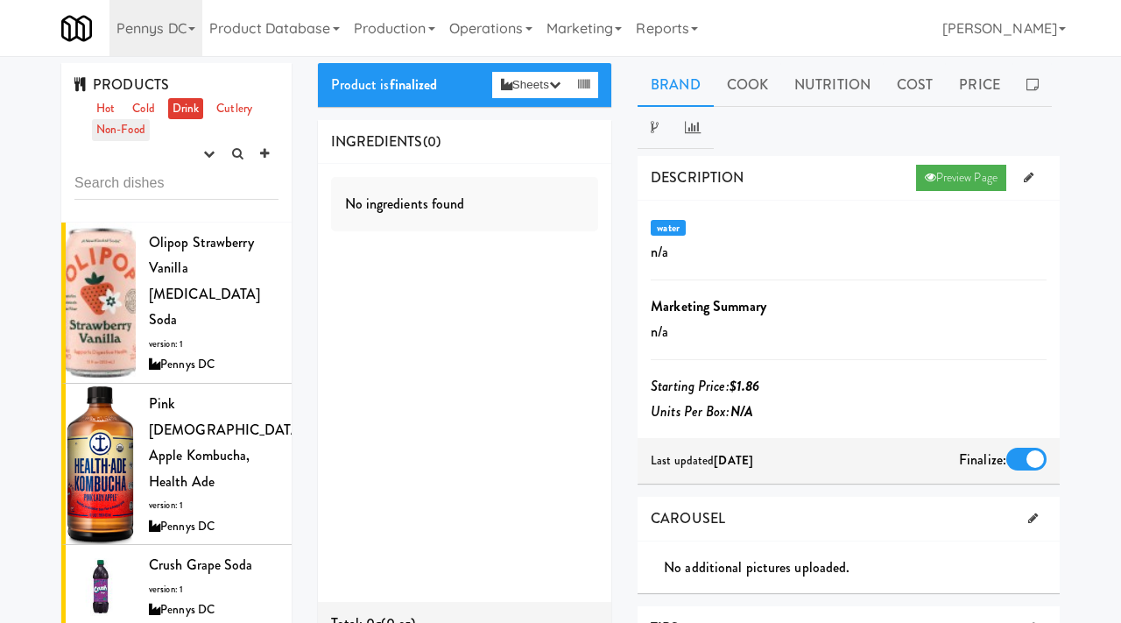
click at [110, 126] on link "Non-Food" at bounding box center [121, 130] width 58 height 22
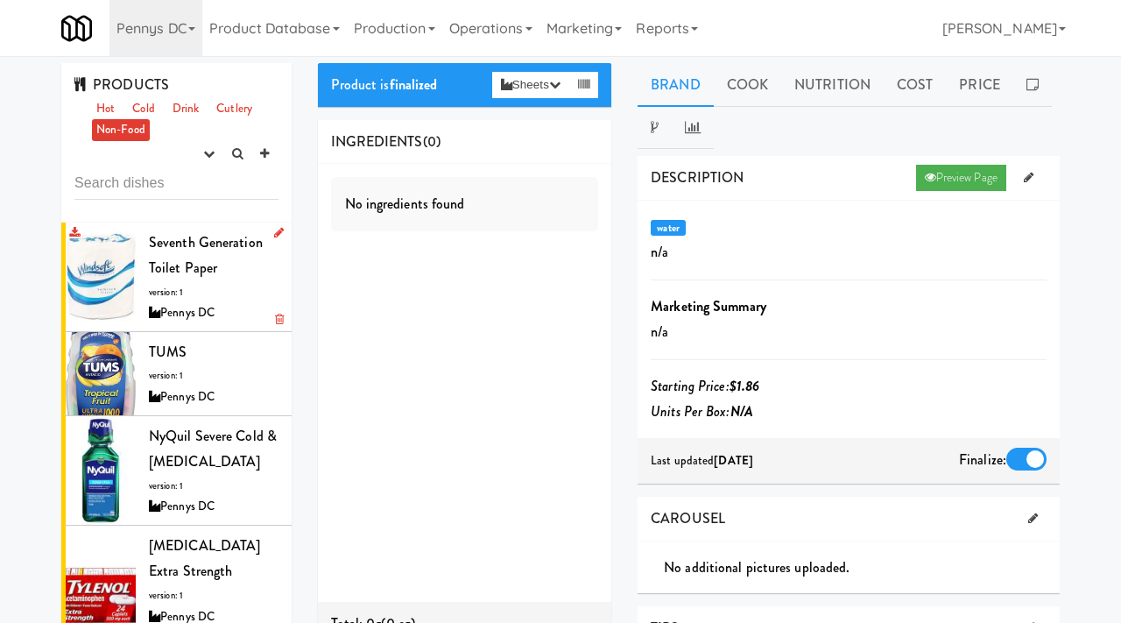
click at [207, 267] on span "Seventh Generation Toilet Paper" at bounding box center [206, 255] width 114 height 46
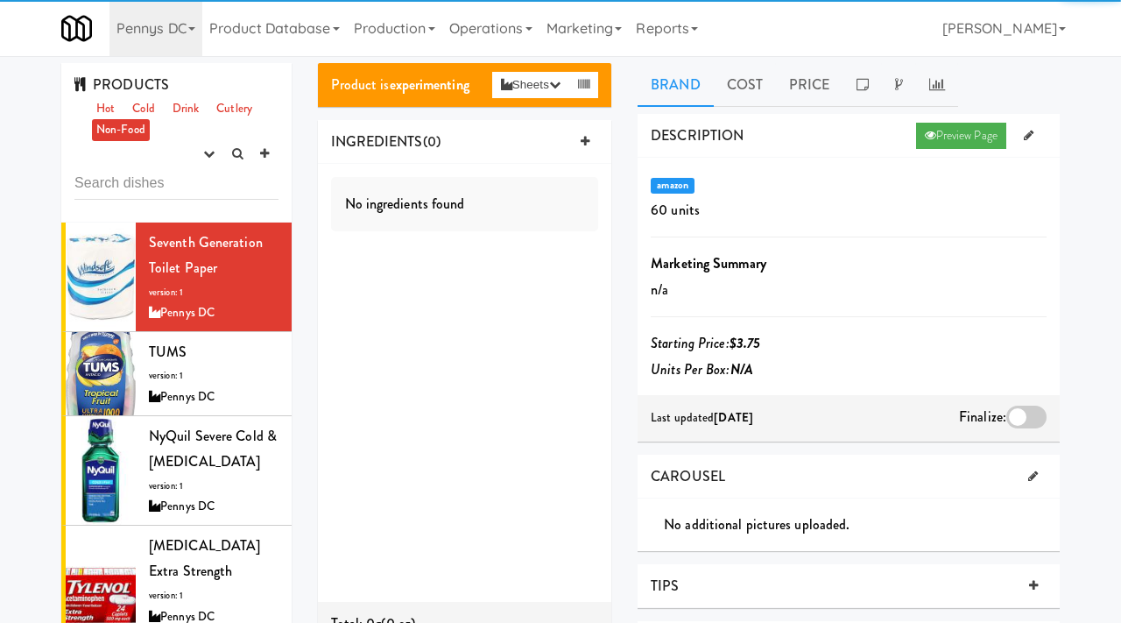
click at [1034, 409] on div at bounding box center [1027, 417] width 40 height 23
click at [0, 0] on input "checkbox" at bounding box center [0, 0] width 0 height 0
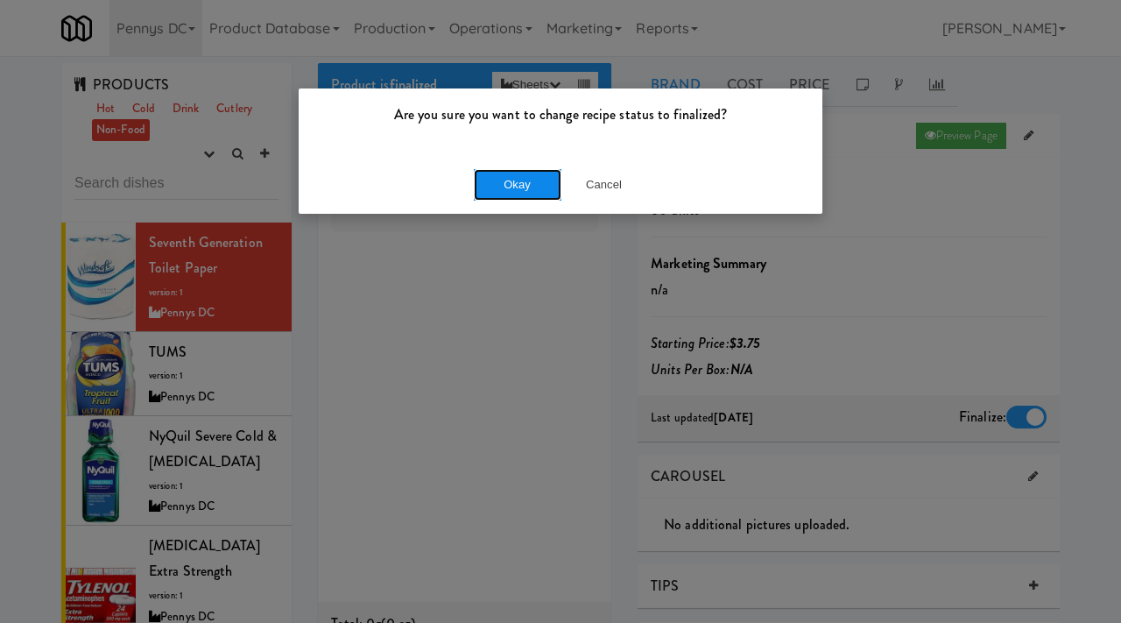
click at [530, 171] on button "Okay" at bounding box center [518, 185] width 88 height 32
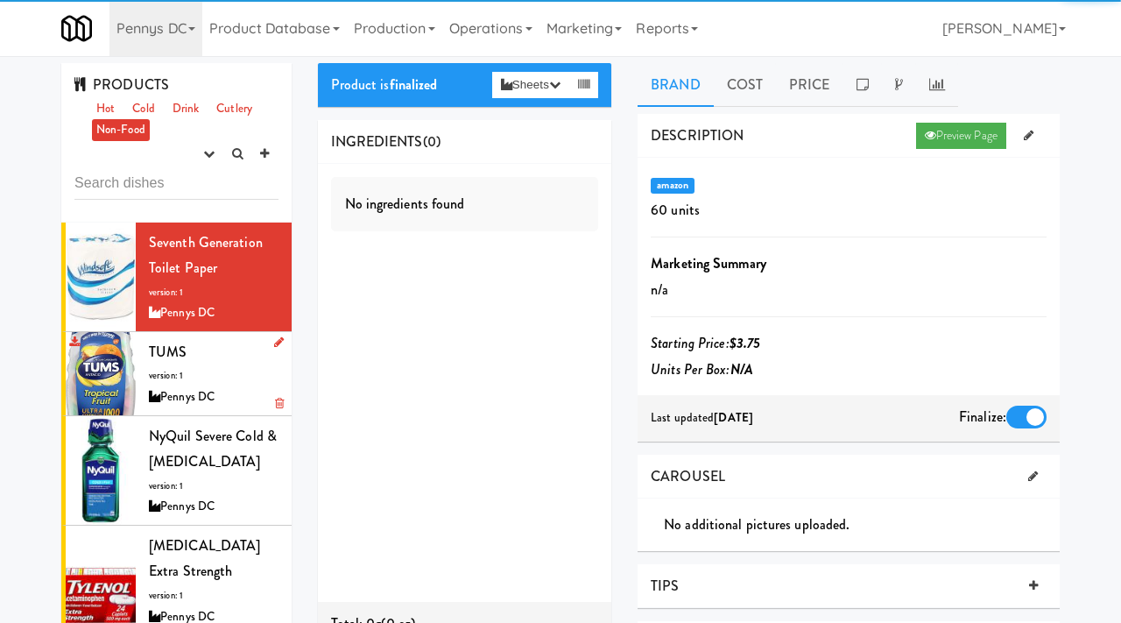
click at [185, 376] on div "TUMS version: 1 Pennys DC" at bounding box center [214, 373] width 130 height 69
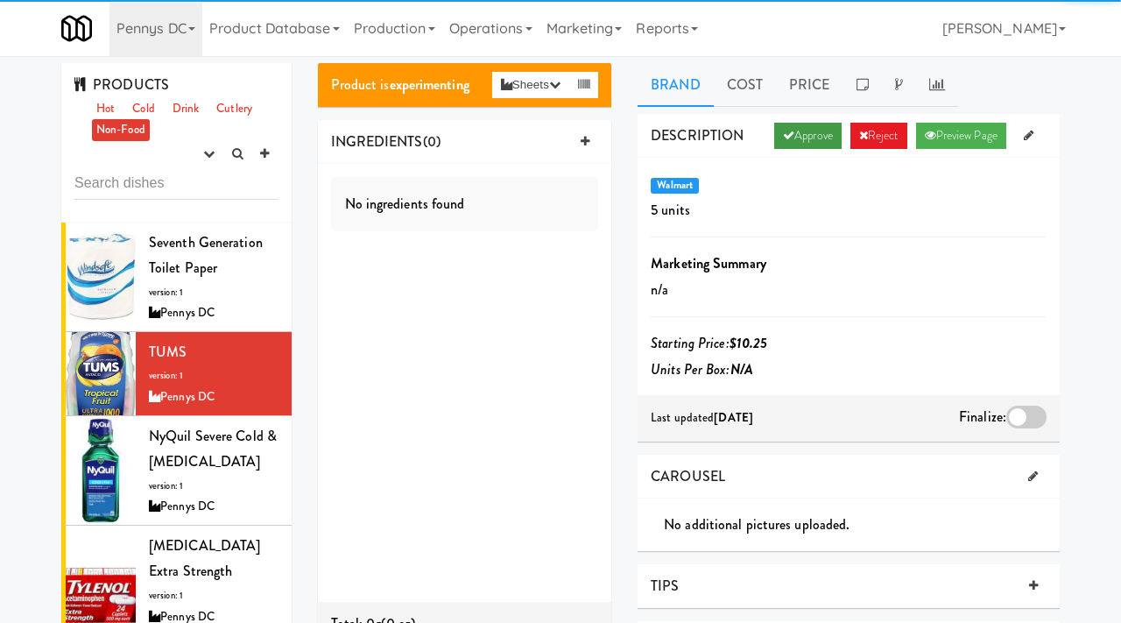
click at [814, 140] on link "Approve" at bounding box center [807, 136] width 67 height 26
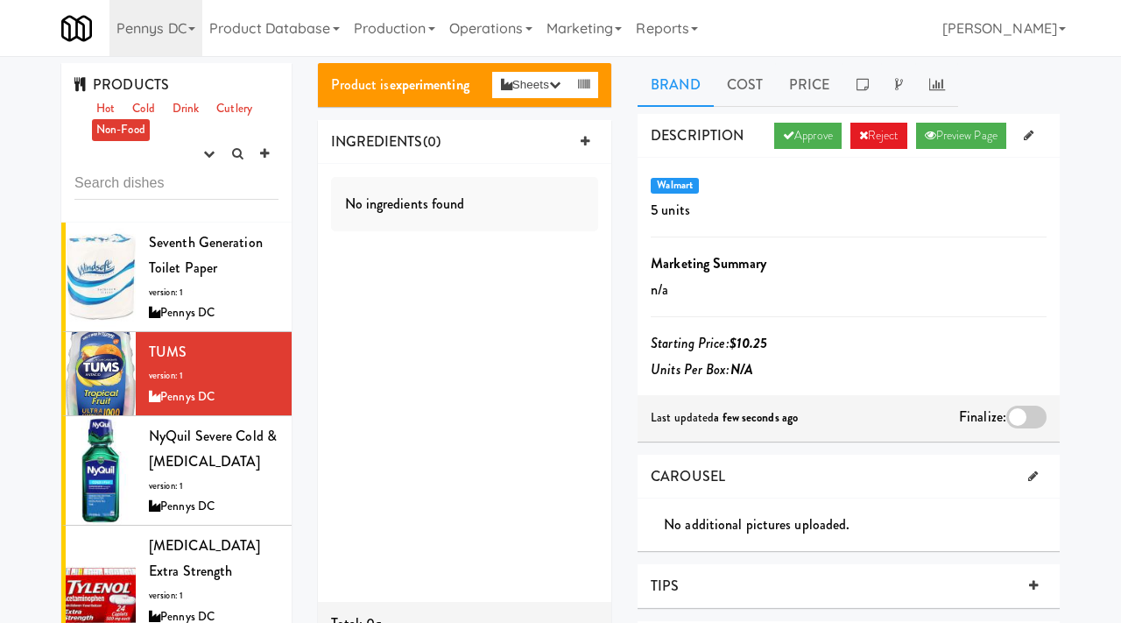
click at [1022, 416] on div at bounding box center [1027, 417] width 40 height 23
click at [0, 0] on input "checkbox" at bounding box center [0, 0] width 0 height 0
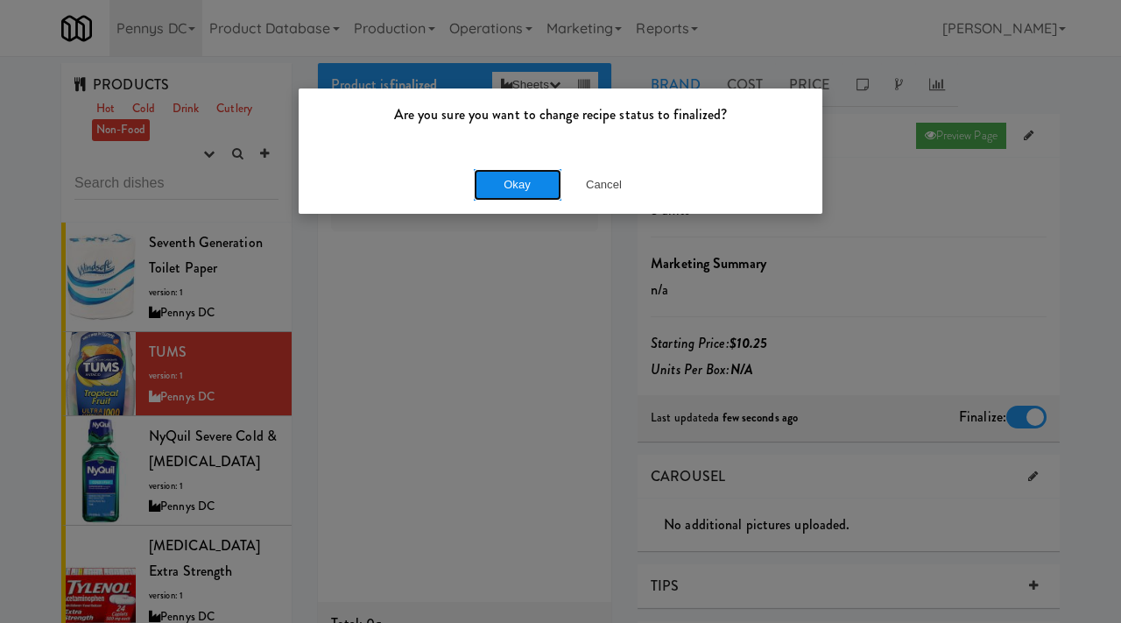
click at [539, 191] on button "Okay" at bounding box center [518, 185] width 88 height 32
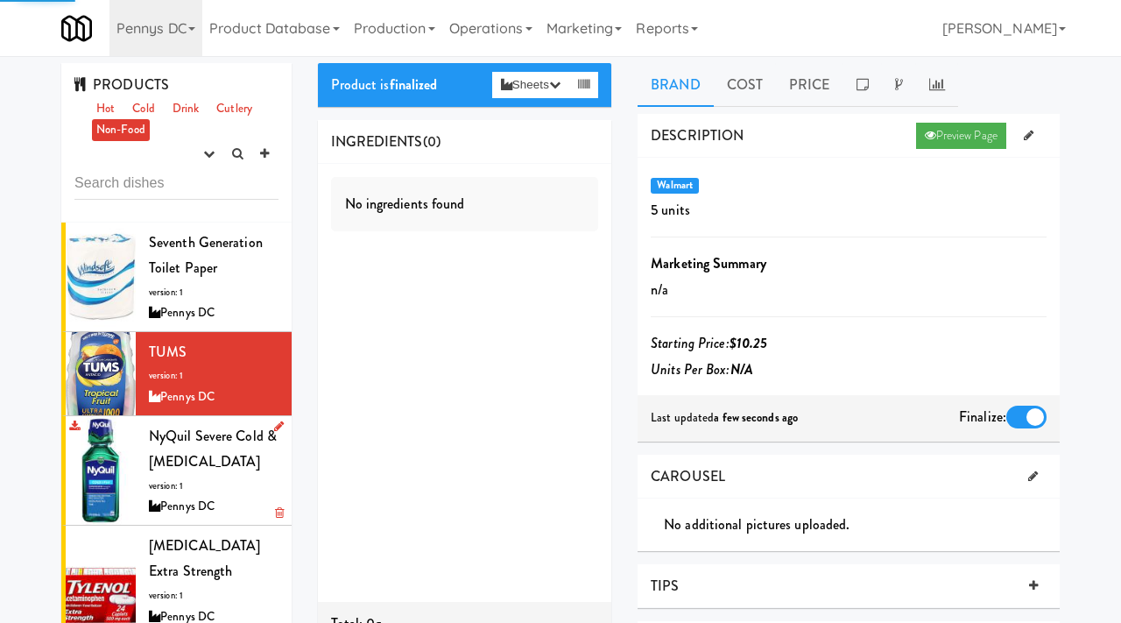
click at [182, 463] on div "NyQuil Severe Cold & Flu version: 1 Pennys DC" at bounding box center [214, 470] width 130 height 95
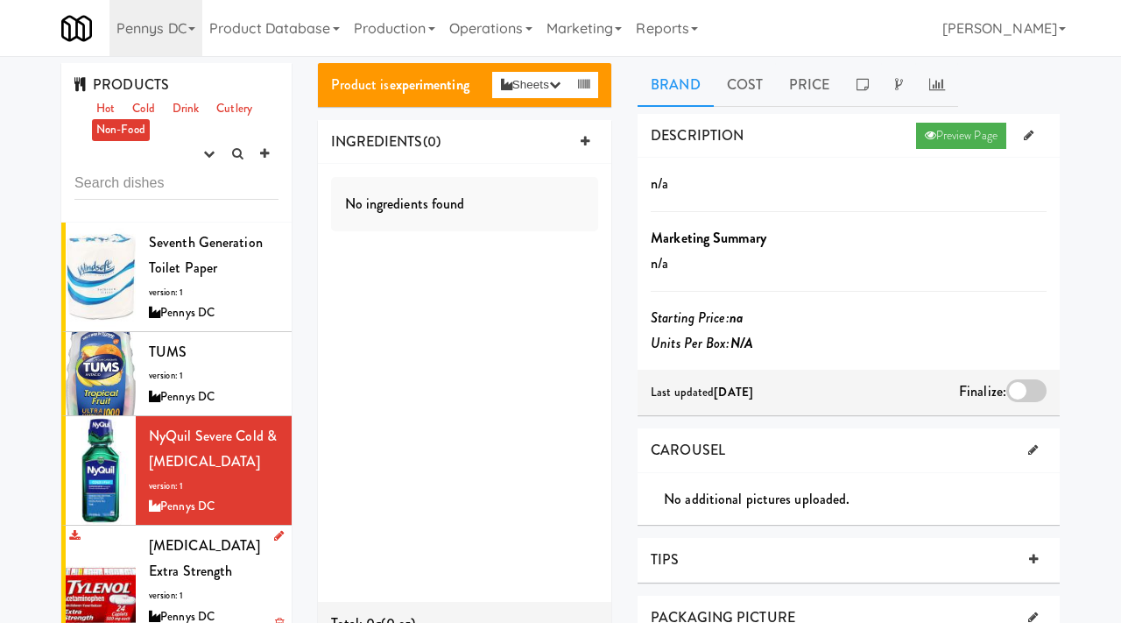
click at [168, 576] on div "Tylenol Extra Strength version: 1 Pennys DC" at bounding box center [214, 580] width 130 height 95
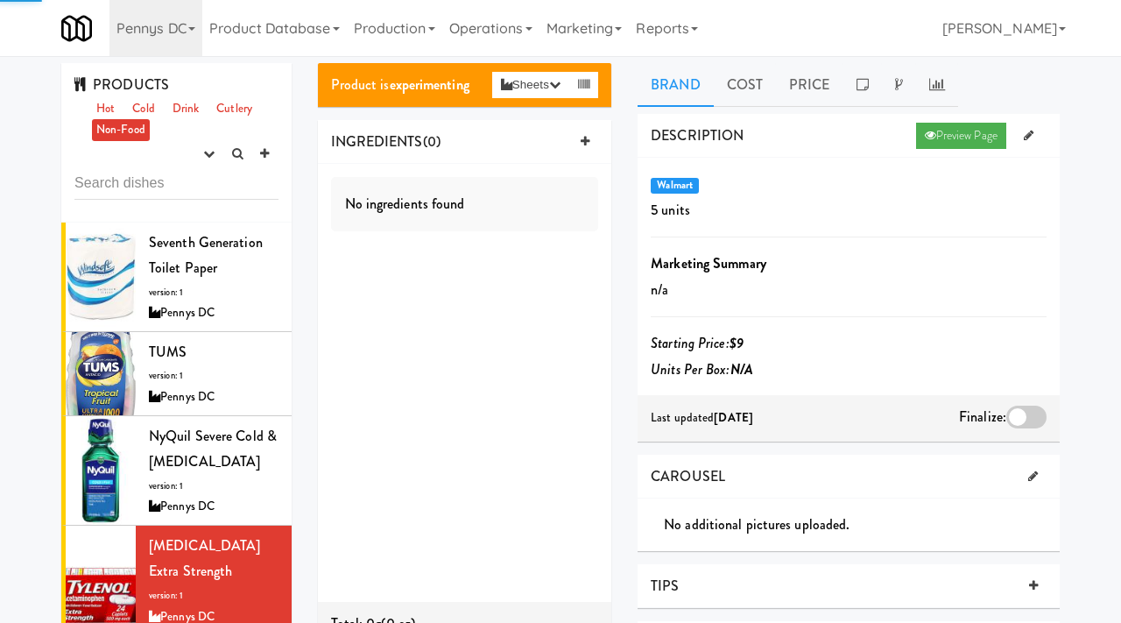
click at [1015, 422] on div at bounding box center [1027, 417] width 40 height 23
click at [0, 0] on input "checkbox" at bounding box center [0, 0] width 0 height 0
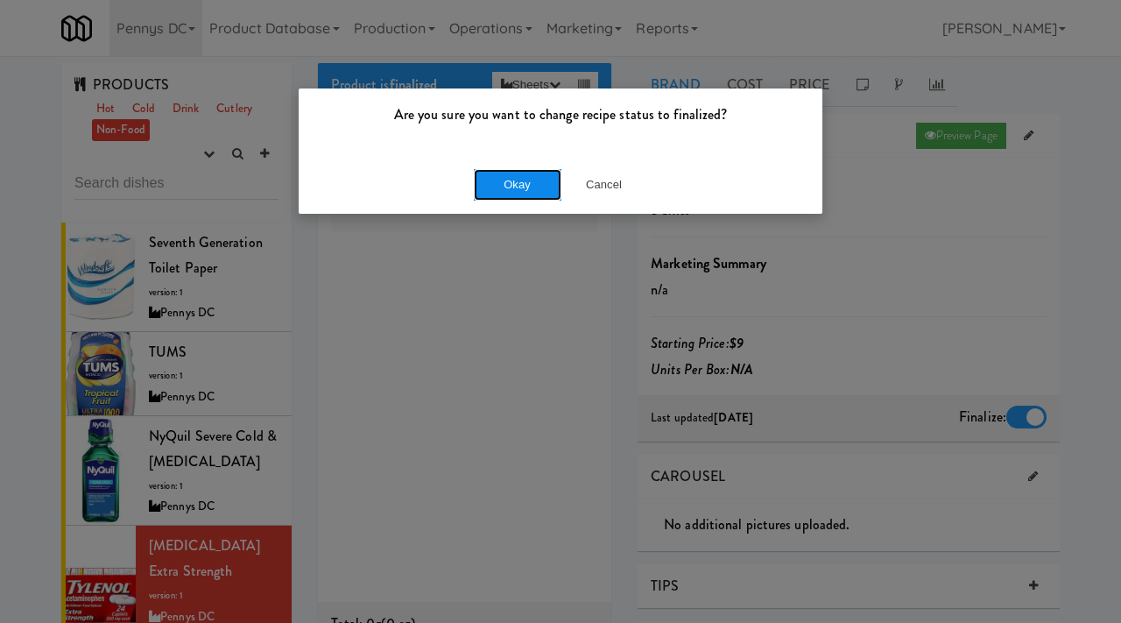
click at [506, 195] on button "Okay" at bounding box center [518, 185] width 88 height 32
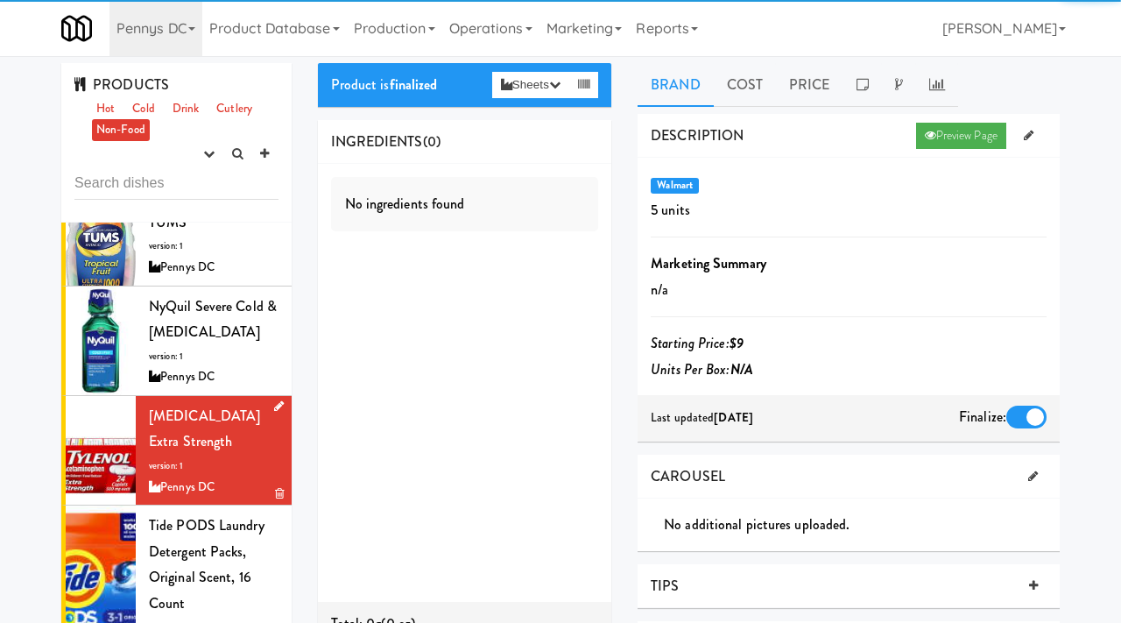
scroll to position [138, 0]
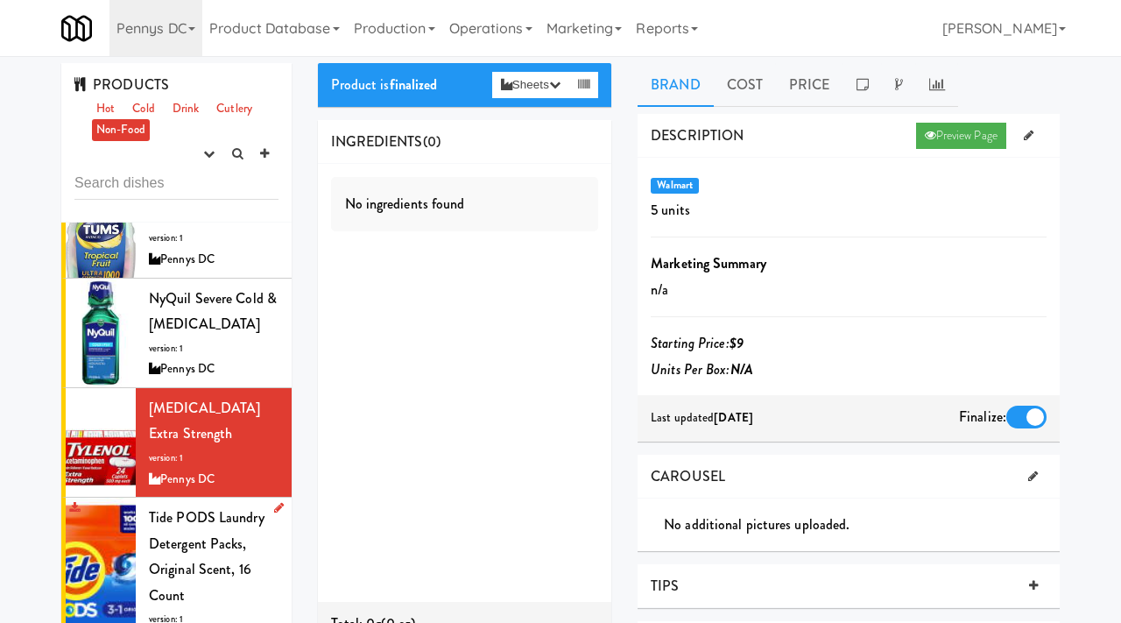
click at [196, 531] on div "Tide PODS Laundry Detergent Packs, Original Scent, 16 Count version: 1 Pennys DC" at bounding box center [214, 578] width 130 height 146
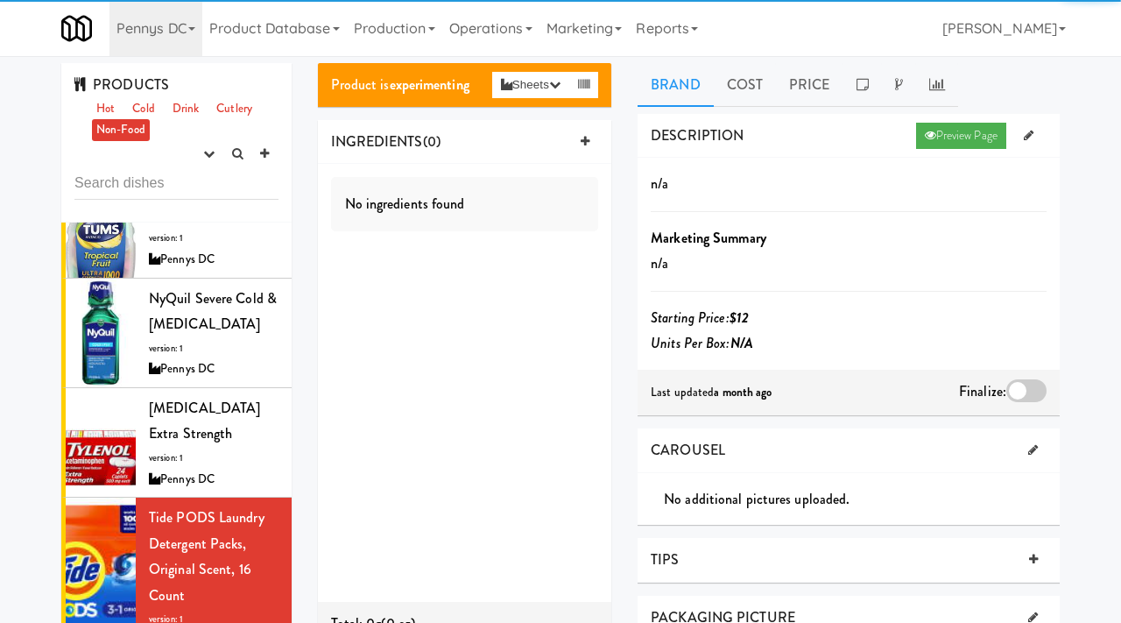
click at [1037, 398] on div at bounding box center [1027, 390] width 40 height 23
click at [0, 0] on input "checkbox" at bounding box center [0, 0] width 0 height 0
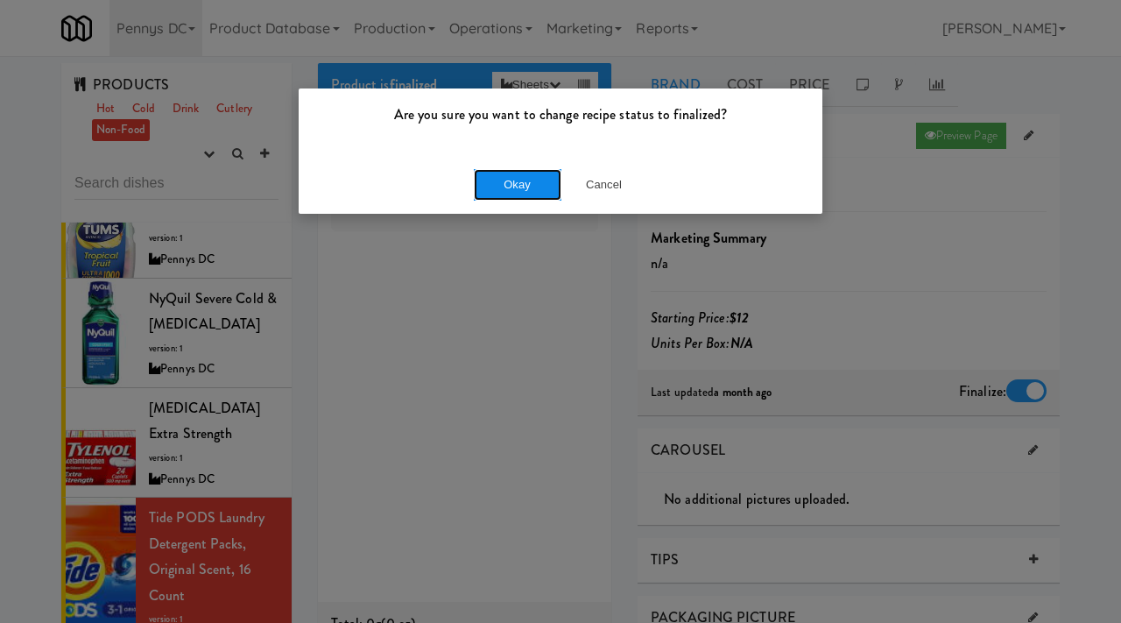
click at [543, 180] on button "Okay" at bounding box center [518, 185] width 88 height 32
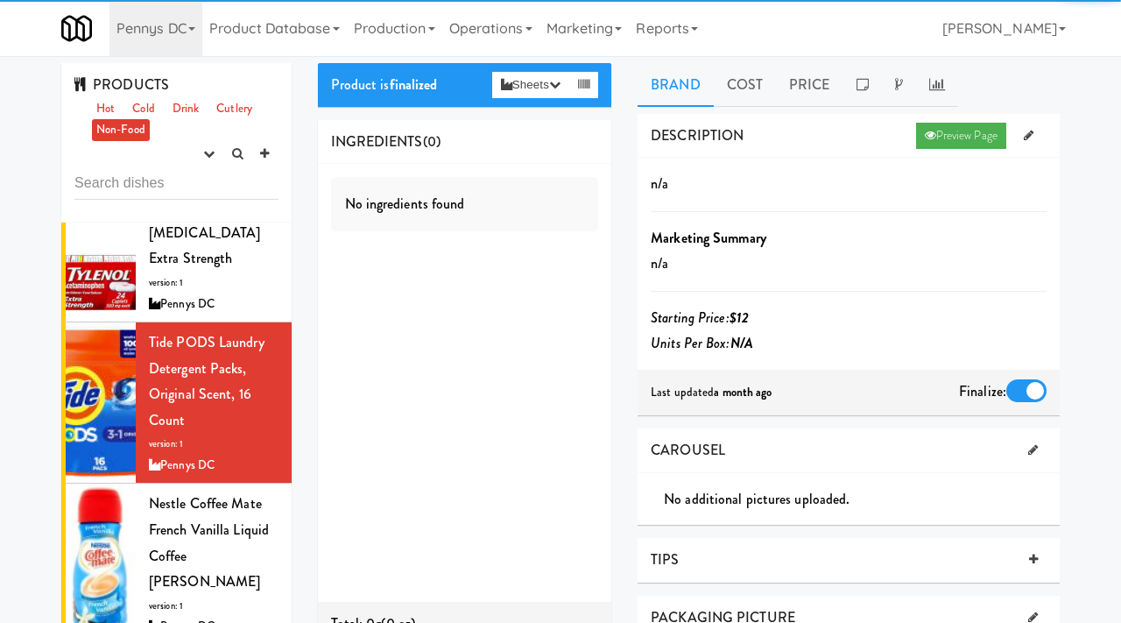
scroll to position [316, 0]
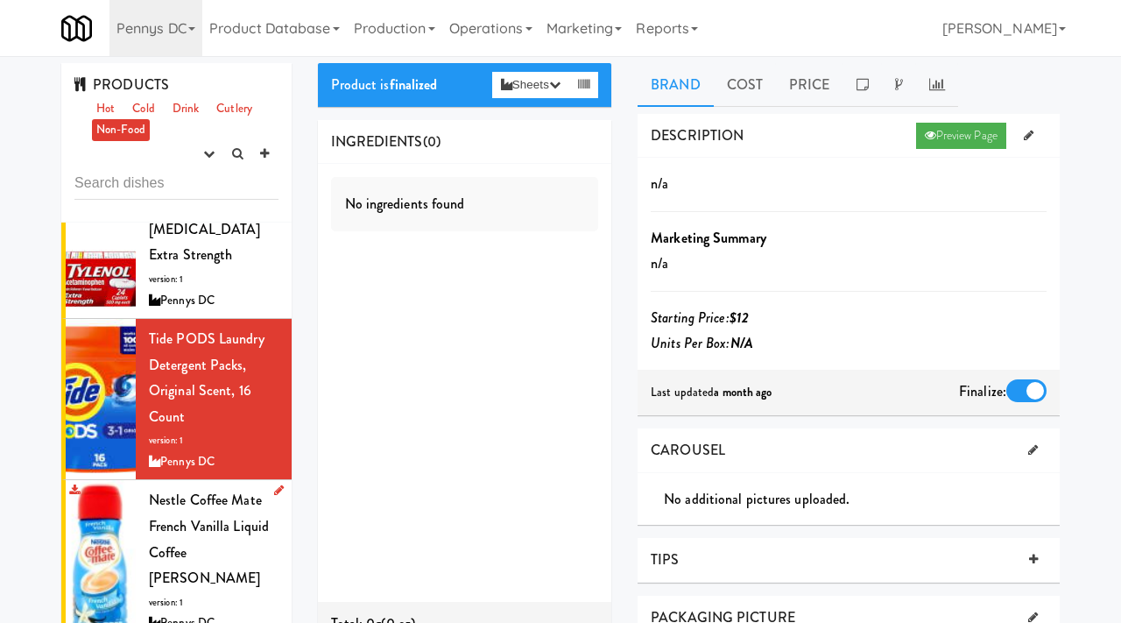
click at [187, 512] on div "Nestle Coffee mate French Vanilla Liquid Coffee Creamer version: 1 Pennys DC" at bounding box center [214, 560] width 130 height 146
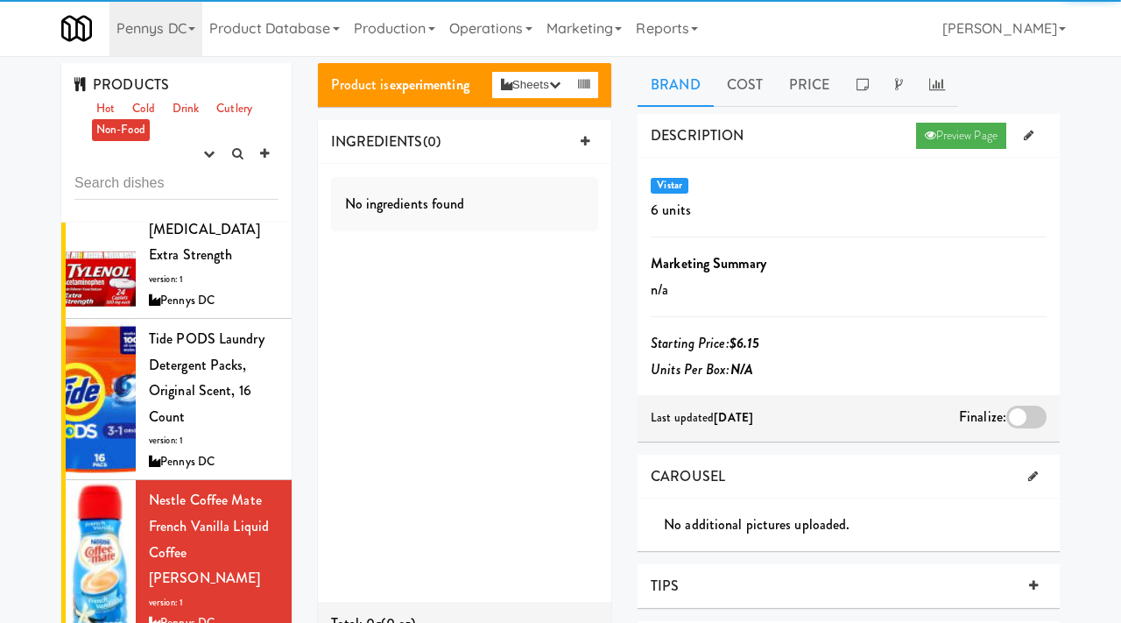
click at [1020, 413] on div at bounding box center [1027, 417] width 40 height 23
click at [0, 0] on input "checkbox" at bounding box center [0, 0] width 0 height 0
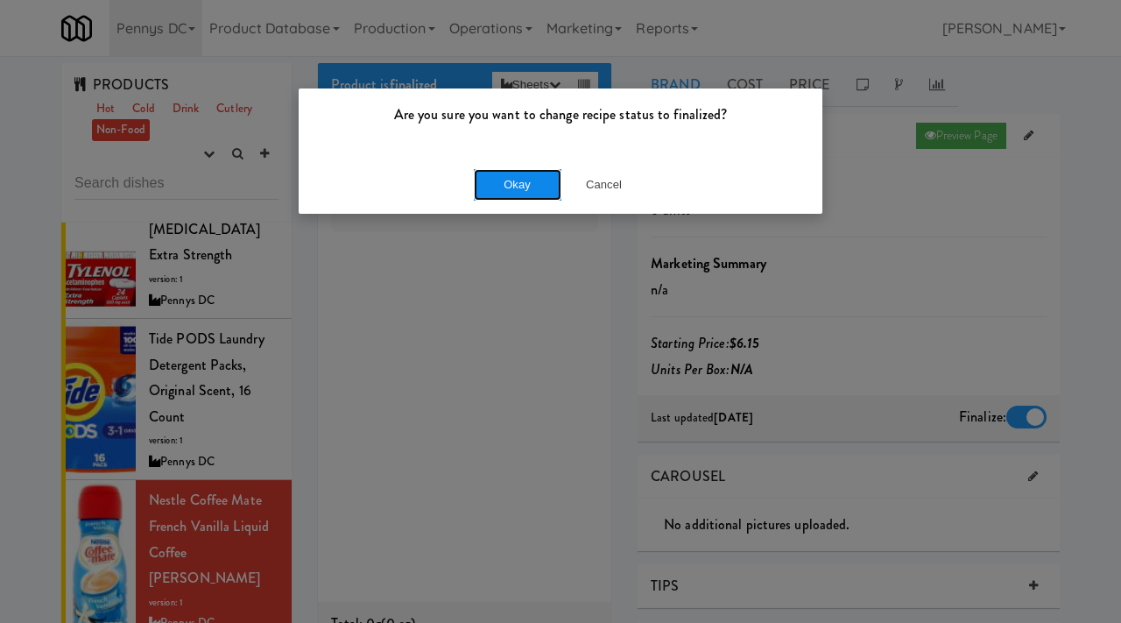
click at [512, 179] on button "Okay" at bounding box center [518, 185] width 88 height 32
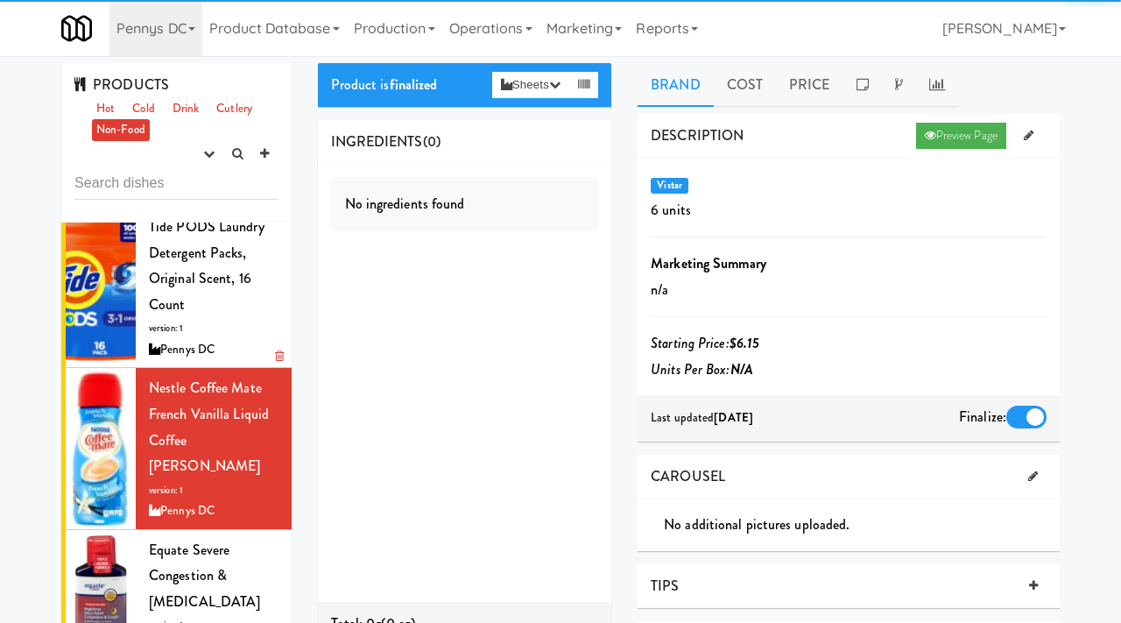
scroll to position [425, 0]
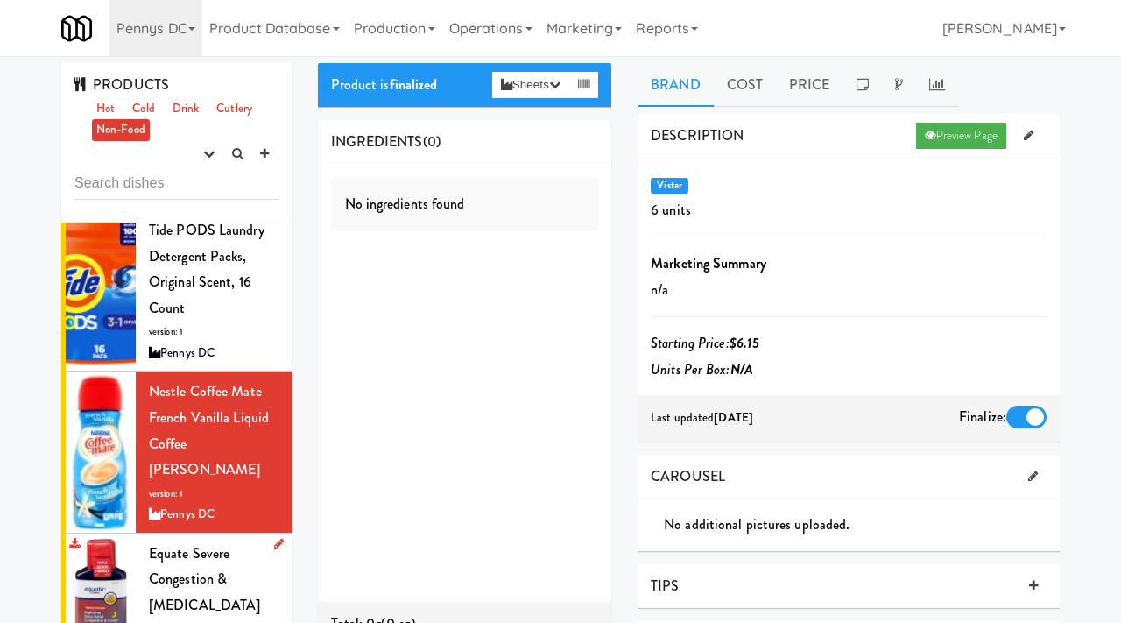
click at [175, 553] on span "Equate Severe Congestion & Sinus Relief, Maximum Strength" at bounding box center [204, 579] width 111 height 72
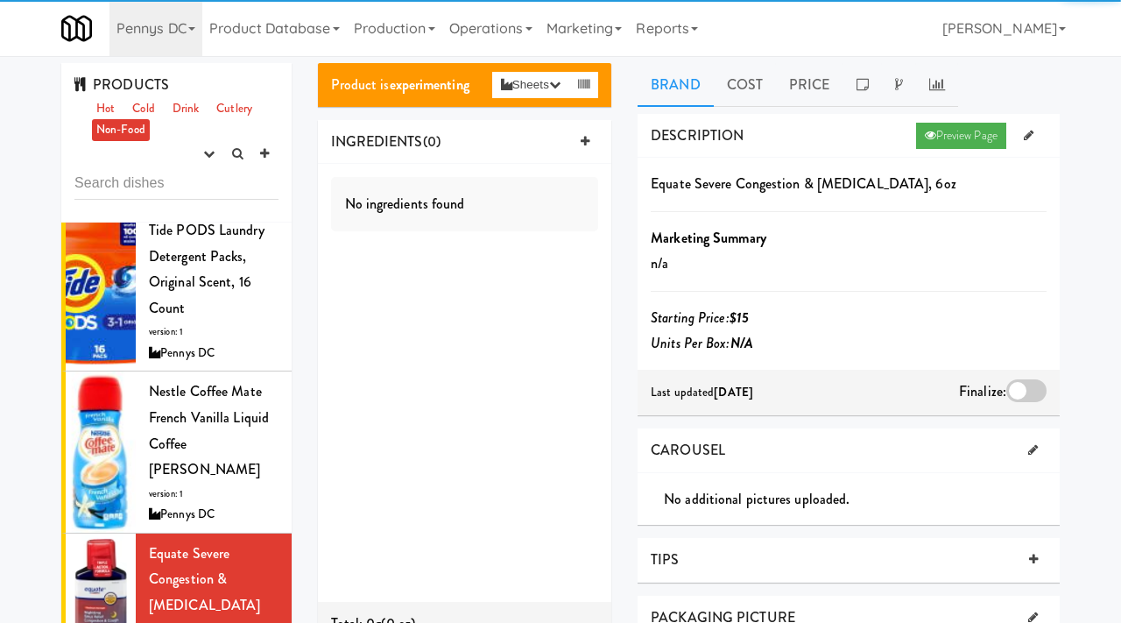
click at [1010, 391] on div at bounding box center [1027, 390] width 40 height 23
click at [0, 0] on input "checkbox" at bounding box center [0, 0] width 0 height 0
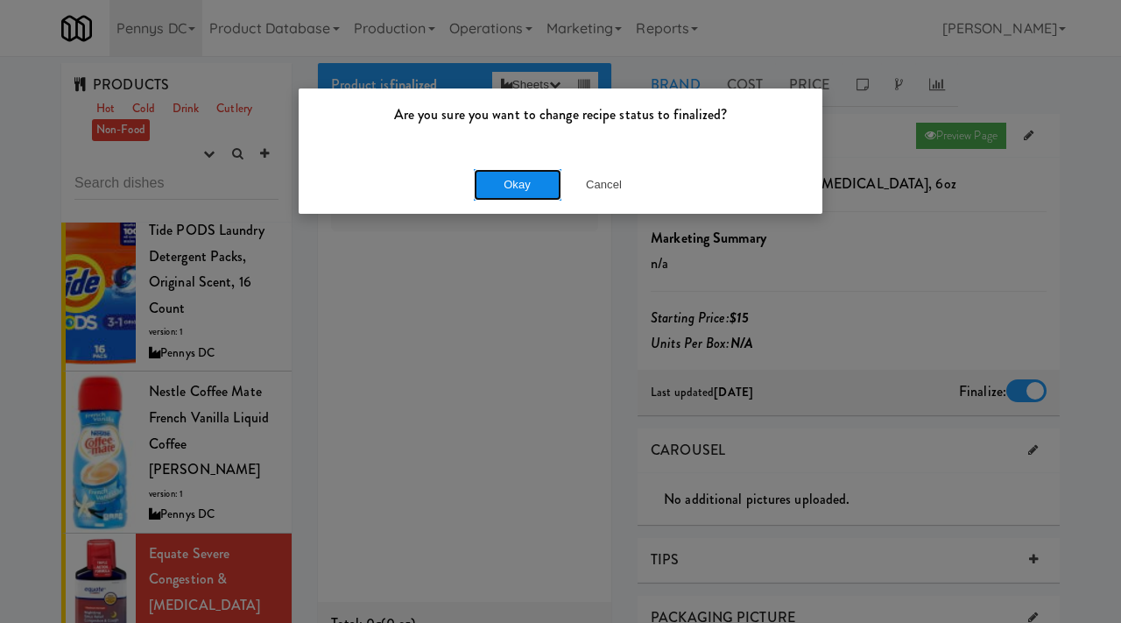
click at [539, 173] on button "Okay" at bounding box center [518, 185] width 88 height 32
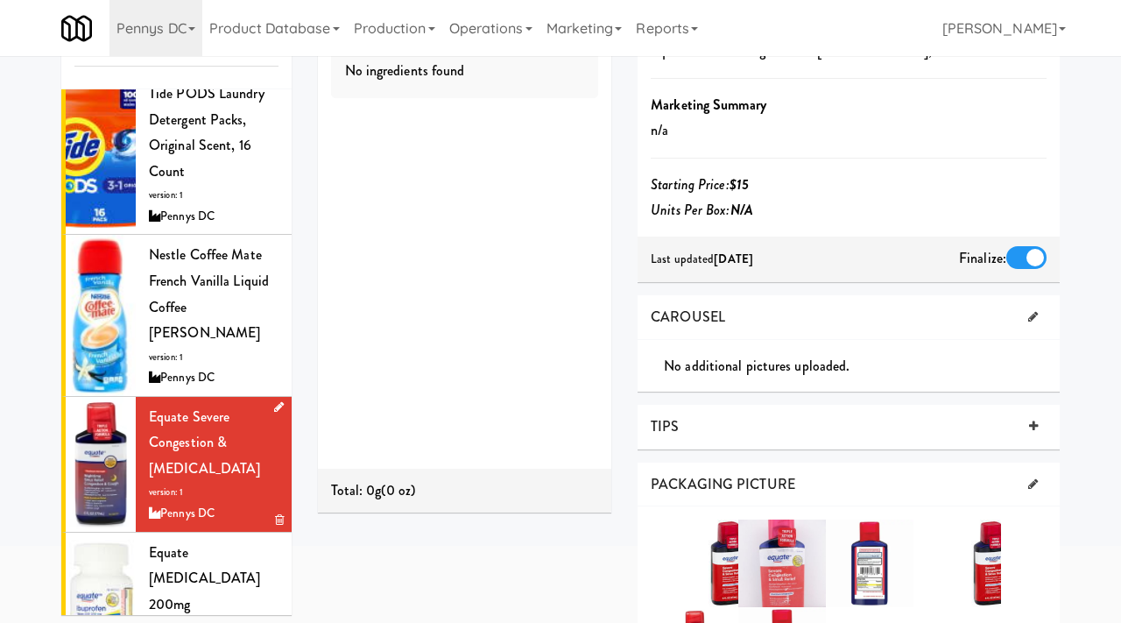
scroll to position [134, 0]
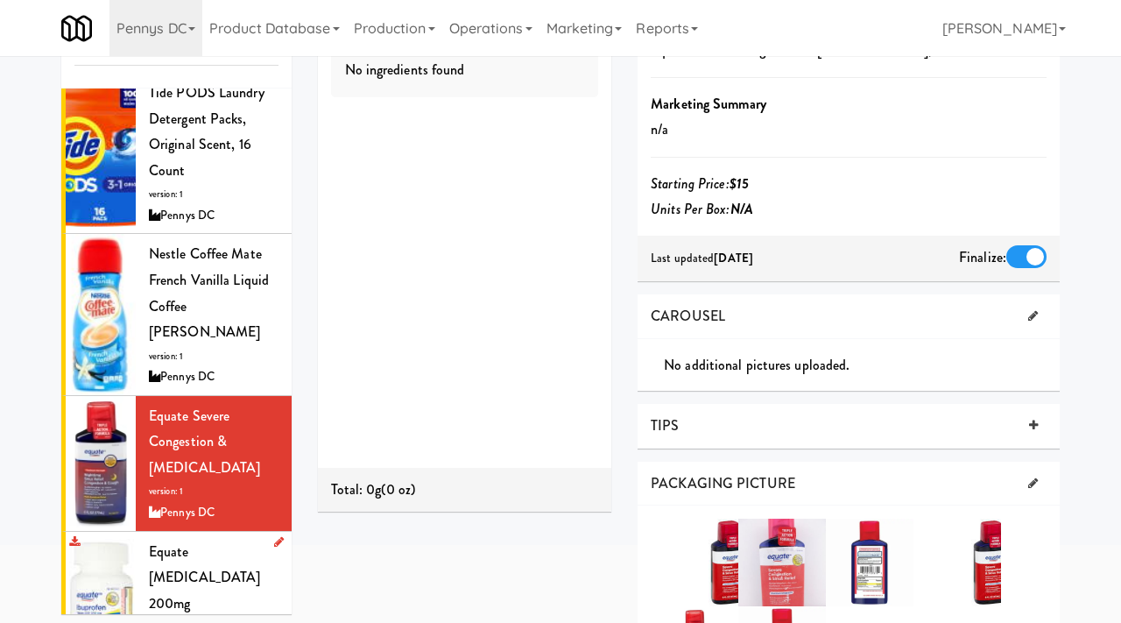
click at [181, 541] on span "Equate Ibuprofen 200mg" at bounding box center [204, 577] width 111 height 72
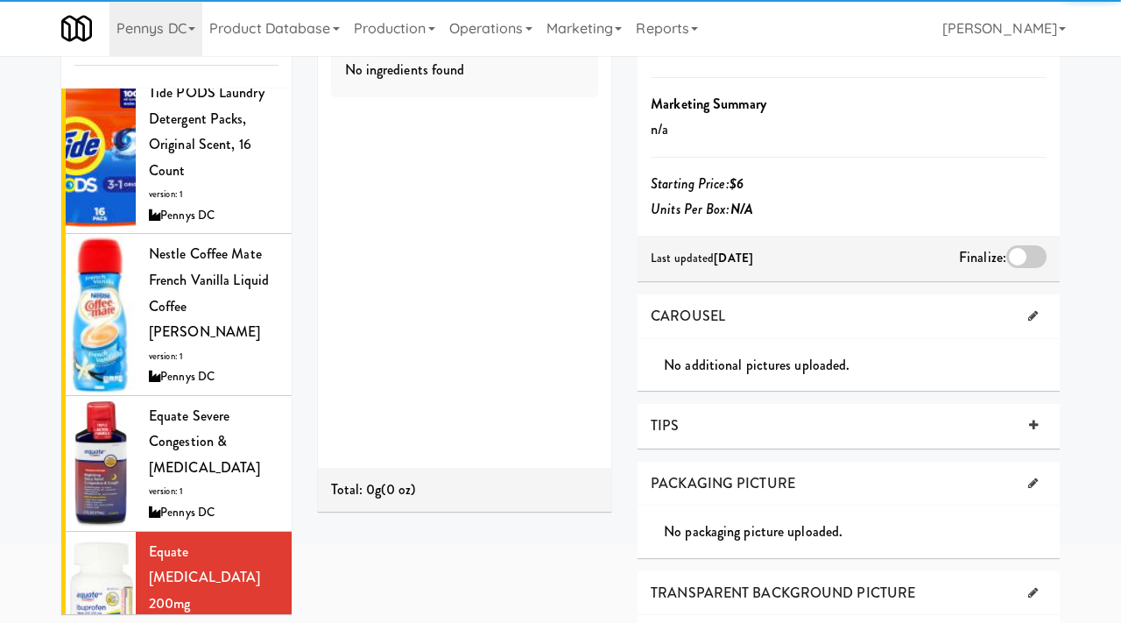
click at [1018, 258] on div at bounding box center [1027, 256] width 40 height 23
click at [0, 0] on input "checkbox" at bounding box center [0, 0] width 0 height 0
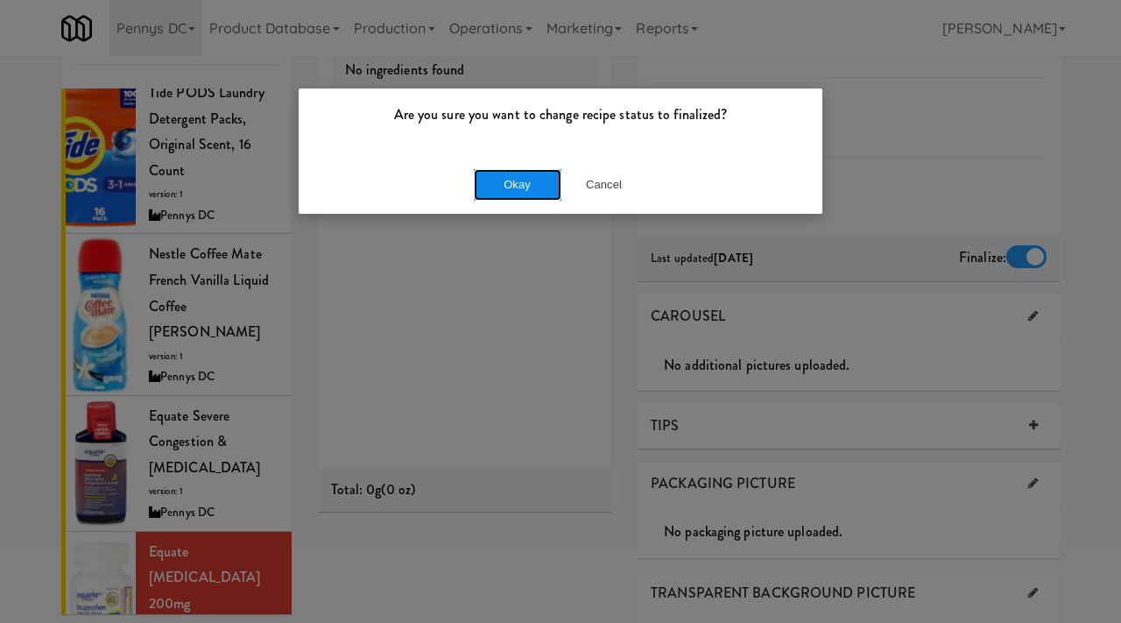
click at [527, 180] on button "Okay" at bounding box center [518, 185] width 88 height 32
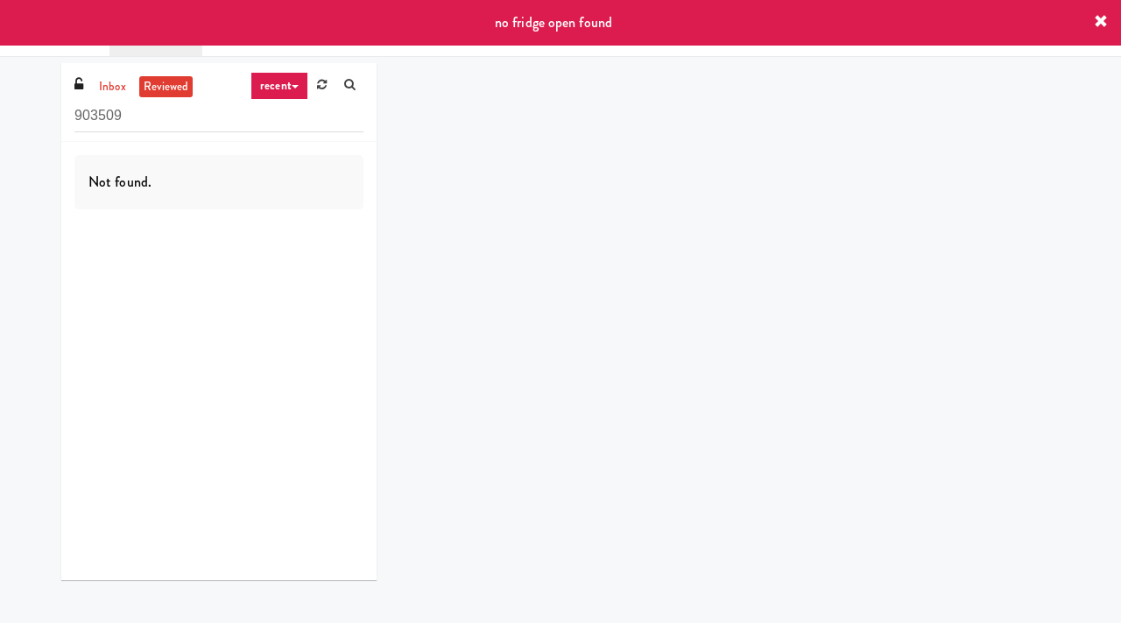
click at [1103, 18] on icon at bounding box center [1101, 22] width 14 height 14
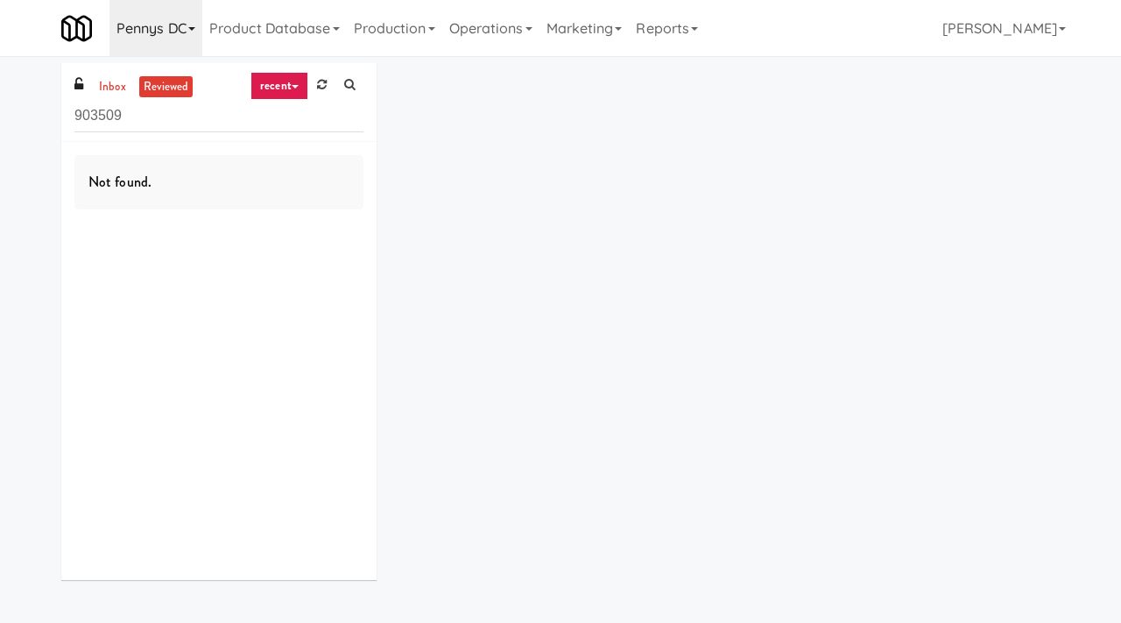
click at [166, 33] on link "Pennys DC" at bounding box center [156, 28] width 93 height 56
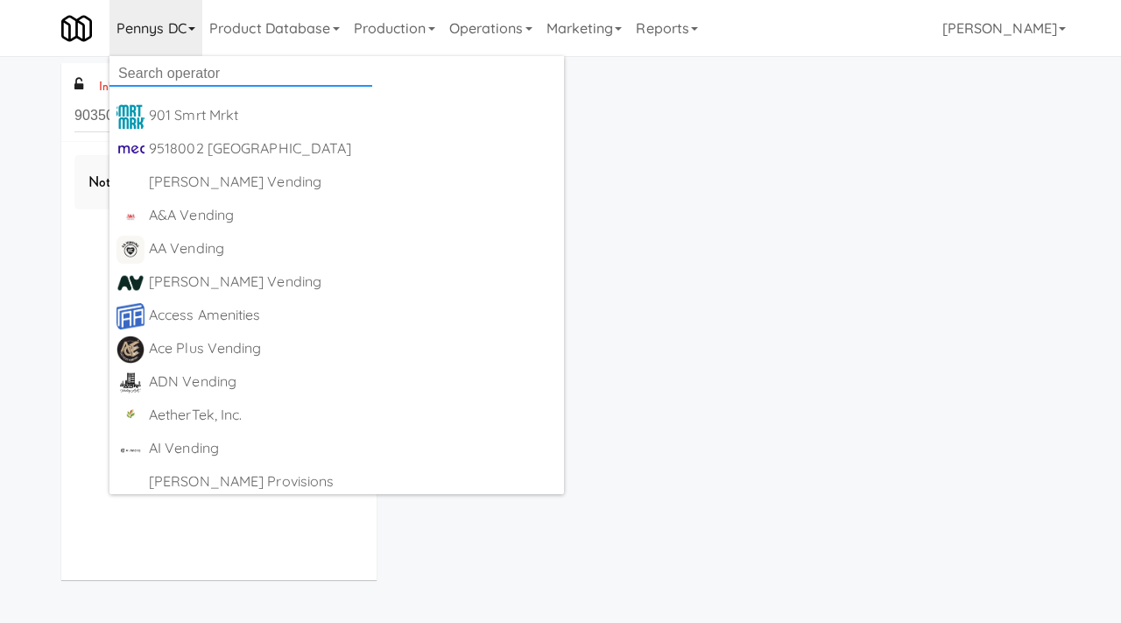
click at [152, 74] on input "text" at bounding box center [241, 73] width 263 height 26
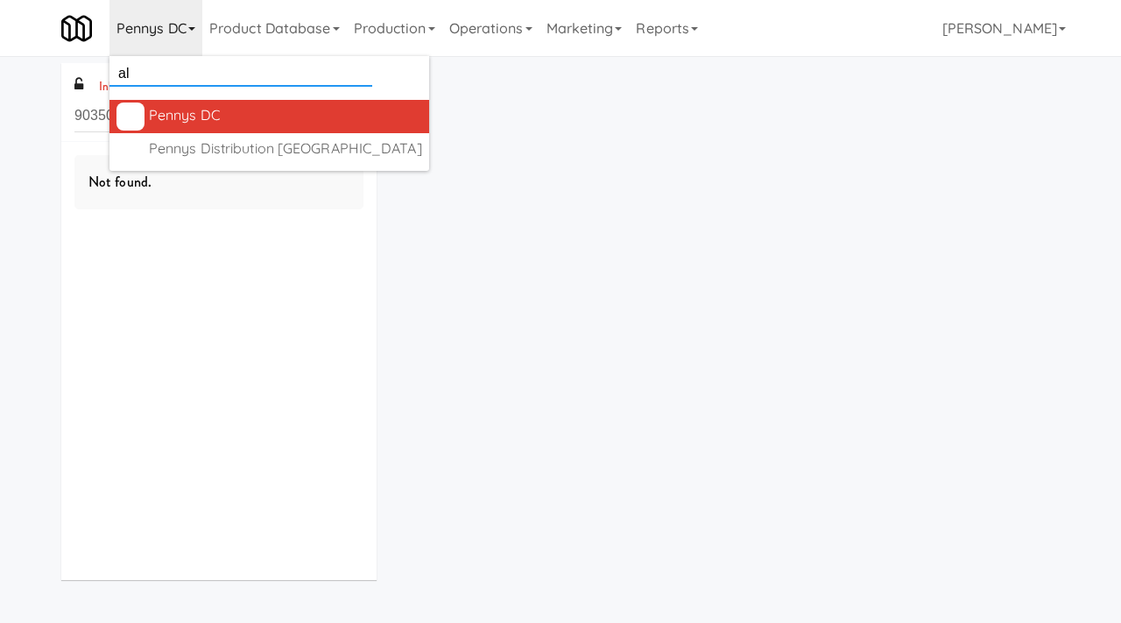
type input "all"
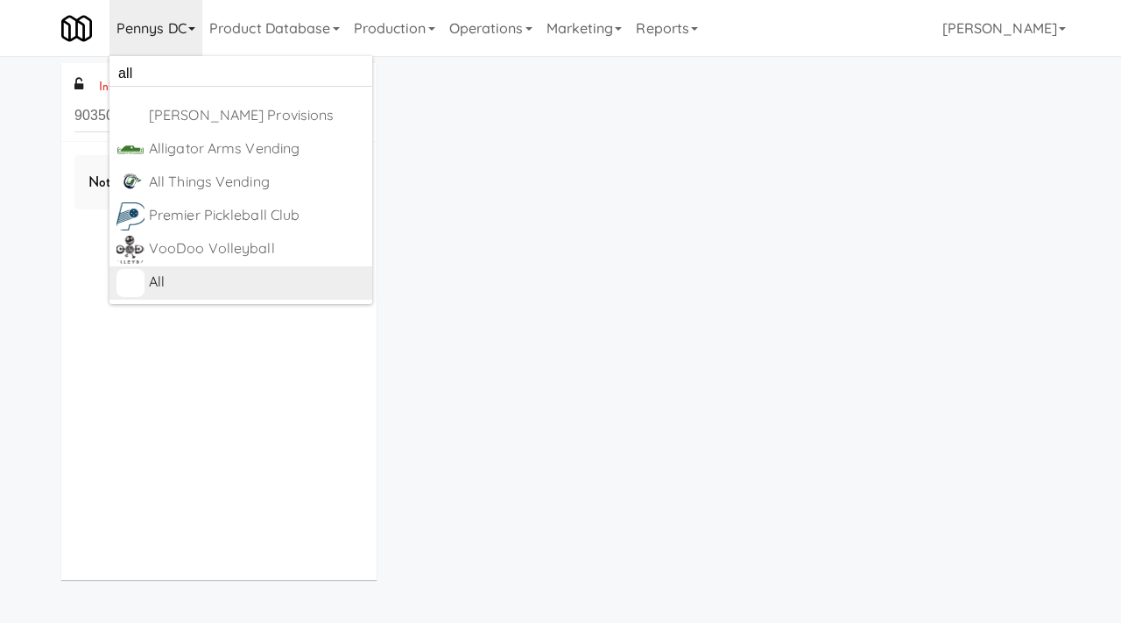
click at [153, 284] on div "All" at bounding box center [257, 282] width 216 height 26
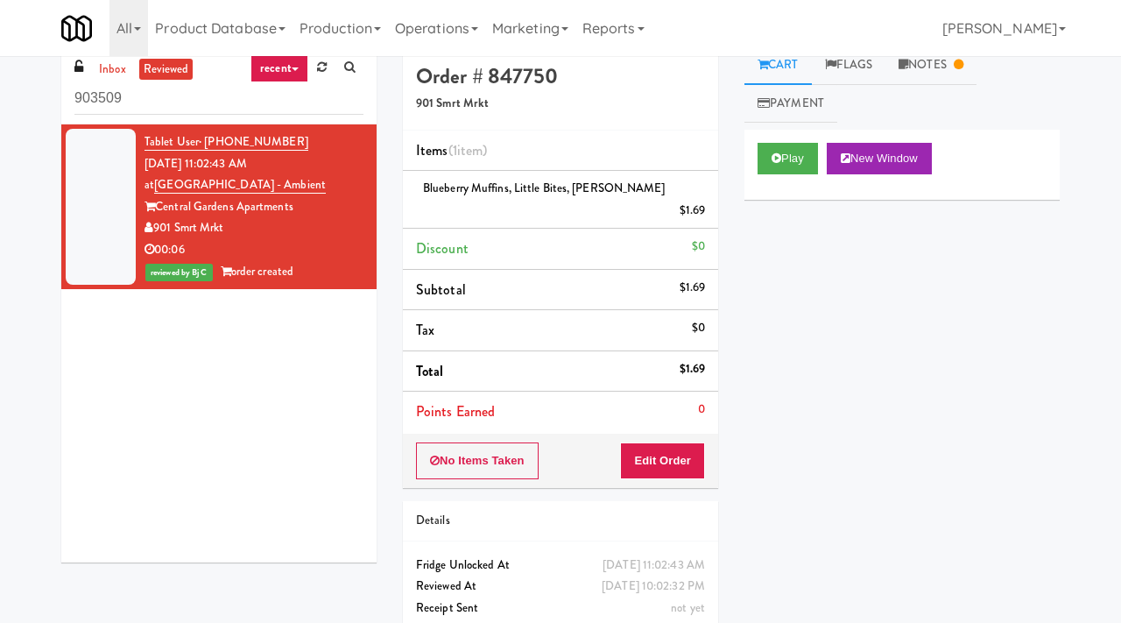
scroll to position [21, 0]
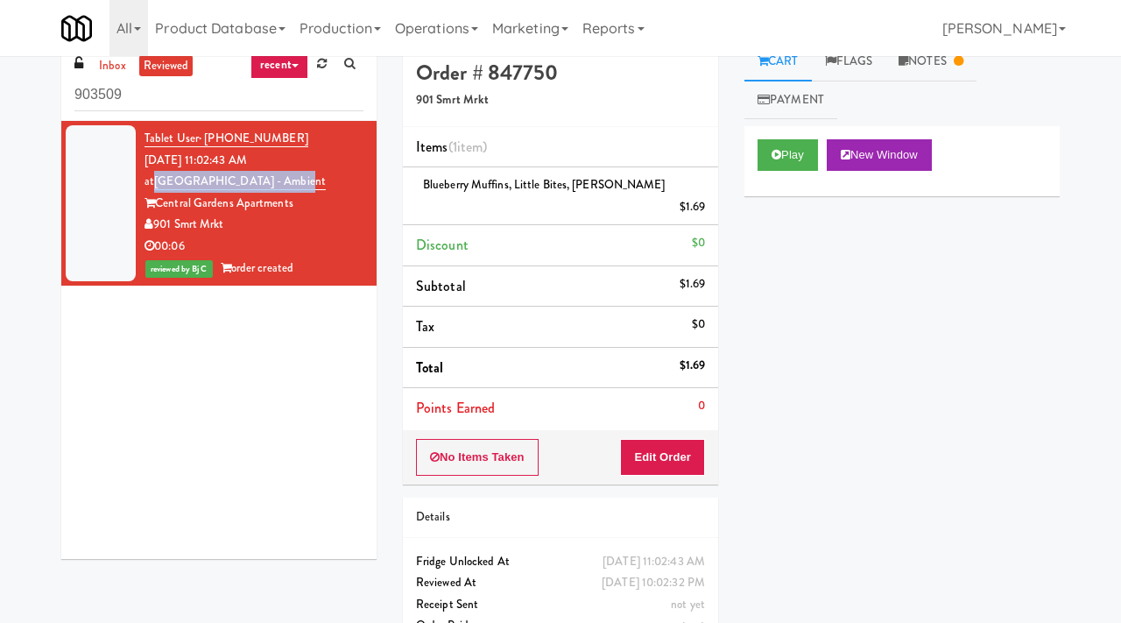
drag, startPoint x: 251, startPoint y: 185, endPoint x: 288, endPoint y: 160, distance: 45.0
click at [288, 160] on div "Tablet User · (408) 338-8069 [DATE] 11:02:43 AM at [GEOGRAPHIC_DATA] - Ambient …" at bounding box center [254, 203] width 219 height 151
copy link "[GEOGRAPHIC_DATA] - Ambient"
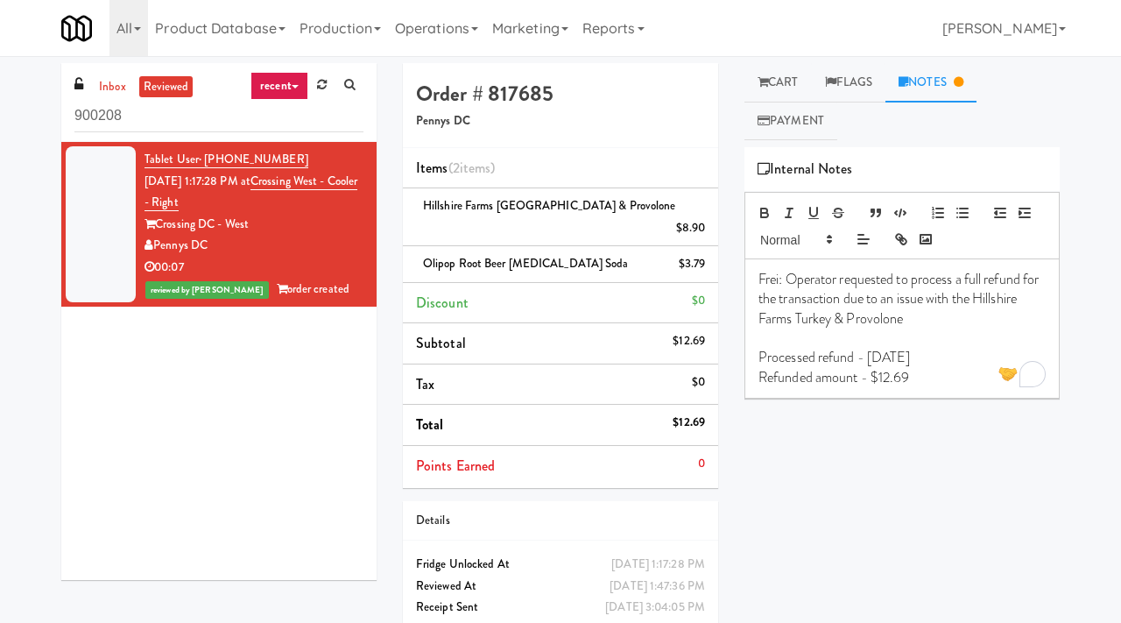
click at [842, 460] on div "Play New Window Primary Flag Clear Flag if unable to determine what was taken o…" at bounding box center [902, 475] width 315 height 657
click at [839, 80] on link "Flags" at bounding box center [849, 82] width 74 height 39
